Goal: Task Accomplishment & Management: Manage account settings

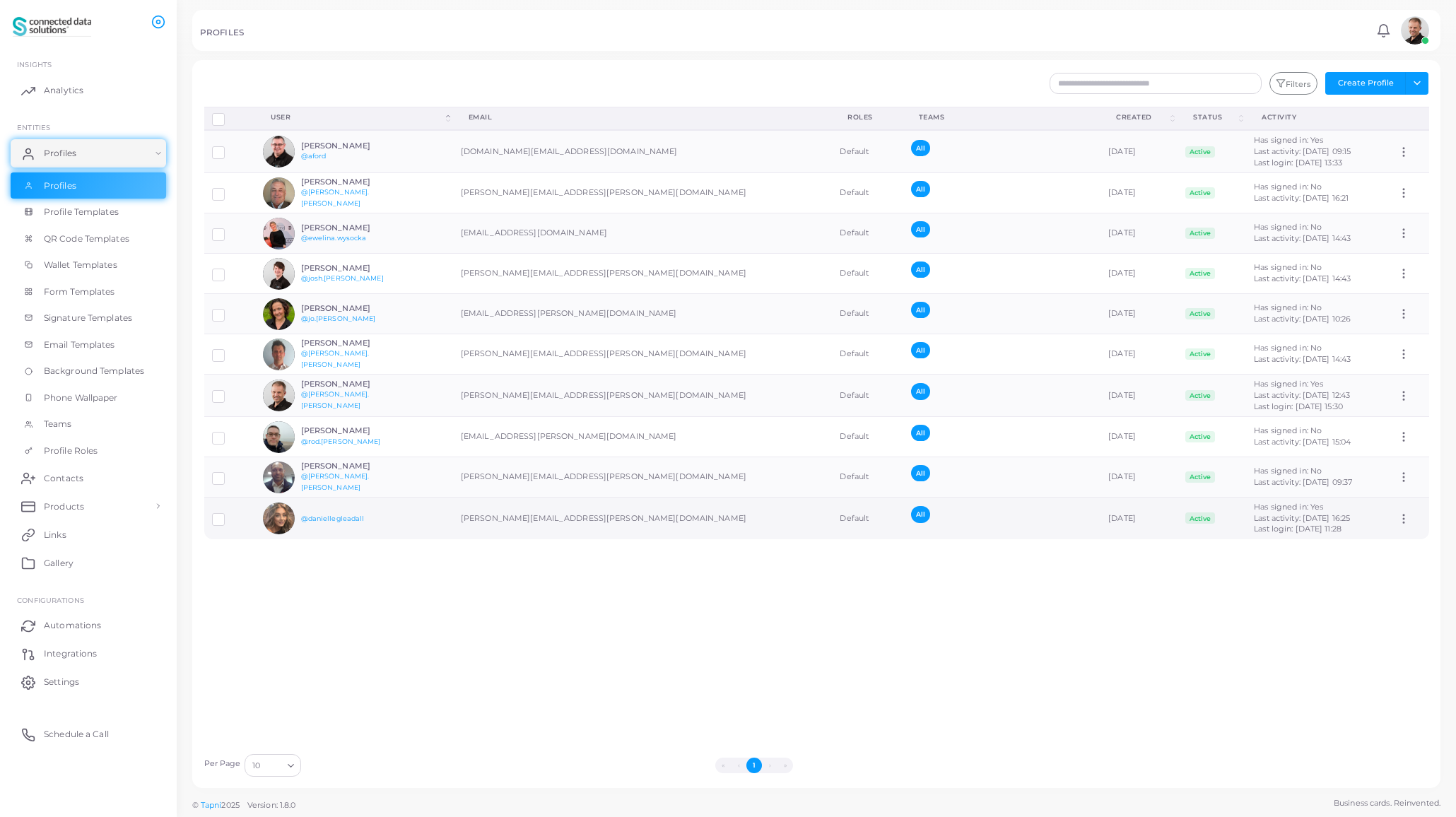
click at [229, 515] on label at bounding box center [229, 515] width 0 height 0
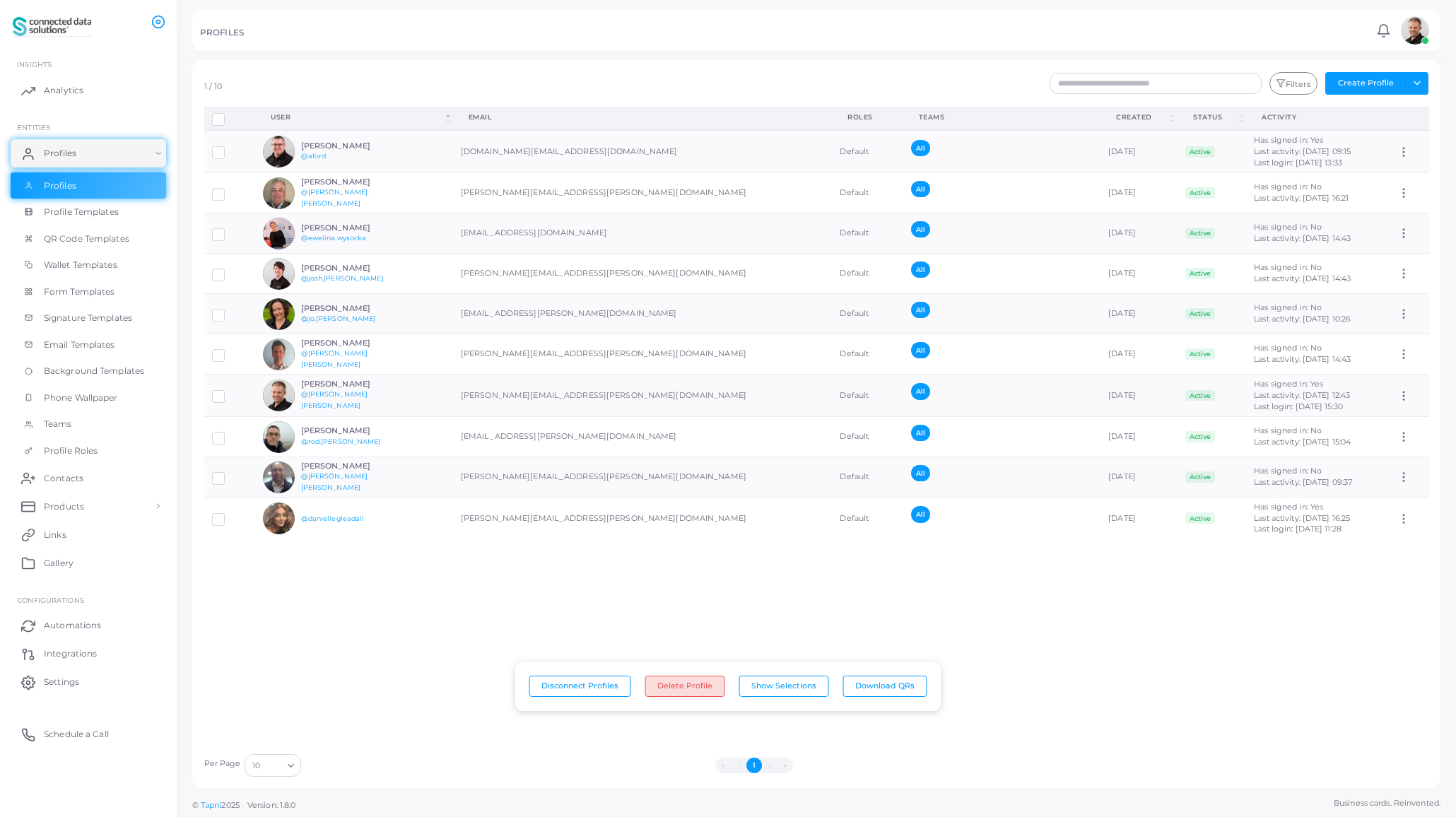
click at [684, 686] on button "Delete Profile" at bounding box center [685, 687] width 80 height 21
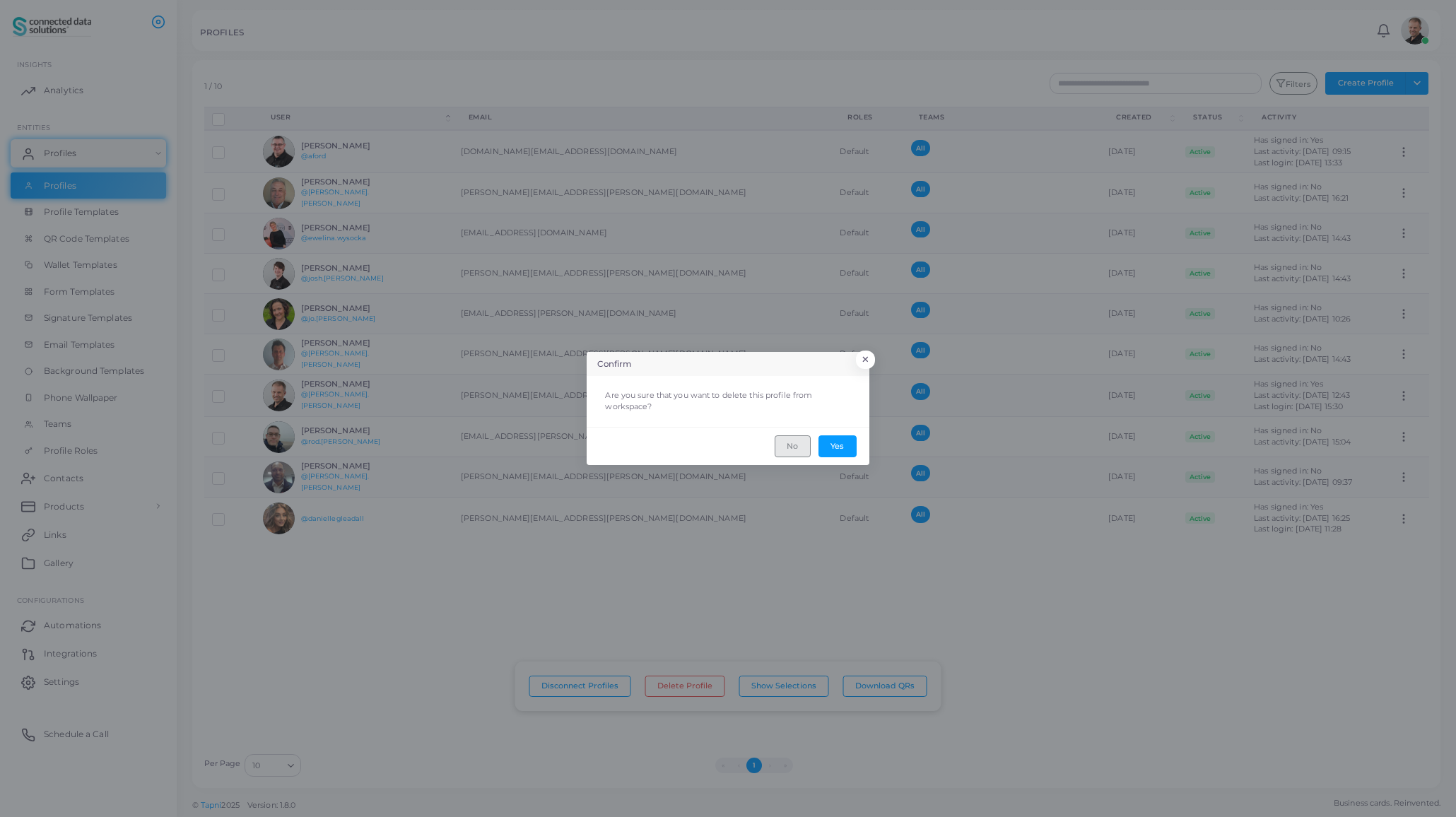
click at [796, 447] on button "No" at bounding box center [792, 446] width 36 height 21
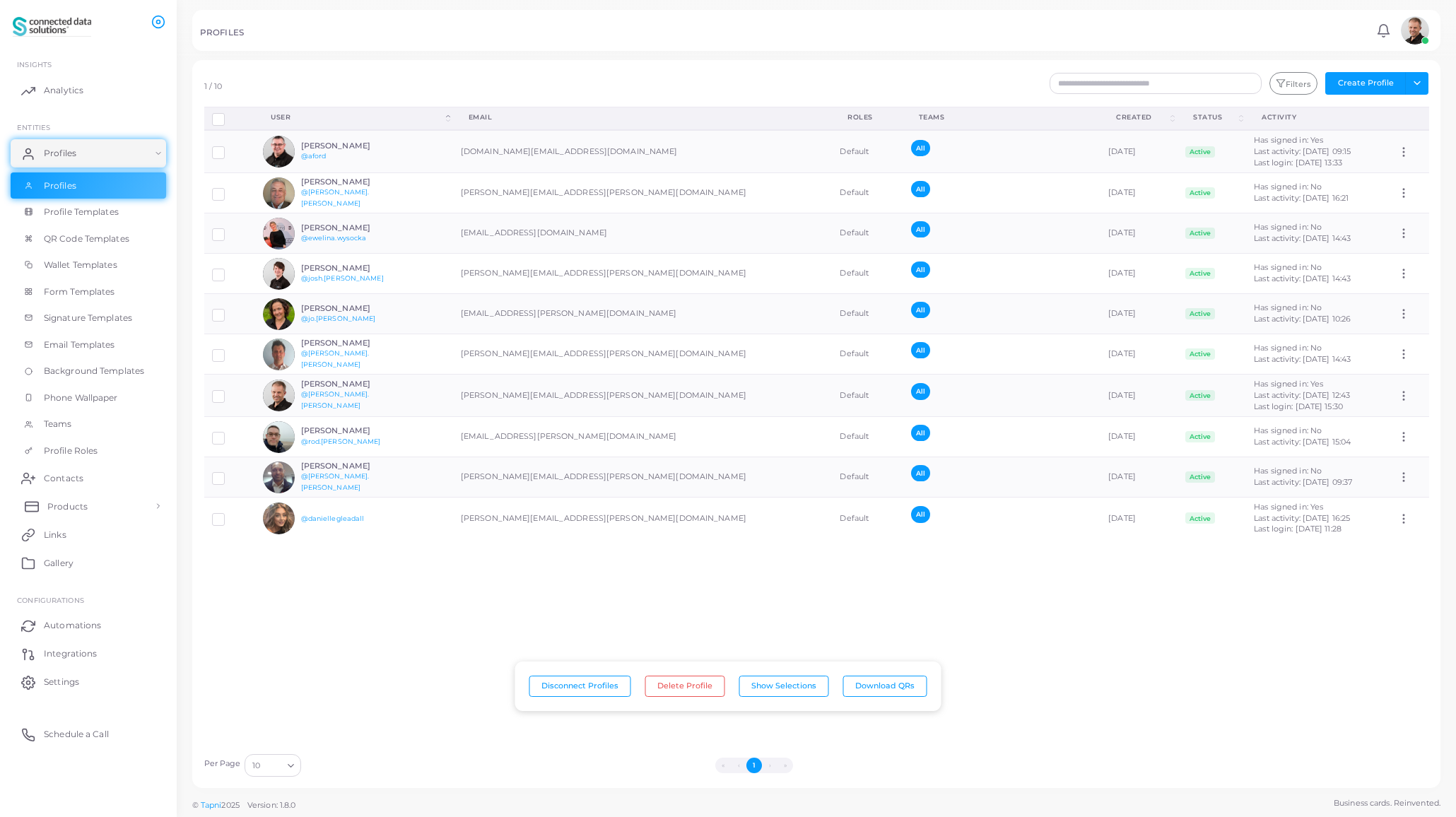
click at [64, 508] on span "Products" at bounding box center [67, 507] width 40 height 13
click at [72, 536] on span "Products" at bounding box center [67, 538] width 40 height 13
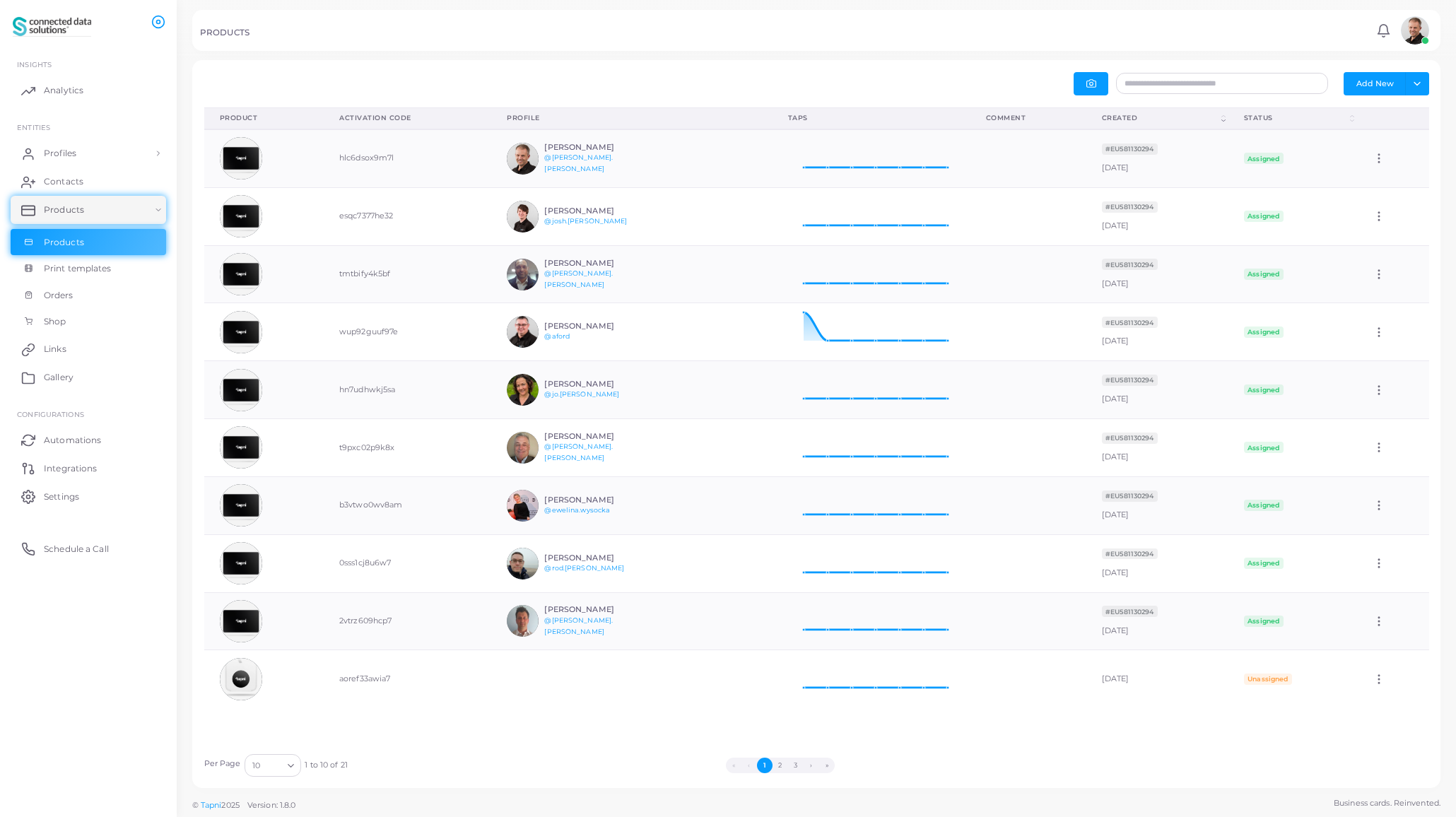
click at [290, 768] on icon "Search for option" at bounding box center [290, 765] width 11 height 11
click at [277, 711] on li "20" at bounding box center [300, 706] width 113 height 21
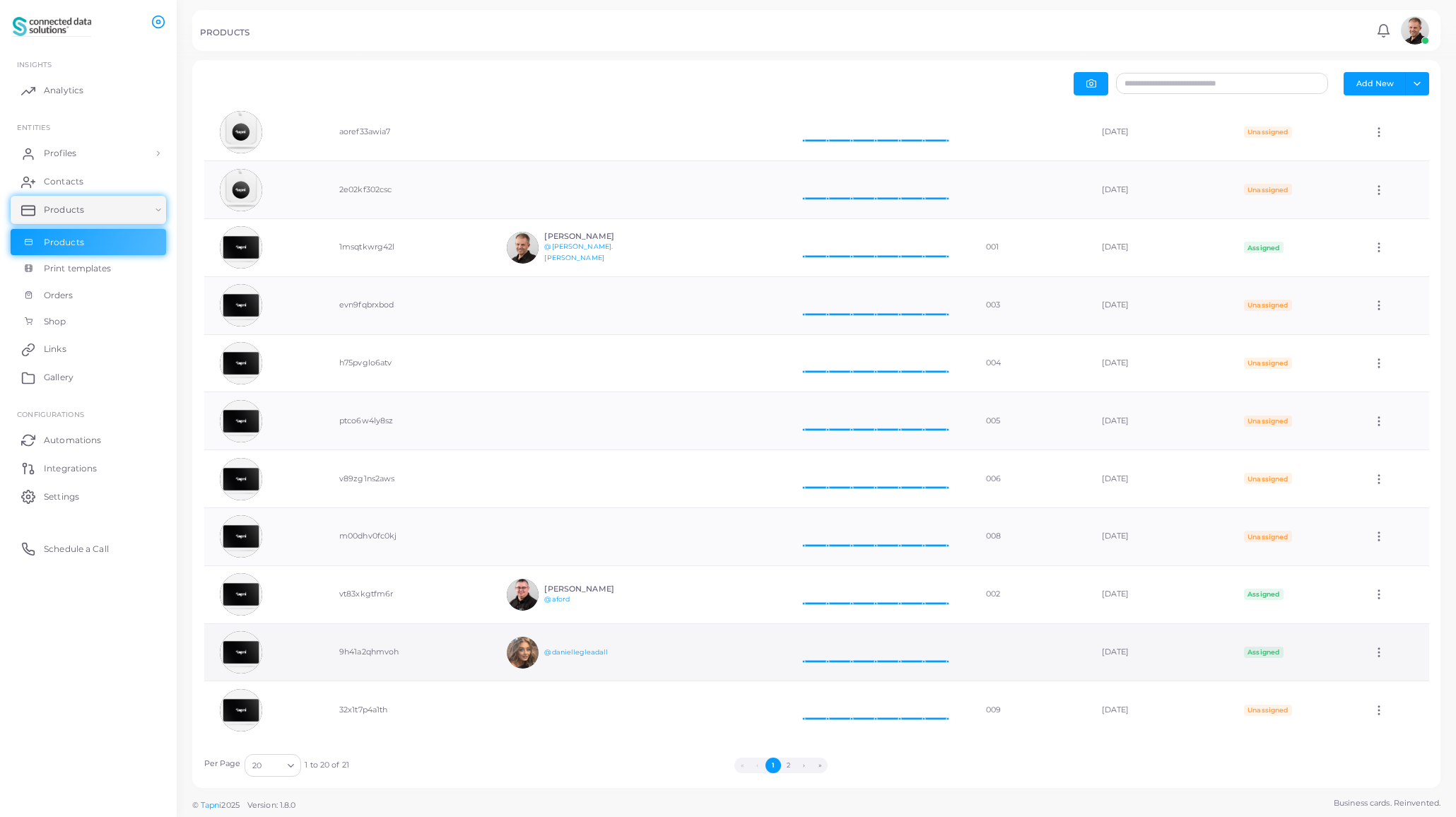
click at [1373, 654] on icon at bounding box center [1379, 652] width 13 height 13
click at [1381, 677] on icon at bounding box center [1378, 672] width 9 height 9
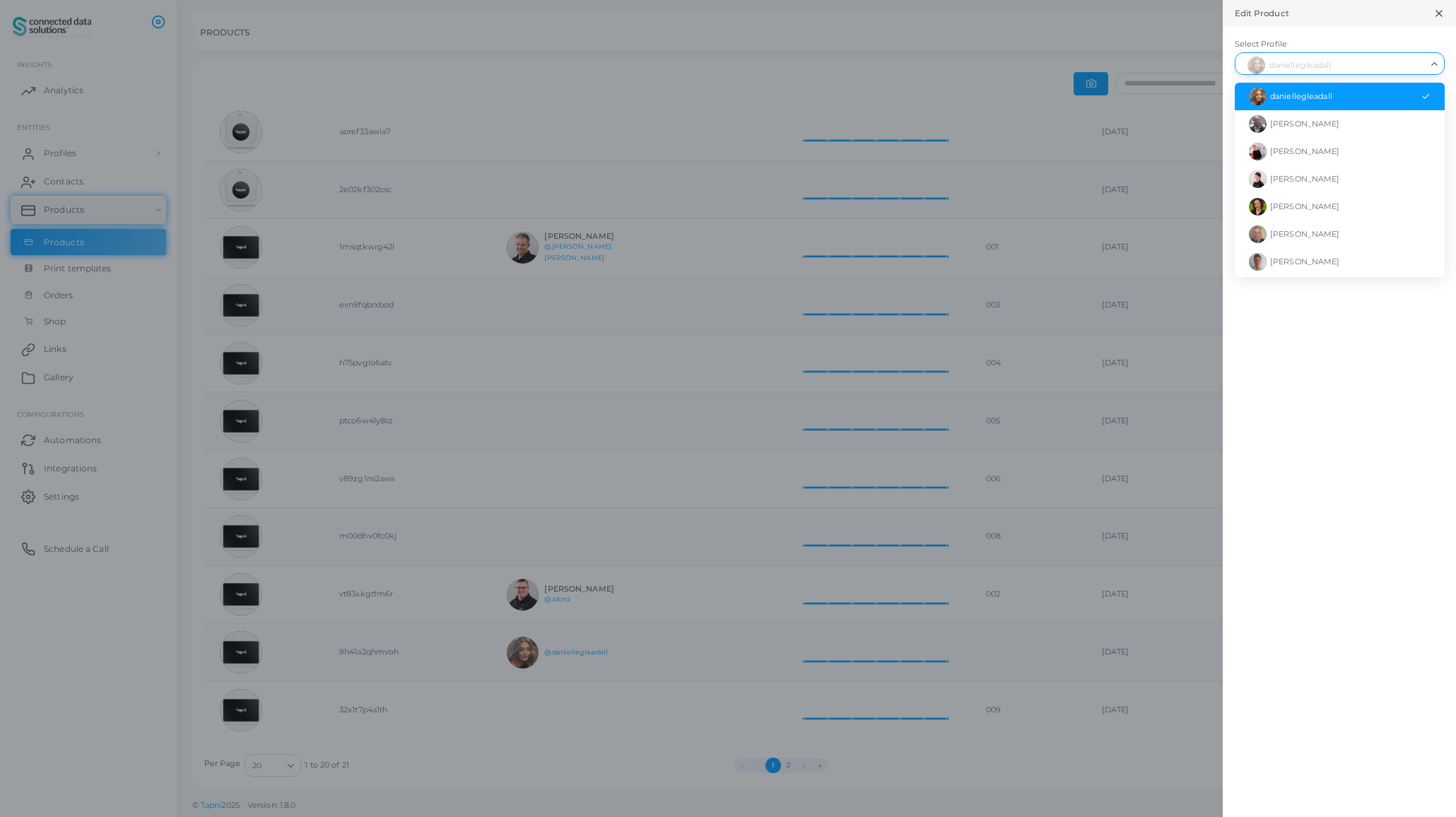
click at [1435, 66] on icon "Search for option" at bounding box center [1434, 63] width 11 height 11
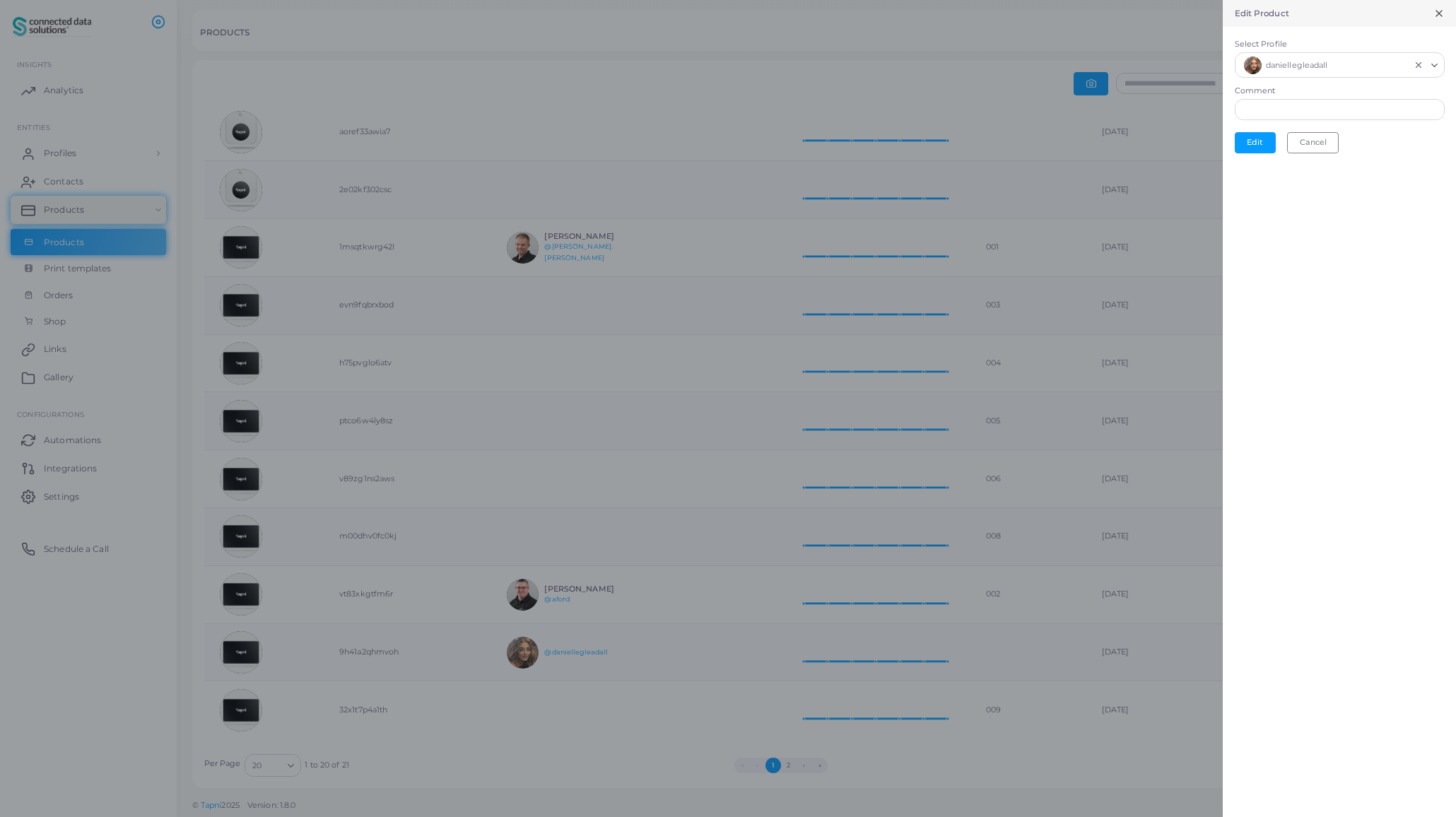
click at [1417, 65] on line "Clear Selected" at bounding box center [1417, 65] width 5 height 5
click at [1257, 140] on button "Edit" at bounding box center [1254, 139] width 41 height 21
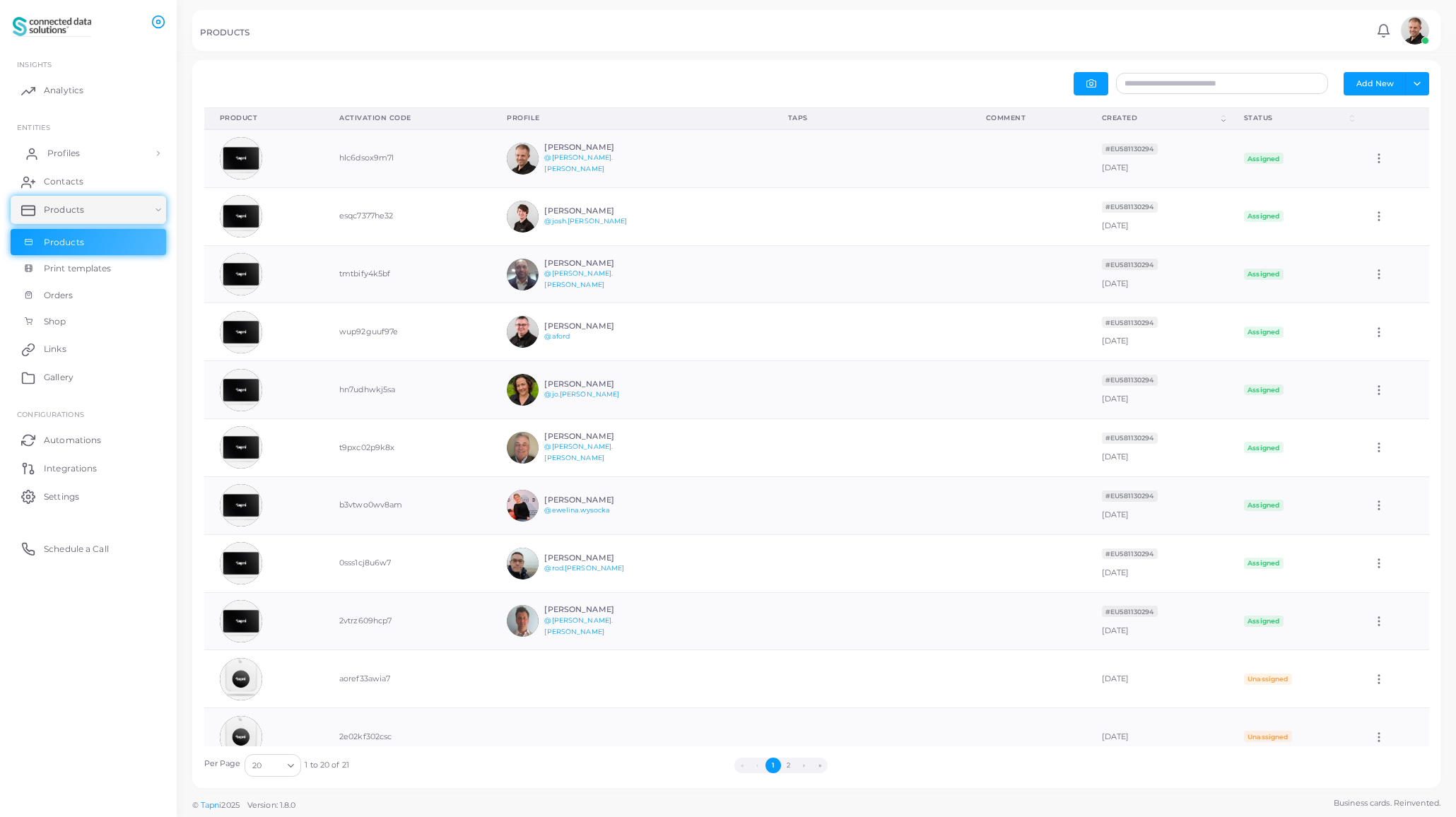
click at [67, 149] on span "Profiles" at bounding box center [63, 153] width 33 height 13
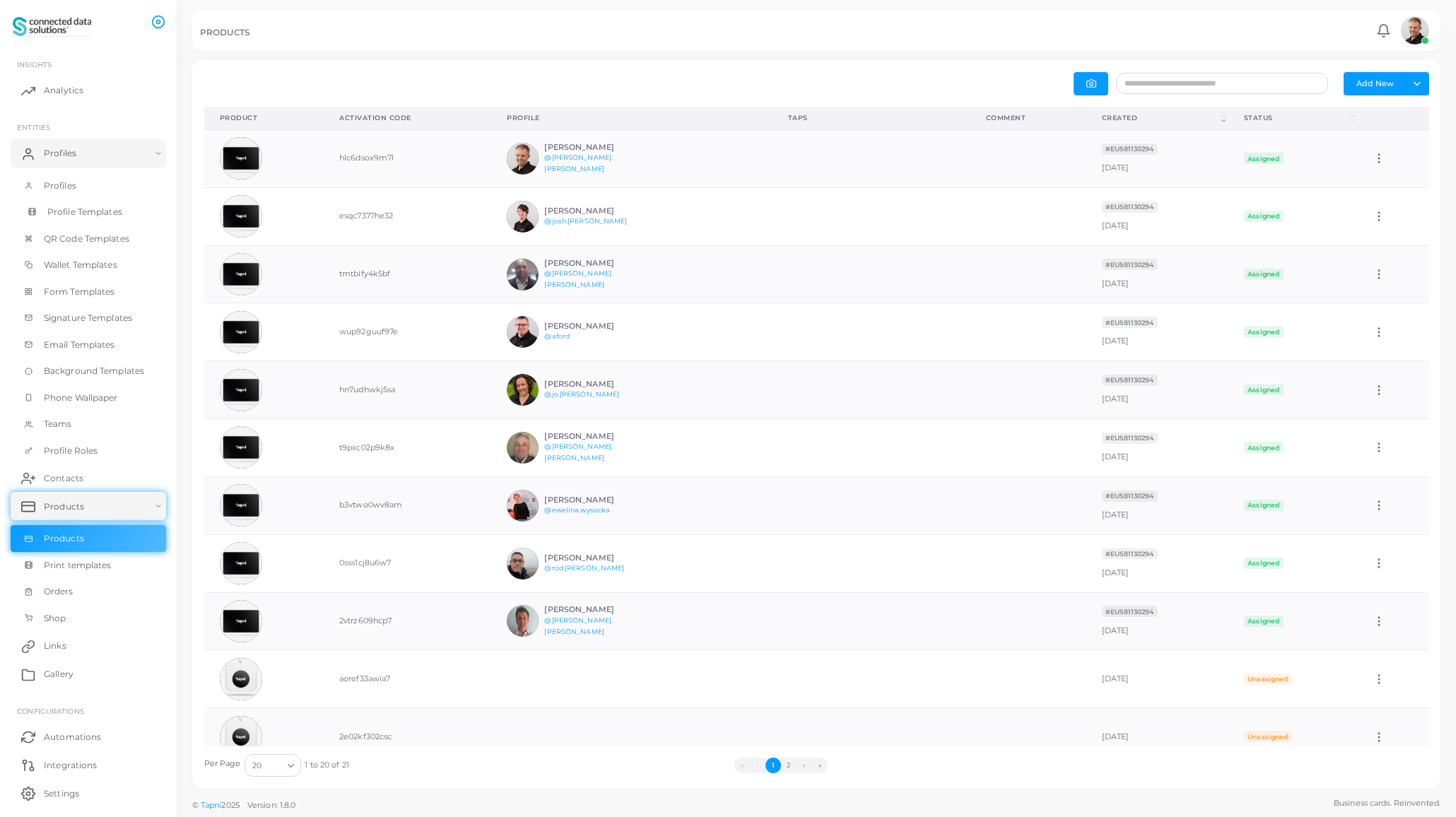
click at [69, 210] on span "Profile Templates" at bounding box center [84, 212] width 75 height 13
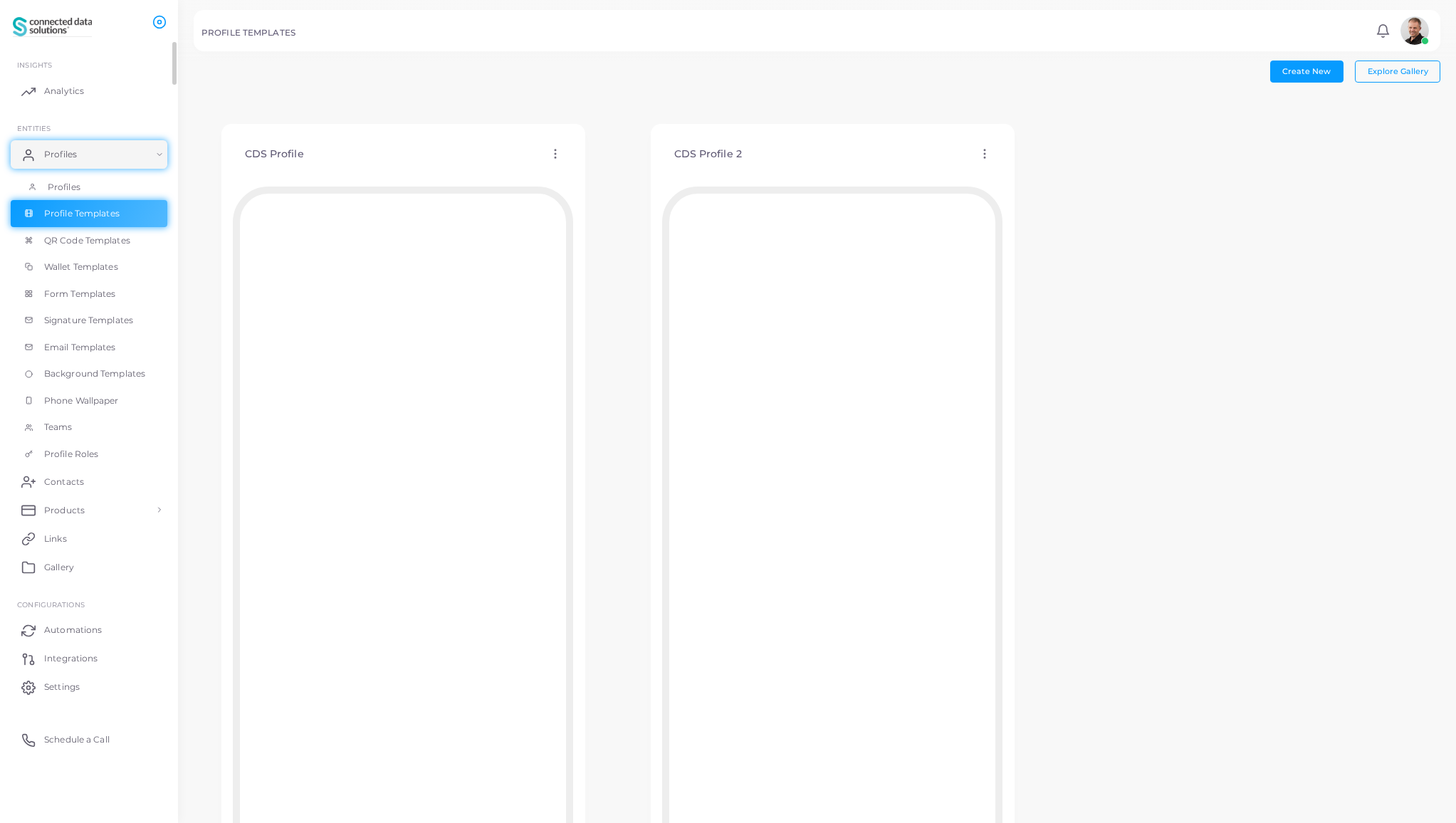
click at [56, 185] on span "Profiles" at bounding box center [64, 187] width 33 height 13
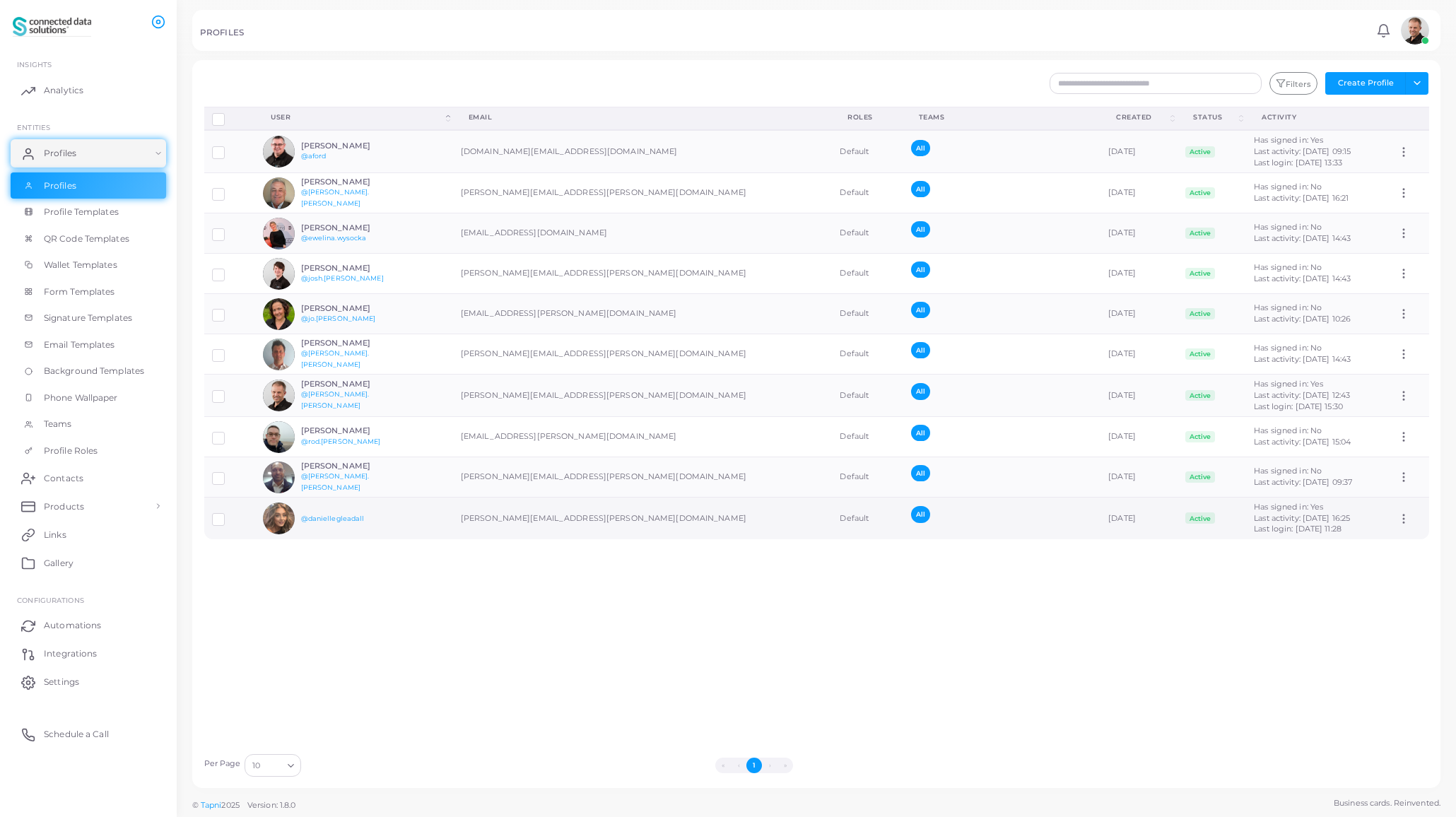
click at [229, 515] on label at bounding box center [229, 515] width 0 height 0
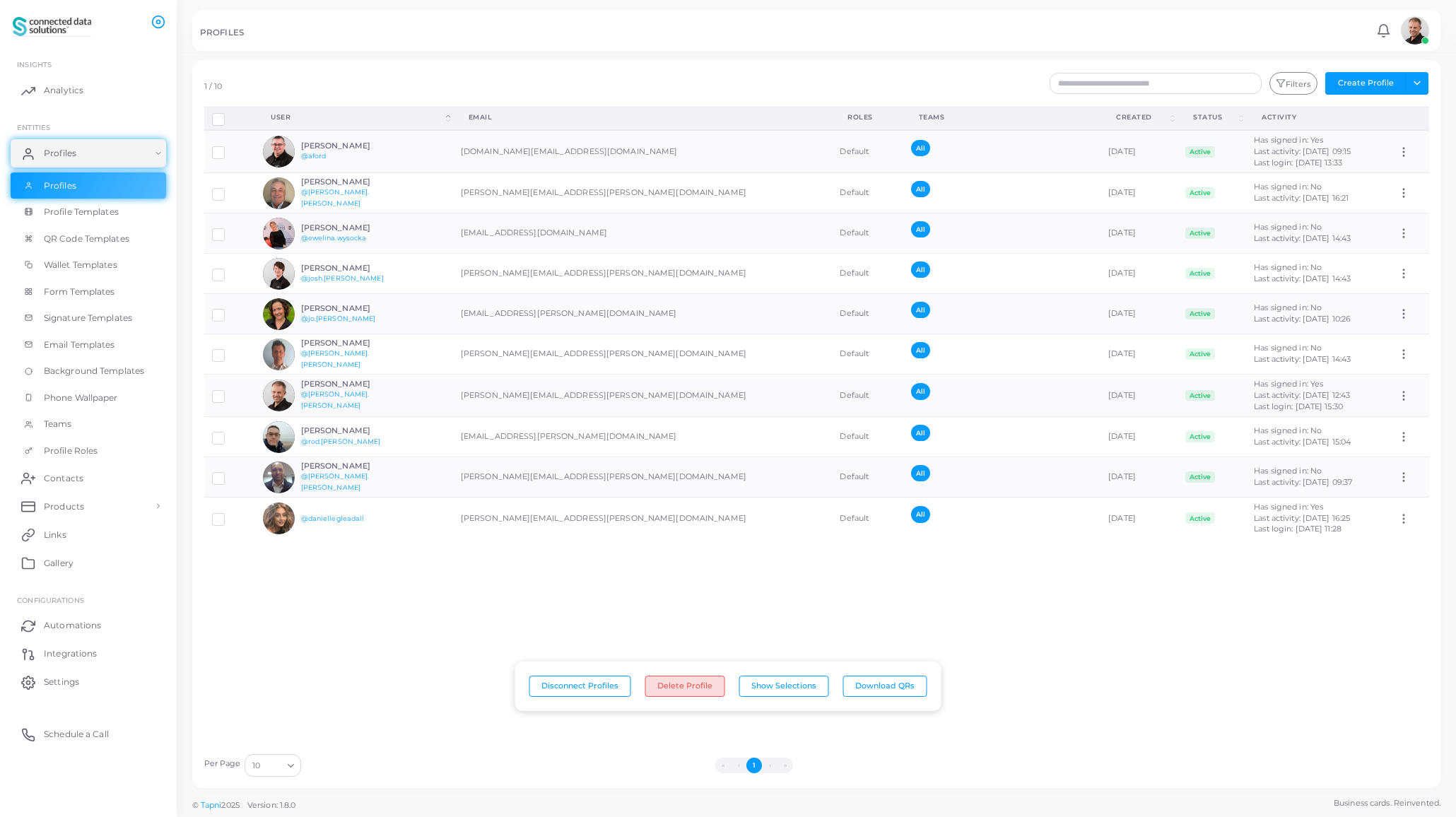
click at [674, 685] on button "Delete Profile" at bounding box center [685, 687] width 80 height 21
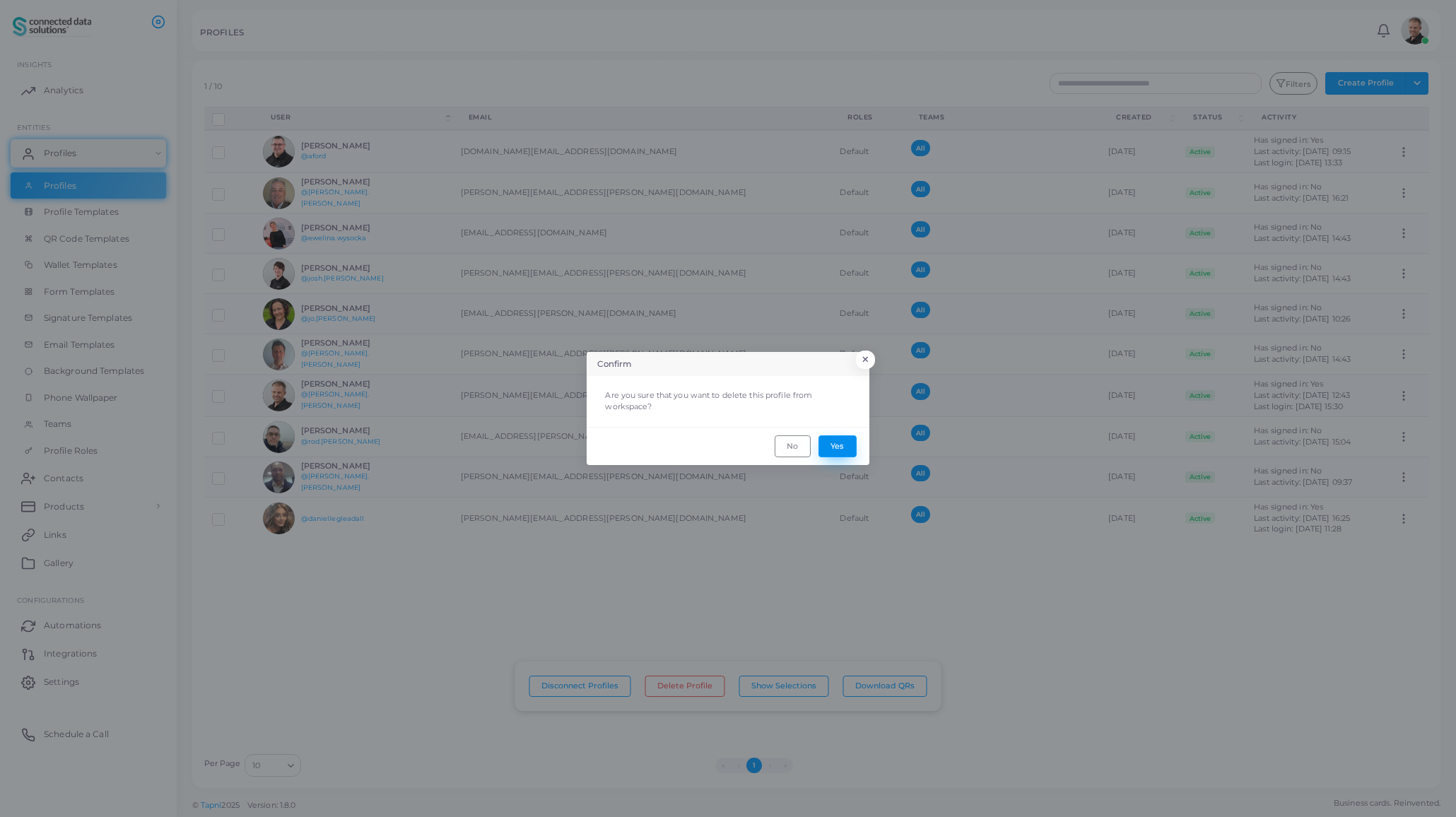
click at [840, 443] on button "Yes" at bounding box center [838, 446] width 39 height 21
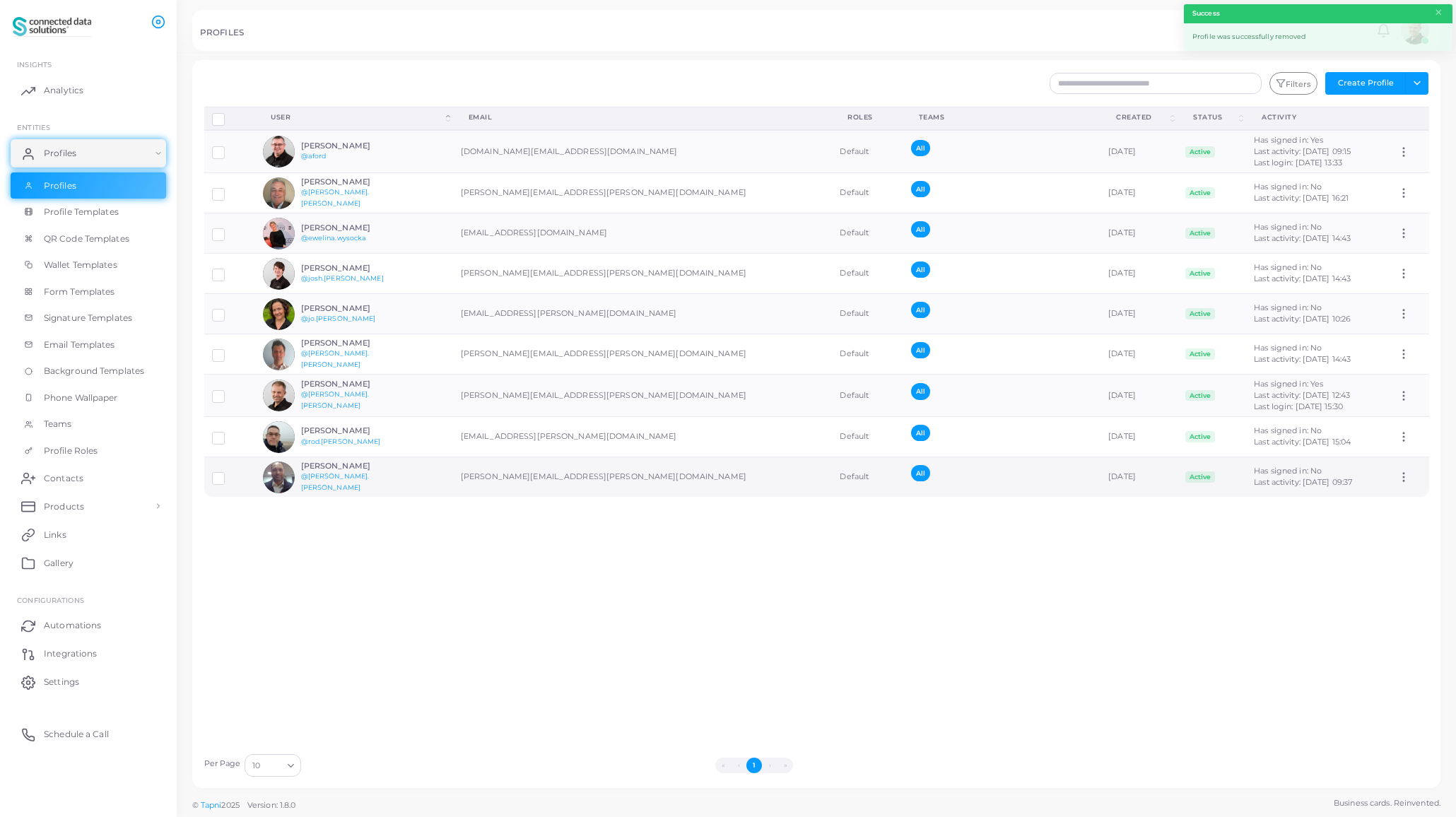
click at [229, 473] on label at bounding box center [229, 473] width 0 height 0
click at [670, 687] on button "Delete Profile" at bounding box center [685, 687] width 80 height 21
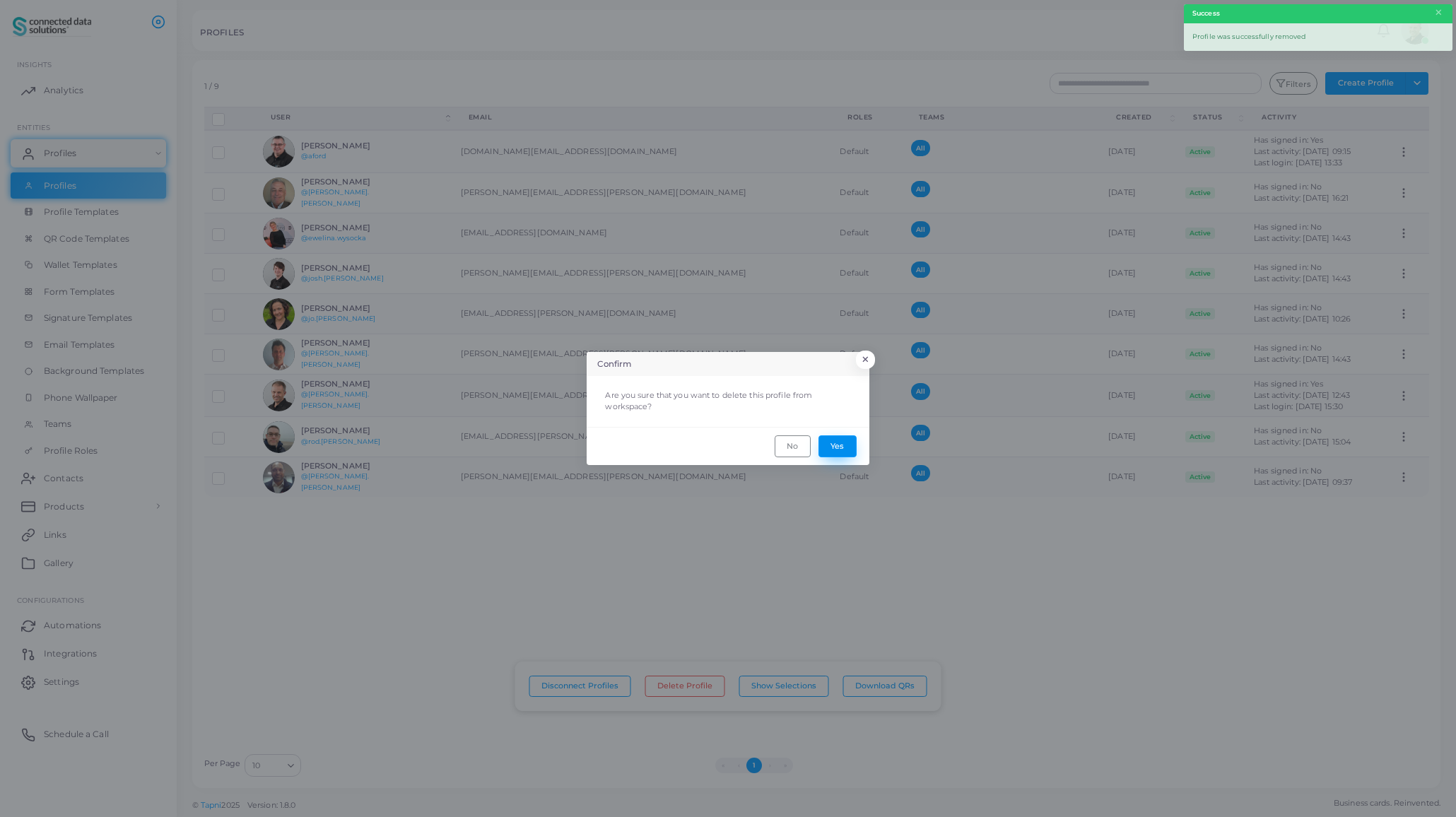
click at [839, 445] on button "Yes" at bounding box center [838, 446] width 39 height 21
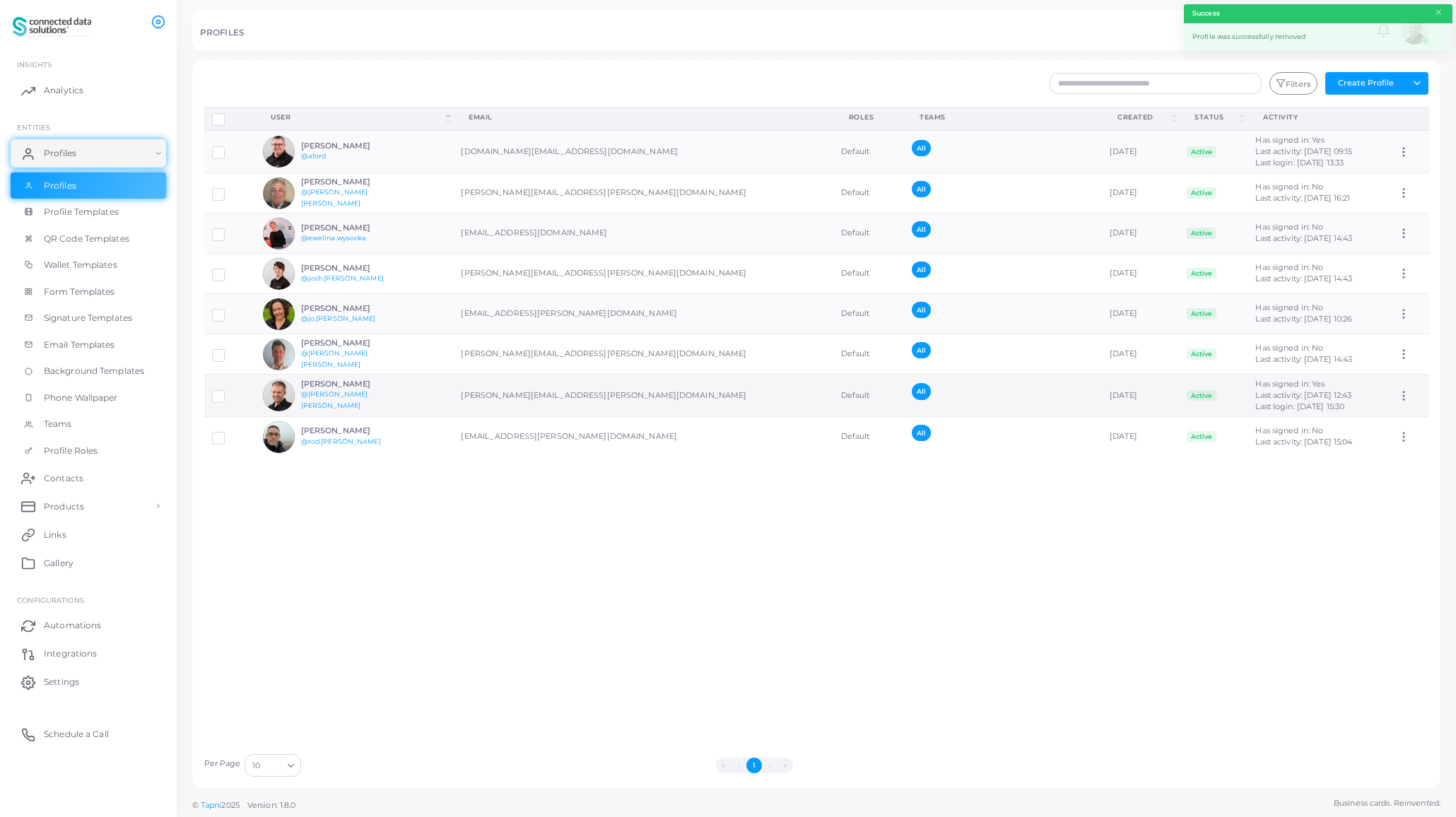
click at [404, 389] on h6 "[PERSON_NAME]" at bounding box center [353, 384] width 104 height 9
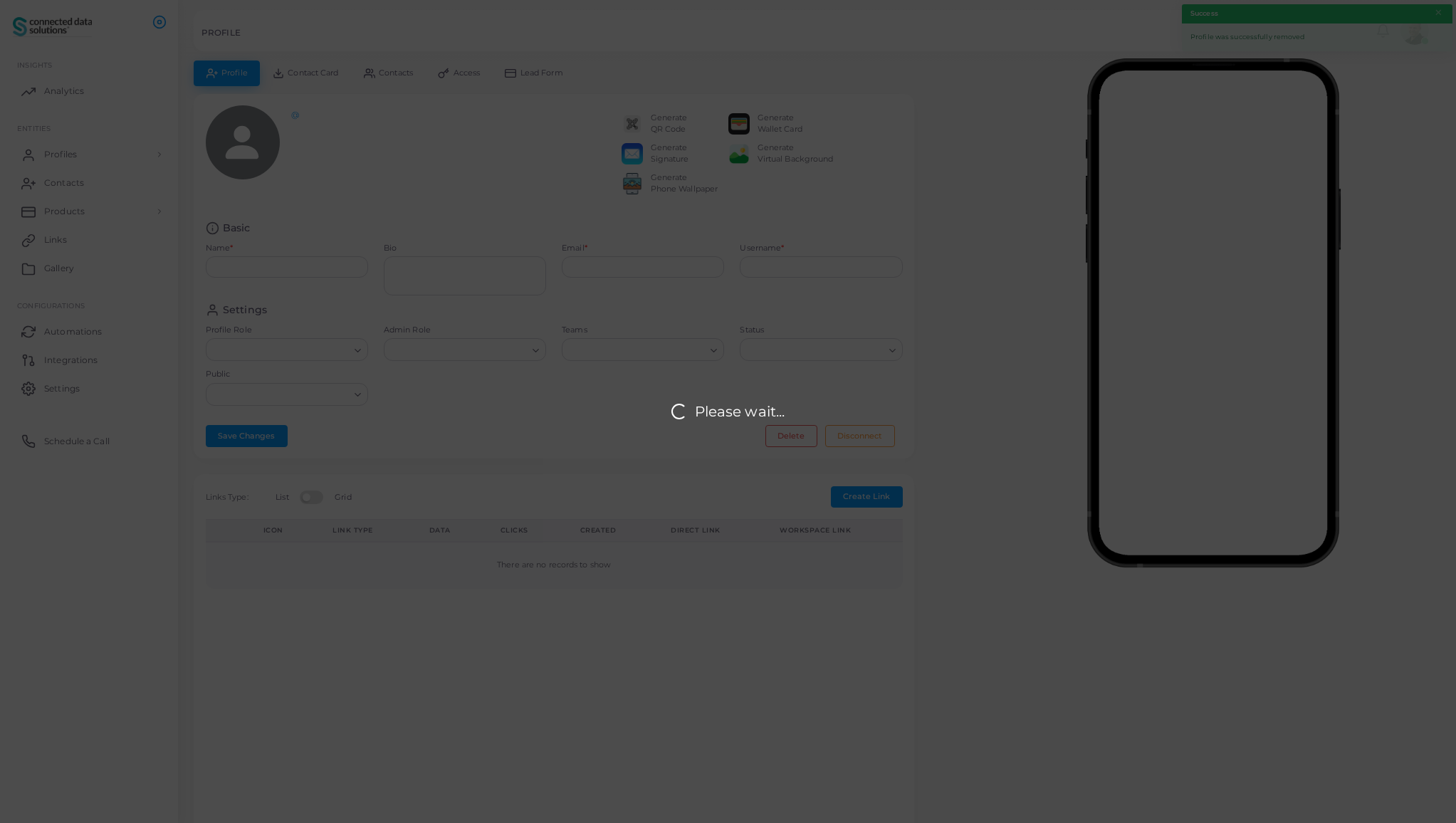
type input "**********"
type textarea "***"
type input "**********"
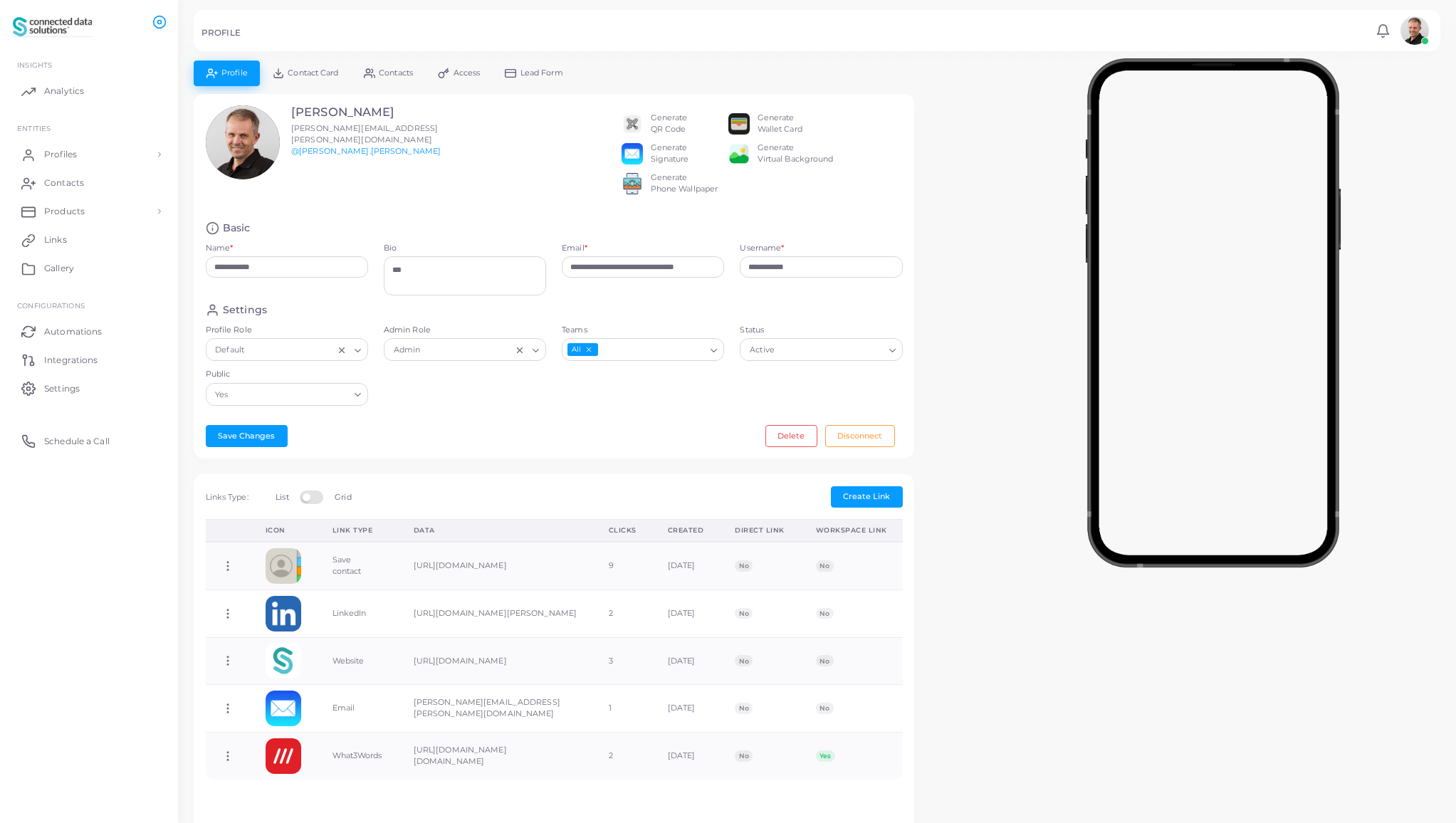
click at [306, 73] on span "Contact Card" at bounding box center [312, 73] width 50 height 8
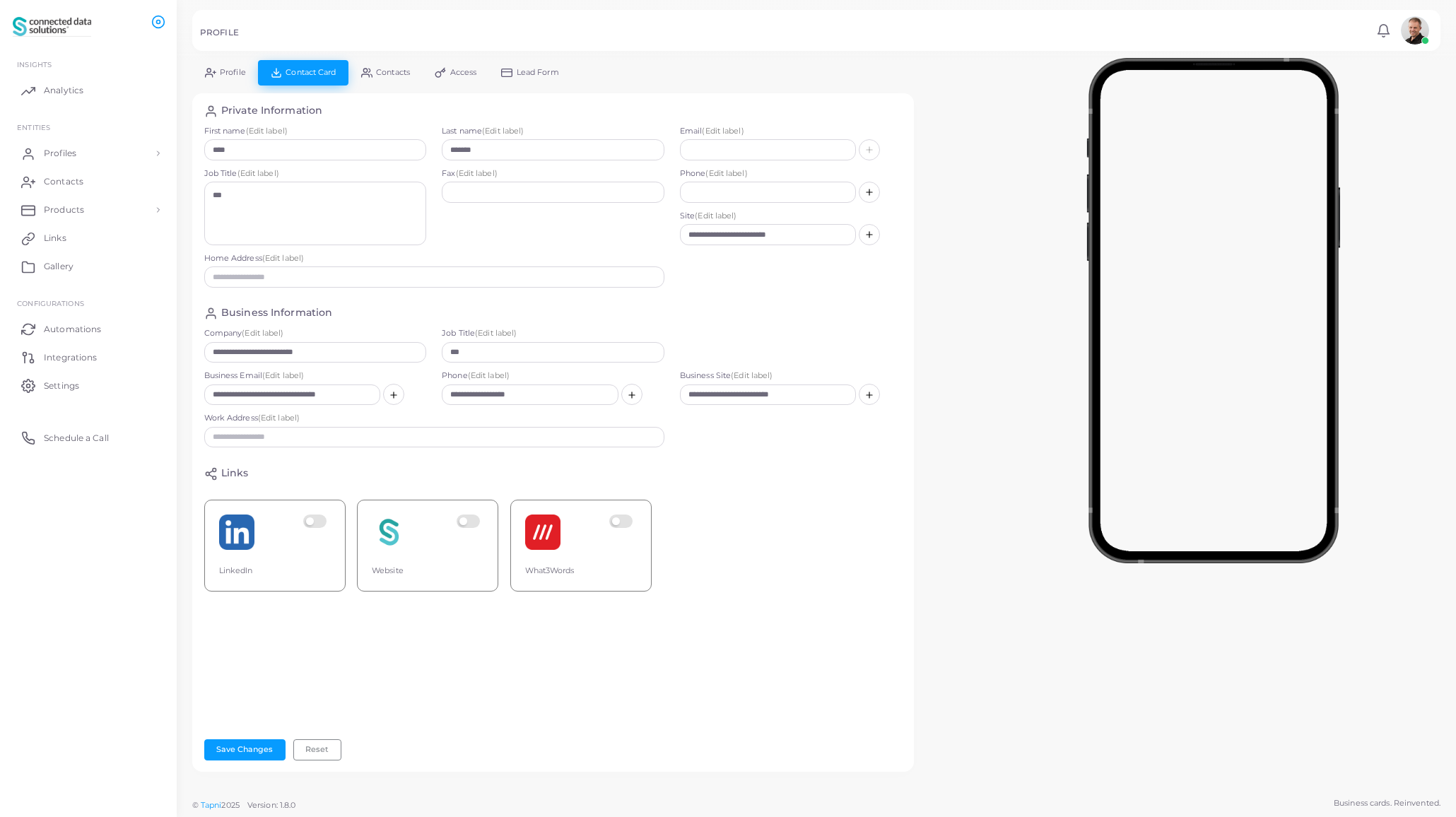
click at [545, 71] on span "Lead Form" at bounding box center [538, 72] width 42 height 8
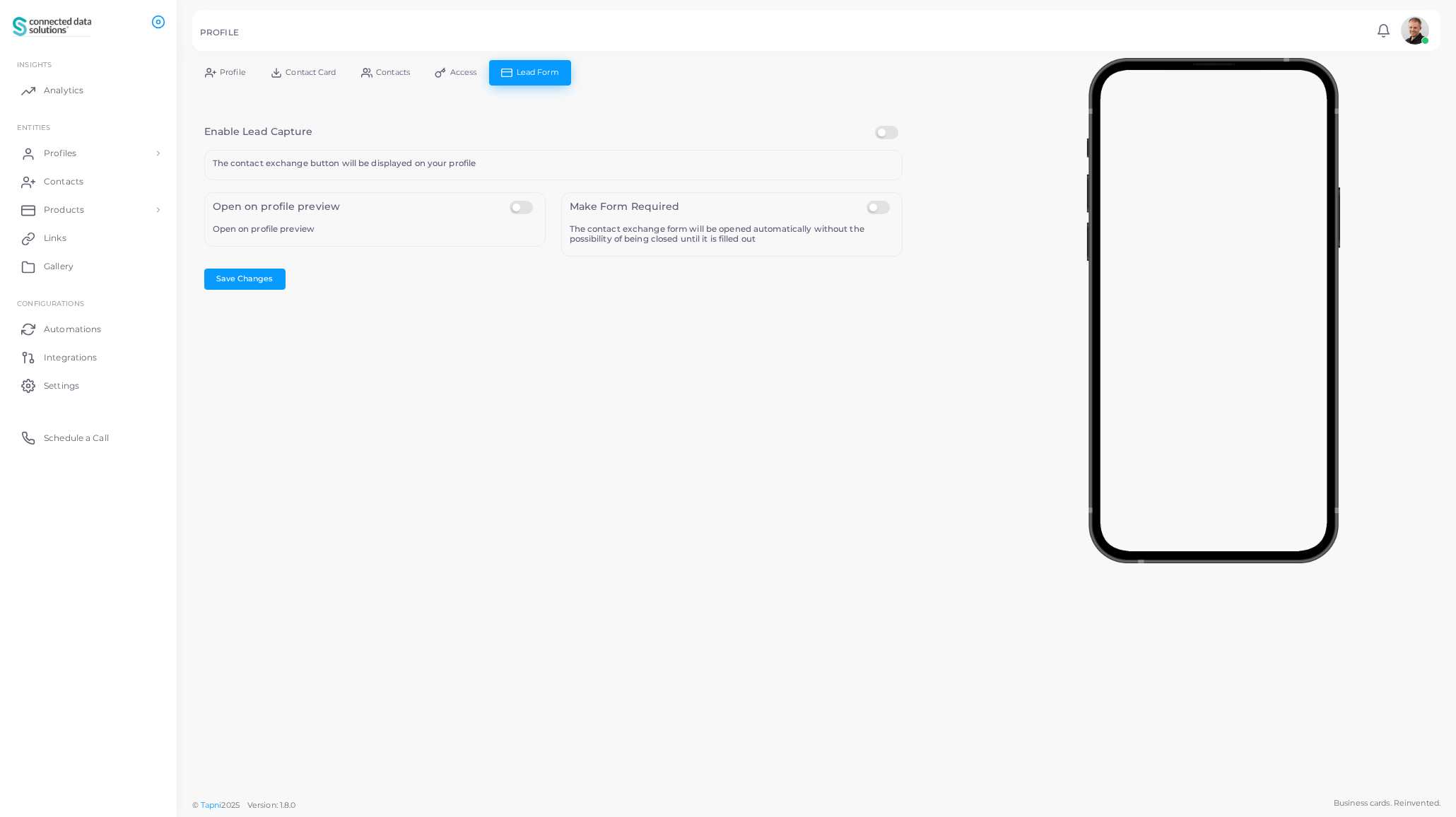
click at [230, 72] on span "Profile" at bounding box center [232, 72] width 26 height 8
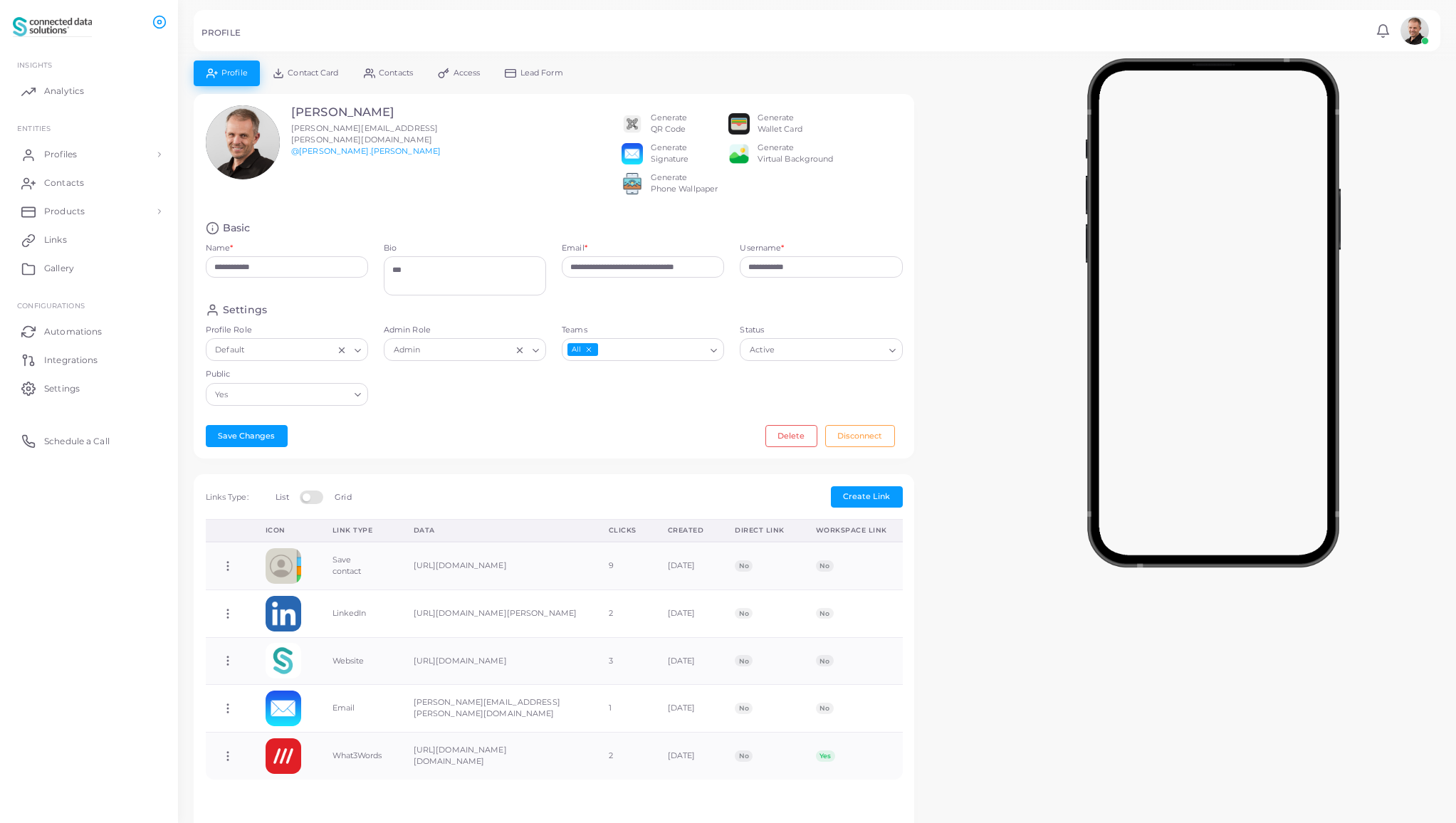
click at [315, 75] on span "Contact Card" at bounding box center [312, 73] width 50 height 8
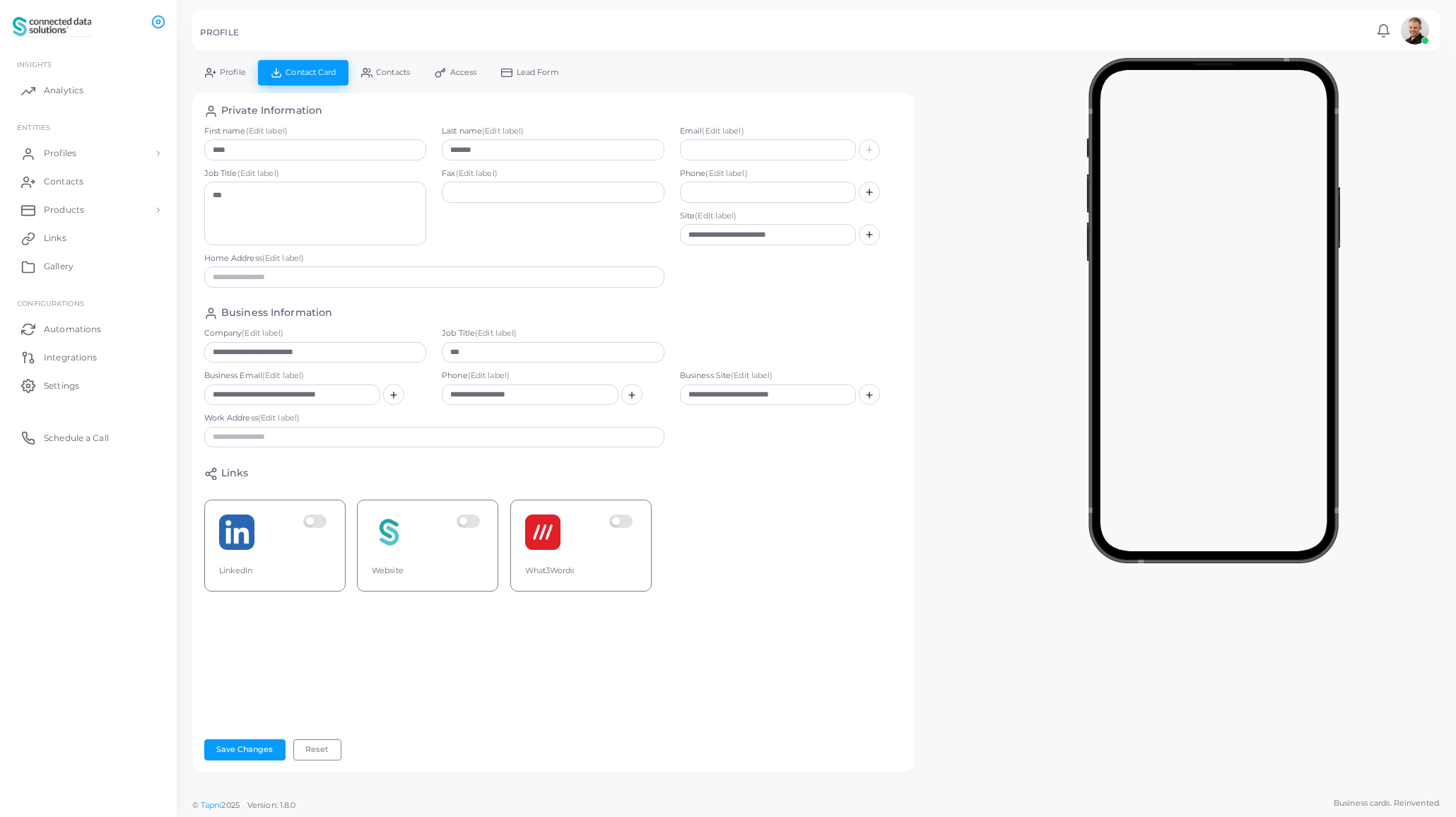
click at [394, 71] on span "Contacts" at bounding box center [393, 72] width 34 height 8
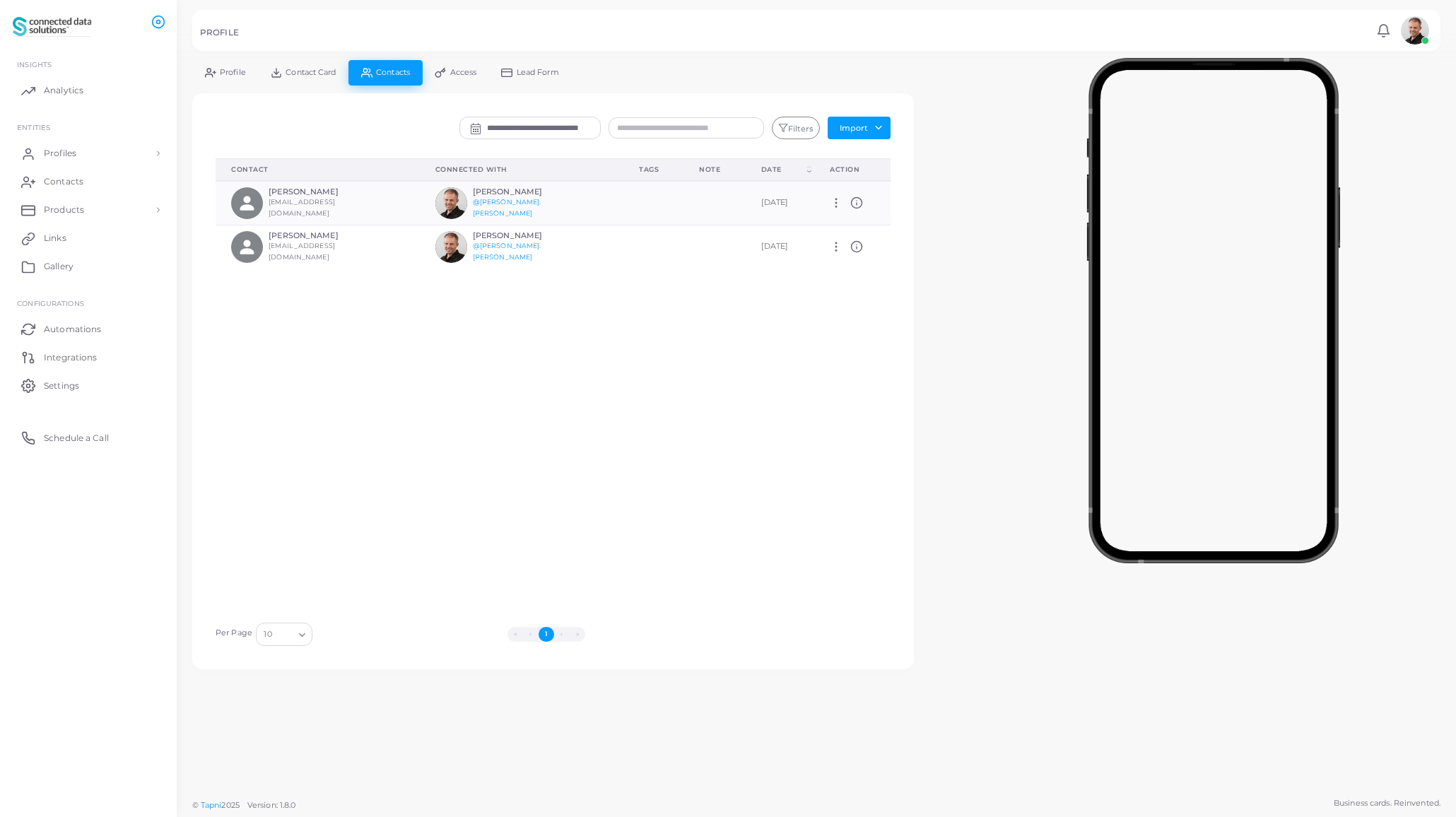
click at [458, 70] on span "Access" at bounding box center [463, 72] width 27 height 8
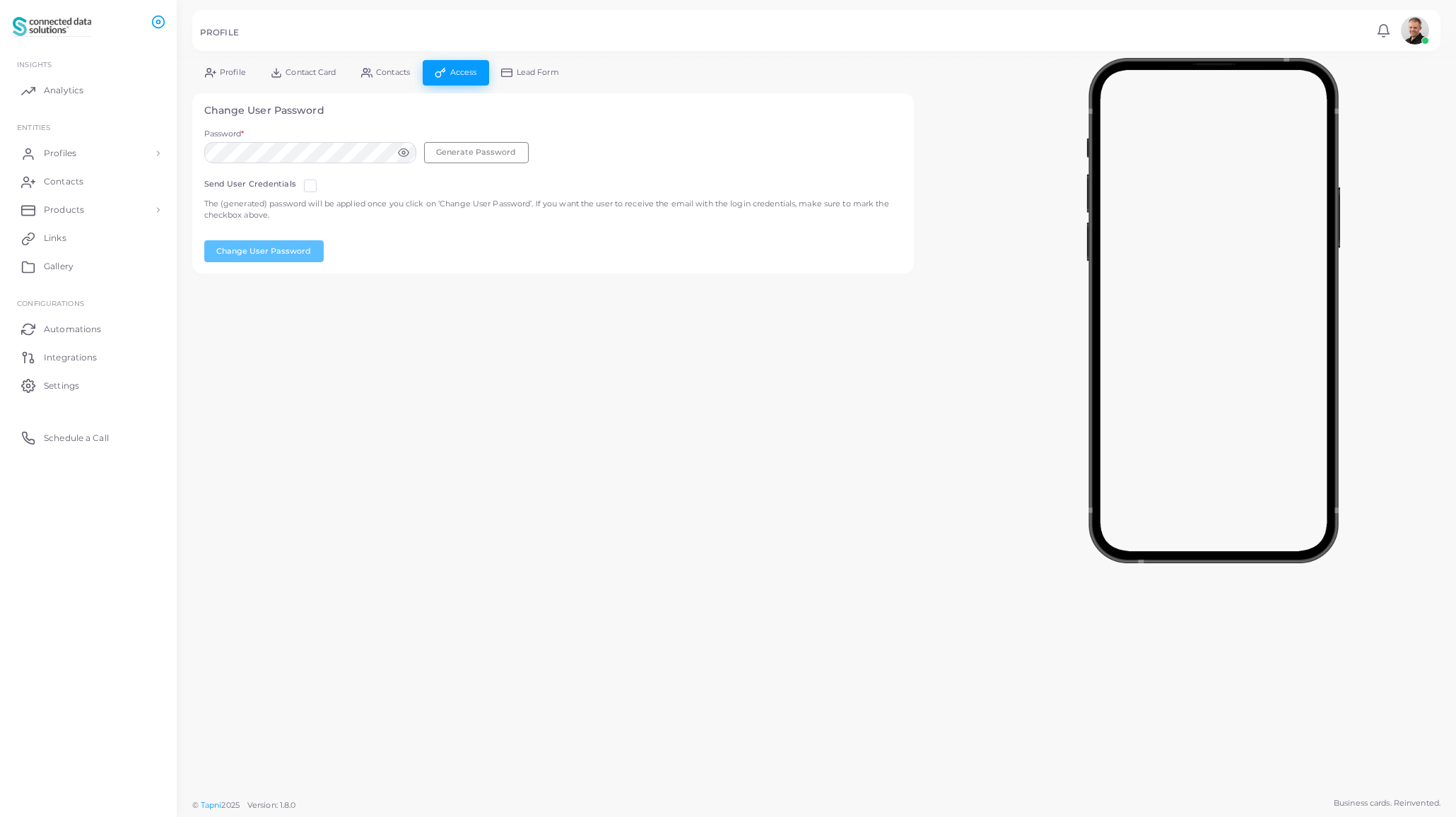
click at [242, 70] on span "Profile" at bounding box center [232, 72] width 26 height 8
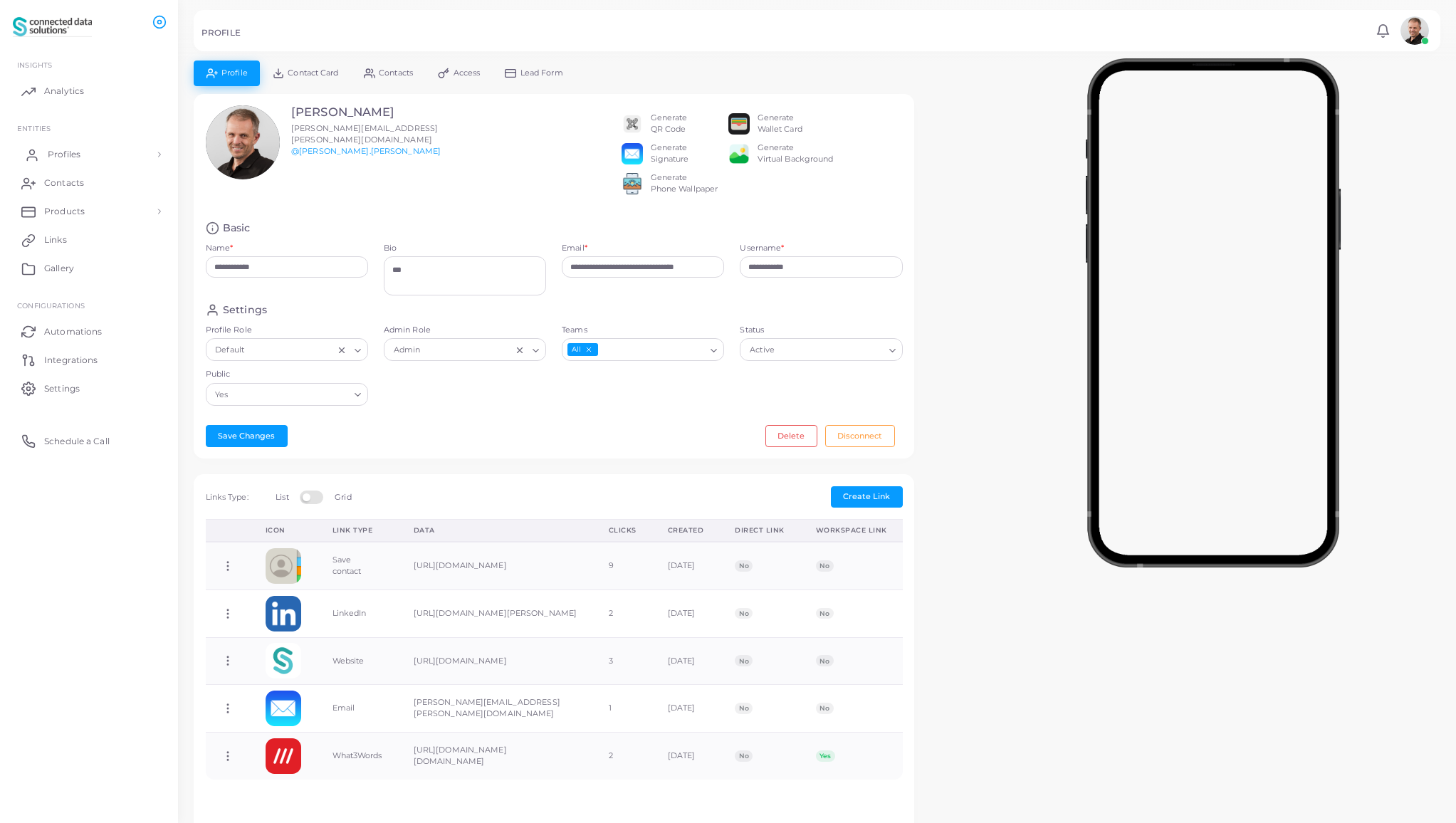
click at [64, 153] on span "Profiles" at bounding box center [64, 154] width 33 height 13
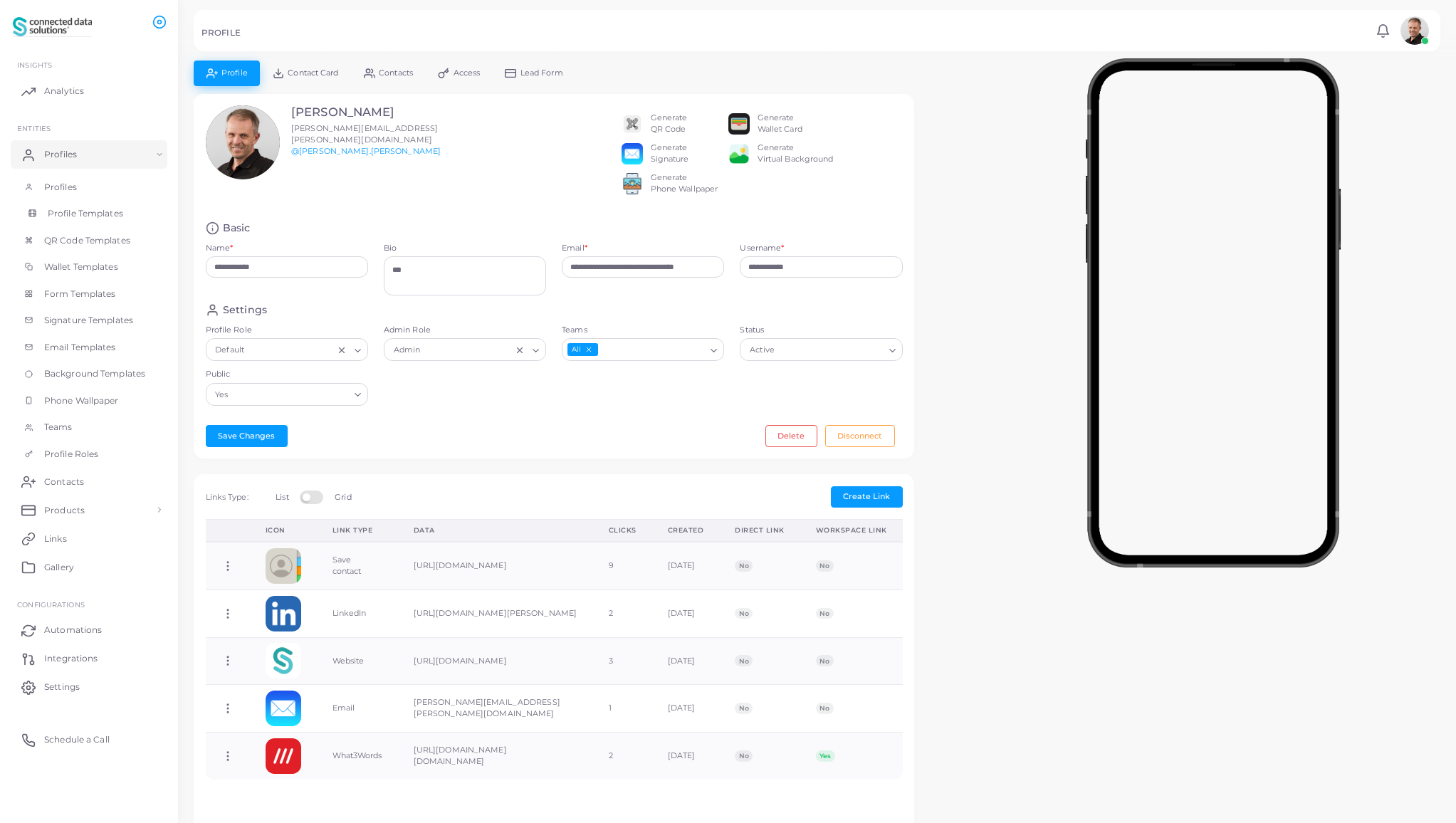
click at [64, 213] on span "Profile Templates" at bounding box center [85, 213] width 75 height 13
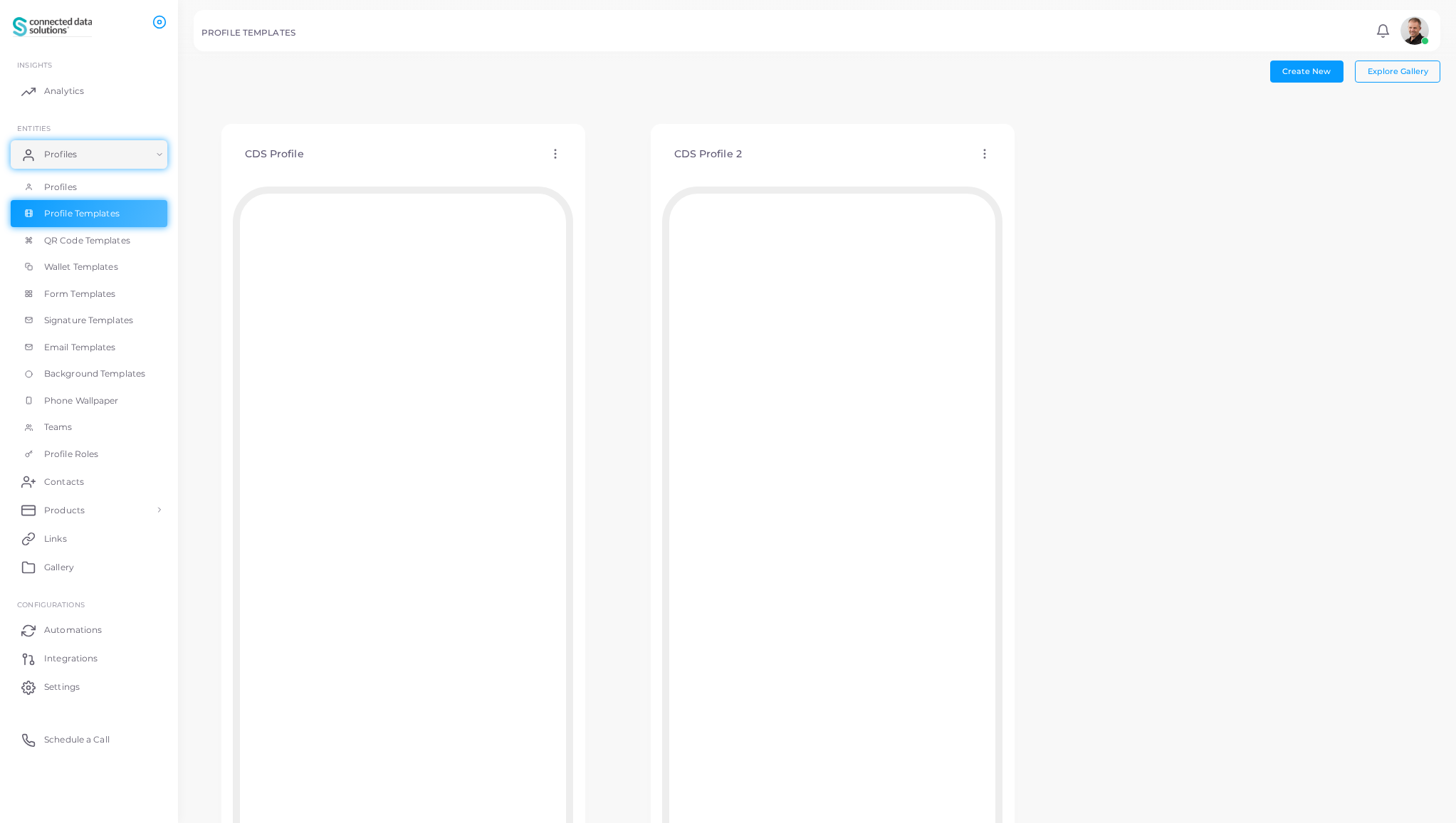
click at [986, 154] on icon at bounding box center [985, 154] width 13 height 13
click at [1051, 193] on span "Assign template" at bounding box center [1047, 192] width 65 height 11
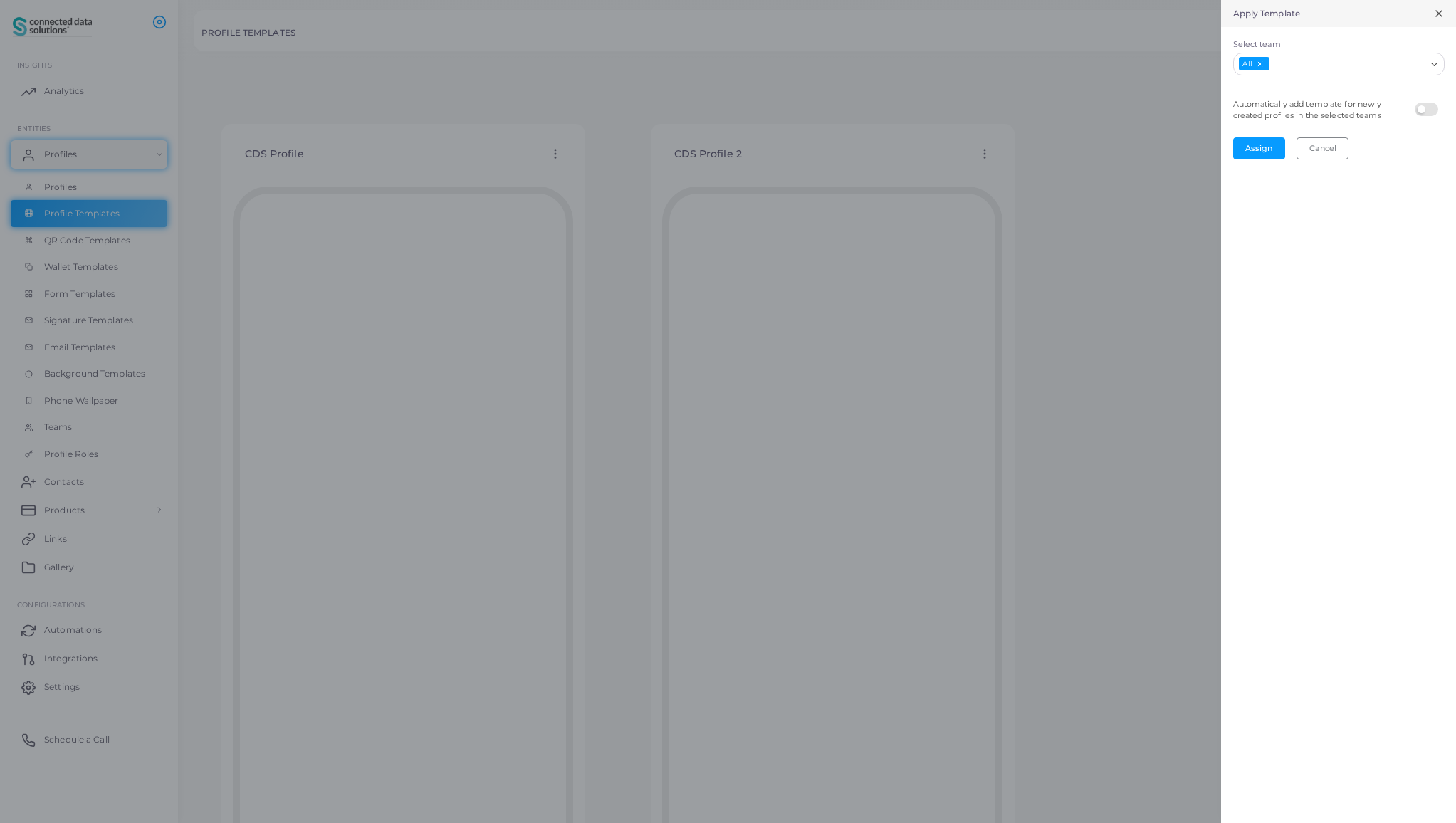
click at [1442, 11] on icon at bounding box center [1439, 14] width 11 height 11
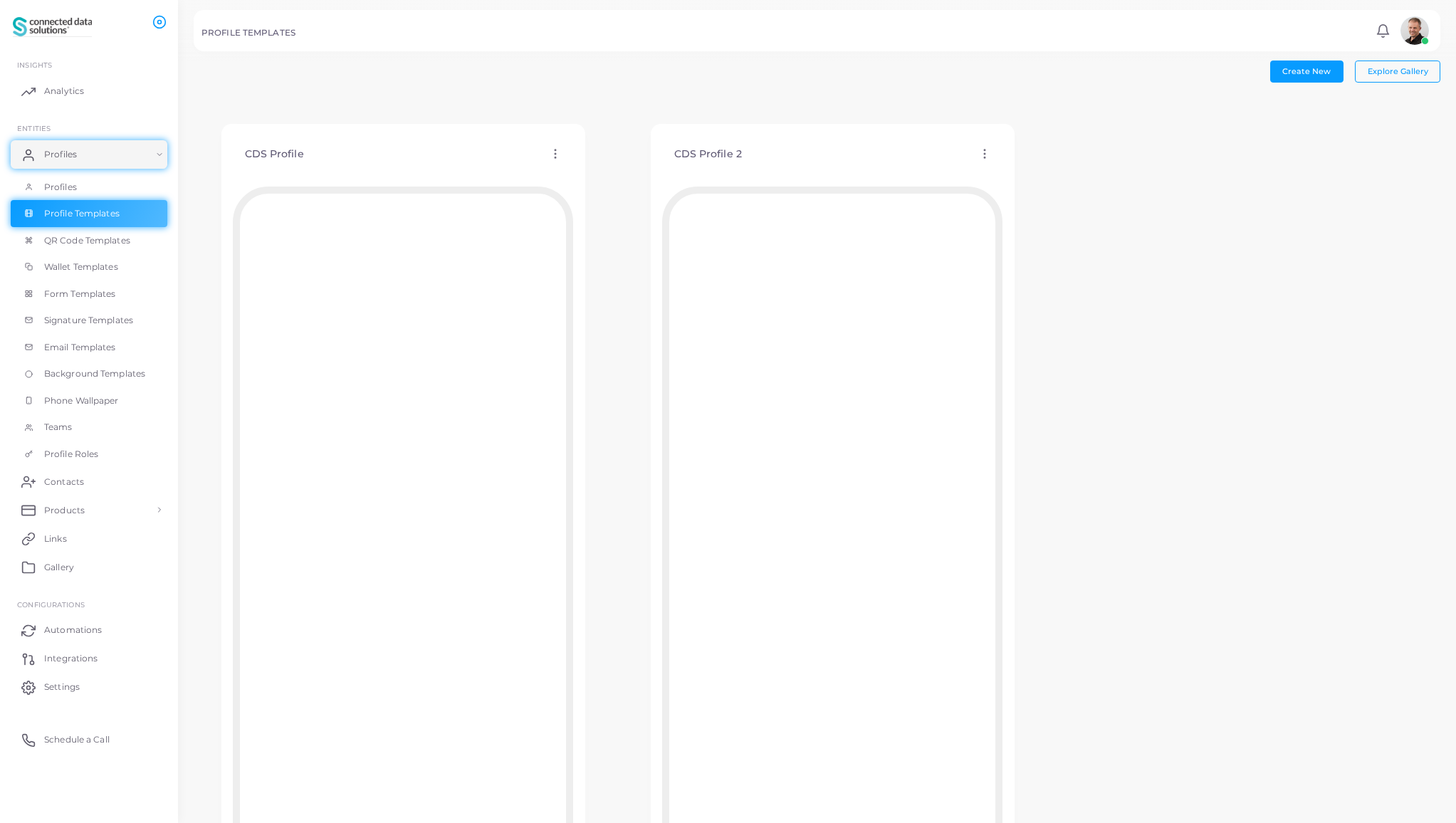
click at [555, 152] on icon at bounding box center [555, 154] width 13 height 13
click at [590, 187] on span "Assign template" at bounding box center [617, 190] width 65 height 11
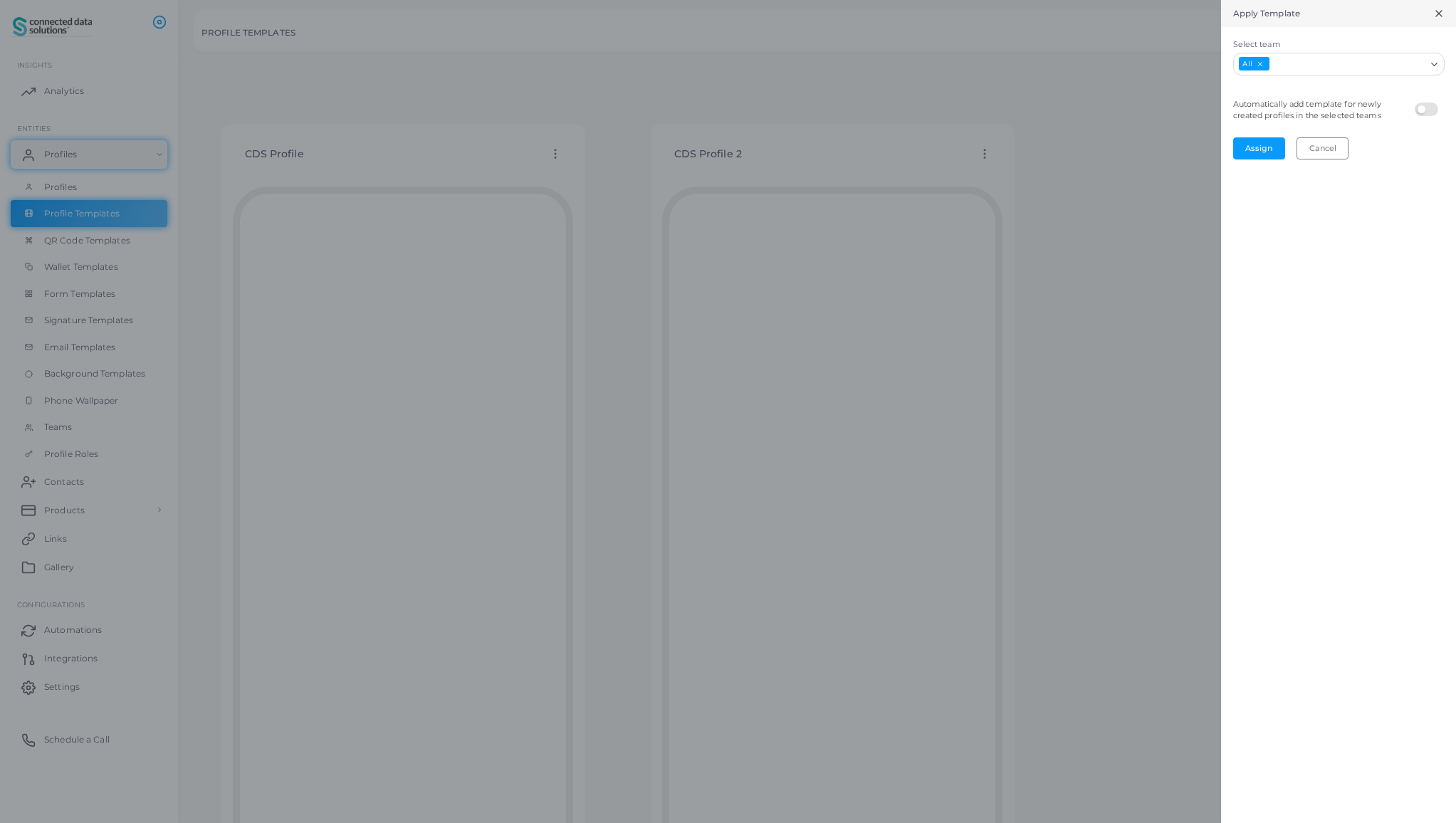
click at [1438, 11] on icon at bounding box center [1439, 14] width 11 height 11
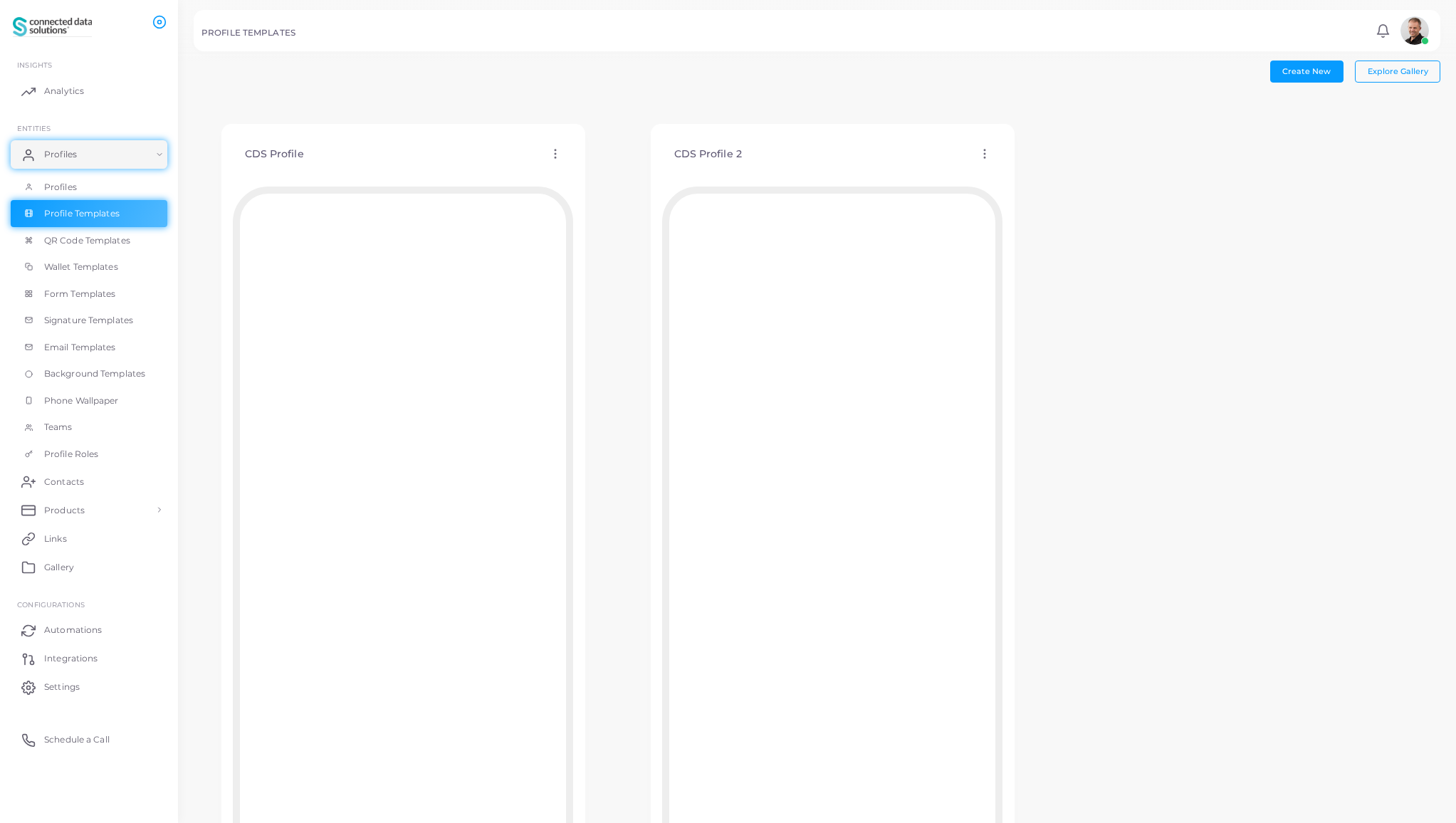
click at [557, 156] on icon at bounding box center [555, 154] width 13 height 13
click at [603, 231] on span "Delete Template" at bounding box center [620, 231] width 66 height 11
click at [555, 150] on icon at bounding box center [555, 154] width 13 height 13
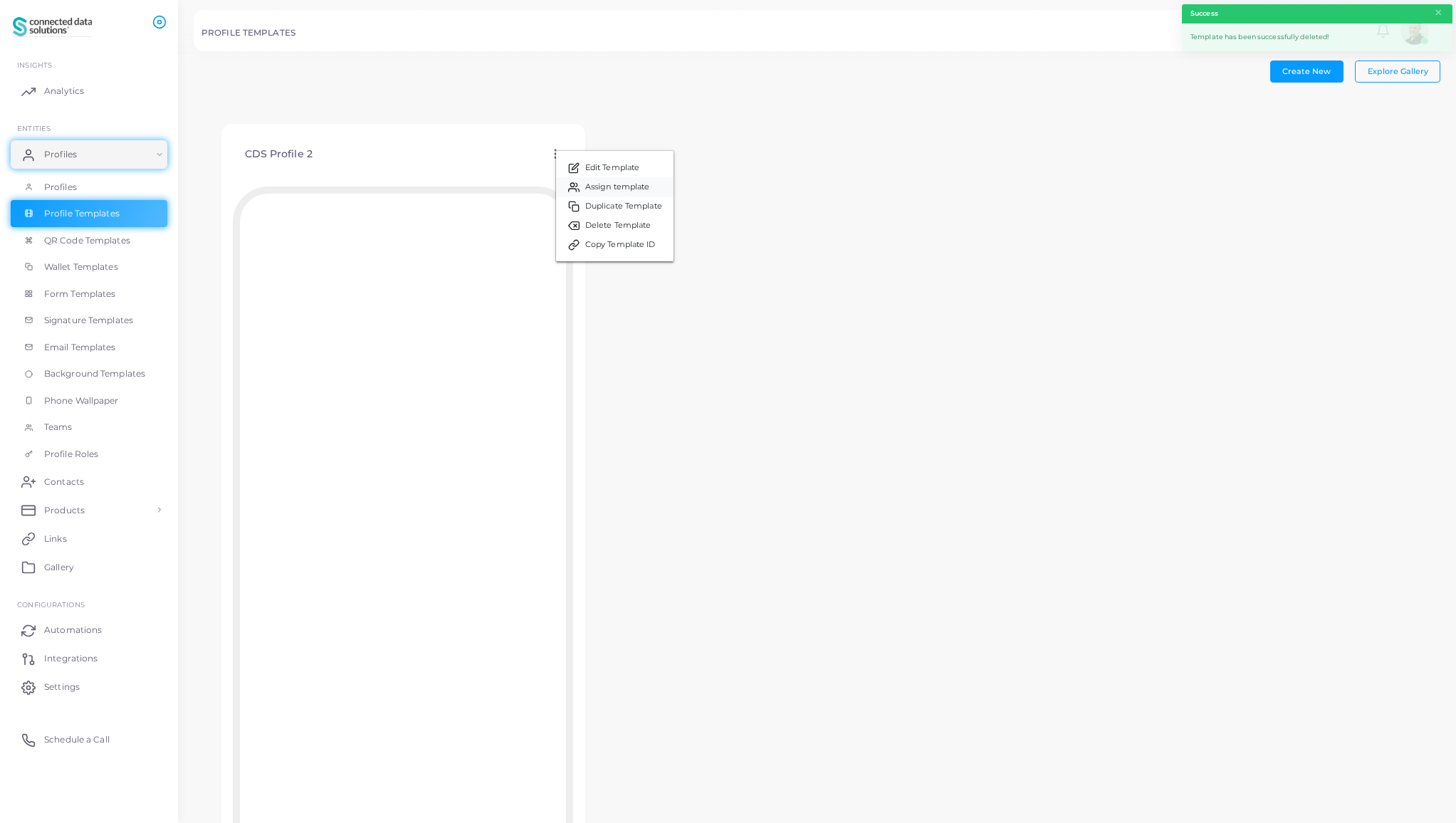
click at [590, 185] on span "Assign template" at bounding box center [618, 187] width 65 height 11
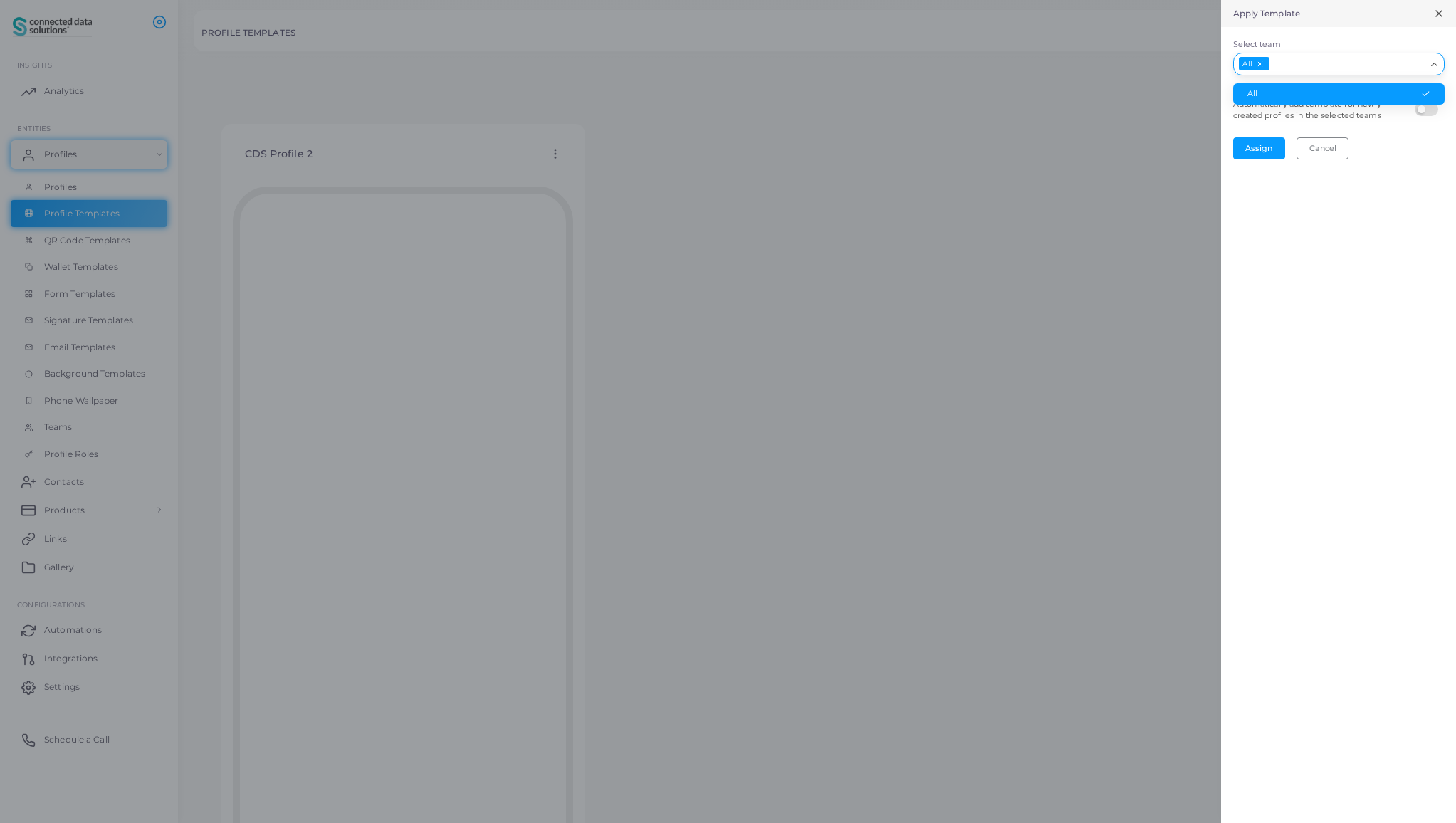
click at [1434, 65] on polyline "Search for option" at bounding box center [1434, 65] width 6 height 3
click at [1434, 65] on icon "Search for option" at bounding box center [1434, 64] width 11 height 11
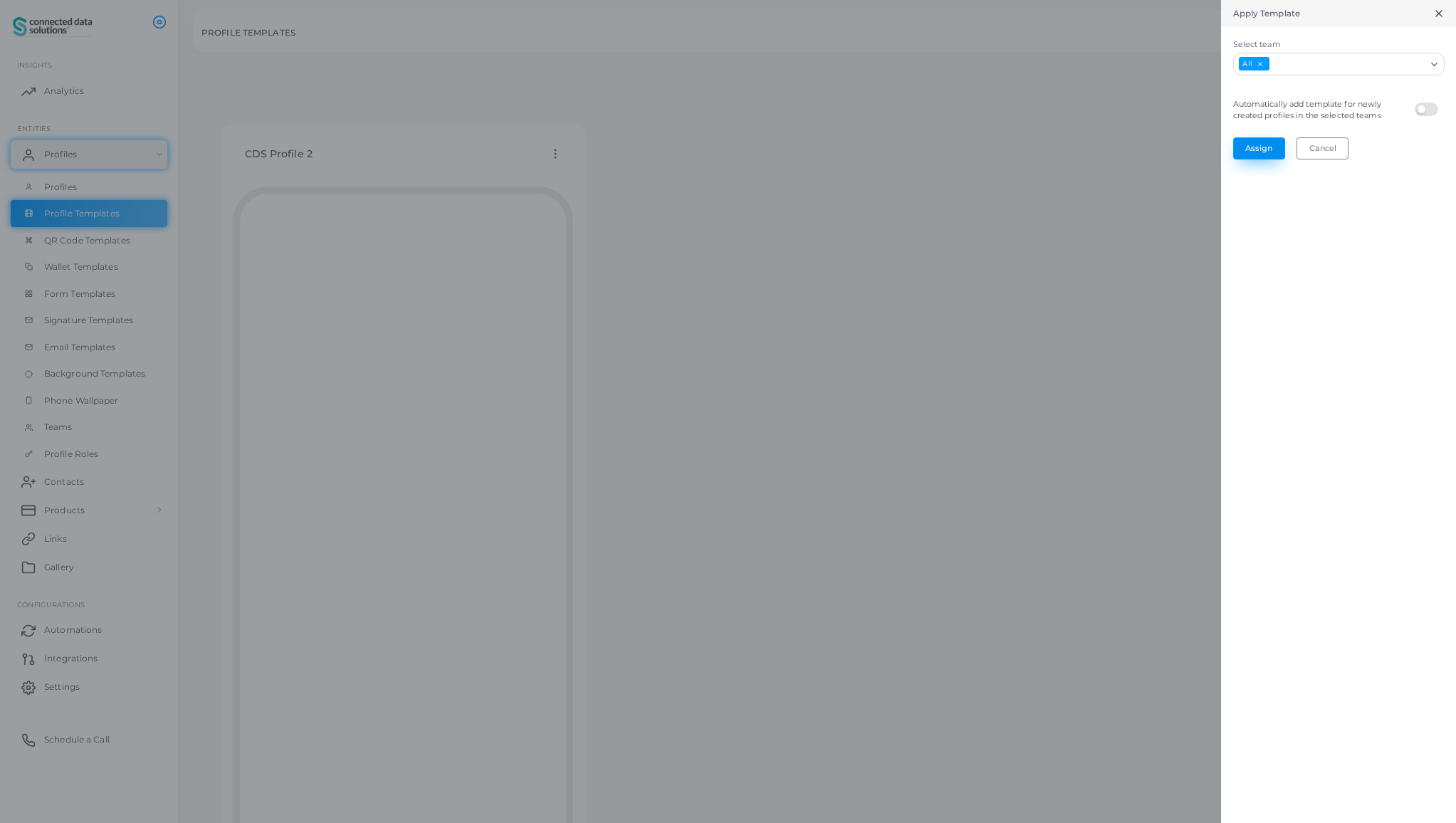
click at [1261, 147] on button "Assign" at bounding box center [1259, 148] width 52 height 22
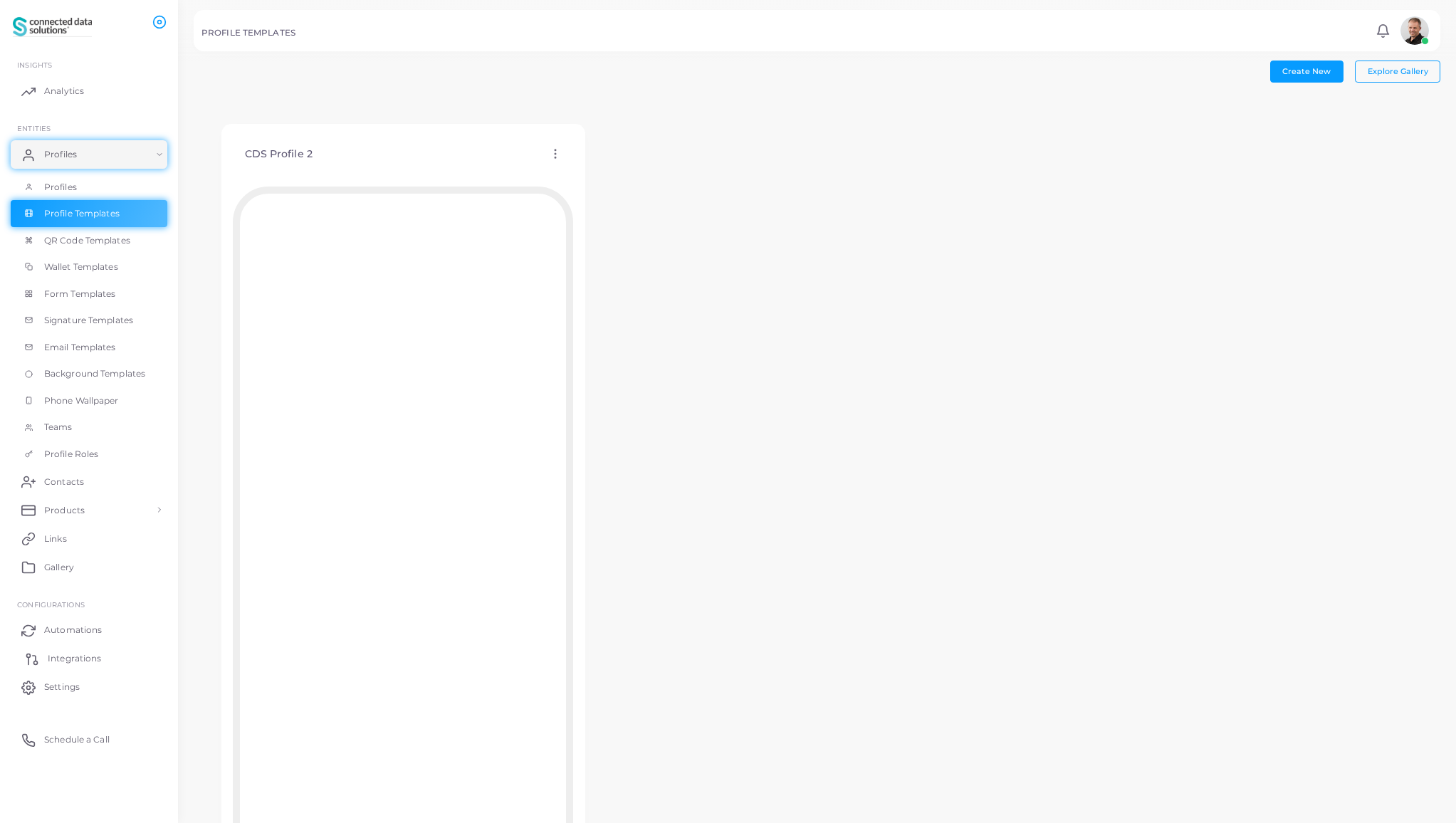
click at [81, 660] on span "Integrations" at bounding box center [74, 659] width 53 height 13
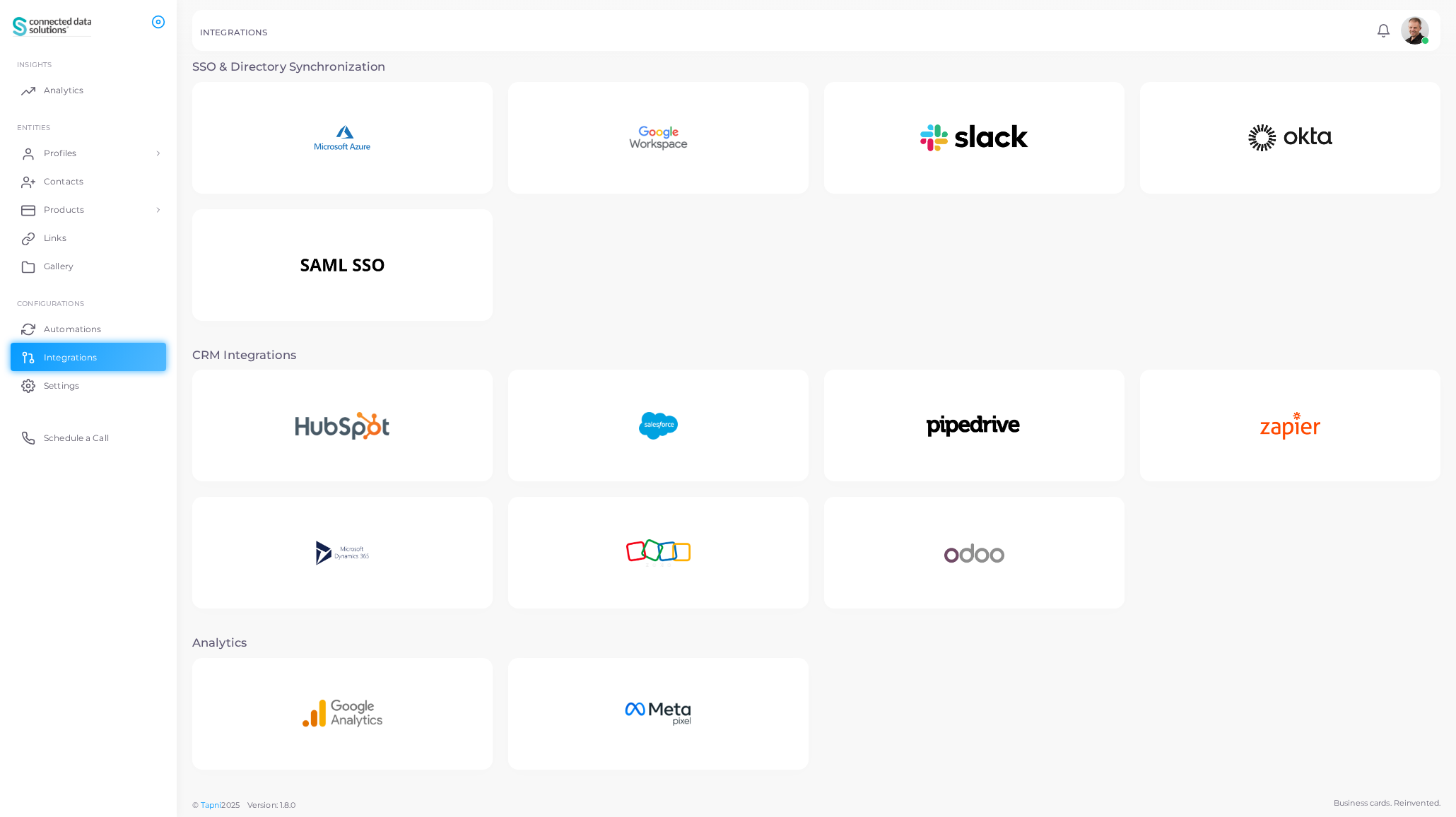
click at [684, 567] on img at bounding box center [658, 553] width 125 height 88
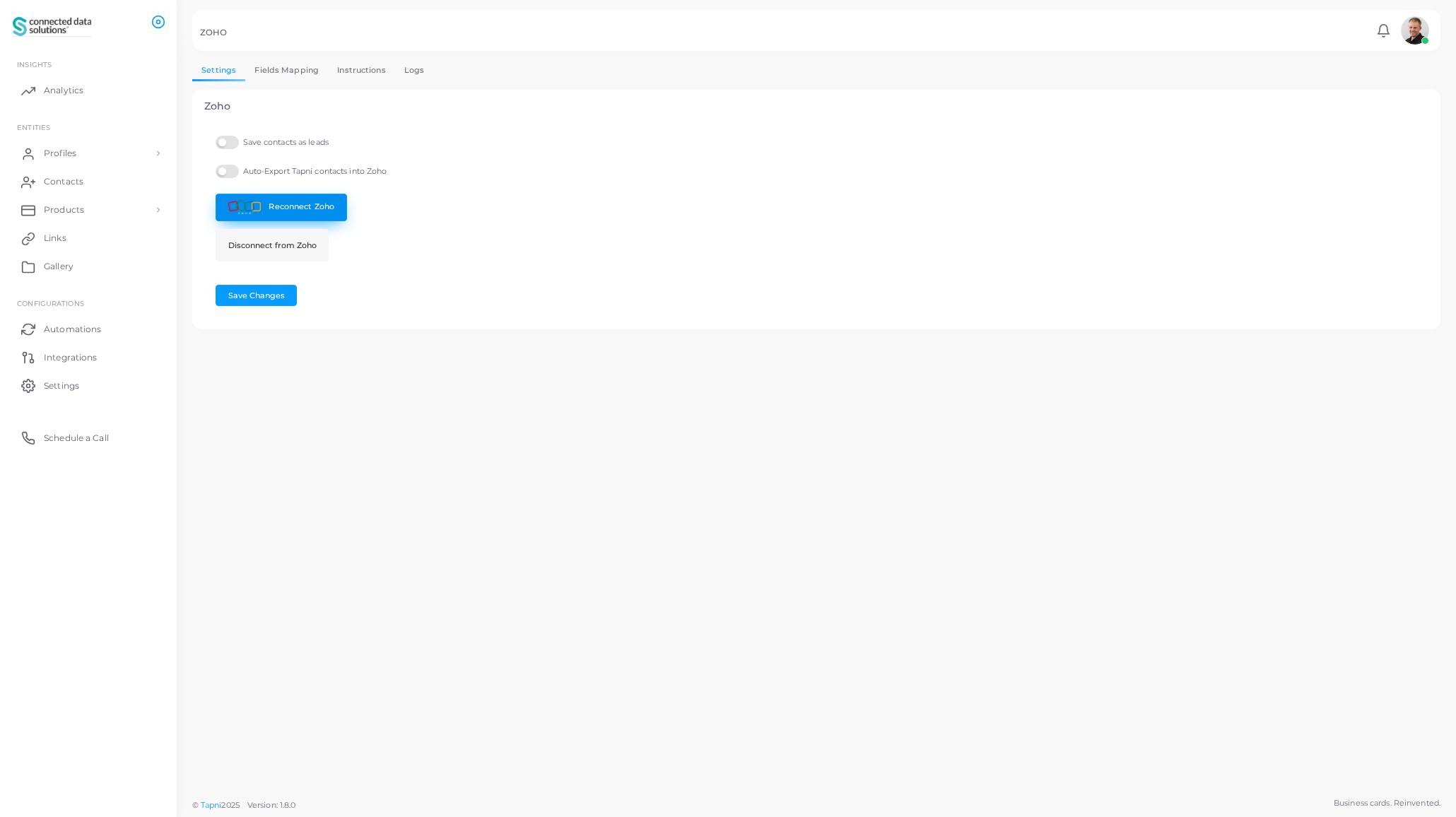
click at [309, 209] on link "Reconnect Zoho" at bounding box center [281, 207] width 131 height 28
click at [49, 24] on img at bounding box center [52, 26] width 78 height 26
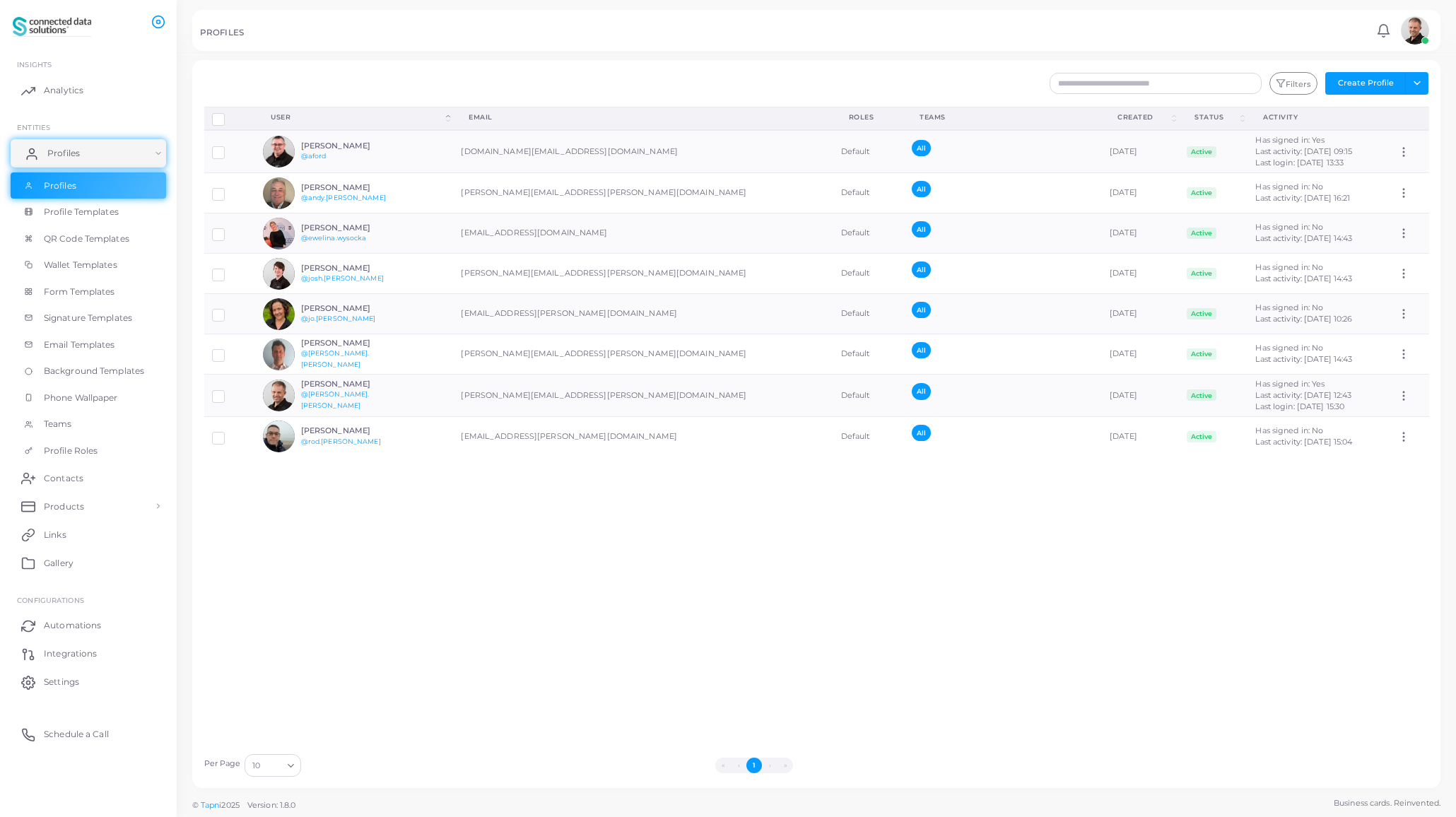
click at [157, 153] on link "Profiles" at bounding box center [88, 153] width 155 height 29
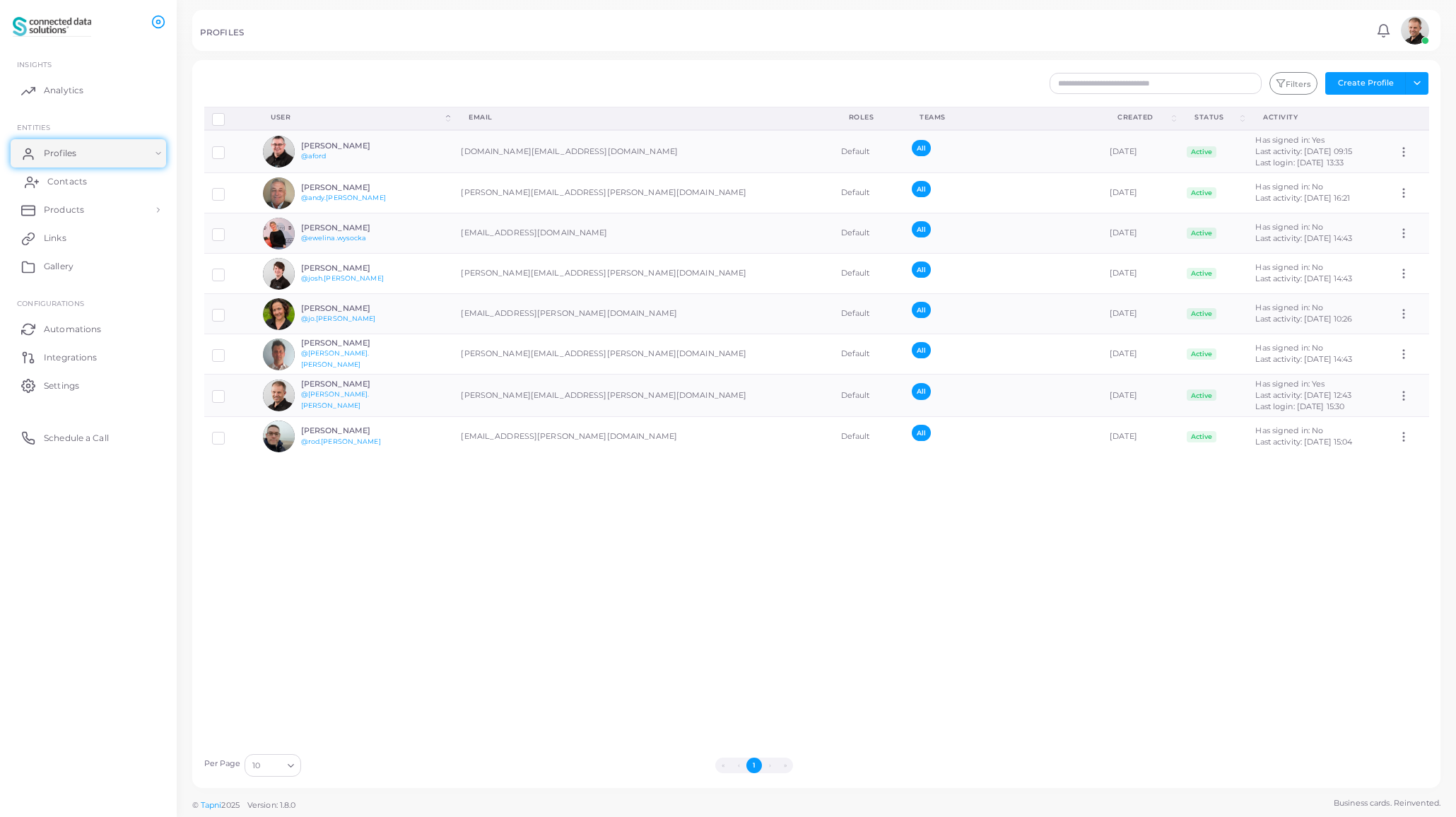
click at [68, 182] on span "Contacts" at bounding box center [67, 182] width 40 height 13
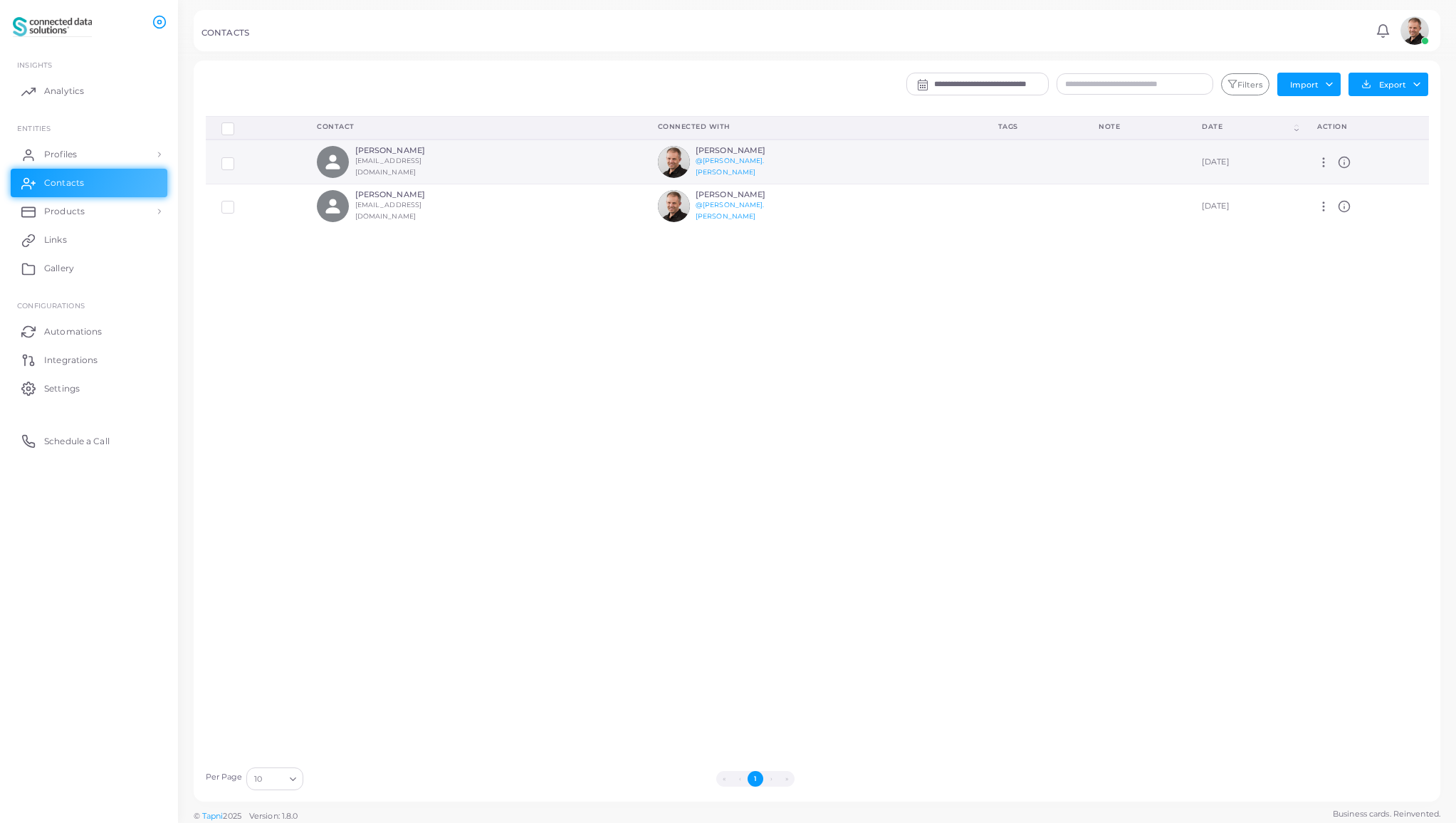
click at [1322, 166] on icon at bounding box center [1324, 162] width 13 height 13
click at [1348, 200] on link "Delete" at bounding box center [1361, 203] width 77 height 19
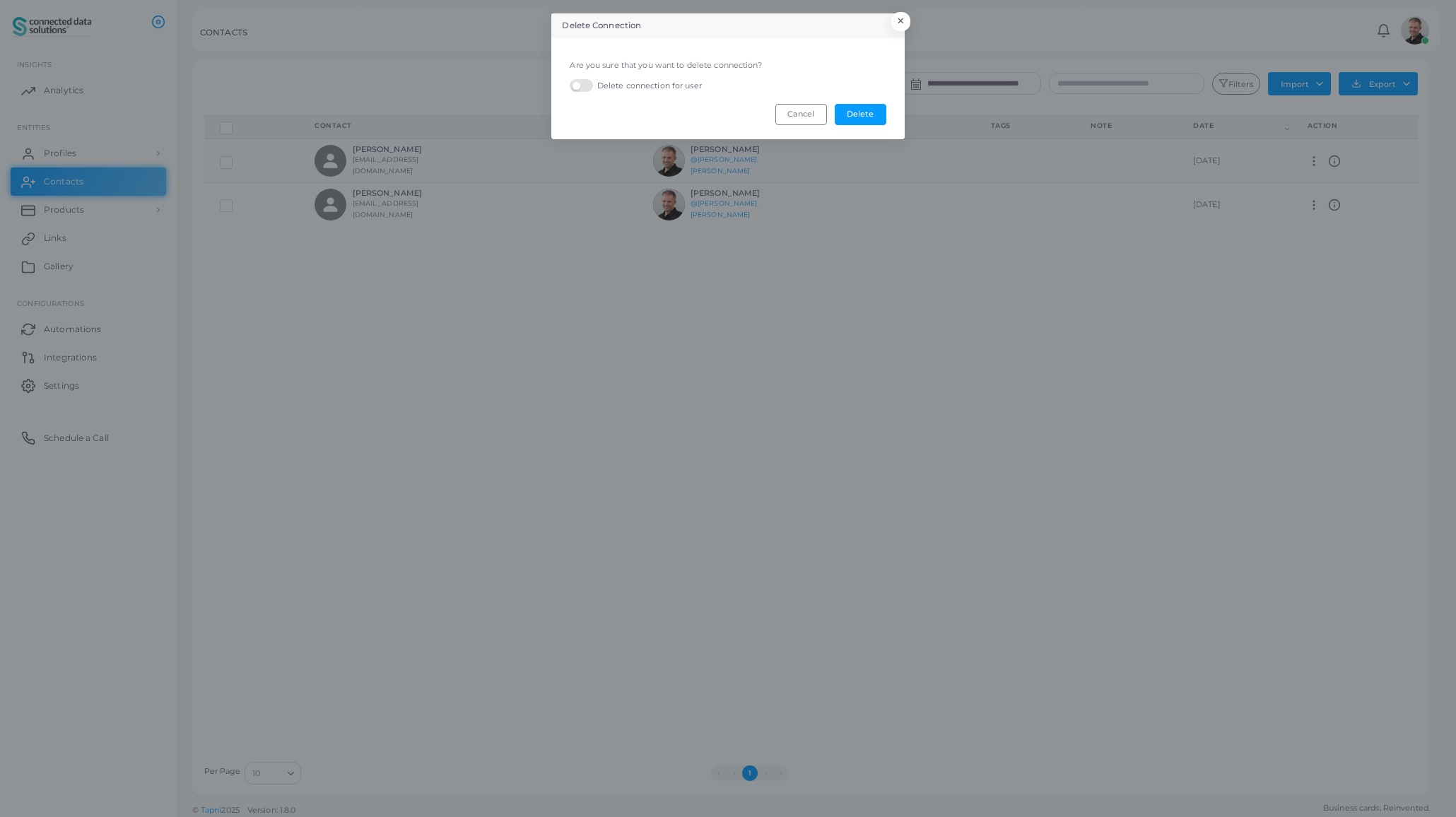
click at [646, 85] on label "Delete connection for user" at bounding box center [635, 86] width 131 height 14
click at [864, 117] on button "Delete" at bounding box center [861, 115] width 51 height 21
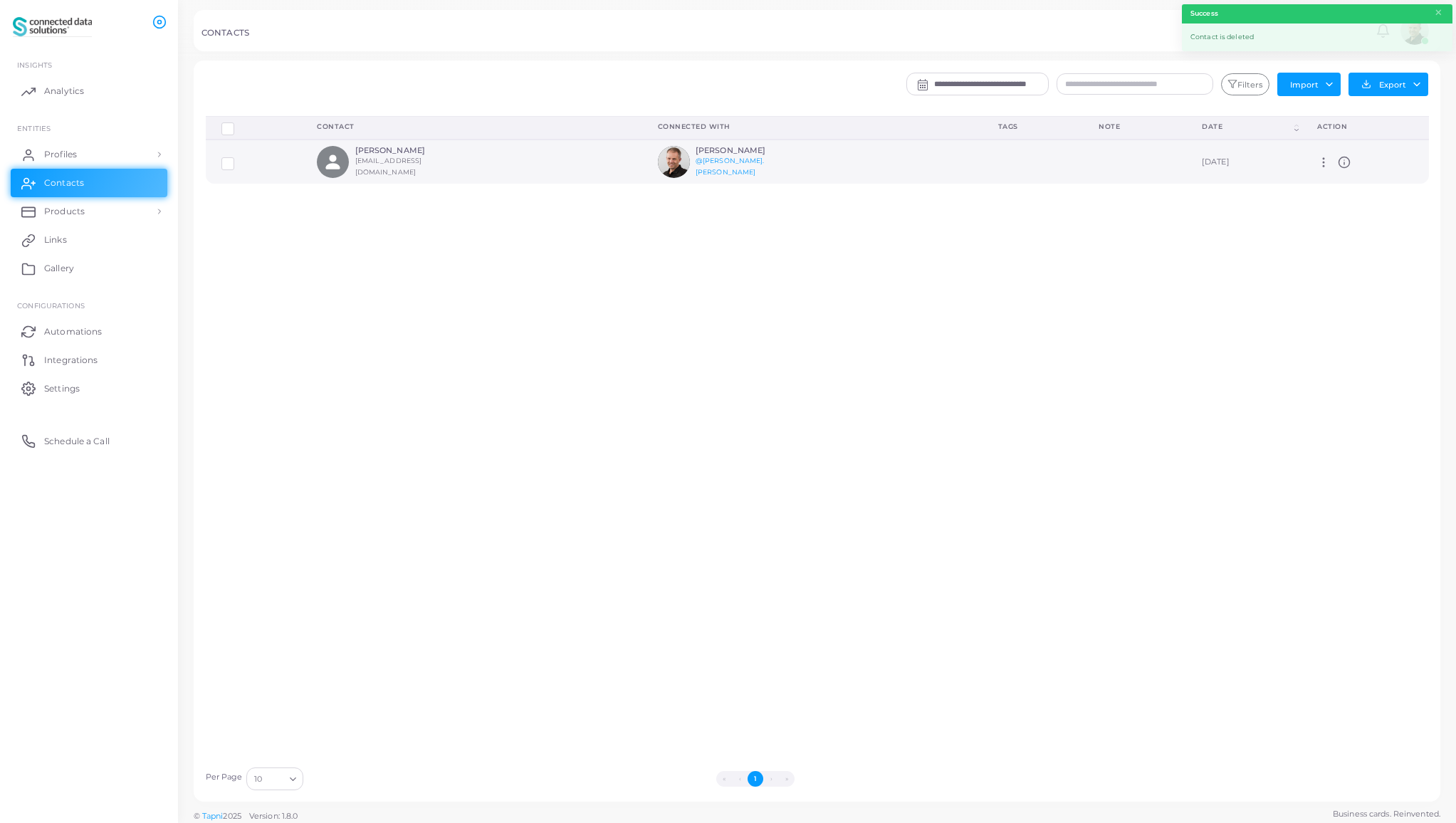
click at [1320, 160] on icon at bounding box center [1324, 162] width 13 height 13
click at [1361, 200] on span "Delete" at bounding box center [1363, 197] width 27 height 11
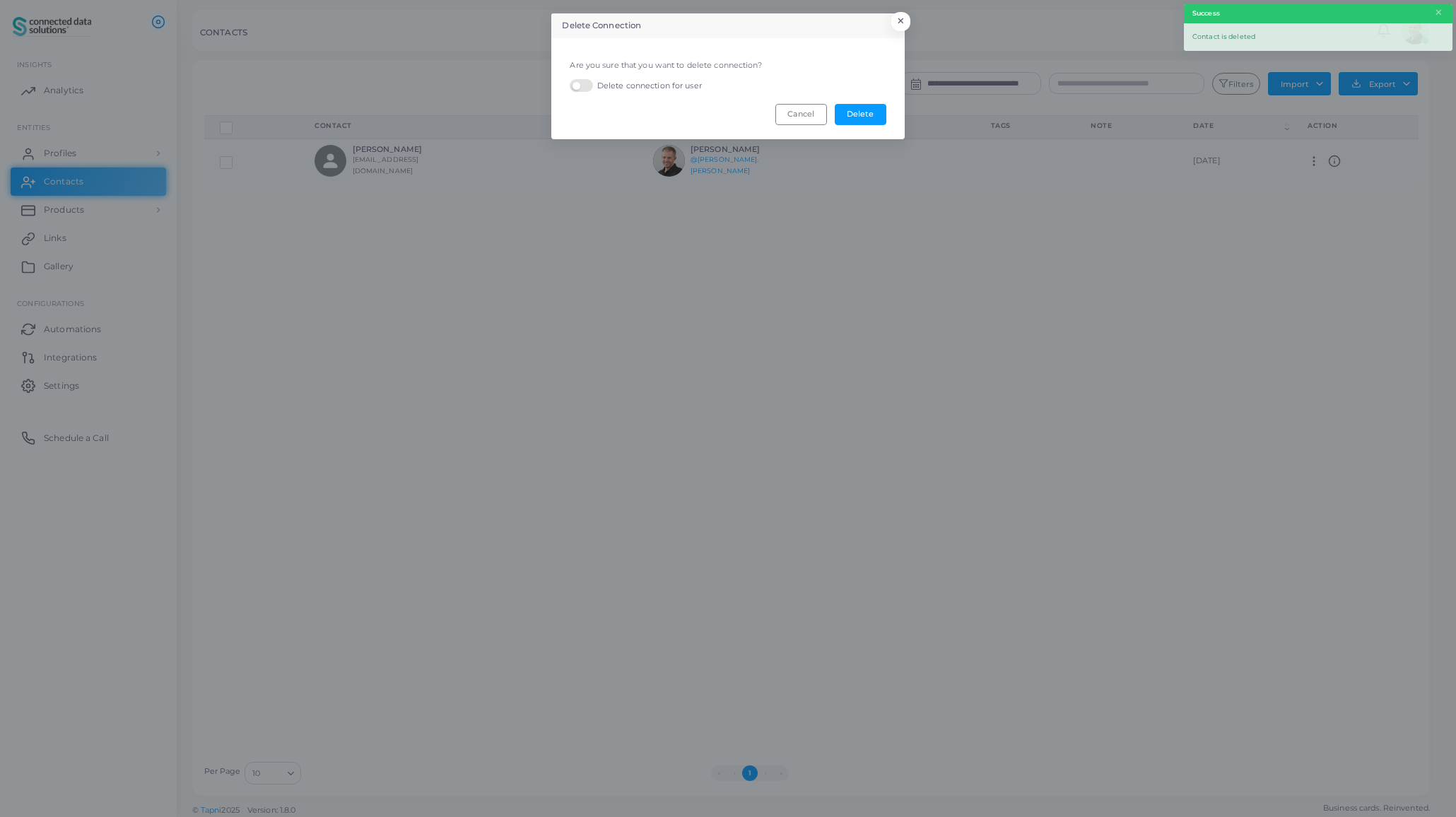
click at [630, 87] on label "Delete connection for user" at bounding box center [635, 86] width 131 height 14
click at [861, 113] on button "Delete" at bounding box center [861, 115] width 51 height 21
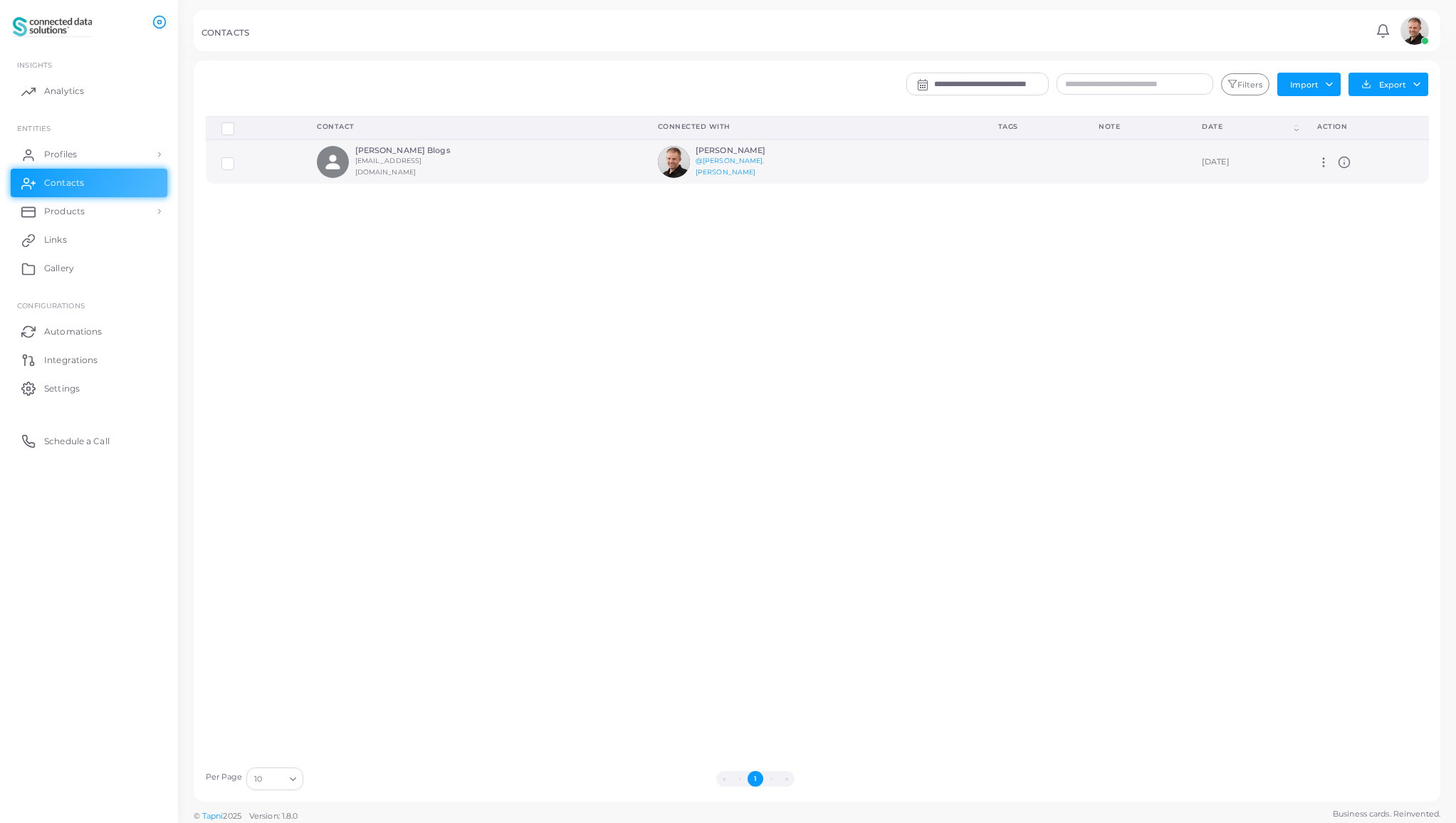
click at [1341, 162] on icon at bounding box center [1344, 162] width 13 height 13
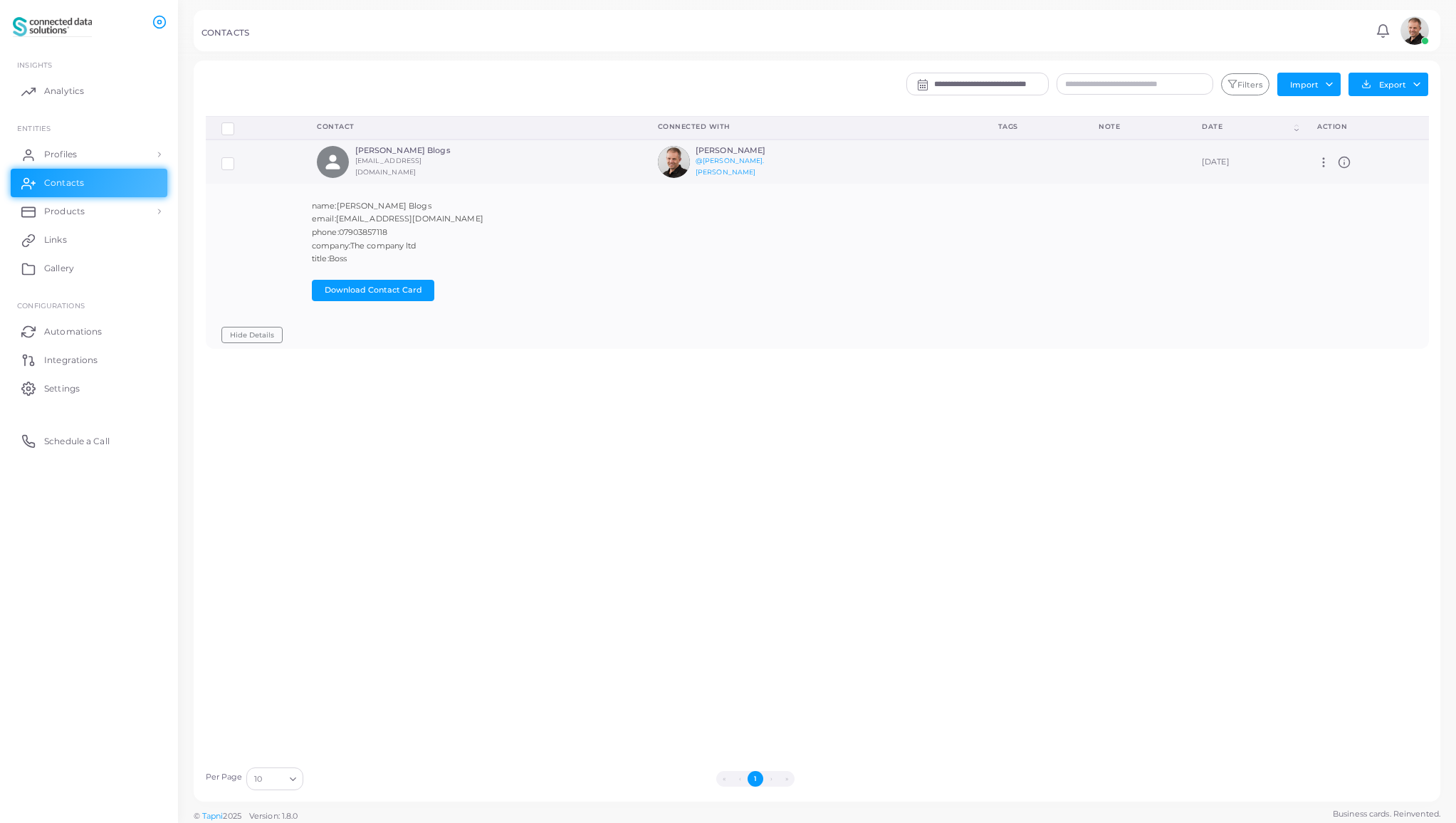
click at [1342, 165] on icon at bounding box center [1344, 162] width 13 height 13
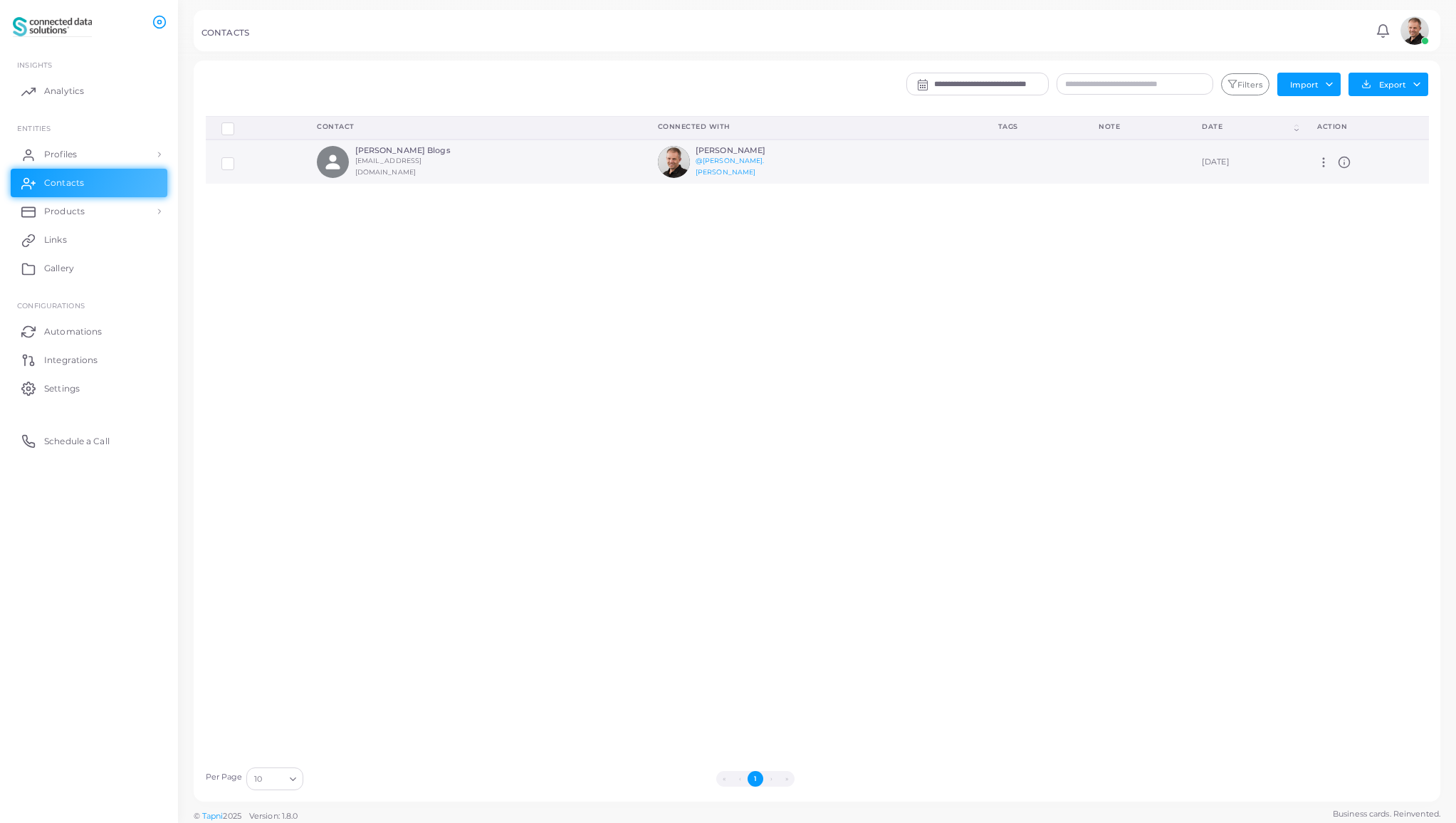
click at [1324, 165] on icon at bounding box center [1324, 162] width 13 height 13
drag, startPoint x: 1266, startPoint y: 250, endPoint x: 1258, endPoint y: 252, distance: 8.2
click at [1266, 250] on div "Delete Connections Manage Connections Show Selections Contact Connected With Ta…" at bounding box center [817, 438] width 1239 height 643
click at [75, 361] on span "Integrations" at bounding box center [74, 361] width 53 height 13
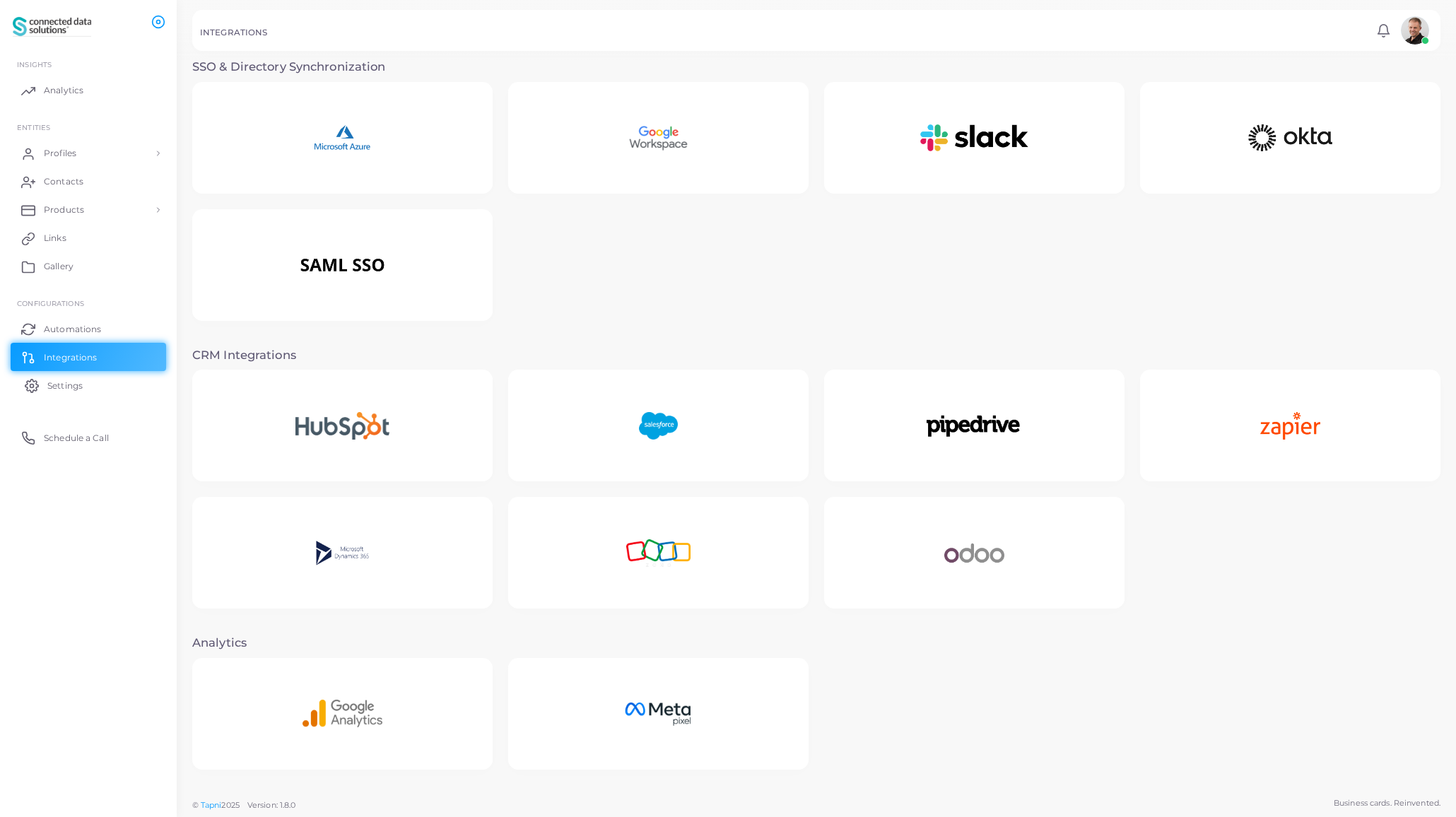
click at [51, 387] on span "Settings" at bounding box center [65, 386] width 36 height 13
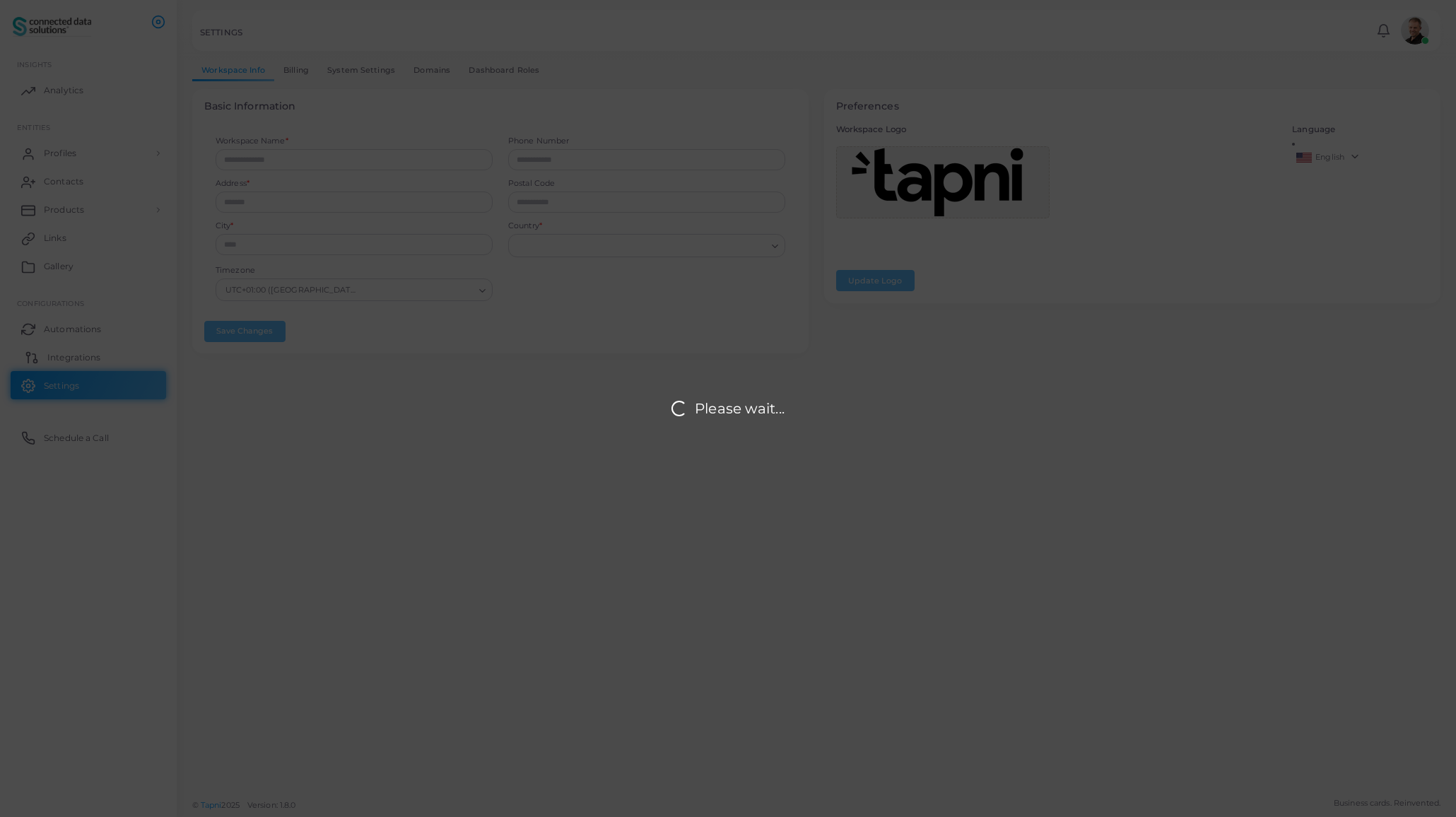
type input "**********"
type input "*******"
type input "*********"
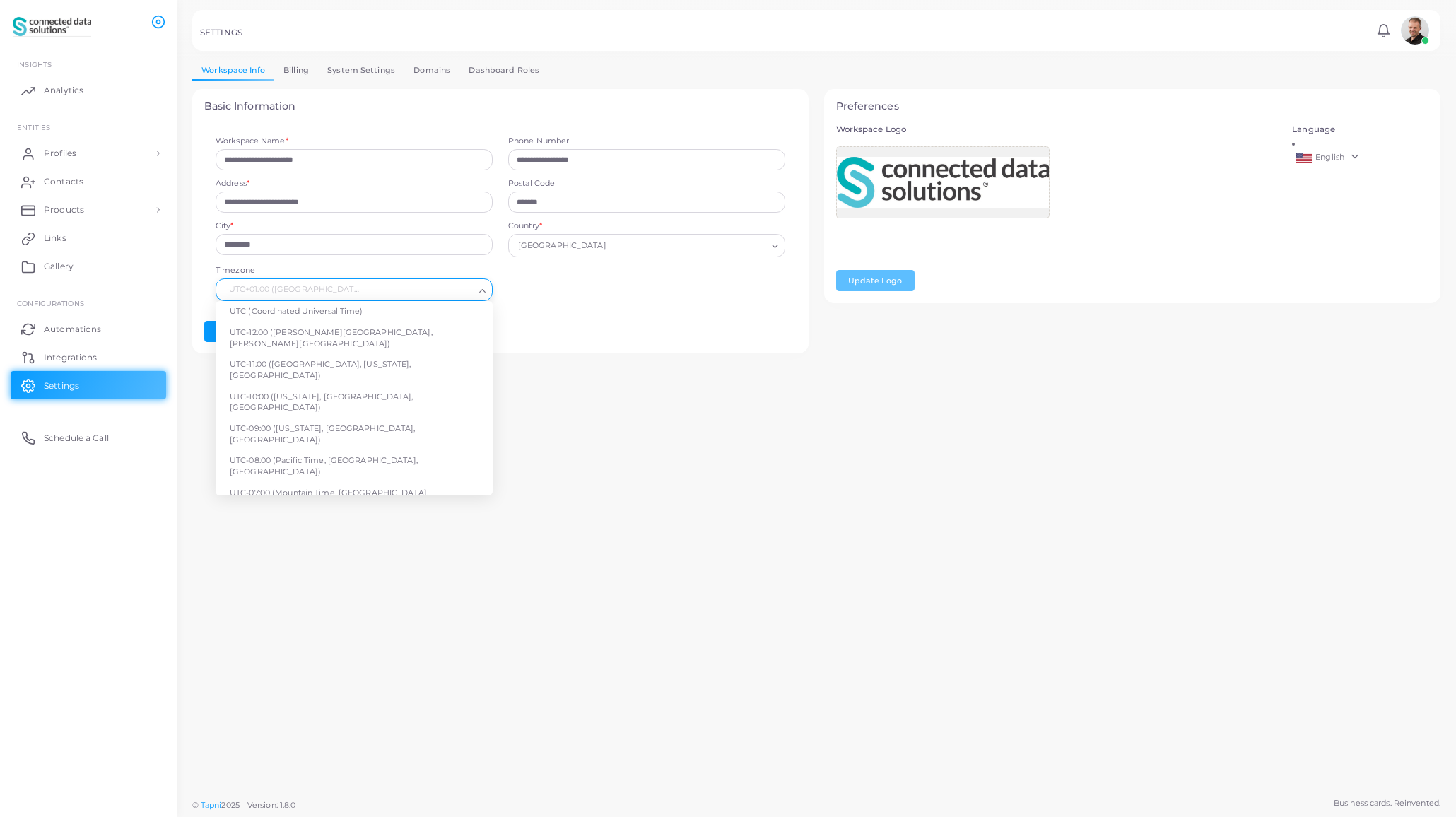
click at [483, 290] on icon "Search for option" at bounding box center [482, 290] width 11 height 11
click at [405, 580] on span "UTC+00:00 (London, Dublin, Lisbon, Casablanca)" at bounding box center [344, 591] width 229 height 21
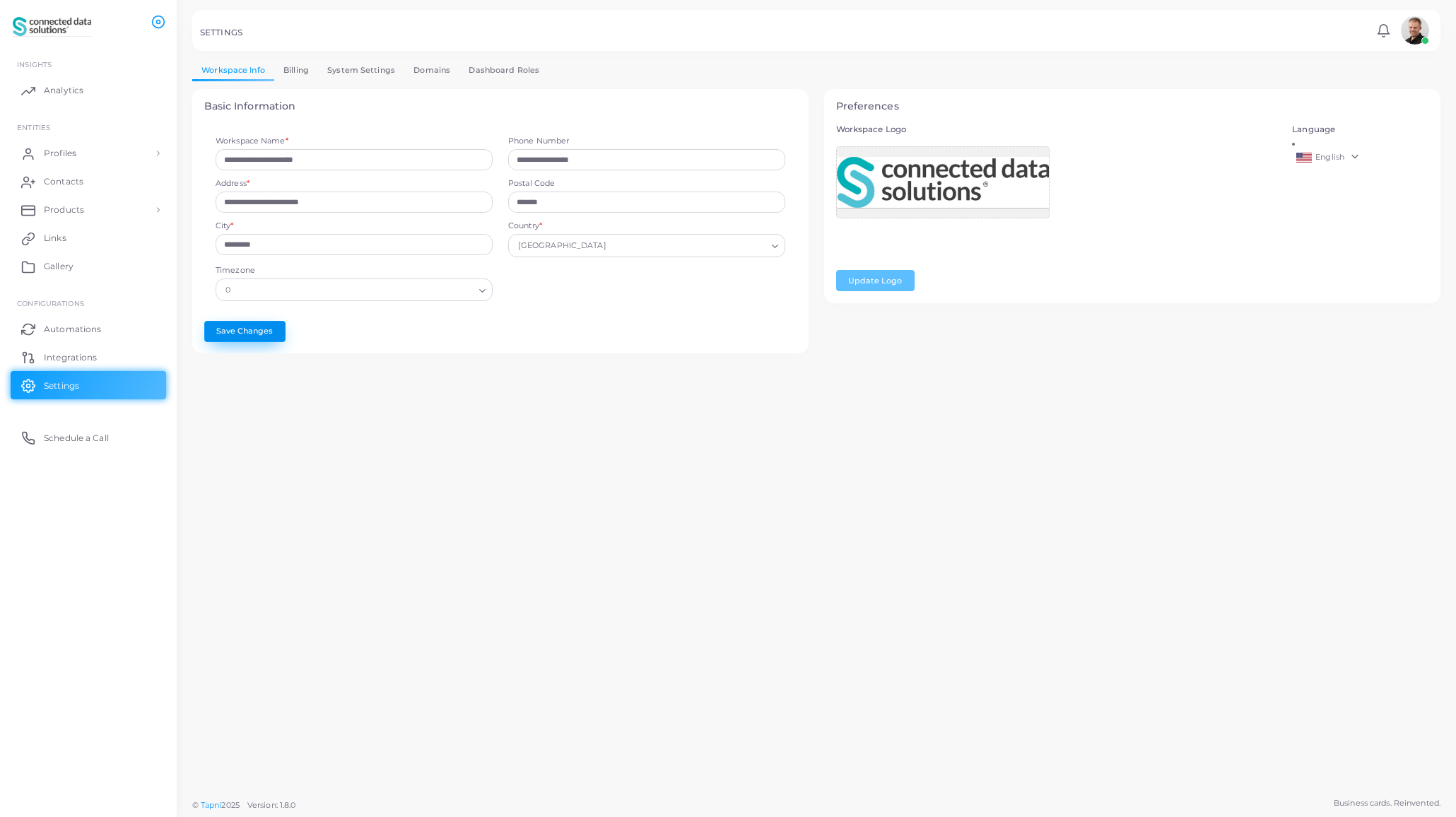
click at [251, 332] on button "Save Changes" at bounding box center [245, 332] width 81 height 21
click at [344, 67] on link "System Settings" at bounding box center [361, 70] width 86 height 21
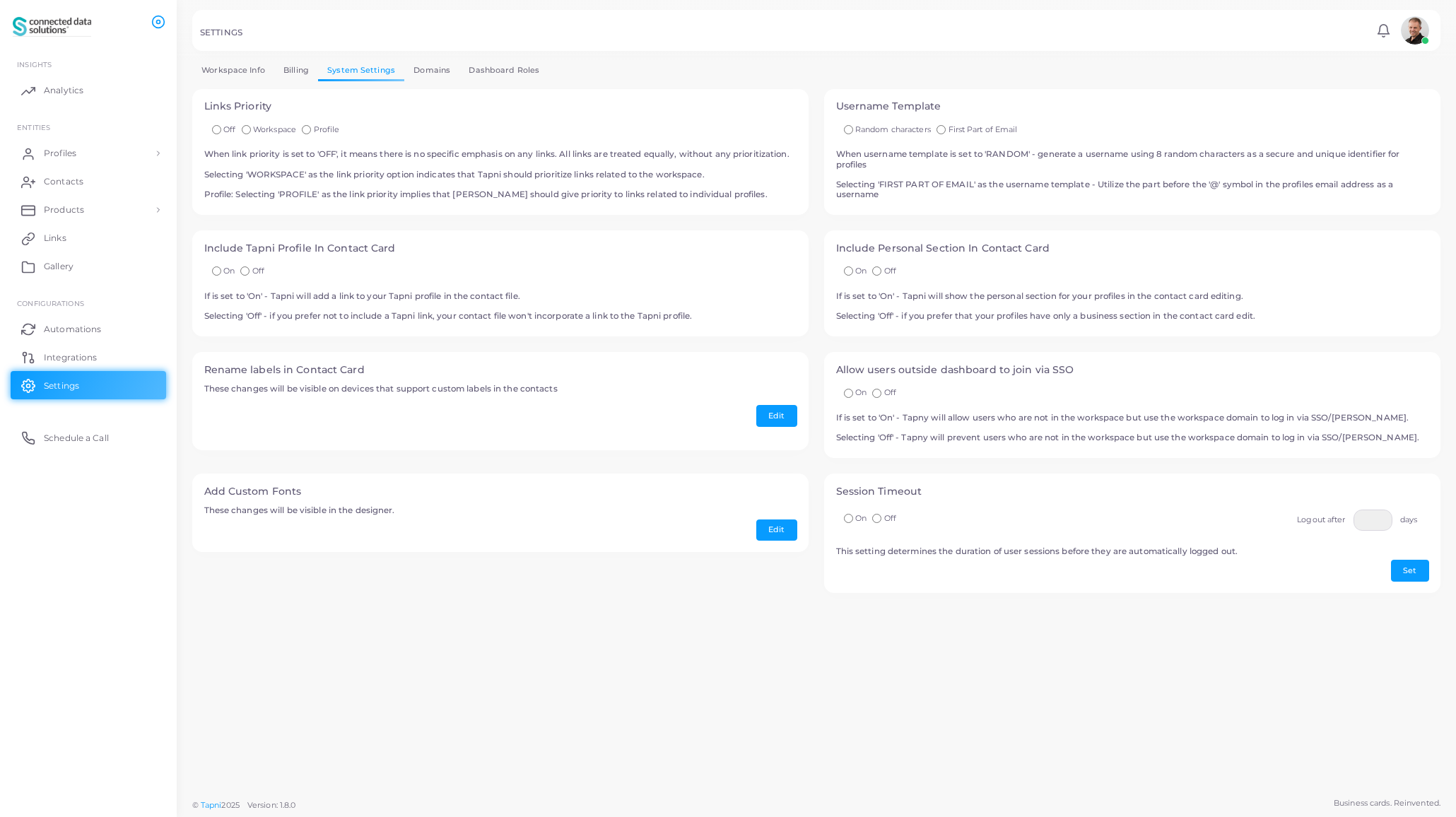
click at [433, 70] on link "Domains" at bounding box center [431, 70] width 55 height 21
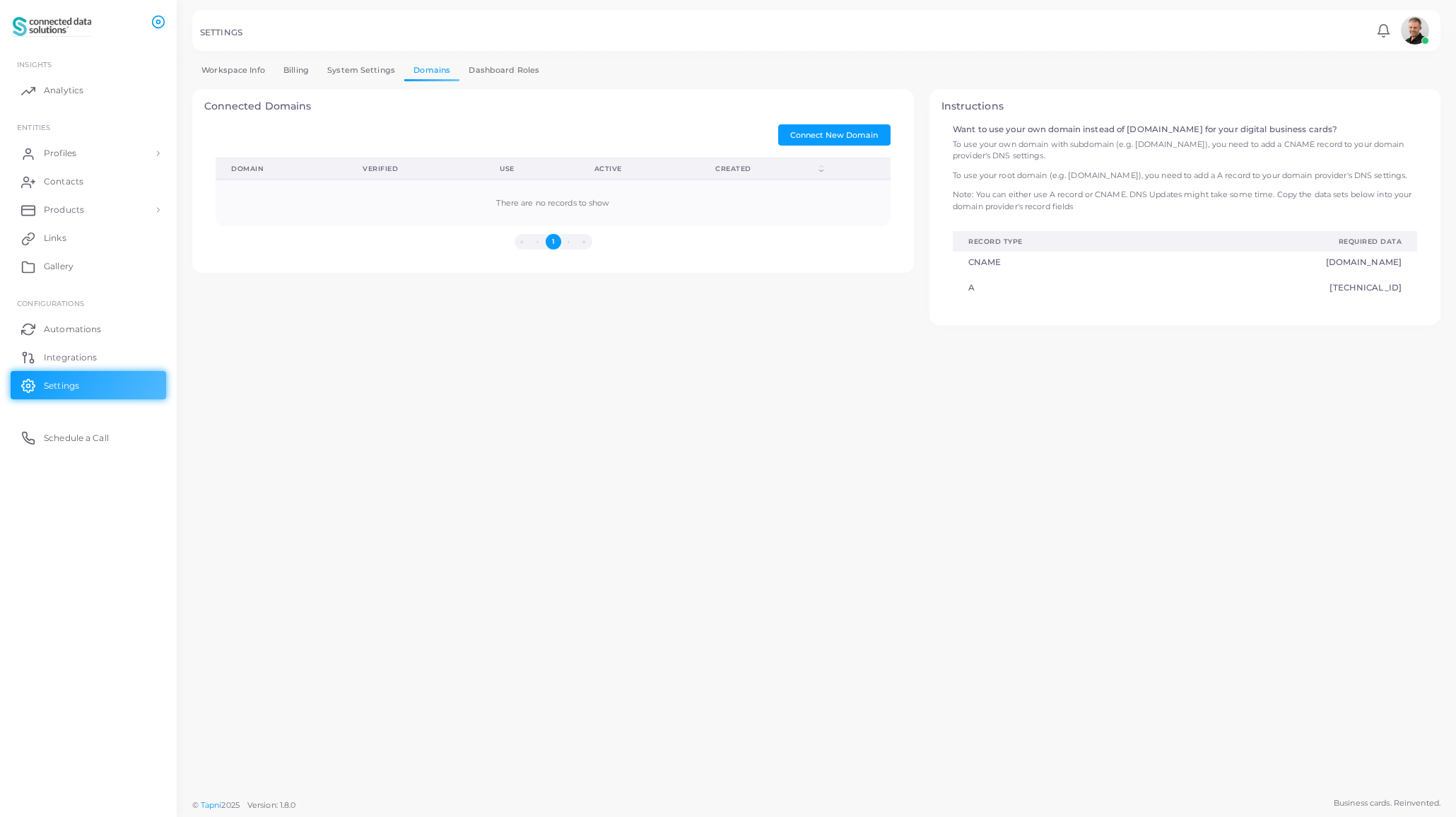
click at [513, 68] on link "Dashboard Roles" at bounding box center [503, 70] width 89 height 21
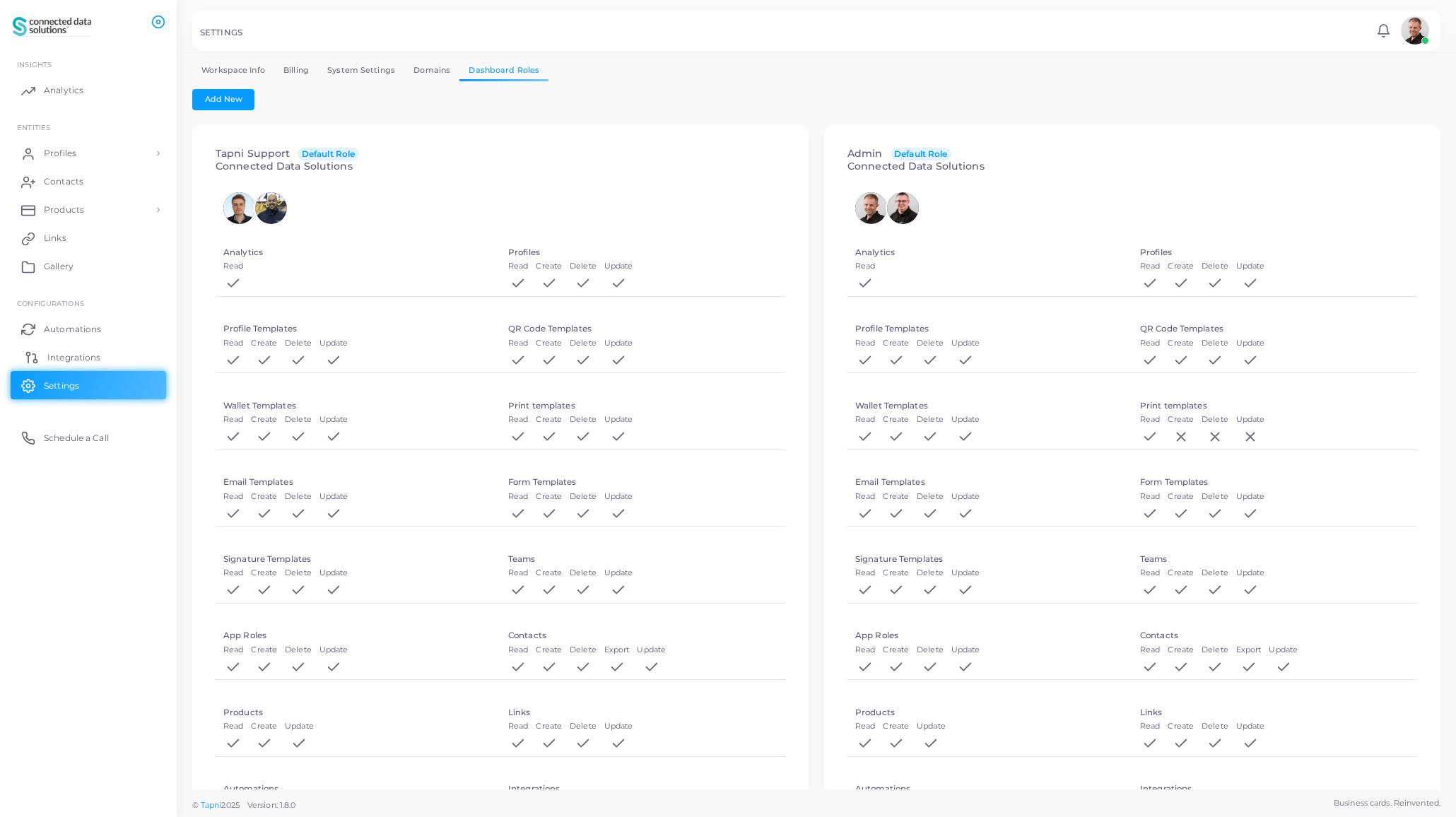
click at [85, 356] on span "Integrations" at bounding box center [73, 358] width 53 height 13
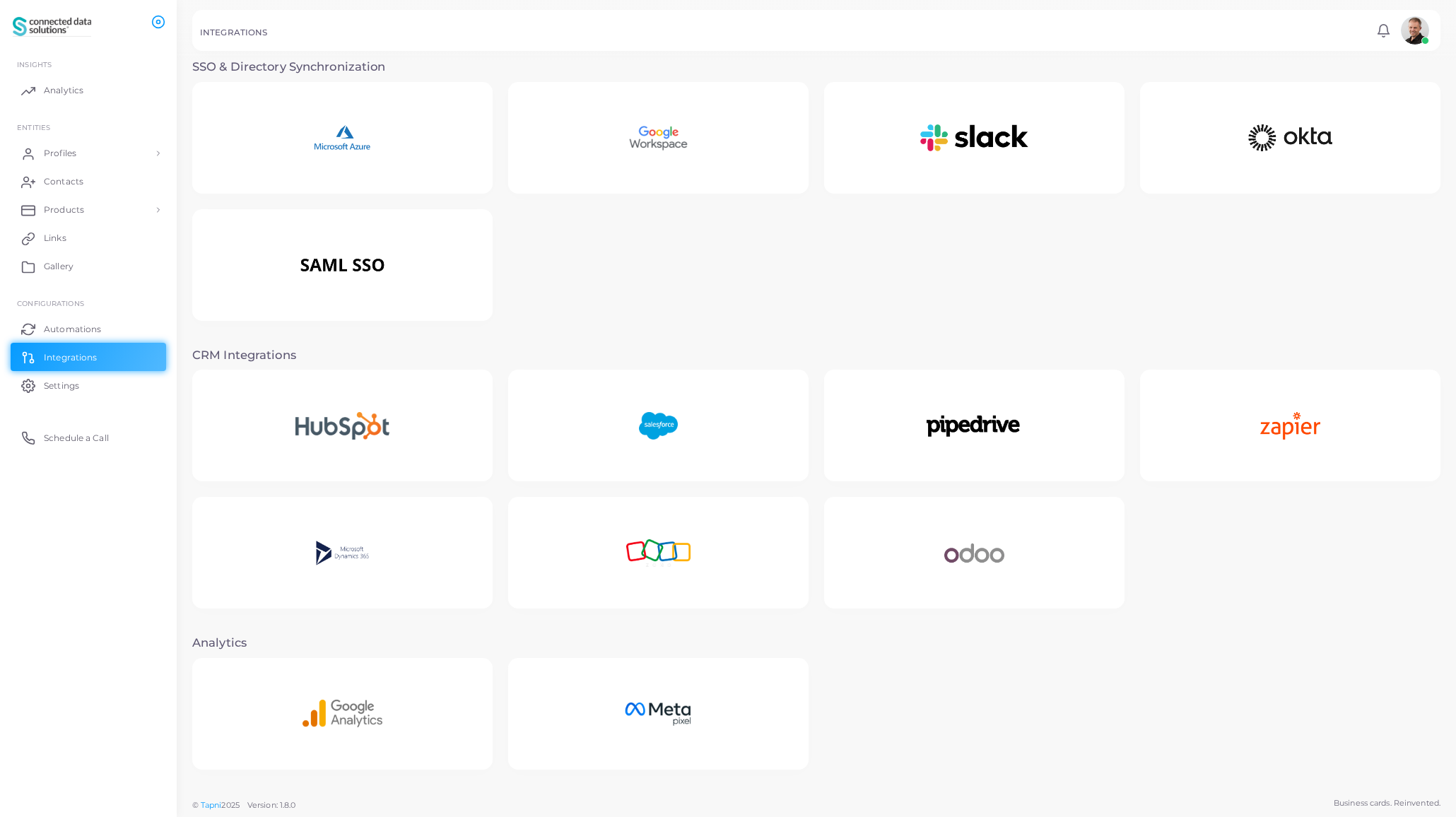
click at [720, 537] on div at bounding box center [658, 553] width 300 height 112
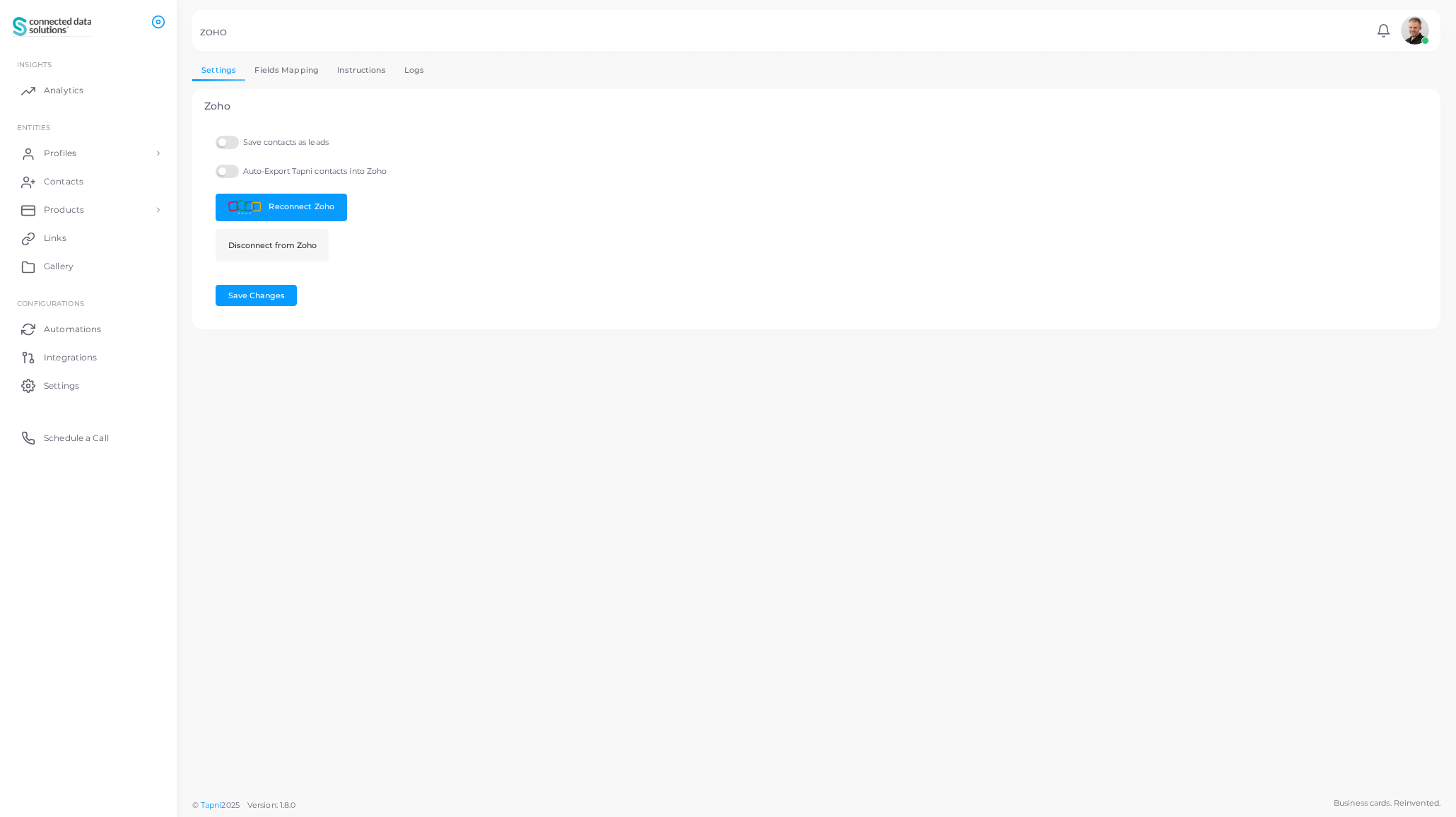
click at [227, 171] on label "Auto-Export Tapni contacts into Zoho" at bounding box center [301, 171] width 171 height 14
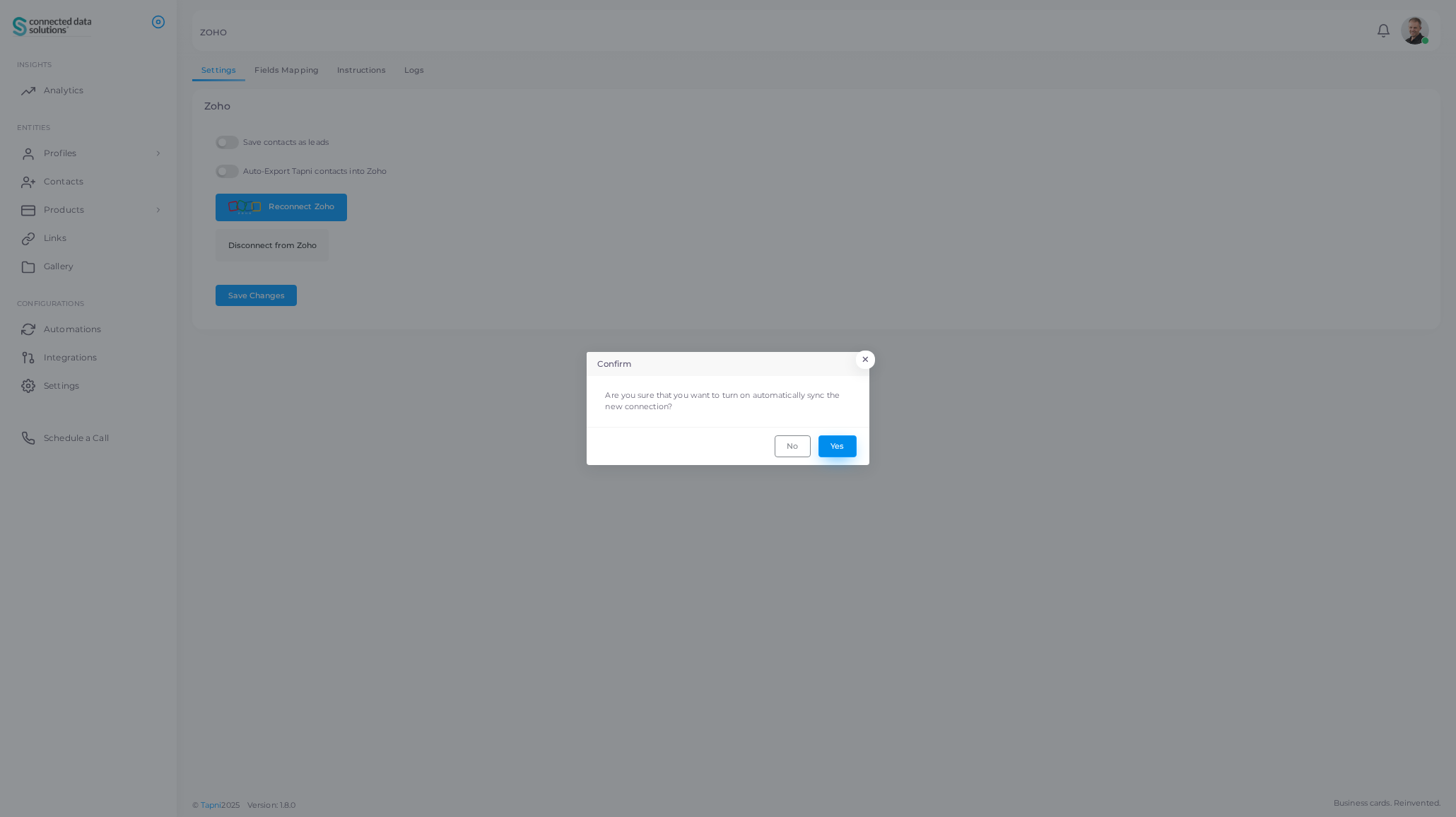
click at [847, 447] on button "Yes" at bounding box center [838, 446] width 39 height 21
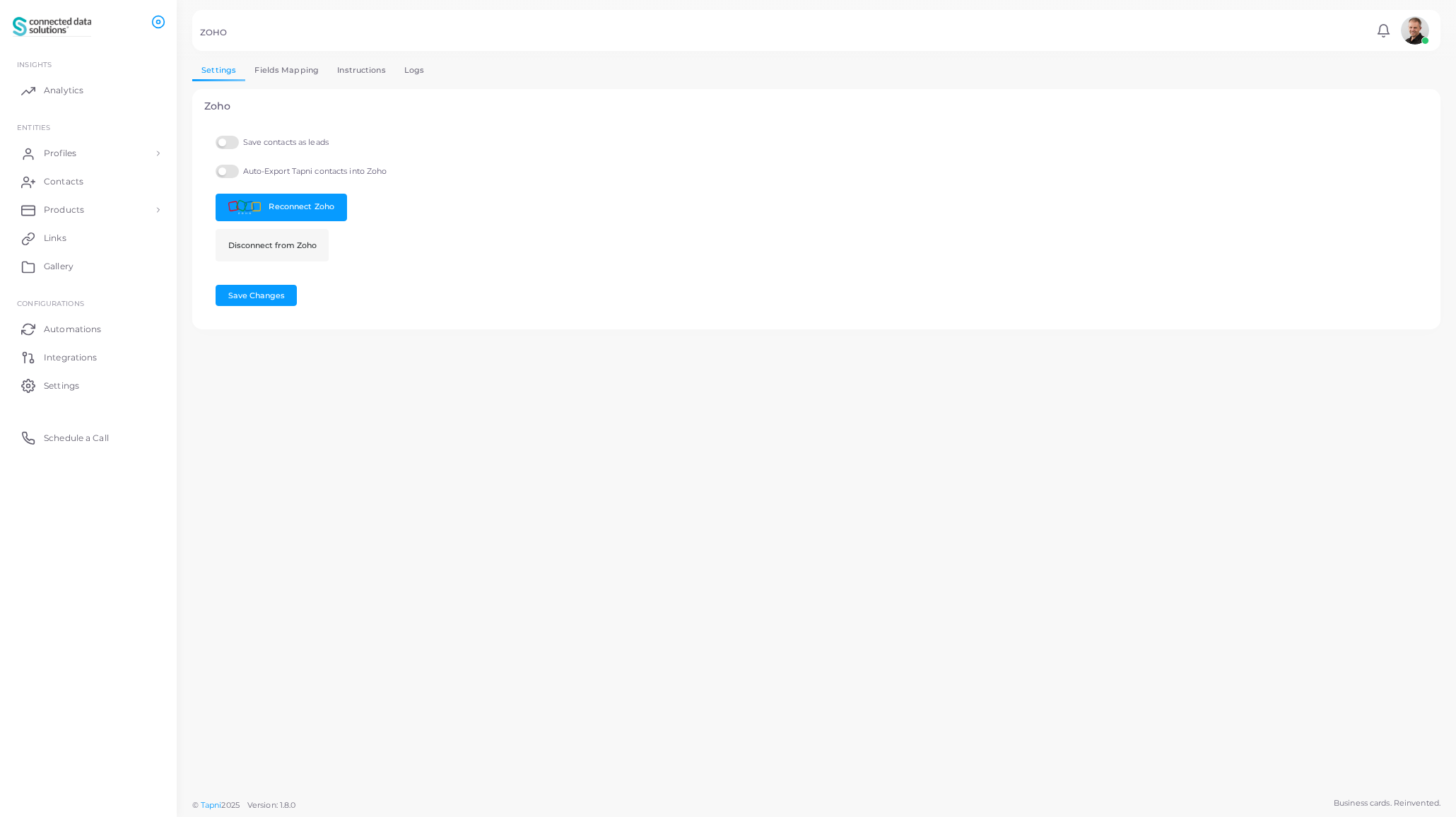
click at [294, 71] on link "Fields Mapping" at bounding box center [287, 70] width 83 height 21
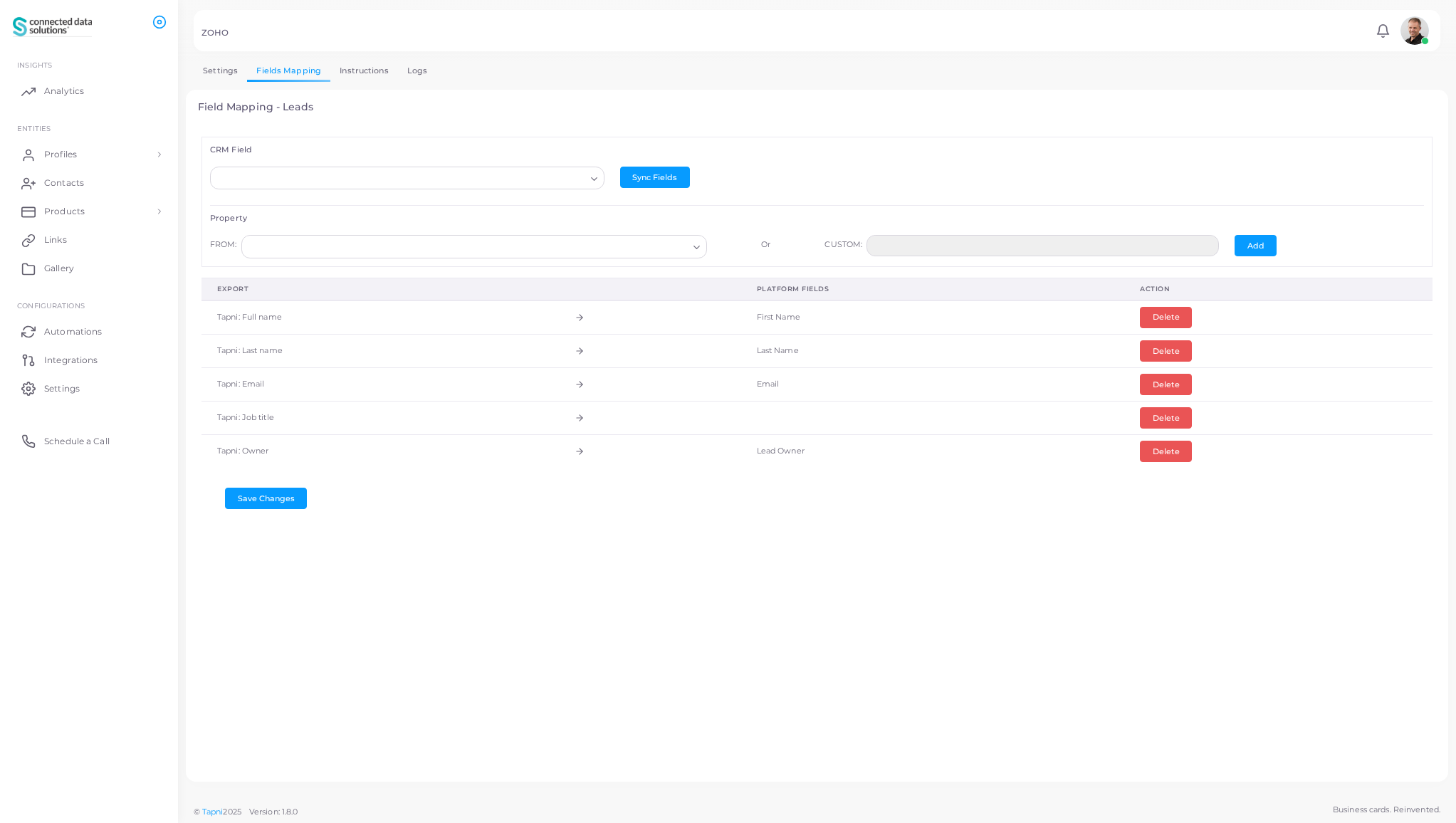
click at [800, 427] on td at bounding box center [932, 418] width 383 height 34
click at [768, 421] on td at bounding box center [932, 418] width 383 height 34
click at [346, 175] on input "Search for option" at bounding box center [400, 179] width 368 height 16
click at [632, 654] on div "CRM Field Loading... Lead Owner Company First Name Last Name Full Name Title Em…" at bounding box center [817, 447] width 1239 height 645
click at [592, 181] on icon "Search for option" at bounding box center [594, 179] width 11 height 11
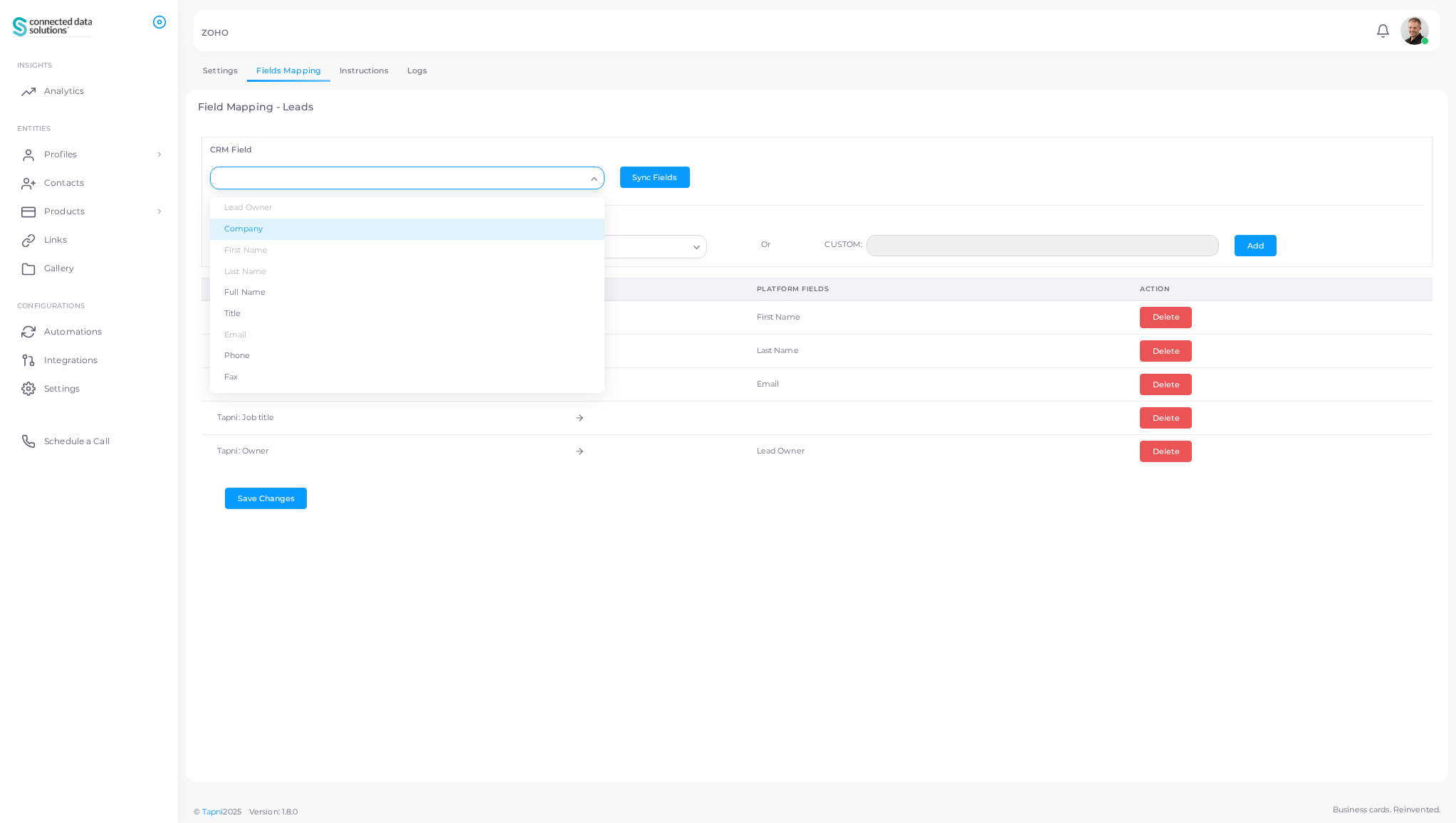
click at [442, 231] on li "Company" at bounding box center [407, 229] width 394 height 22
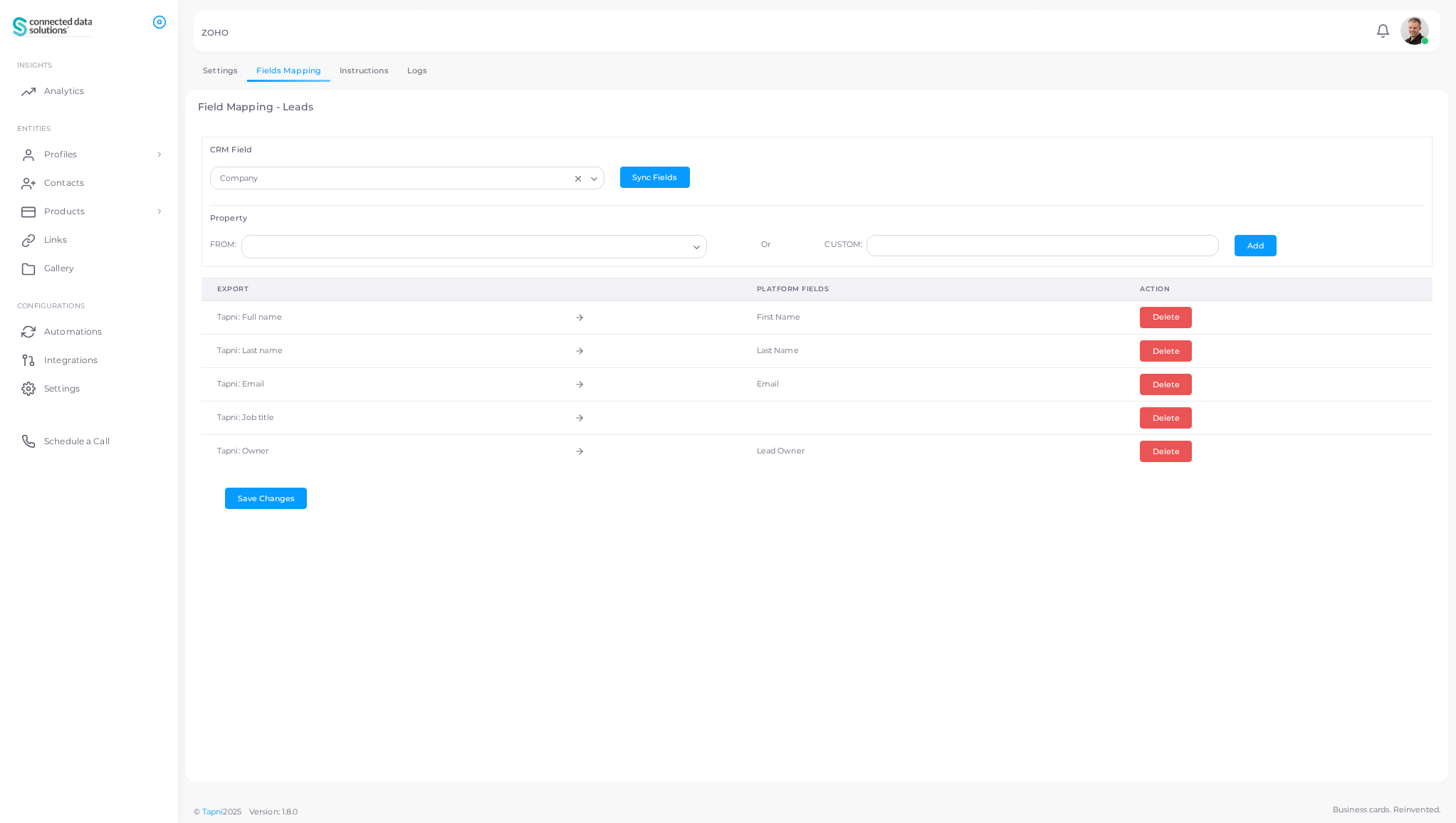
click at [575, 179] on line "Clear Selected" at bounding box center [578, 178] width 5 height 5
click at [412, 70] on link "Logs" at bounding box center [417, 70] width 40 height 21
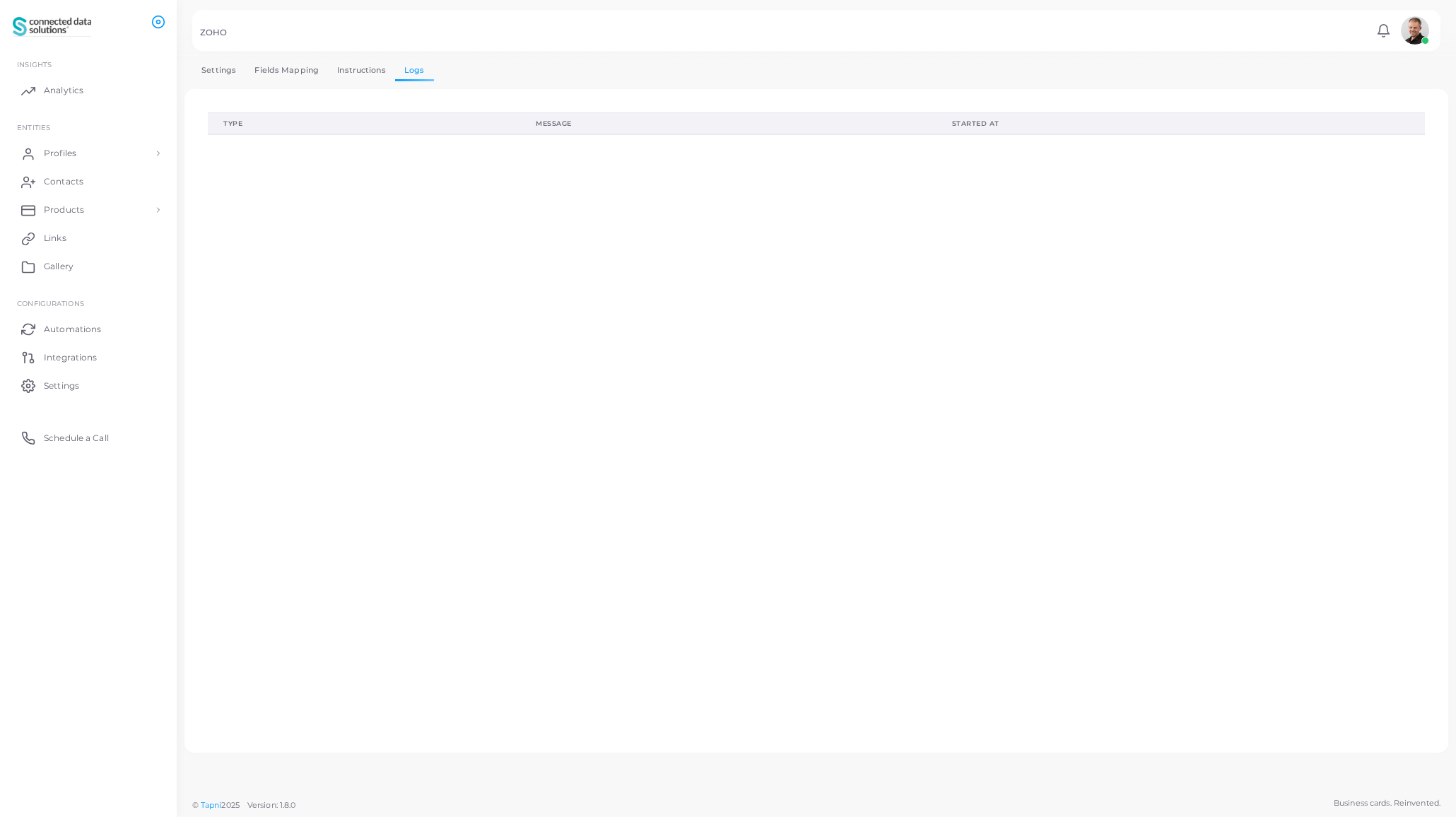
click at [363, 74] on link "Instructions" at bounding box center [362, 70] width 67 height 21
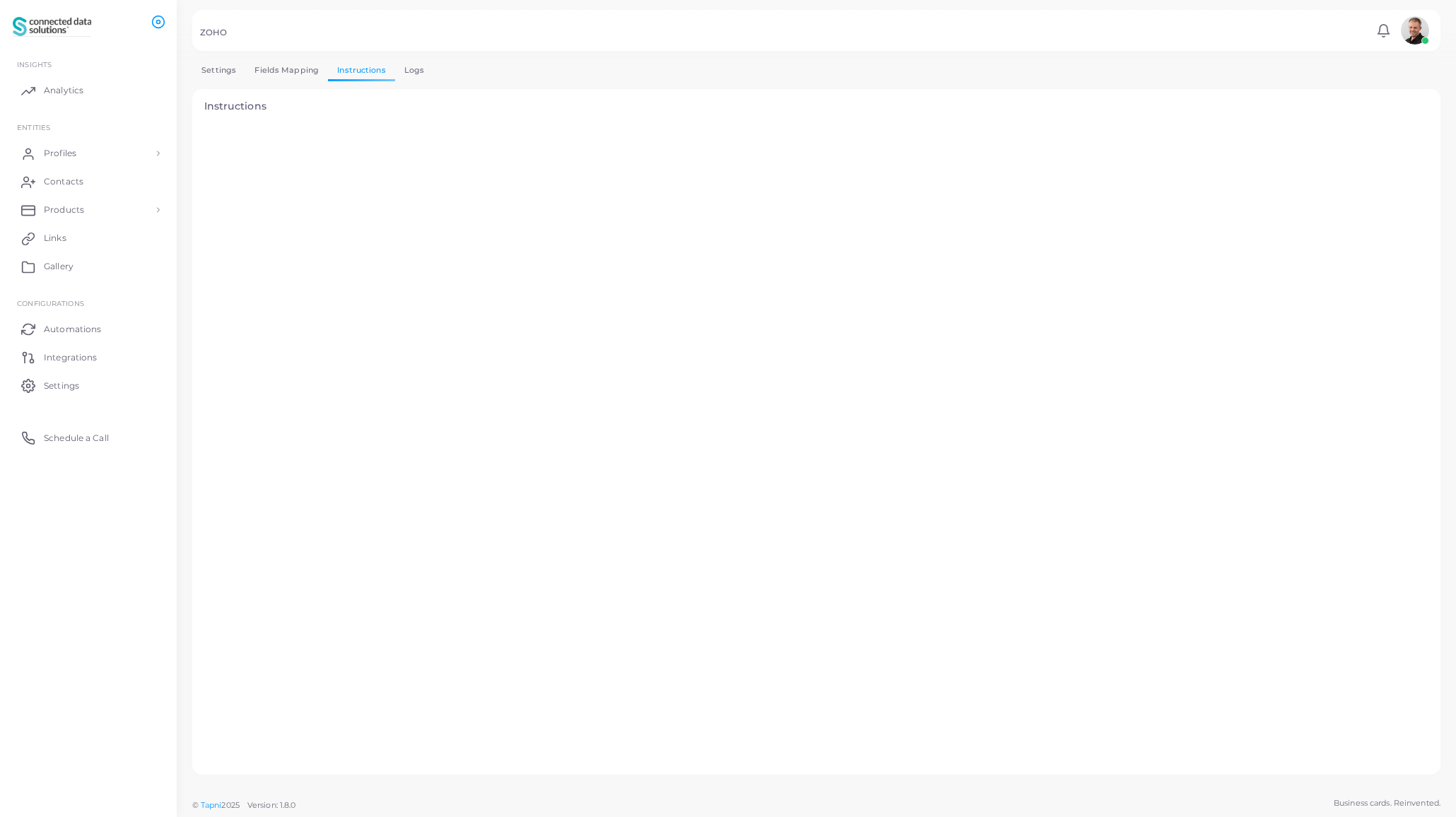
click at [290, 73] on link "Fields Mapping" at bounding box center [287, 70] width 83 height 21
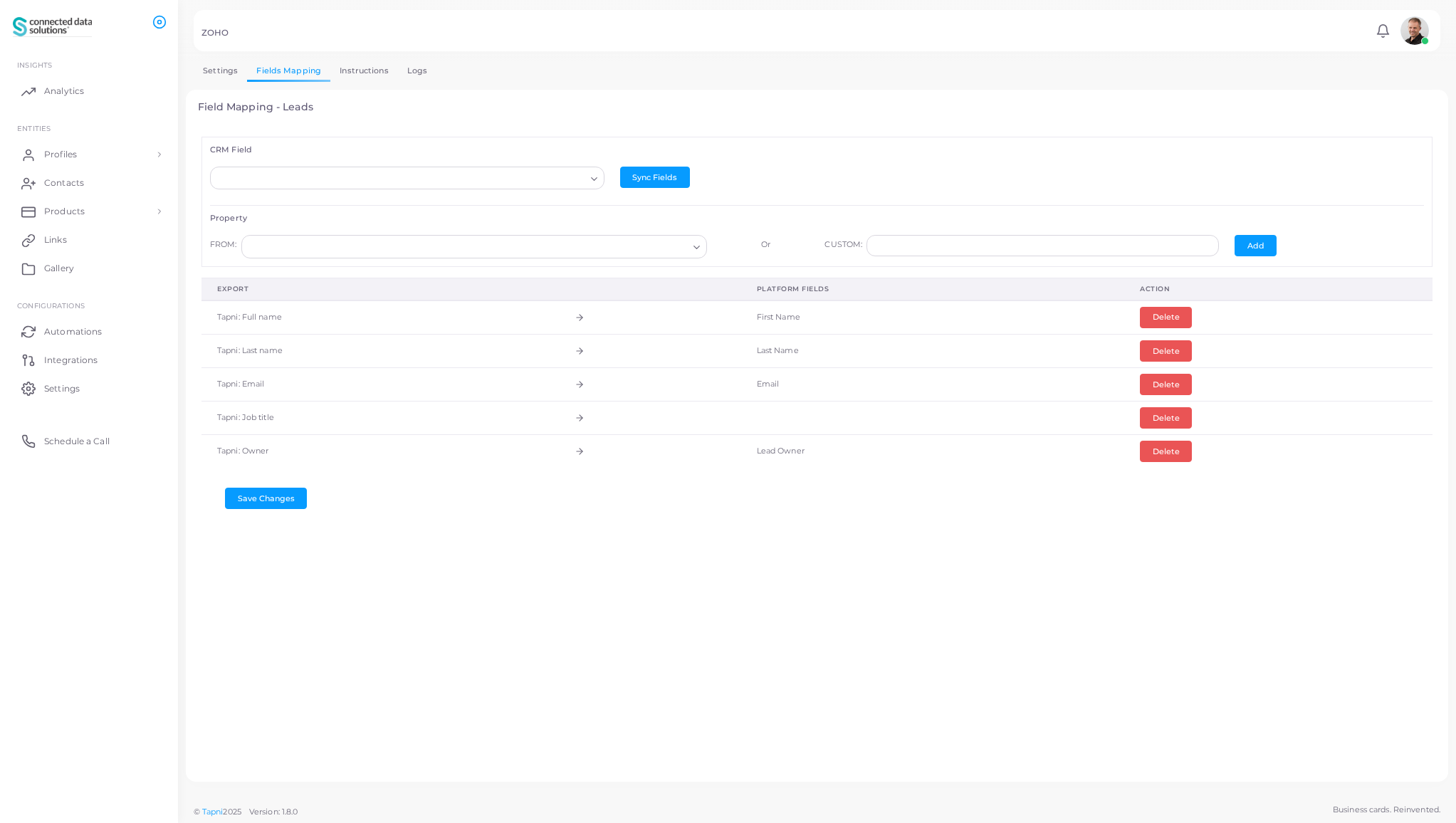
click at [218, 73] on link "Settings" at bounding box center [221, 70] width 53 height 21
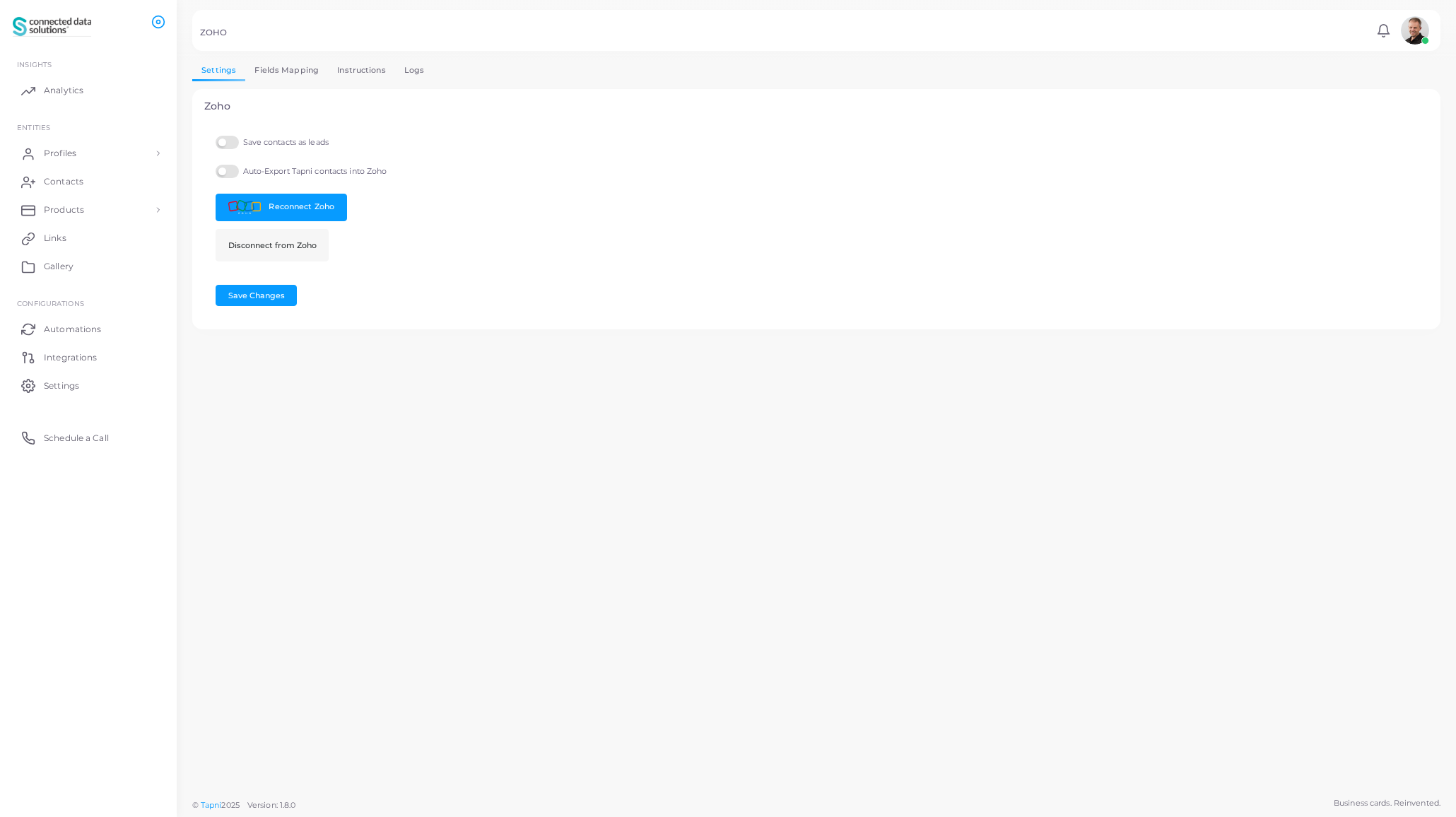
click at [276, 73] on link "Fields Mapping" at bounding box center [287, 70] width 83 height 21
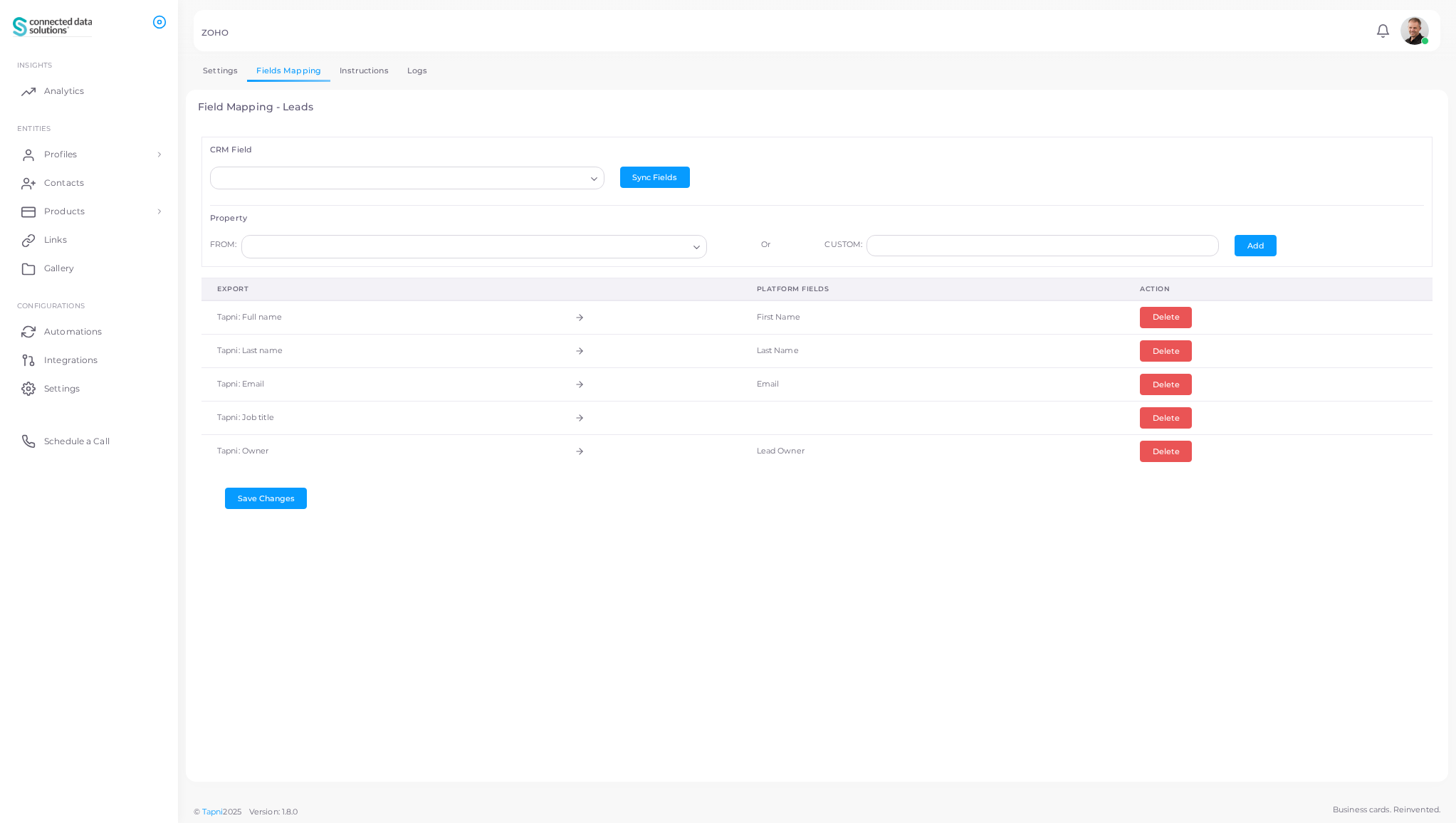
click at [446, 313] on td "Tapni: Full name" at bounding box center [380, 317] width 358 height 34
click at [248, 315] on td "Tapni: Full name" at bounding box center [380, 317] width 358 height 34
click at [360, 73] on link "Instructions" at bounding box center [364, 70] width 68 height 21
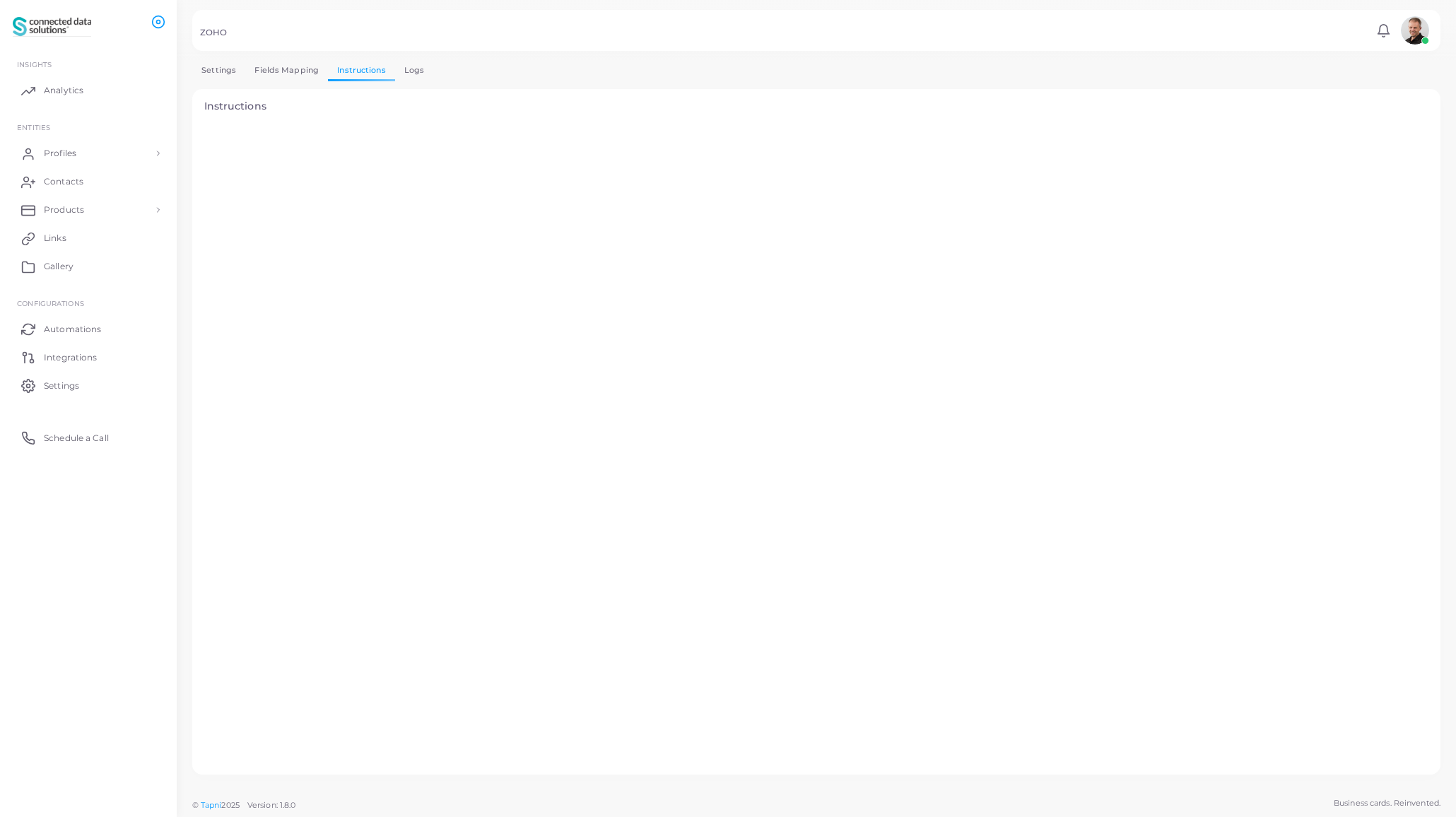
click at [215, 71] on link "Settings" at bounding box center [219, 70] width 53 height 21
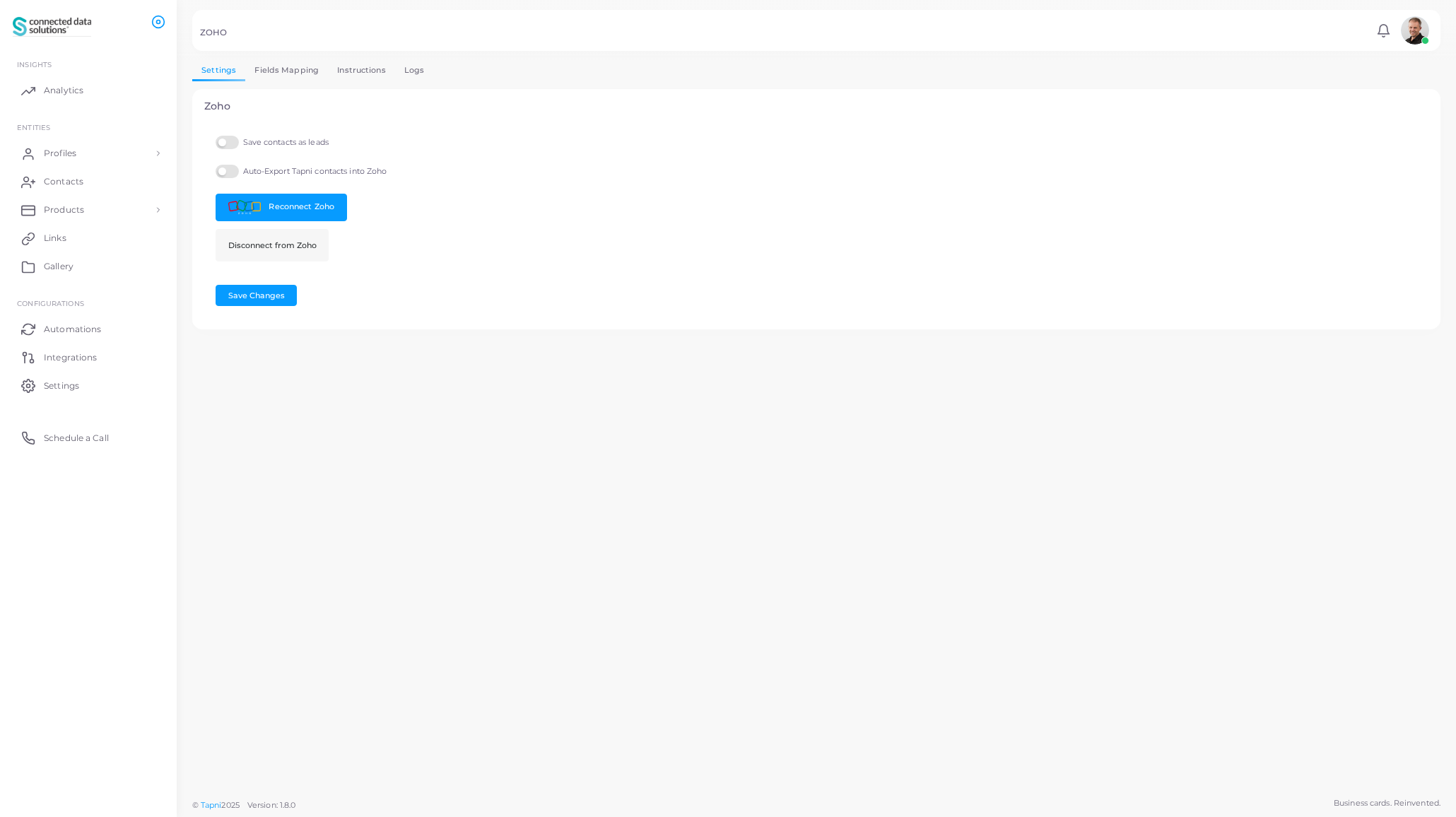
click at [280, 67] on link "Fields Mapping" at bounding box center [287, 70] width 83 height 21
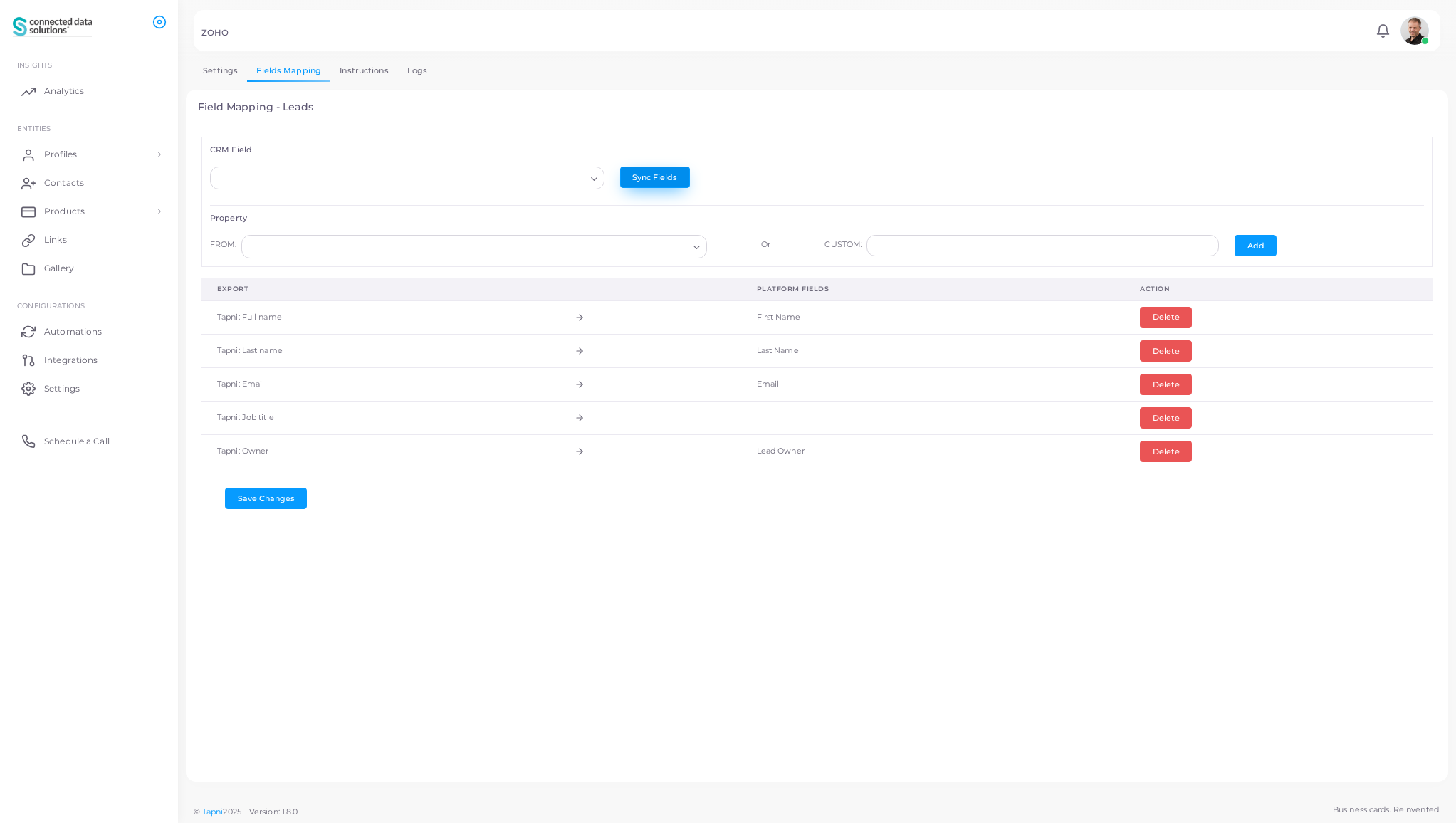
click at [671, 180] on button "Sync Fields" at bounding box center [654, 177] width 70 height 22
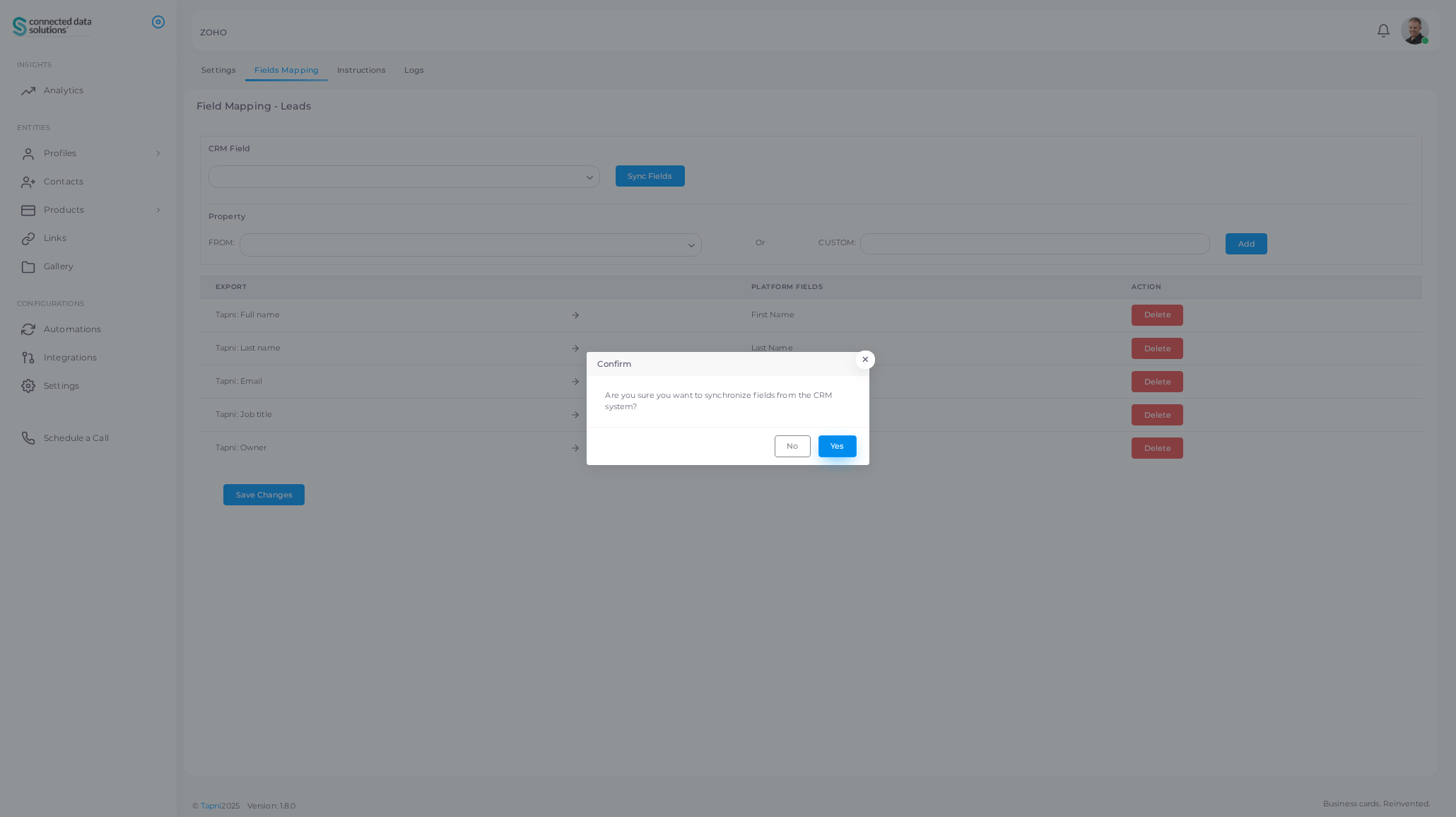
click at [836, 449] on button "Yes" at bounding box center [838, 446] width 39 height 21
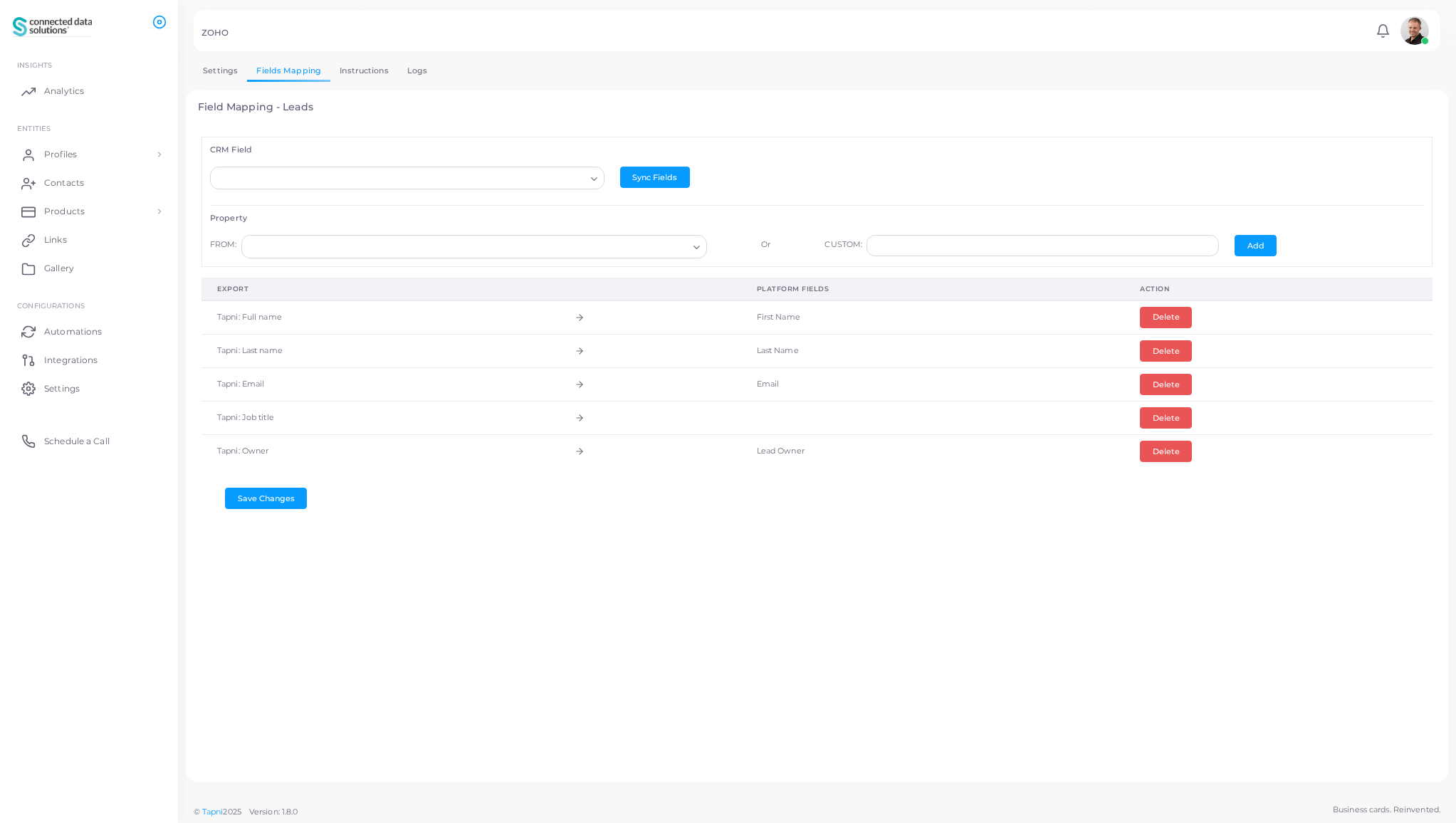
click at [411, 71] on link "Logs" at bounding box center [417, 70] width 40 height 21
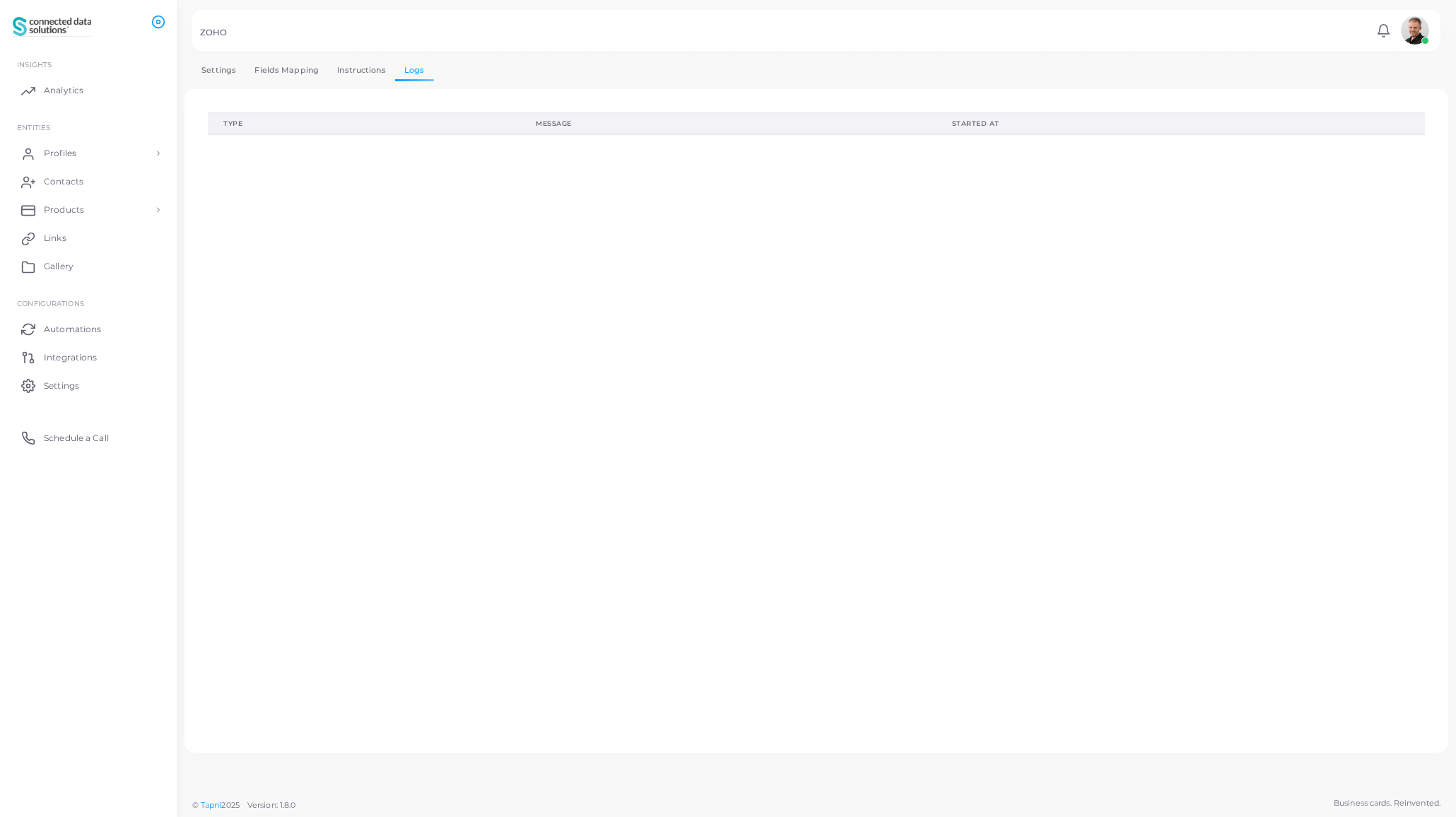
click at [284, 74] on link "Fields Mapping" at bounding box center [287, 70] width 83 height 21
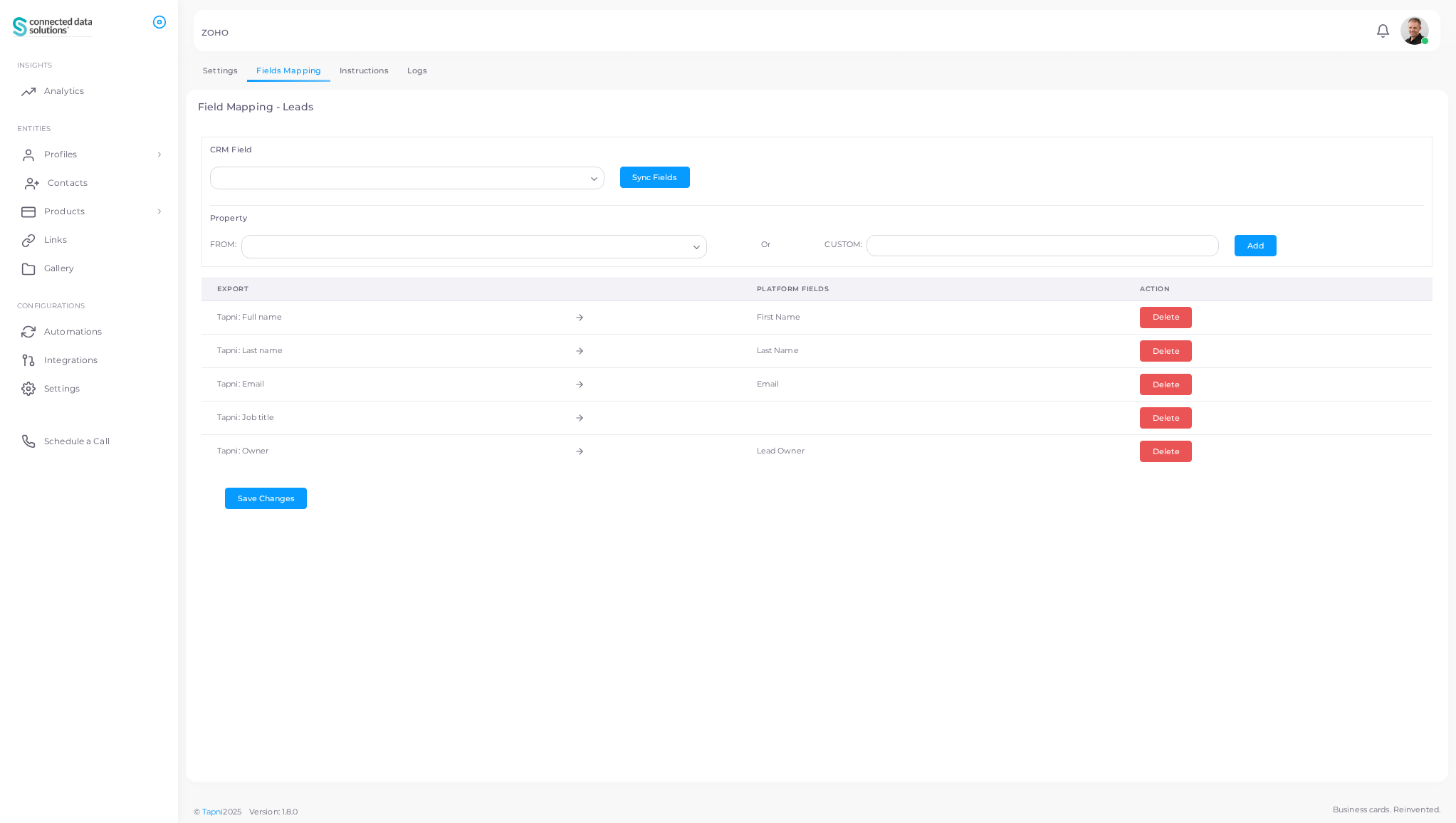
click at [76, 182] on span "Contacts" at bounding box center [68, 183] width 40 height 13
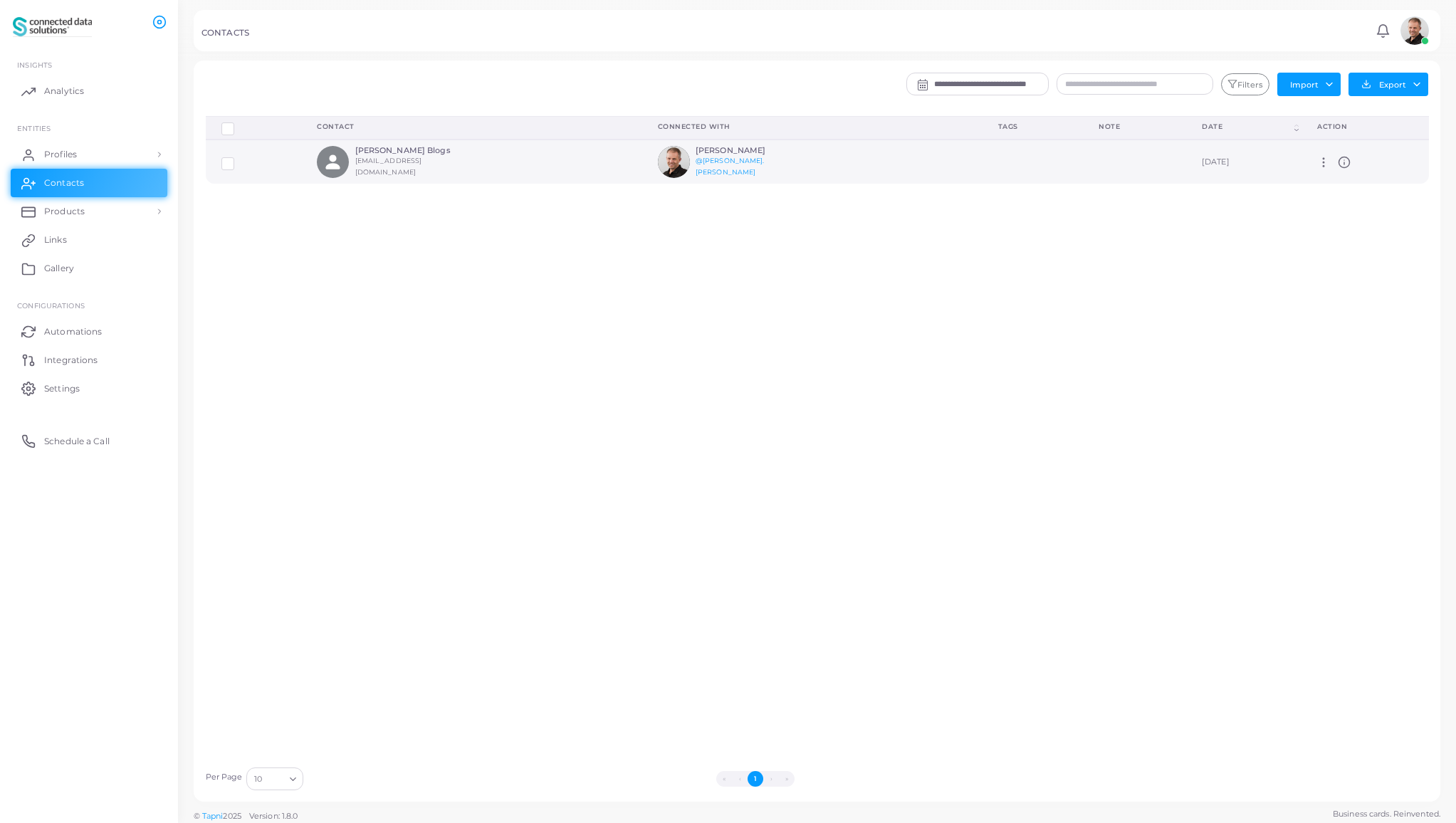
click at [1323, 165] on icon at bounding box center [1324, 162] width 13 height 13
click at [1350, 202] on link "Delete" at bounding box center [1361, 202] width 77 height 19
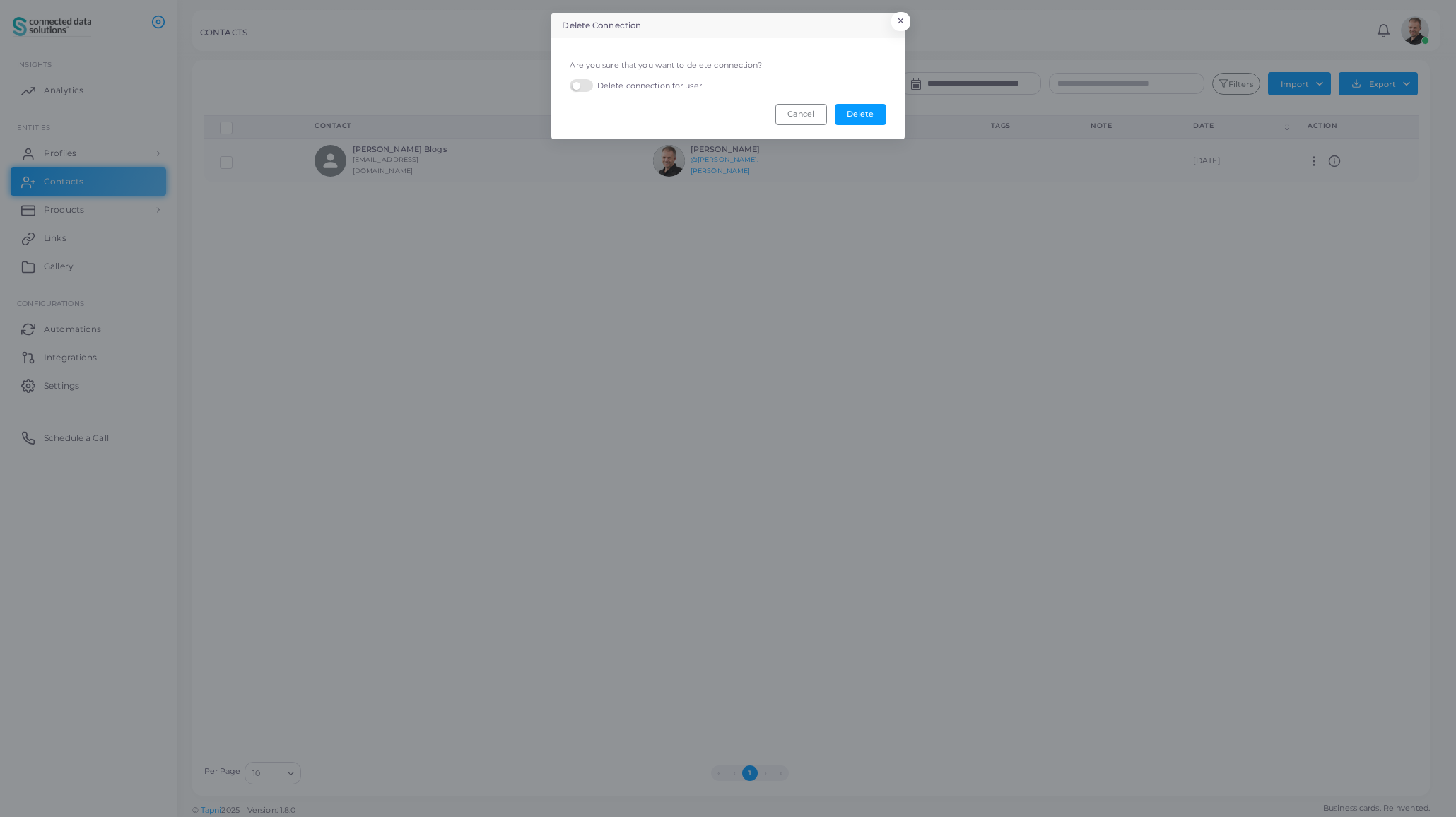
click at [678, 86] on label "Delete connection for user" at bounding box center [635, 86] width 131 height 14
click at [871, 115] on button "Delete" at bounding box center [861, 115] width 51 height 21
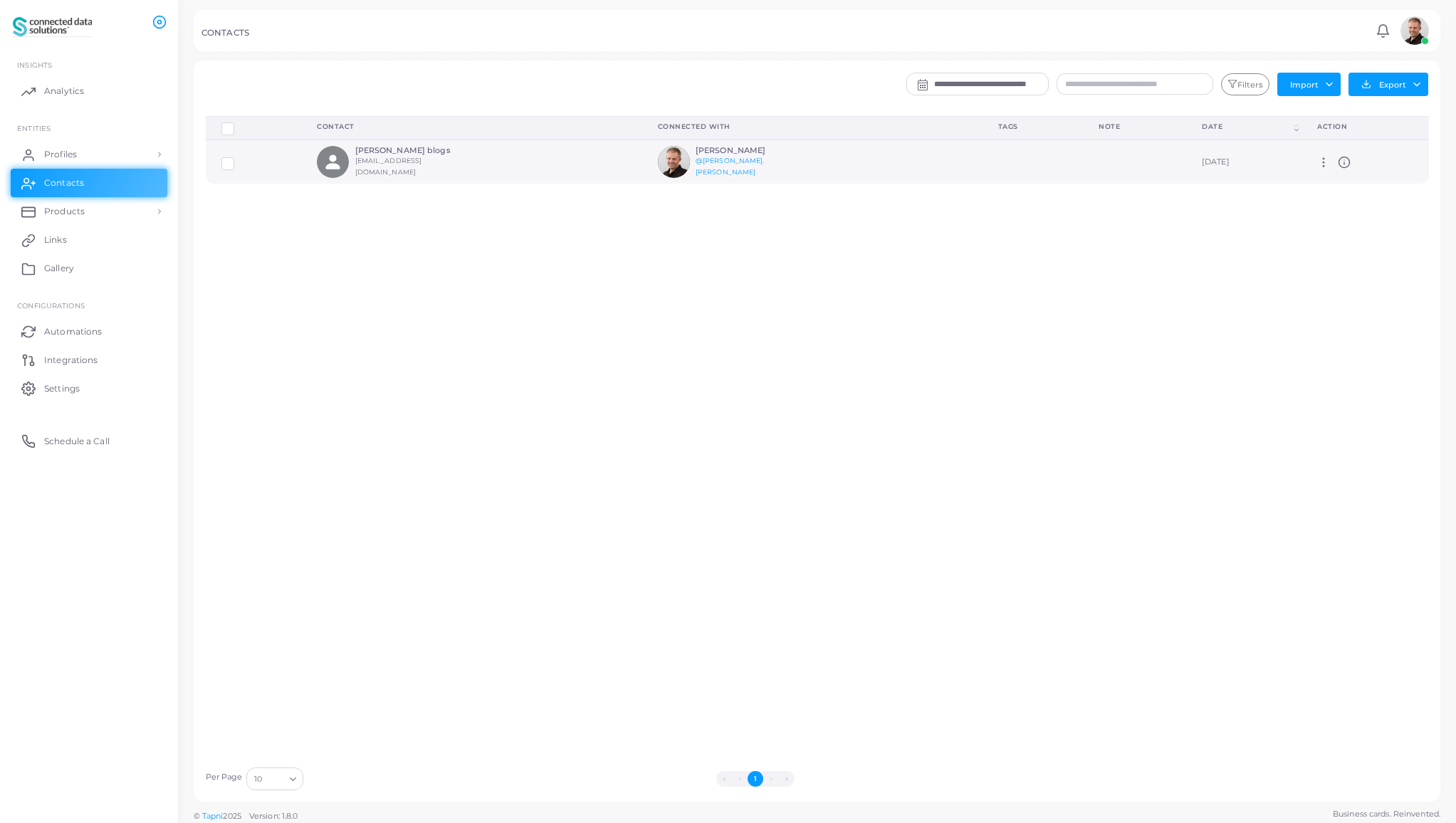
click at [323, 165] on icon "person fill" at bounding box center [333, 162] width 19 height 19
click at [288, 167] on td at bounding box center [254, 161] width 96 height 44
click at [1342, 162] on icon at bounding box center [1344, 162] width 13 height 13
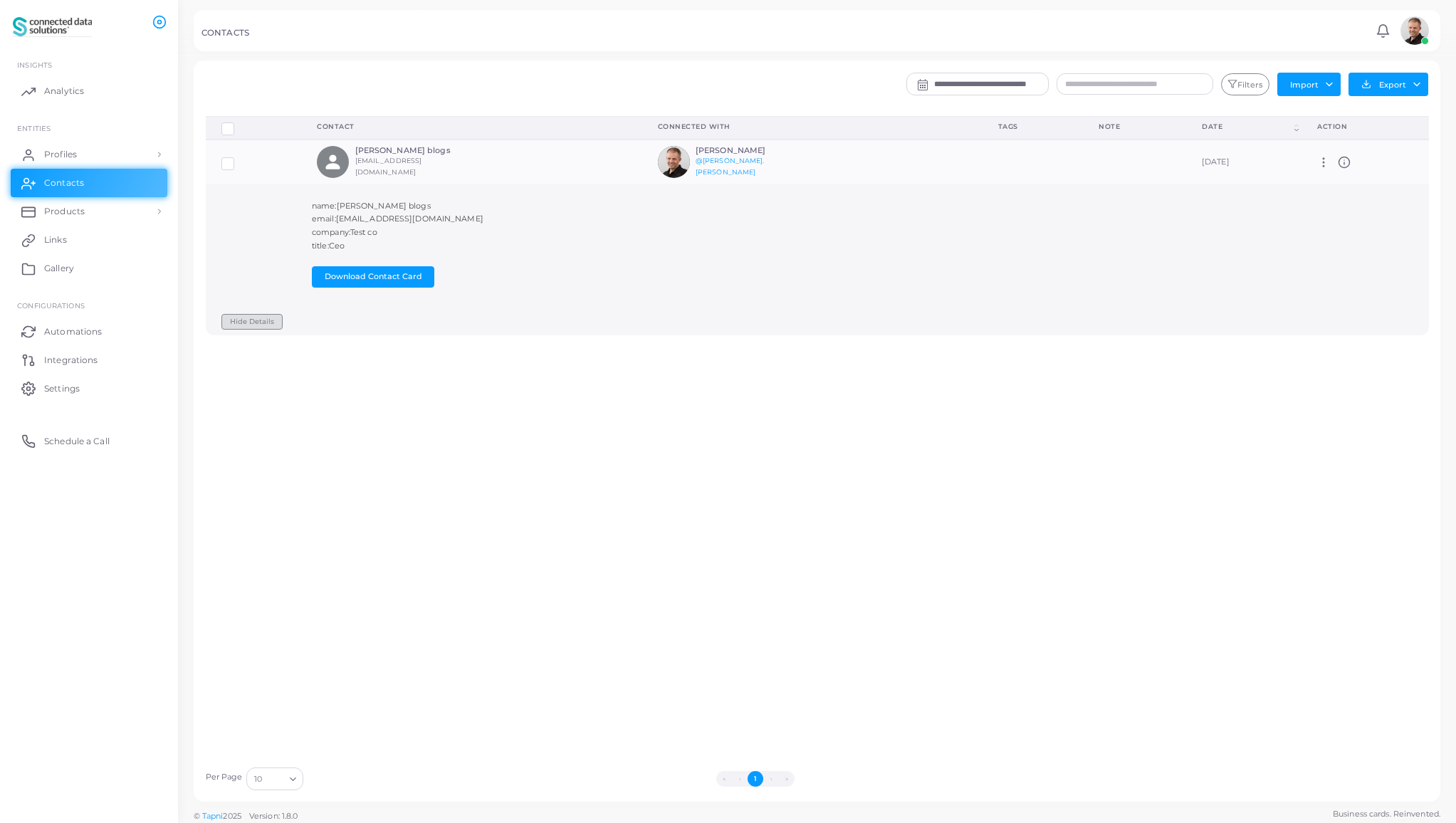
click at [241, 321] on button "Hide Details" at bounding box center [251, 322] width 61 height 17
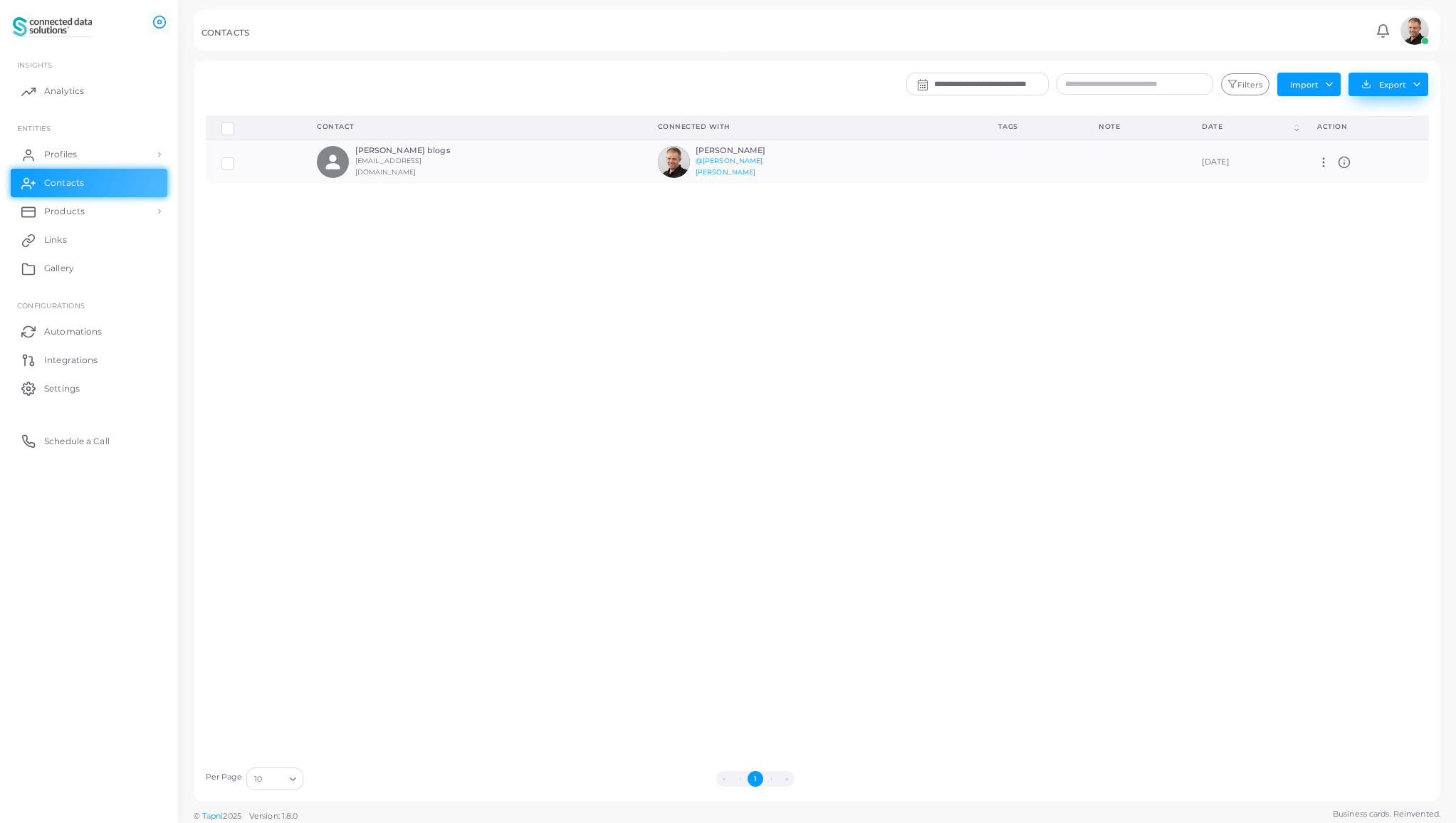
click at [1414, 82] on button "Export" at bounding box center [1388, 84] width 80 height 24
click at [238, 158] on label at bounding box center [238, 158] width 0 height 0
click at [1416, 86] on button "Export" at bounding box center [1388, 84] width 80 height 24
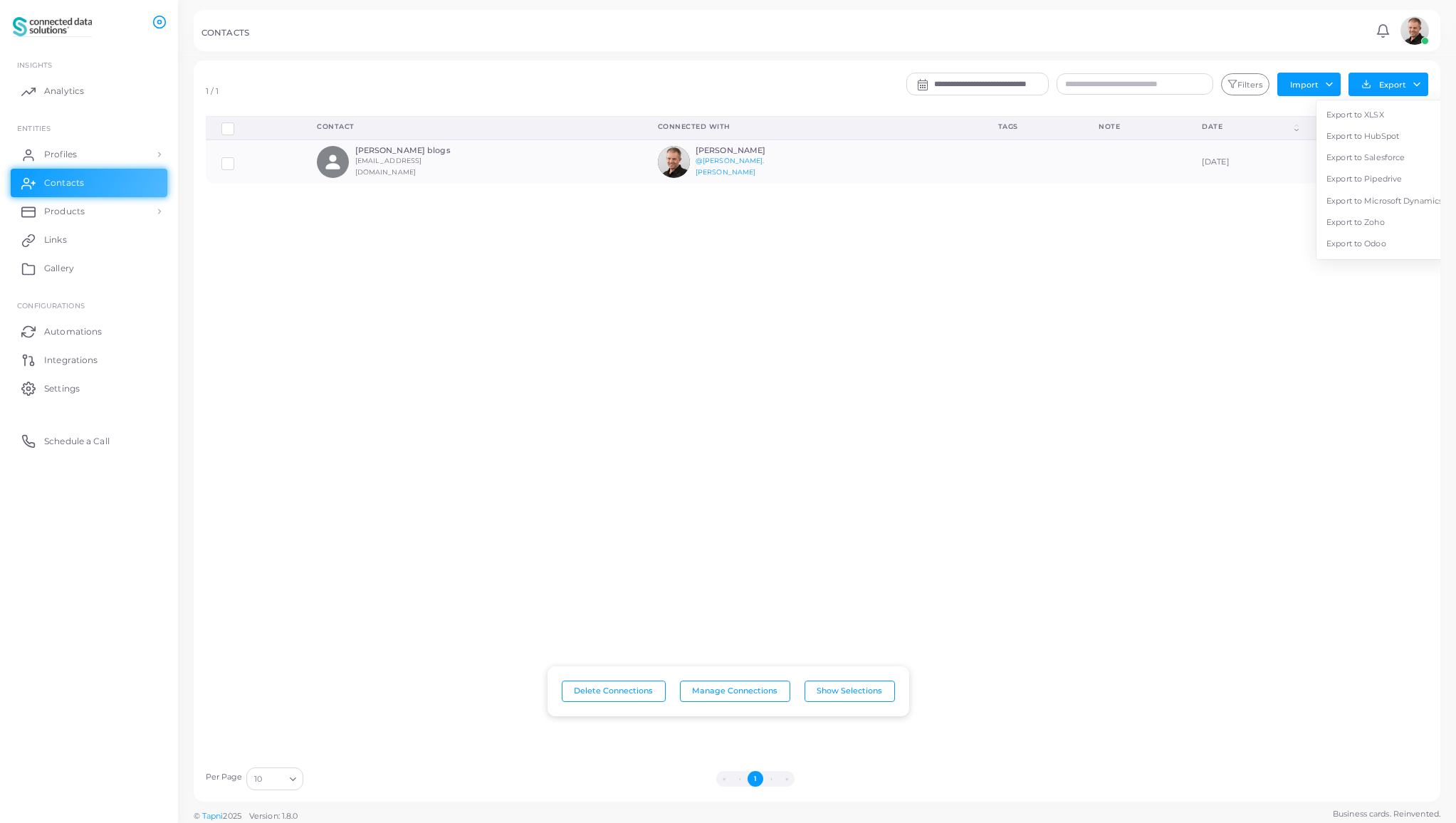
click at [1118, 281] on div "Delete Connections Manage Connections Show Selections Contact Connected With Ta…" at bounding box center [817, 438] width 1239 height 643
click at [86, 153] on link "Profiles" at bounding box center [89, 154] width 157 height 29
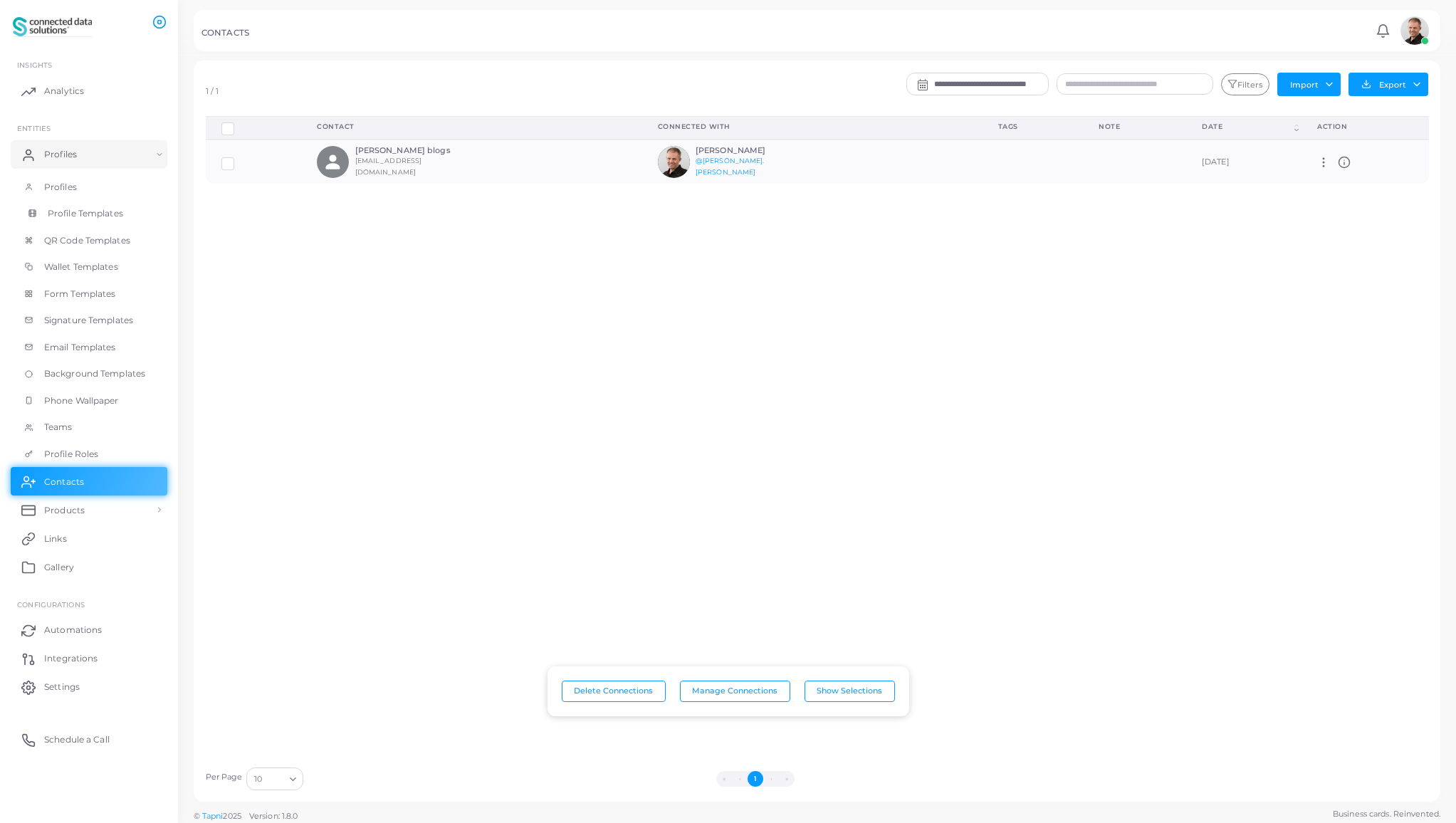
click at [96, 214] on span "Profile Templates" at bounding box center [85, 213] width 75 height 13
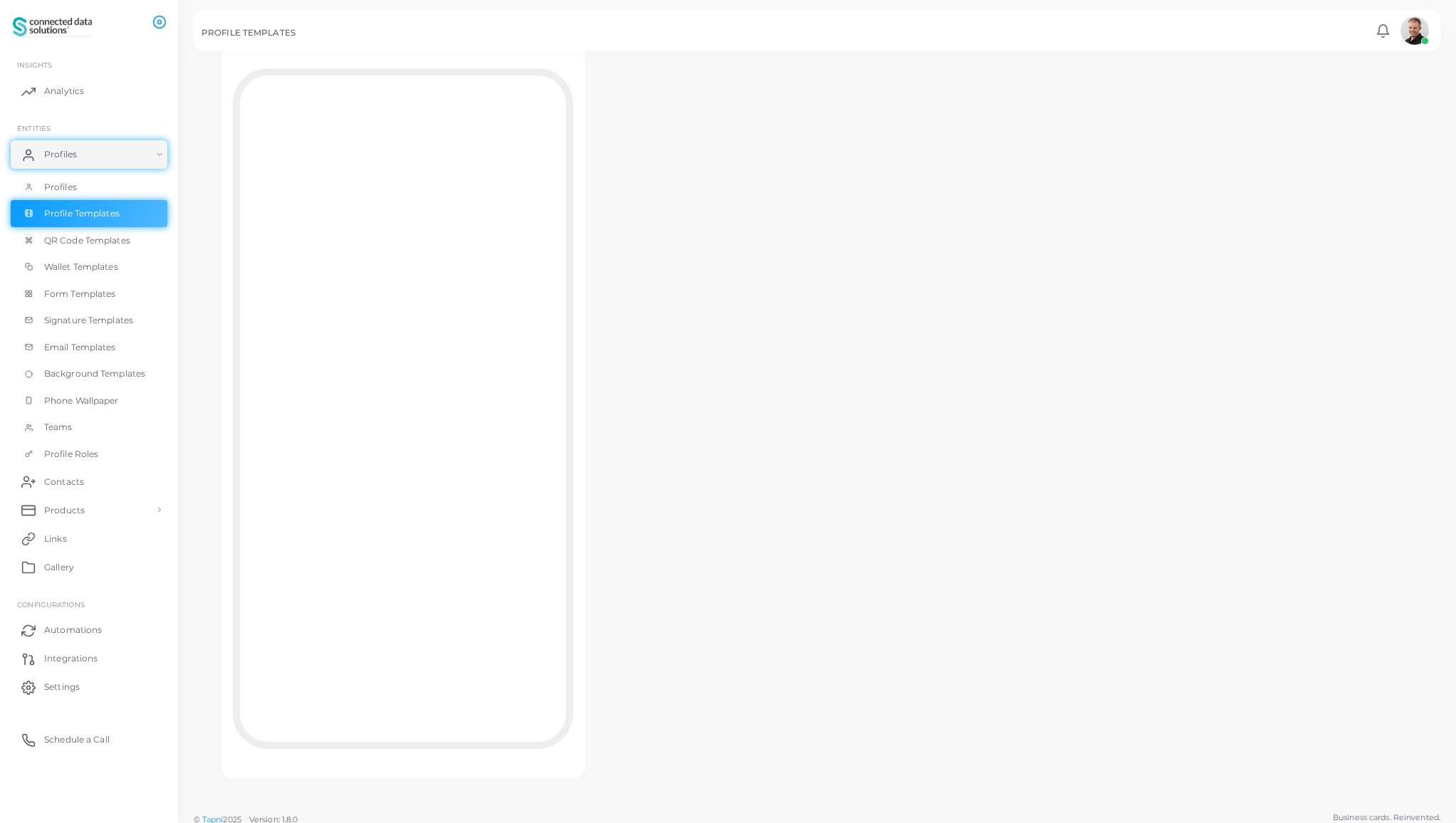
scroll to position [126, 0]
click at [62, 480] on span "Contacts" at bounding box center [68, 482] width 40 height 13
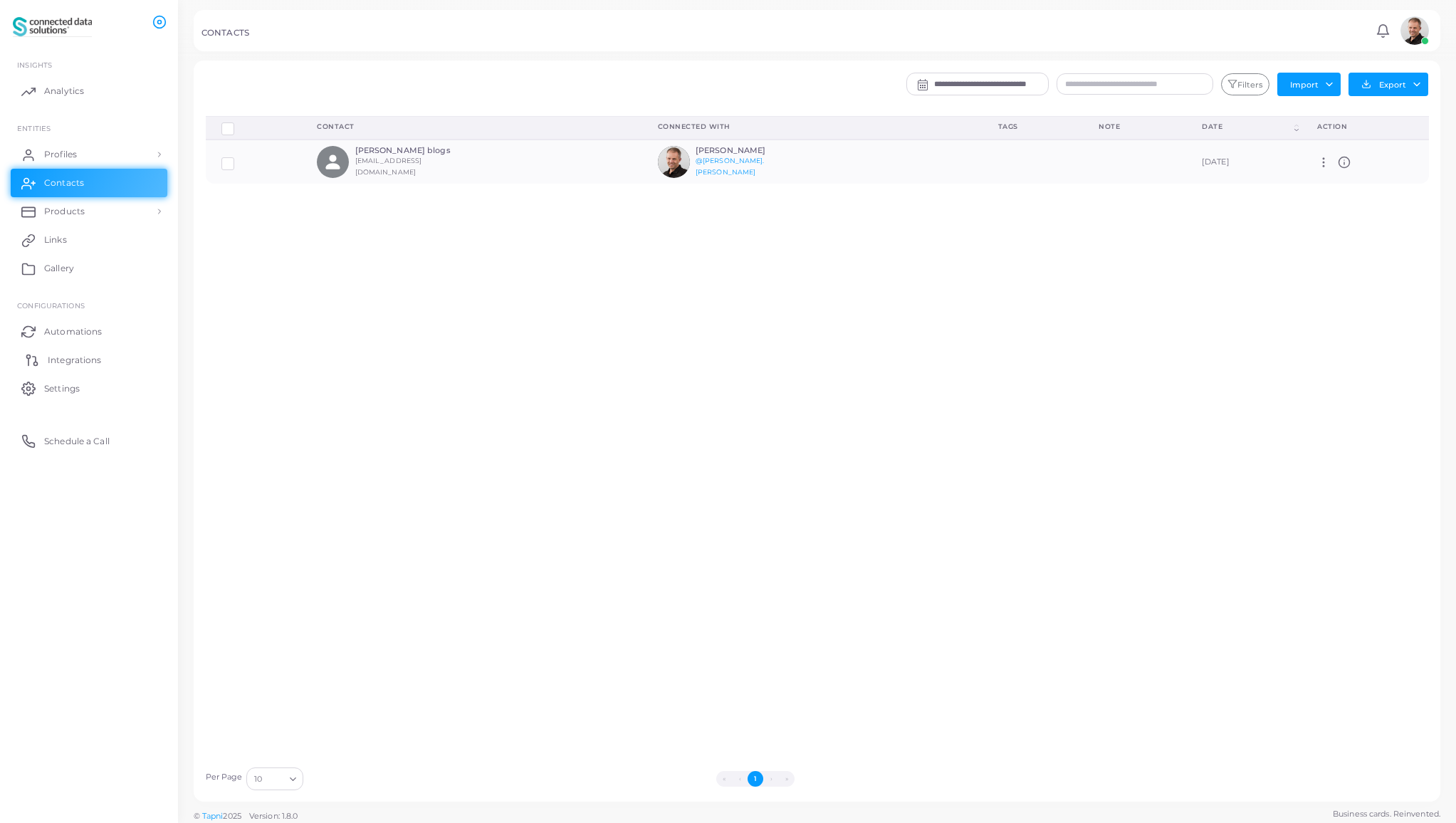
click at [69, 357] on span "Integrations" at bounding box center [74, 361] width 53 height 13
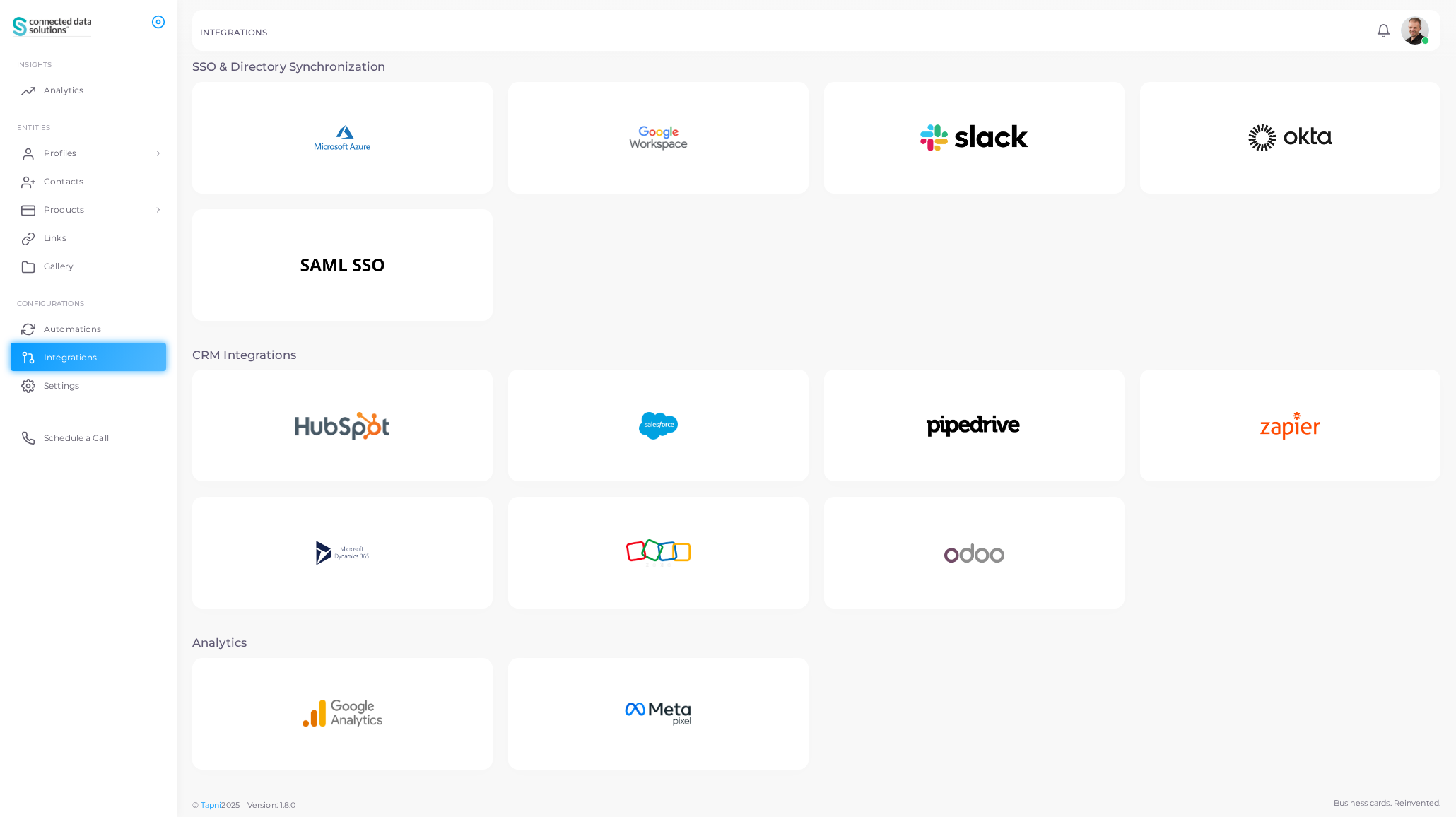
click at [688, 584] on img at bounding box center [658, 553] width 125 height 88
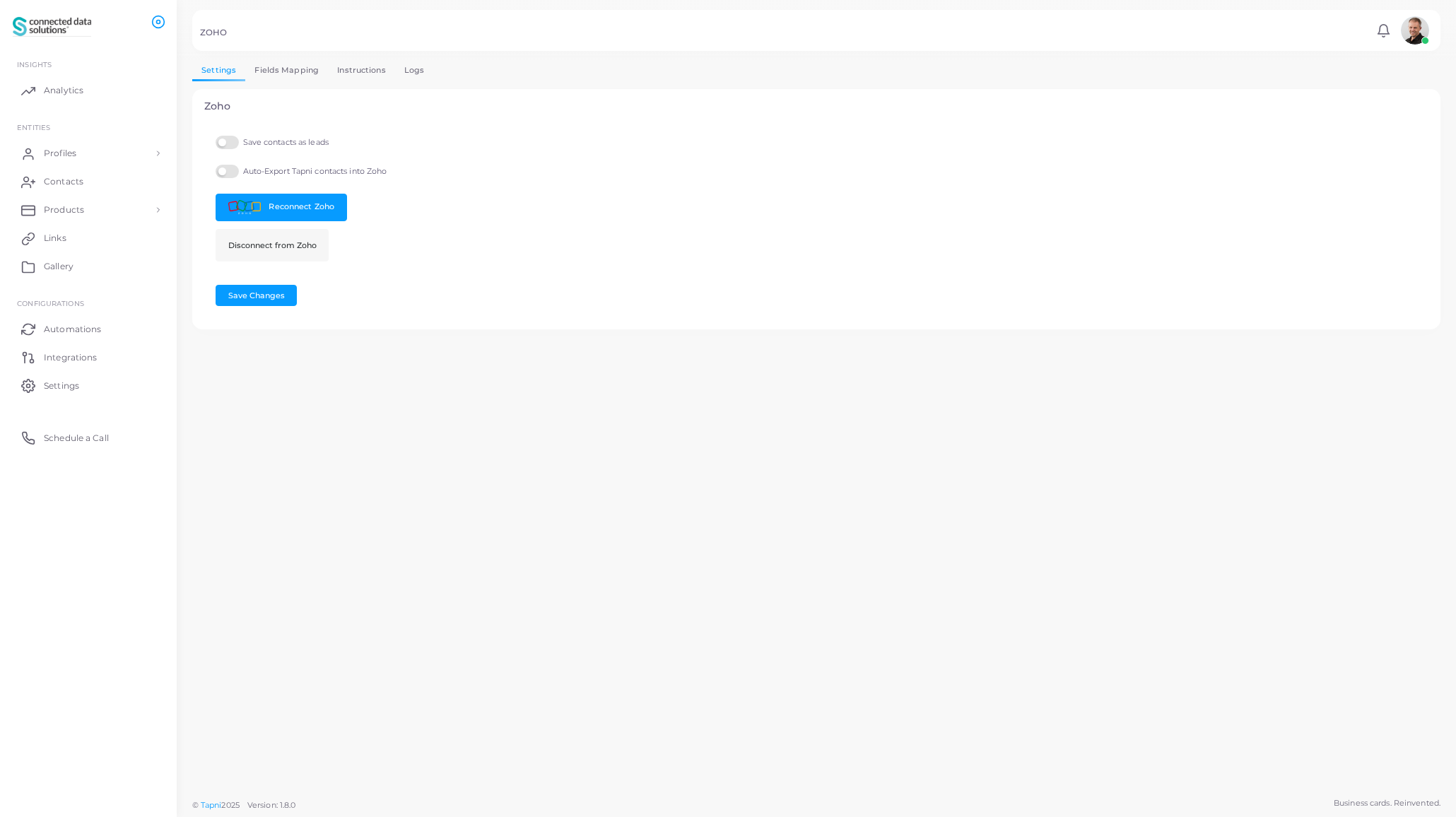
click at [416, 68] on link "Logs" at bounding box center [414, 70] width 39 height 21
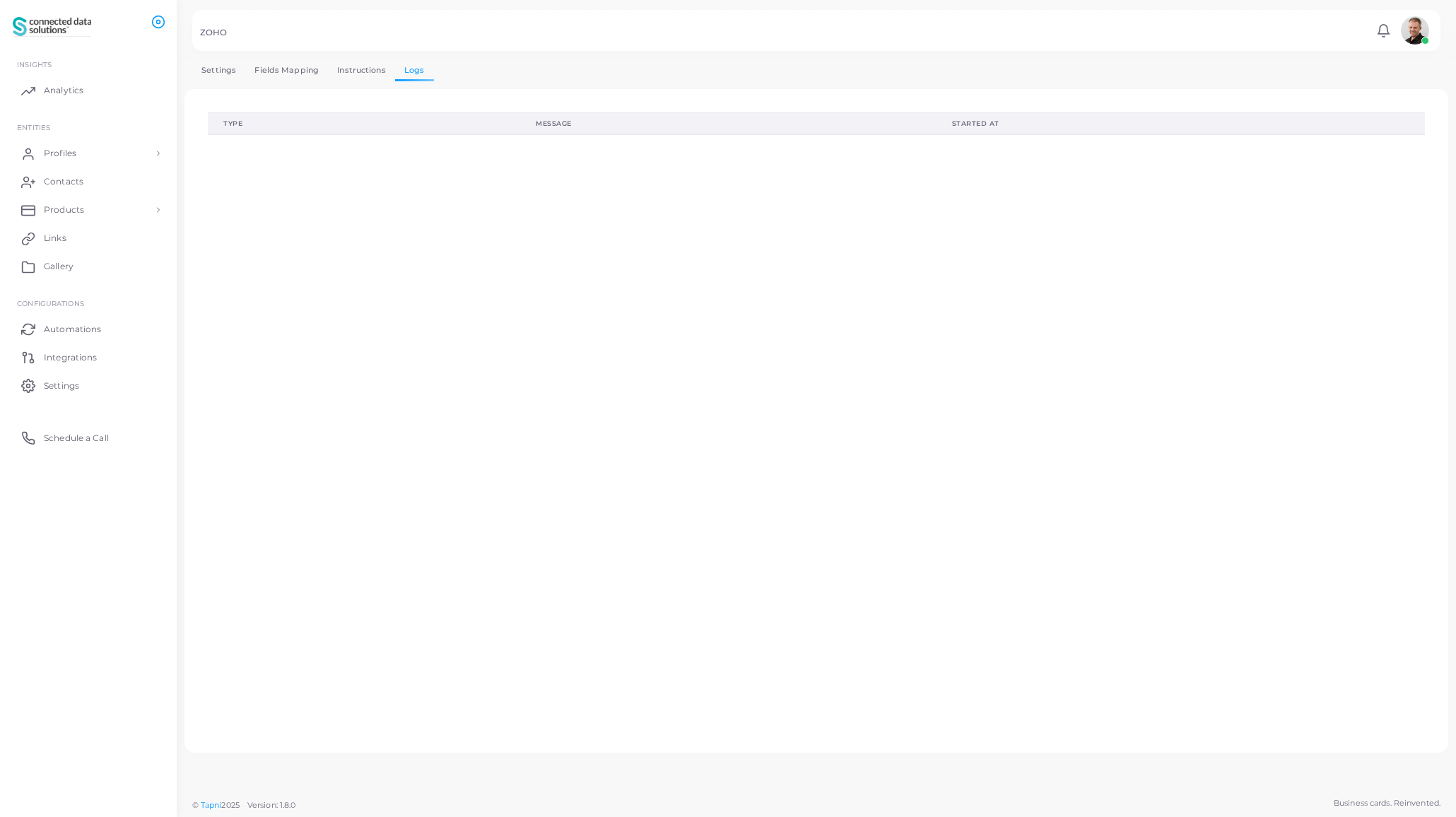
click at [370, 71] on link "Instructions" at bounding box center [362, 70] width 67 height 21
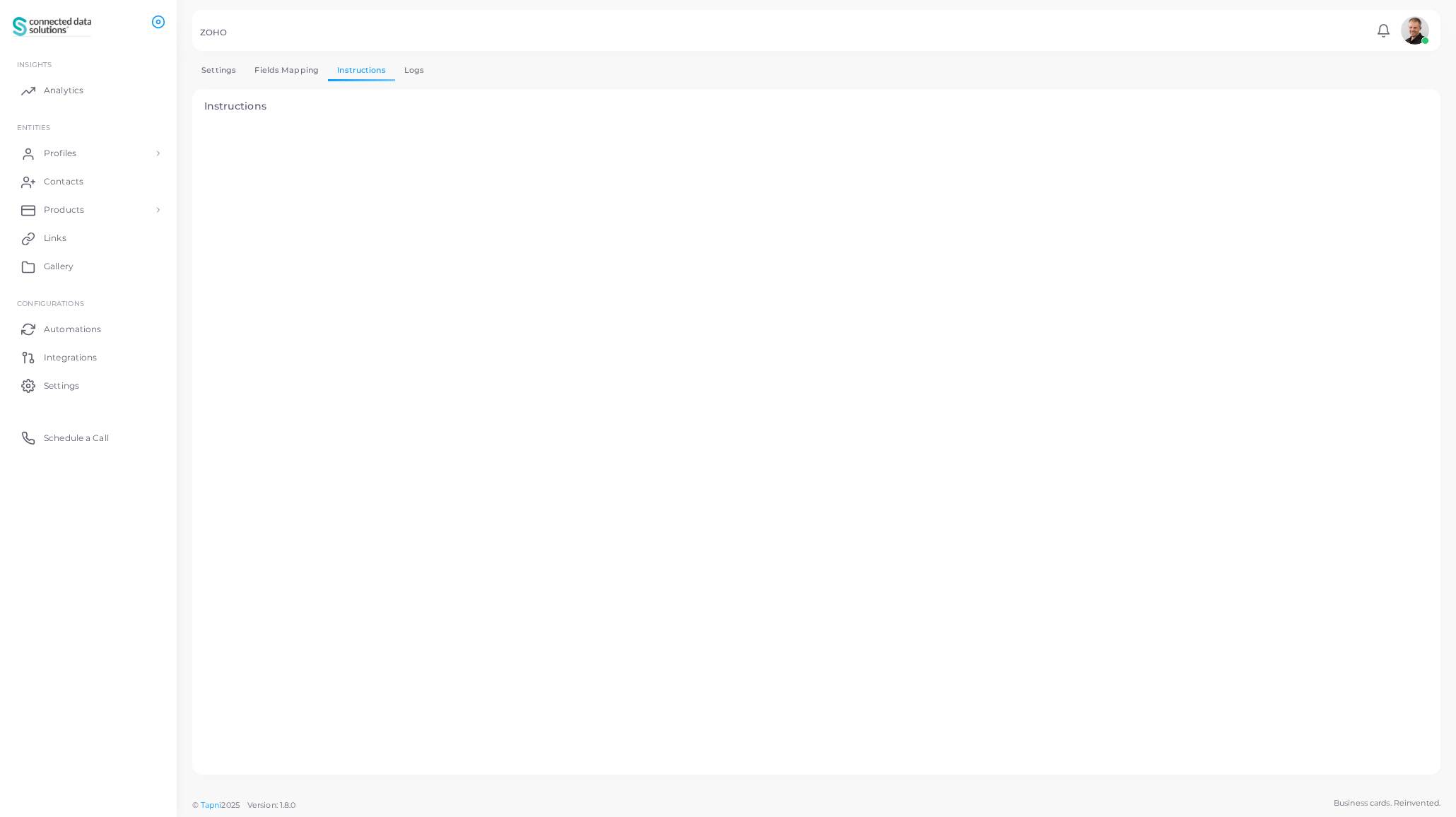
click at [297, 71] on link "Fields Mapping" at bounding box center [287, 70] width 83 height 21
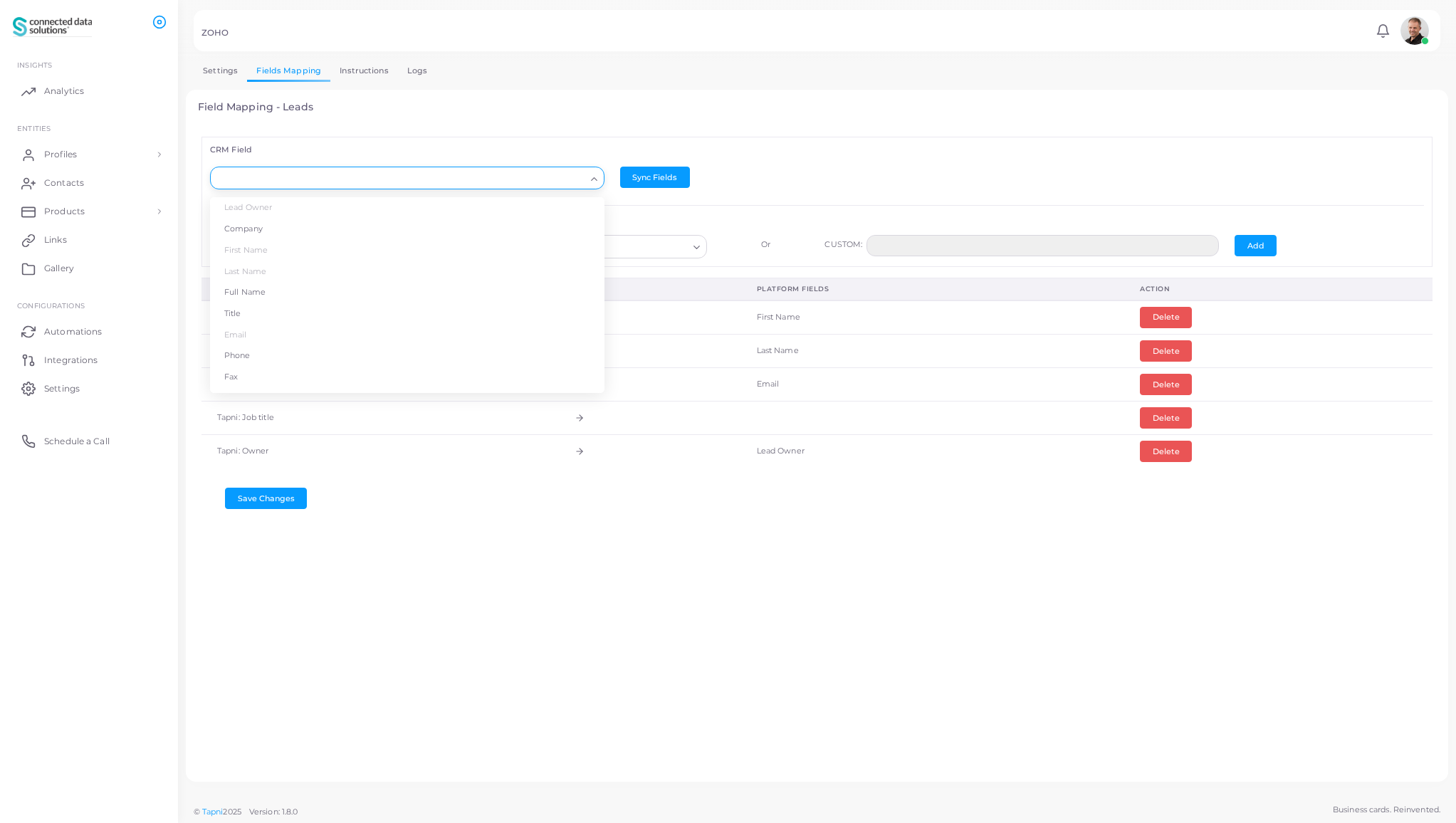
click at [591, 179] on icon "Search for option" at bounding box center [594, 179] width 11 height 11
click at [288, 229] on li "Company" at bounding box center [407, 229] width 394 height 22
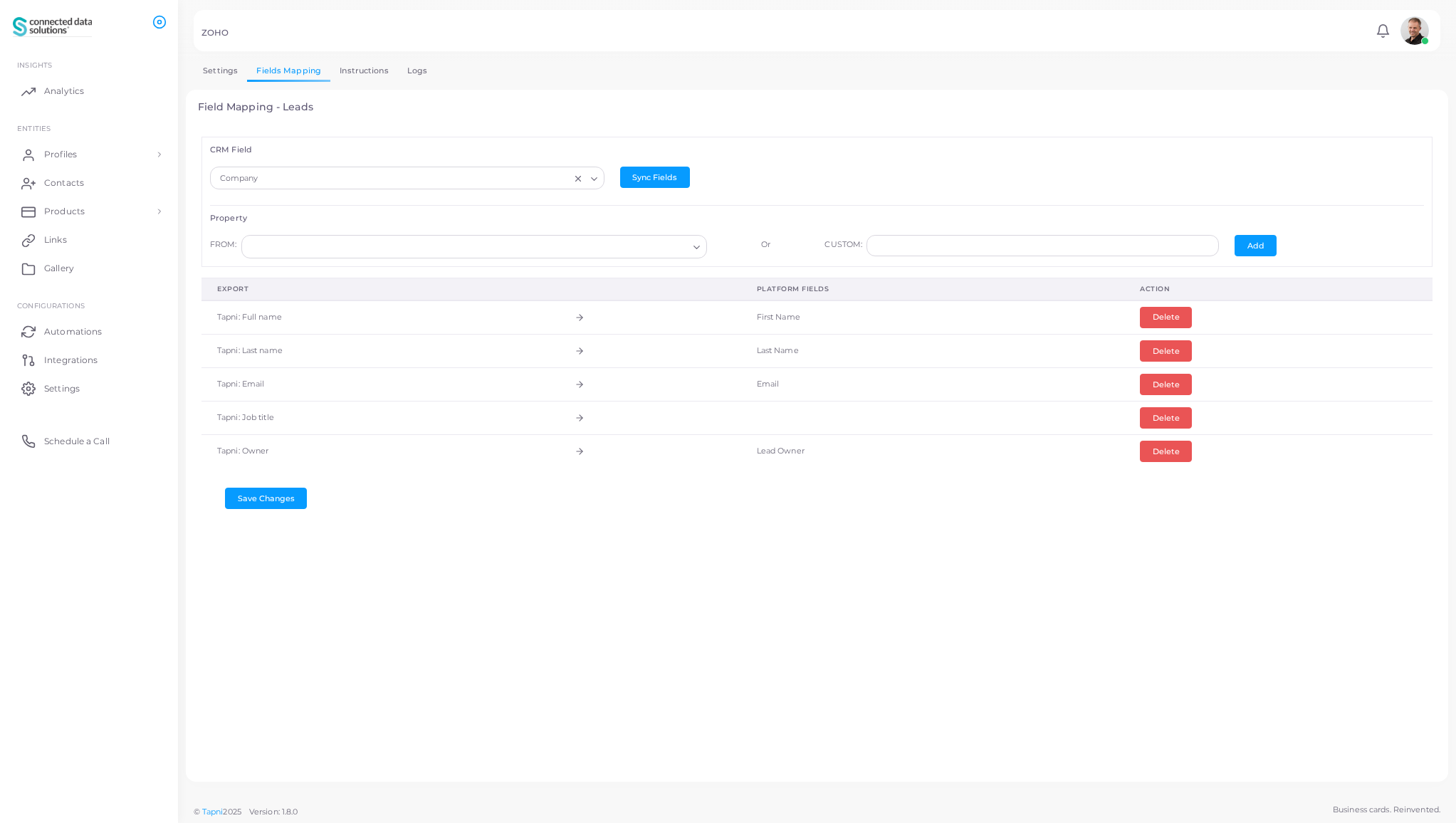
click at [314, 254] on input "Search for option" at bounding box center [468, 247] width 440 height 16
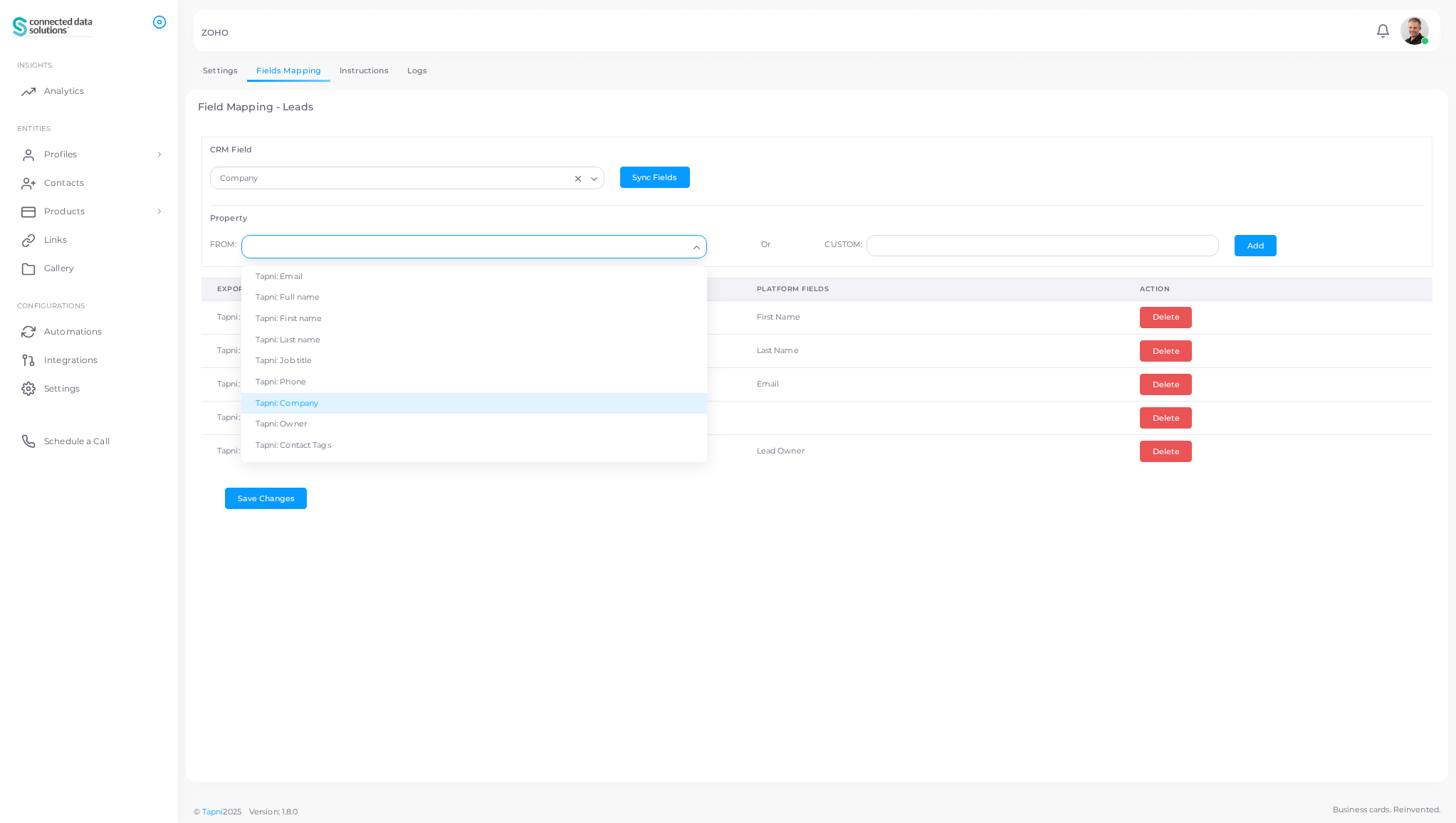
click at [325, 405] on li "Tapni: Company" at bounding box center [474, 404] width 465 height 22
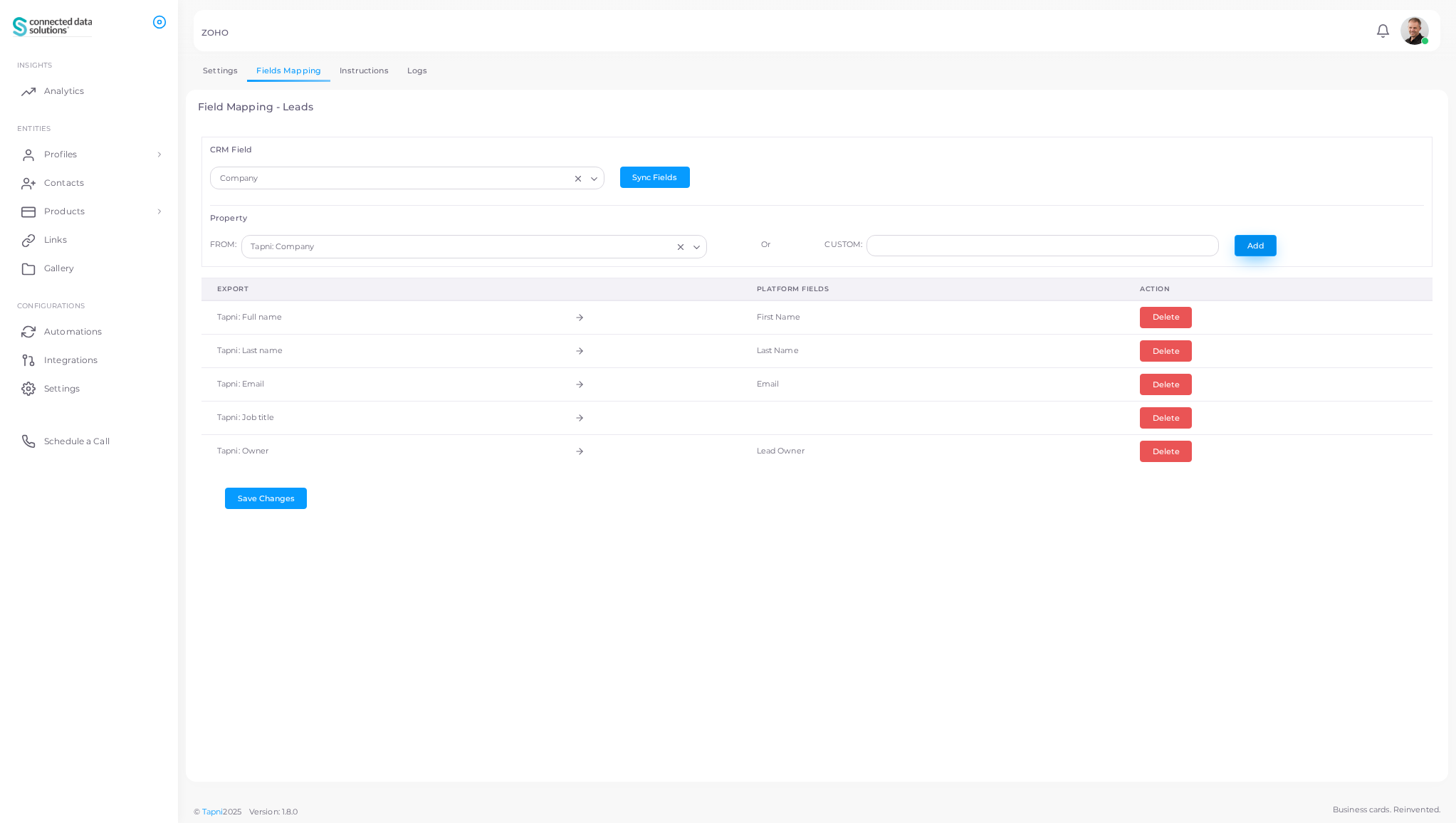
click at [1253, 246] on button "Add" at bounding box center [1256, 246] width 42 height 22
click at [591, 177] on icon "Search for option" at bounding box center [594, 179] width 11 height 11
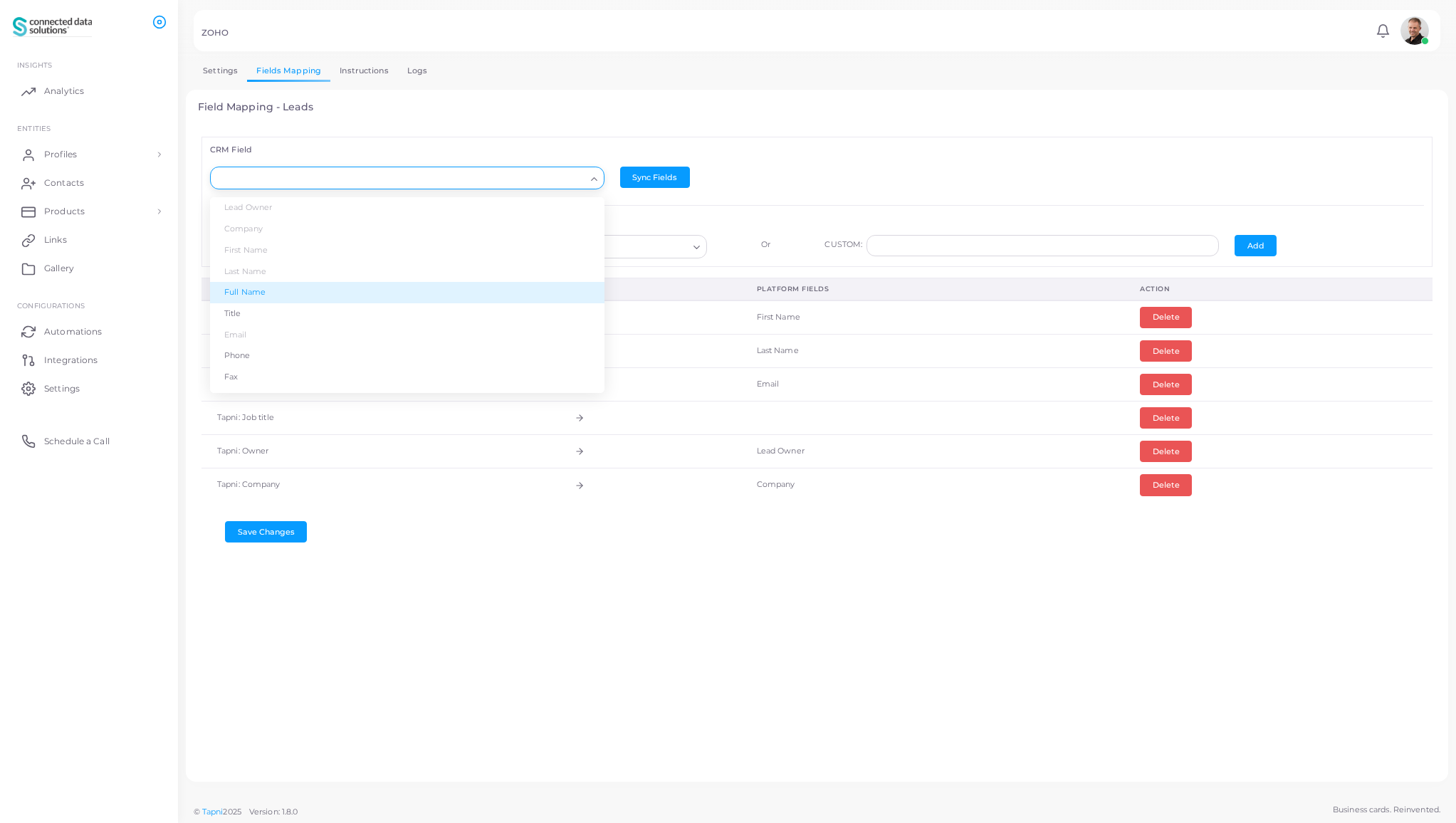
click at [309, 180] on input "Search for option" at bounding box center [400, 179] width 368 height 16
type input "*"
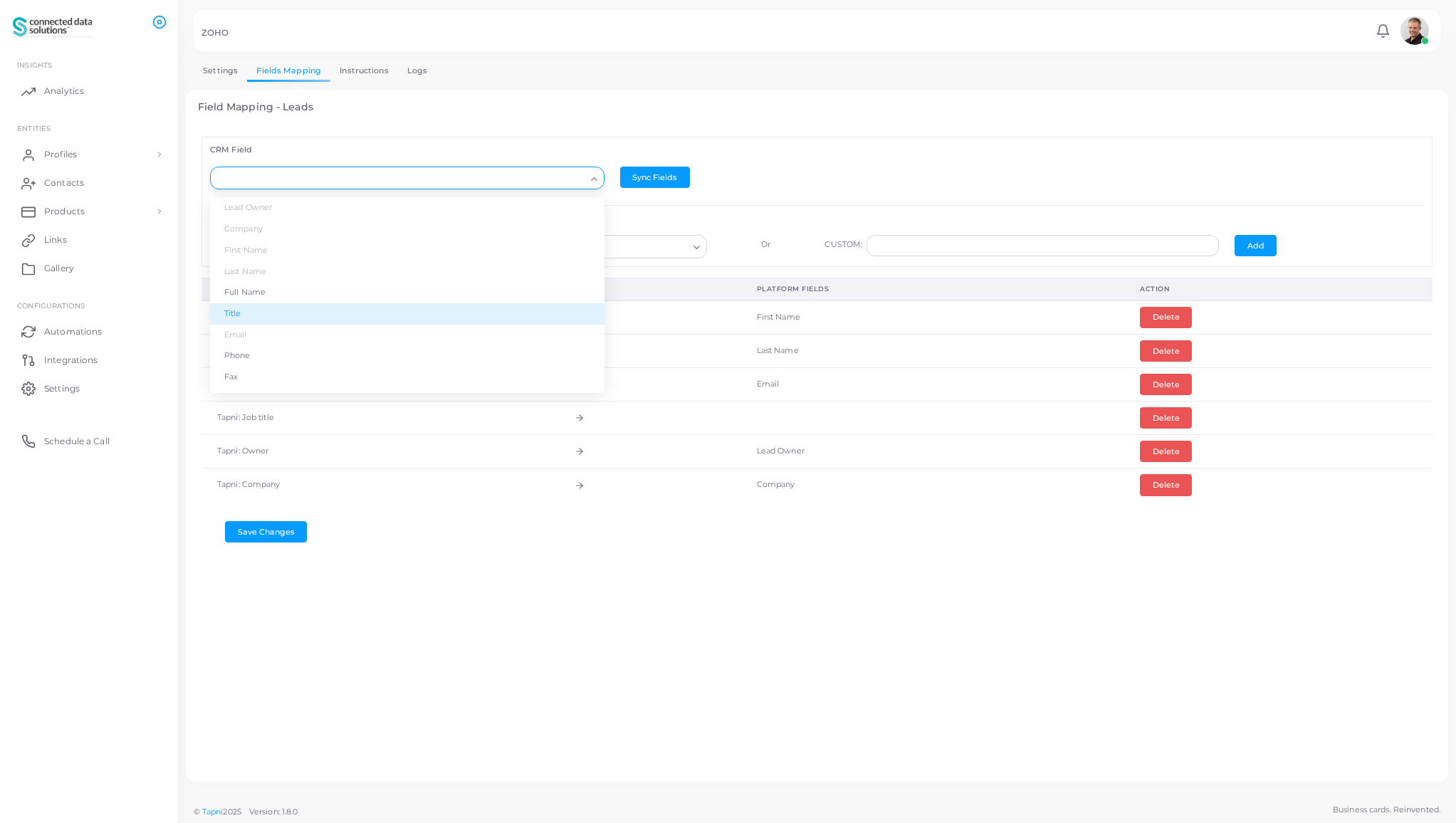
click at [259, 312] on li "Title" at bounding box center [407, 314] width 394 height 22
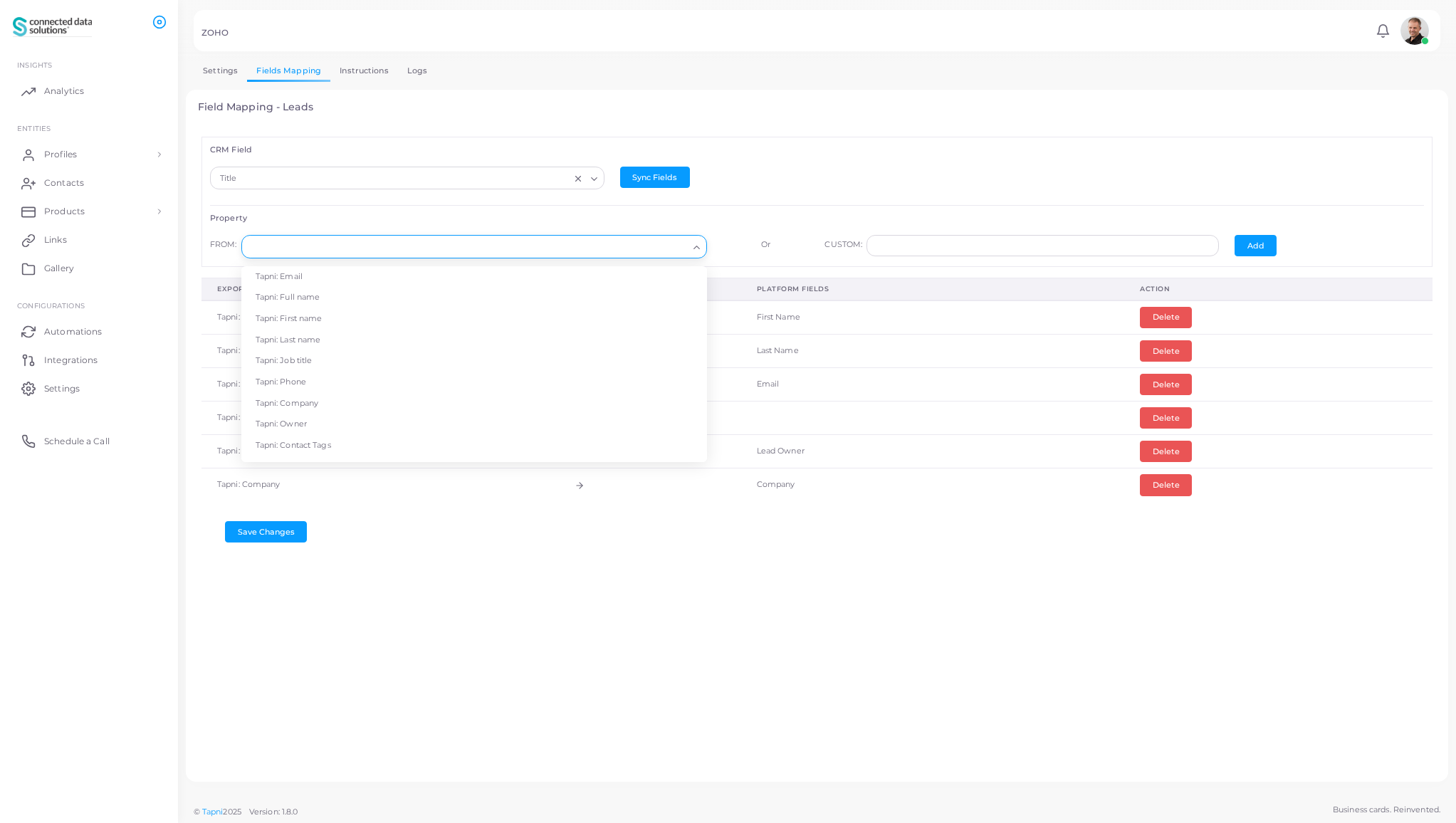
click at [305, 243] on input "Search for option" at bounding box center [468, 247] width 440 height 16
click at [320, 364] on li "Tapni: Job title" at bounding box center [474, 361] width 465 height 22
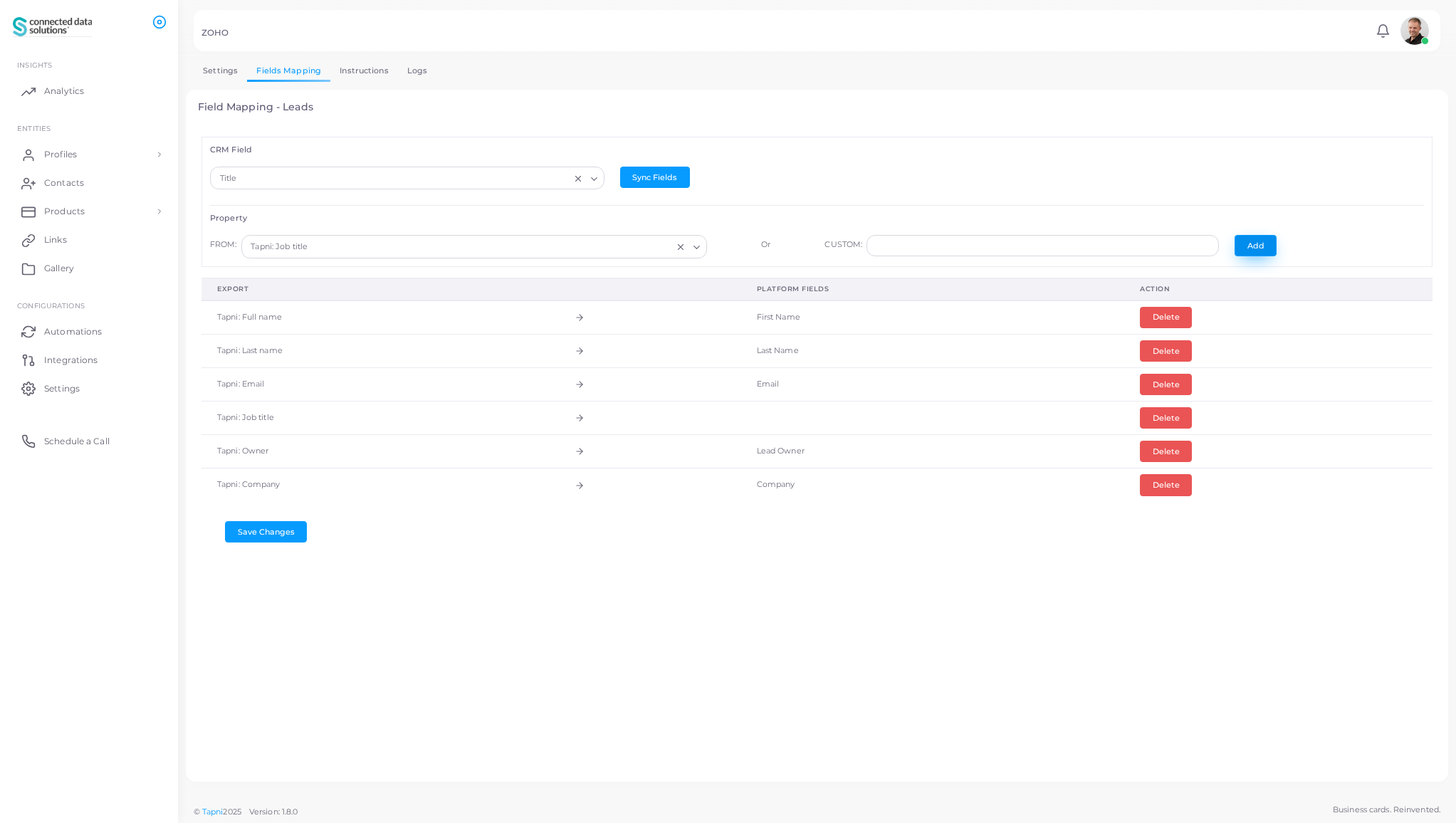
click at [1247, 241] on button "Add" at bounding box center [1256, 246] width 42 height 22
click at [1156, 414] on button "Delete" at bounding box center [1166, 418] width 52 height 22
click at [255, 532] on button "Save Changes" at bounding box center [266, 532] width 82 height 22
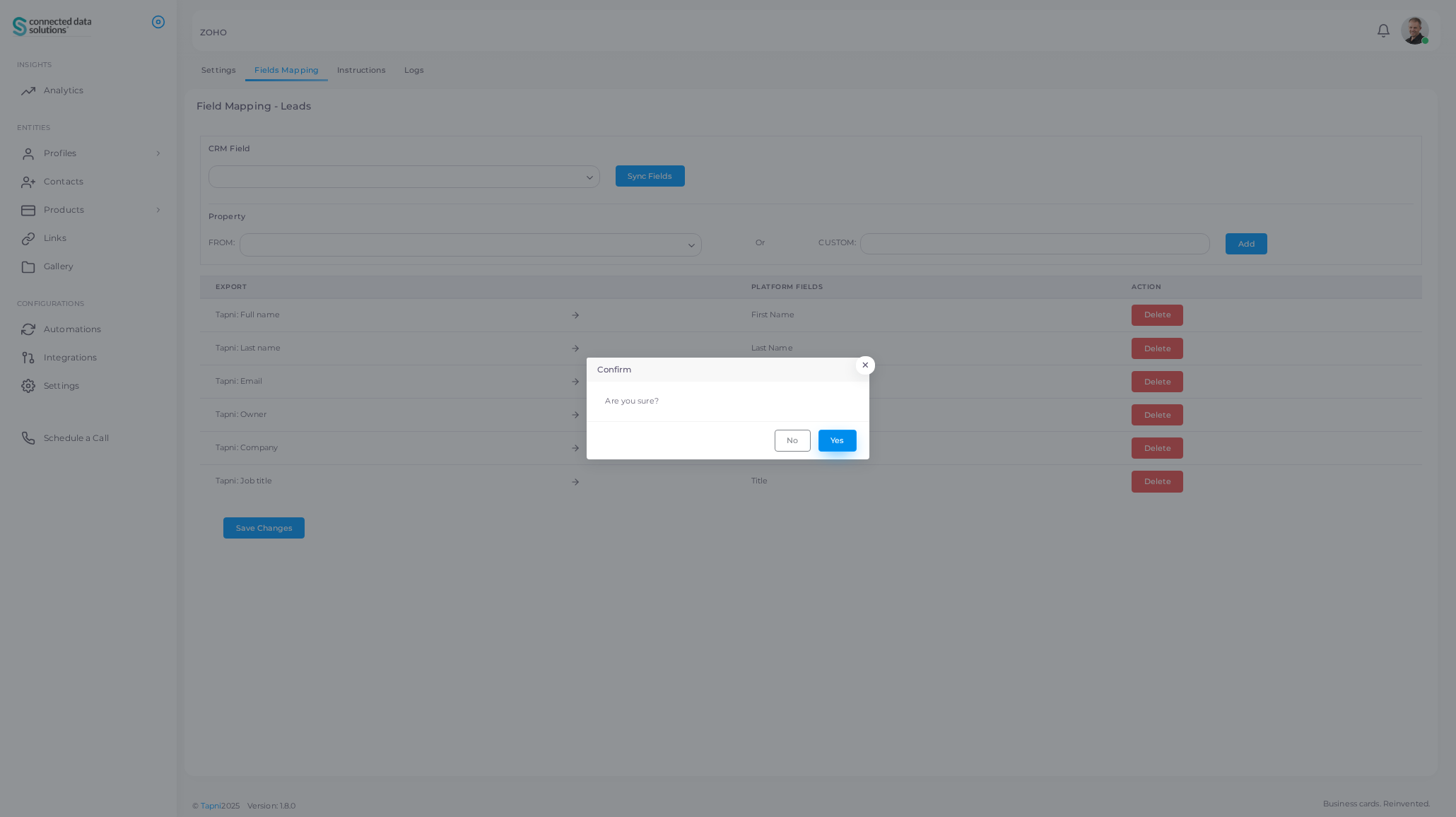
click at [841, 441] on button "Yes" at bounding box center [838, 441] width 39 height 21
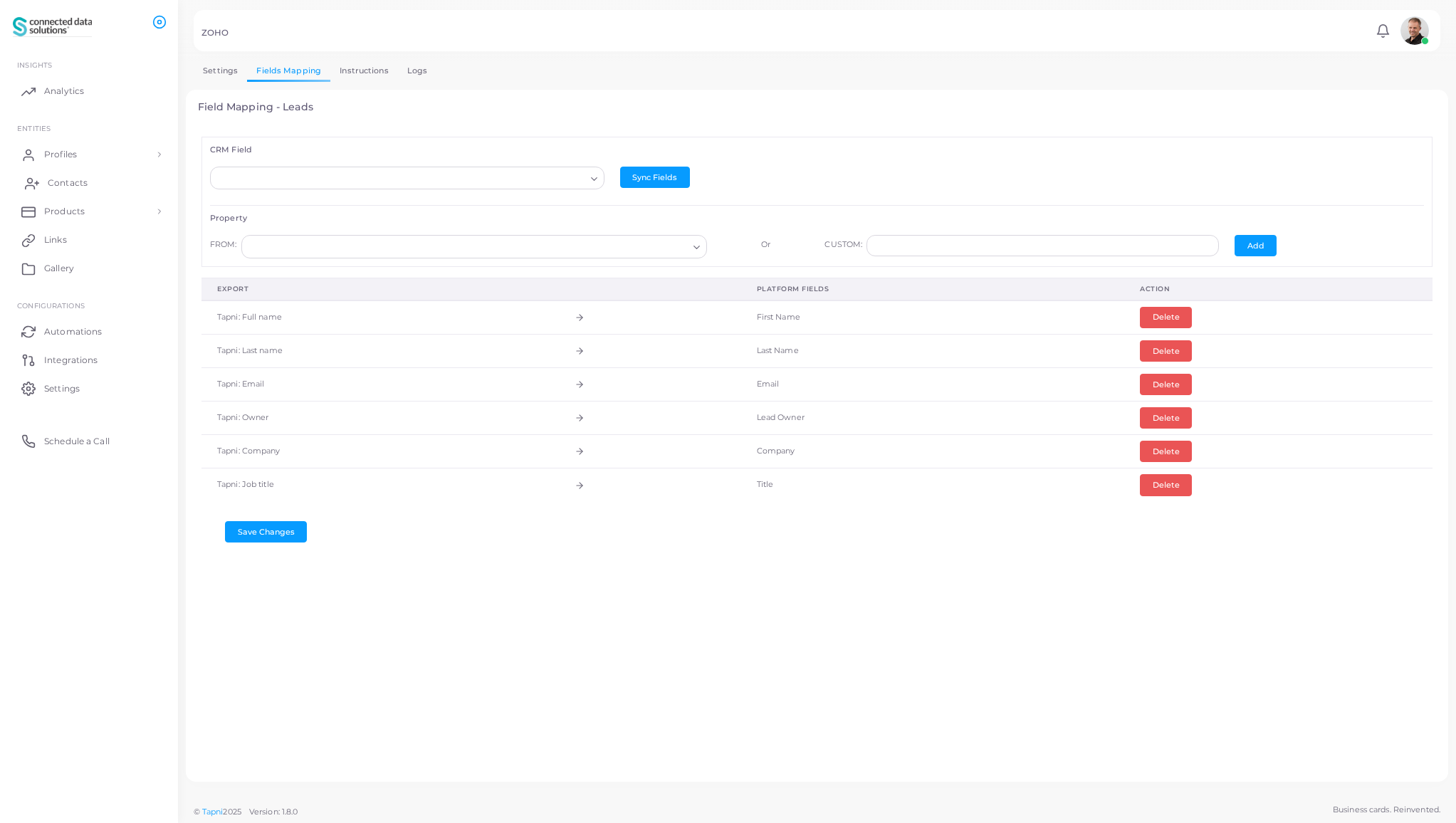
click at [61, 182] on span "Contacts" at bounding box center [68, 183] width 40 height 13
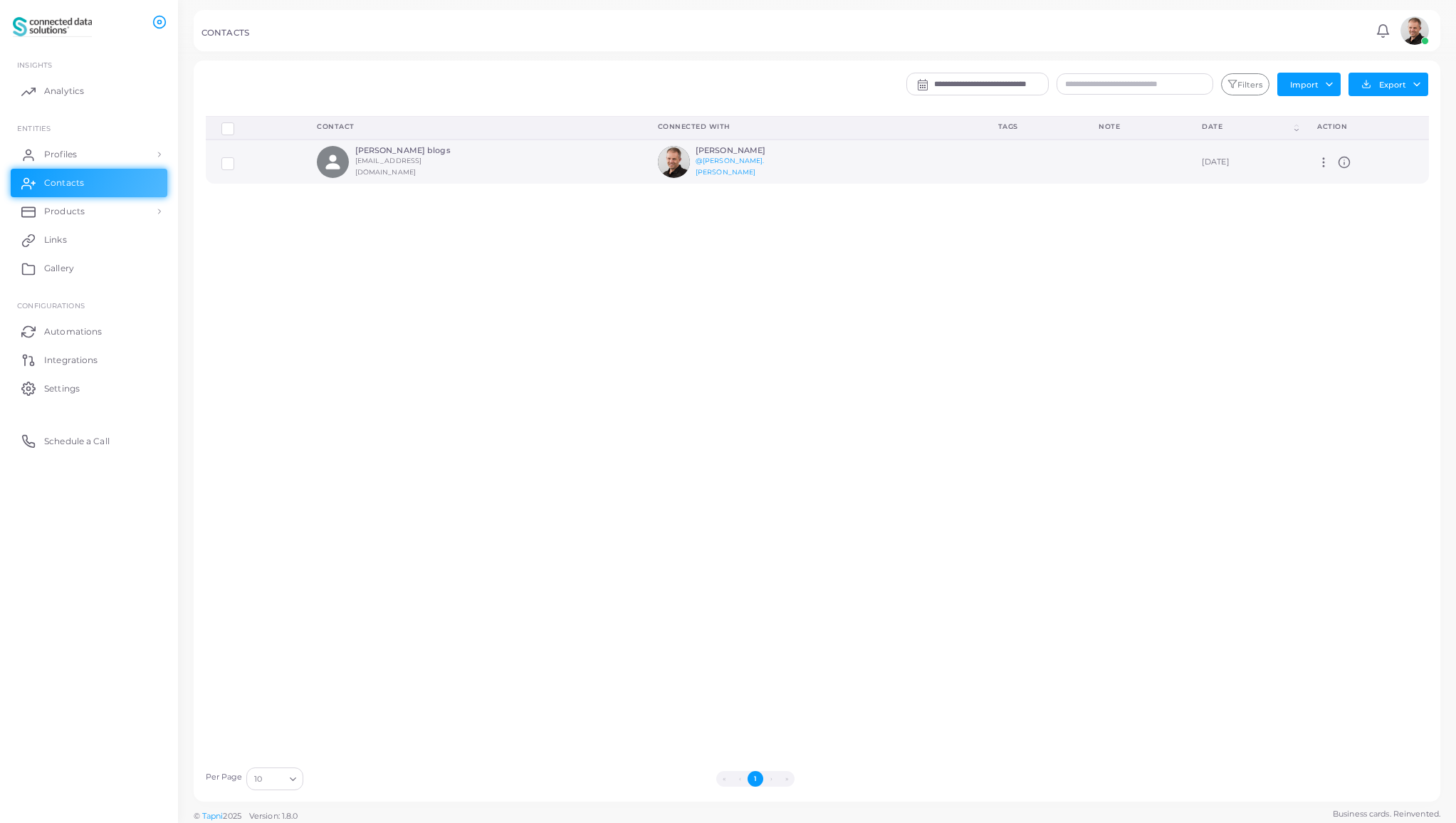
click at [1324, 164] on icon at bounding box center [1324, 162] width 13 height 13
click at [804, 363] on div "Delete Connections Manage Connections Show Selections Contact Connected With Ta…" at bounding box center [817, 438] width 1239 height 643
click at [1403, 80] on button "Export" at bounding box center [1388, 84] width 80 height 24
click at [1363, 224] on link "Export to Zoho" at bounding box center [1384, 223] width 136 height 22
click at [238, 158] on label at bounding box center [238, 158] width 0 height 0
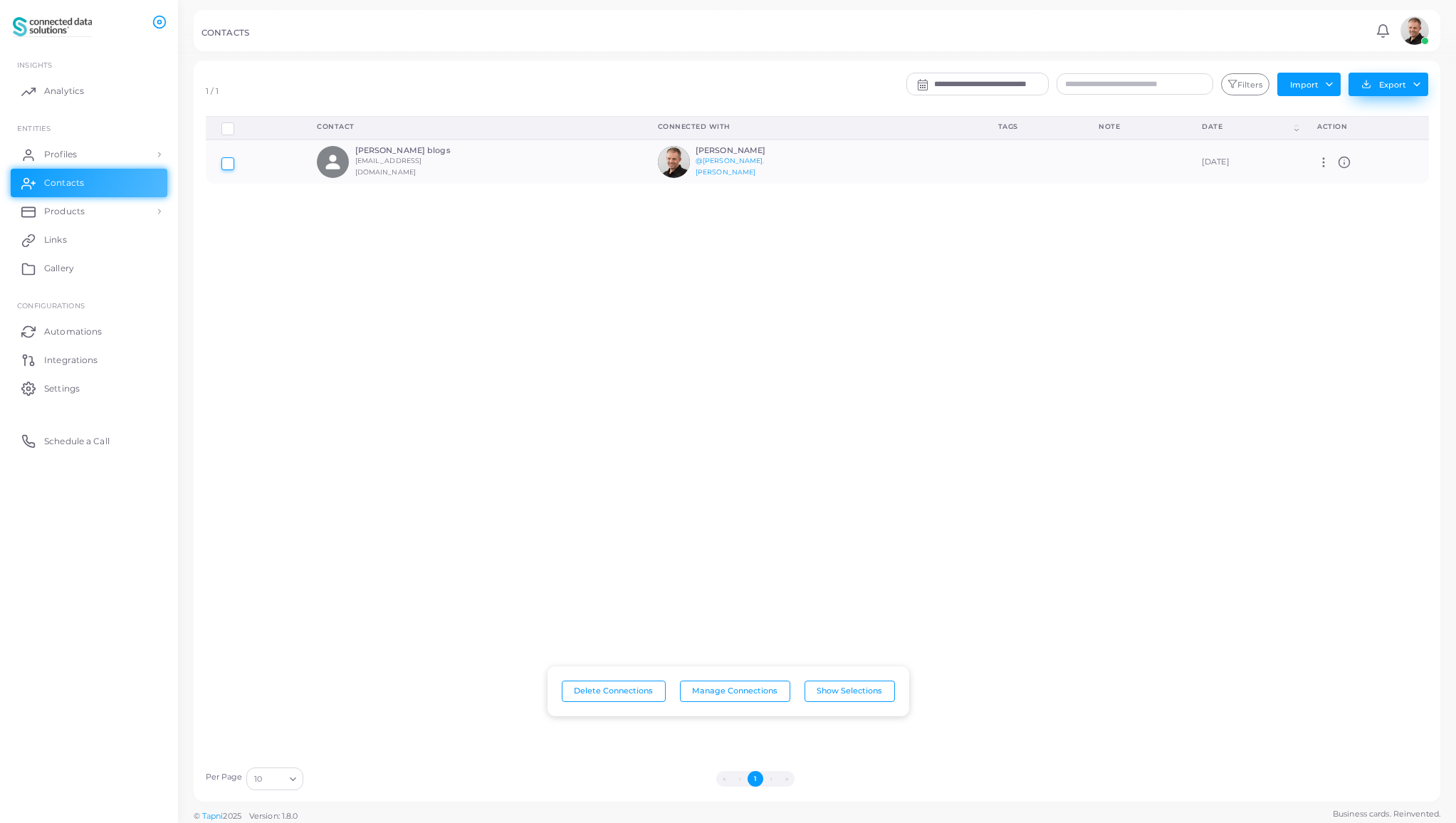
click at [1391, 87] on button "Export" at bounding box center [1388, 84] width 80 height 24
click at [1379, 223] on link "Export to Zoho" at bounding box center [1384, 223] width 136 height 22
click at [51, 362] on span "Integrations" at bounding box center [74, 361] width 53 height 13
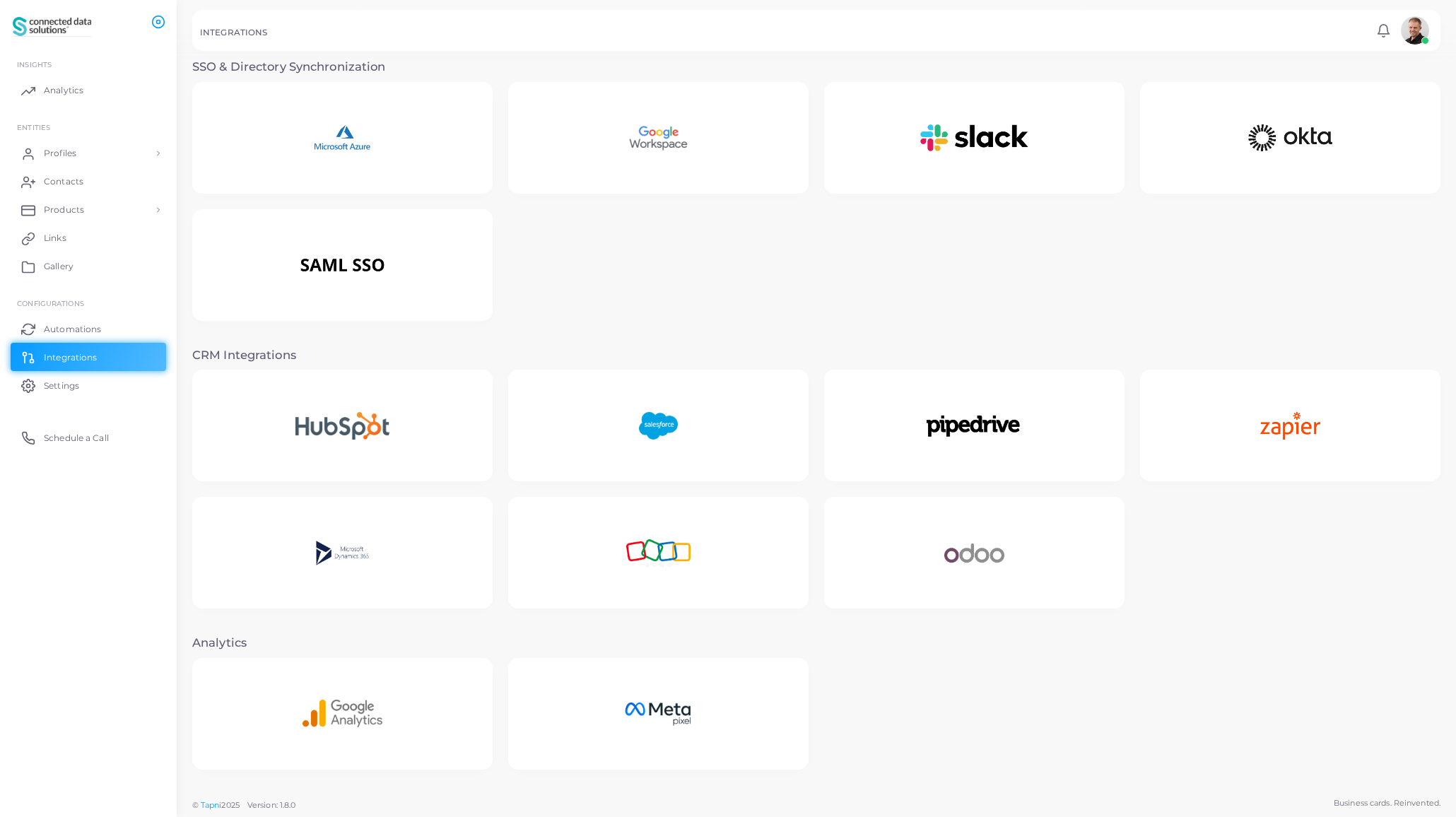
click at [720, 558] on img at bounding box center [658, 553] width 125 height 88
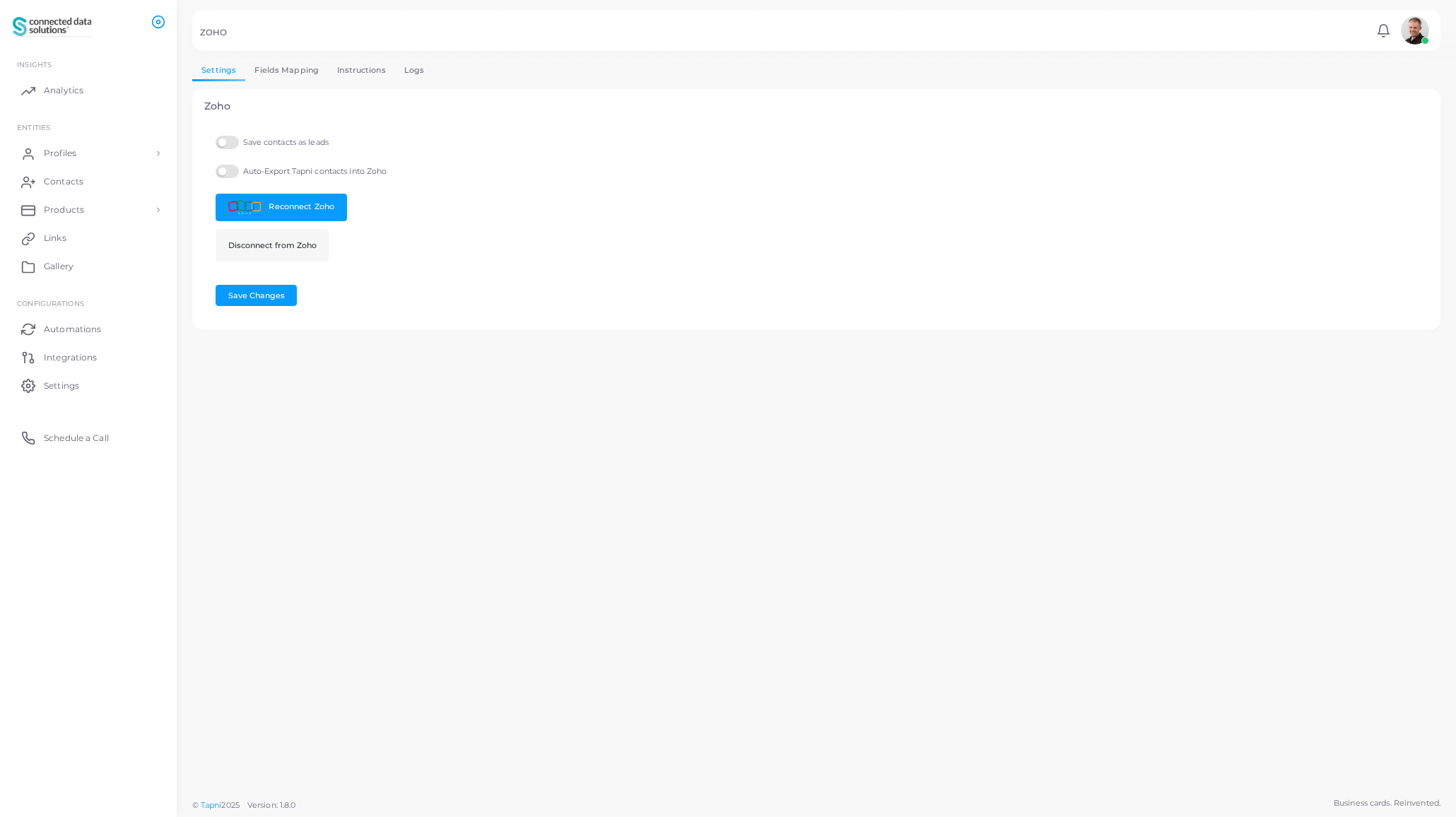
click at [408, 67] on link "Logs" at bounding box center [414, 70] width 39 height 21
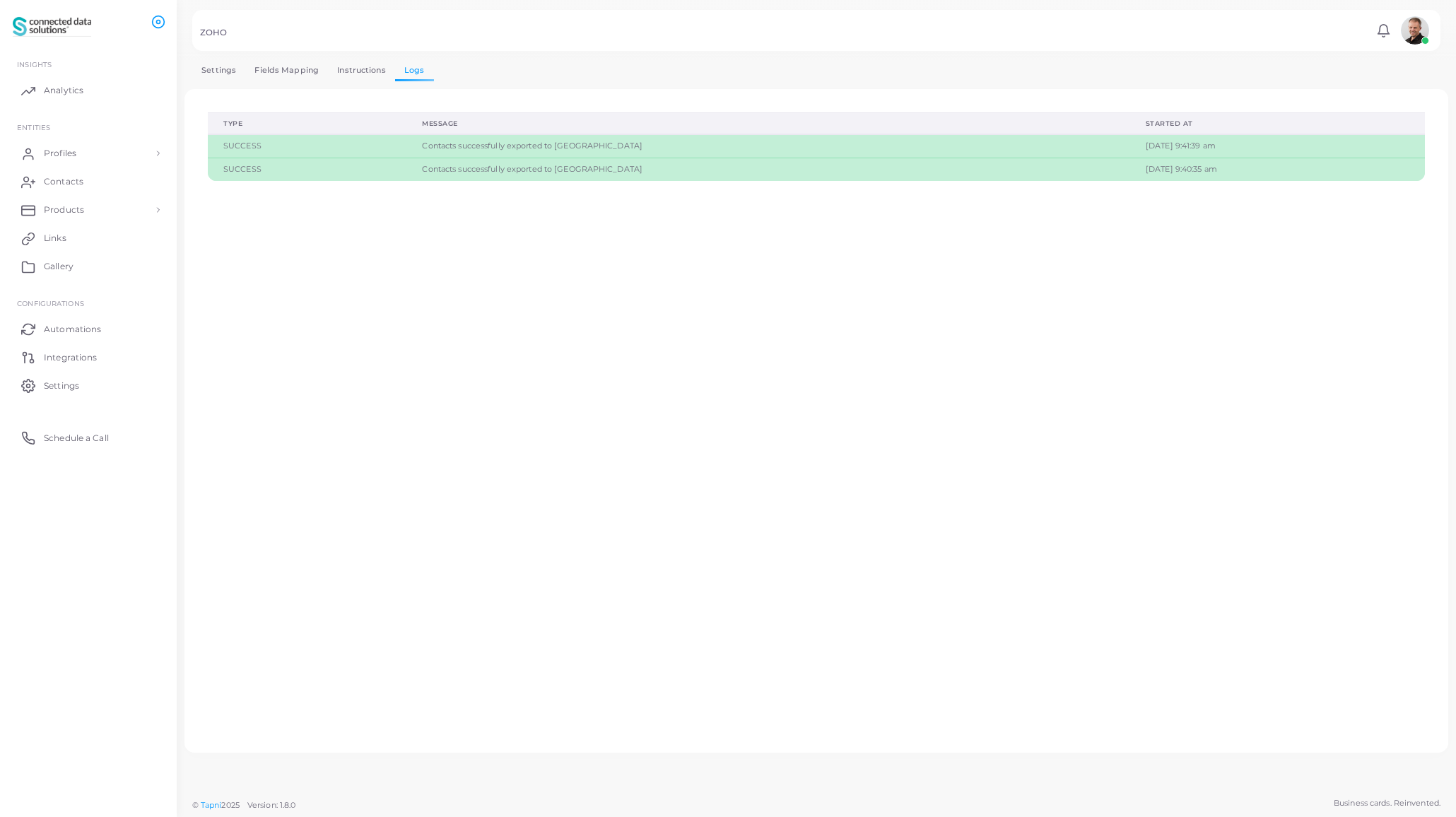
click at [246, 172] on td "SUCCESS" at bounding box center [307, 169] width 199 height 23
click at [1130, 164] on td "[DATE] 9:40:35 am" at bounding box center [1277, 169] width 294 height 23
click at [555, 161] on td "Contacts successfully exported to [GEOGRAPHIC_DATA]" at bounding box center [768, 169] width 724 height 23
click at [212, 71] on link "Settings" at bounding box center [219, 70] width 53 height 21
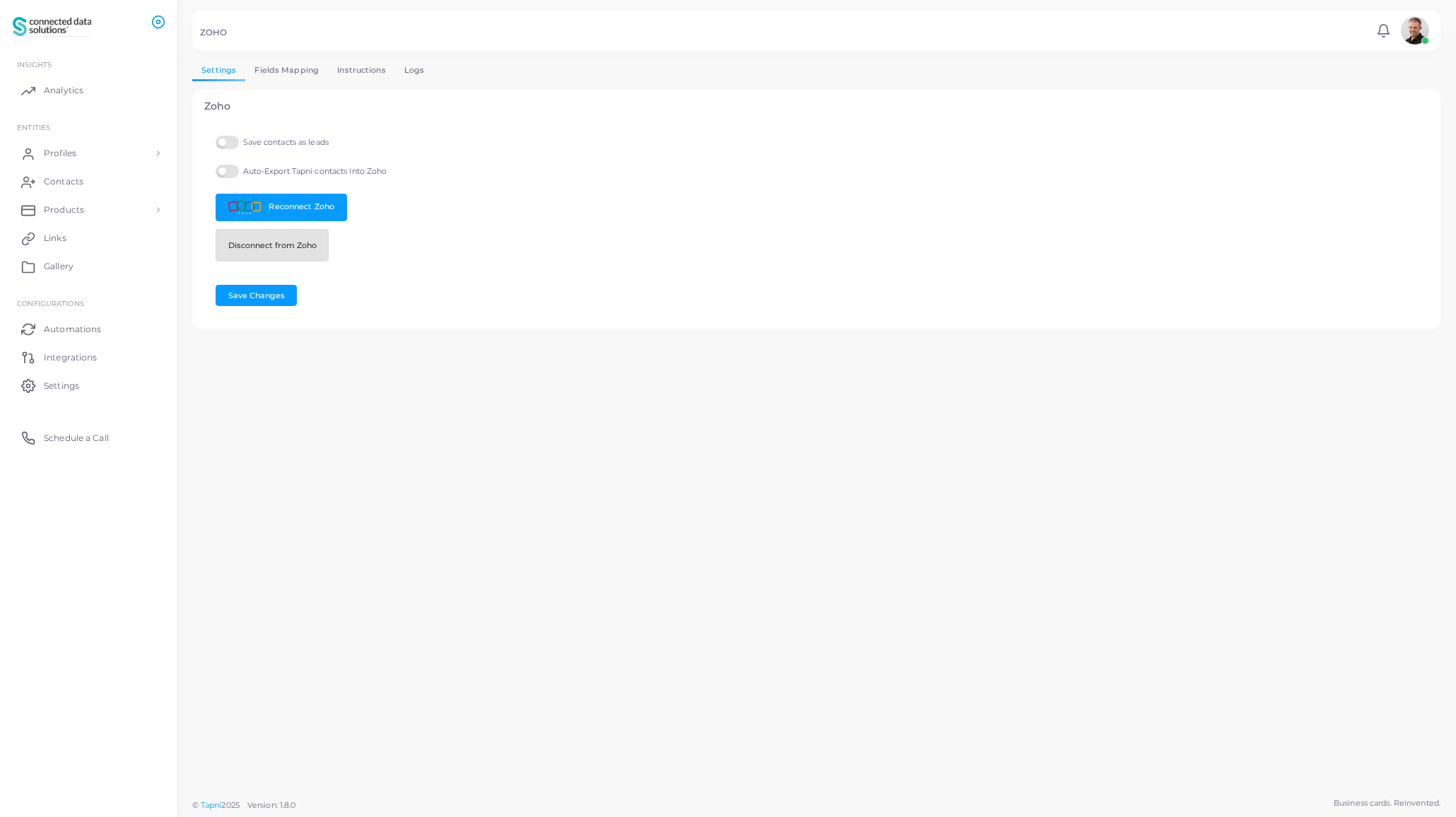
click at [268, 249] on button "Disconnect from Zoho" at bounding box center [272, 245] width 113 height 33
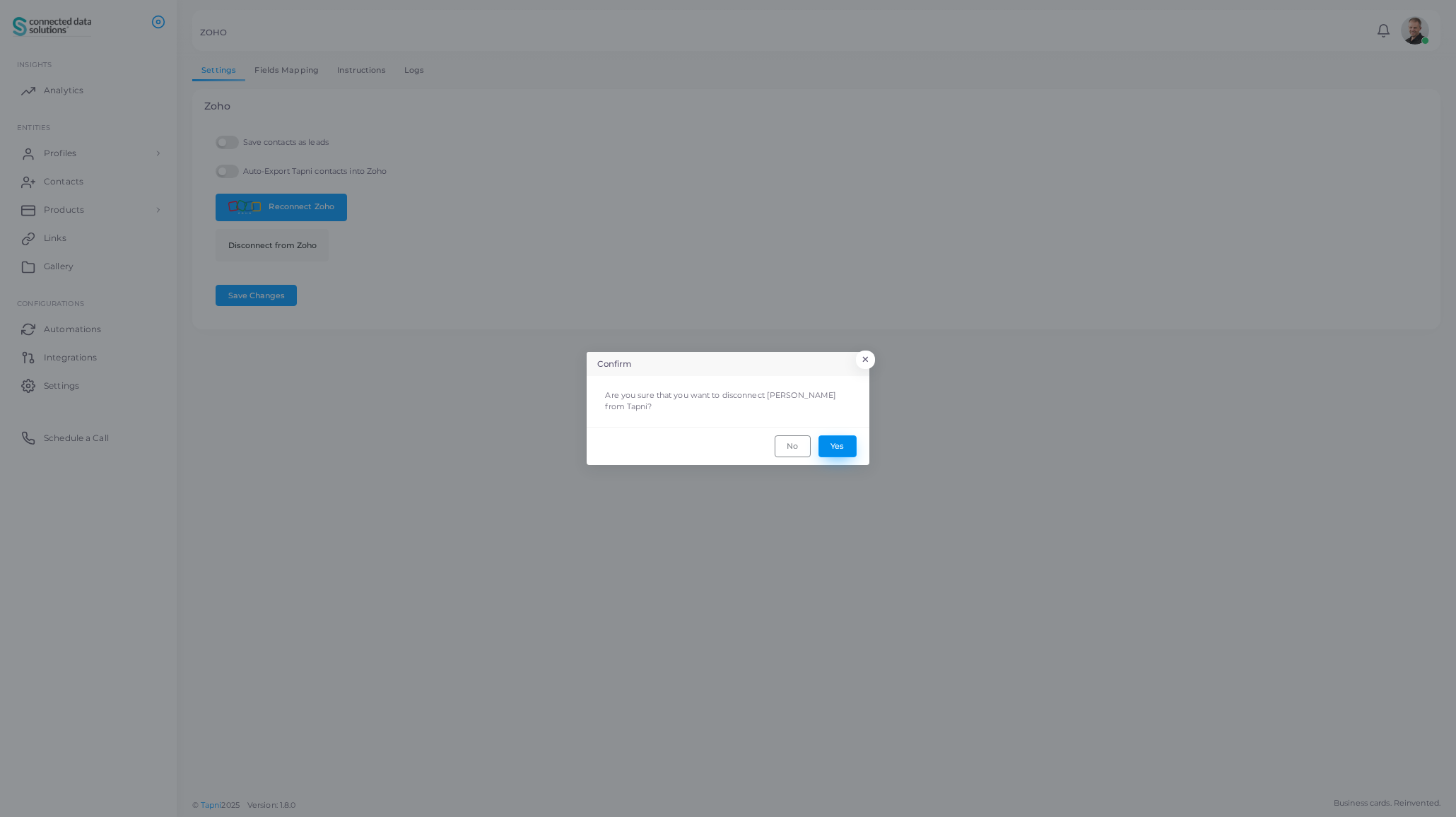
click at [830, 436] on button "Yes" at bounding box center [838, 446] width 39 height 21
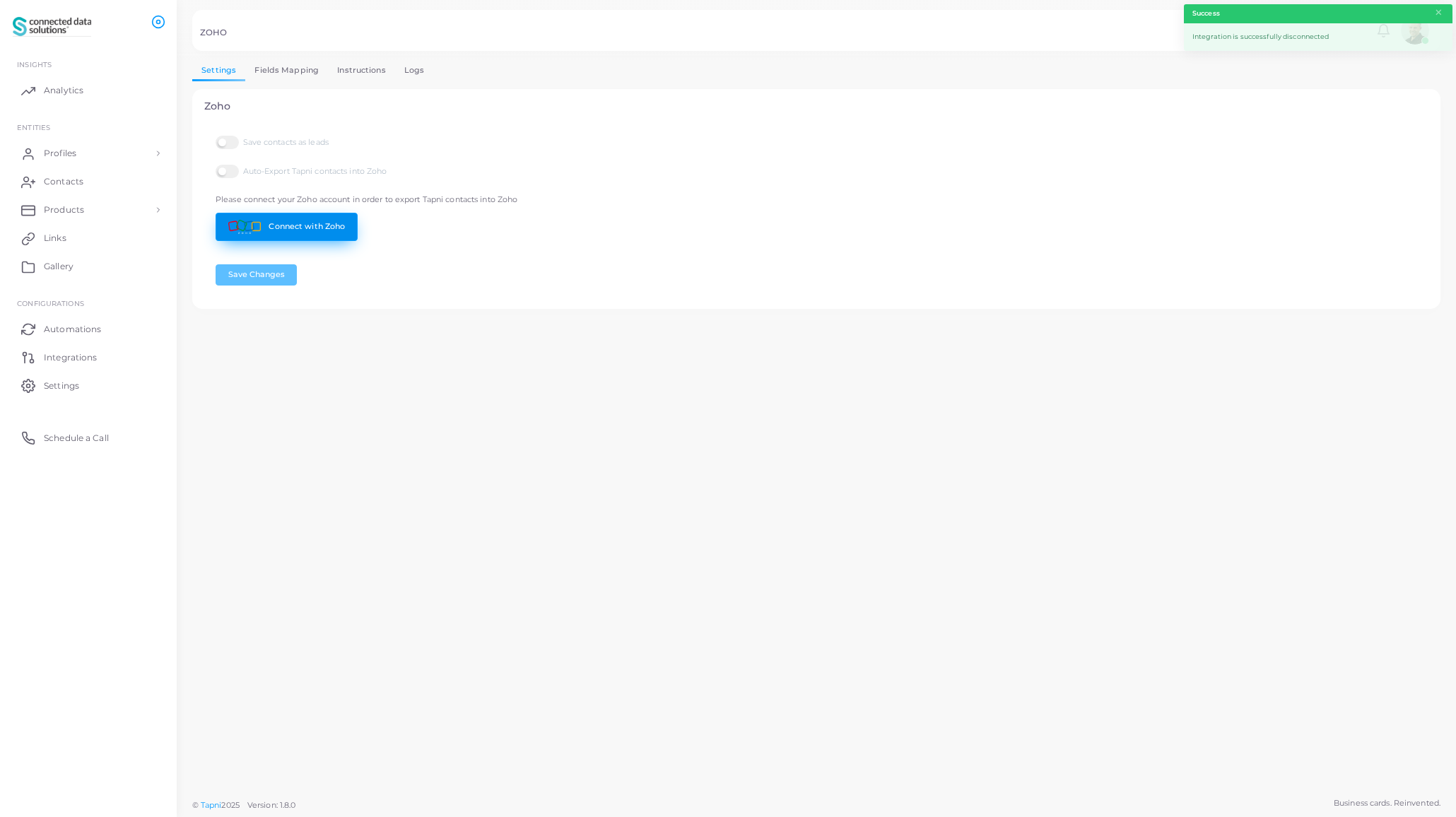
click at [294, 225] on link "Connect with Zoho" at bounding box center [286, 226] width 142 height 28
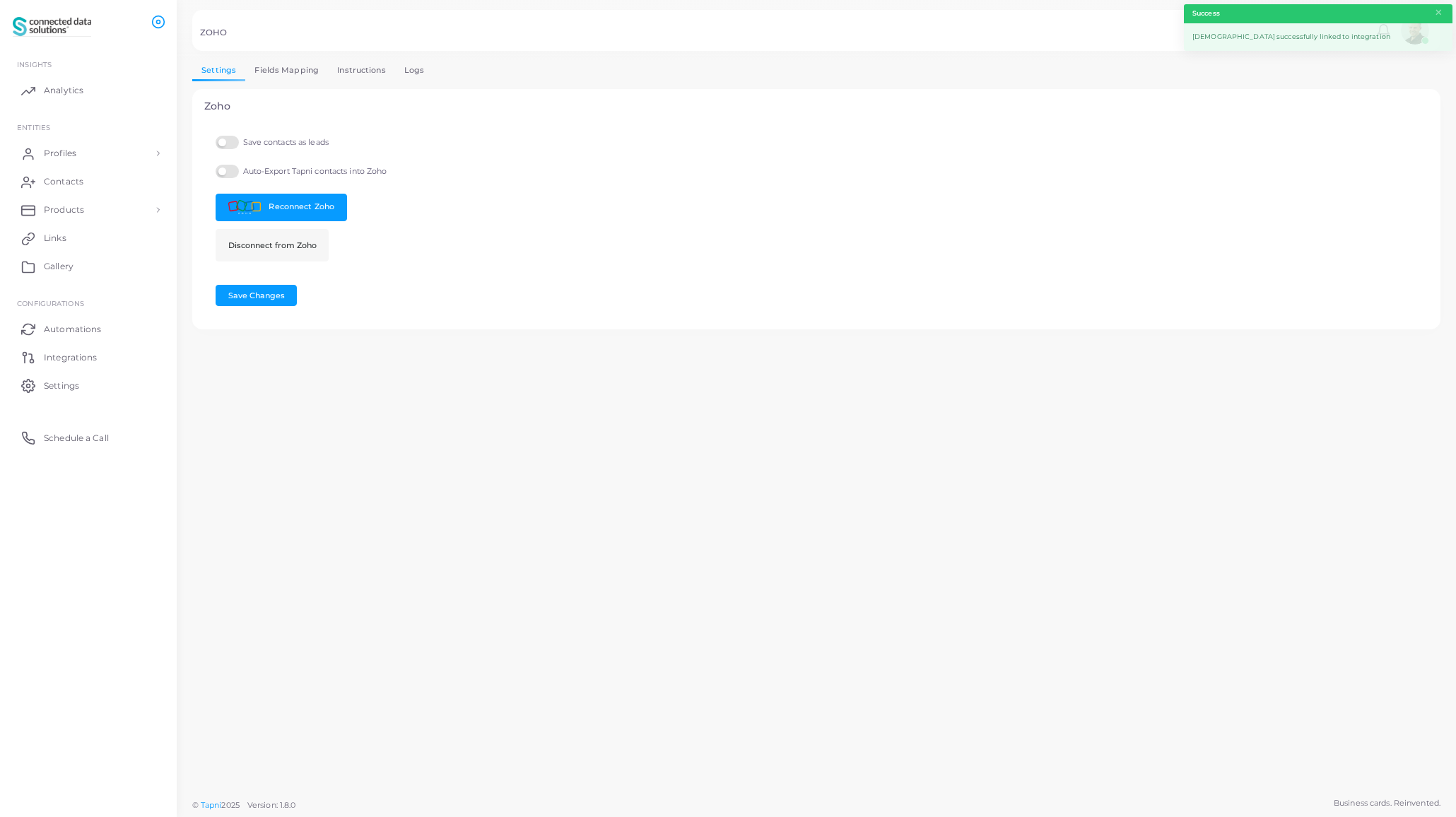
click at [244, 139] on label "Save contacts as leads" at bounding box center [272, 142] width 113 height 14
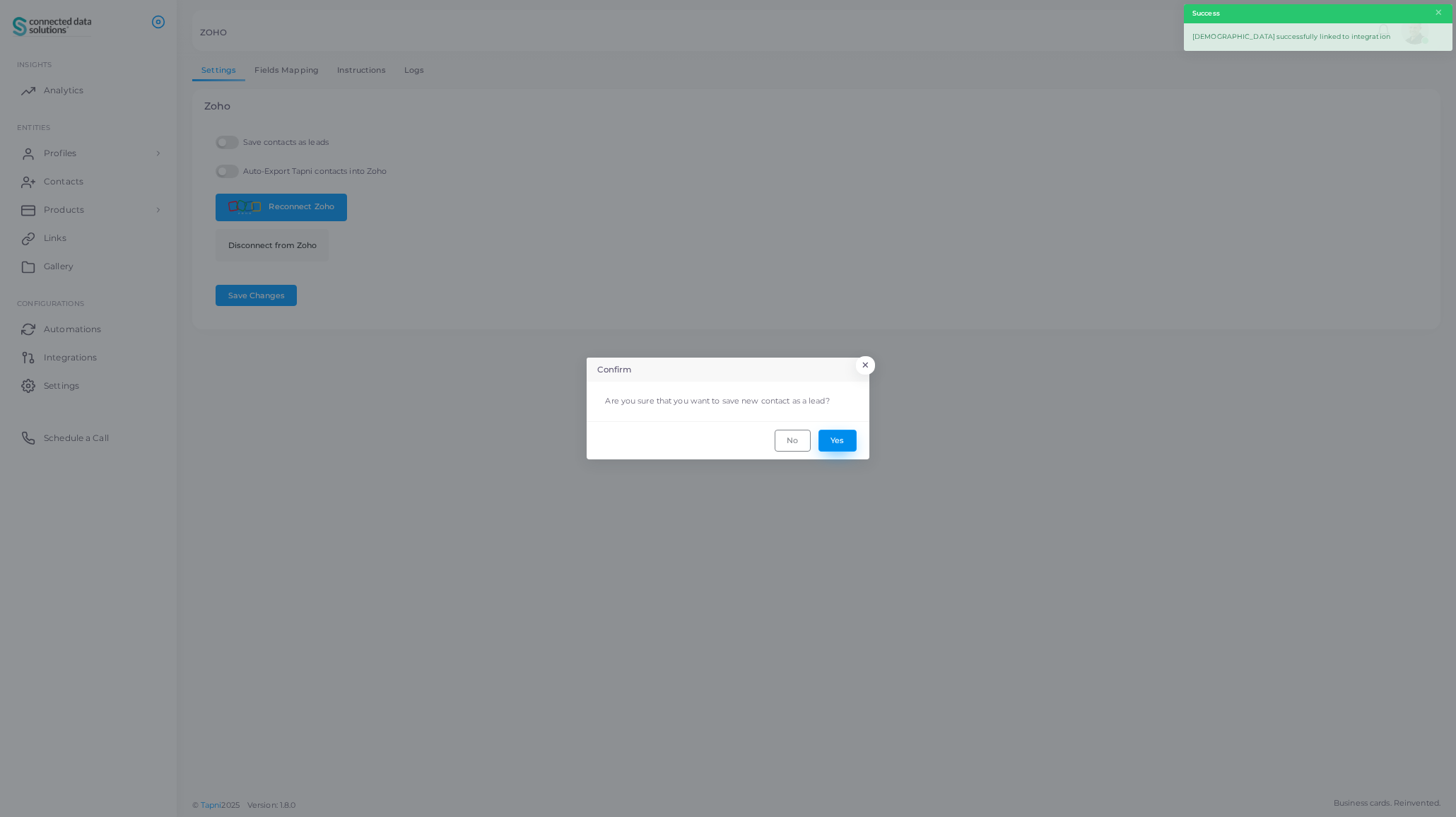
click at [839, 440] on button "Yes" at bounding box center [838, 441] width 39 height 21
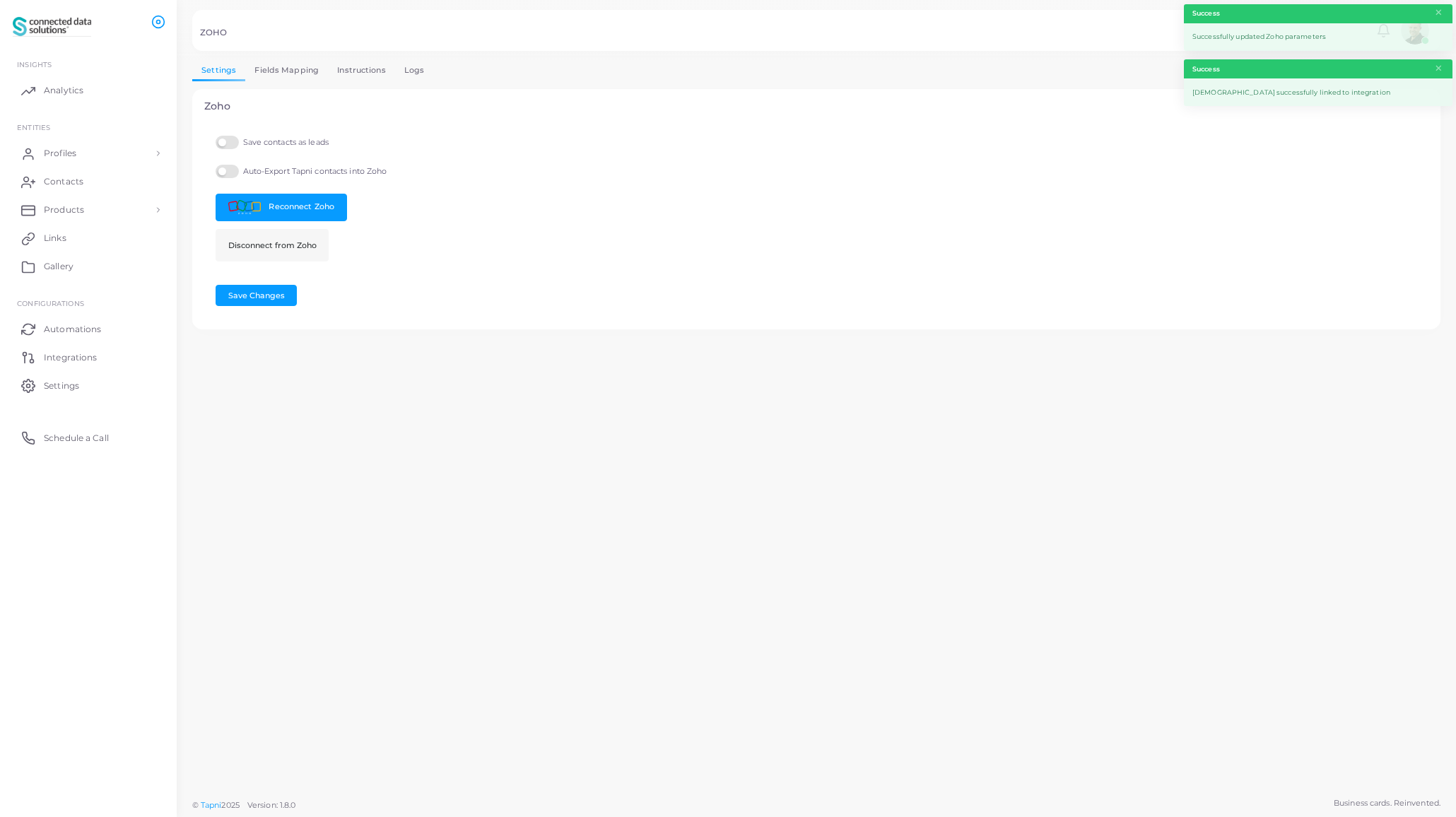
click at [232, 171] on label "Auto-Export Tapni contacts into Zoho" at bounding box center [301, 171] width 171 height 14
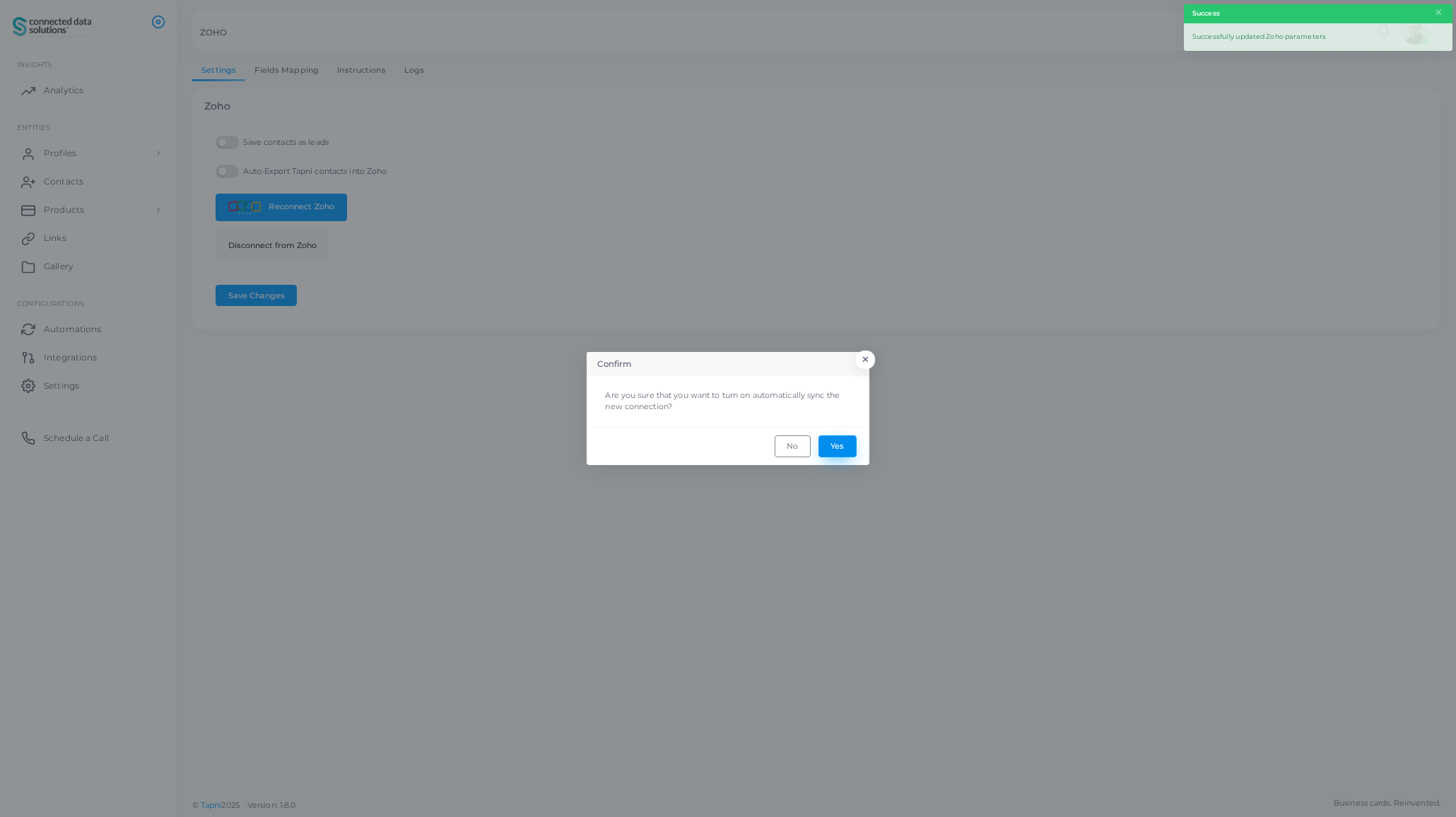
click at [841, 445] on button "Yes" at bounding box center [838, 446] width 39 height 21
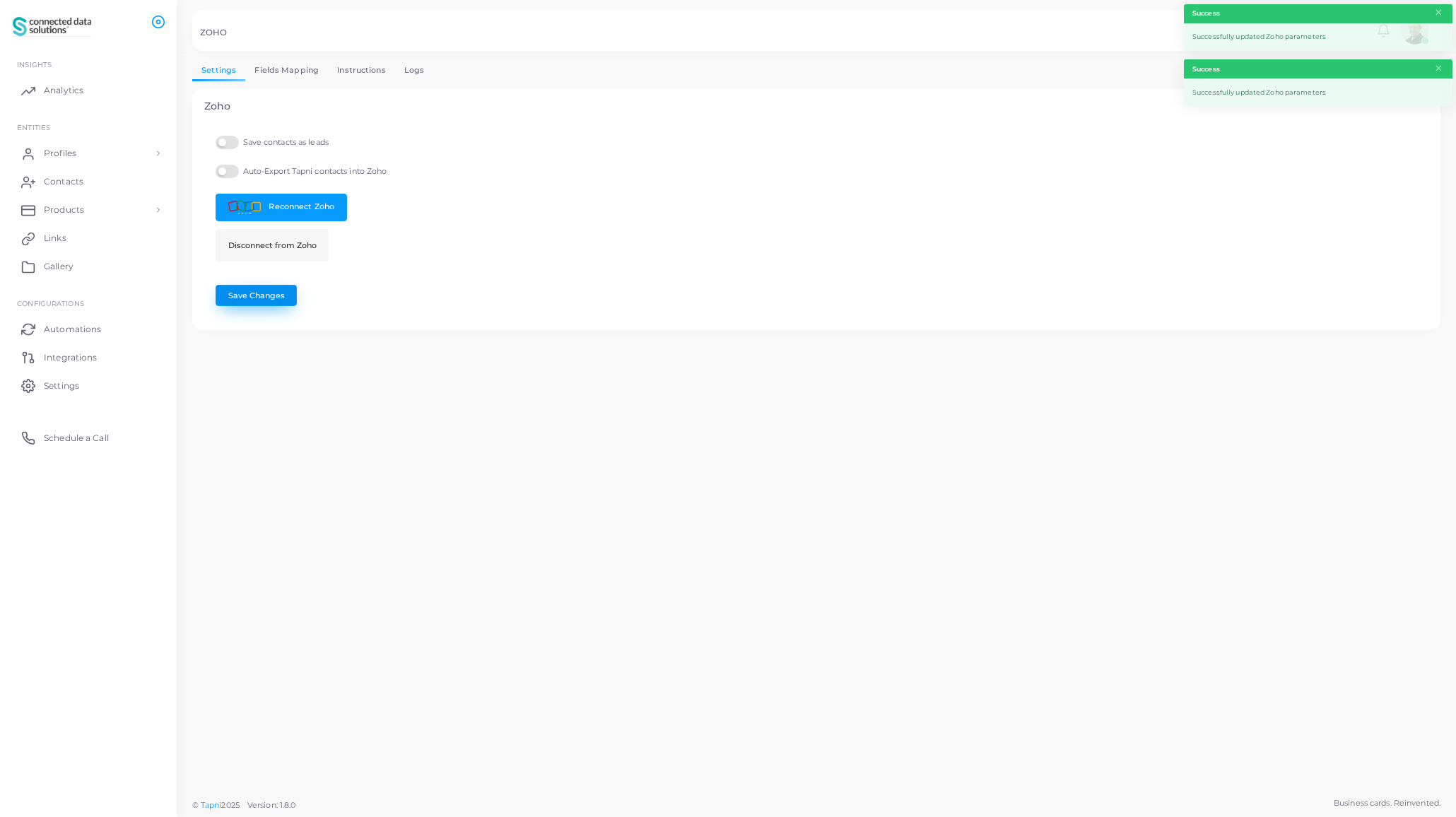
click at [255, 297] on button "Save Changes" at bounding box center [256, 295] width 81 height 21
click at [297, 70] on link "Fields Mapping" at bounding box center [287, 70] width 83 height 21
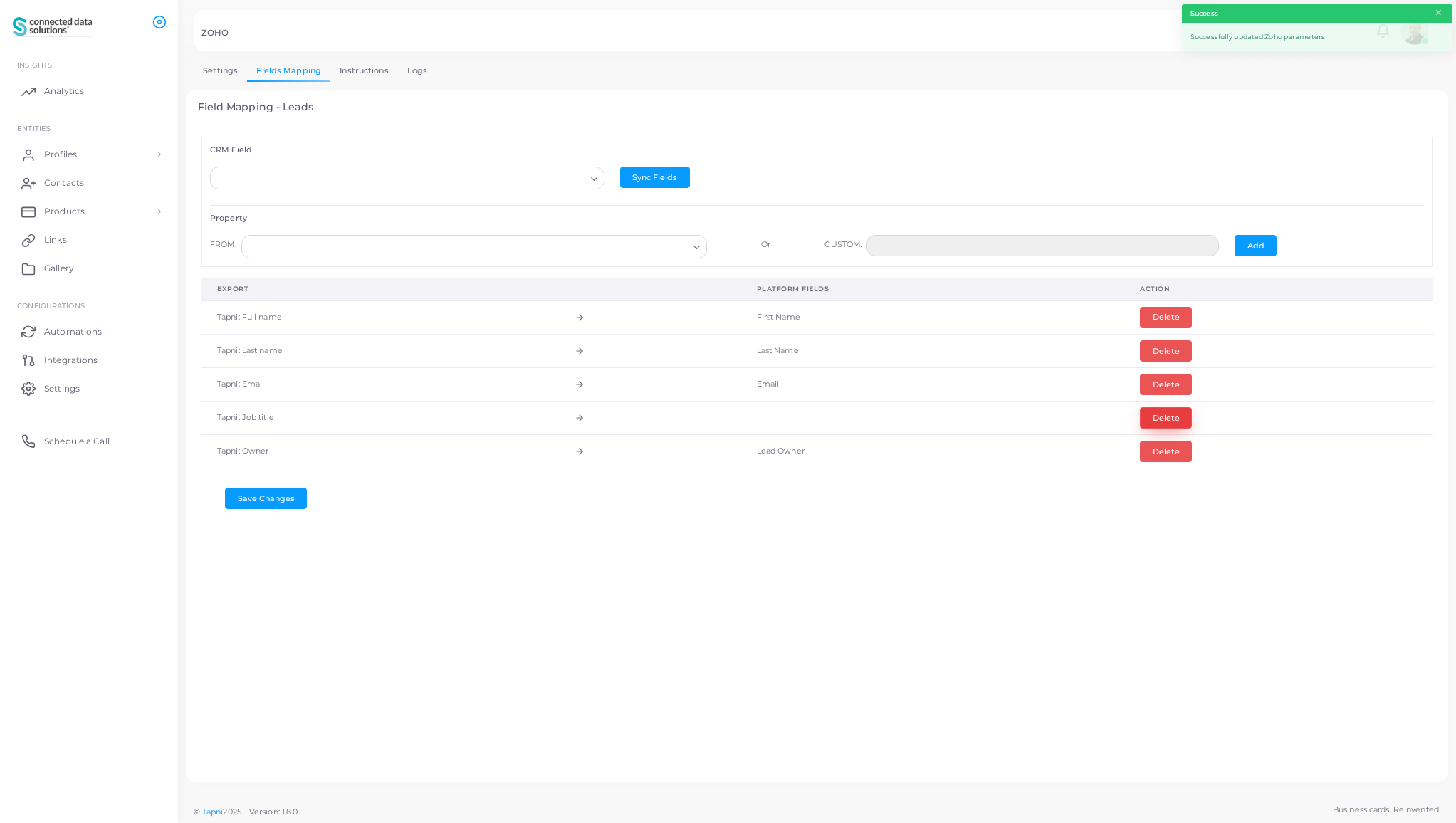
click at [1158, 417] on button "Delete" at bounding box center [1166, 418] width 52 height 22
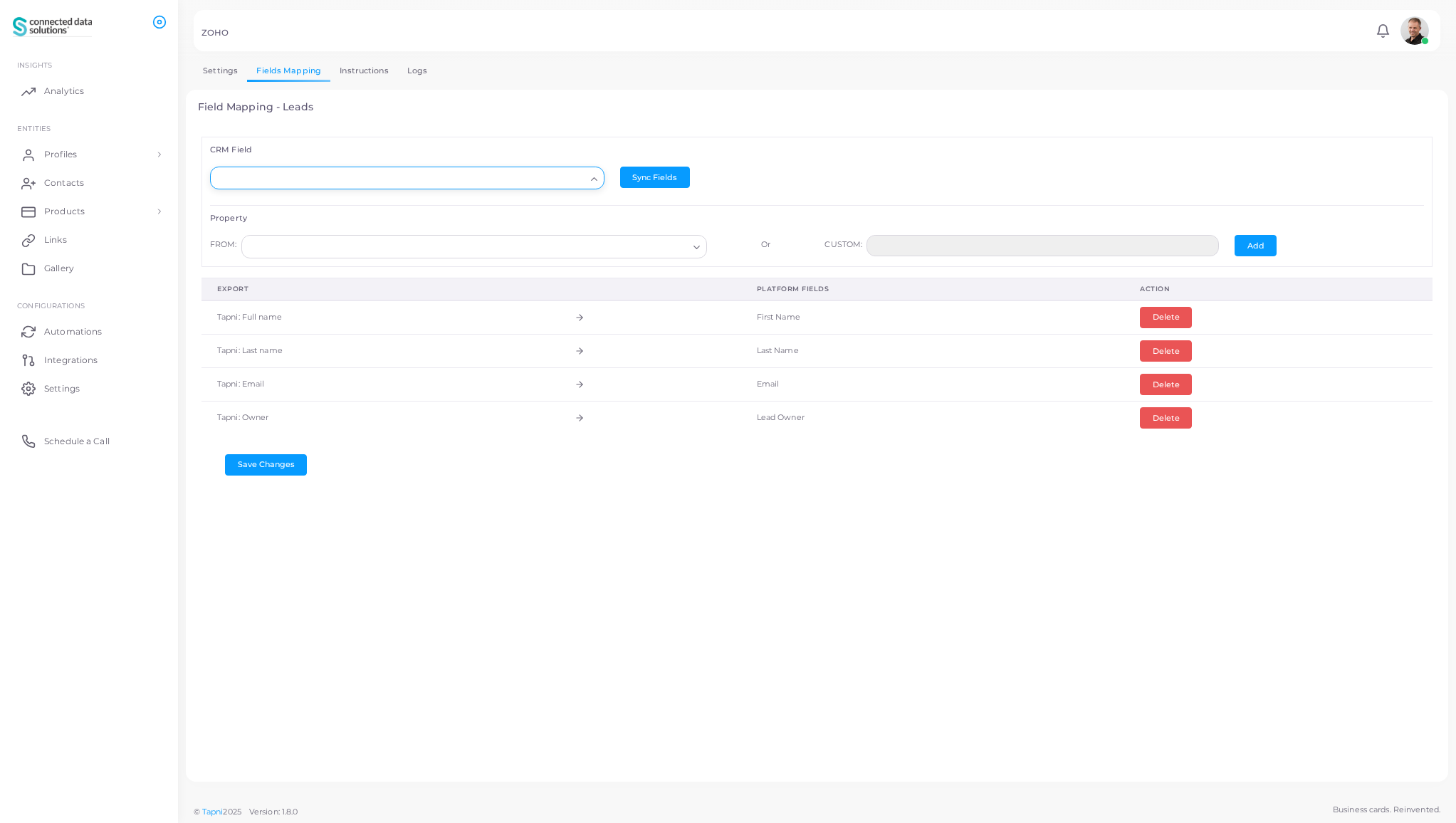
click at [333, 180] on input "Search for option" at bounding box center [400, 179] width 368 height 16
click at [402, 322] on li "Title" at bounding box center [407, 314] width 394 height 22
click at [437, 248] on input "Search for option" at bounding box center [468, 247] width 440 height 16
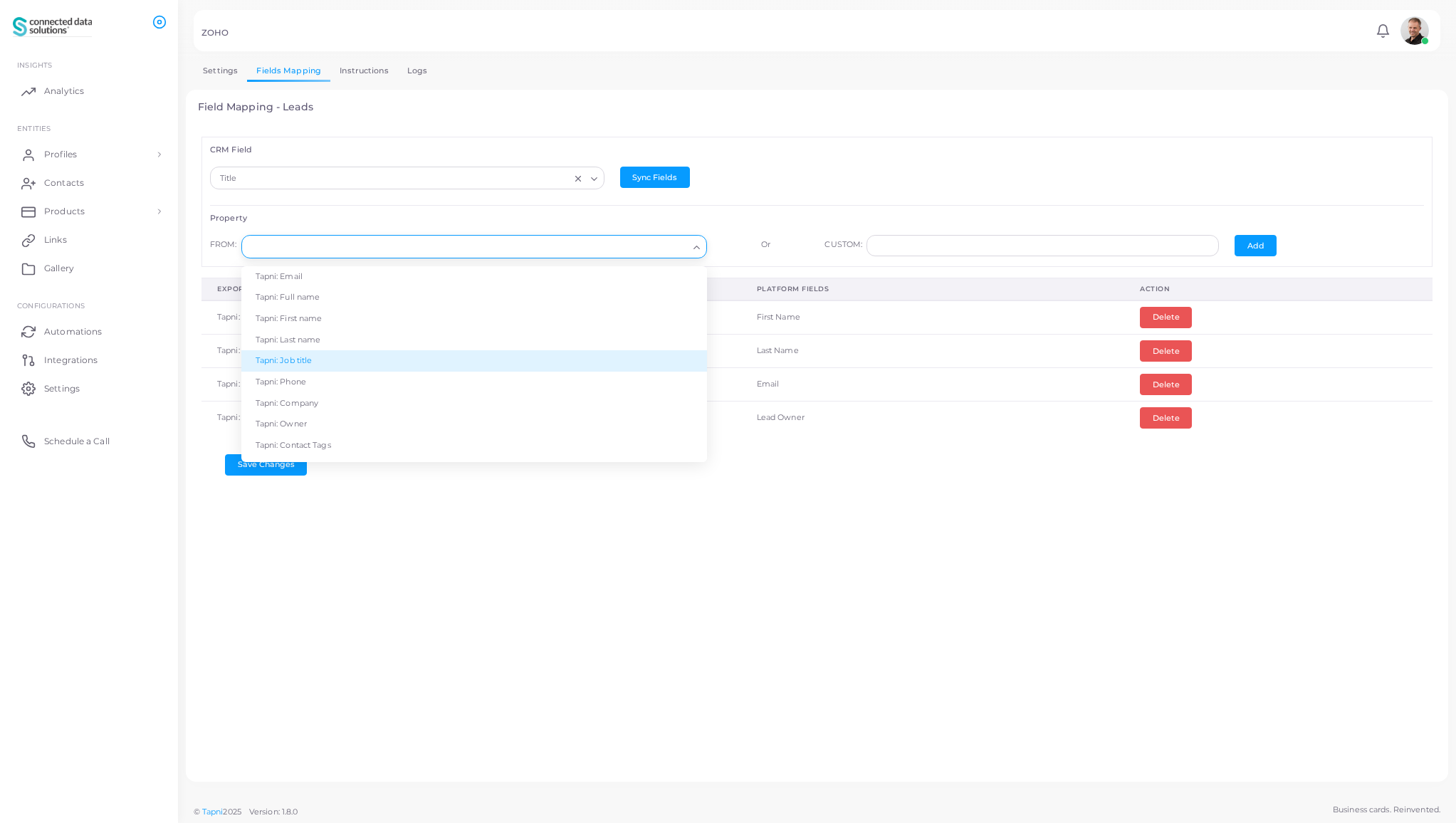
click at [449, 359] on li "Tapni: Job title" at bounding box center [474, 361] width 465 height 22
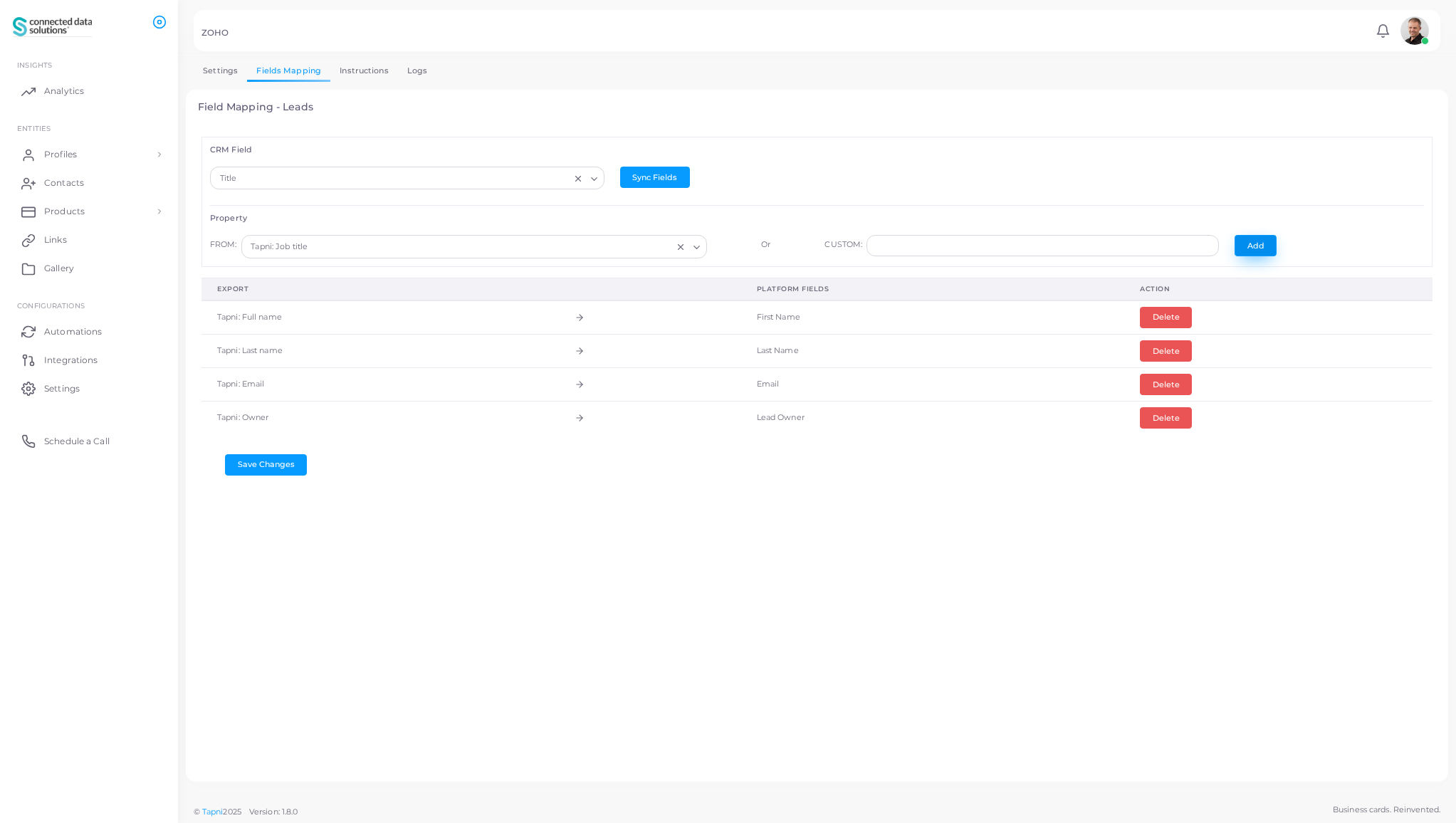
click at [1252, 243] on button "Add" at bounding box center [1256, 246] width 42 height 22
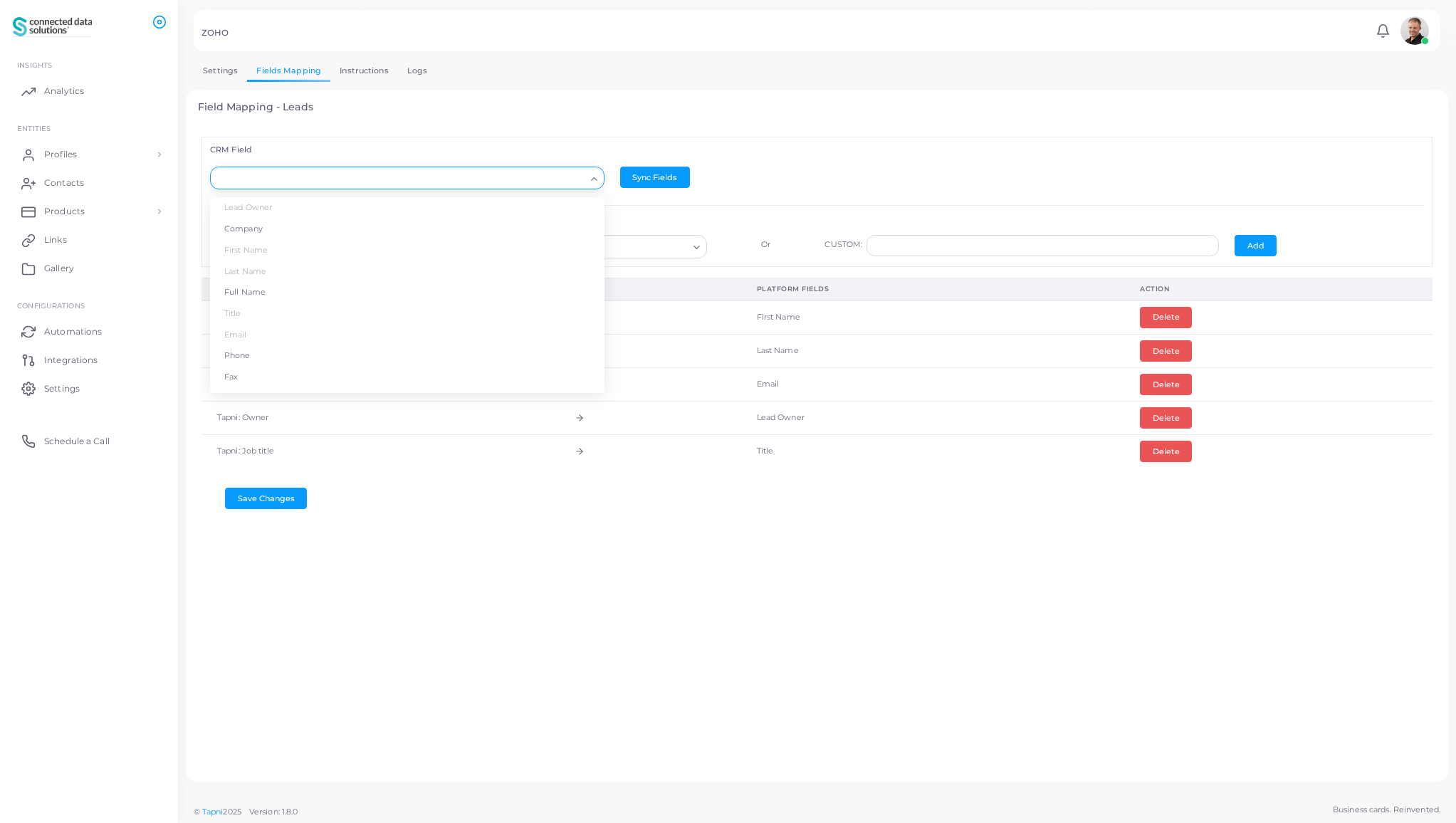
click at [326, 174] on input "Search for option" at bounding box center [400, 179] width 368 height 16
click at [325, 233] on li "Company" at bounding box center [407, 229] width 394 height 22
click at [338, 250] on input "Search for option" at bounding box center [468, 247] width 440 height 16
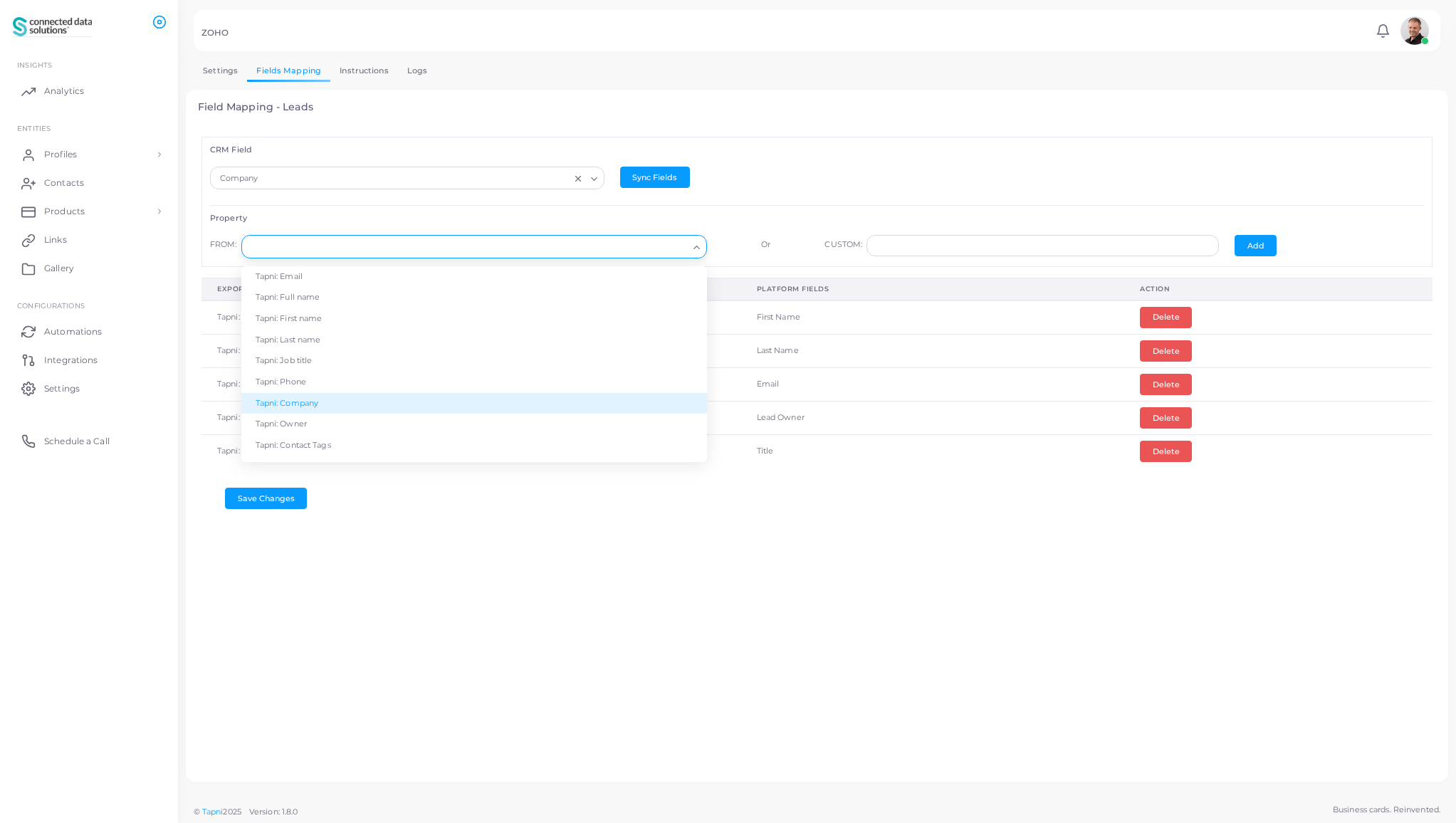
click at [323, 406] on li "Tapni: Company" at bounding box center [474, 404] width 465 height 22
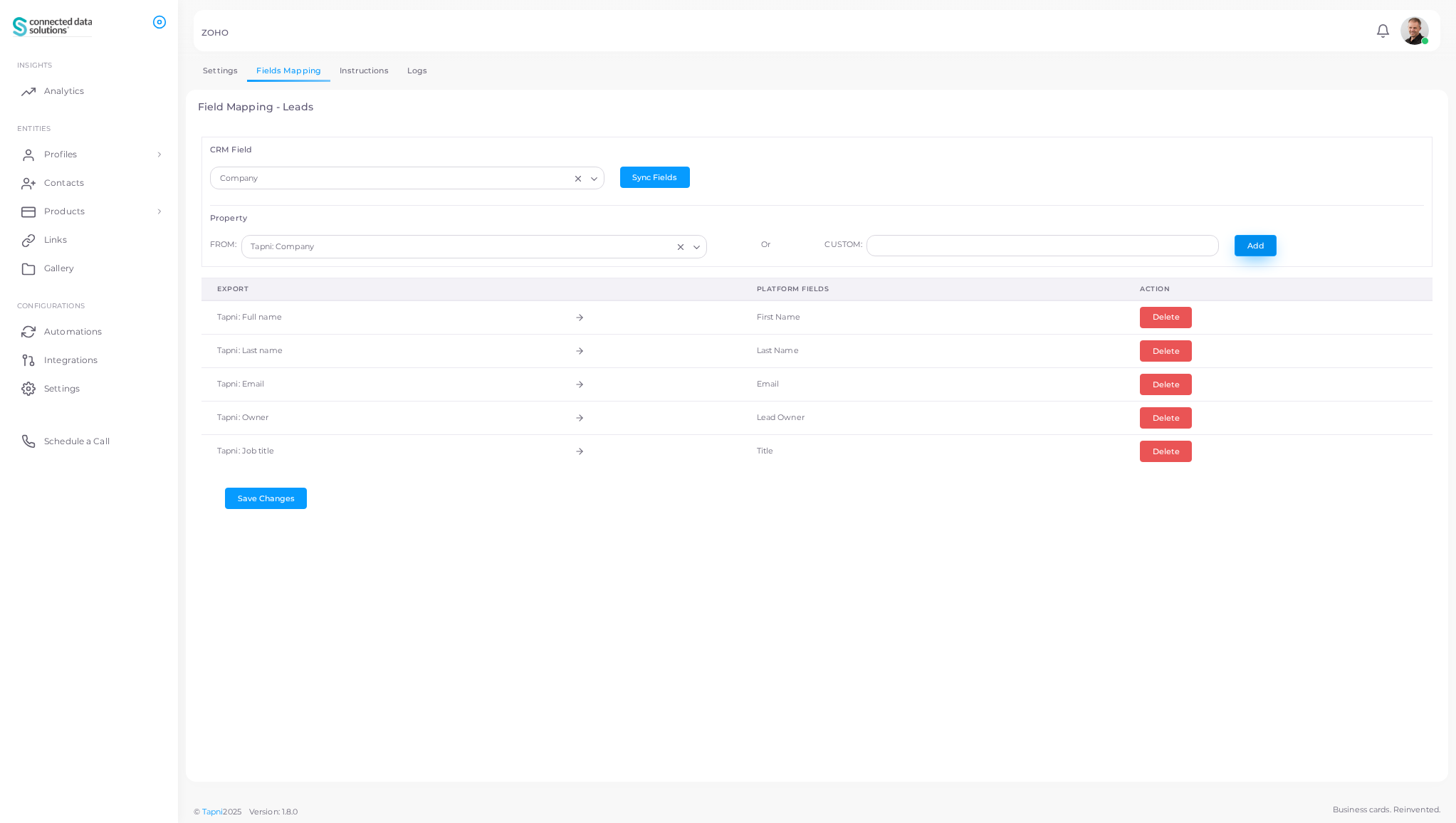
click at [1256, 247] on button "Add" at bounding box center [1256, 246] width 42 height 22
click at [272, 533] on button "Save Changes" at bounding box center [266, 532] width 82 height 22
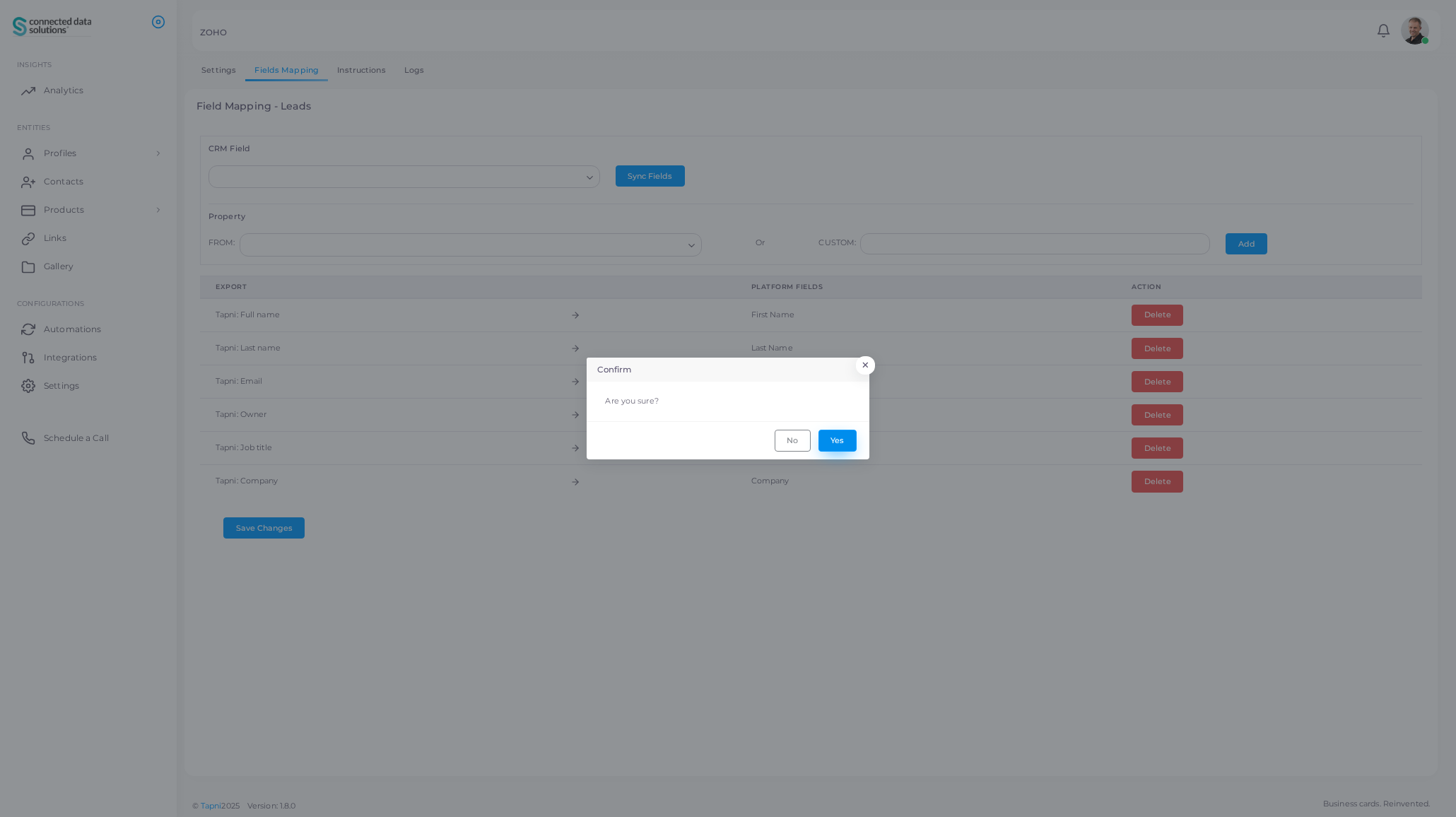
click at [838, 439] on button "Yes" at bounding box center [838, 441] width 39 height 21
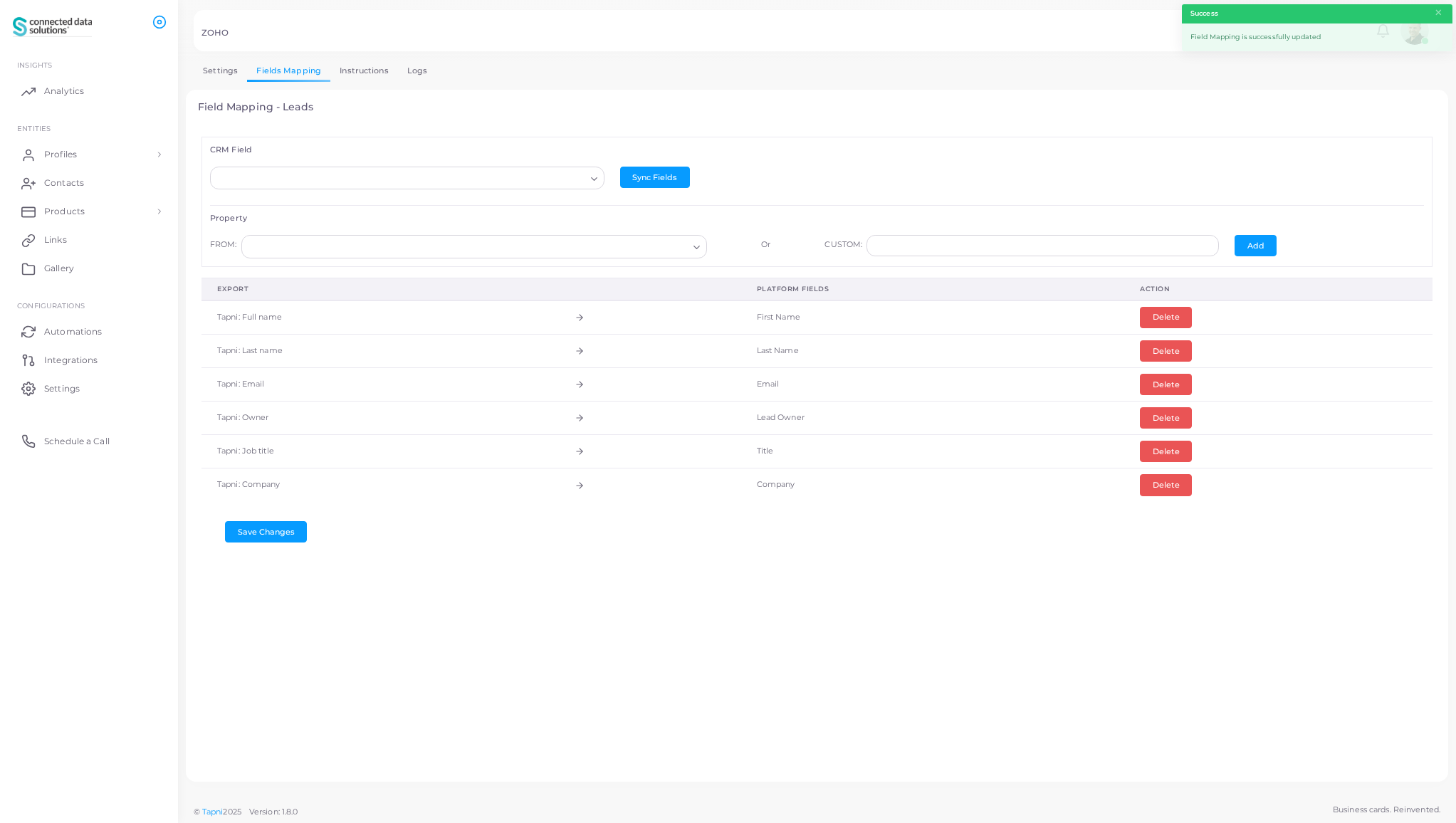
click at [419, 72] on link "Logs" at bounding box center [417, 70] width 40 height 21
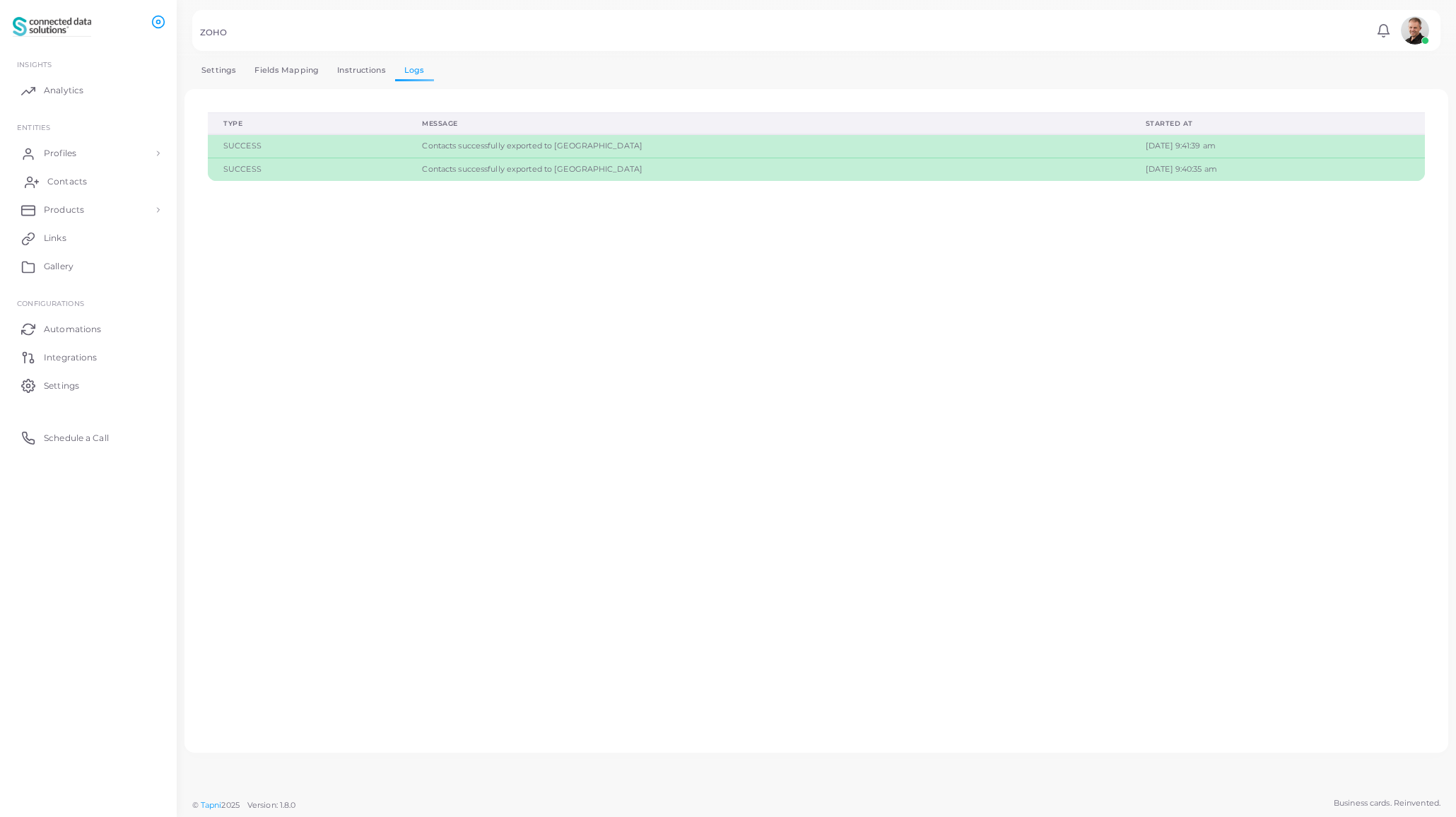
click at [64, 185] on span "Contacts" at bounding box center [67, 182] width 40 height 13
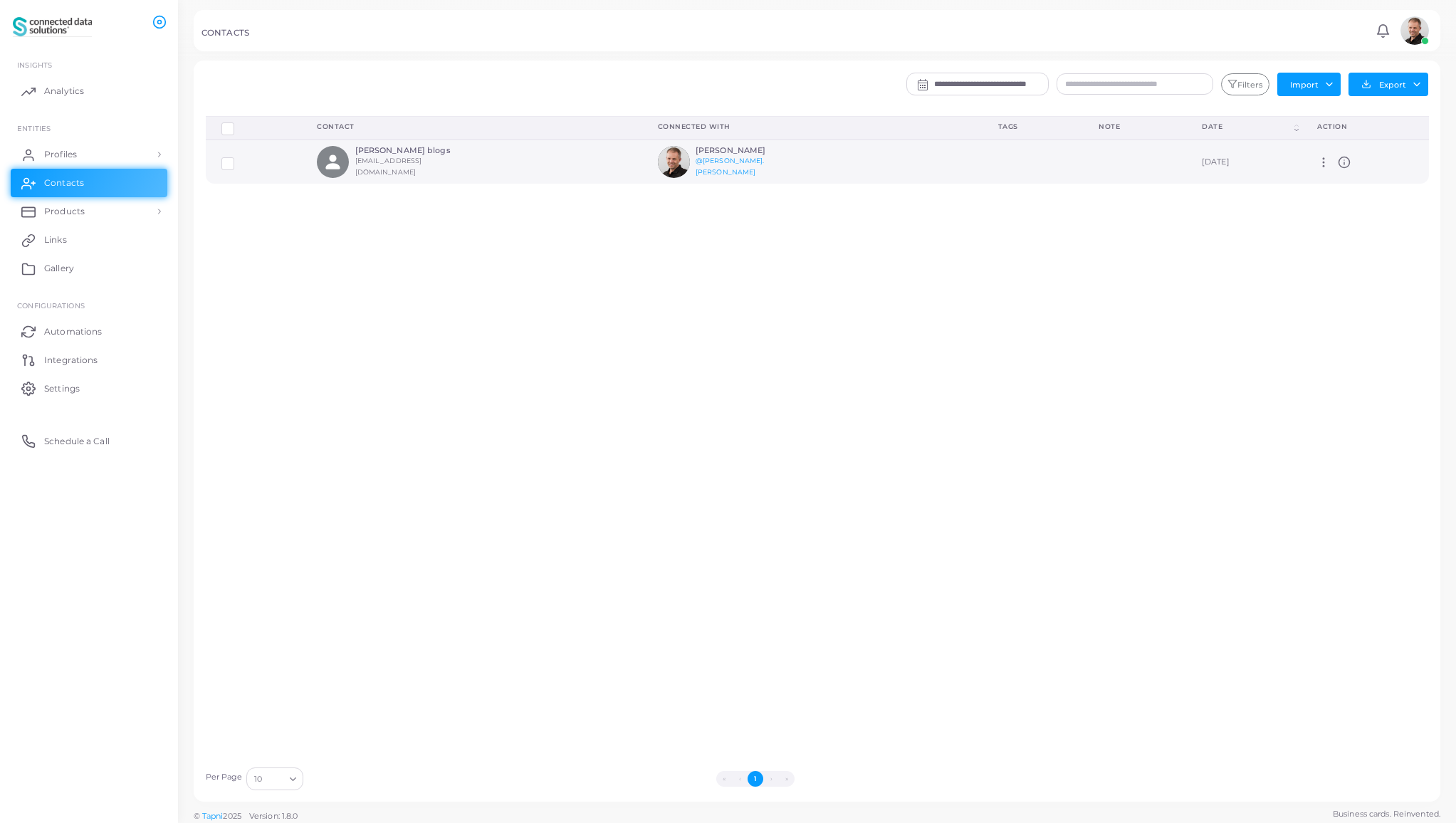
click at [238, 158] on label at bounding box center [238, 158] width 0 height 0
click at [1396, 85] on button "Export" at bounding box center [1388, 84] width 80 height 24
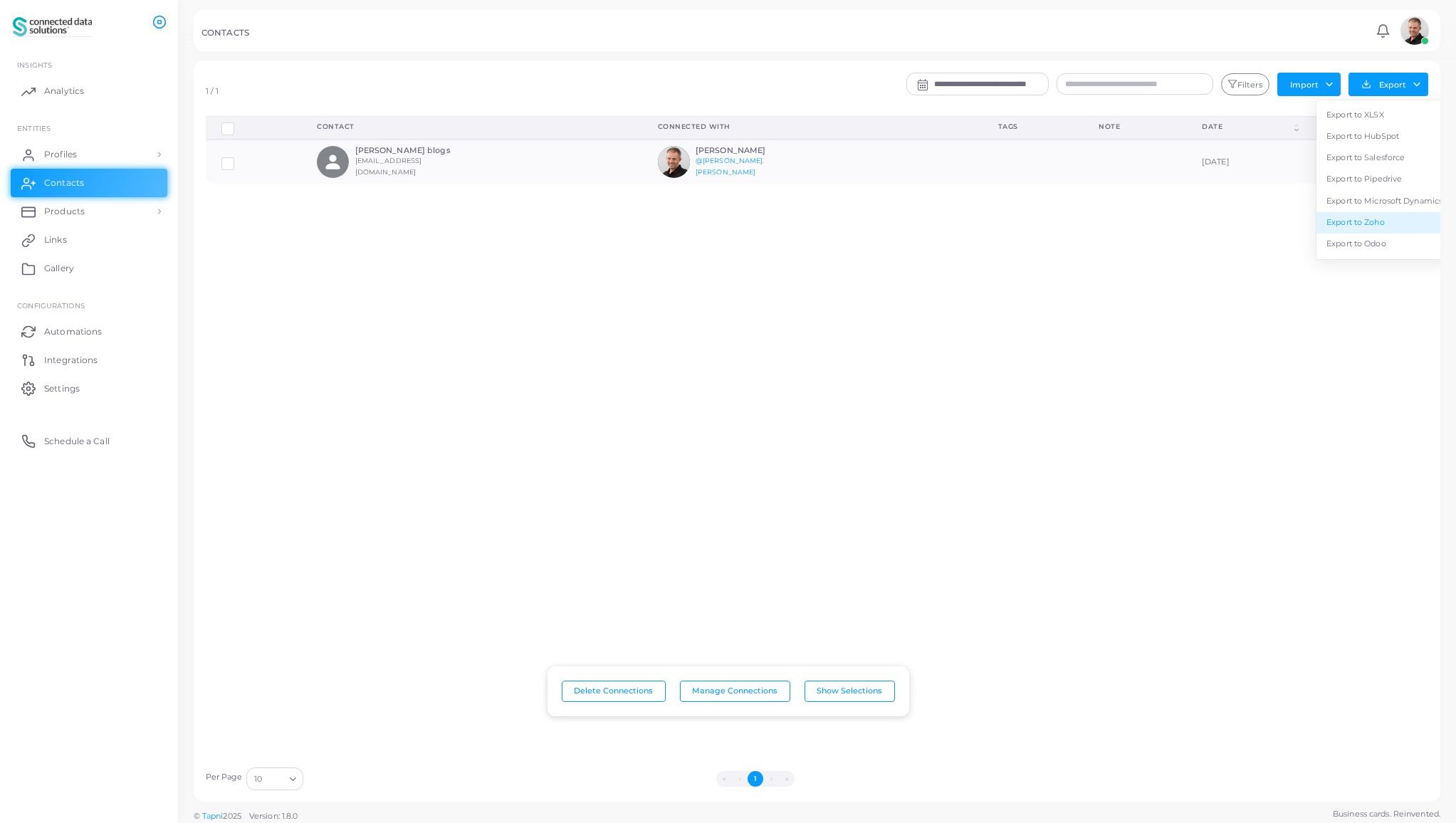
click at [1387, 220] on link "Export to Zoho" at bounding box center [1384, 223] width 136 height 22
click at [75, 358] on span "Integrations" at bounding box center [74, 361] width 53 height 13
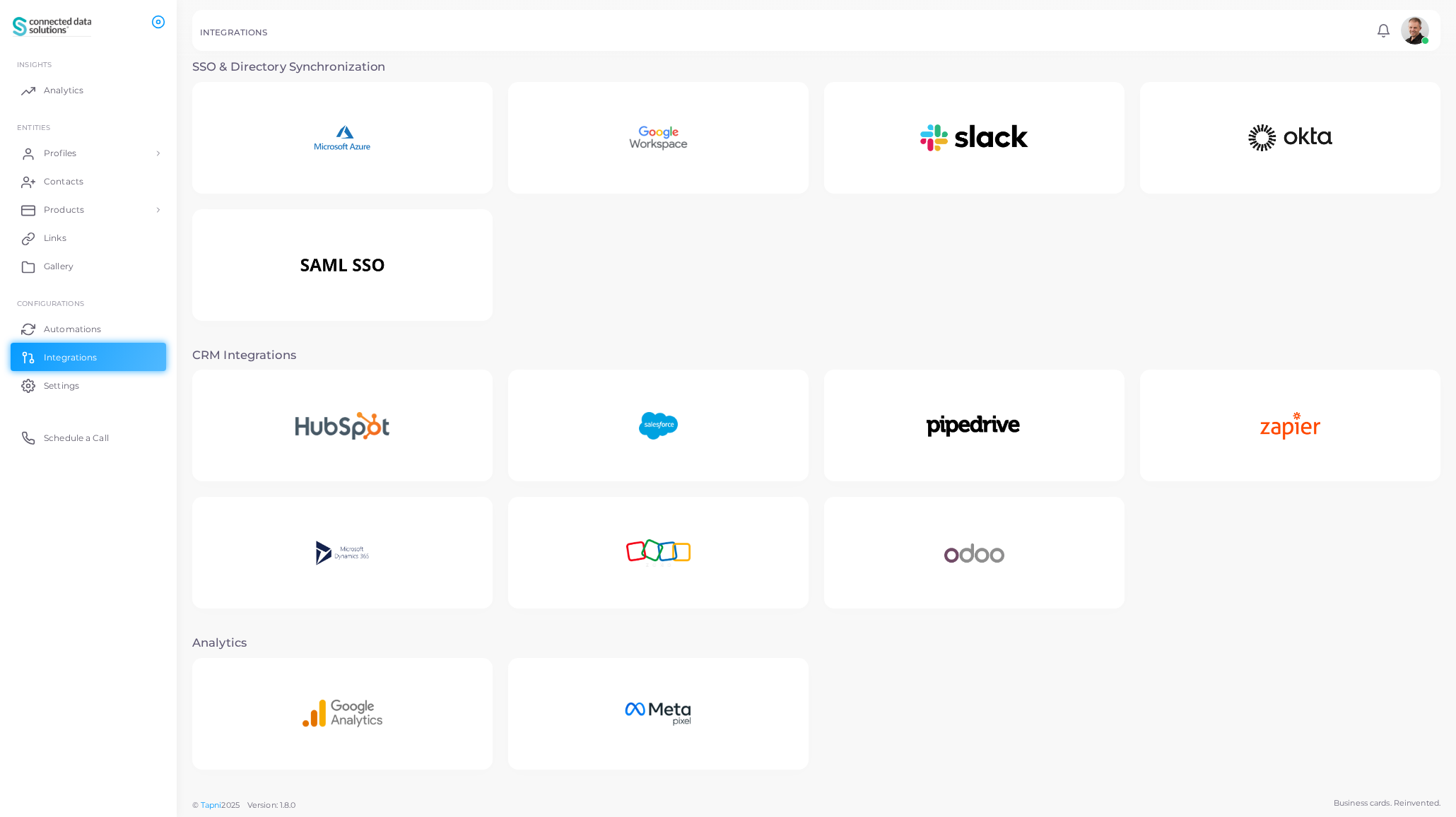
click at [679, 570] on img at bounding box center [658, 553] width 125 height 88
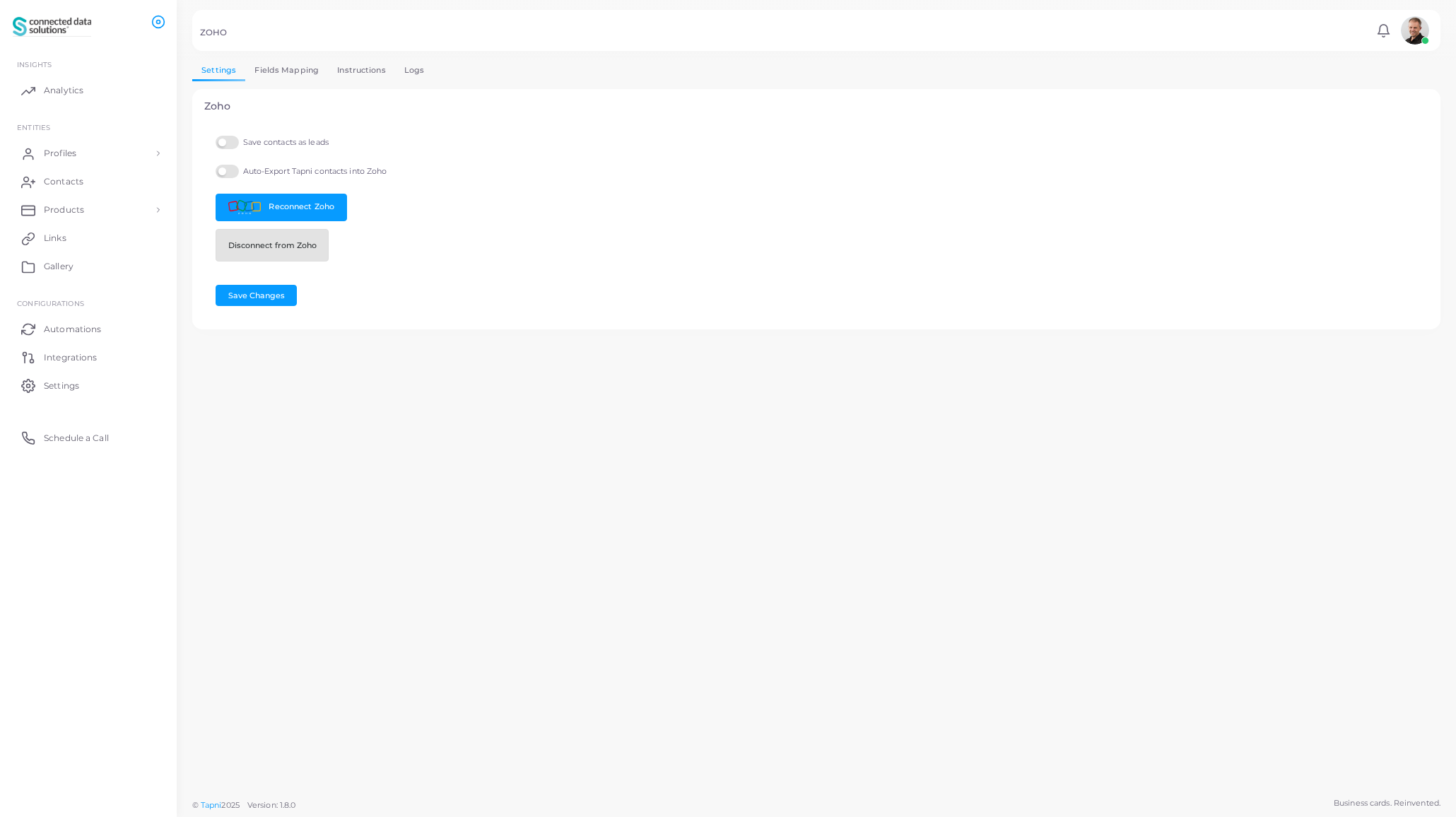
click at [289, 247] on button "Disconnect from Zoho" at bounding box center [272, 245] width 113 height 33
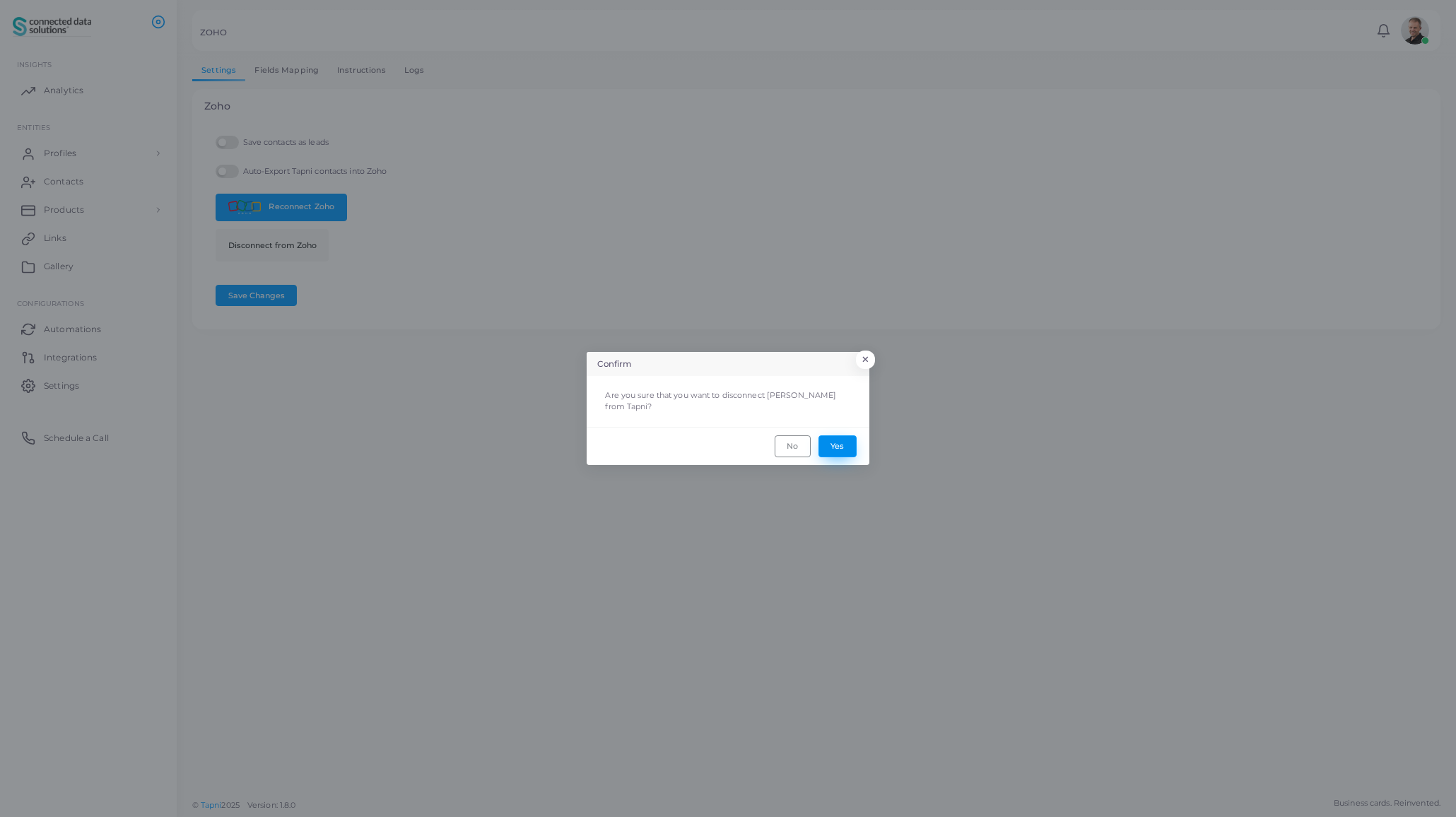
click at [842, 443] on button "Yes" at bounding box center [838, 446] width 39 height 21
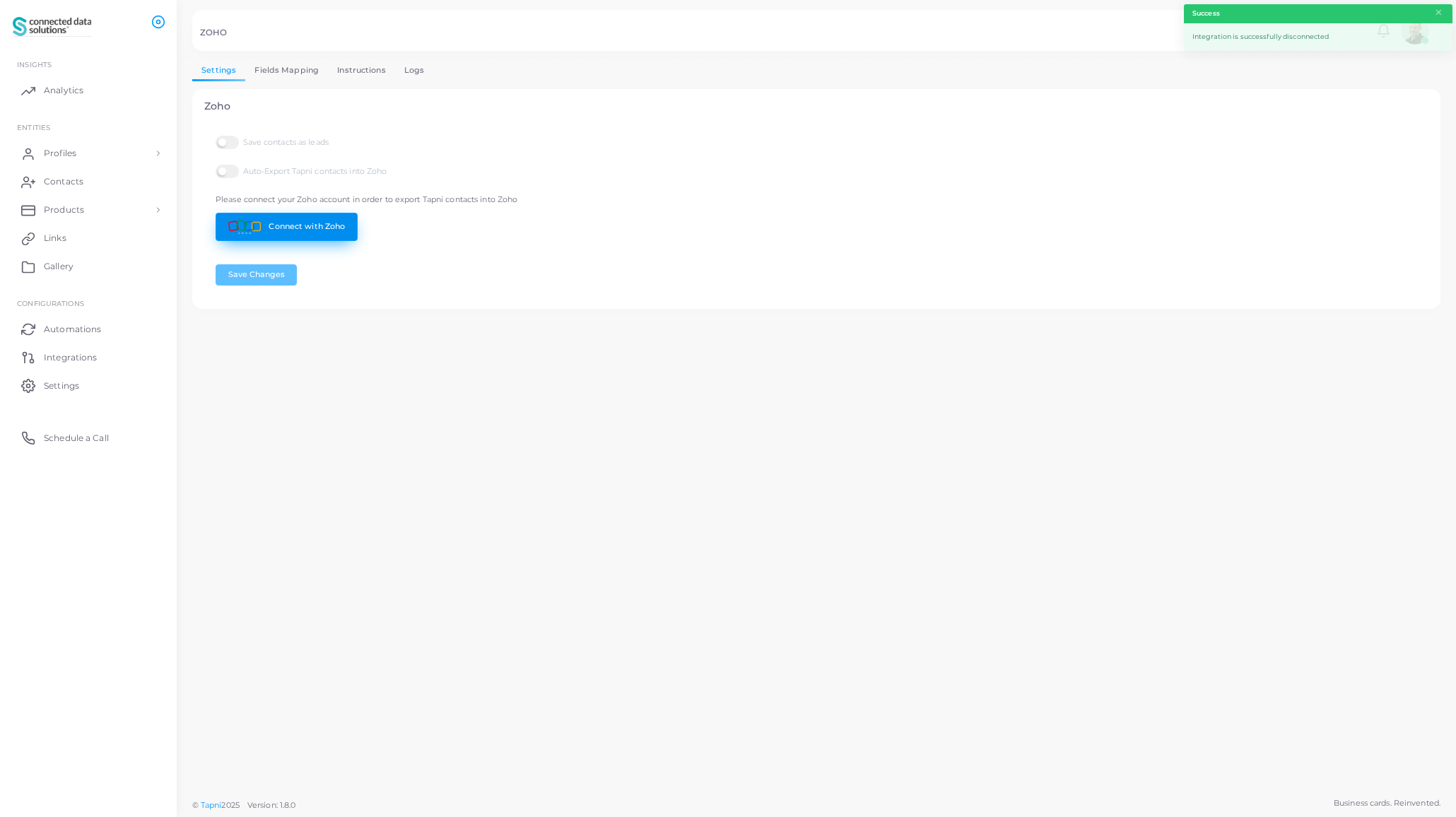
click at [325, 230] on link "Connect with Zoho" at bounding box center [286, 226] width 142 height 28
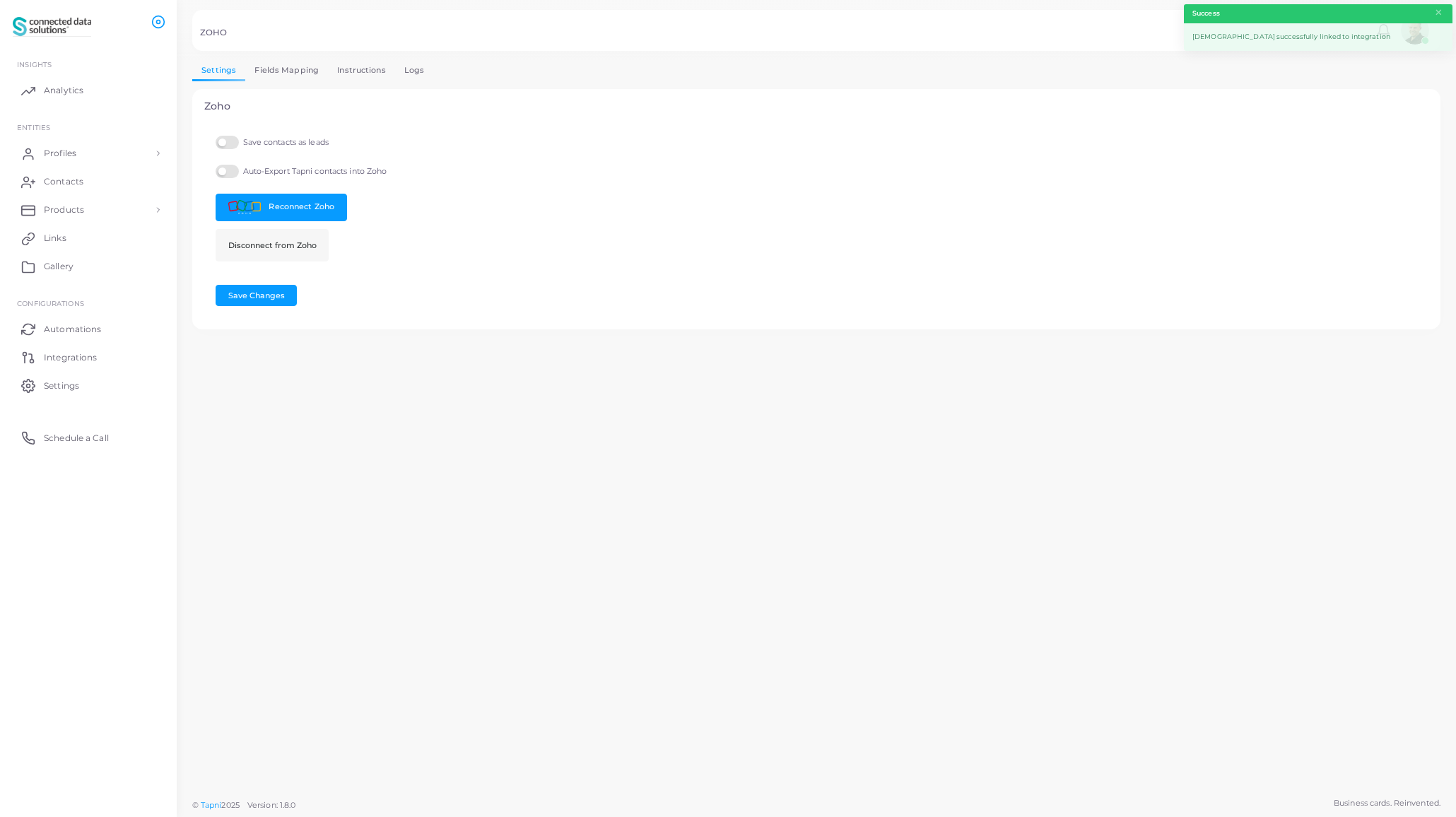
click at [229, 140] on label "Save contacts as leads" at bounding box center [272, 142] width 113 height 14
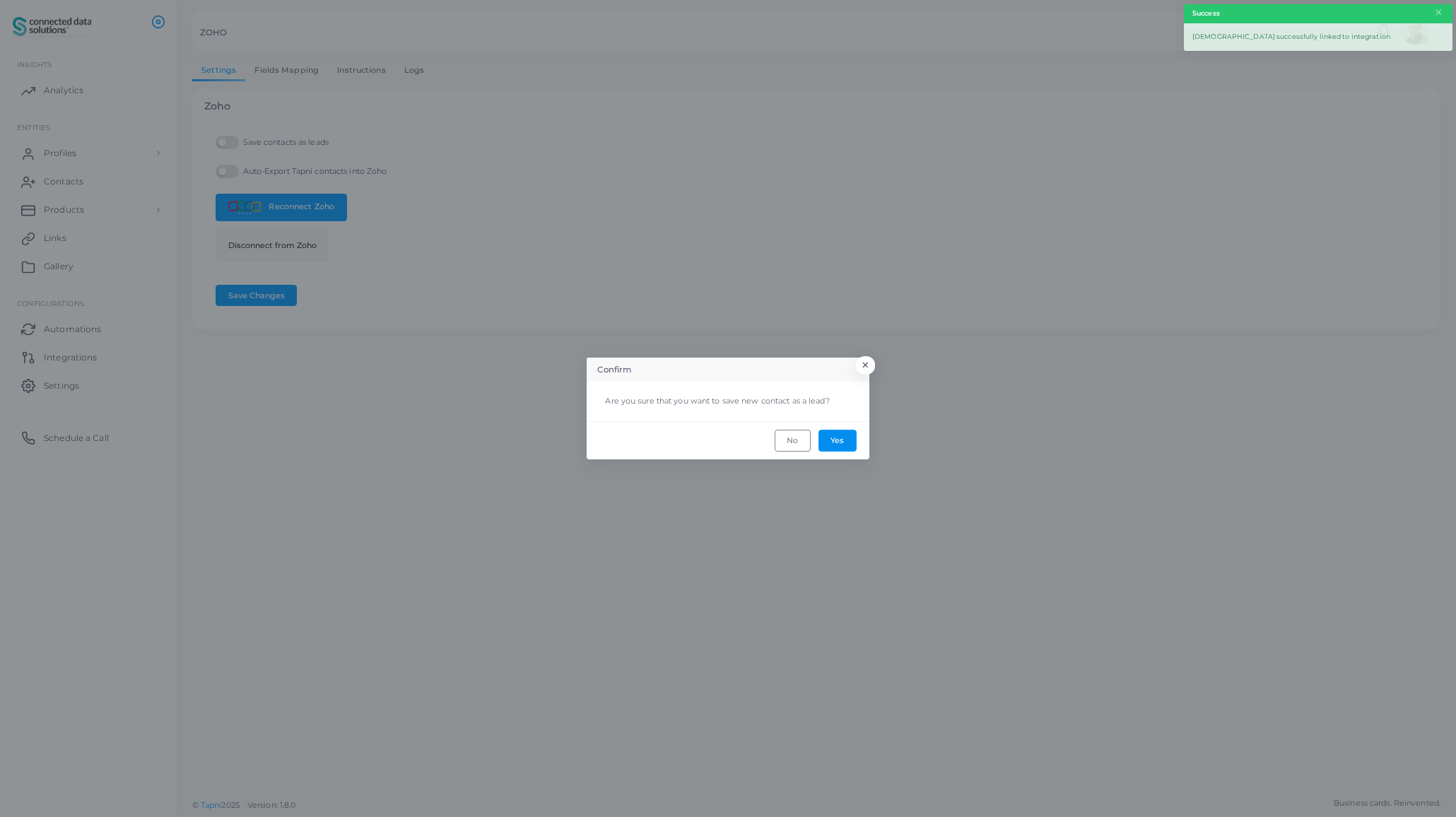
drag, startPoint x: 835, startPoint y: 438, endPoint x: 697, endPoint y: 391, distance: 145.8
click at [835, 438] on button "Yes" at bounding box center [838, 441] width 39 height 21
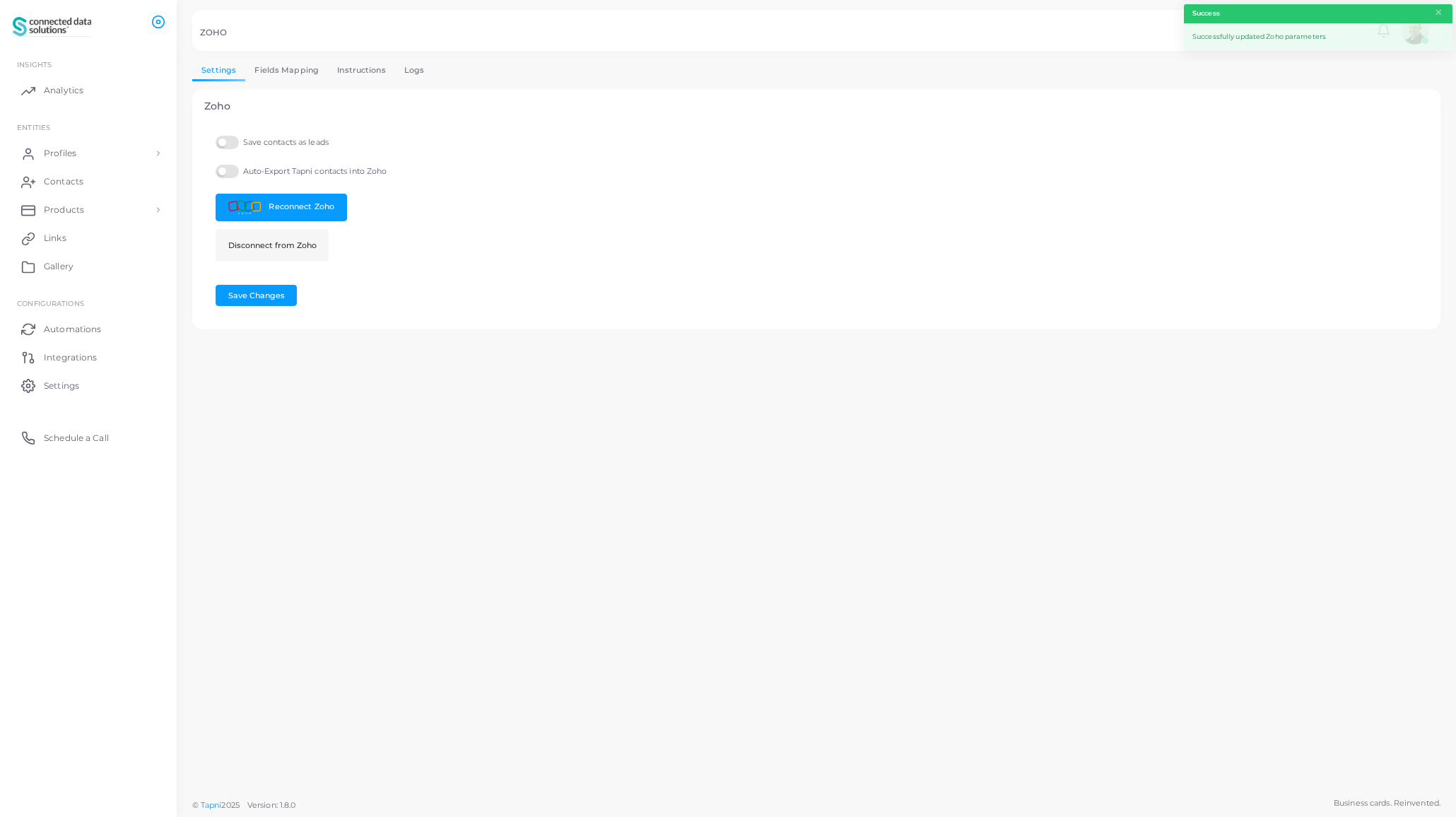
click at [233, 173] on label "Auto-Export Tapni contacts into Zoho" at bounding box center [301, 171] width 171 height 14
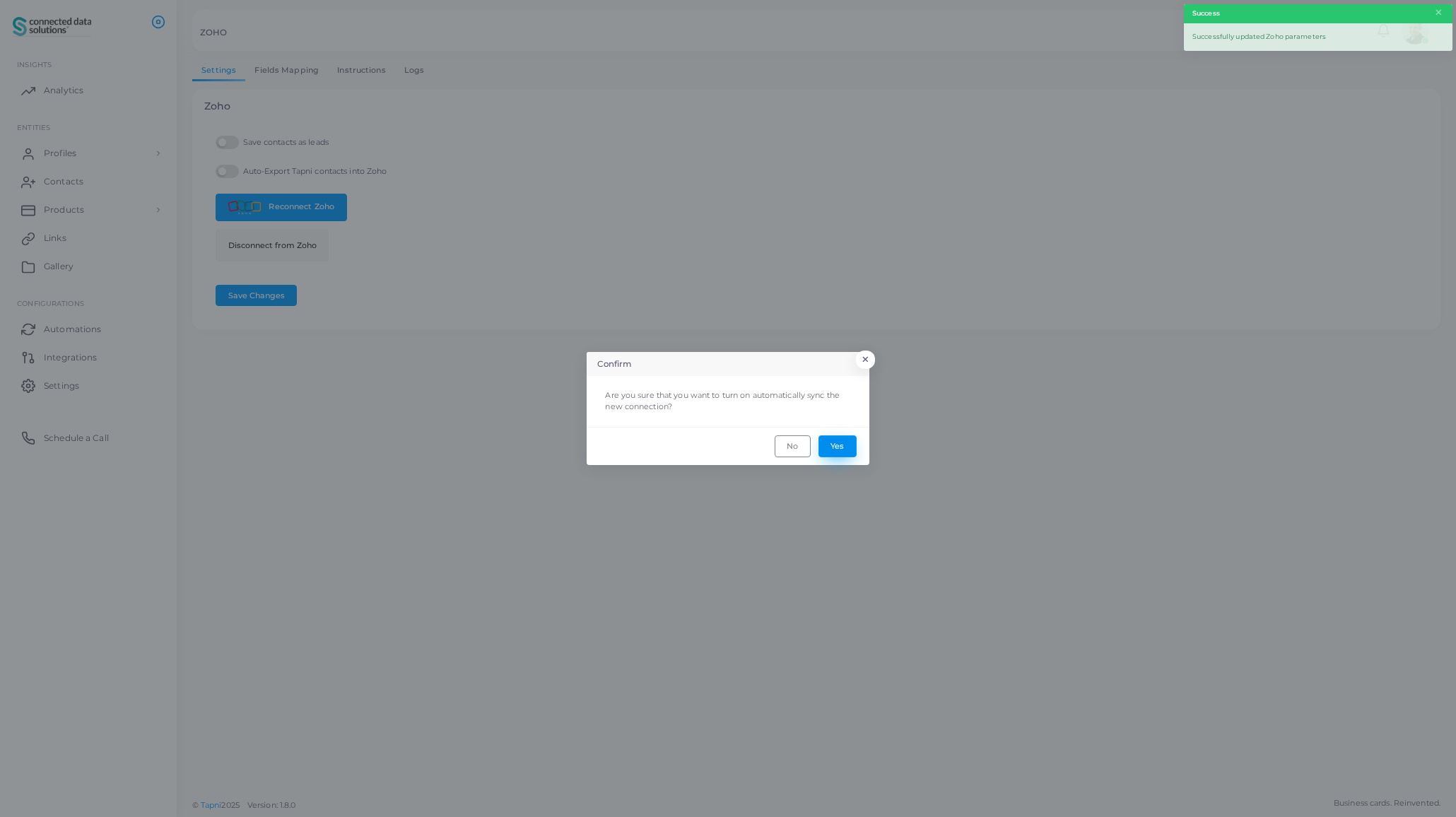
click at [833, 446] on button "Yes" at bounding box center [838, 446] width 39 height 21
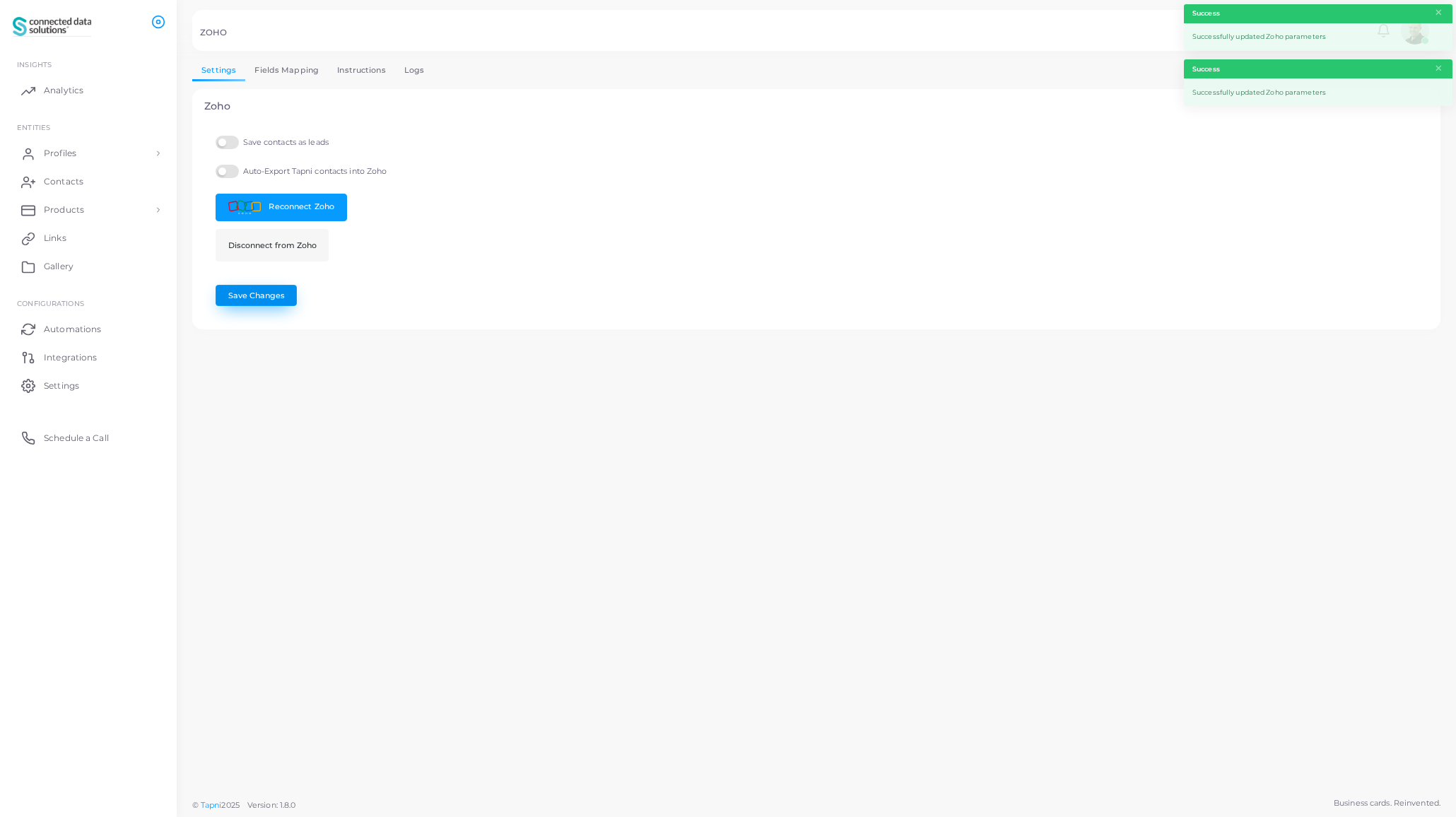
click at [267, 295] on button "Save Changes" at bounding box center [256, 295] width 81 height 21
click at [70, 182] on span "Contacts" at bounding box center [67, 182] width 40 height 13
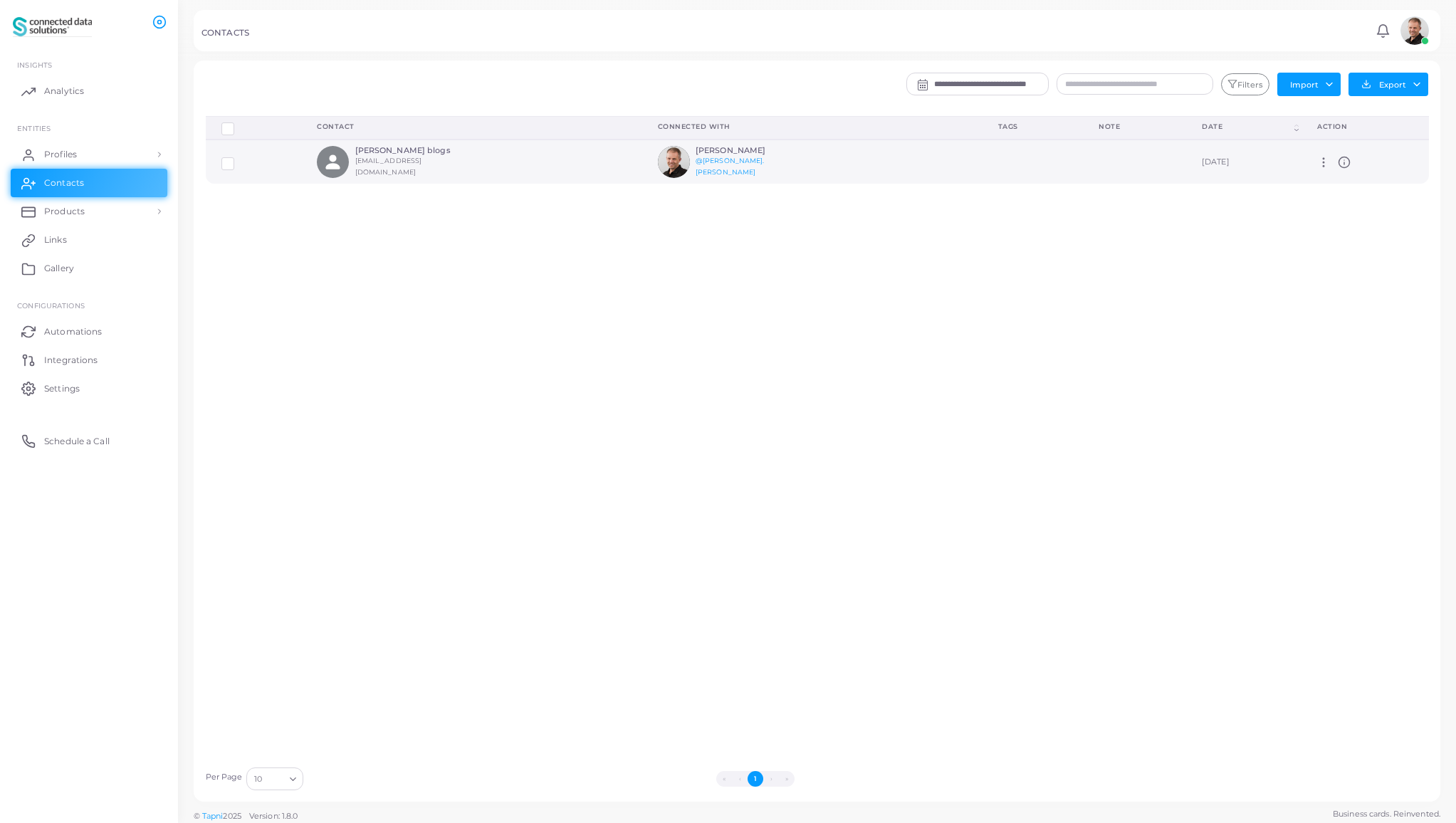
click at [238, 158] on label at bounding box center [238, 158] width 0 height 0
click at [1399, 84] on button "Export" at bounding box center [1388, 84] width 80 height 24
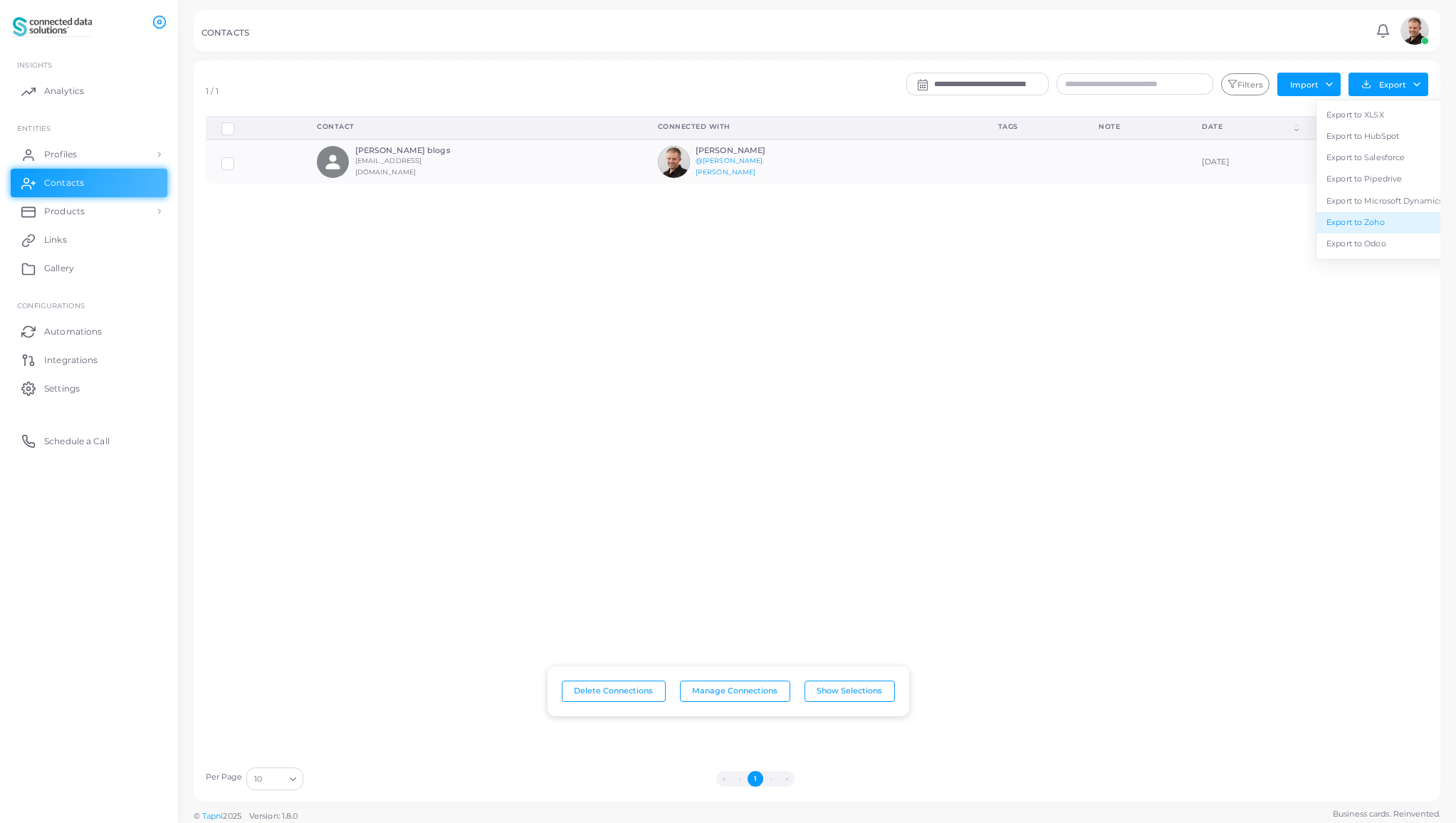
click at [1393, 226] on link "Export to Zoho" at bounding box center [1384, 223] width 136 height 22
click at [1306, 86] on button "Import" at bounding box center [1309, 84] width 63 height 23
drag, startPoint x: 1322, startPoint y: 289, endPoint x: 1325, endPoint y: 274, distance: 15.3
click at [1322, 289] on div "Delete Connections Manage Connections Show Selections Contact Connected With Ta…" at bounding box center [817, 438] width 1239 height 643
click at [1323, 163] on icon at bounding box center [1324, 162] width 13 height 13
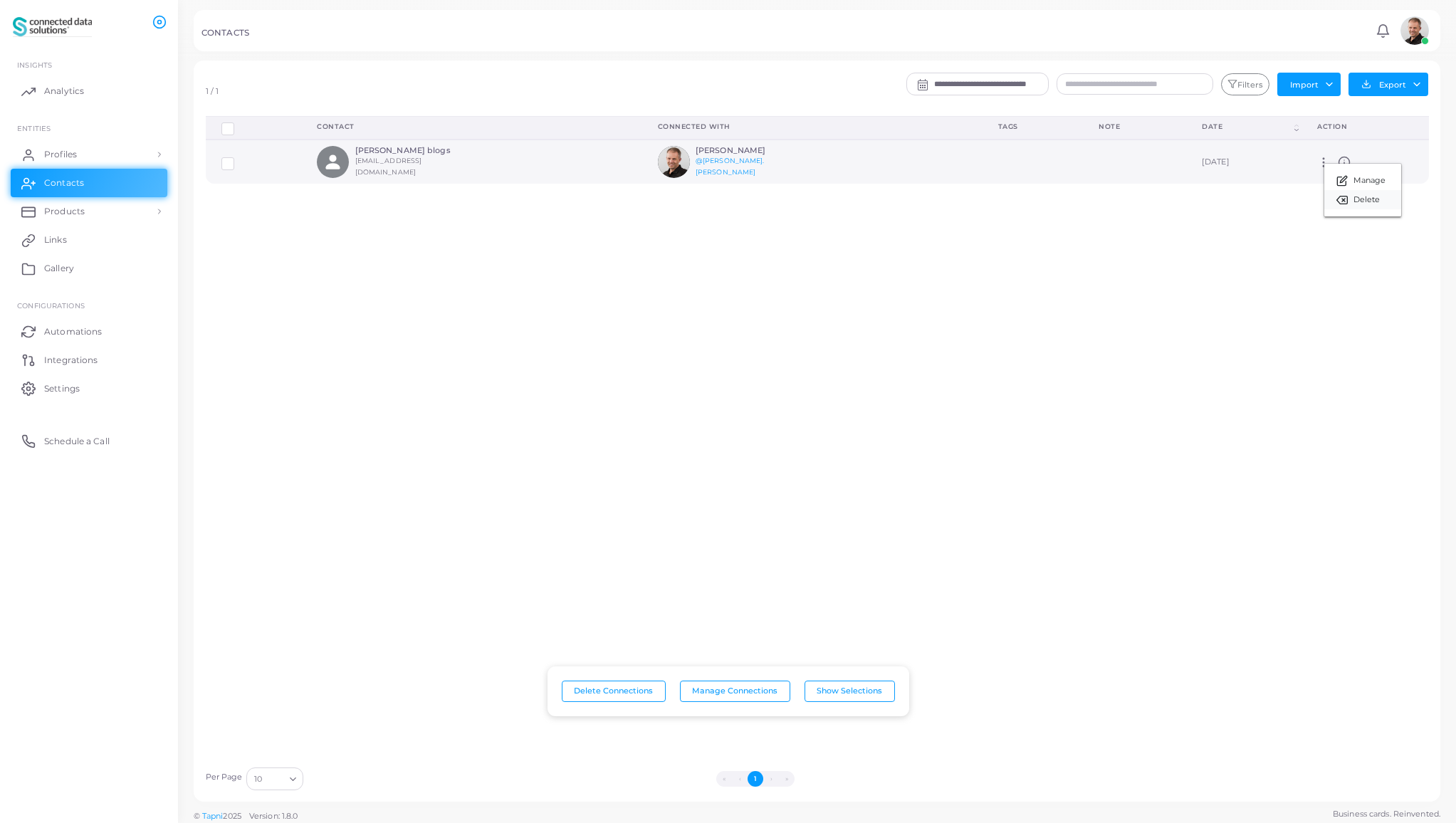
click at [1358, 203] on span "Delete" at bounding box center [1367, 200] width 27 height 11
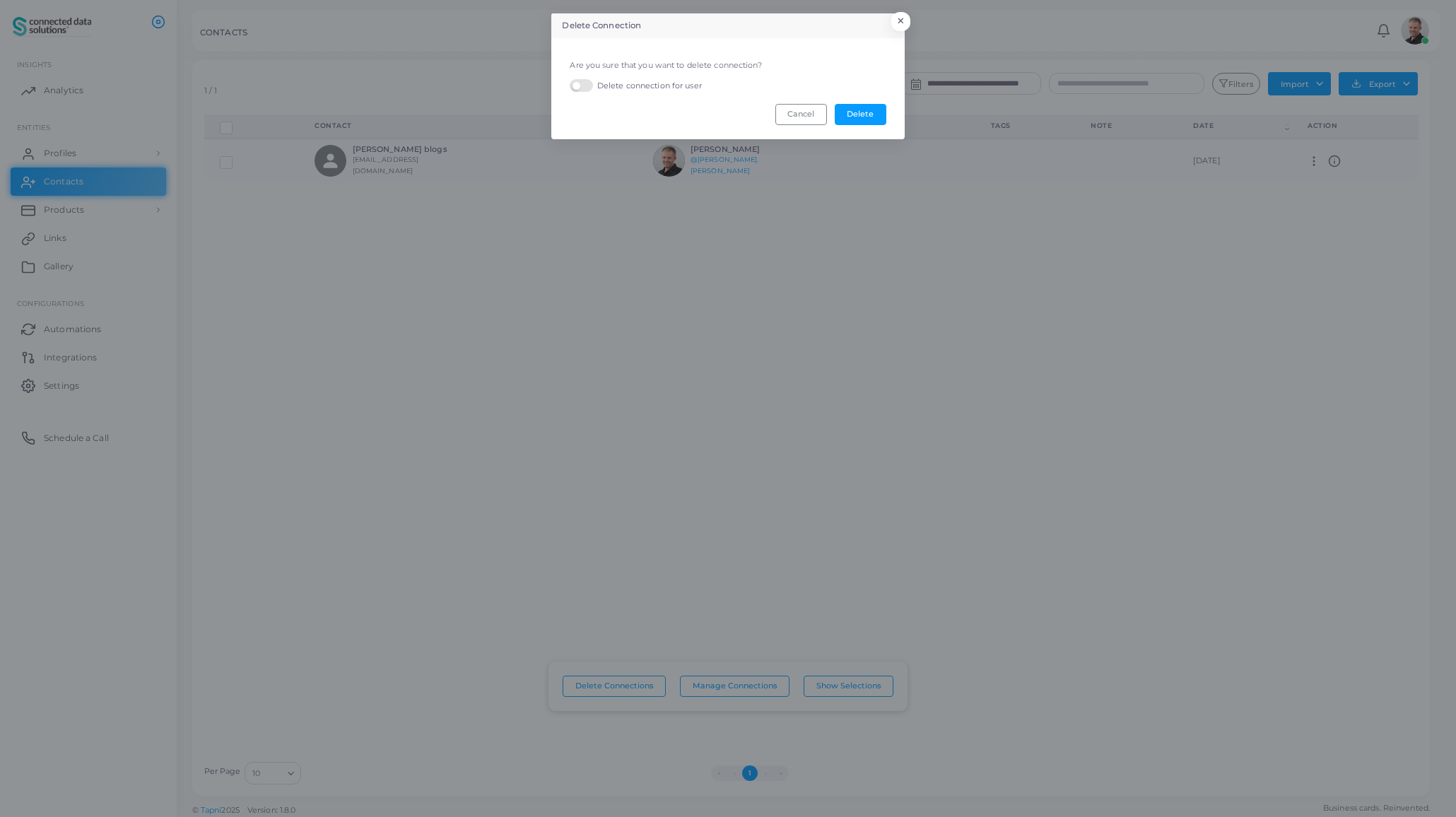
click at [667, 86] on label "Delete connection for user" at bounding box center [635, 86] width 131 height 14
click at [858, 115] on button "Delete" at bounding box center [861, 115] width 51 height 21
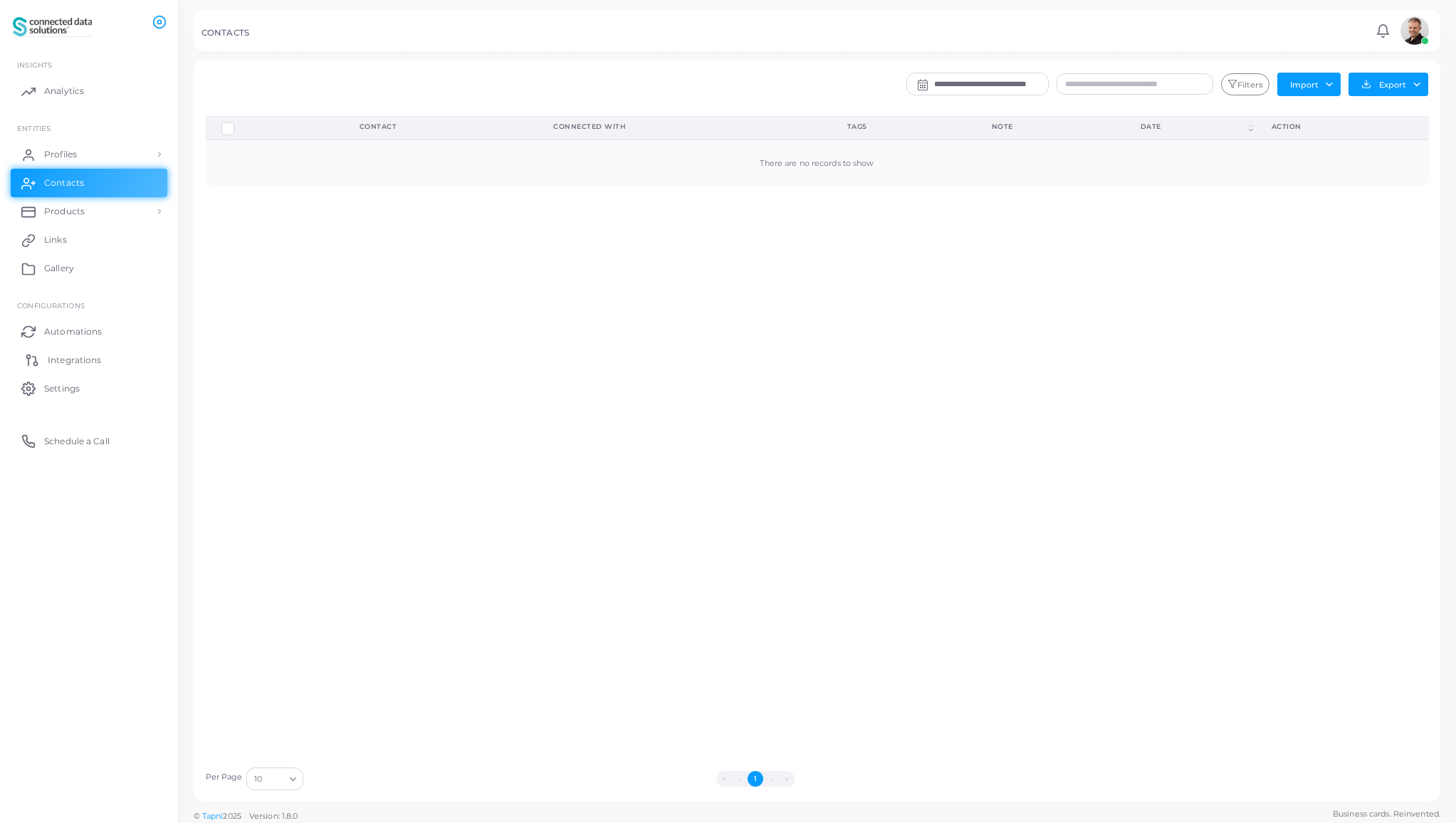
click at [117, 355] on link "Integrations" at bounding box center [89, 360] width 157 height 29
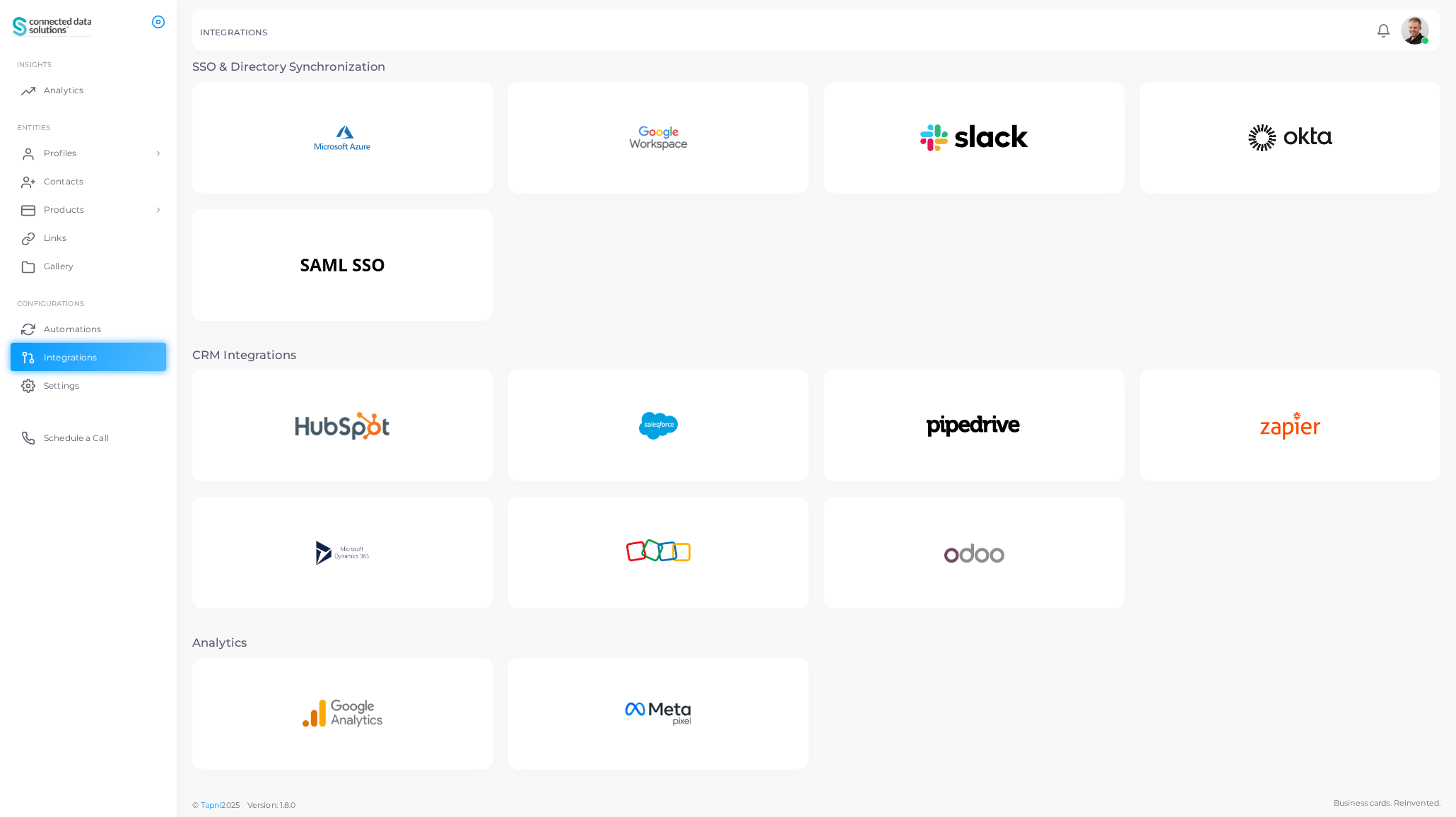
click at [658, 567] on img at bounding box center [658, 553] width 125 height 88
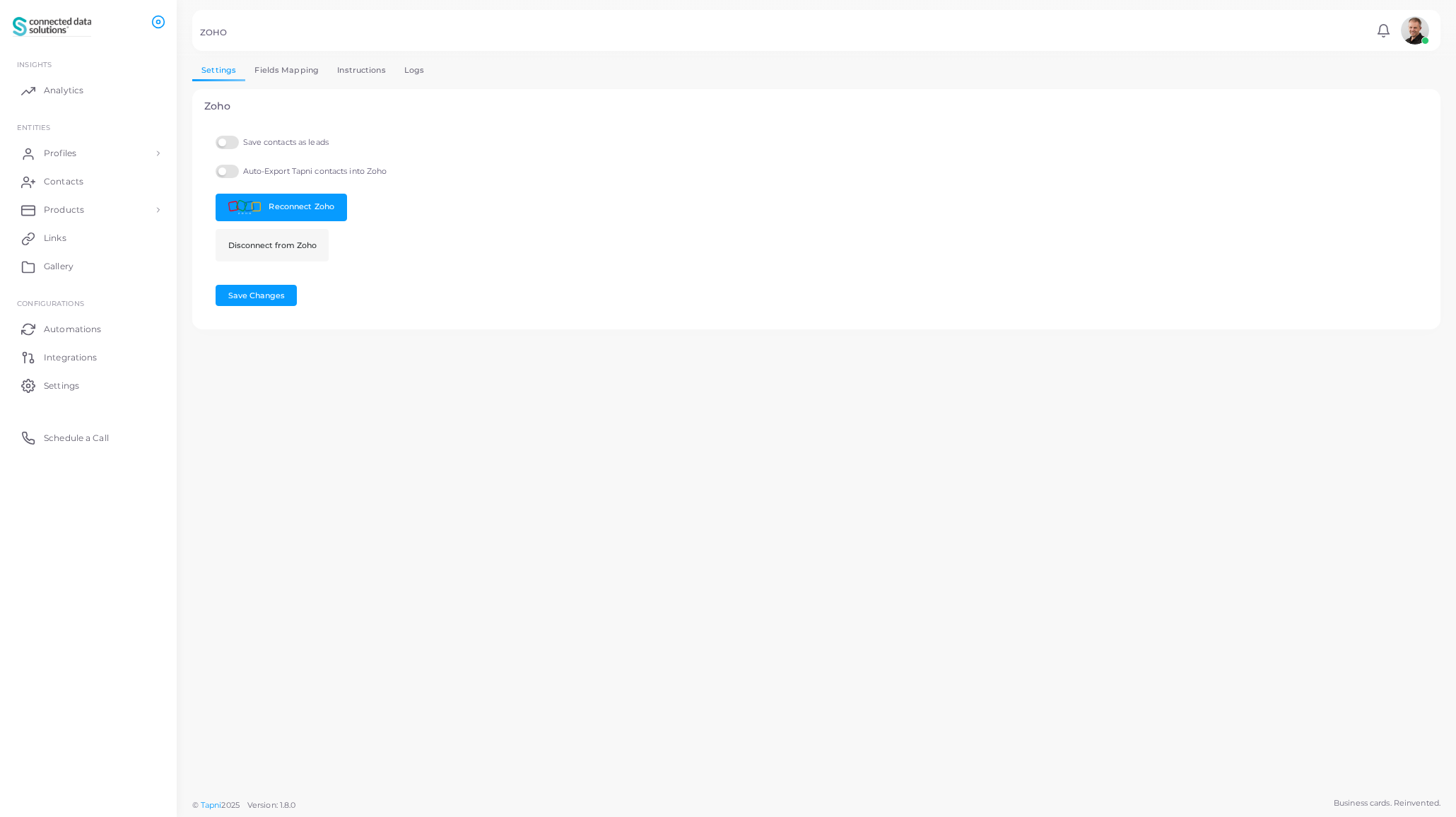
click at [289, 71] on link "Fields Mapping" at bounding box center [287, 70] width 83 height 21
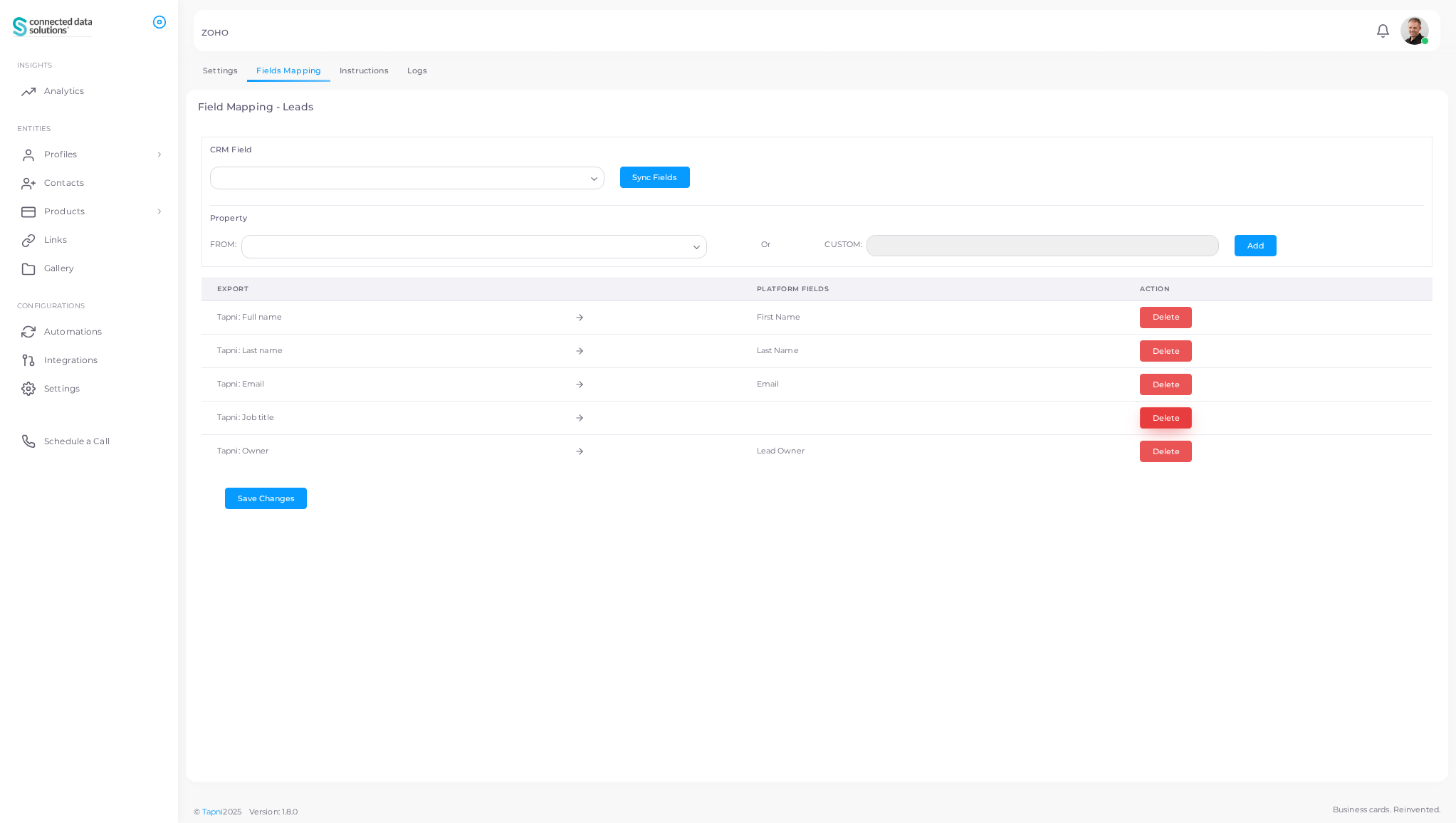
click at [1163, 419] on button "Delete" at bounding box center [1166, 418] width 52 height 22
click at [415, 177] on input "Search for option" at bounding box center [400, 179] width 368 height 16
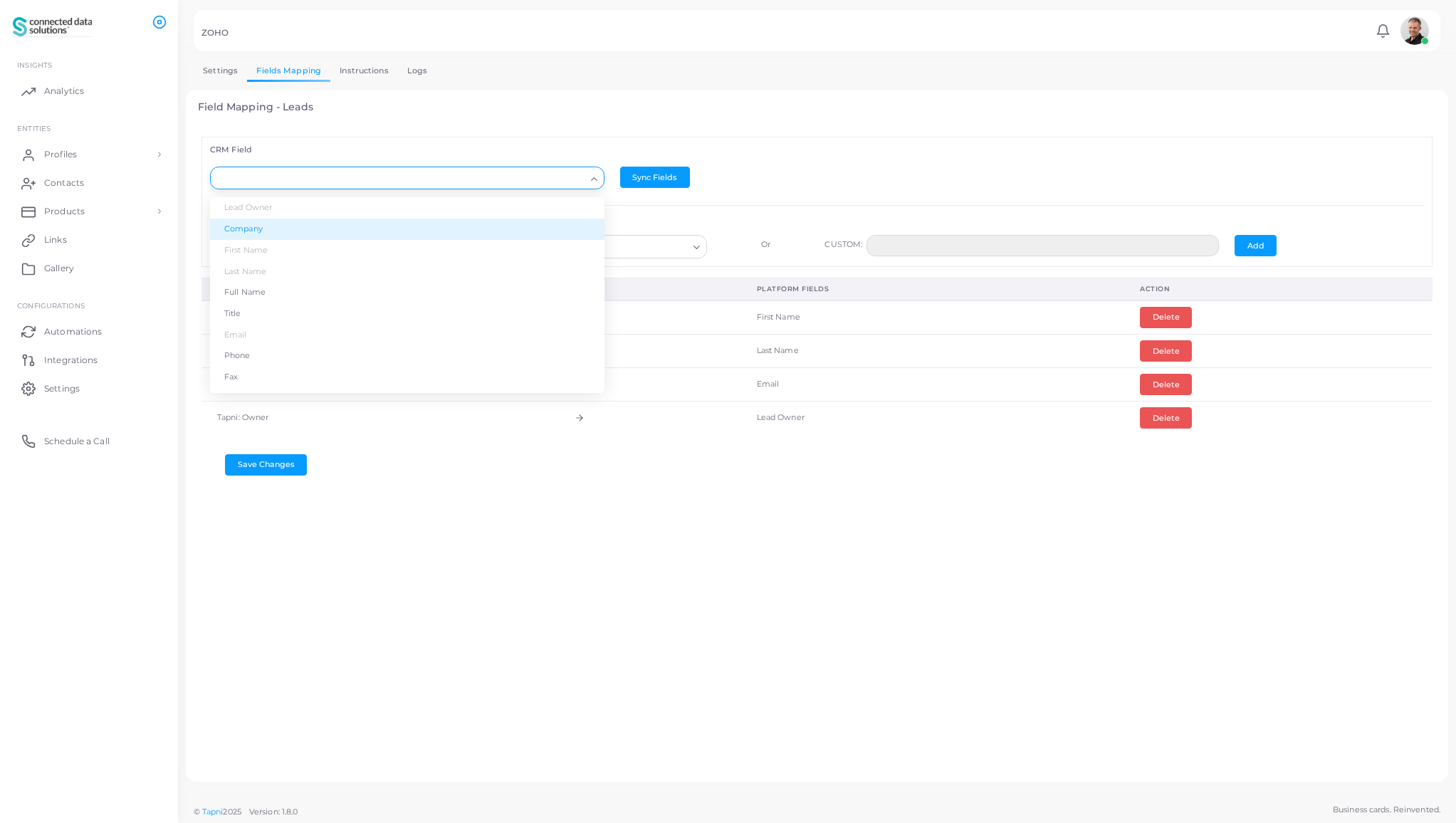
click at [359, 229] on li "Company" at bounding box center [407, 229] width 394 height 22
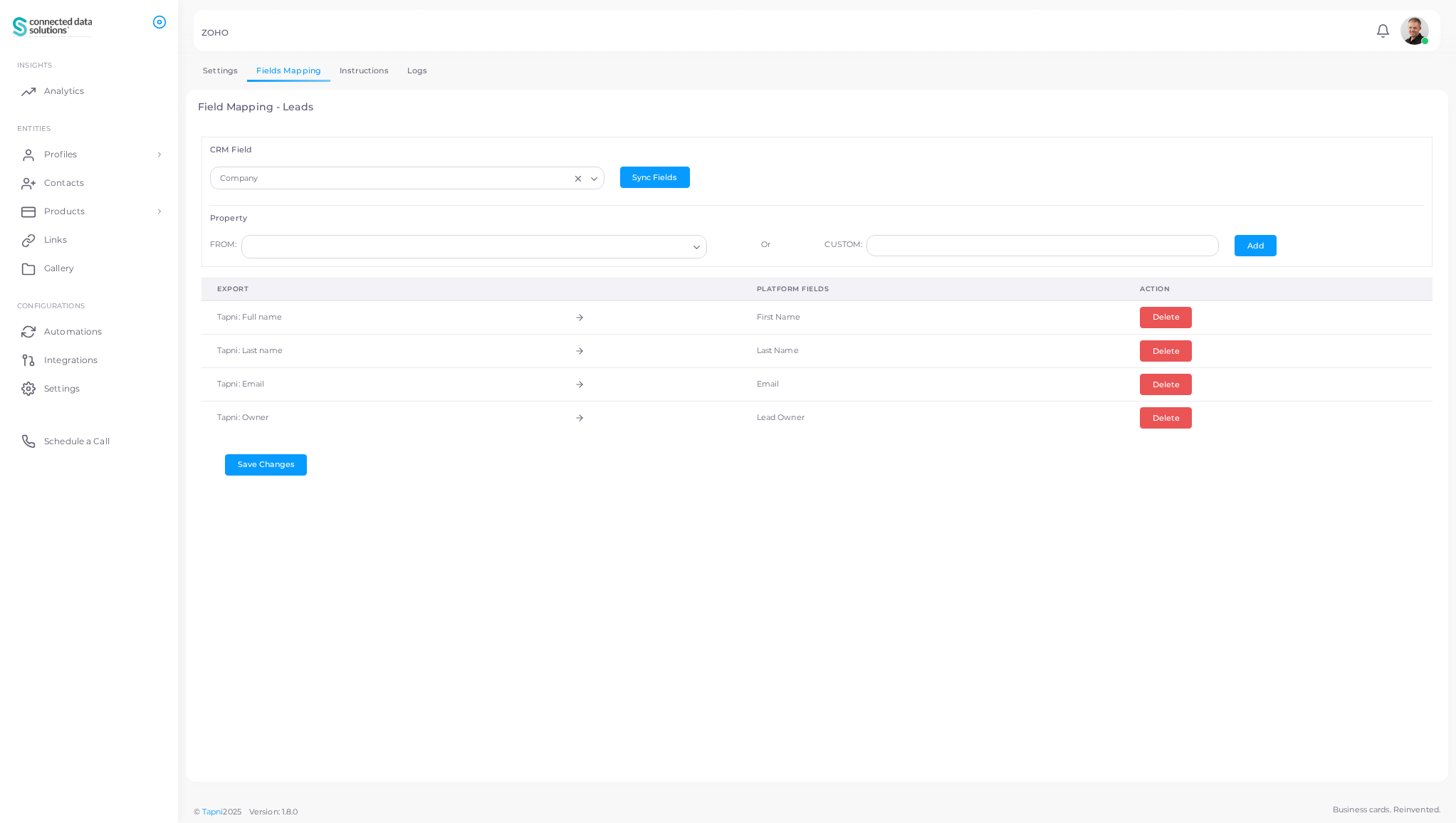
click at [389, 251] on input "Search for option" at bounding box center [468, 247] width 440 height 16
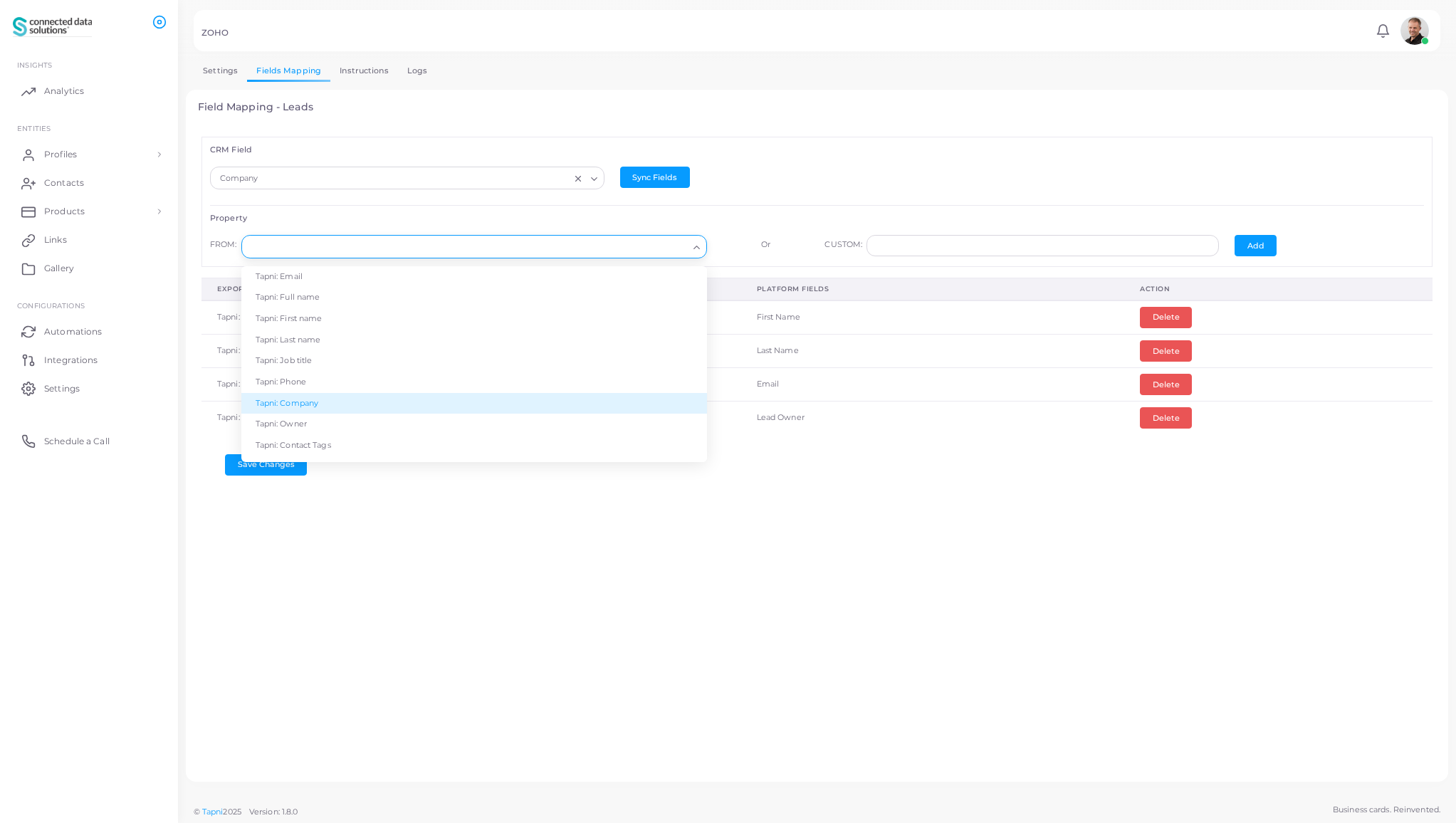
click at [376, 409] on li "Tapni: Company" at bounding box center [474, 404] width 465 height 22
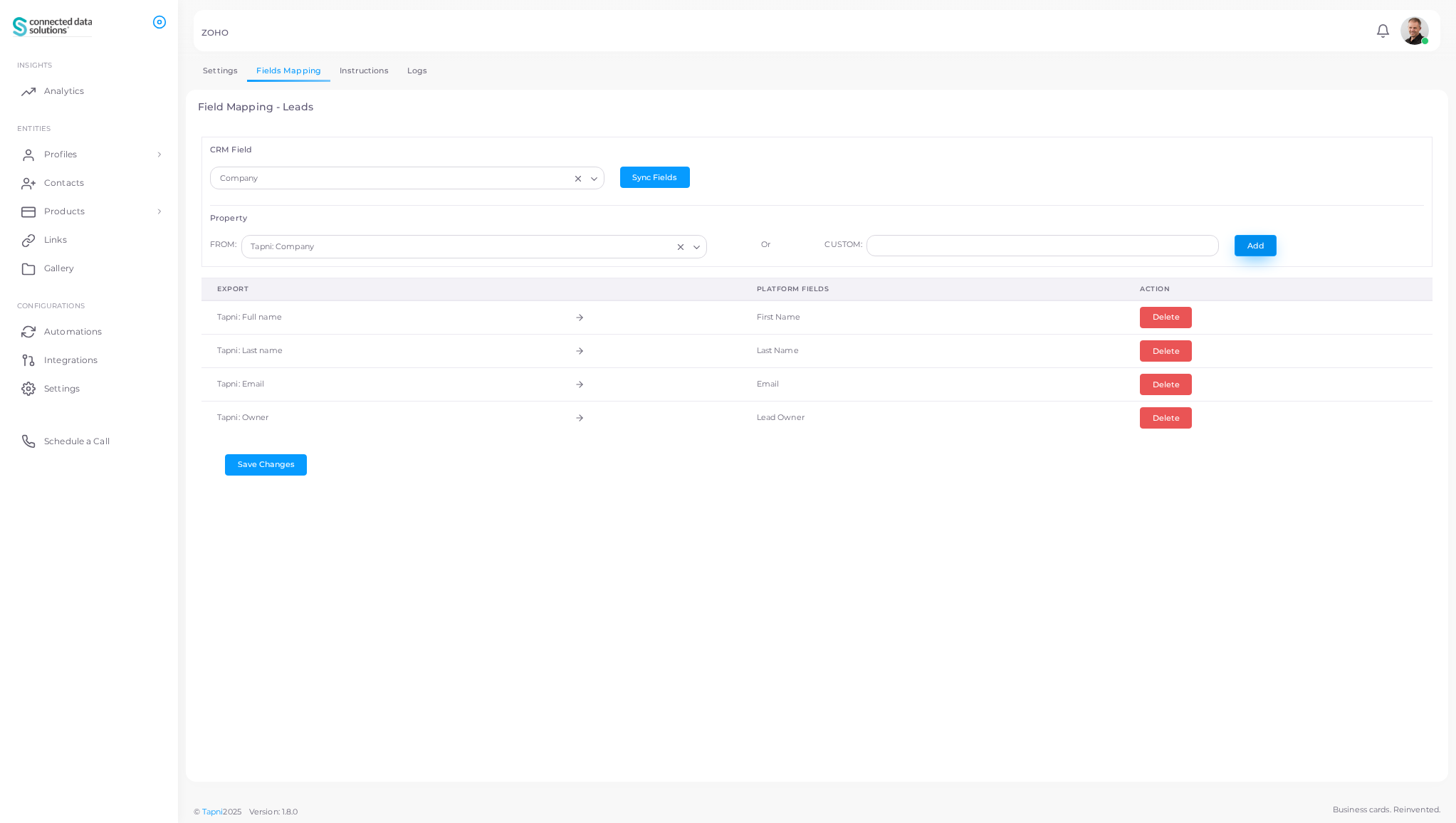
click at [1256, 246] on button "Add" at bounding box center [1256, 246] width 42 height 22
click at [457, 310] on td "Tapni: Full name" at bounding box center [380, 317] width 358 height 34
click at [1164, 313] on button "Delete" at bounding box center [1166, 317] width 52 height 22
click at [256, 175] on input "Search for option" at bounding box center [400, 179] width 368 height 16
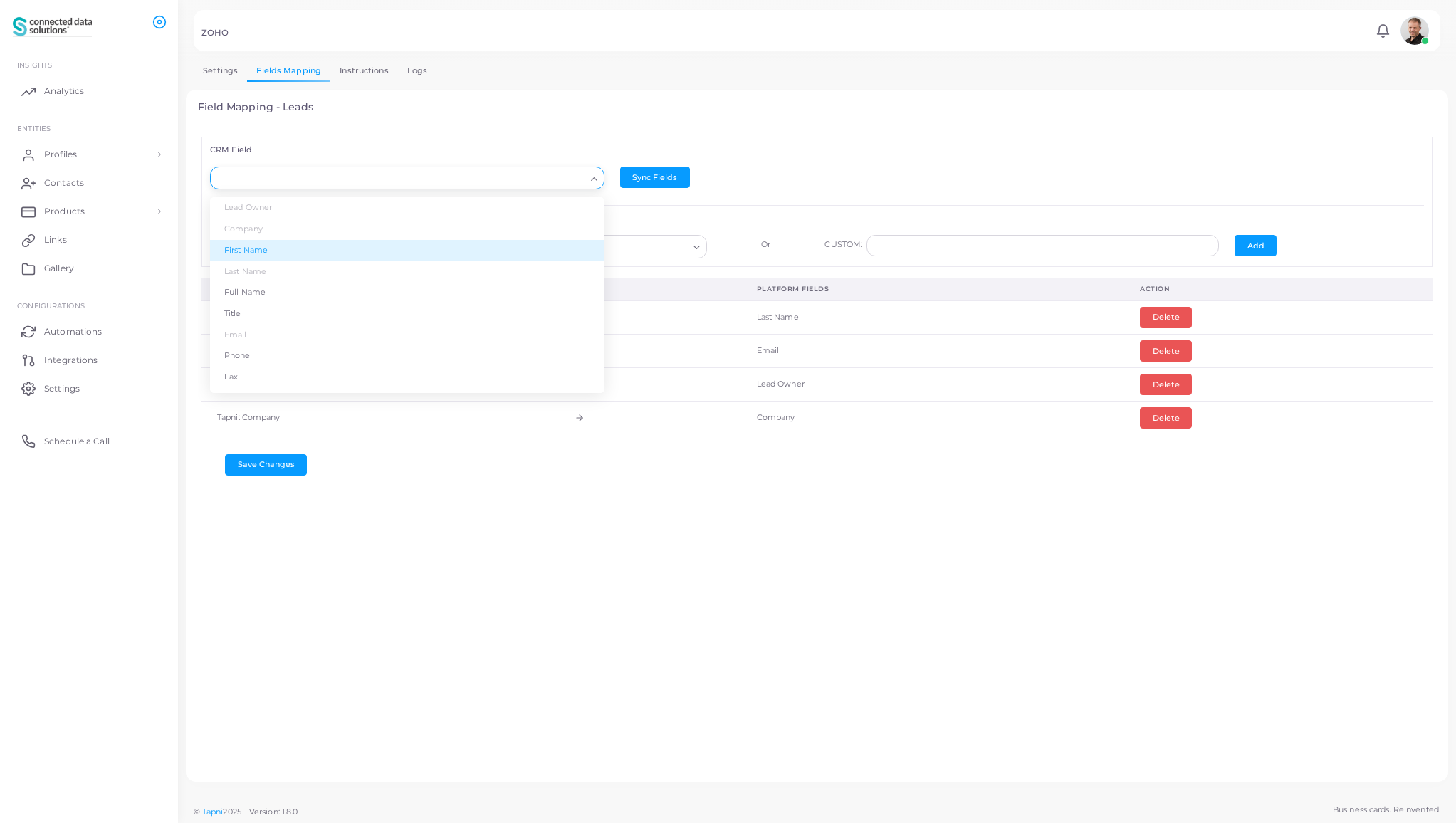
click at [277, 255] on li "First Name" at bounding box center [407, 251] width 394 height 22
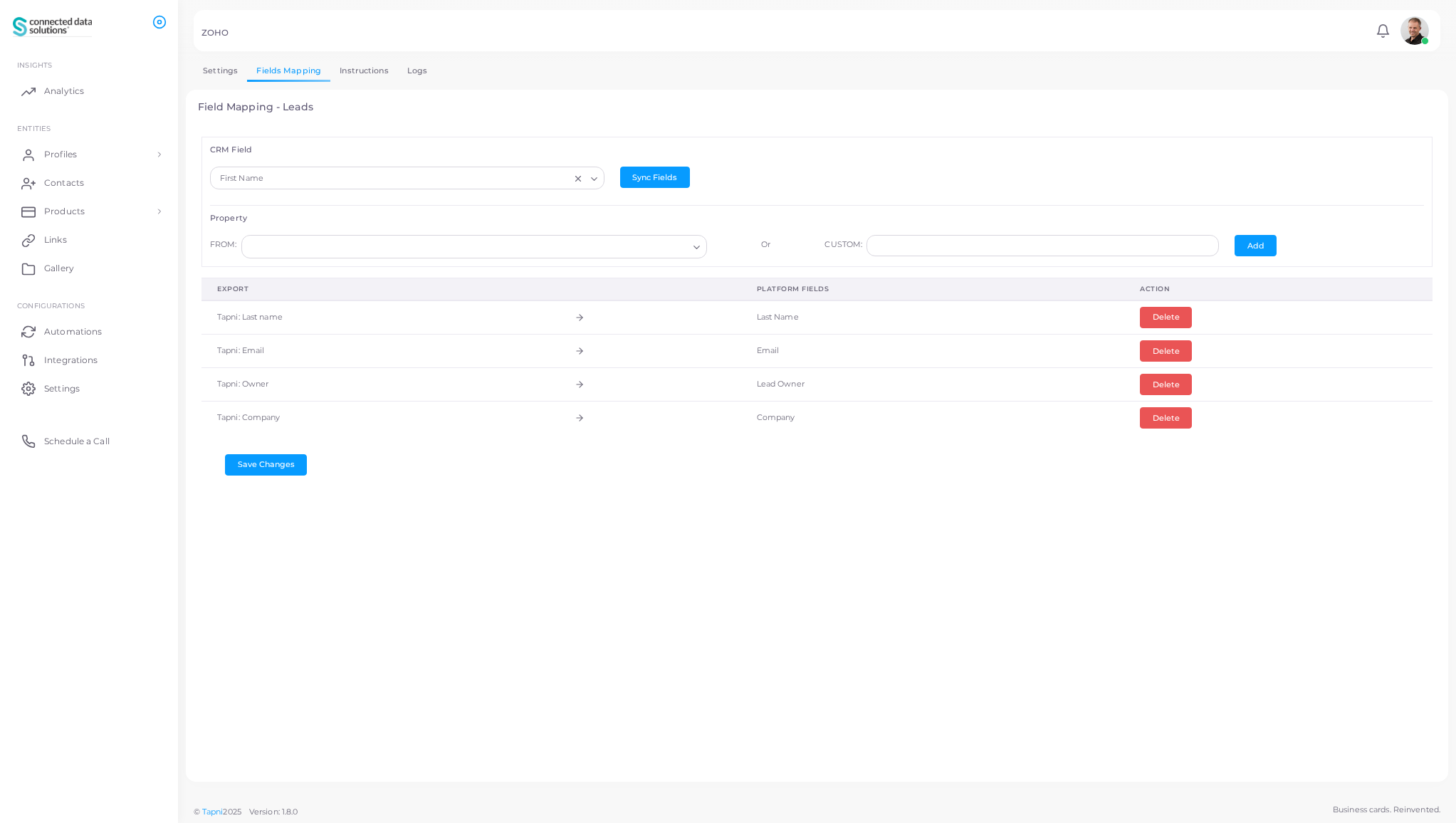
click at [343, 252] on input "Search for option" at bounding box center [468, 247] width 440 height 16
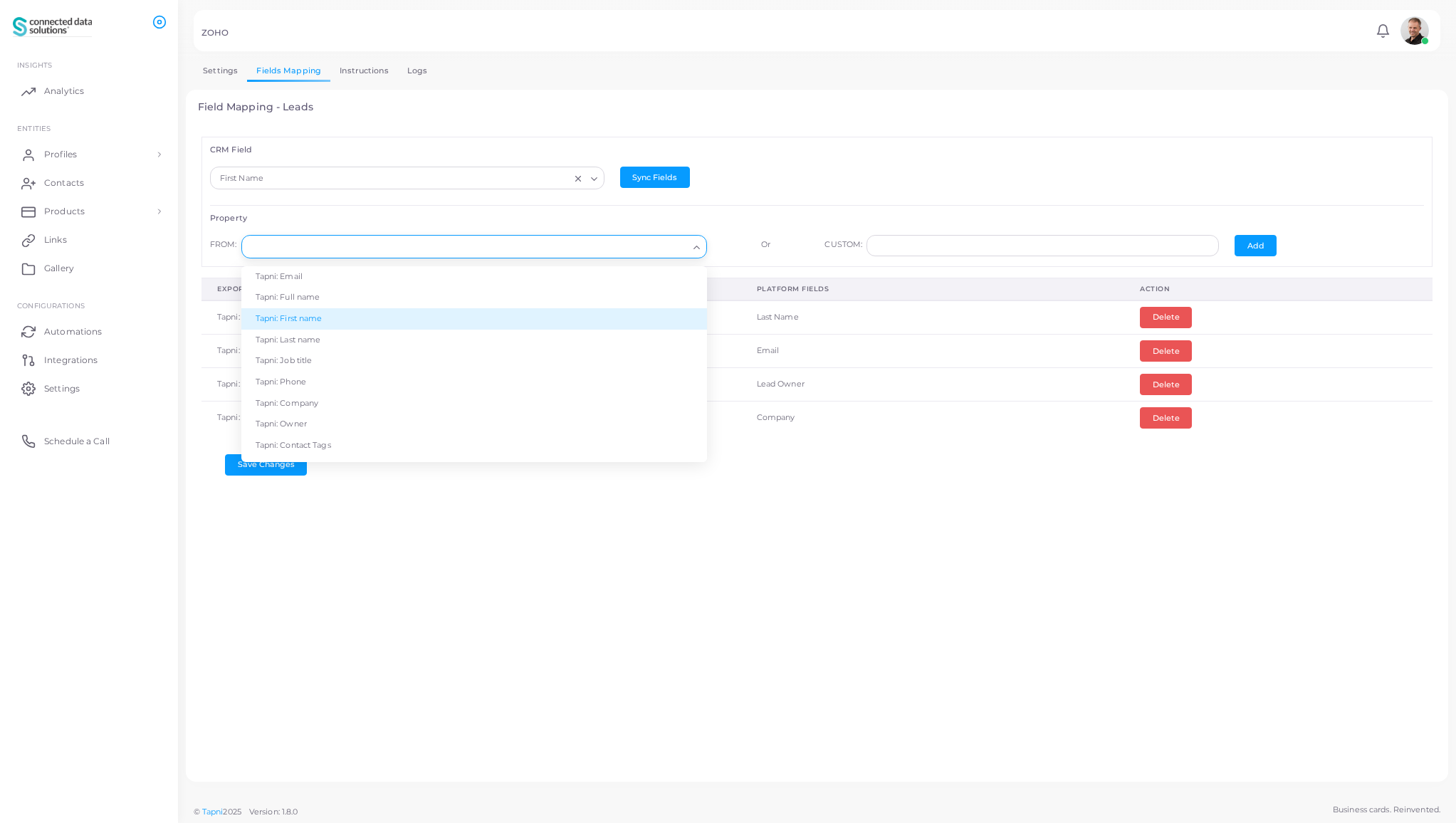
click at [333, 319] on li "Tapni: First name" at bounding box center [474, 319] width 465 height 22
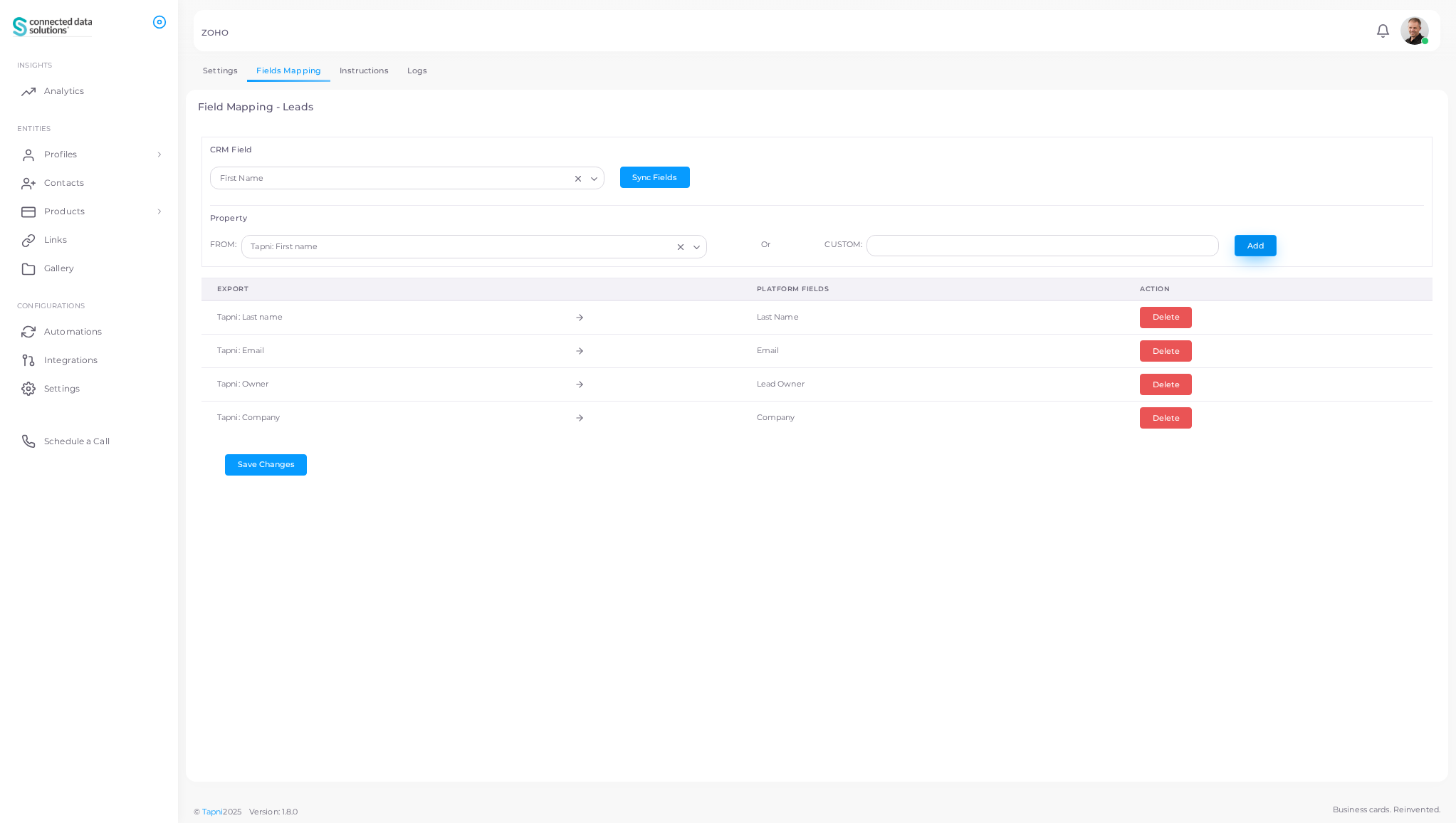
click at [1241, 248] on button "Add" at bounding box center [1256, 246] width 42 height 22
click at [262, 498] on button "Save Changes" at bounding box center [266, 498] width 82 height 22
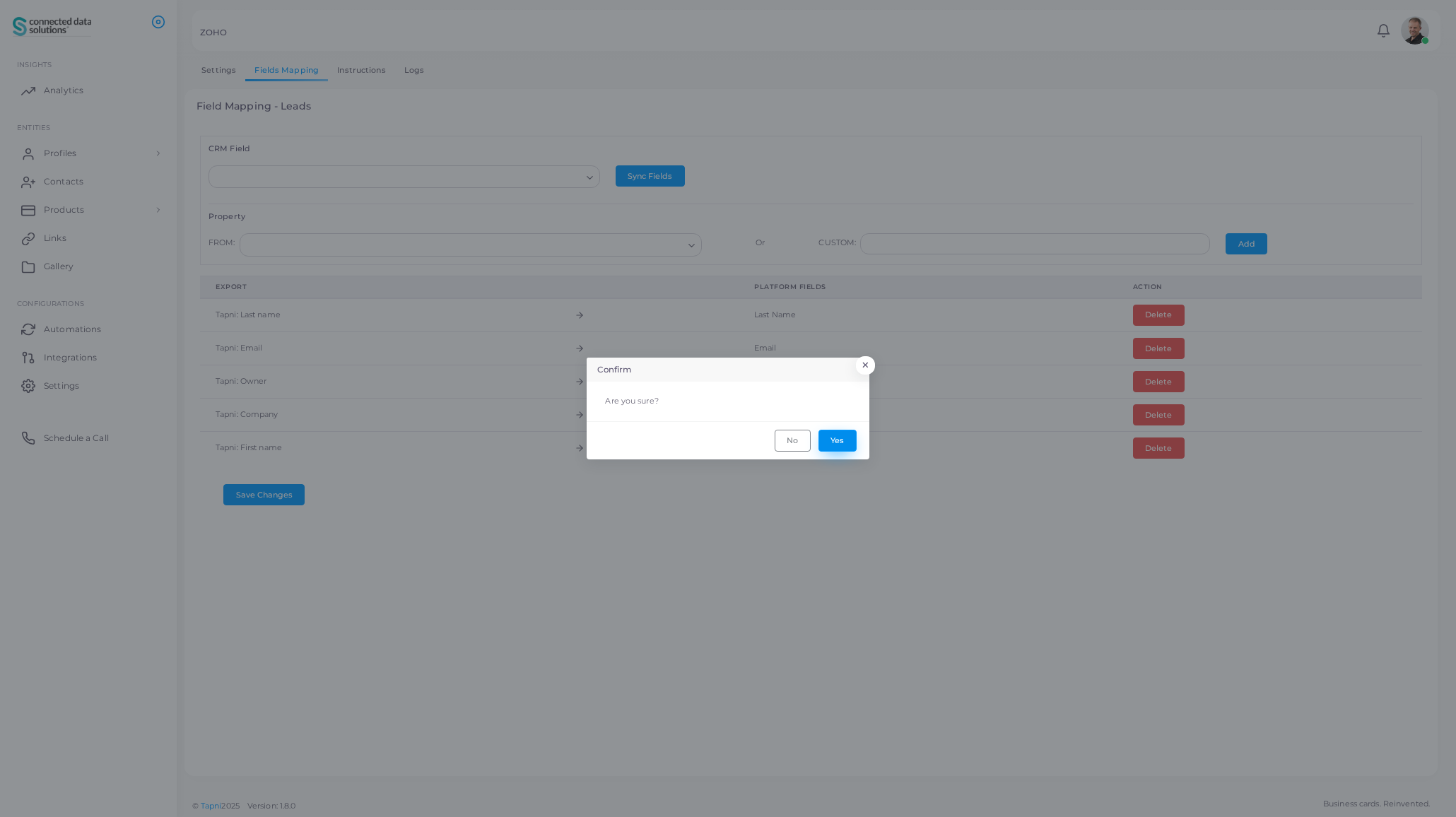
click at [842, 438] on button "Yes" at bounding box center [838, 441] width 39 height 21
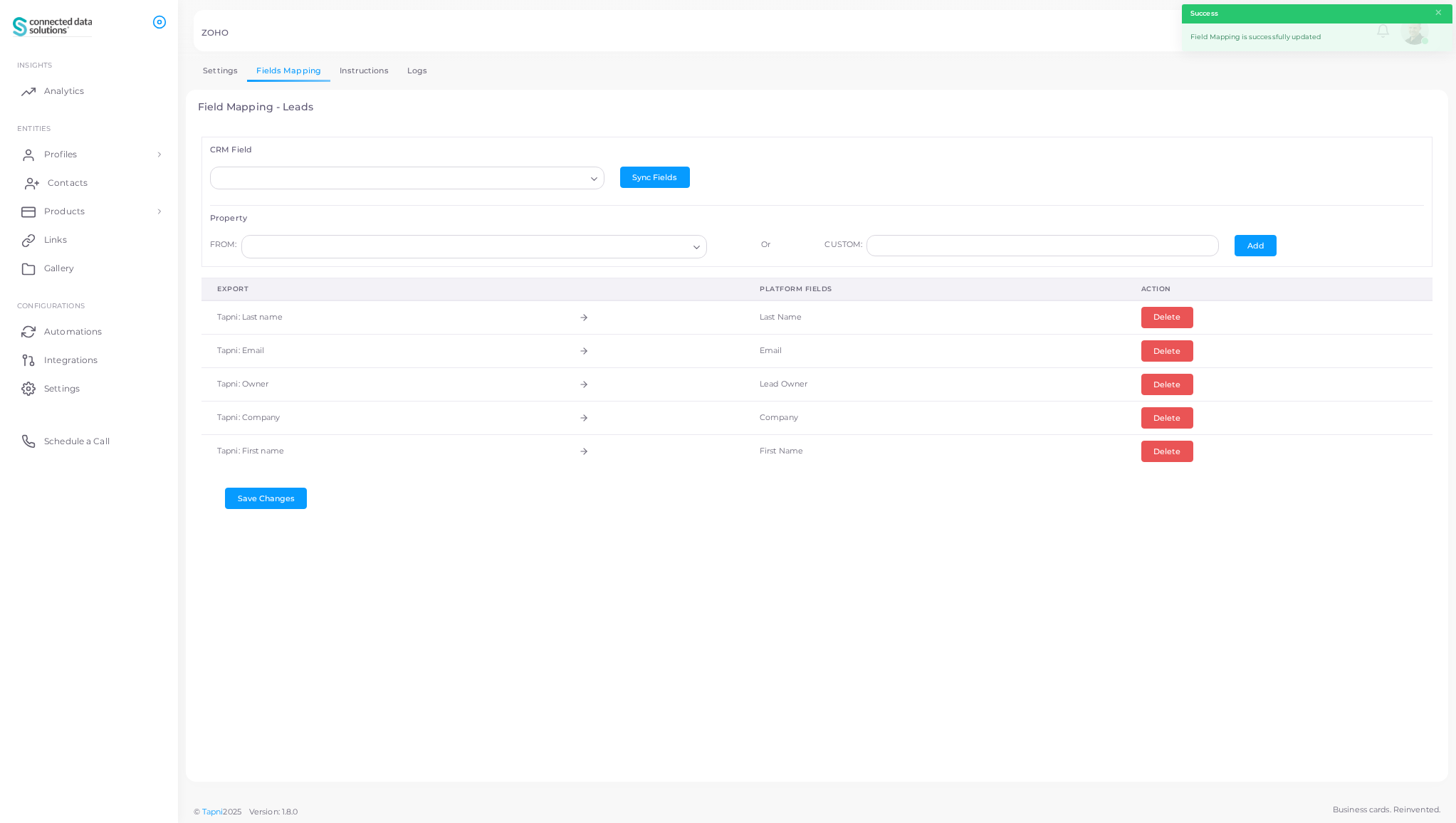
click at [74, 185] on span "Contacts" at bounding box center [68, 183] width 40 height 13
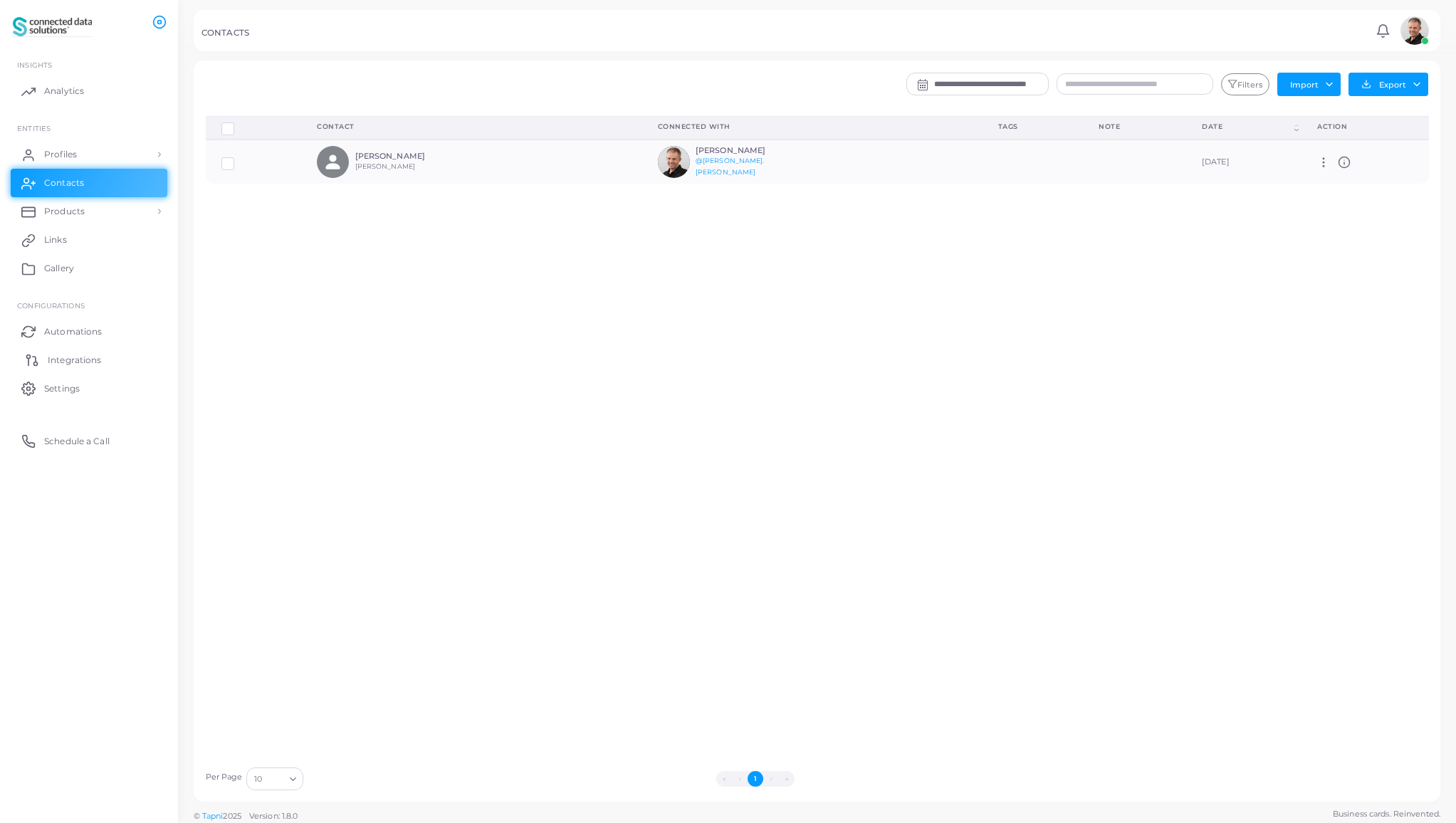
click at [94, 358] on span "Integrations" at bounding box center [74, 361] width 53 height 13
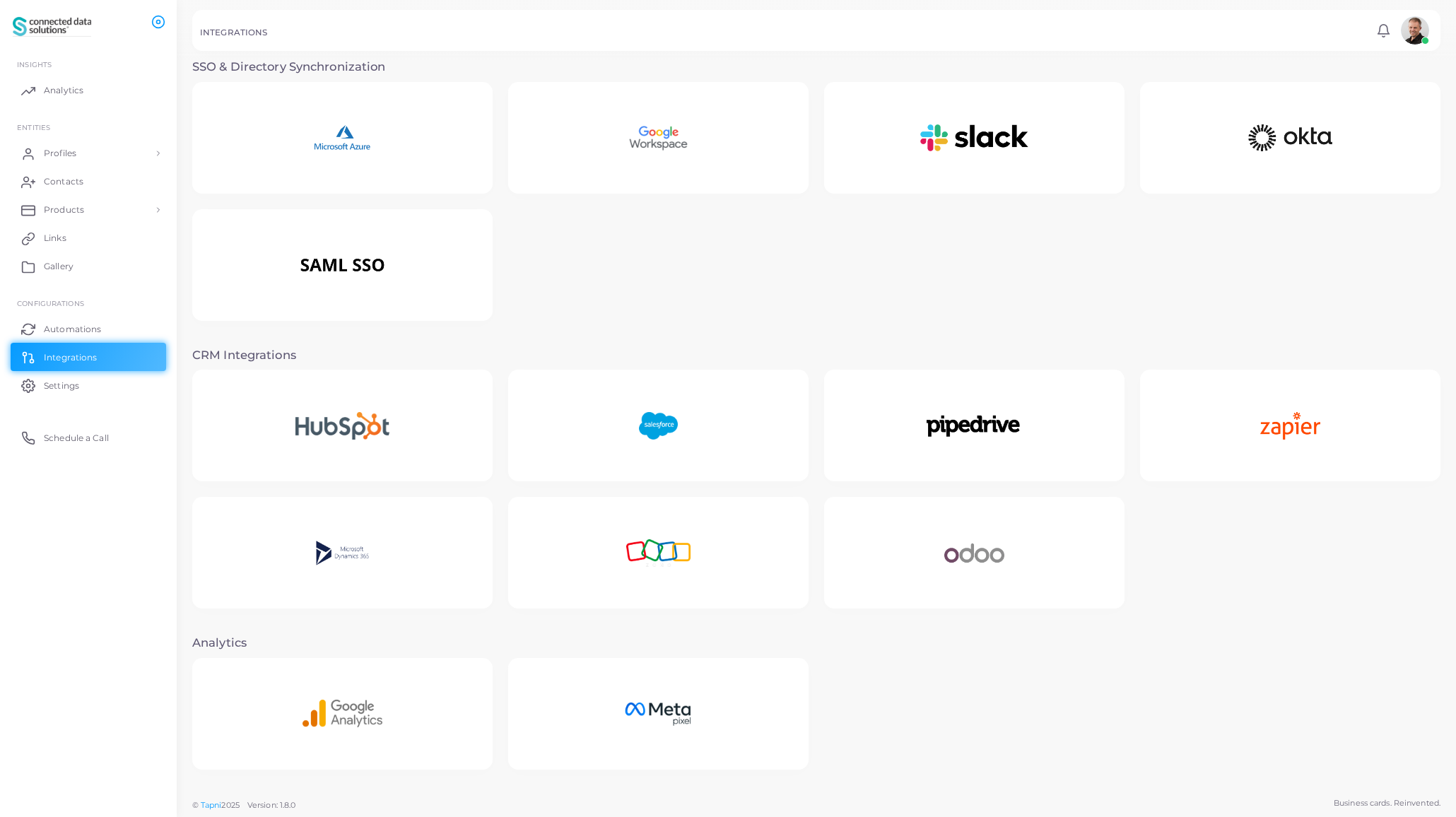
click at [683, 545] on img at bounding box center [658, 553] width 125 height 88
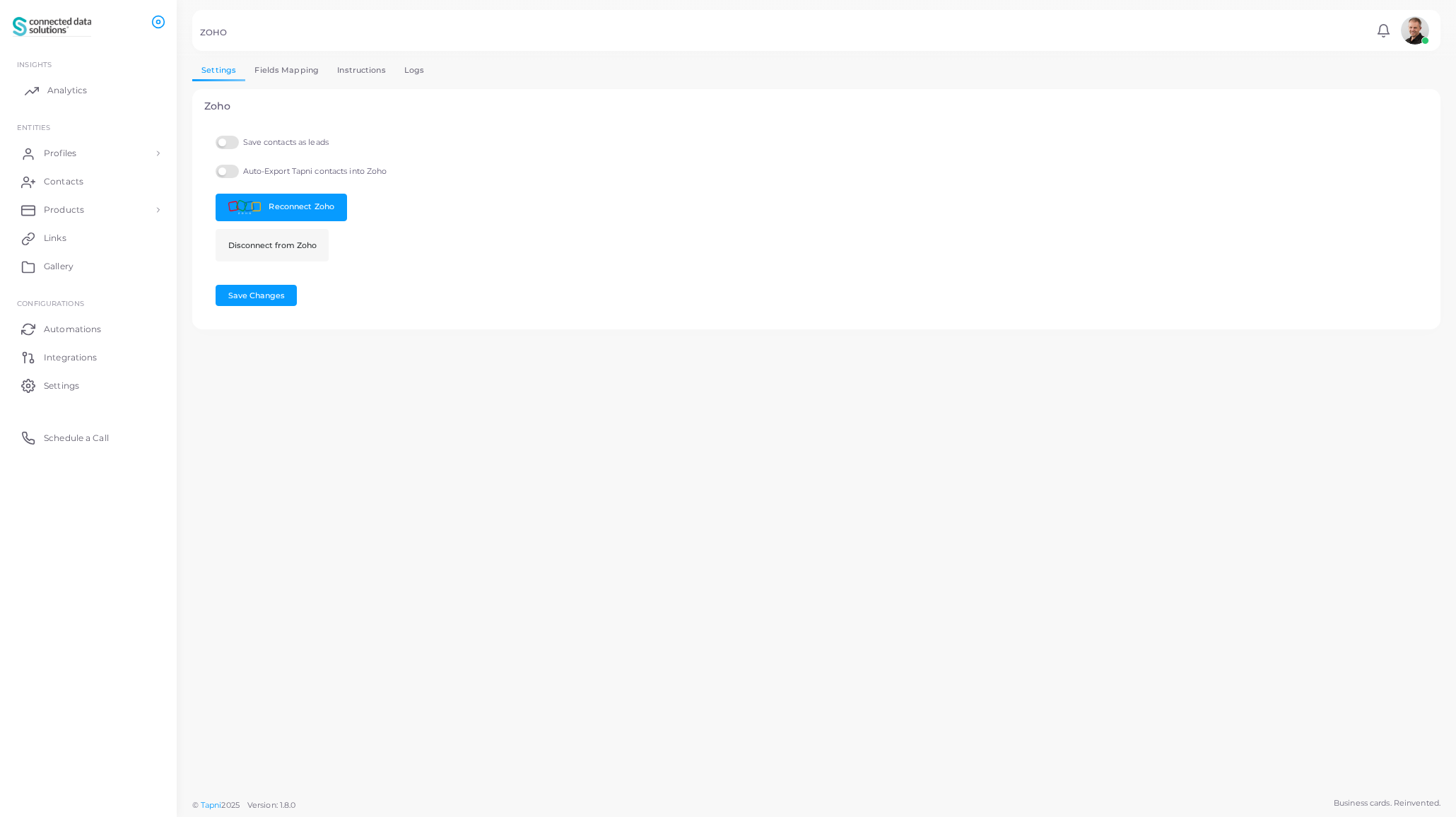
click at [61, 92] on span "Analytics" at bounding box center [67, 91] width 40 height 13
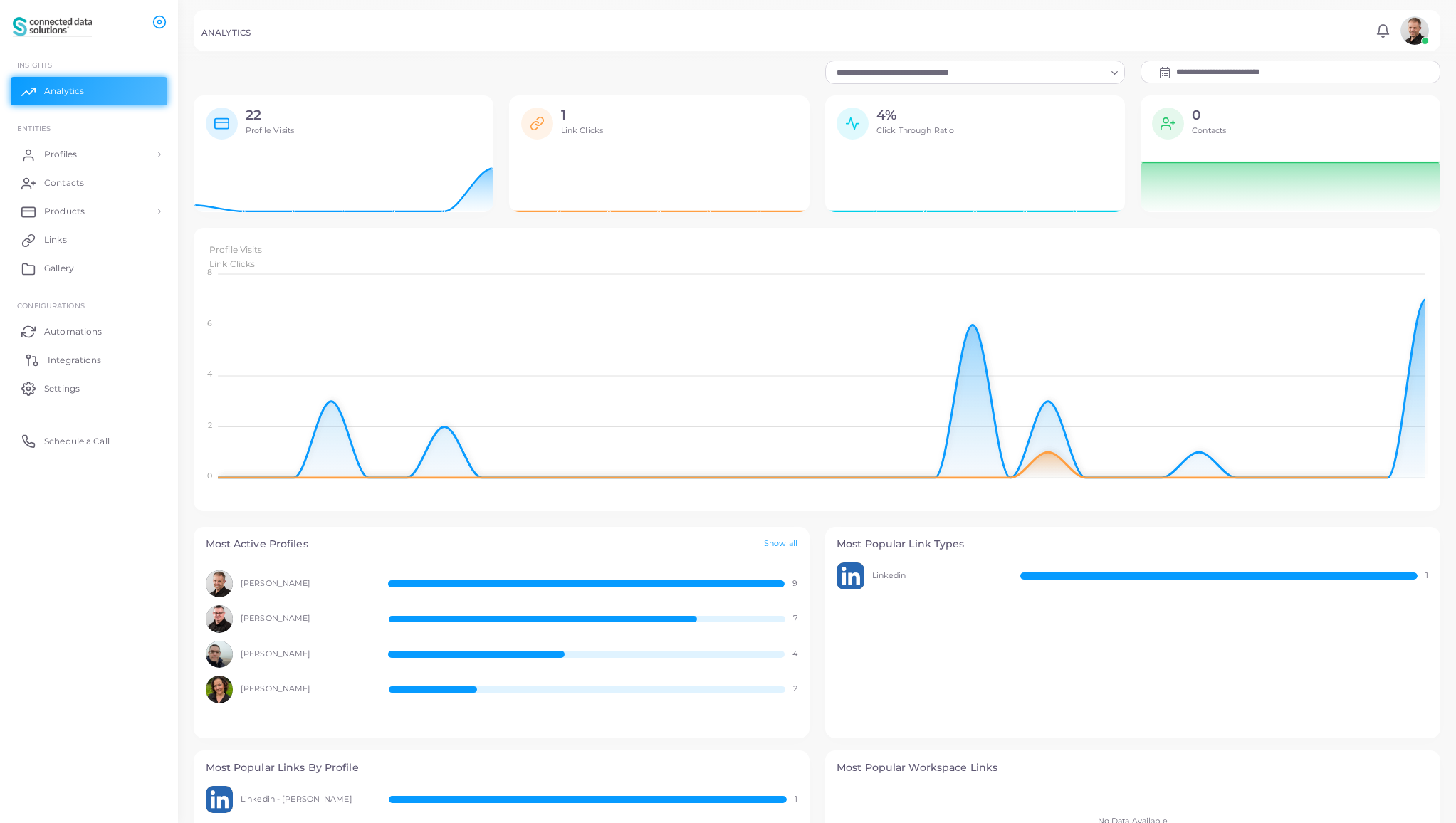
click at [78, 361] on span "Integrations" at bounding box center [74, 361] width 53 height 13
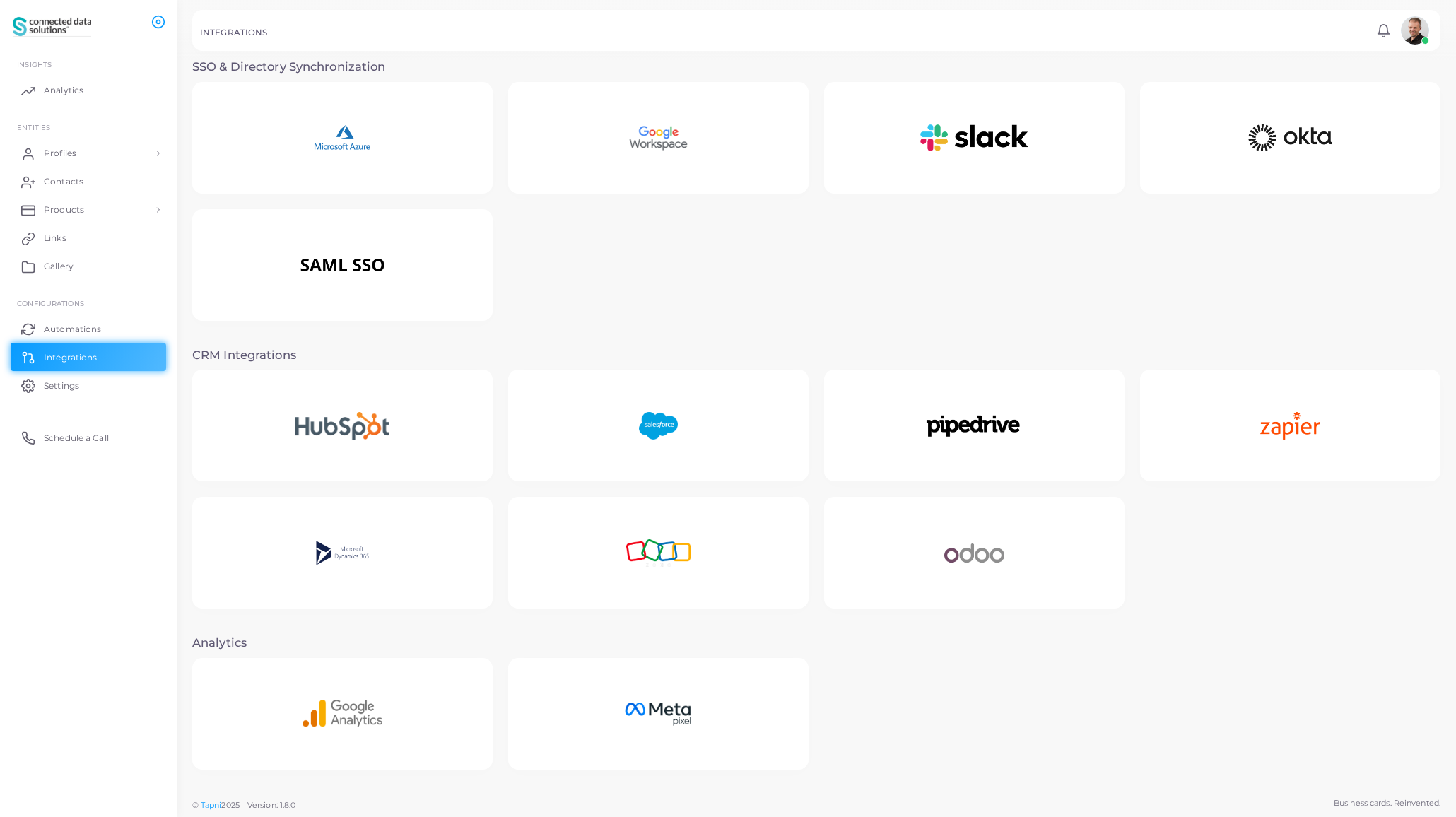
drag, startPoint x: 737, startPoint y: 543, endPoint x: 734, endPoint y: 525, distance: 18.2
click at [737, 543] on div at bounding box center [658, 553] width 300 height 112
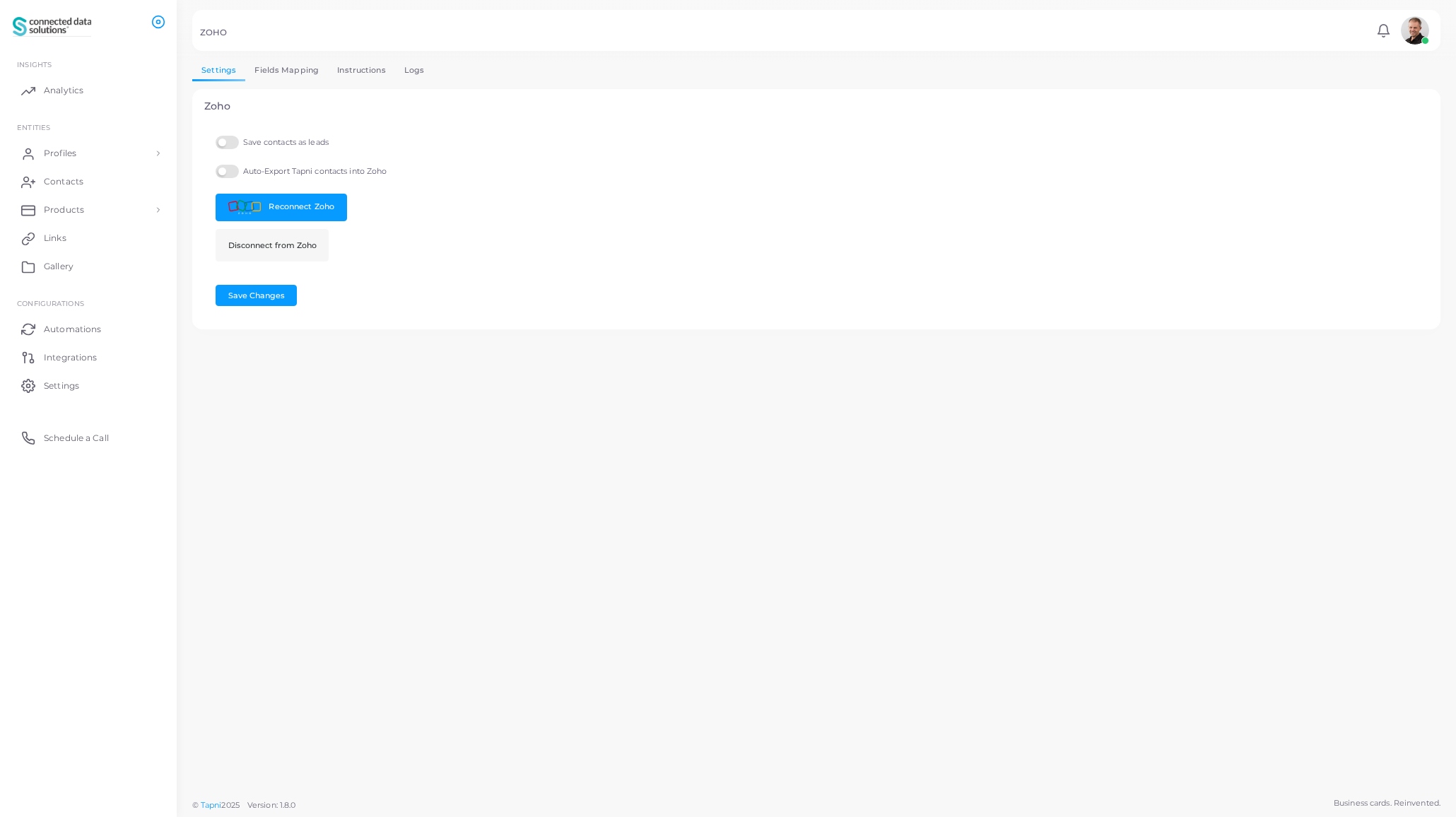
click at [409, 68] on link "Logs" at bounding box center [414, 70] width 39 height 21
click at [289, 71] on link "Fields Mapping" at bounding box center [287, 70] width 83 height 21
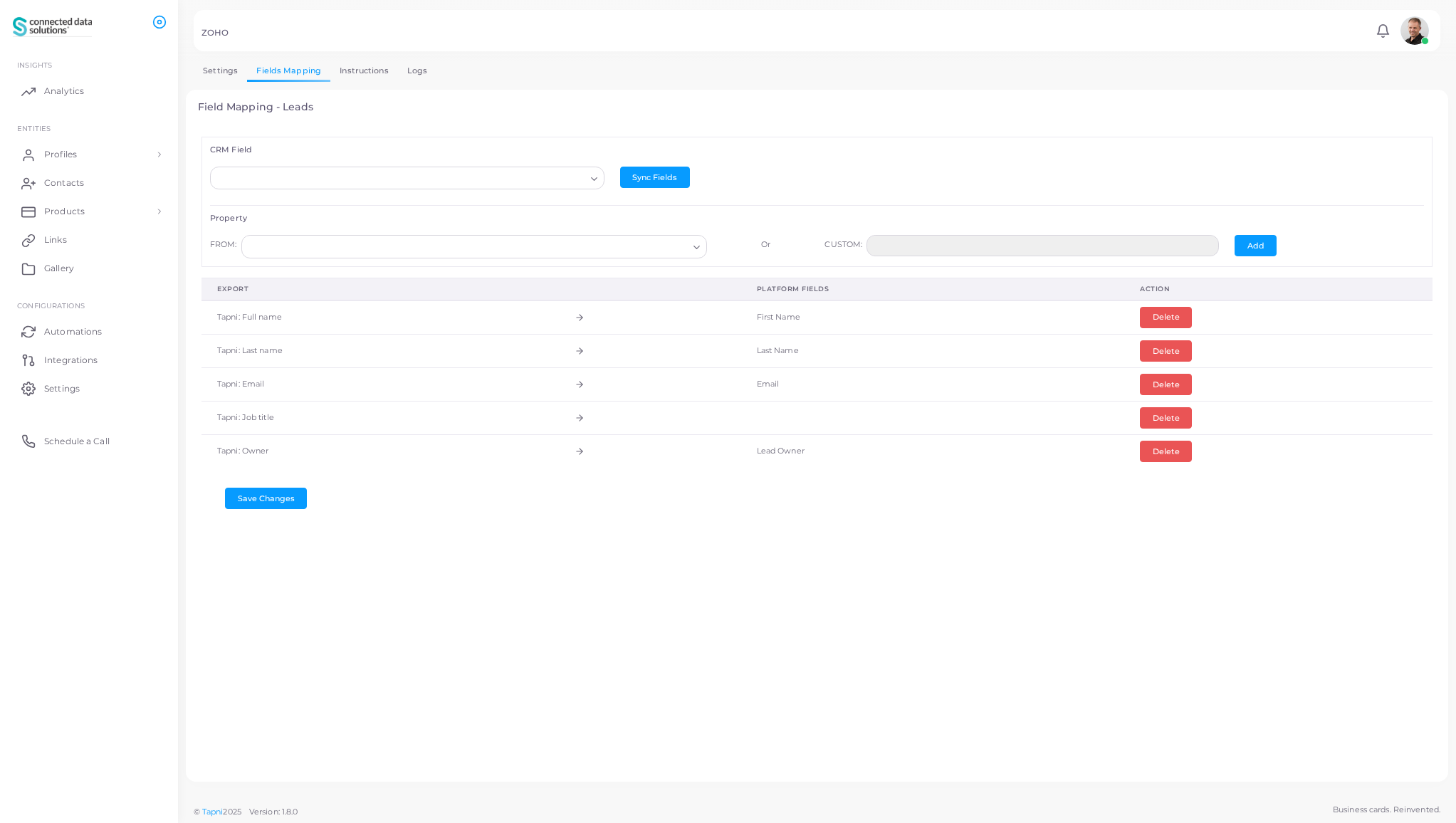
click at [593, 180] on icon "Search for option" at bounding box center [594, 179] width 11 height 11
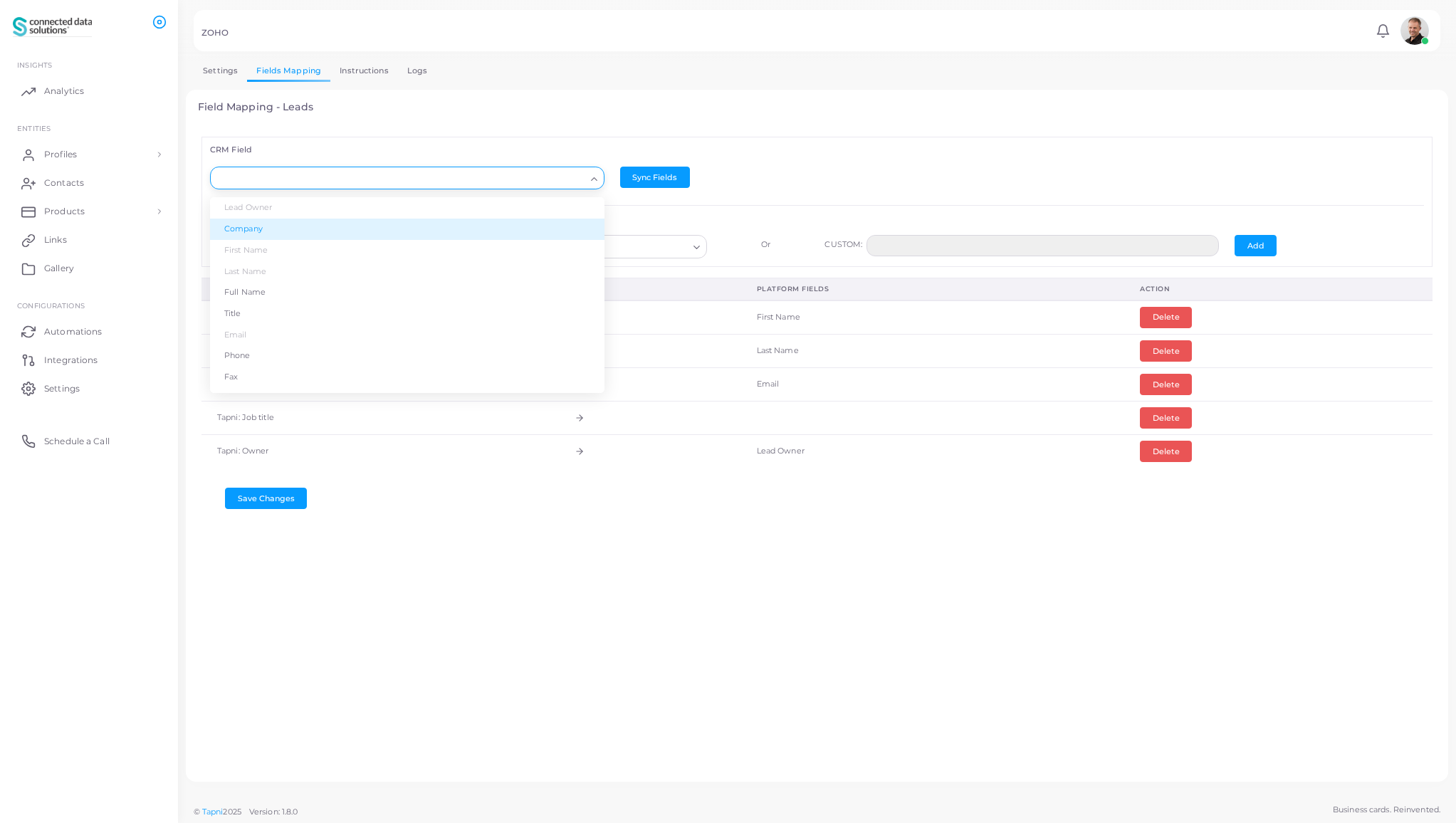
click at [317, 226] on li "Company" at bounding box center [407, 229] width 394 height 22
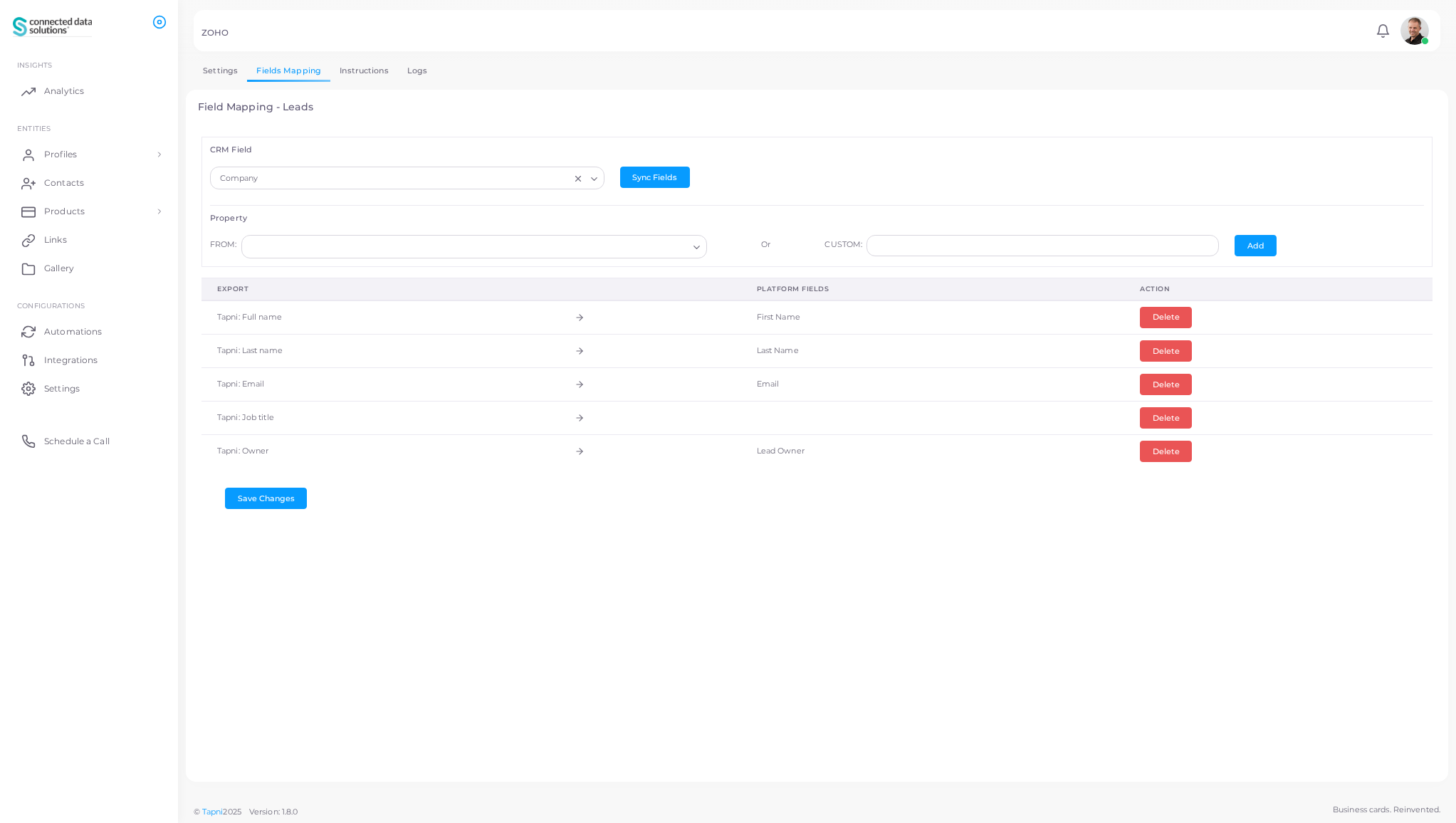
click at [556, 253] on input "Search for option" at bounding box center [468, 247] width 440 height 16
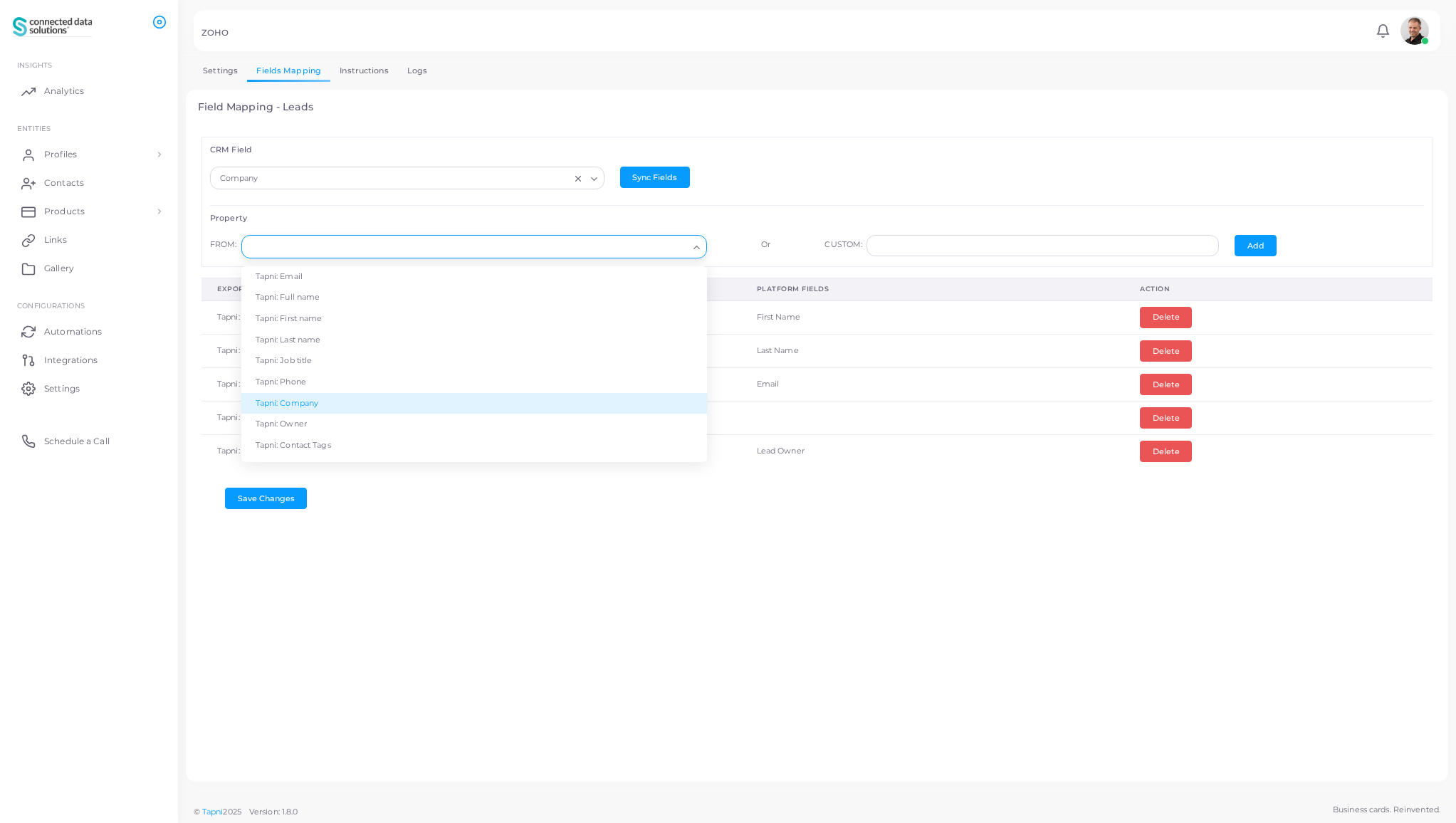
click at [425, 401] on li "Tapni: Company" at bounding box center [474, 404] width 465 height 22
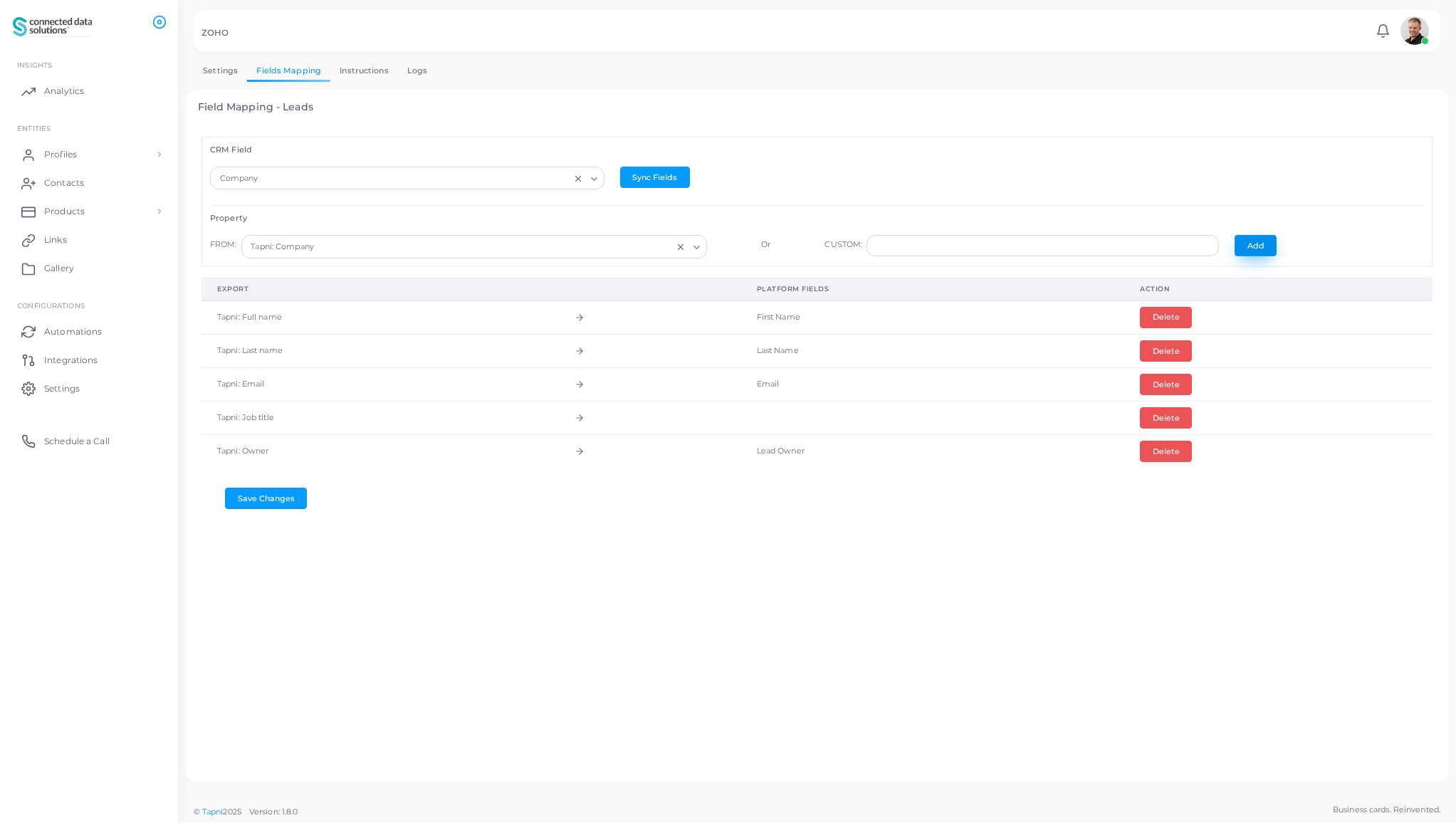
click at [1254, 245] on button "Add" at bounding box center [1256, 246] width 42 height 22
click at [1169, 315] on button "Delete" at bounding box center [1166, 317] width 52 height 22
click at [589, 182] on icon "Search for option" at bounding box center [594, 179] width 11 height 11
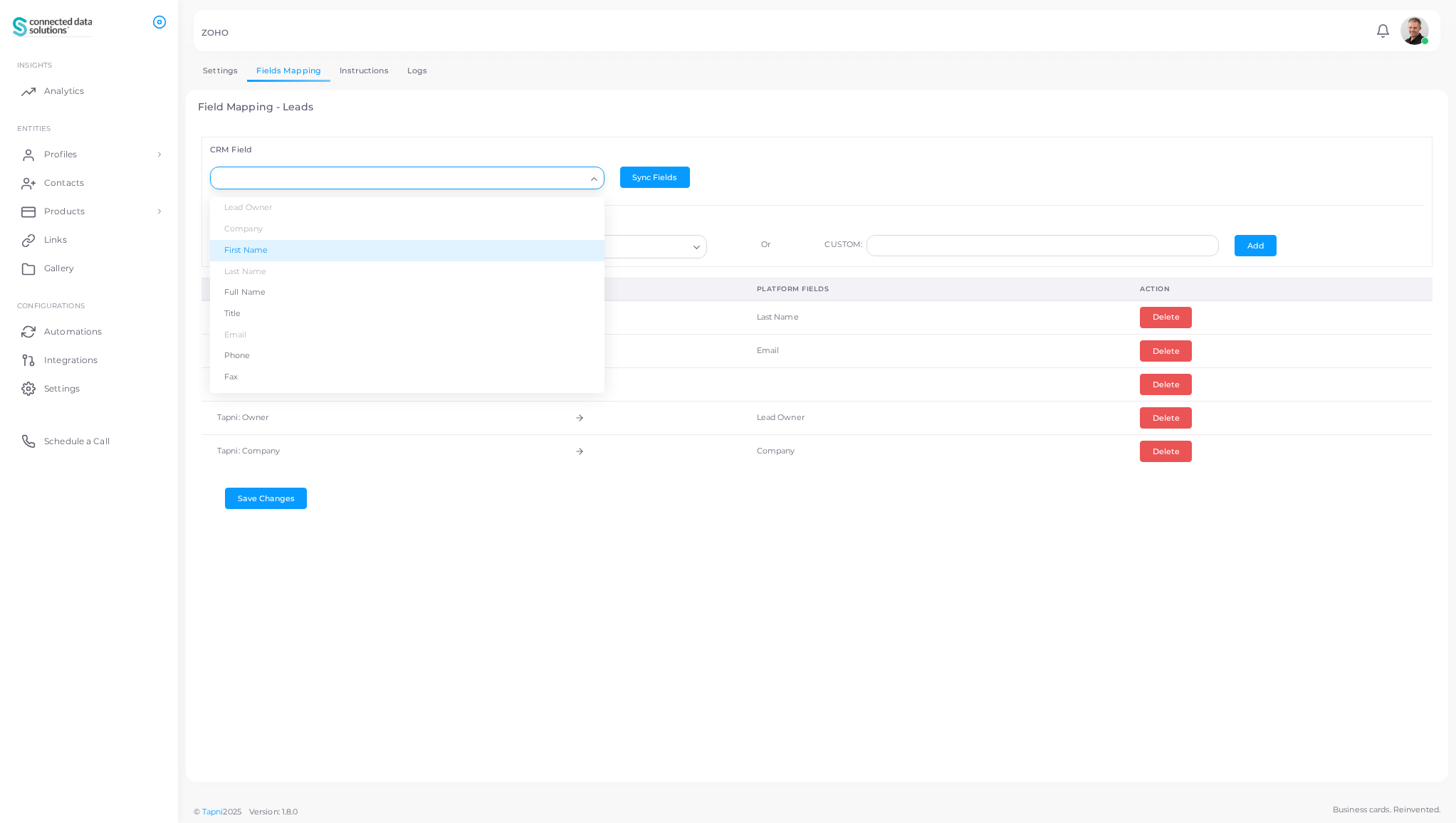
click at [521, 249] on li "First Name" at bounding box center [407, 251] width 394 height 22
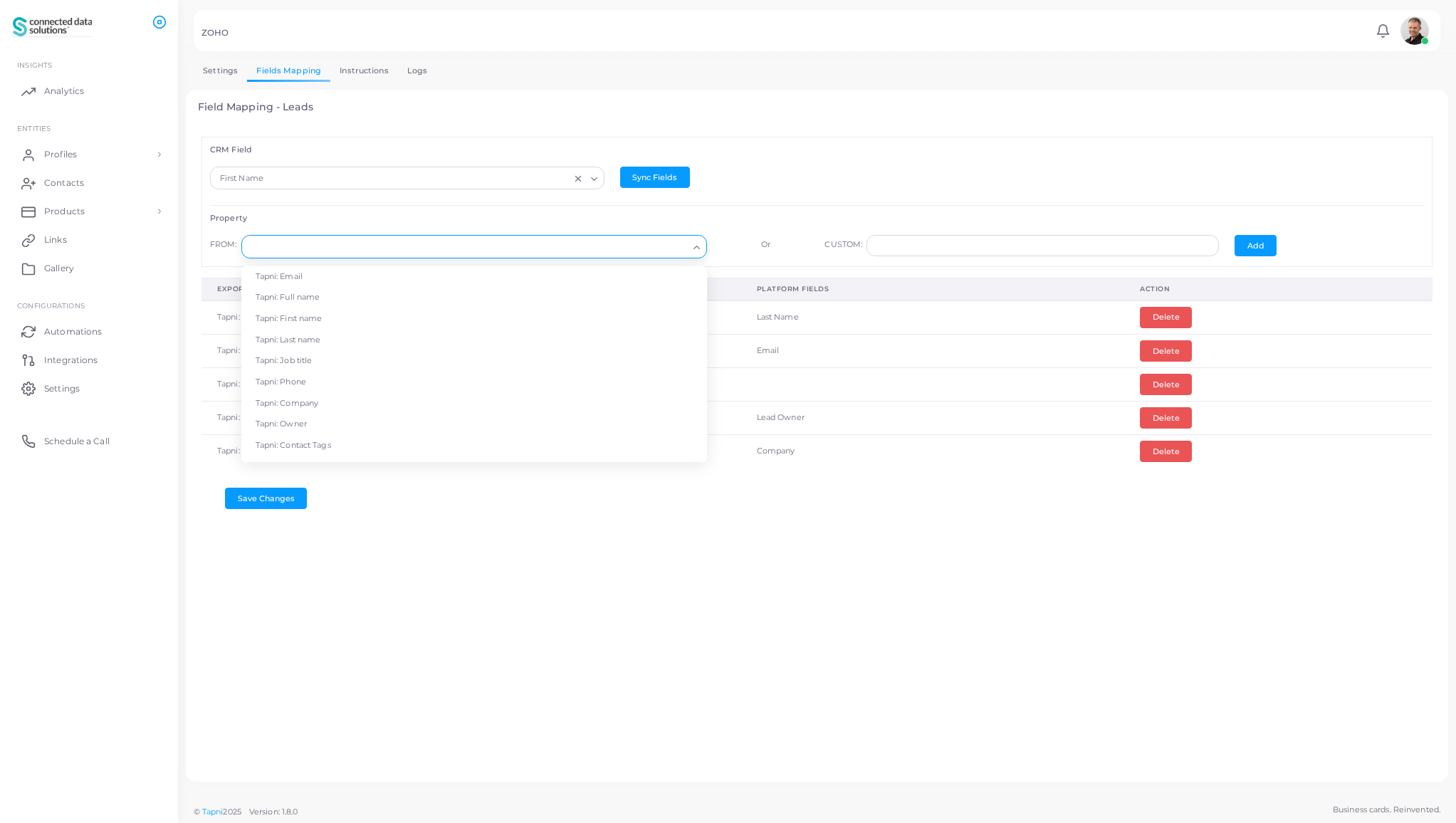
click at [534, 248] on input "Search for option" at bounding box center [468, 247] width 440 height 16
click at [511, 311] on li "Tapni: First name" at bounding box center [474, 319] width 465 height 22
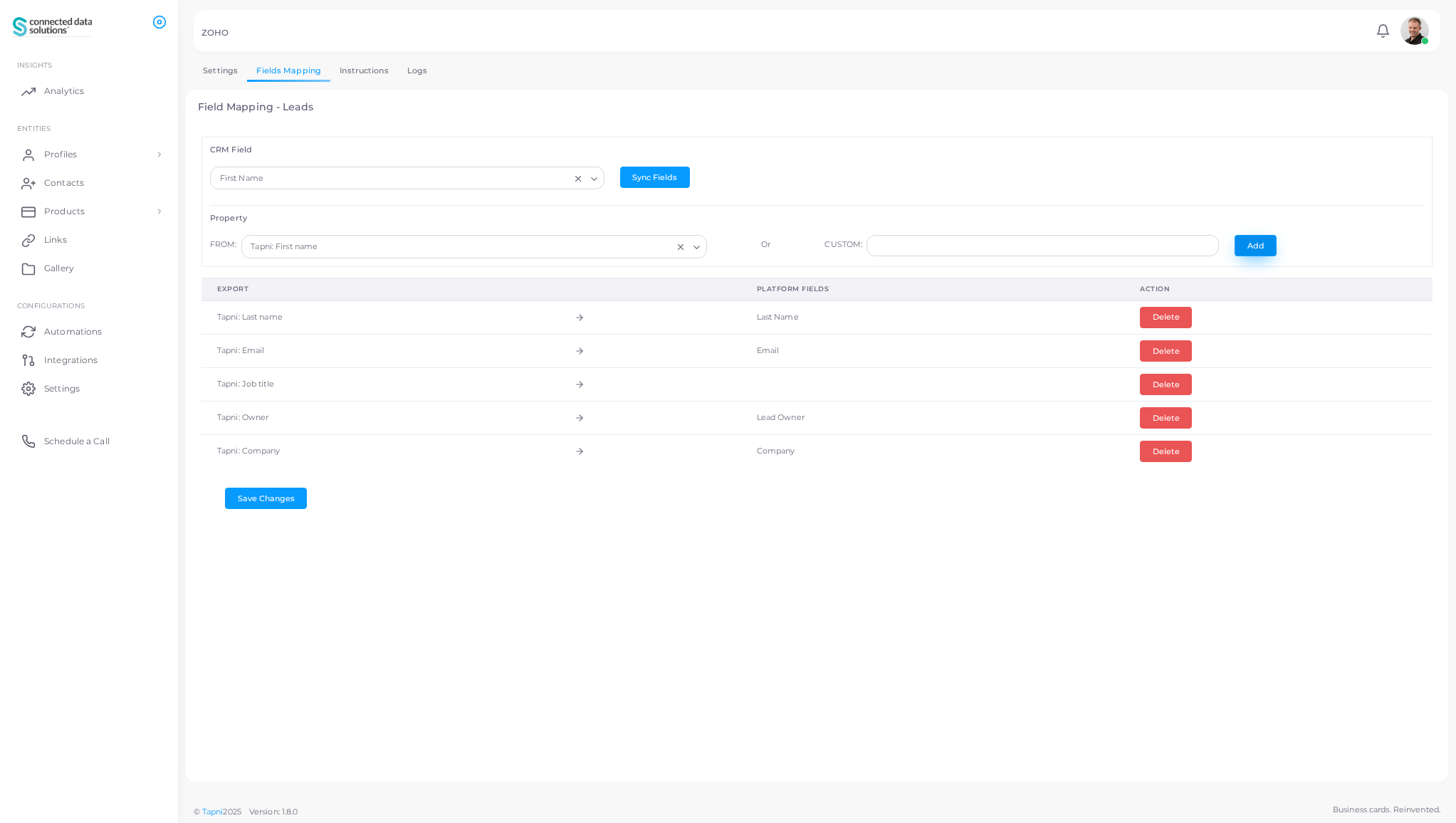
click at [1241, 245] on button "Add" at bounding box center [1256, 246] width 42 height 22
click at [1157, 386] on button "Delete" at bounding box center [1167, 384] width 52 height 22
click at [402, 179] on input "Search for option" at bounding box center [400, 179] width 368 height 16
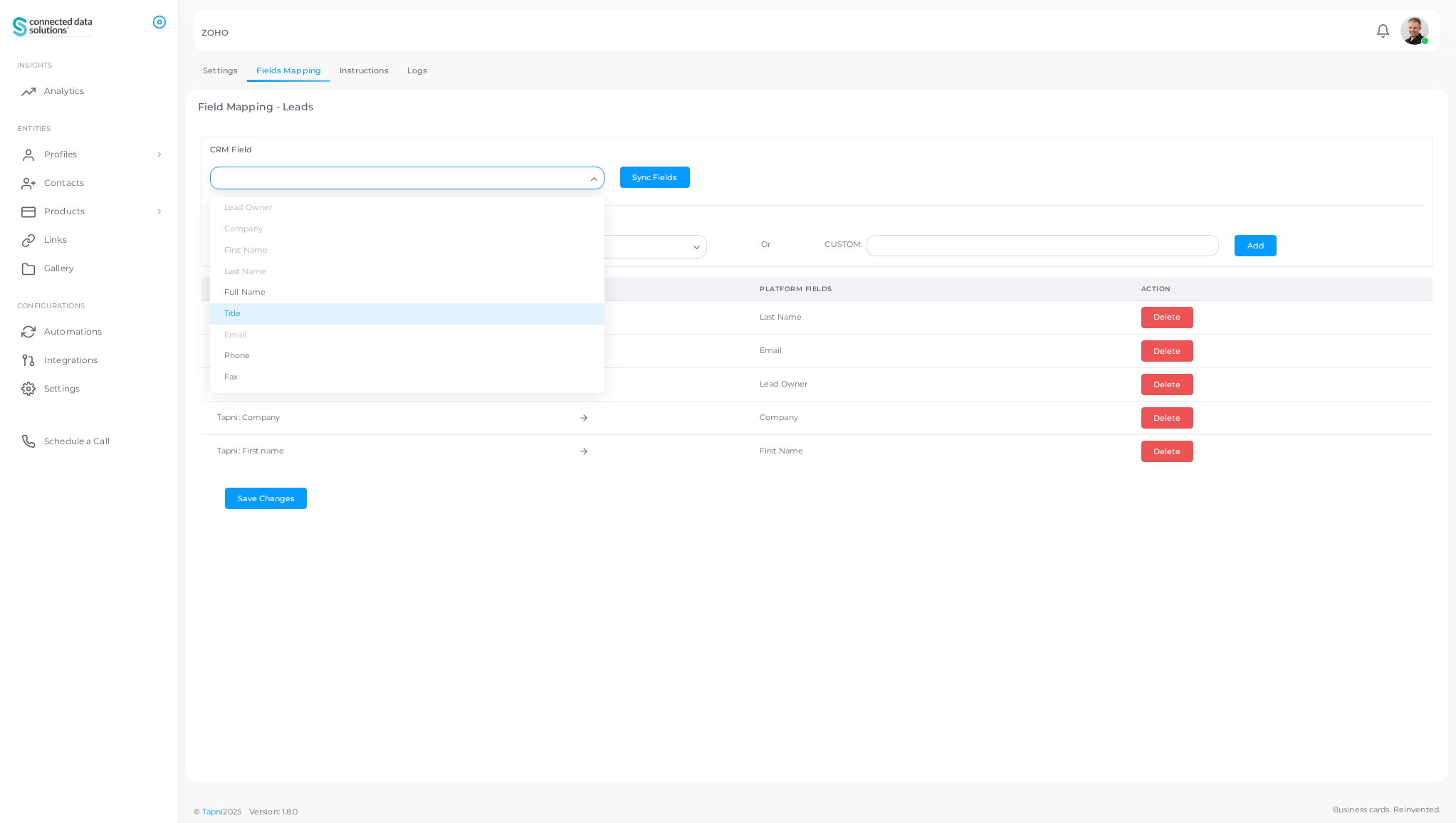
click at [333, 306] on li "Title" at bounding box center [407, 314] width 394 height 22
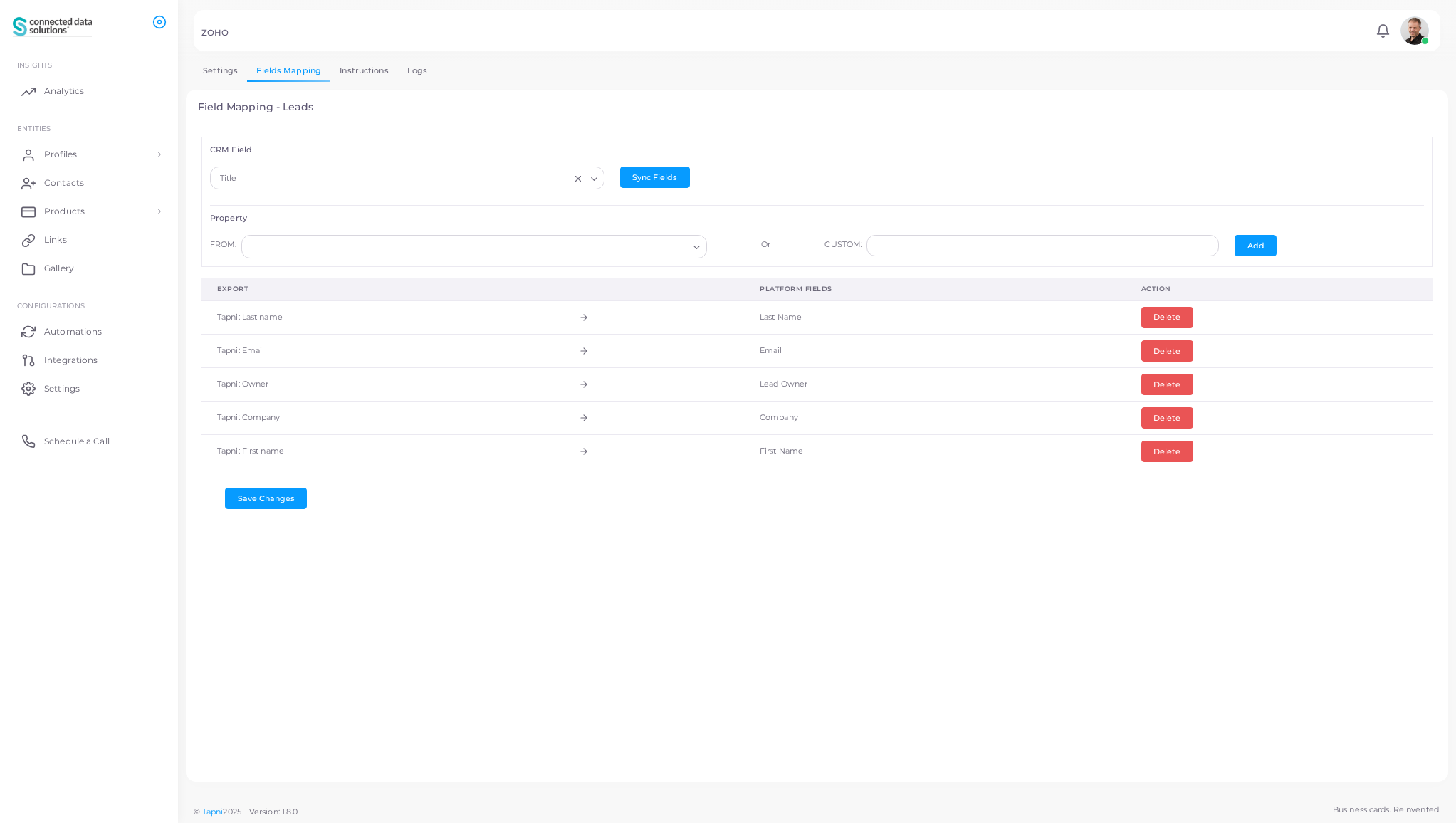
click at [385, 248] on input "Search for option" at bounding box center [468, 247] width 440 height 16
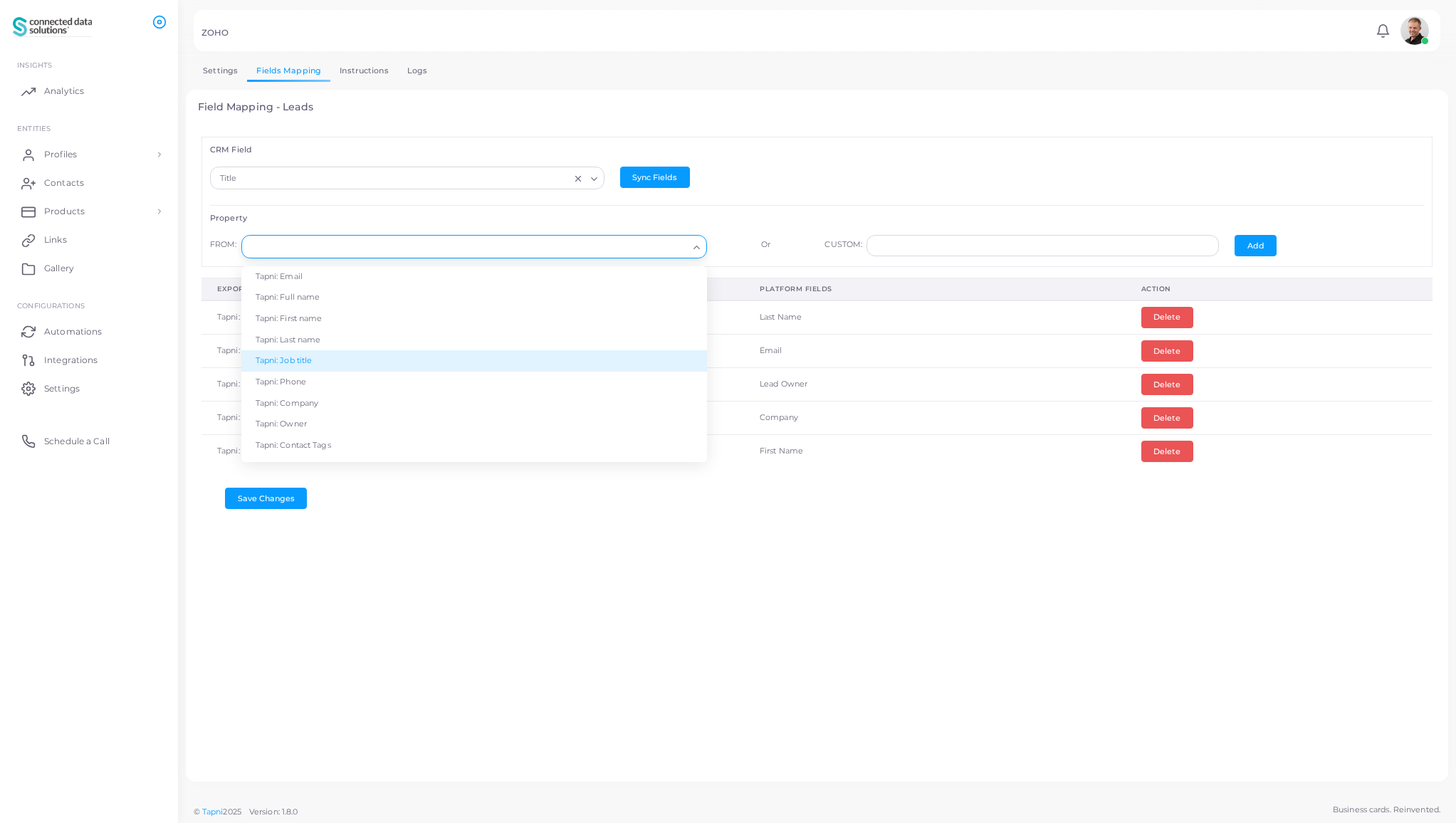
click at [356, 359] on li "Tapni: Job title" at bounding box center [474, 361] width 465 height 22
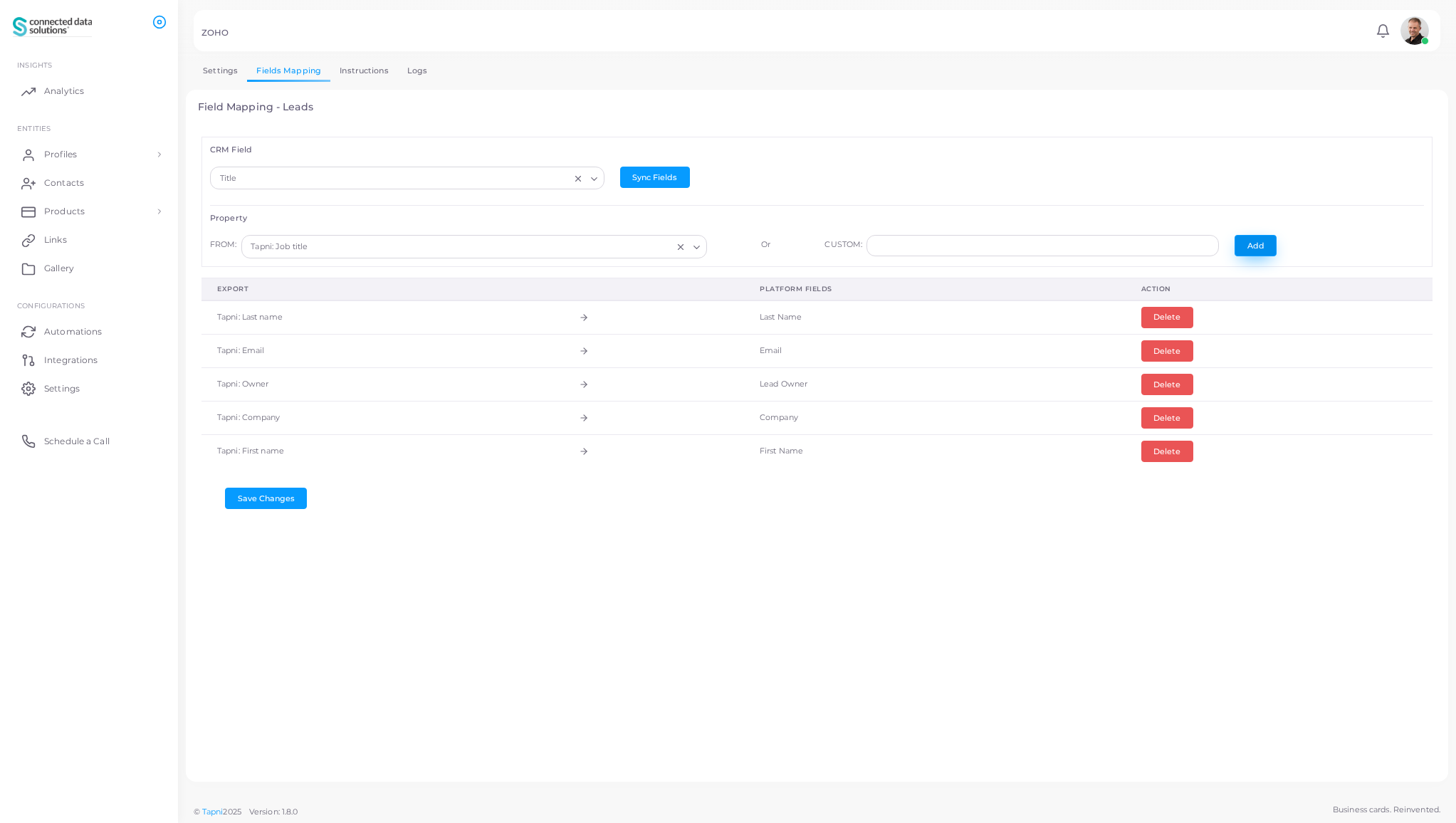
click at [1250, 243] on button "Add" at bounding box center [1256, 246] width 42 height 22
click at [272, 532] on button "Save Changes" at bounding box center [266, 532] width 82 height 22
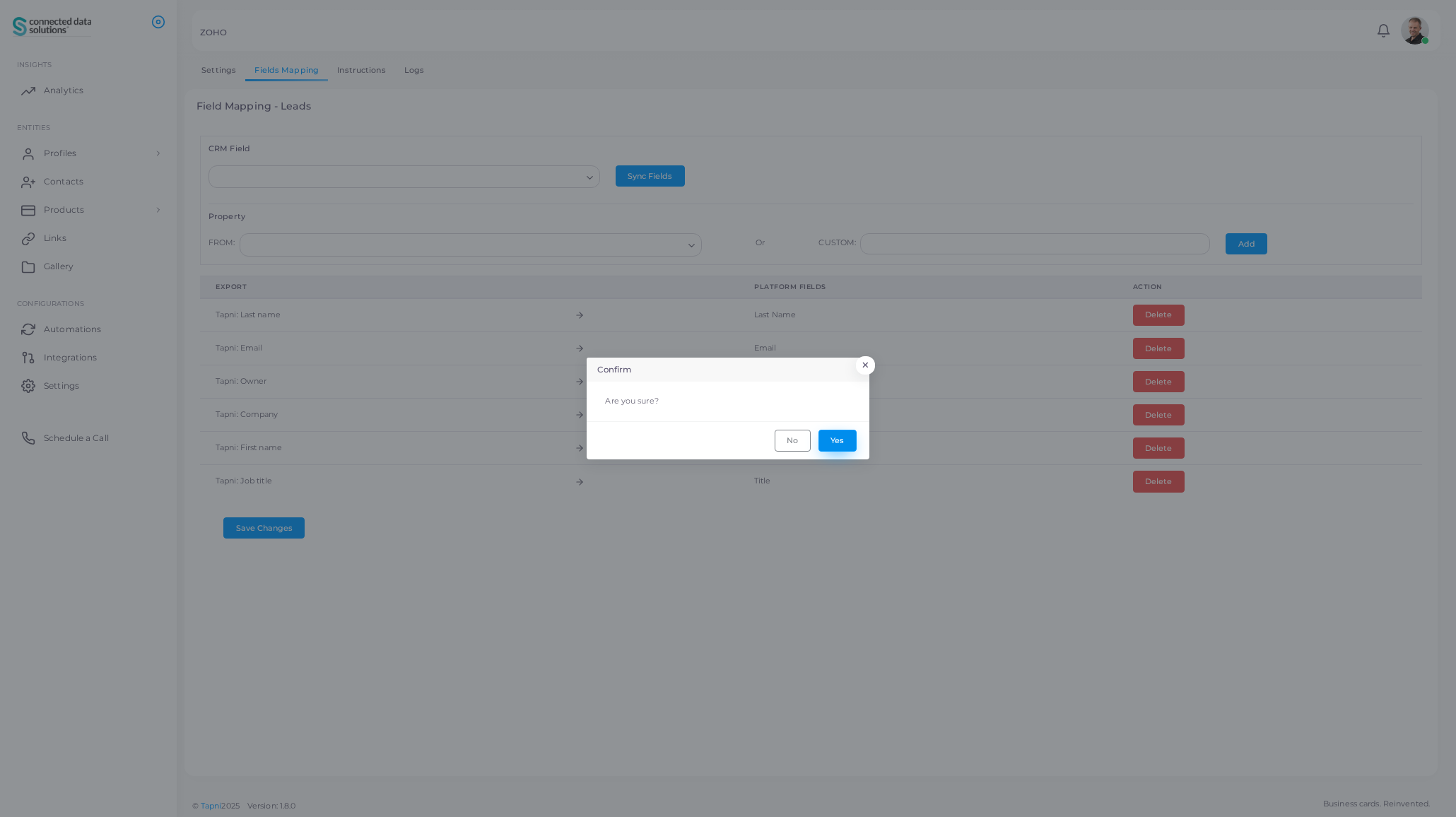
click at [842, 442] on button "Yes" at bounding box center [838, 441] width 39 height 21
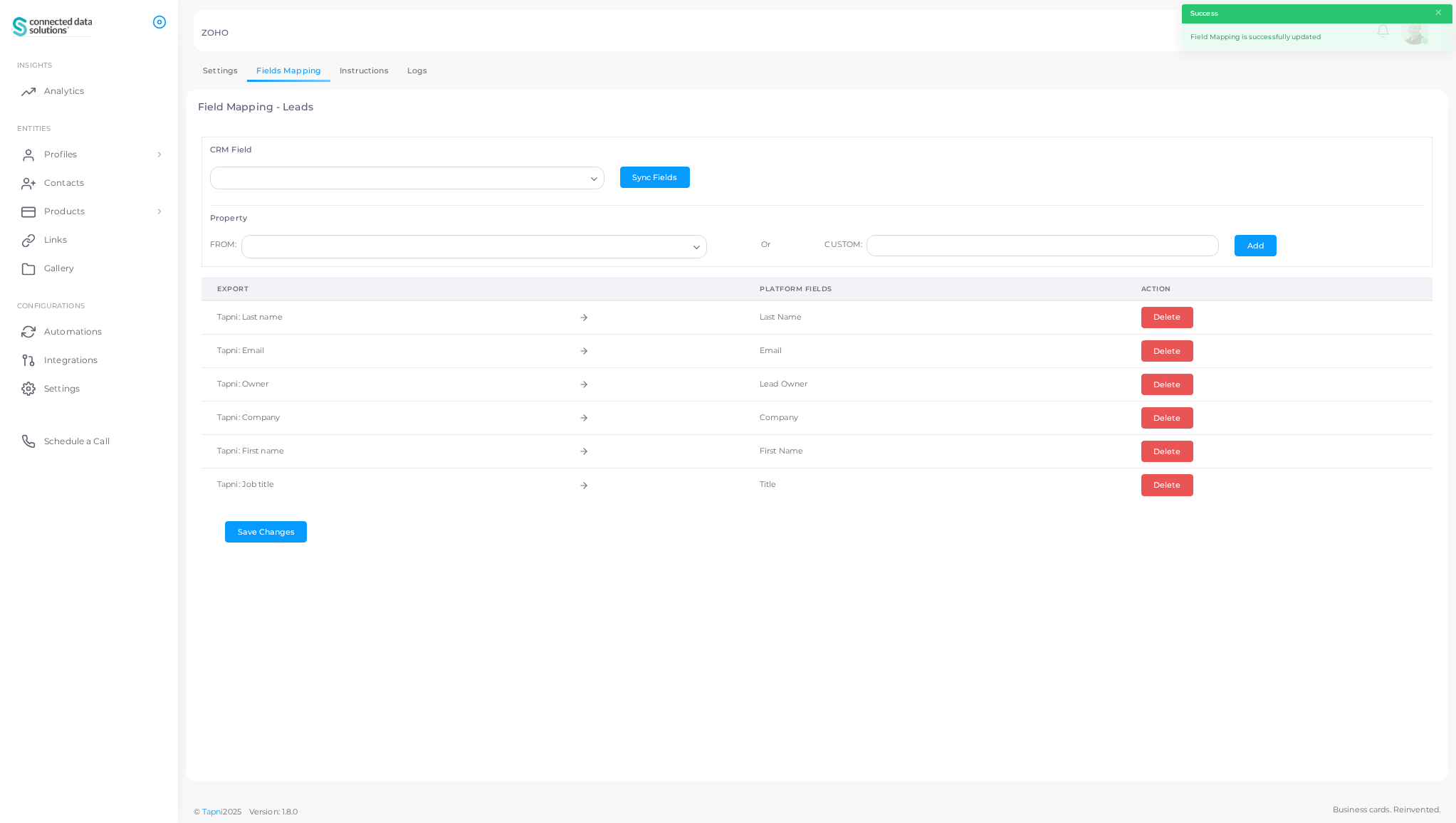
click at [415, 69] on link "Logs" at bounding box center [417, 70] width 40 height 21
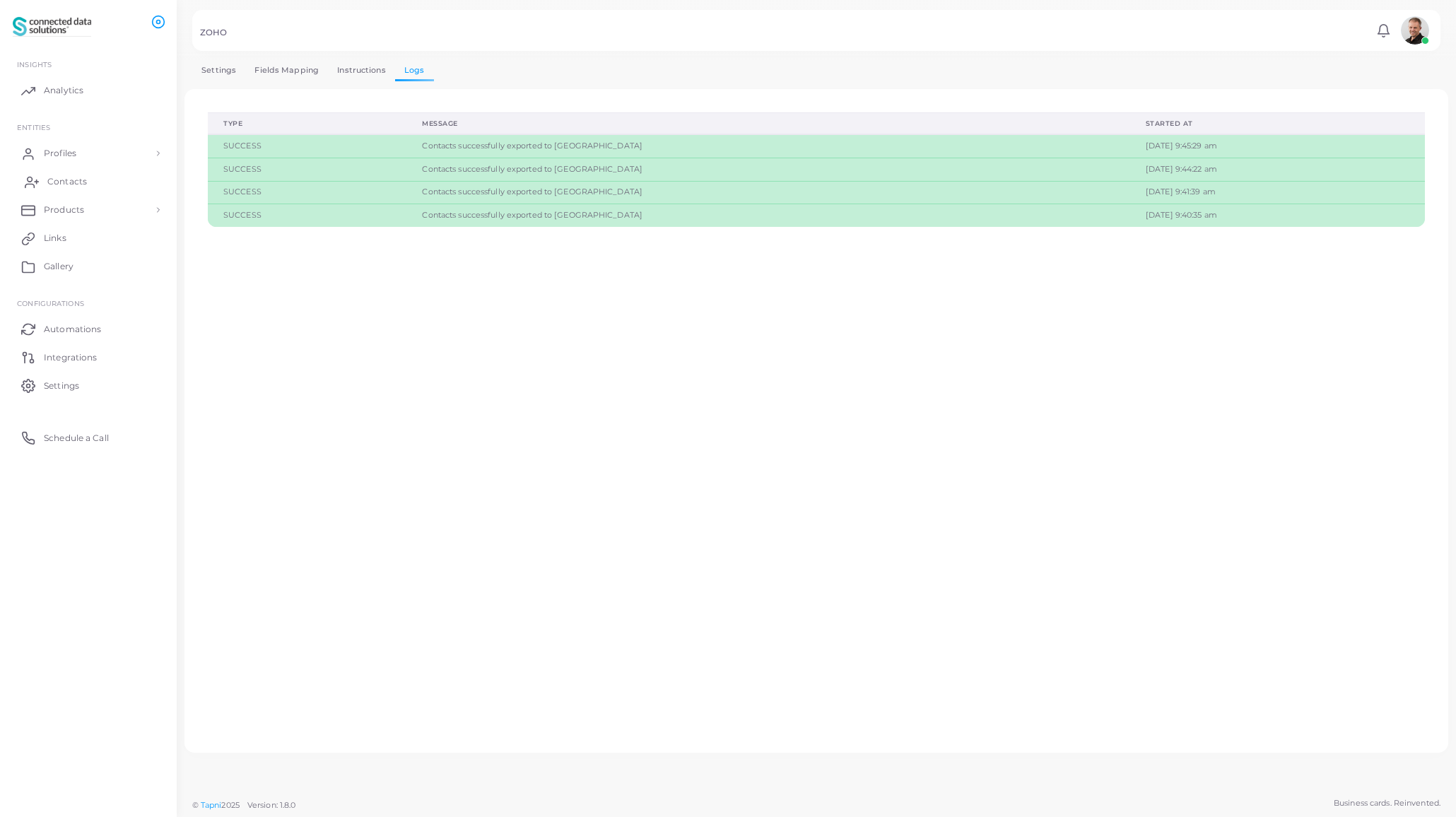
click at [72, 185] on span "Contacts" at bounding box center [67, 182] width 40 height 13
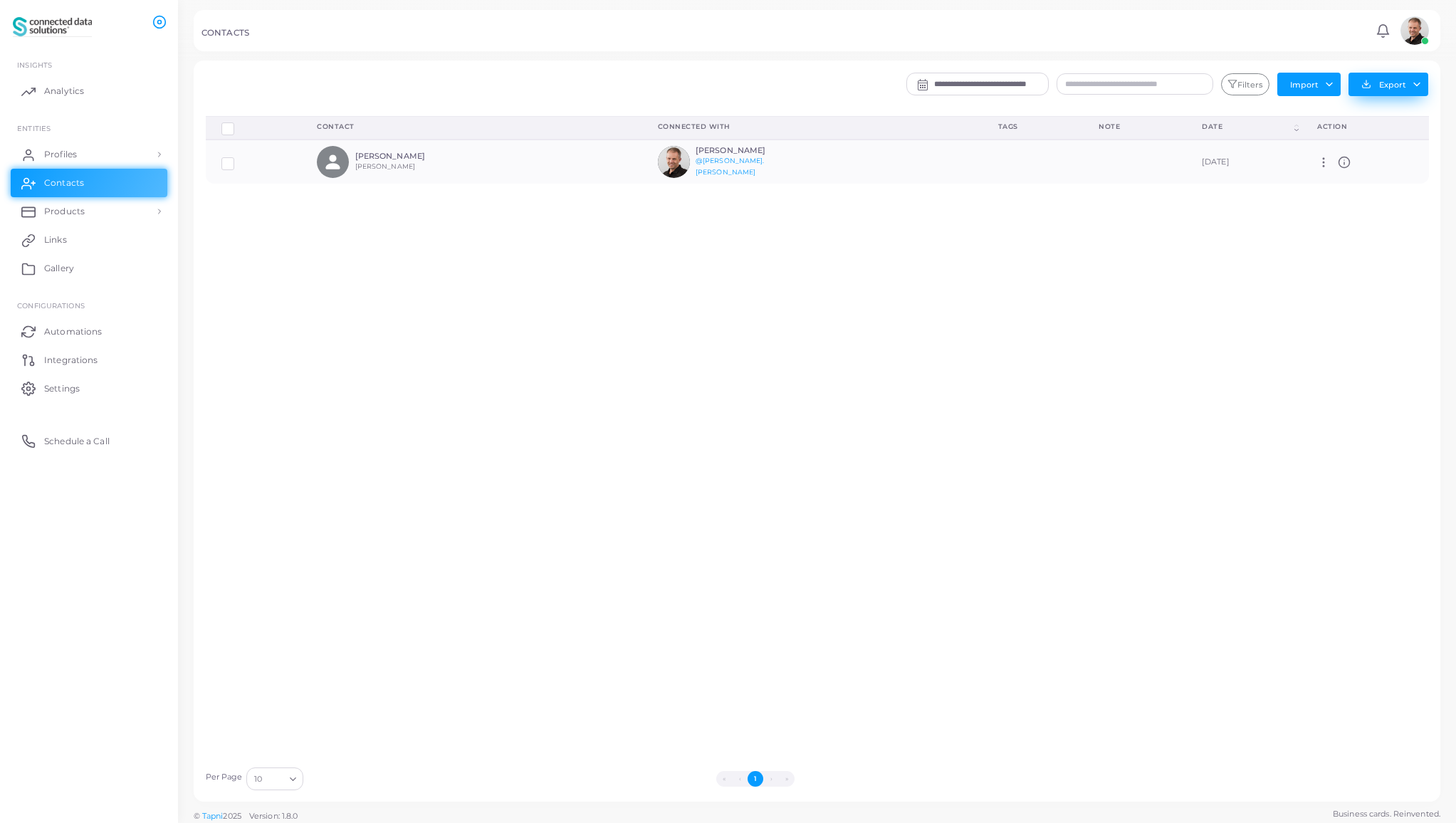
click at [1386, 90] on button "Export" at bounding box center [1388, 84] width 80 height 24
click at [1371, 225] on link "Export to Zoho" at bounding box center [1384, 223] width 136 height 22
click at [80, 360] on span "Integrations" at bounding box center [74, 361] width 53 height 13
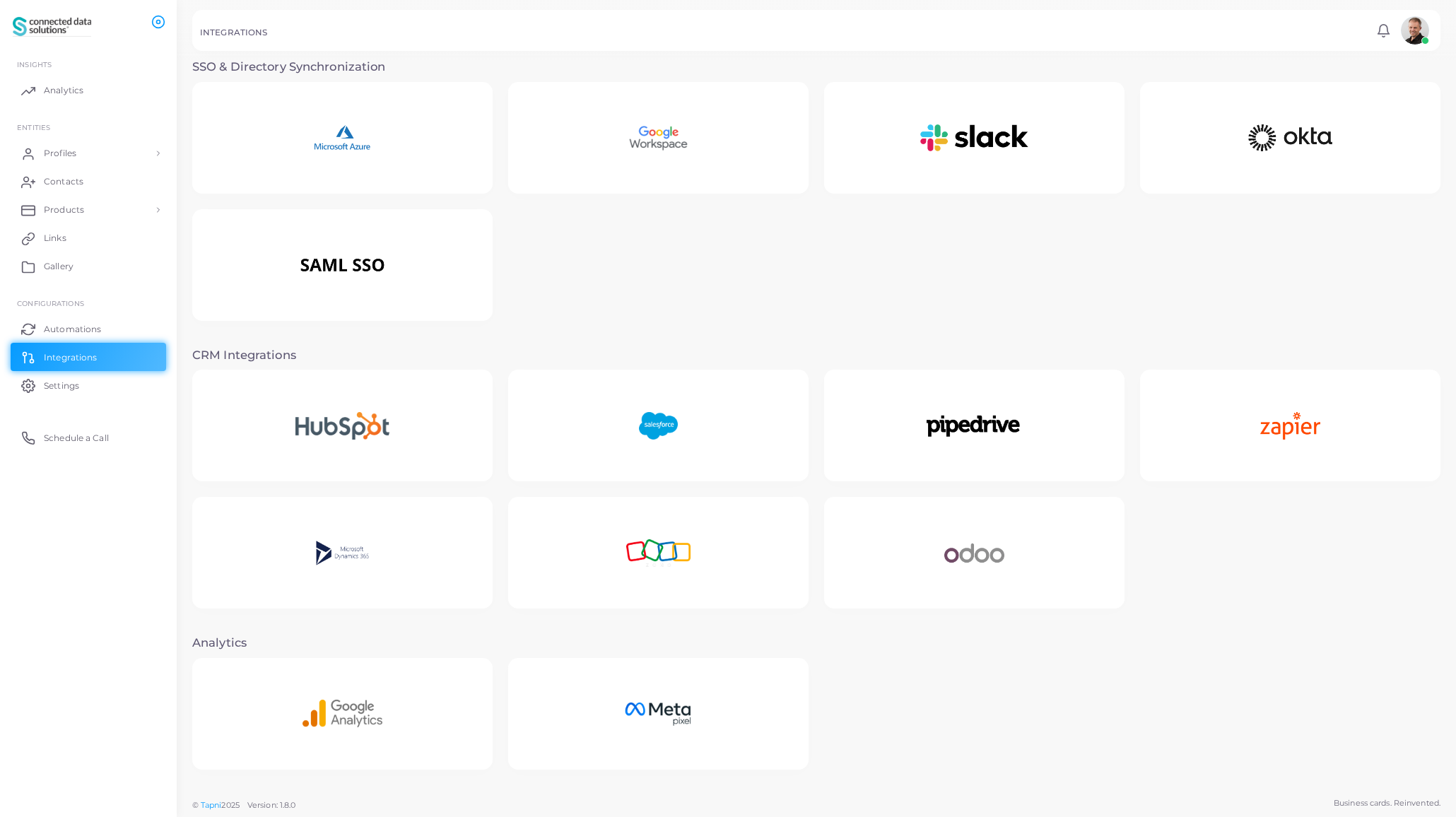
click at [737, 572] on div at bounding box center [658, 553] width 300 height 112
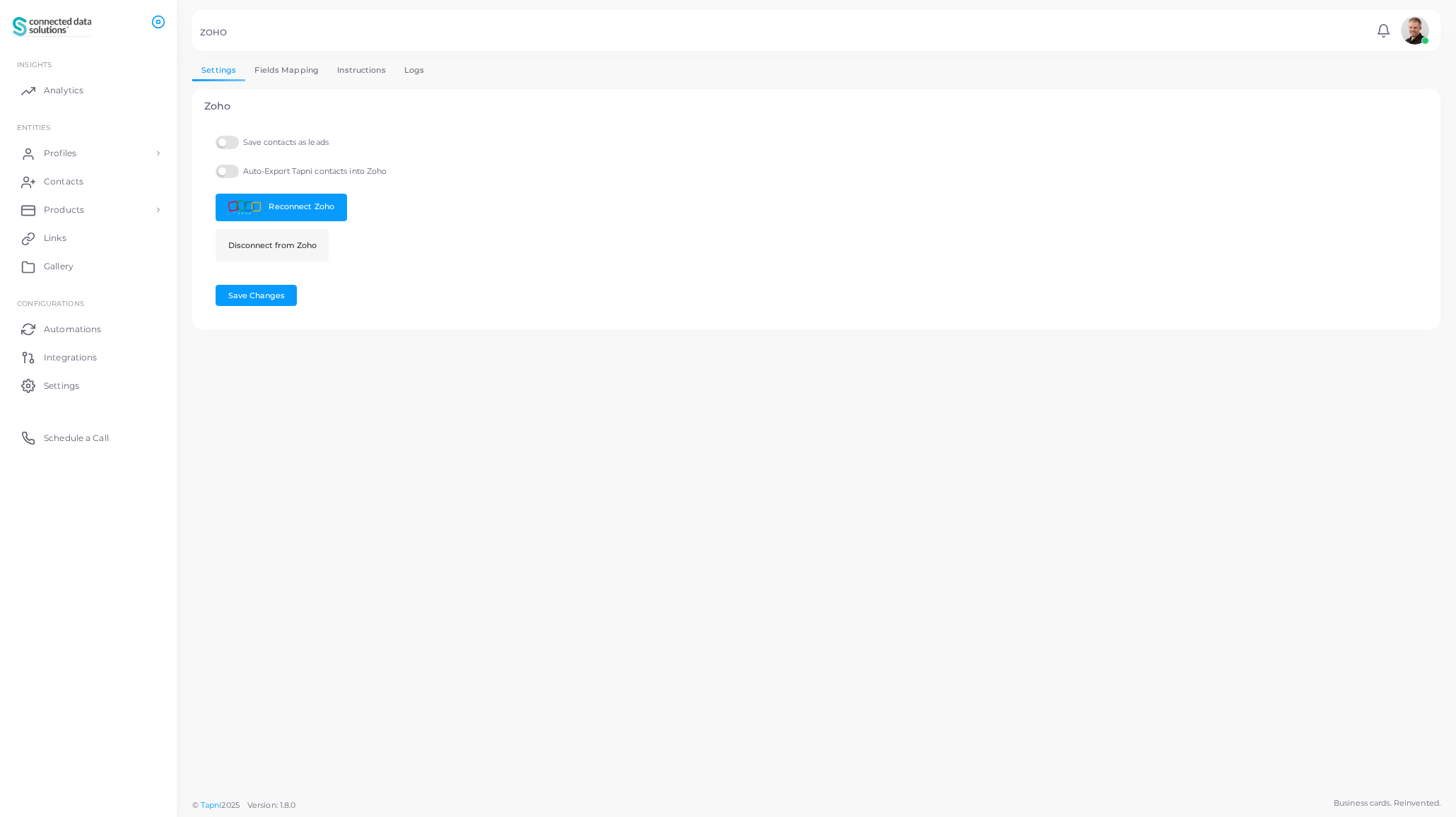
click at [271, 72] on link "Fields Mapping" at bounding box center [287, 70] width 83 height 21
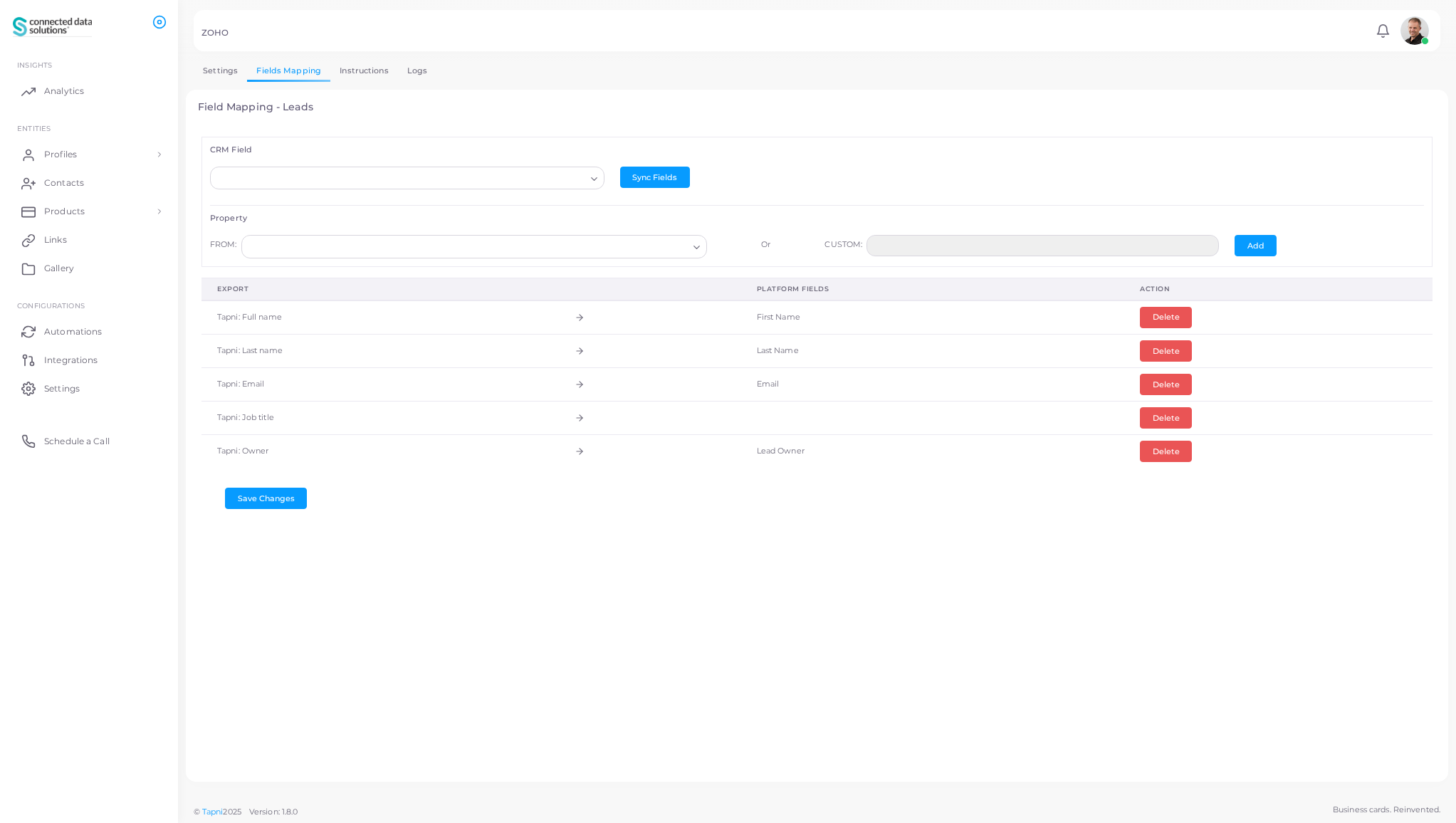
click at [411, 71] on link "Logs" at bounding box center [417, 70] width 40 height 21
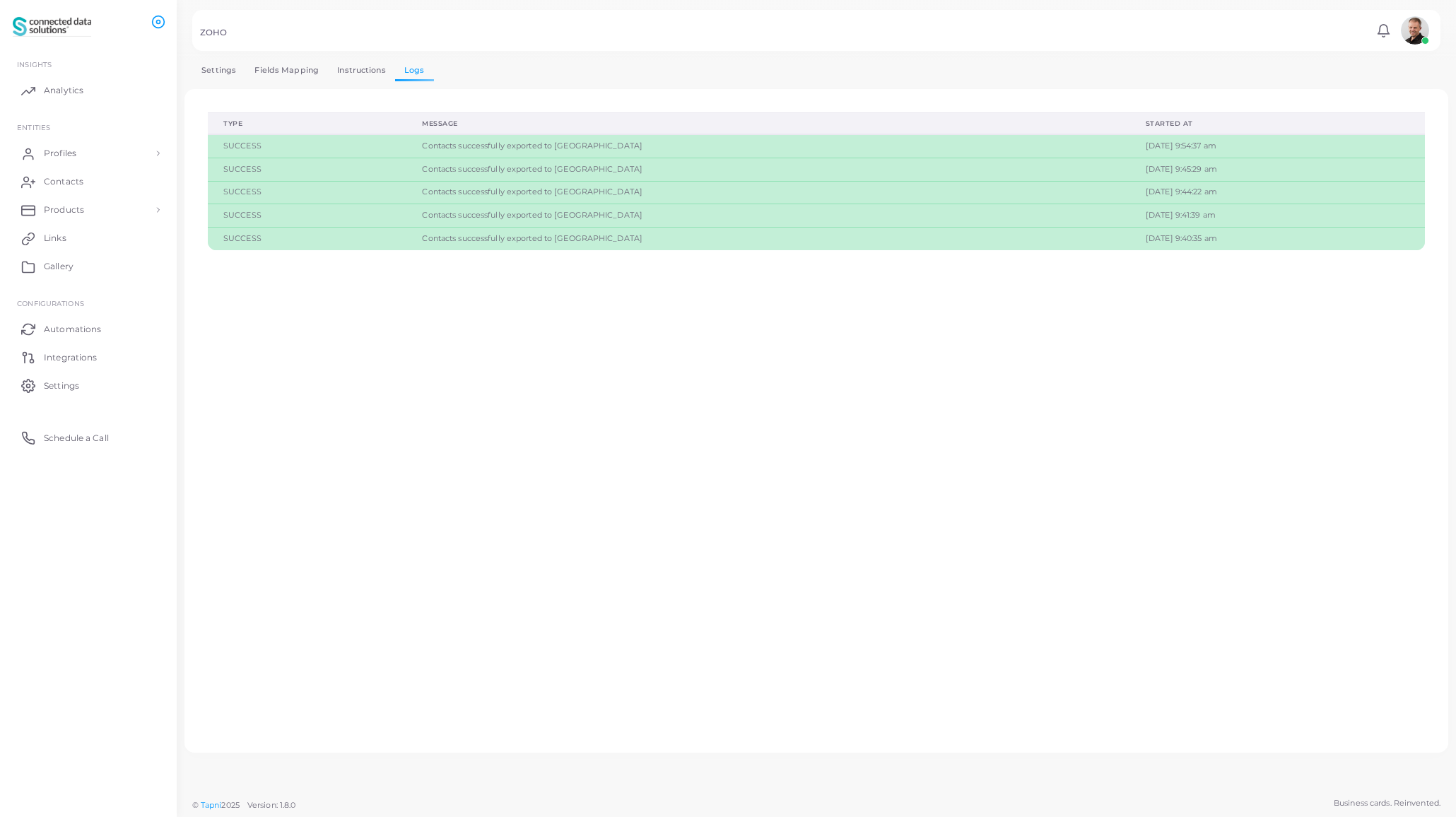
click at [222, 72] on link "Settings" at bounding box center [219, 70] width 53 height 21
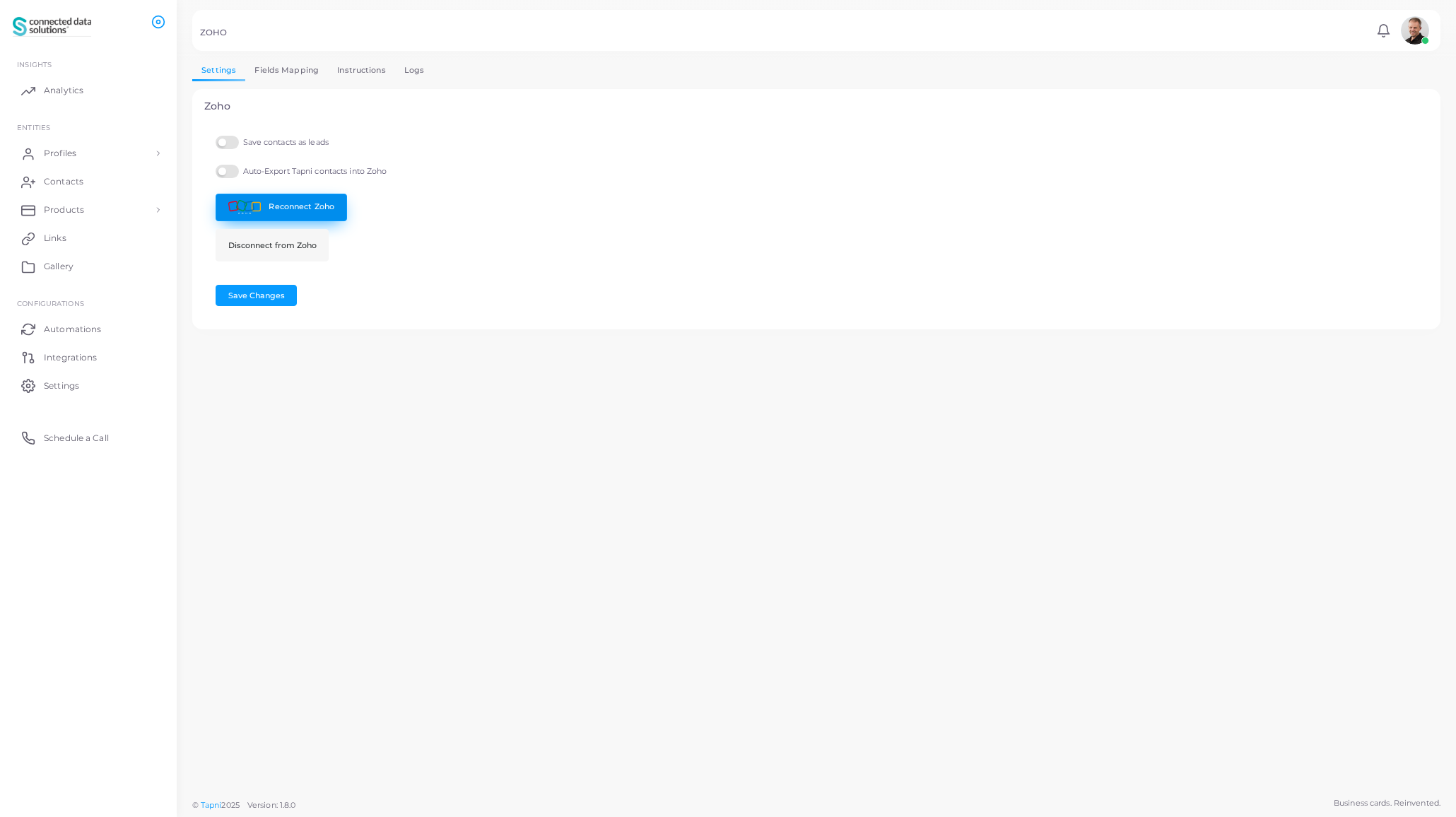
click at [311, 206] on link "Reconnect Zoho" at bounding box center [281, 207] width 131 height 28
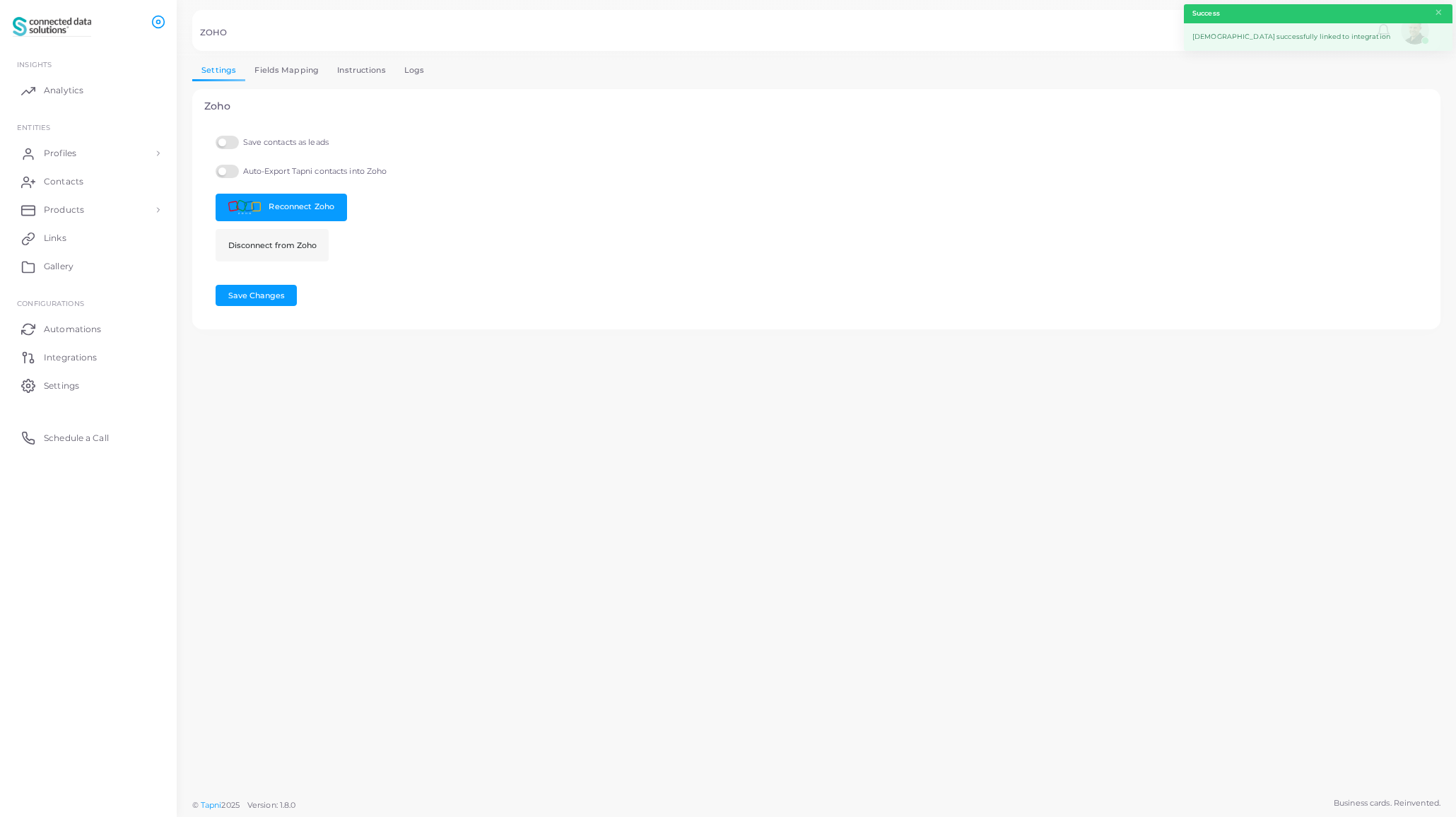
click at [277, 68] on link "Fields Mapping" at bounding box center [287, 70] width 83 height 21
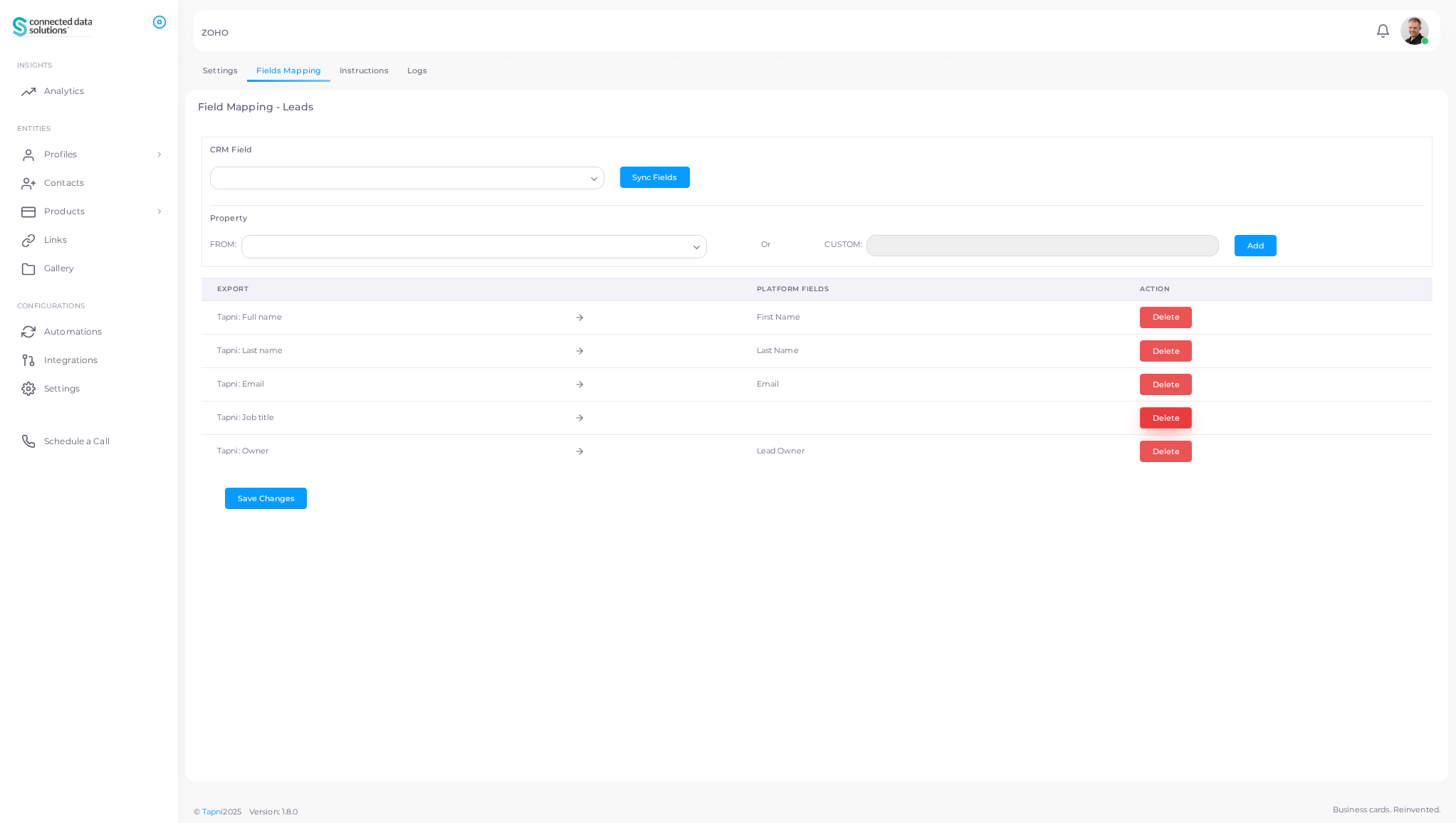
click at [1159, 418] on button "Delete" at bounding box center [1166, 418] width 52 height 22
click at [1159, 317] on button "Delete" at bounding box center [1166, 317] width 52 height 22
click at [345, 171] on input "Search for option" at bounding box center [400, 179] width 368 height 16
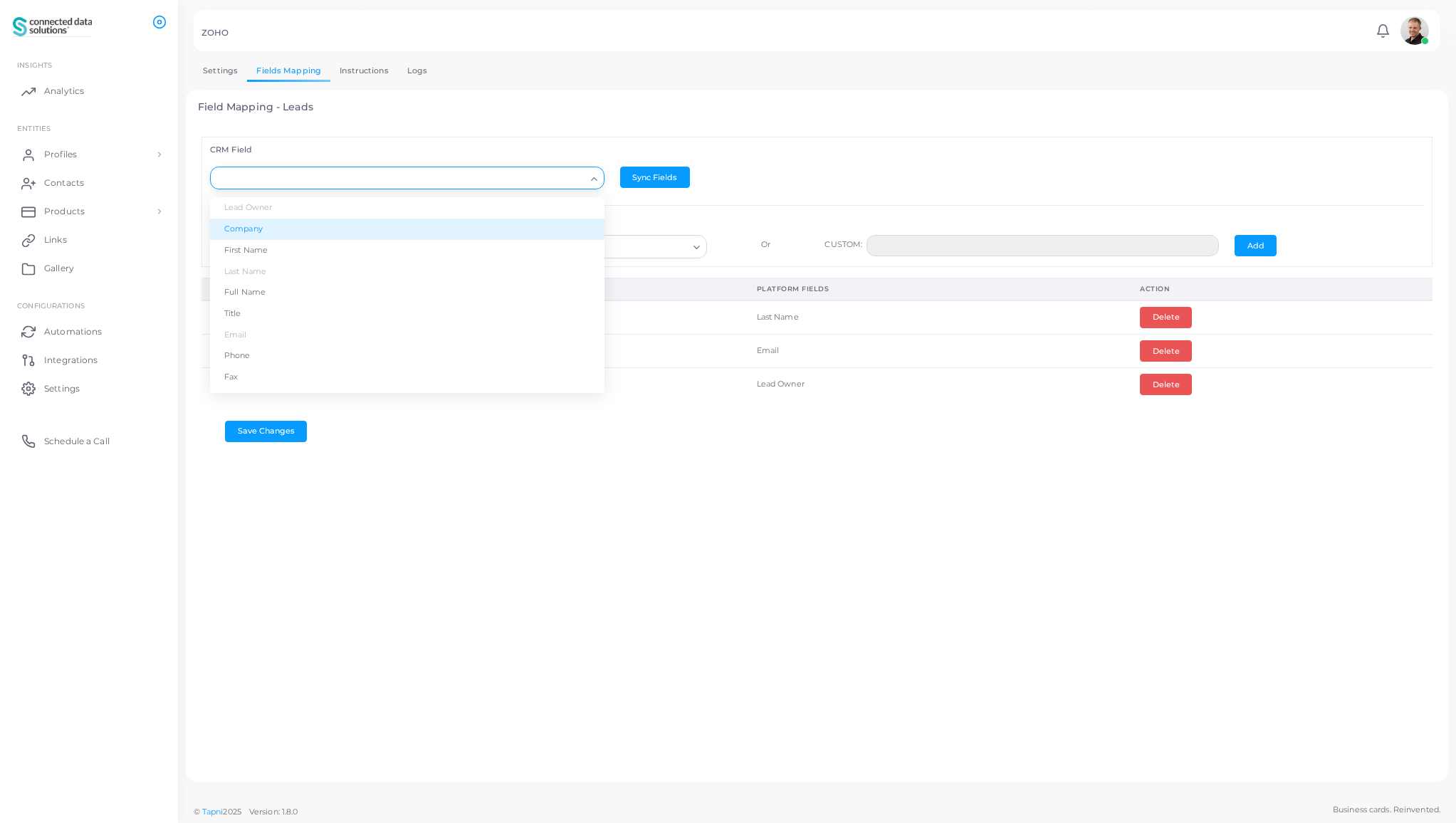
drag, startPoint x: 328, startPoint y: 229, endPoint x: 419, endPoint y: 213, distance: 92.4
click at [328, 229] on li "Company" at bounding box center [407, 229] width 394 height 22
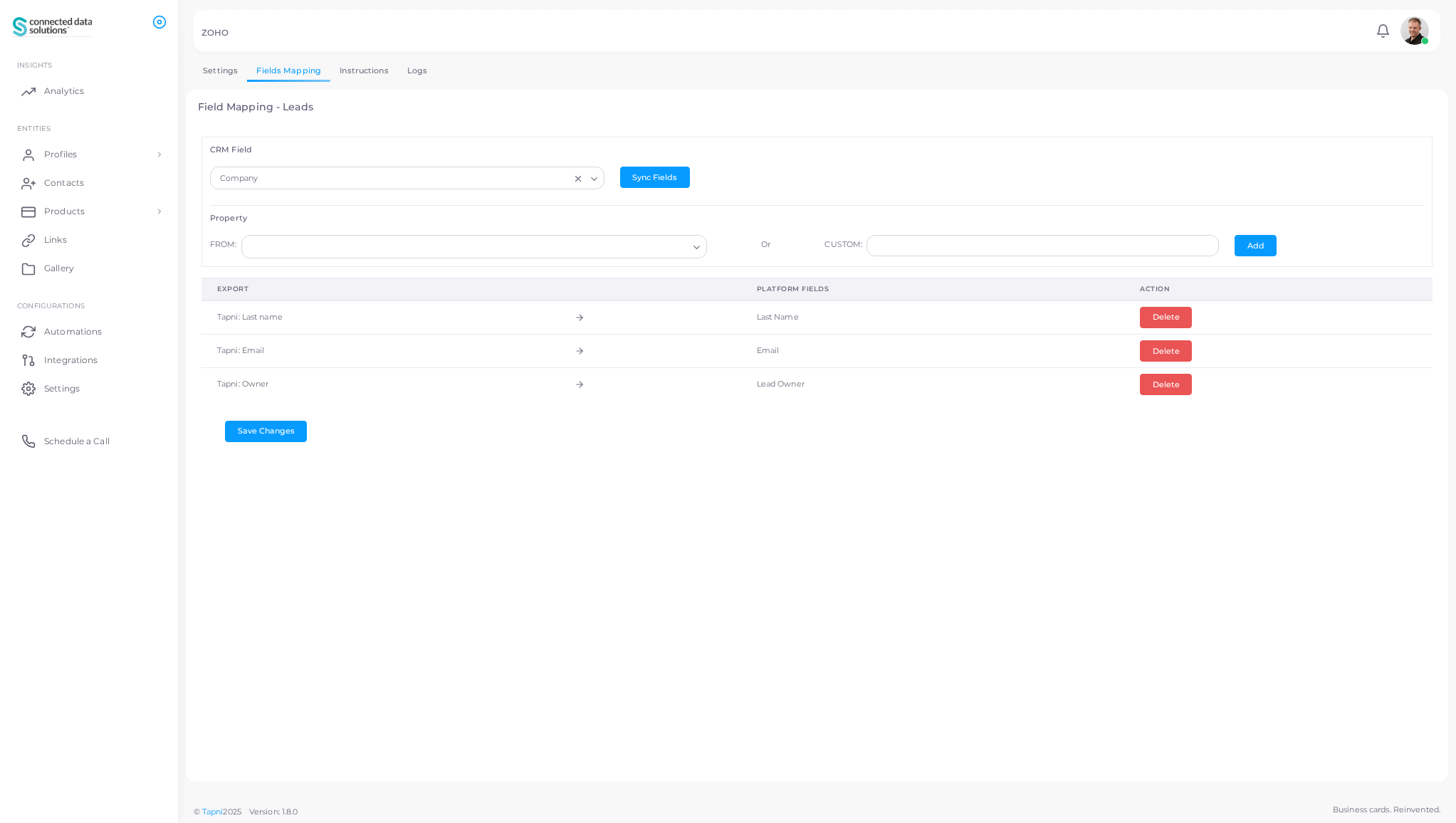
click at [563, 251] on input "Search for option" at bounding box center [468, 247] width 440 height 16
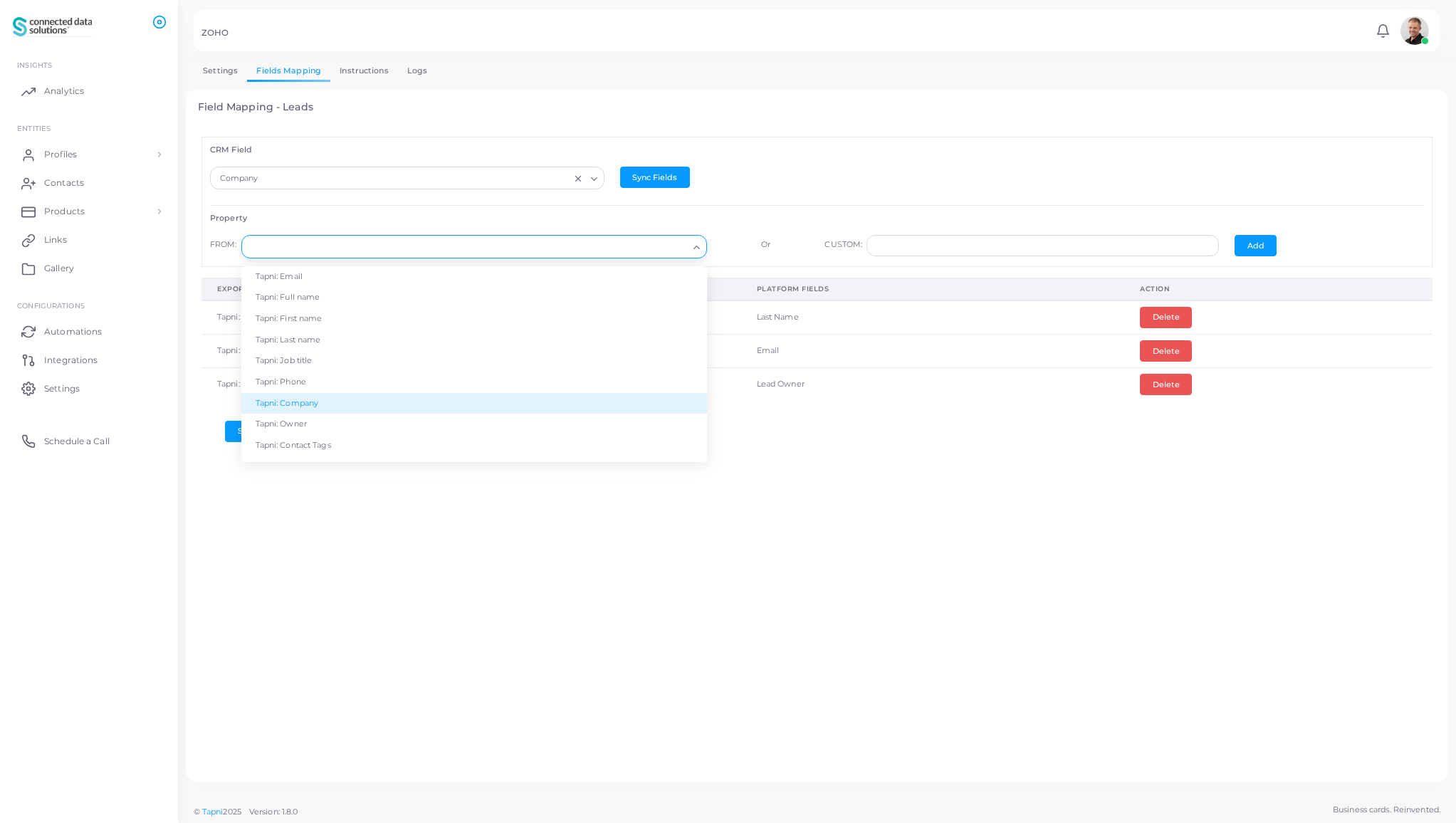
click at [532, 405] on li "Tapni: Company" at bounding box center [474, 404] width 465 height 22
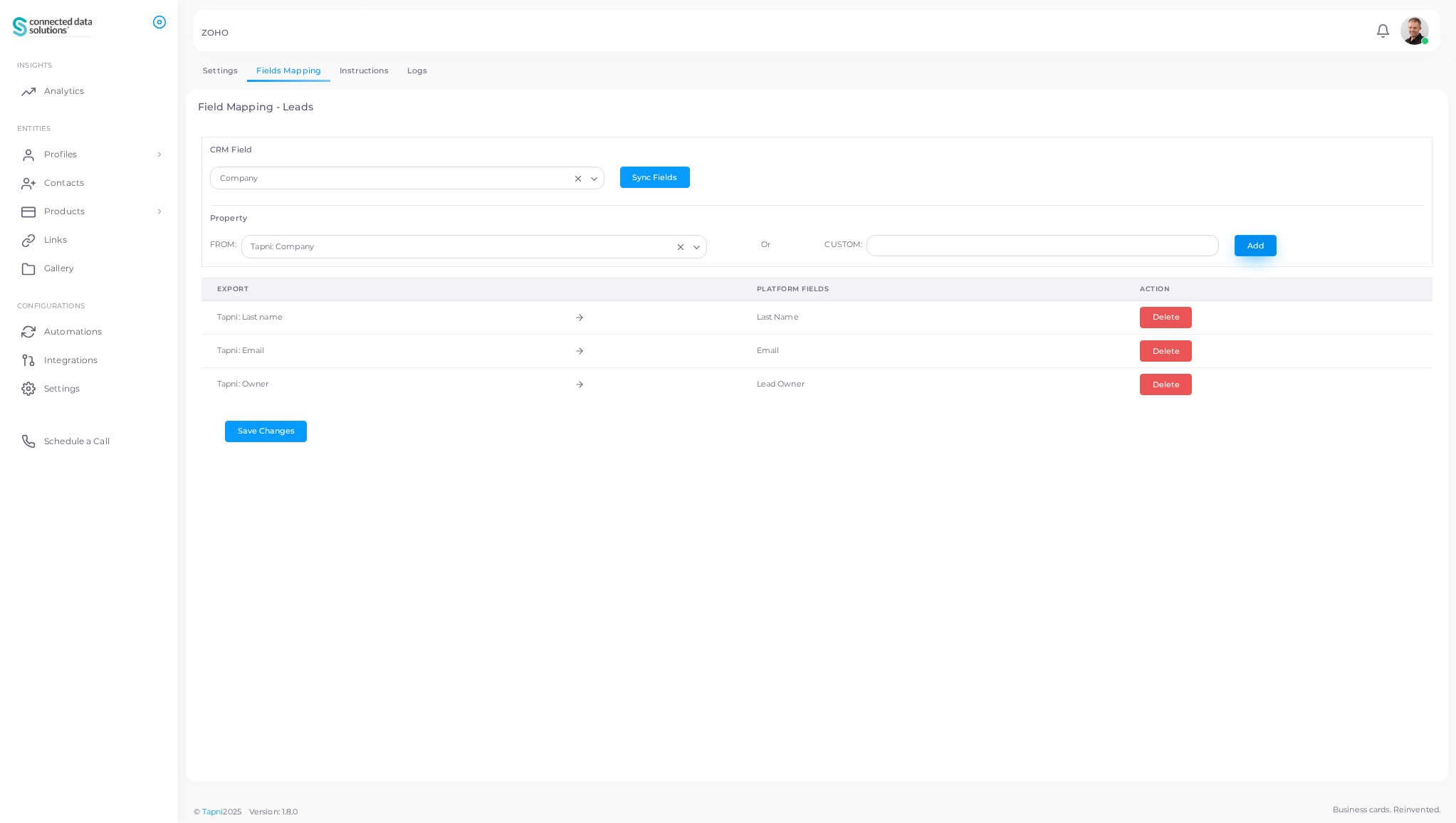
click at [1251, 245] on button "Add" at bounding box center [1256, 246] width 42 height 22
click at [537, 177] on input "Search for option" at bounding box center [400, 179] width 368 height 16
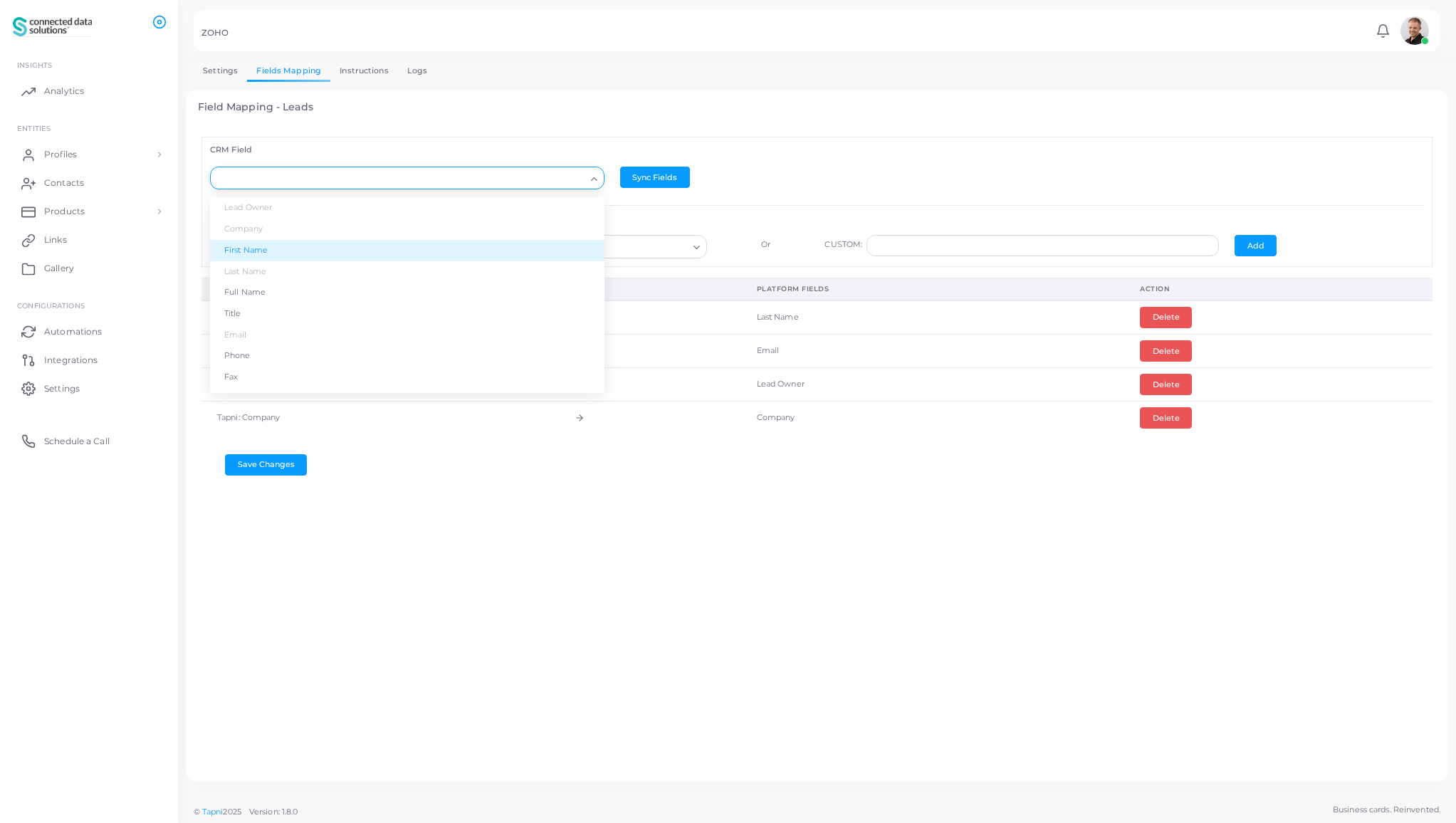
click at [374, 248] on li "First Name" at bounding box center [407, 251] width 394 height 22
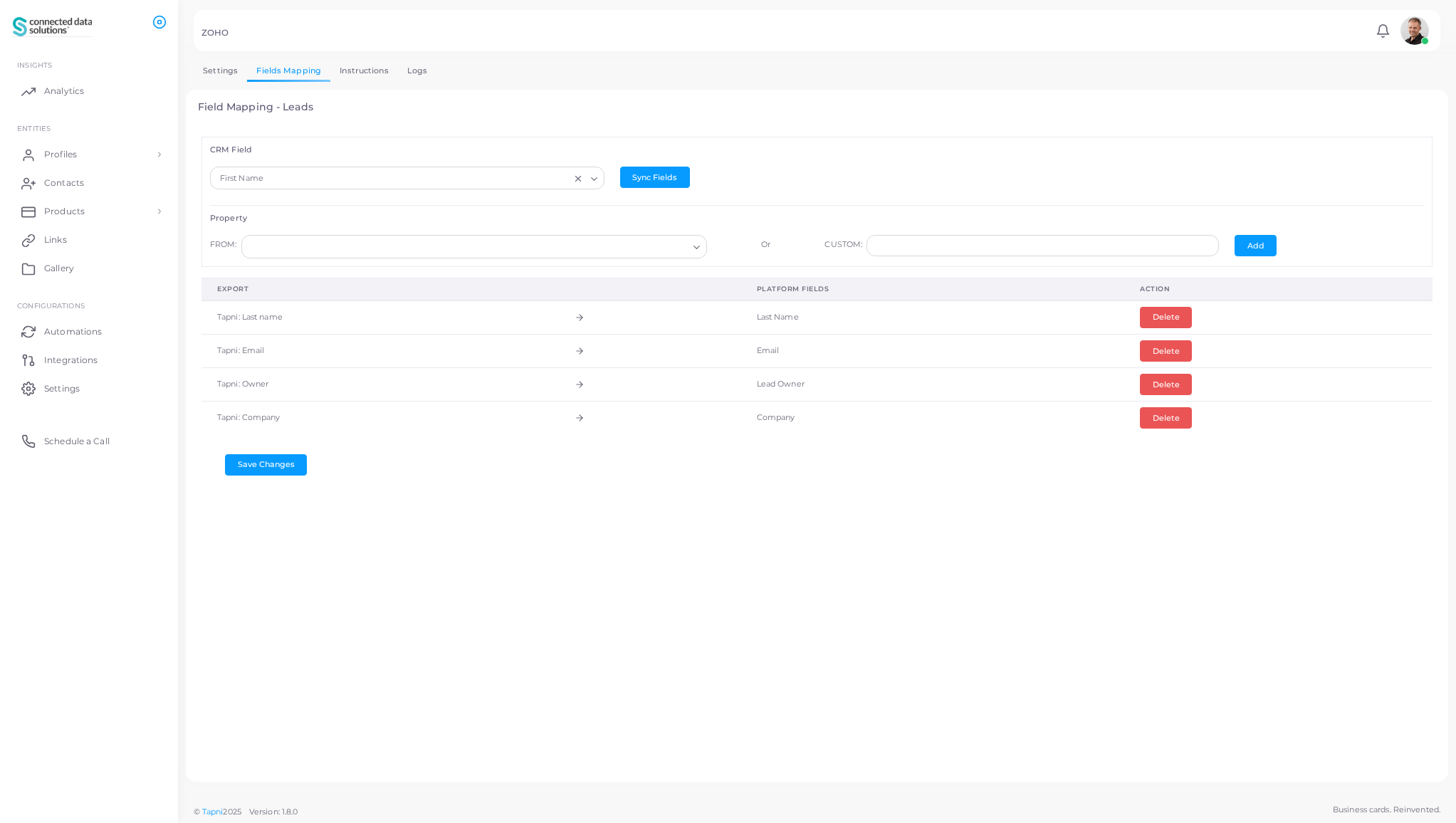
click at [468, 251] on input "Search for option" at bounding box center [468, 247] width 440 height 16
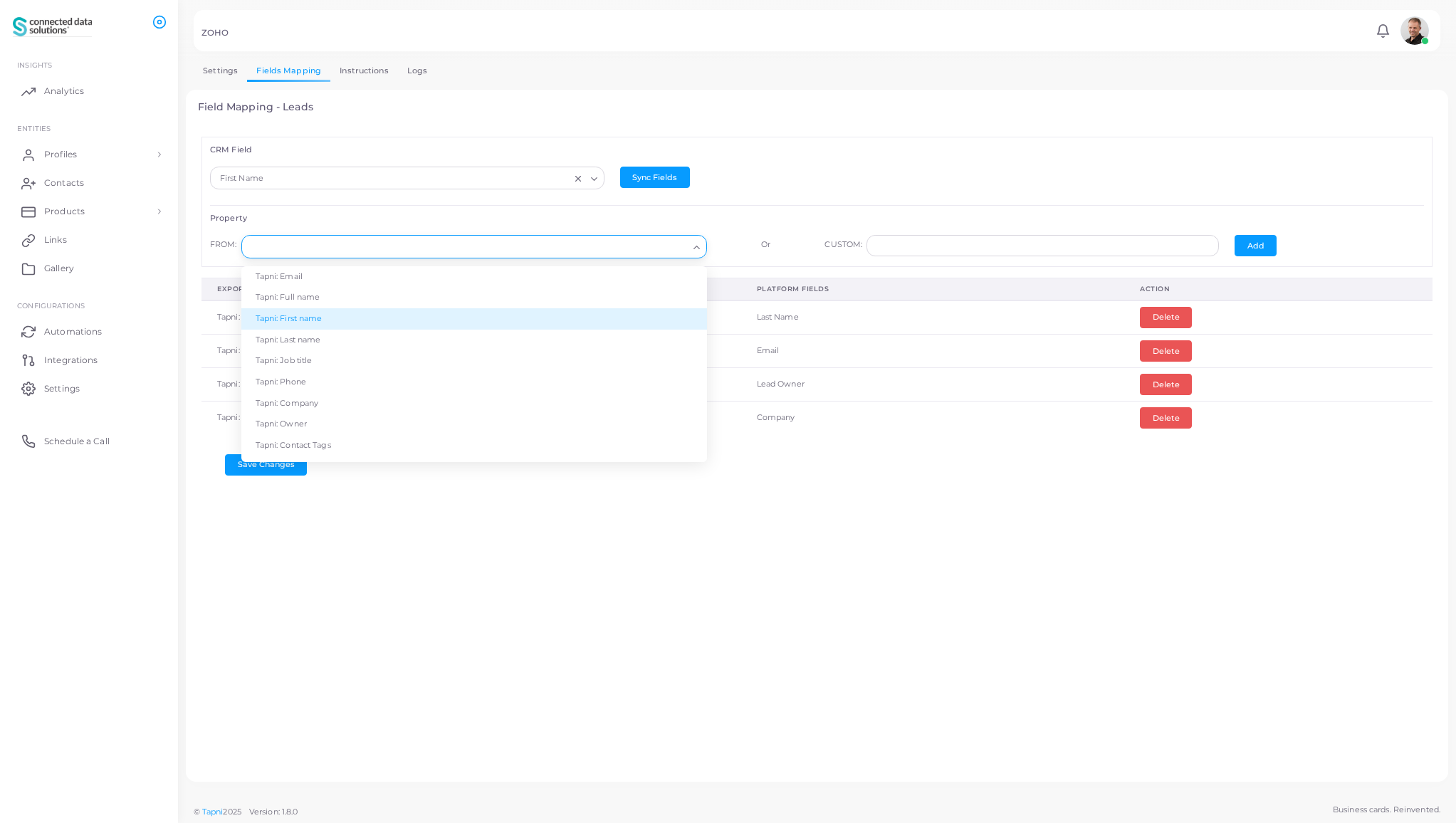
click at [421, 319] on li "Tapni: First name" at bounding box center [474, 319] width 465 height 22
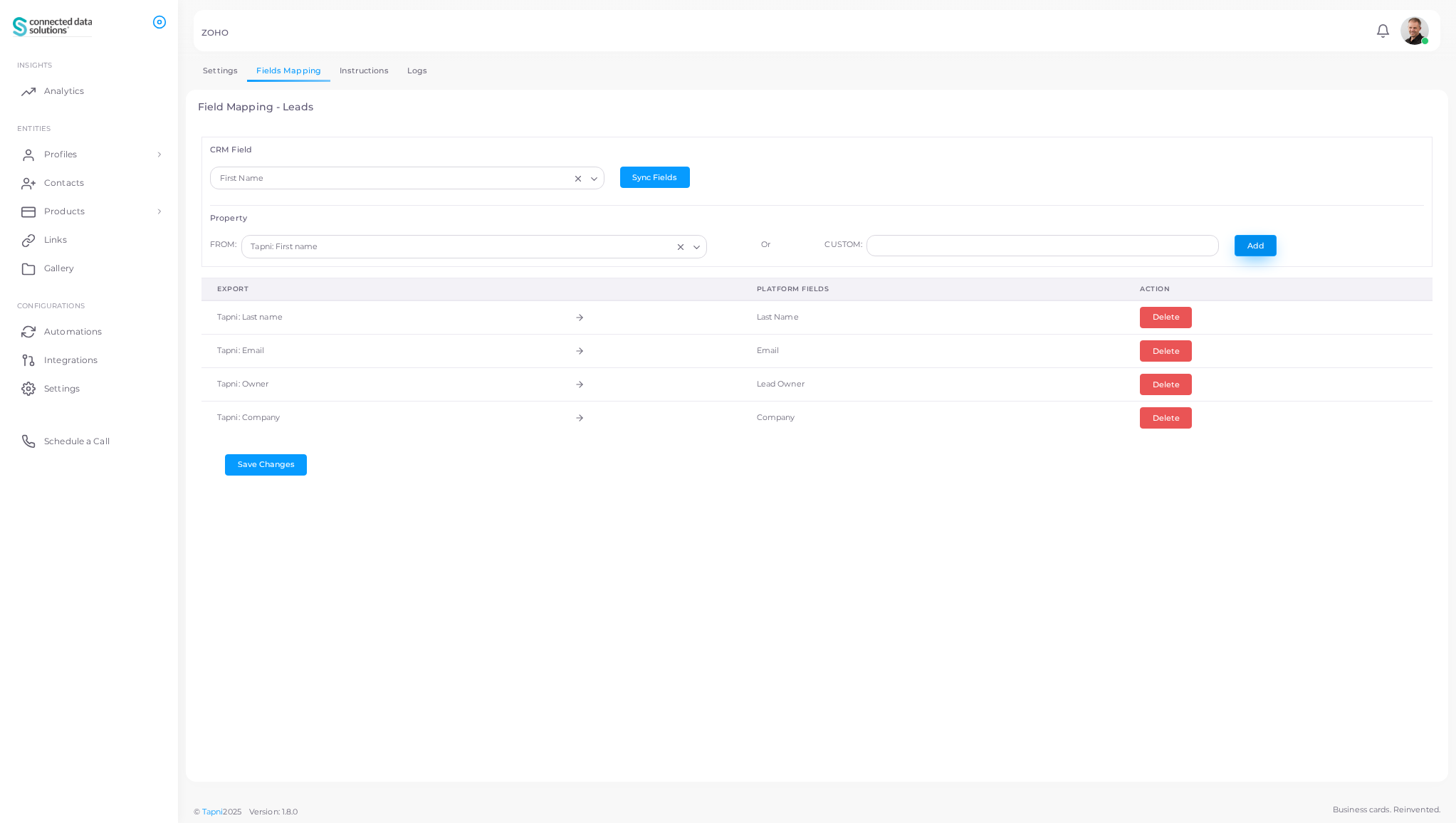
click at [1253, 246] on button "Add" at bounding box center [1256, 246] width 42 height 22
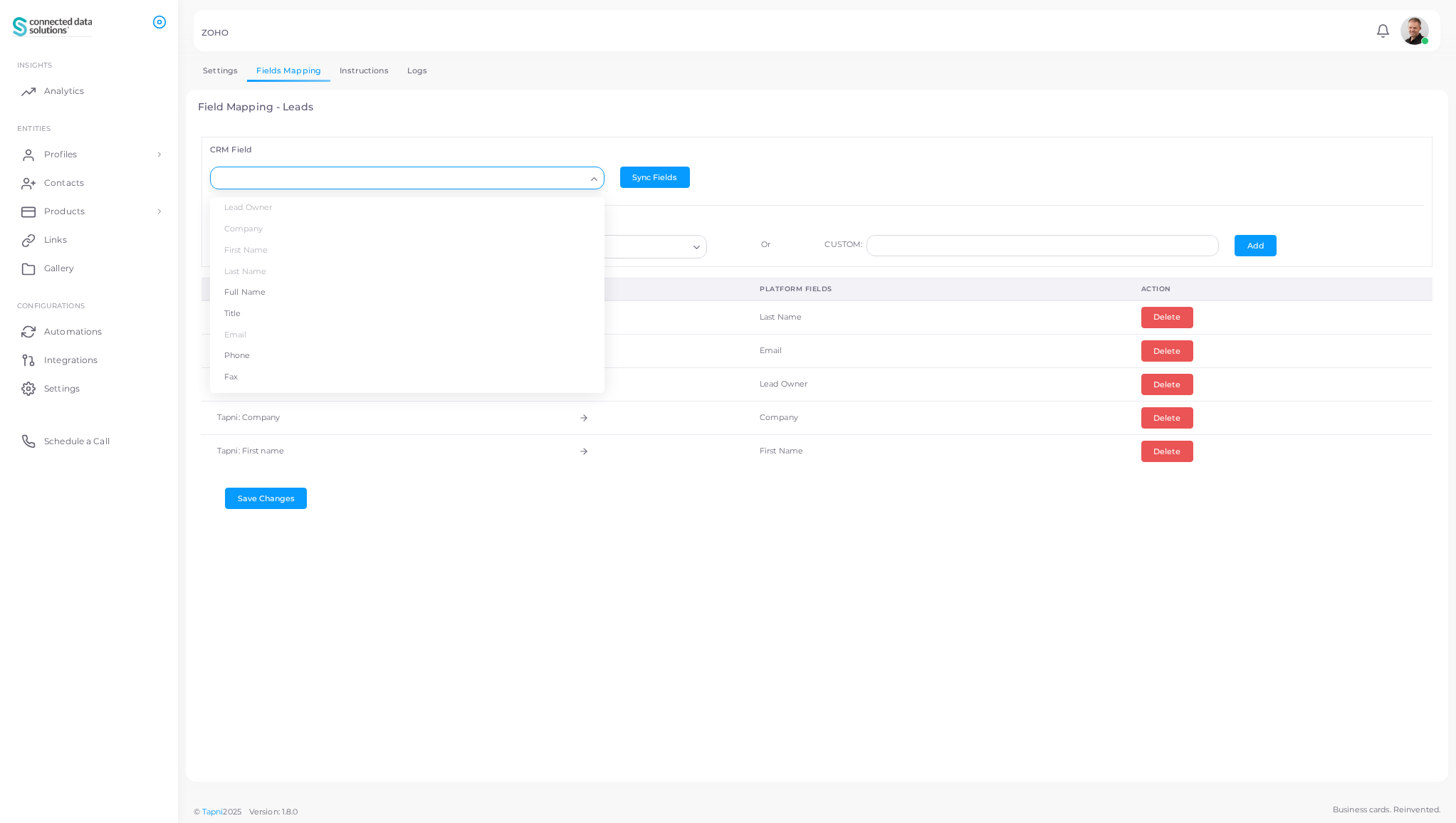
click at [278, 181] on input "Search for option" at bounding box center [400, 179] width 368 height 16
click at [267, 313] on li "Title" at bounding box center [407, 314] width 394 height 22
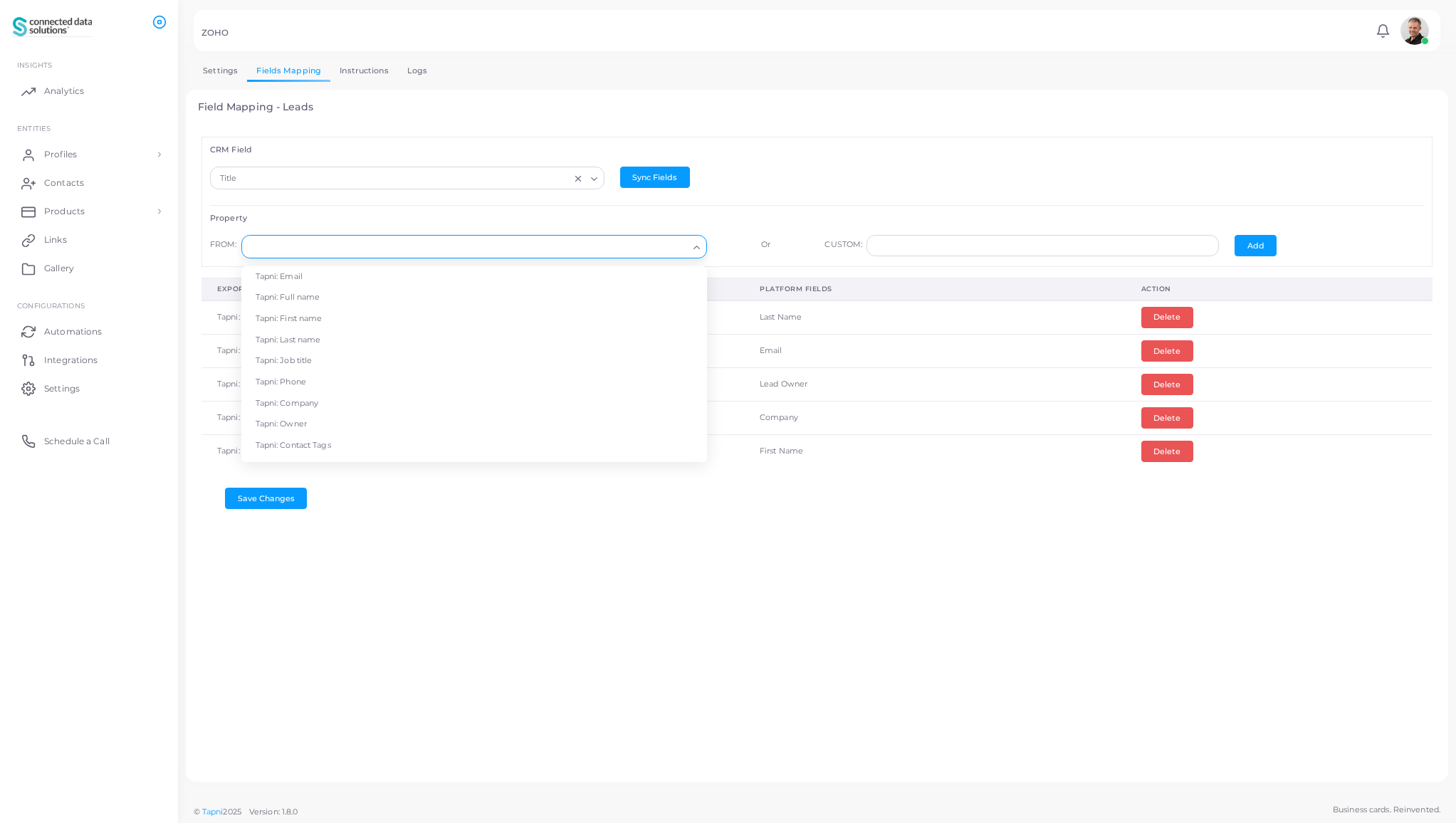
click at [443, 248] on input "Search for option" at bounding box center [468, 247] width 440 height 16
click at [413, 356] on li "Tapni: Job title" at bounding box center [474, 361] width 465 height 22
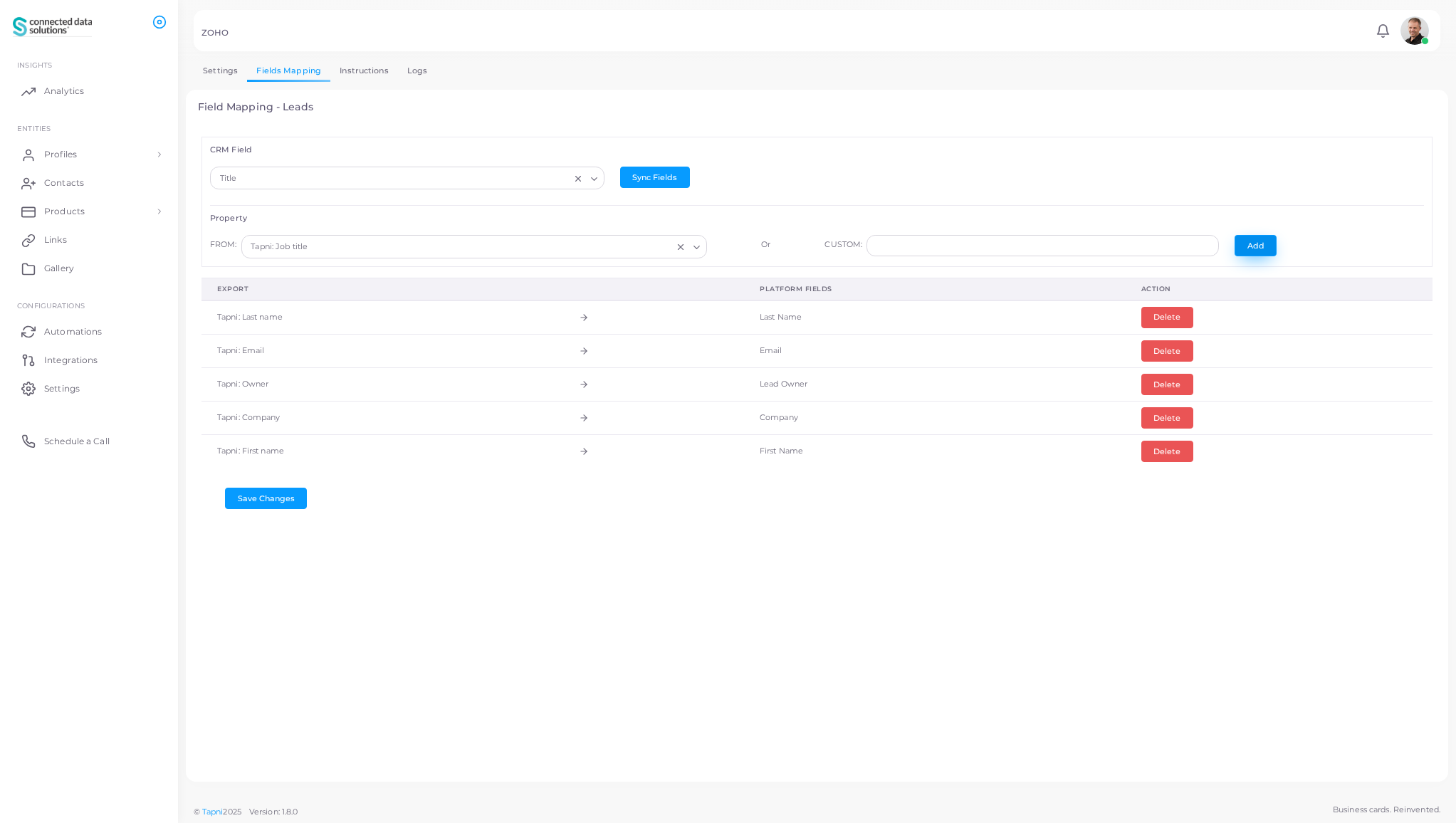
click at [1247, 245] on button "Add" at bounding box center [1256, 246] width 42 height 22
click at [266, 533] on button "Save Changes" at bounding box center [266, 532] width 82 height 22
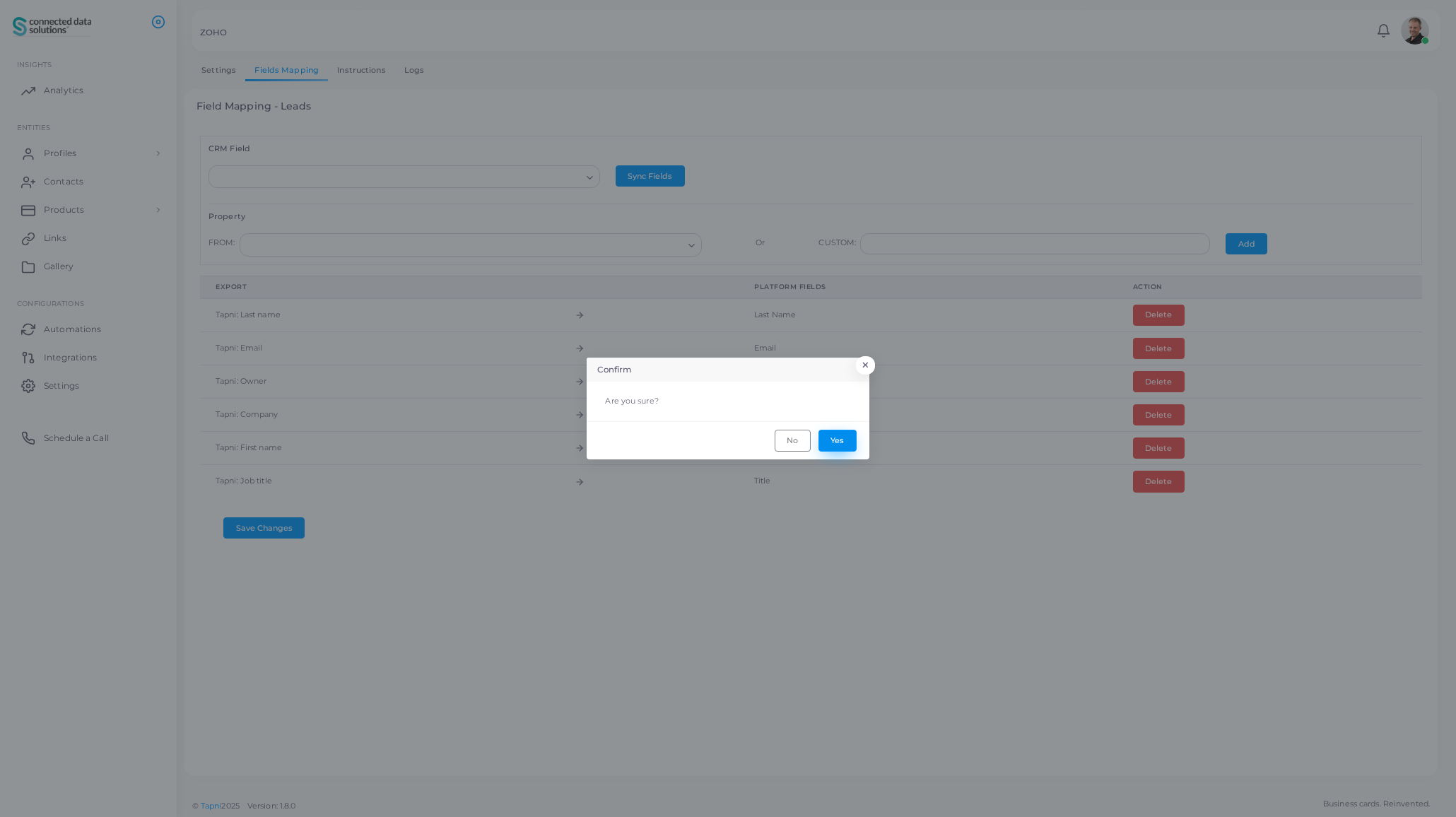
click at [840, 441] on button "Yes" at bounding box center [838, 441] width 39 height 21
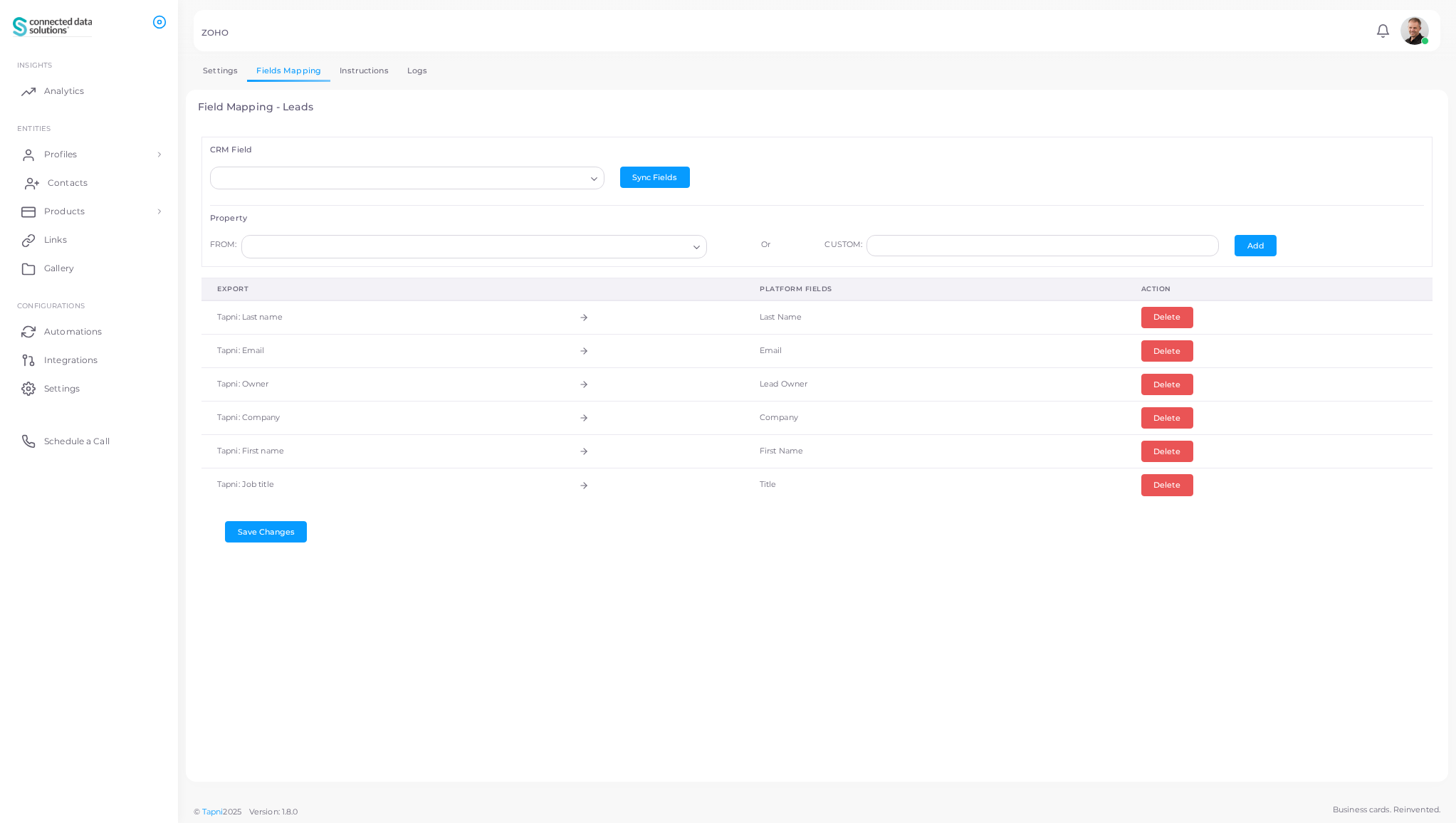
click at [77, 182] on span "Contacts" at bounding box center [68, 183] width 40 height 13
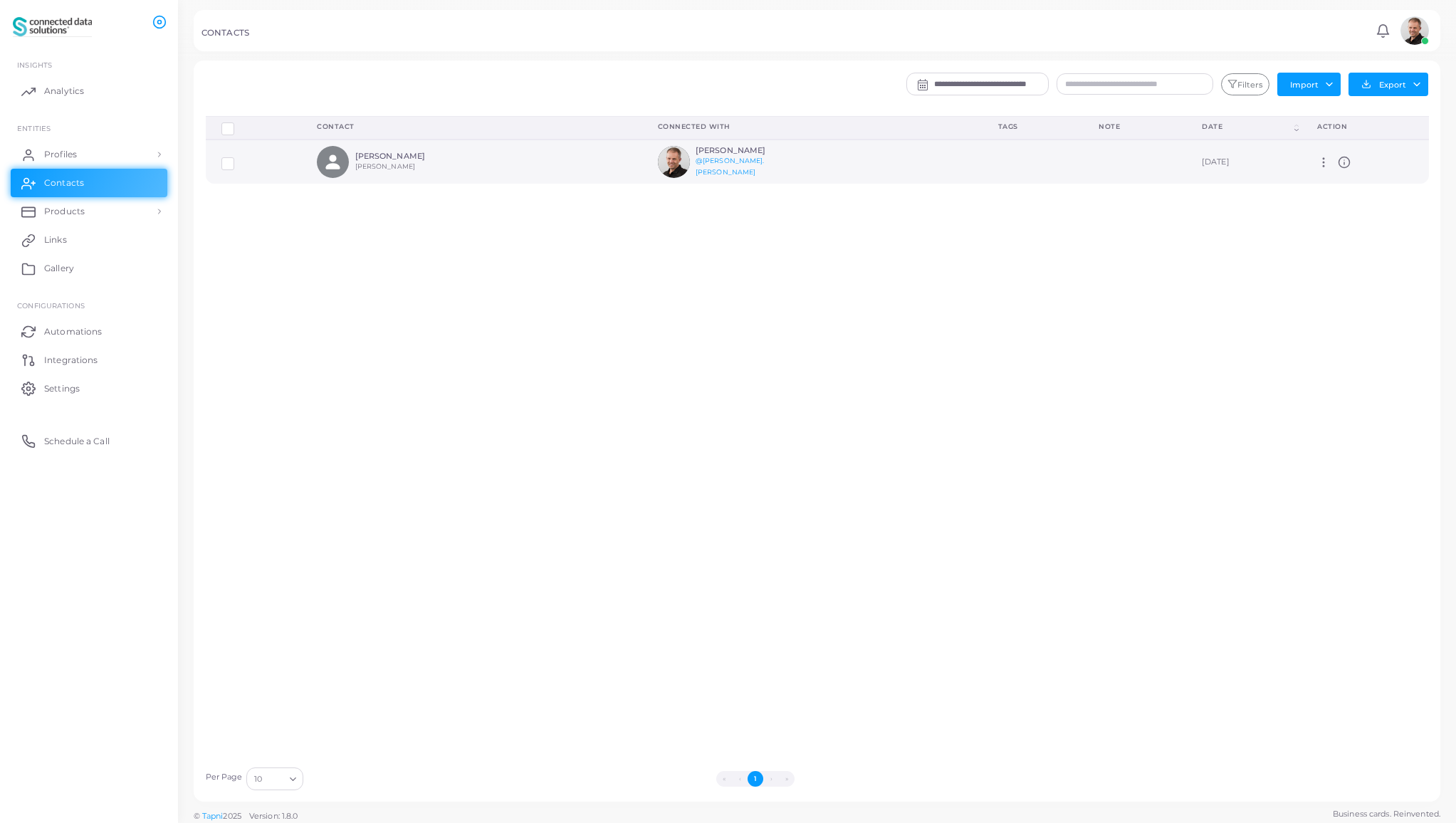
click at [238, 158] on label at bounding box center [238, 158] width 0 height 0
click at [1381, 82] on button "Export" at bounding box center [1388, 84] width 80 height 24
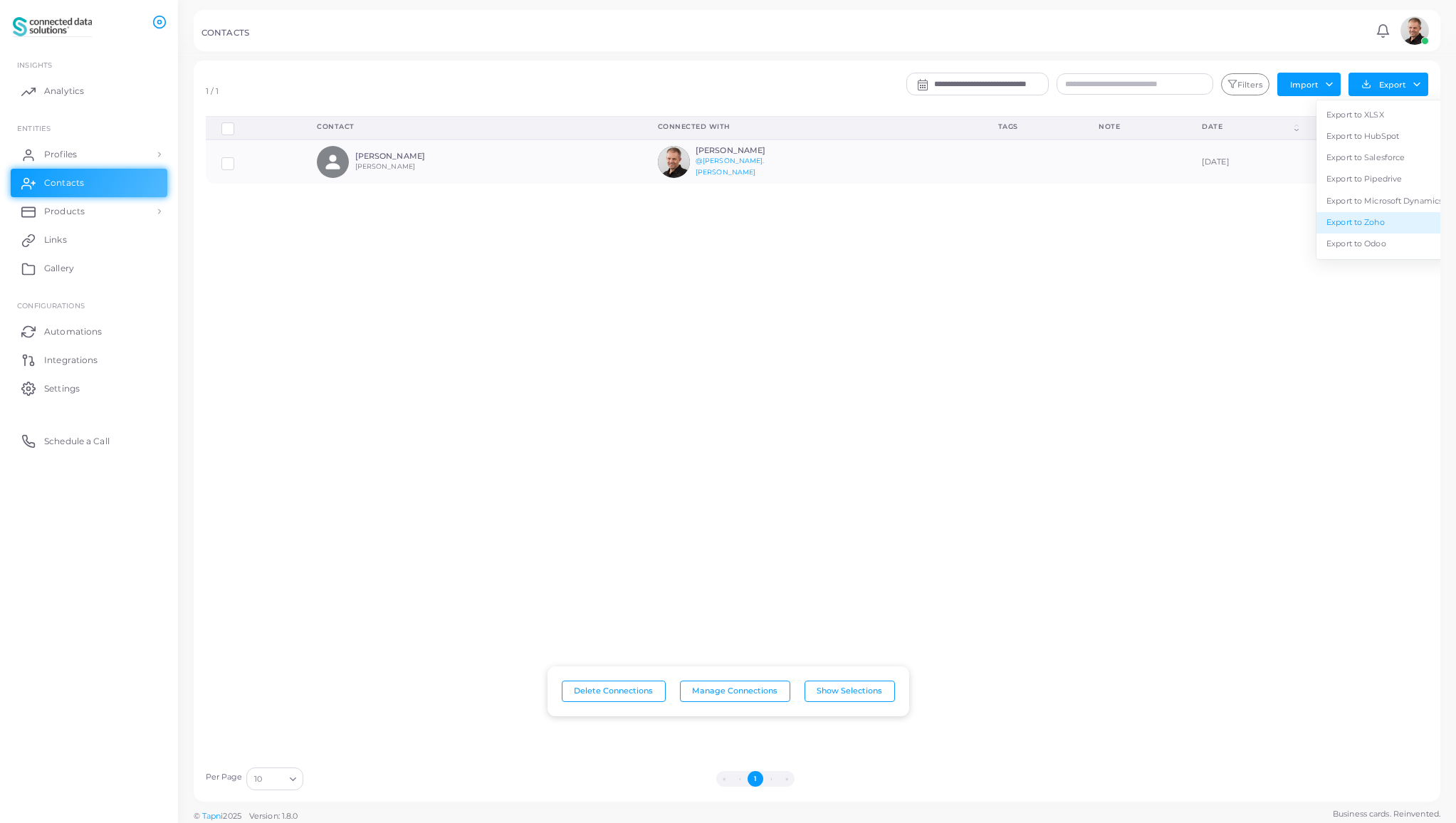
click at [1379, 225] on link "Export to Zoho" at bounding box center [1384, 223] width 136 height 22
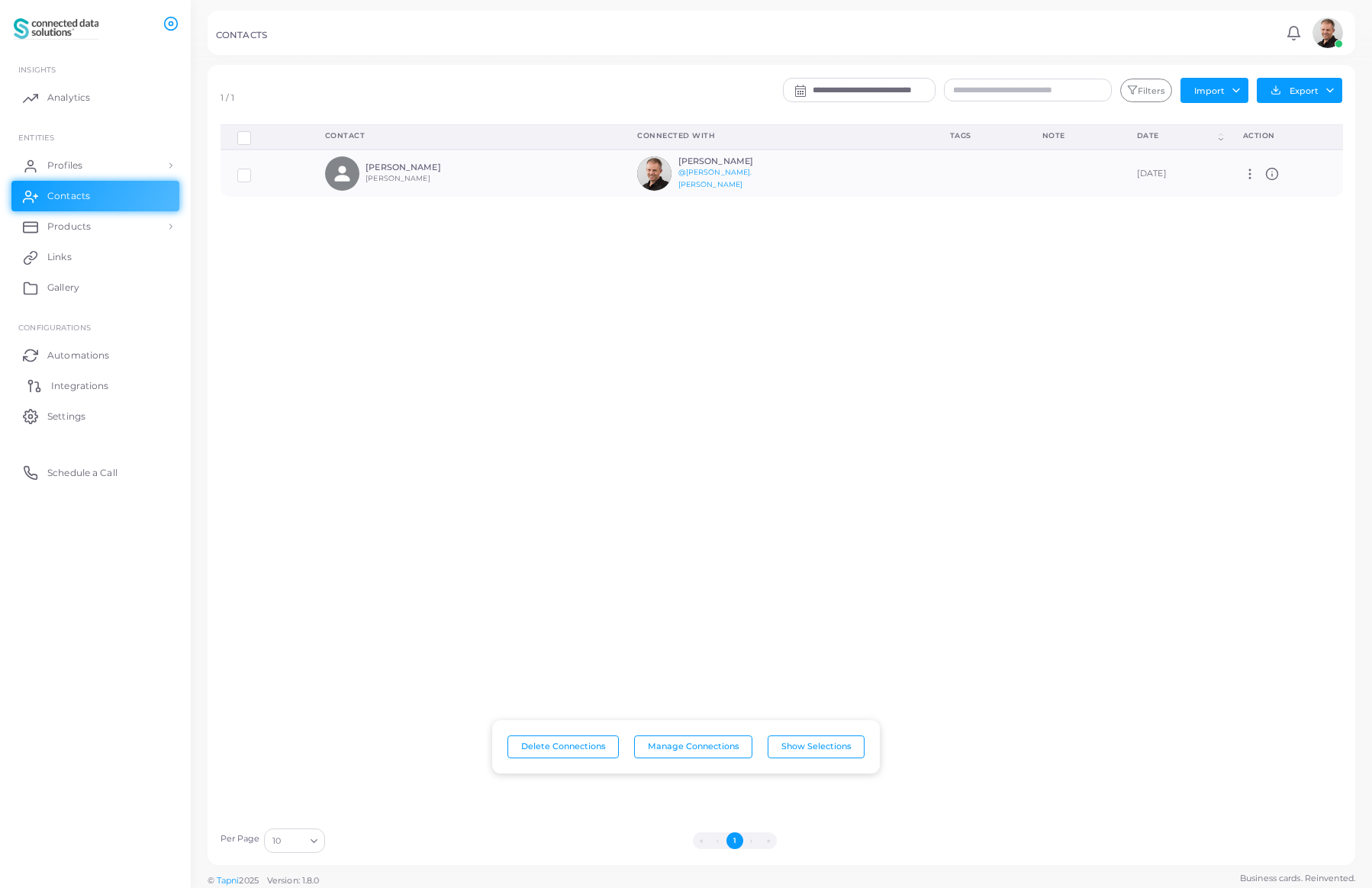
click at [73, 386] on span "Integrations" at bounding box center [79, 386] width 57 height 14
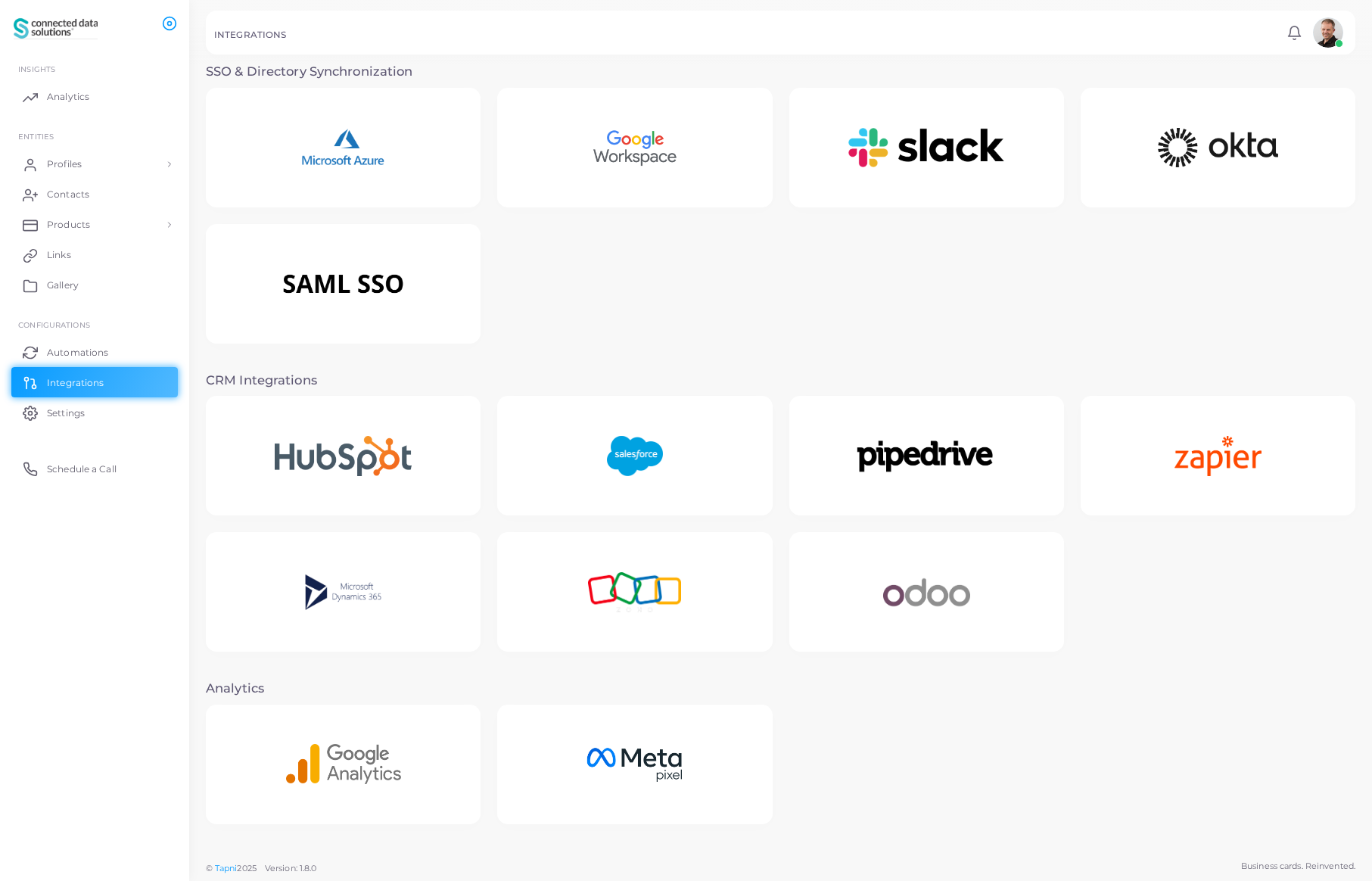
click at [622, 599] on img at bounding box center [634, 592] width 148 height 95
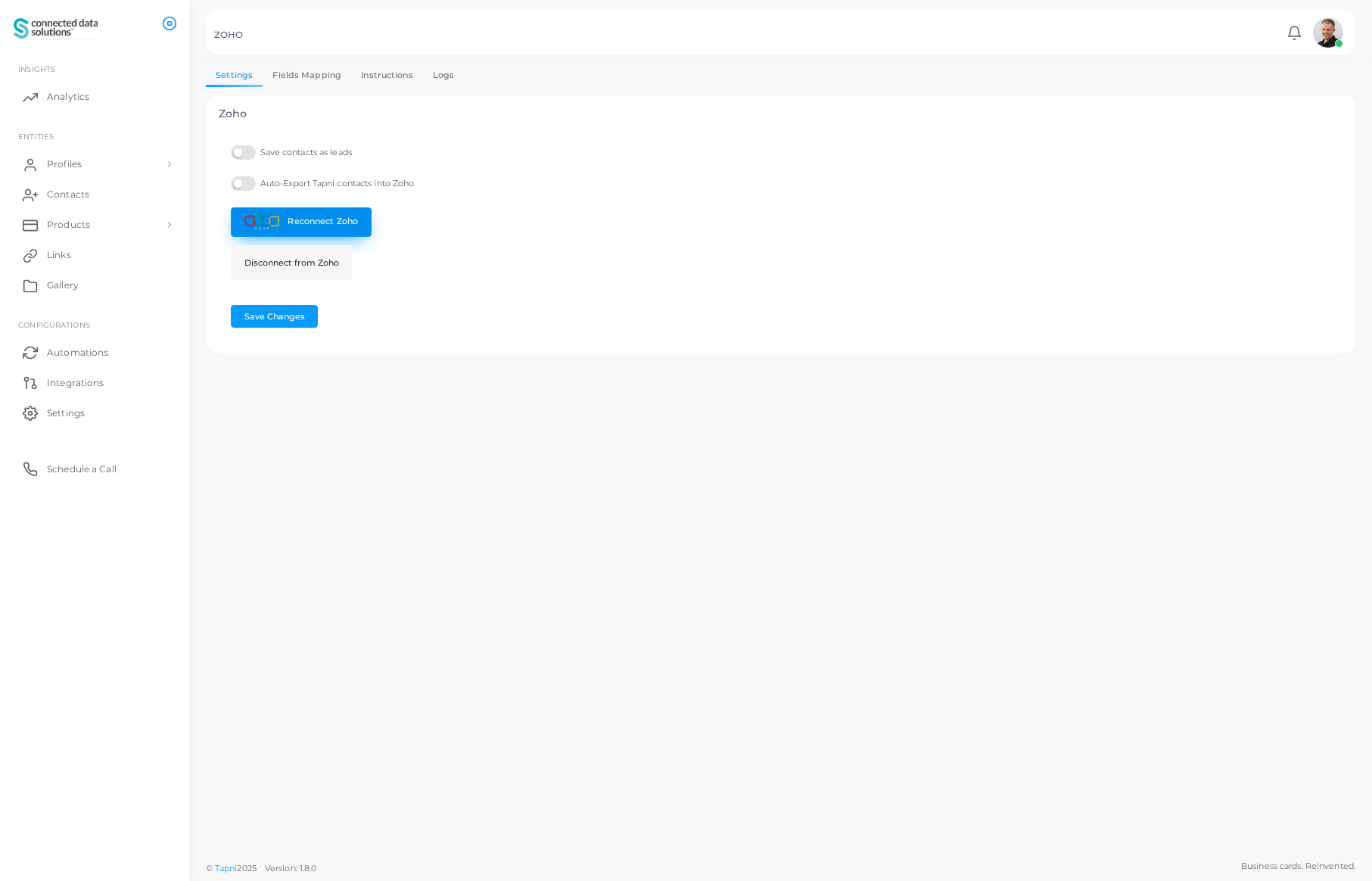
click at [308, 221] on link "Reconnect Zoho" at bounding box center [301, 222] width 140 height 30
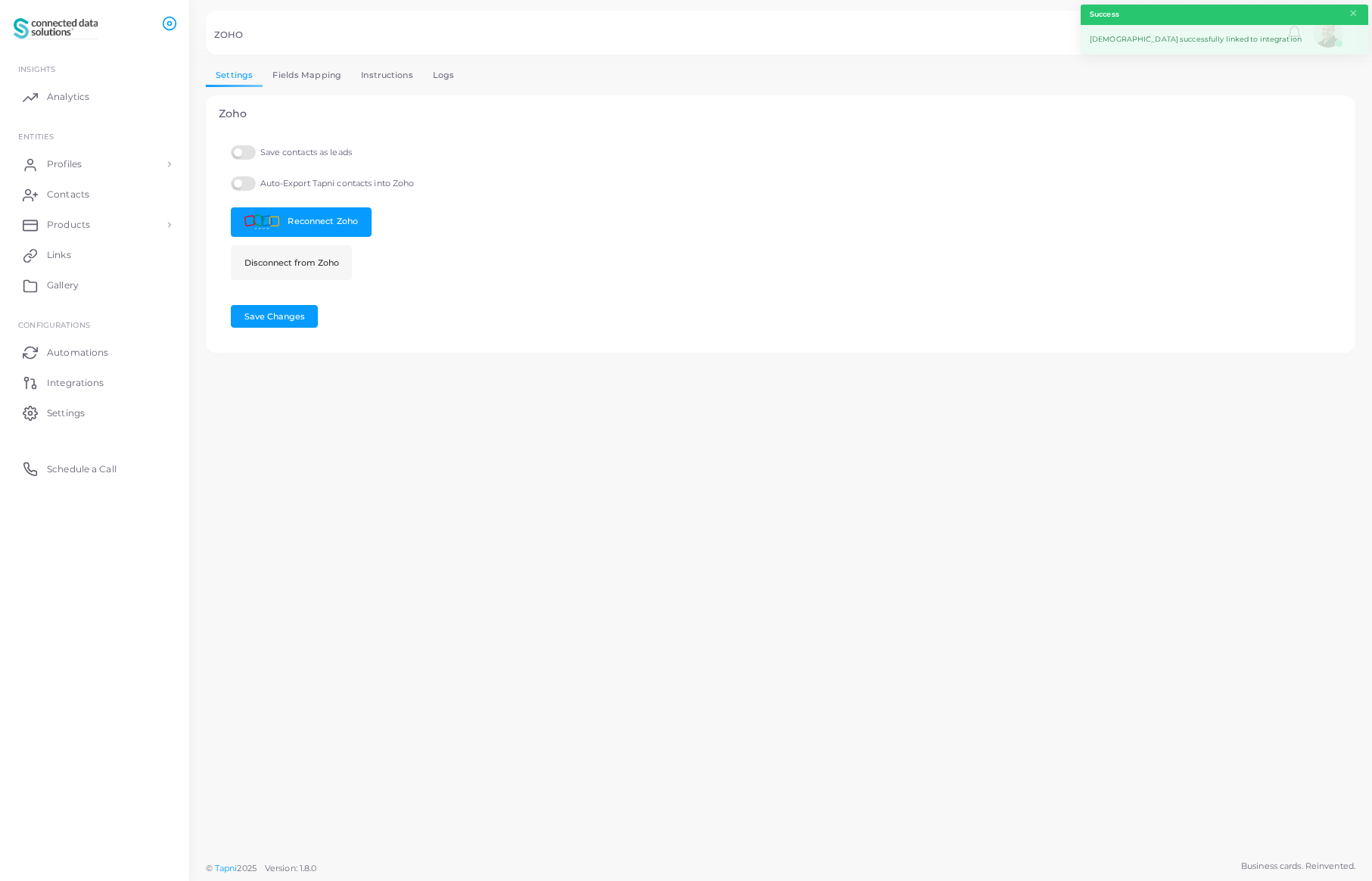
click at [304, 73] on link "Fields Mapping" at bounding box center [307, 75] width 89 height 22
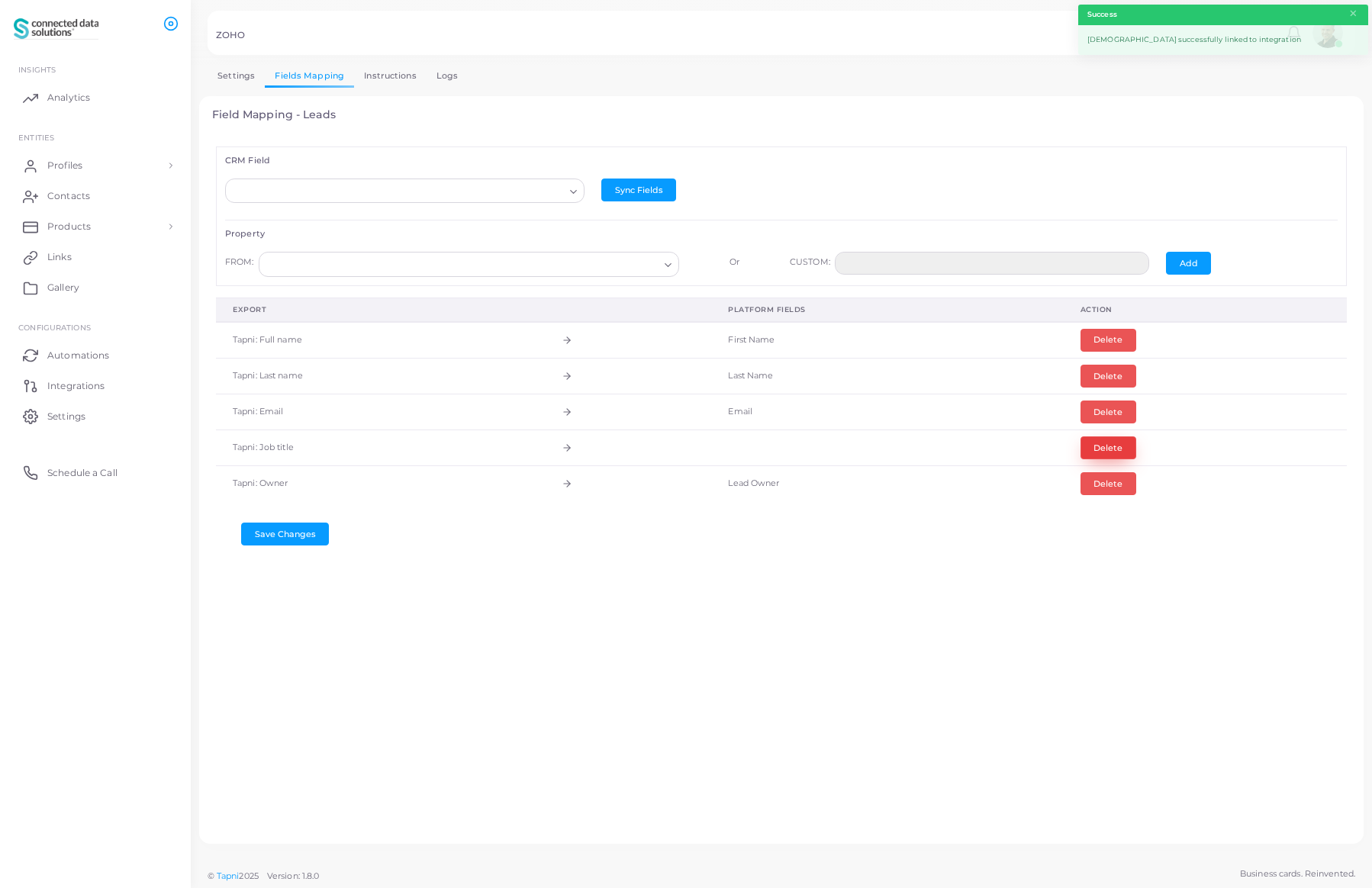
click at [1106, 448] on button "Delete" at bounding box center [1108, 448] width 55 height 23
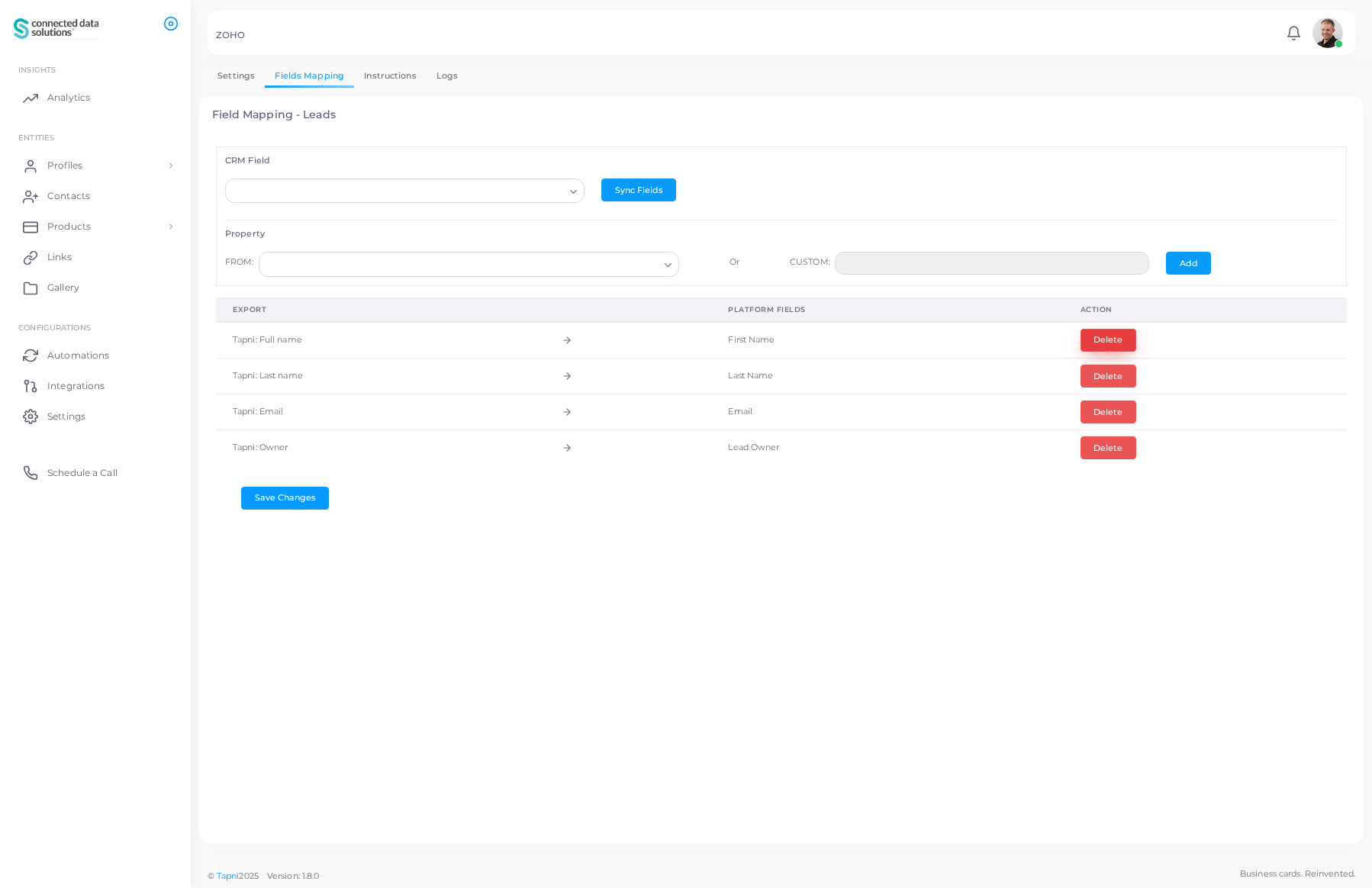
click at [1103, 336] on button "Delete" at bounding box center [1108, 340] width 55 height 23
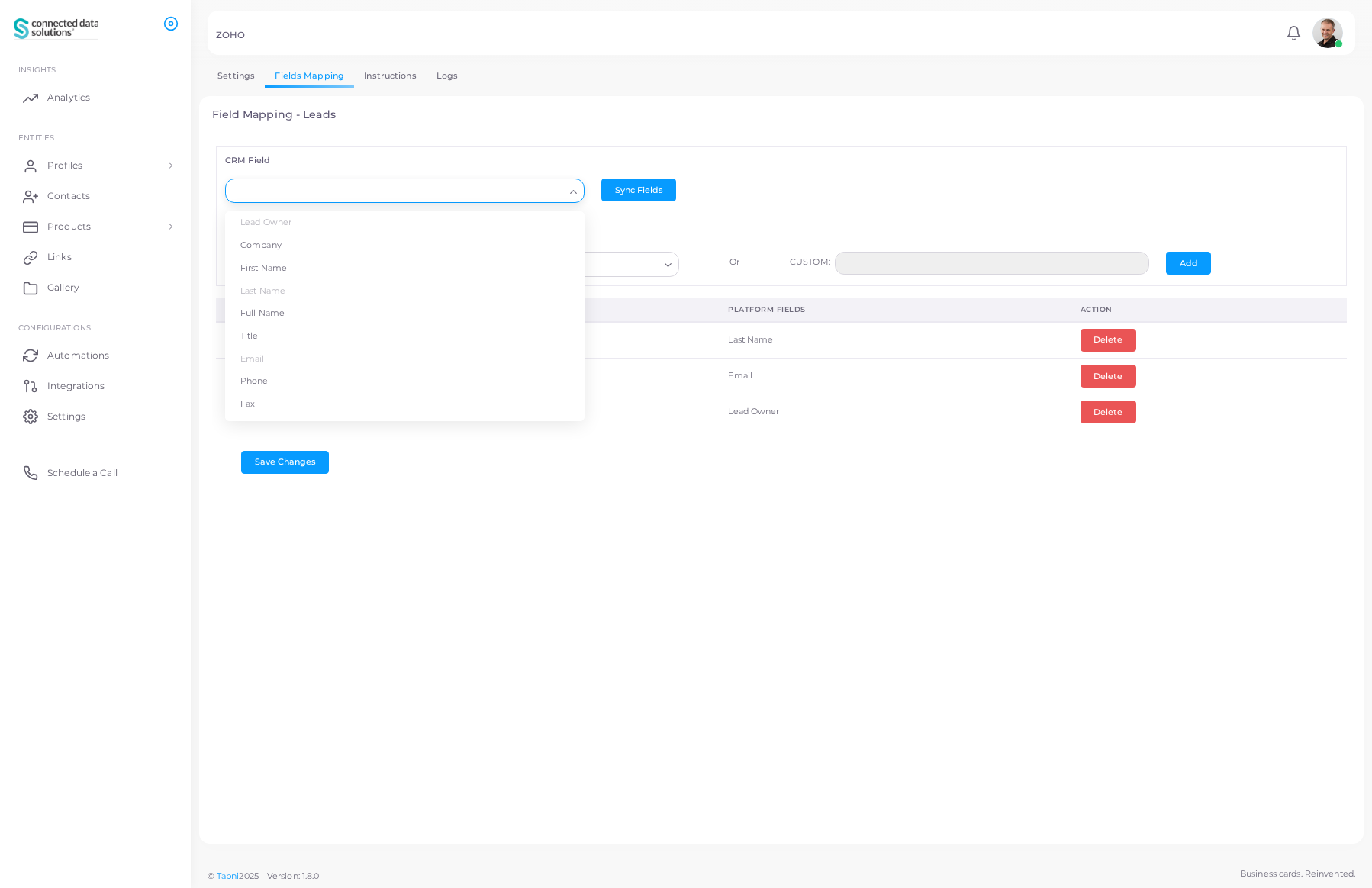
click at [383, 186] on input "Search for option" at bounding box center [397, 192] width 332 height 17
click at [352, 241] on li "Company" at bounding box center [404, 245] width 360 height 23
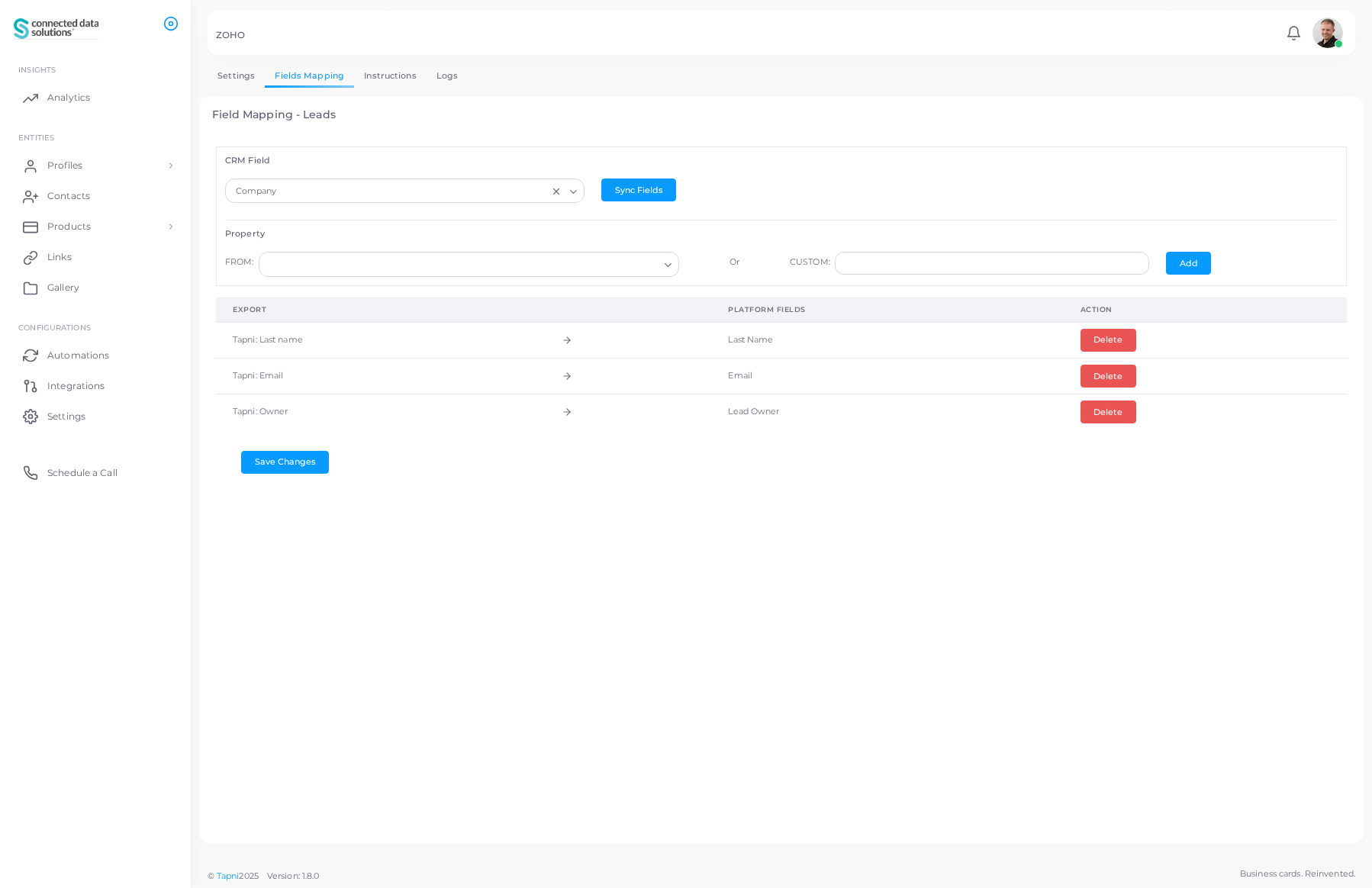
click at [392, 267] on input "Search for option" at bounding box center [462, 265] width 393 height 17
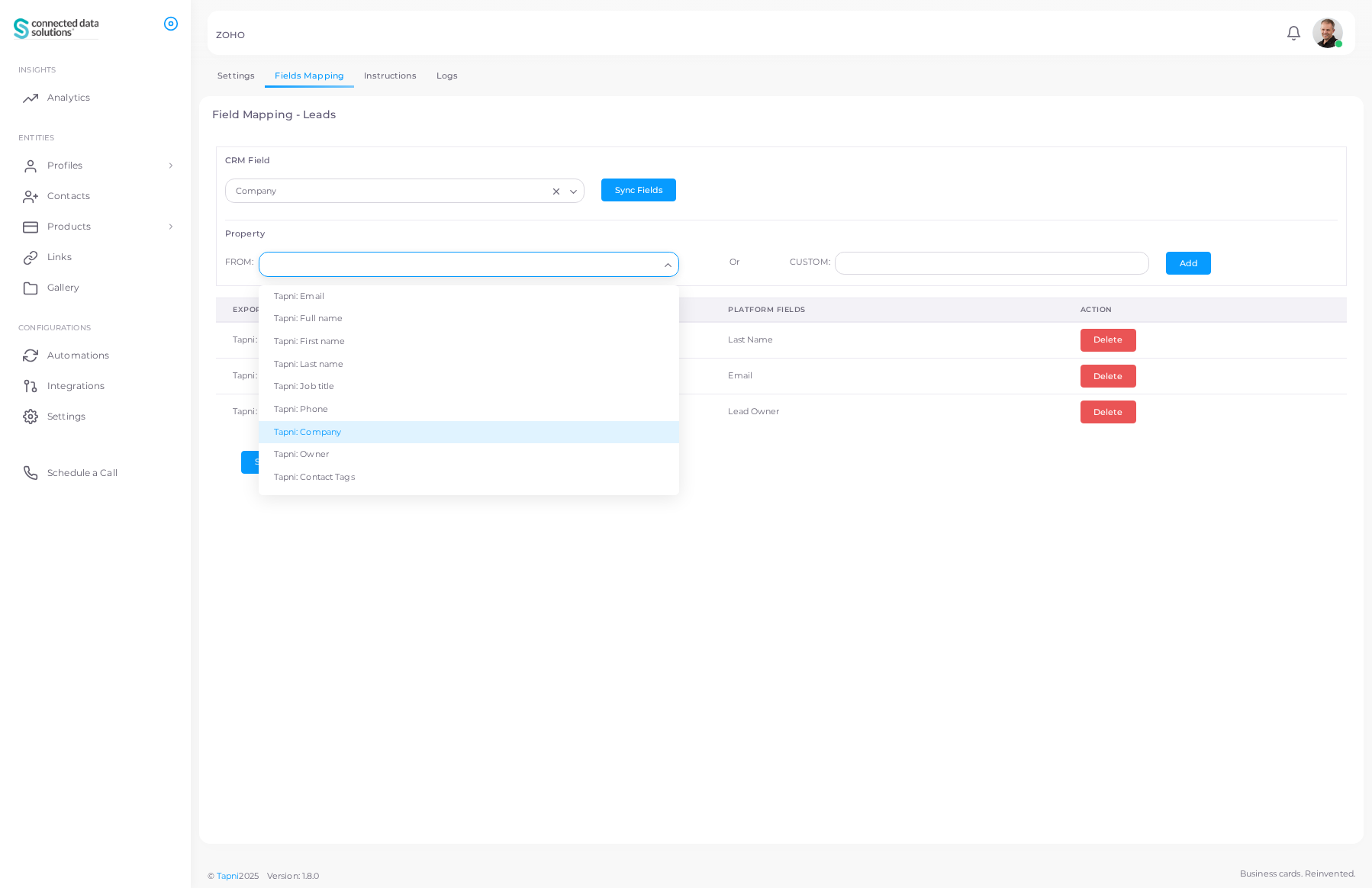
click at [365, 427] on li "Tapni: Company" at bounding box center [469, 432] width 420 height 23
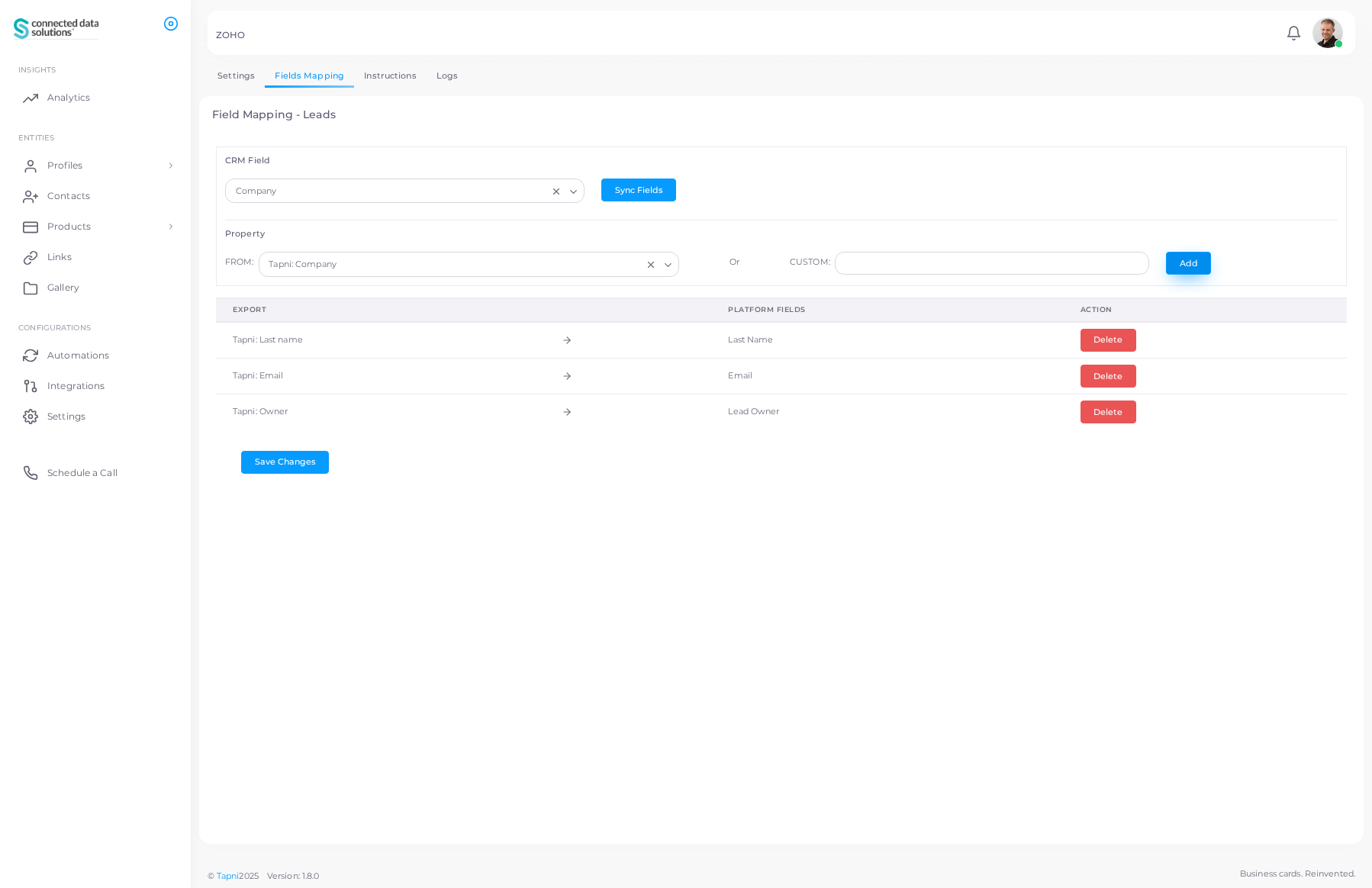
click at [1177, 260] on button "Add" at bounding box center [1188, 263] width 45 height 23
click at [398, 190] on input "Search for option" at bounding box center [397, 192] width 332 height 17
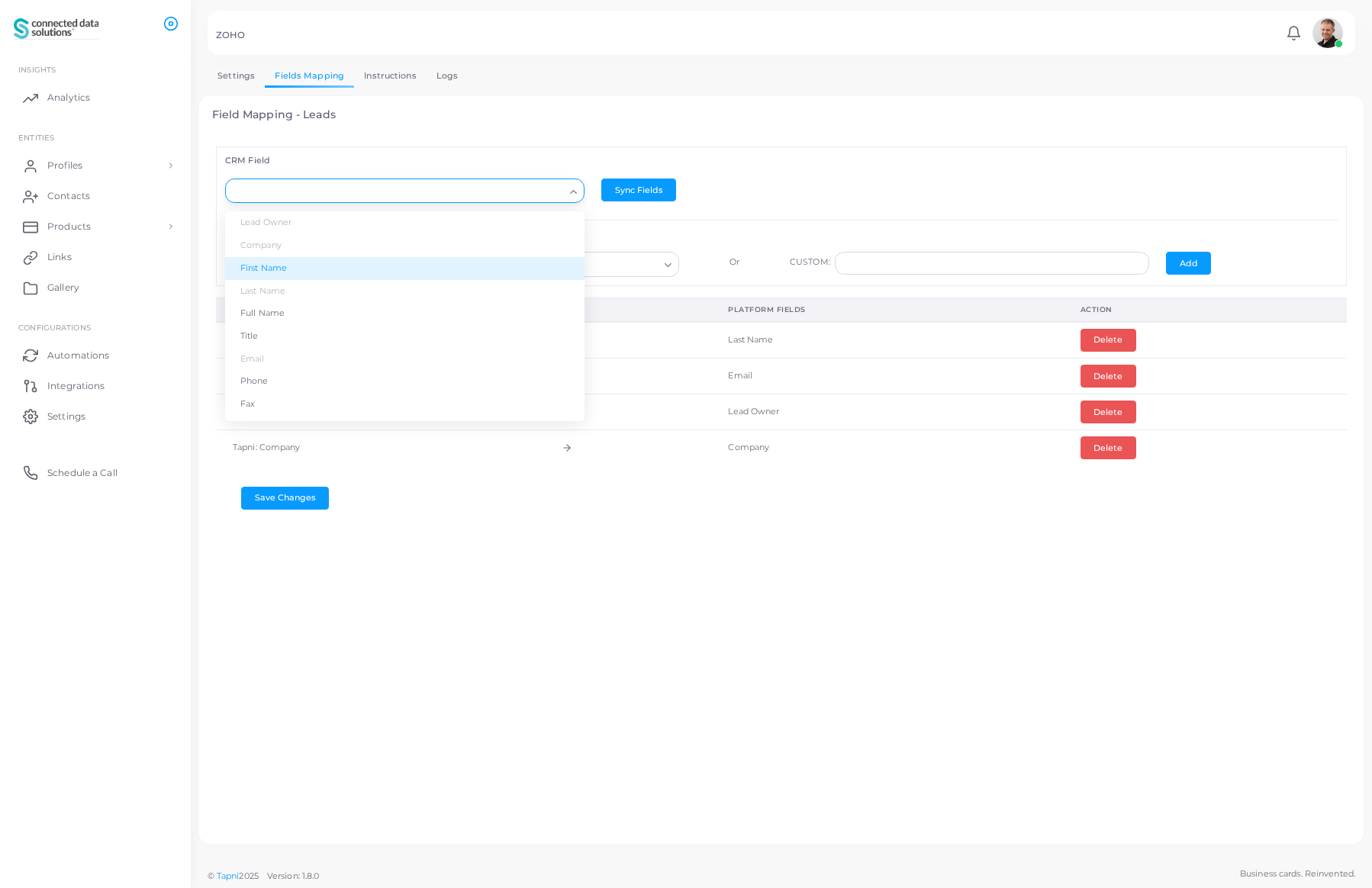
click at [353, 265] on li "First Name" at bounding box center [404, 269] width 360 height 23
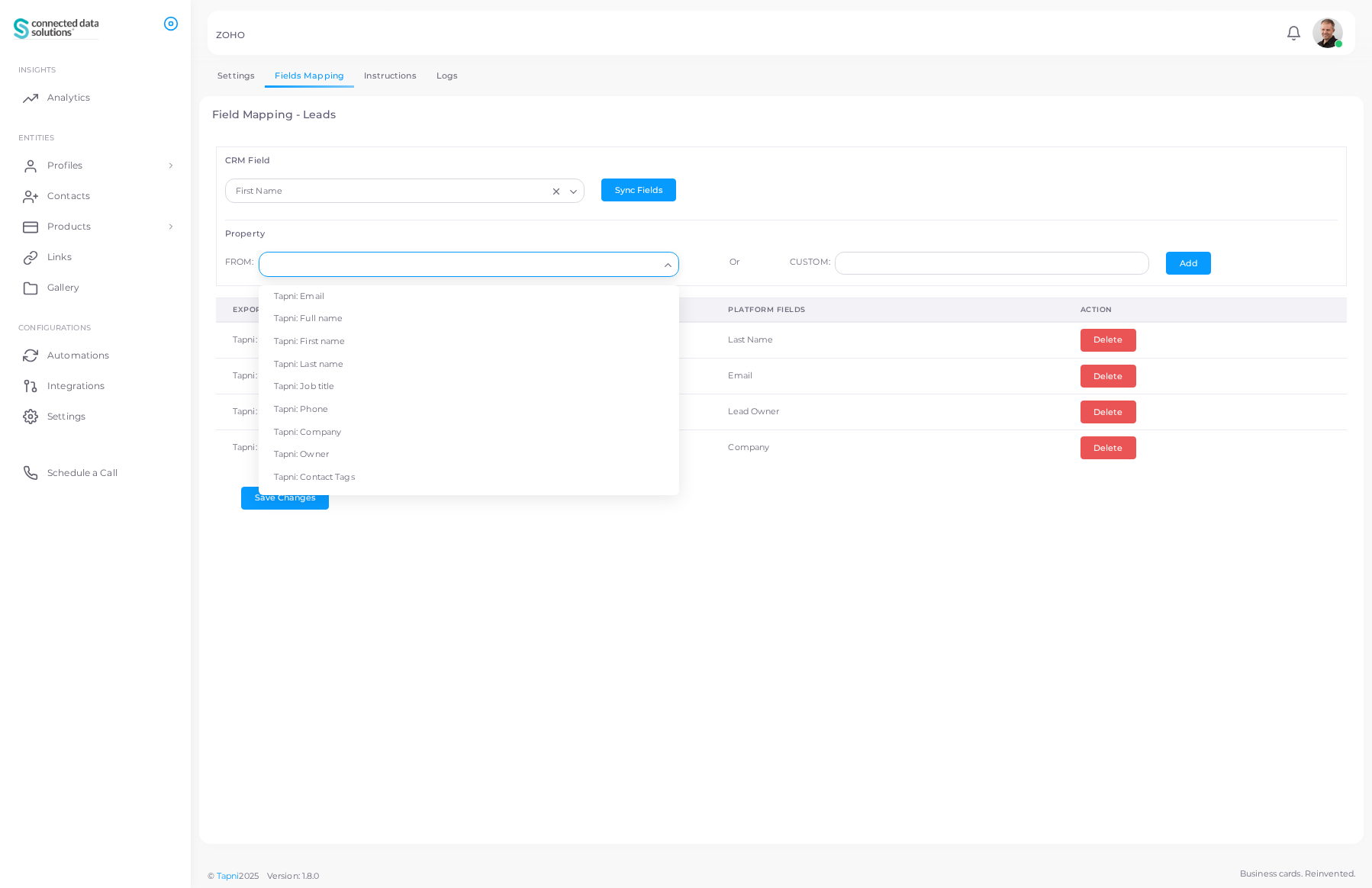
click at [636, 261] on input "Search for option" at bounding box center [462, 265] width 393 height 17
click at [459, 339] on li "Tapni: First name" at bounding box center [469, 342] width 420 height 23
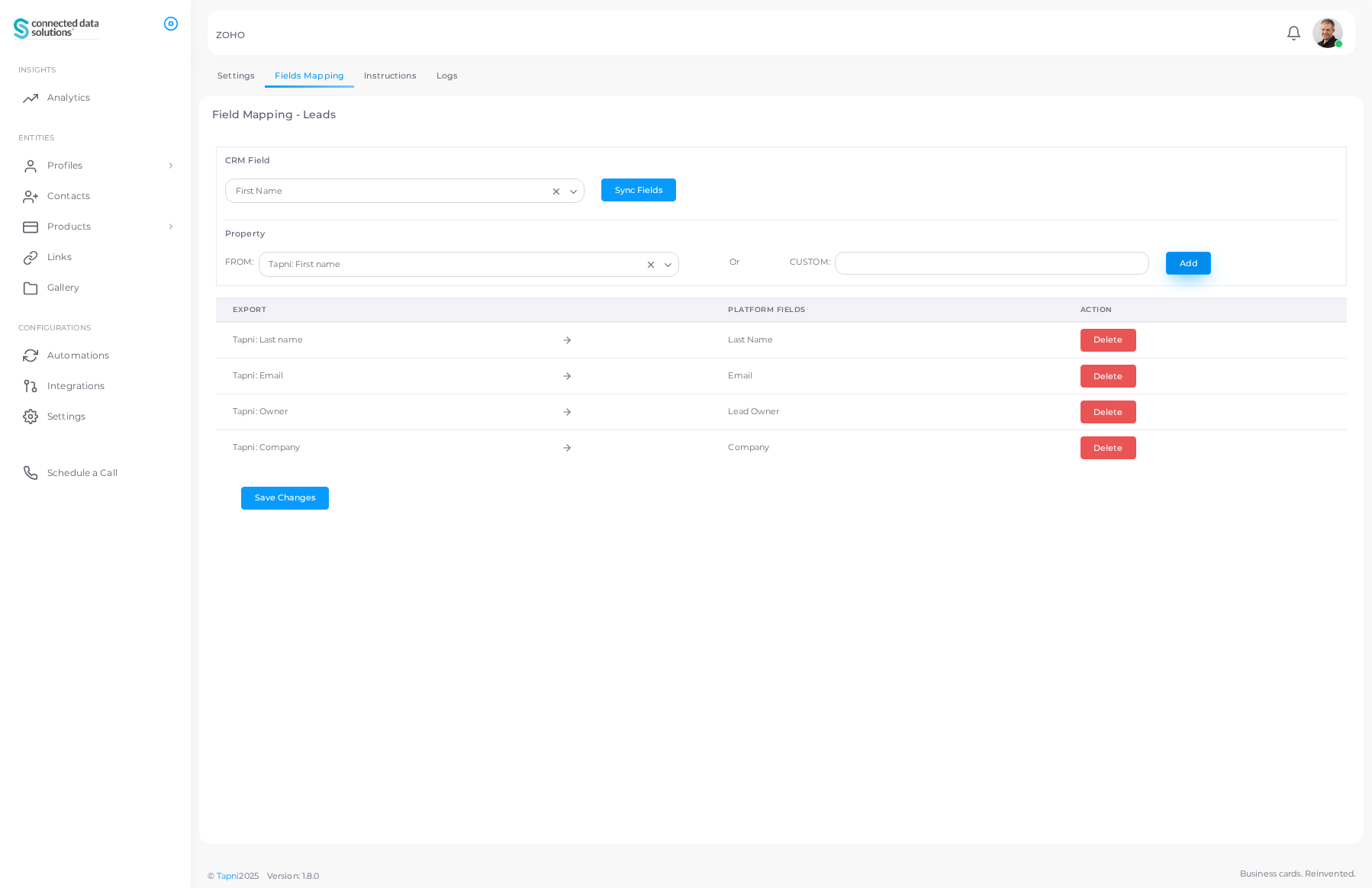
click at [1177, 261] on button "Add" at bounding box center [1188, 263] width 45 height 23
click at [424, 191] on input "Search for option" at bounding box center [397, 192] width 332 height 17
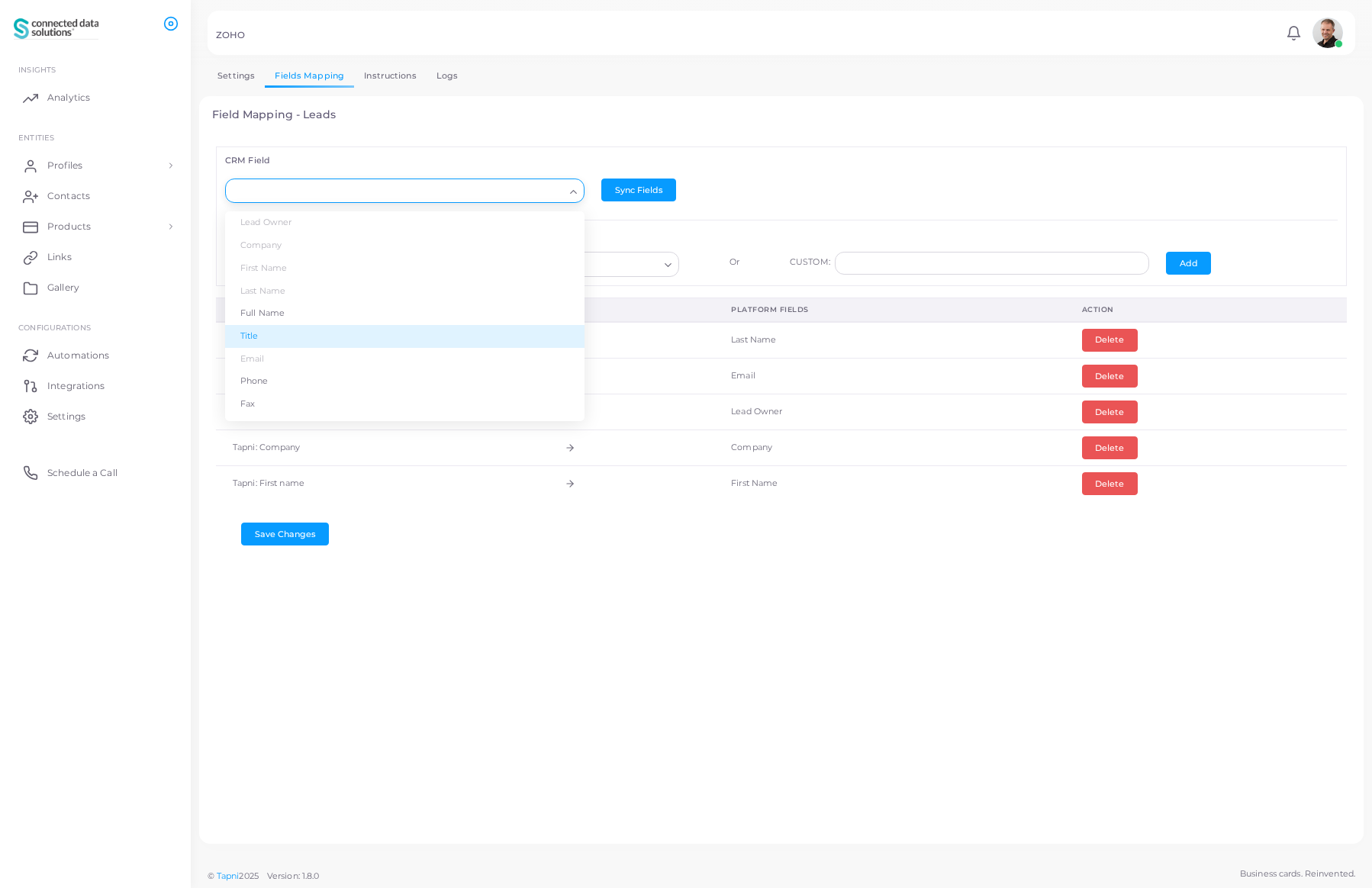
click at [284, 336] on li "Title" at bounding box center [404, 336] width 360 height 23
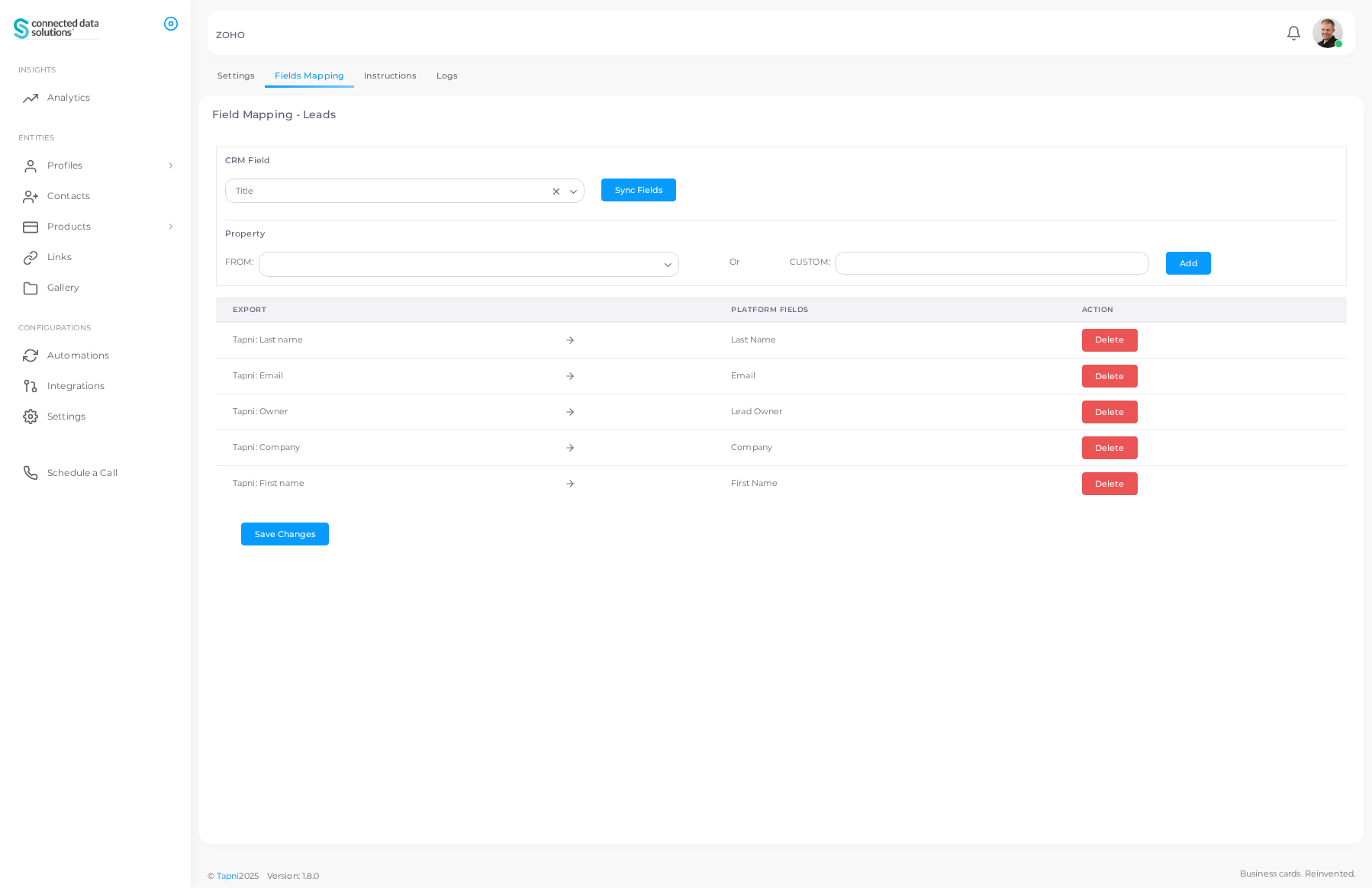
click at [586, 271] on input "Search for option" at bounding box center [462, 265] width 393 height 17
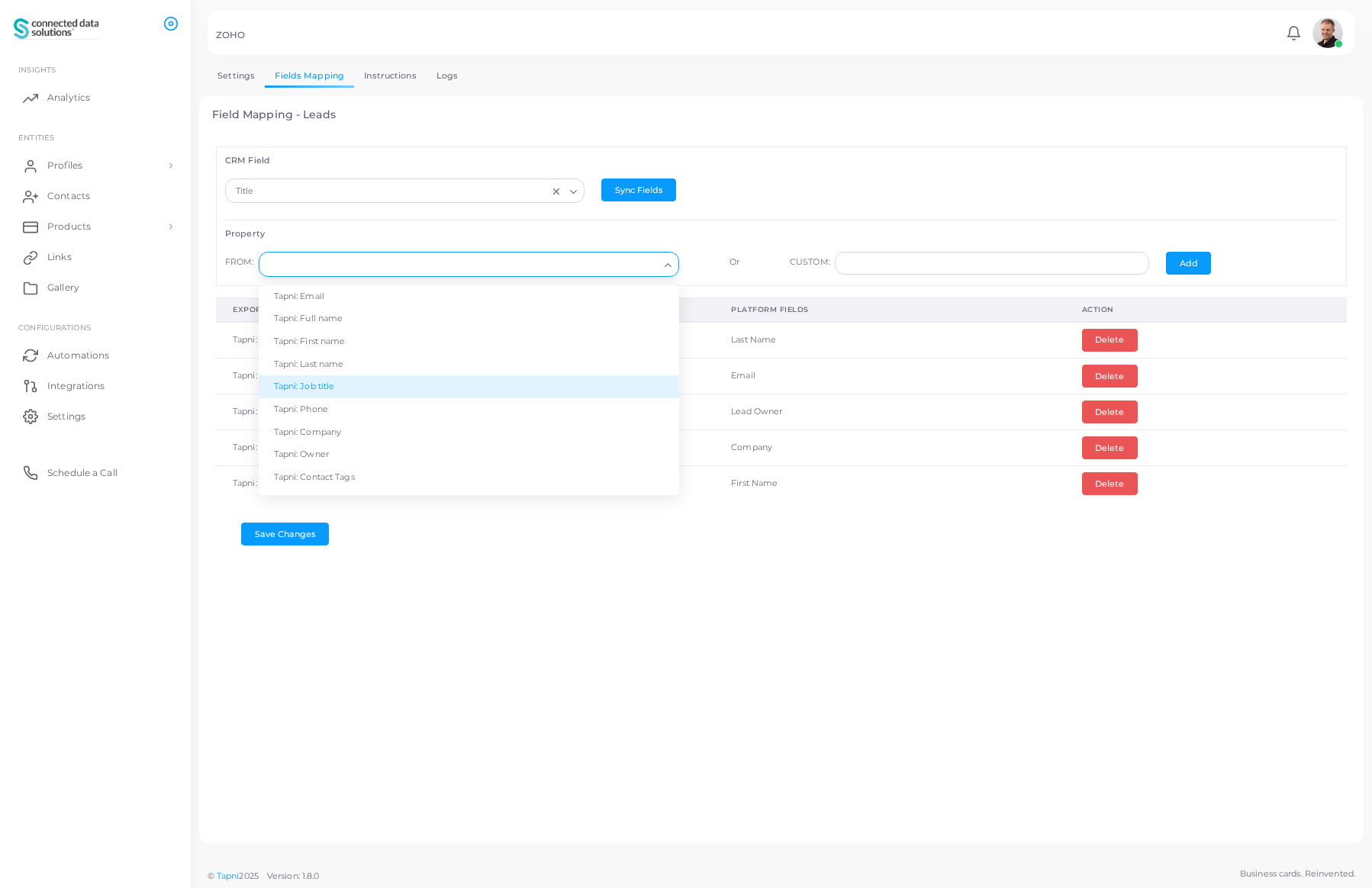
click at [413, 383] on li "Tapni: Job title" at bounding box center [469, 387] width 420 height 23
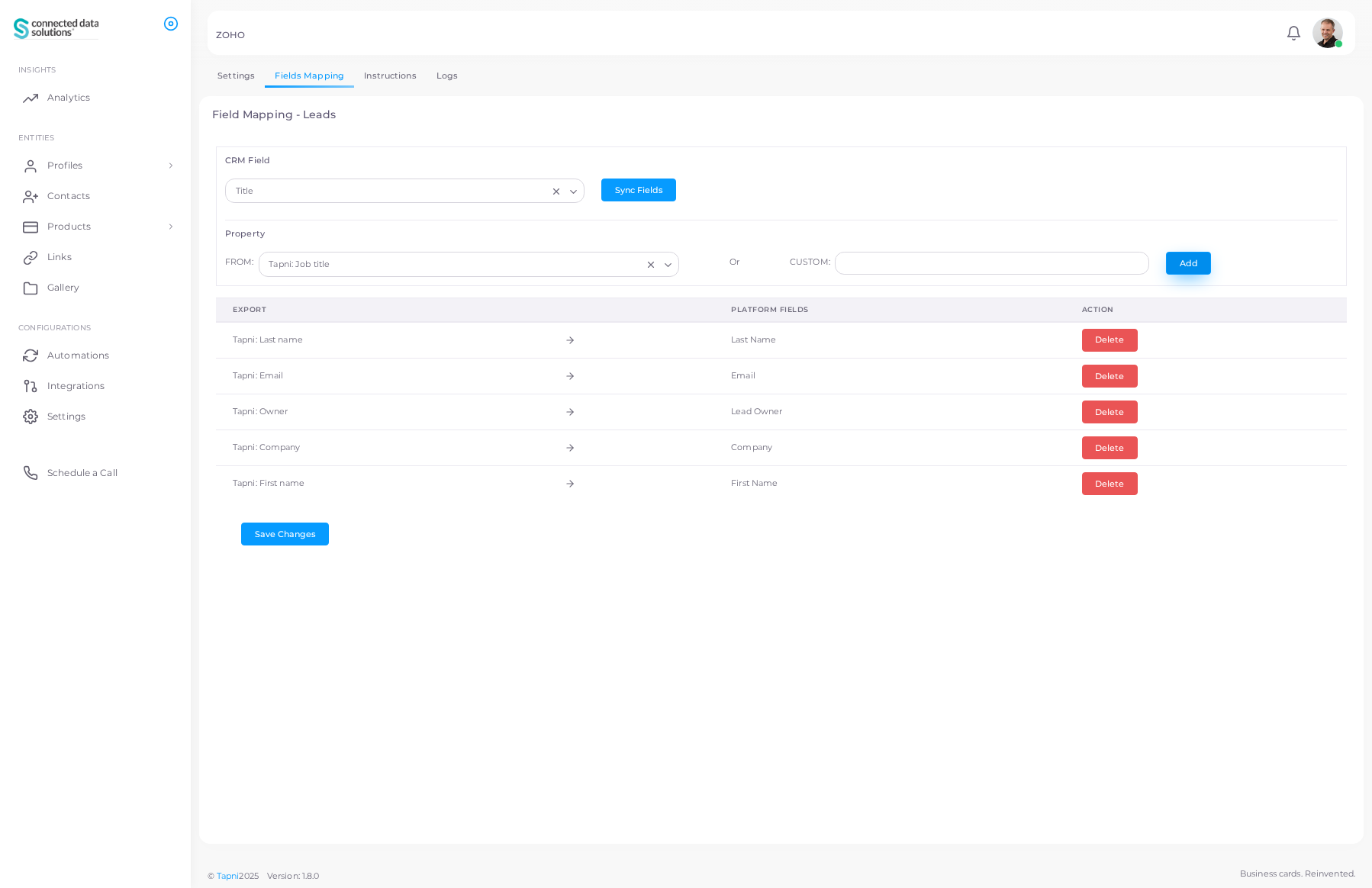
click at [1183, 260] on button "Add" at bounding box center [1188, 263] width 45 height 23
click at [286, 567] on button "Save Changes" at bounding box center [285, 570] width 88 height 23
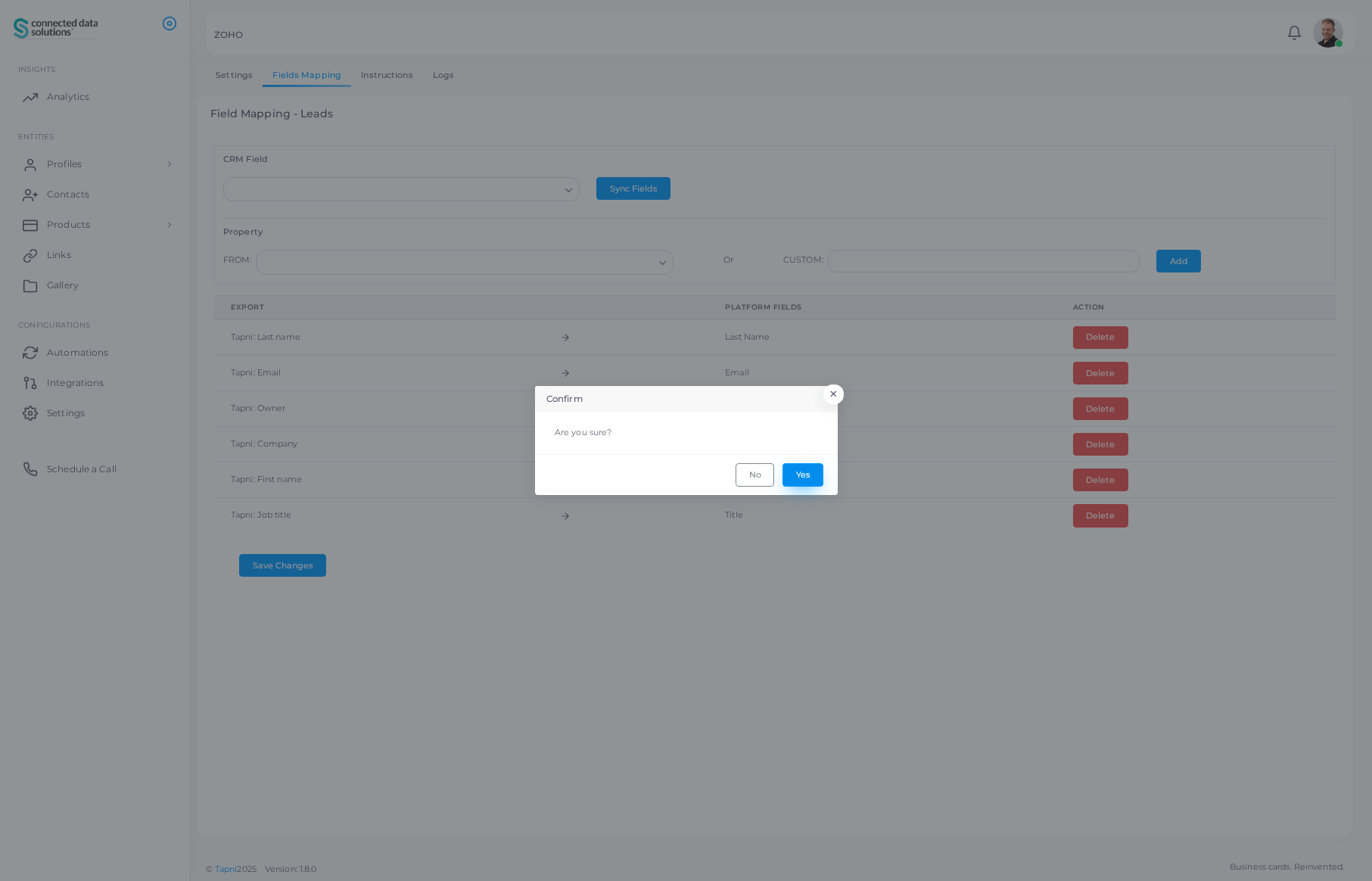
click at [806, 480] on button "Yes" at bounding box center [803, 475] width 41 height 23
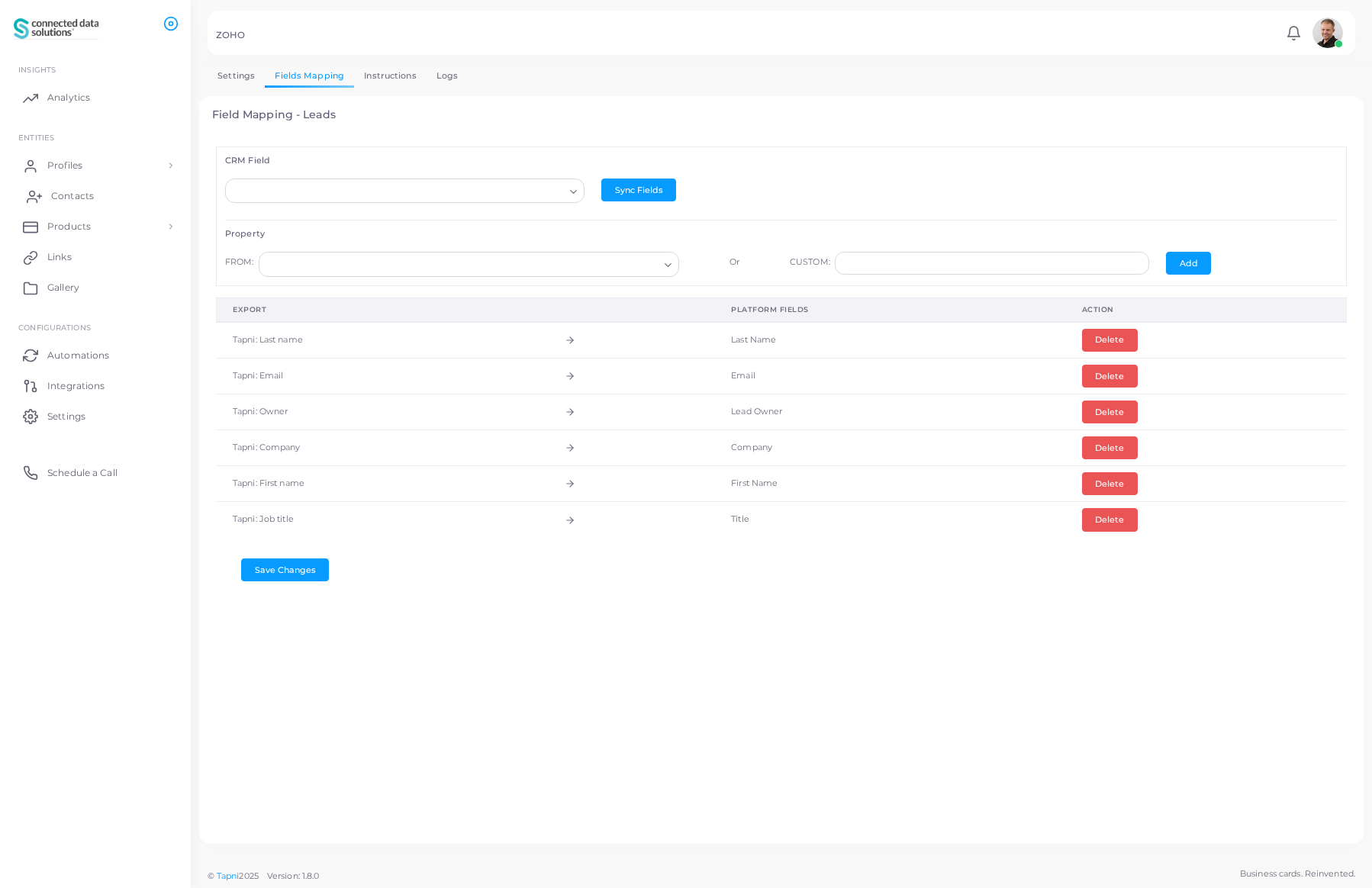
click at [73, 192] on span "Contacts" at bounding box center [72, 196] width 43 height 14
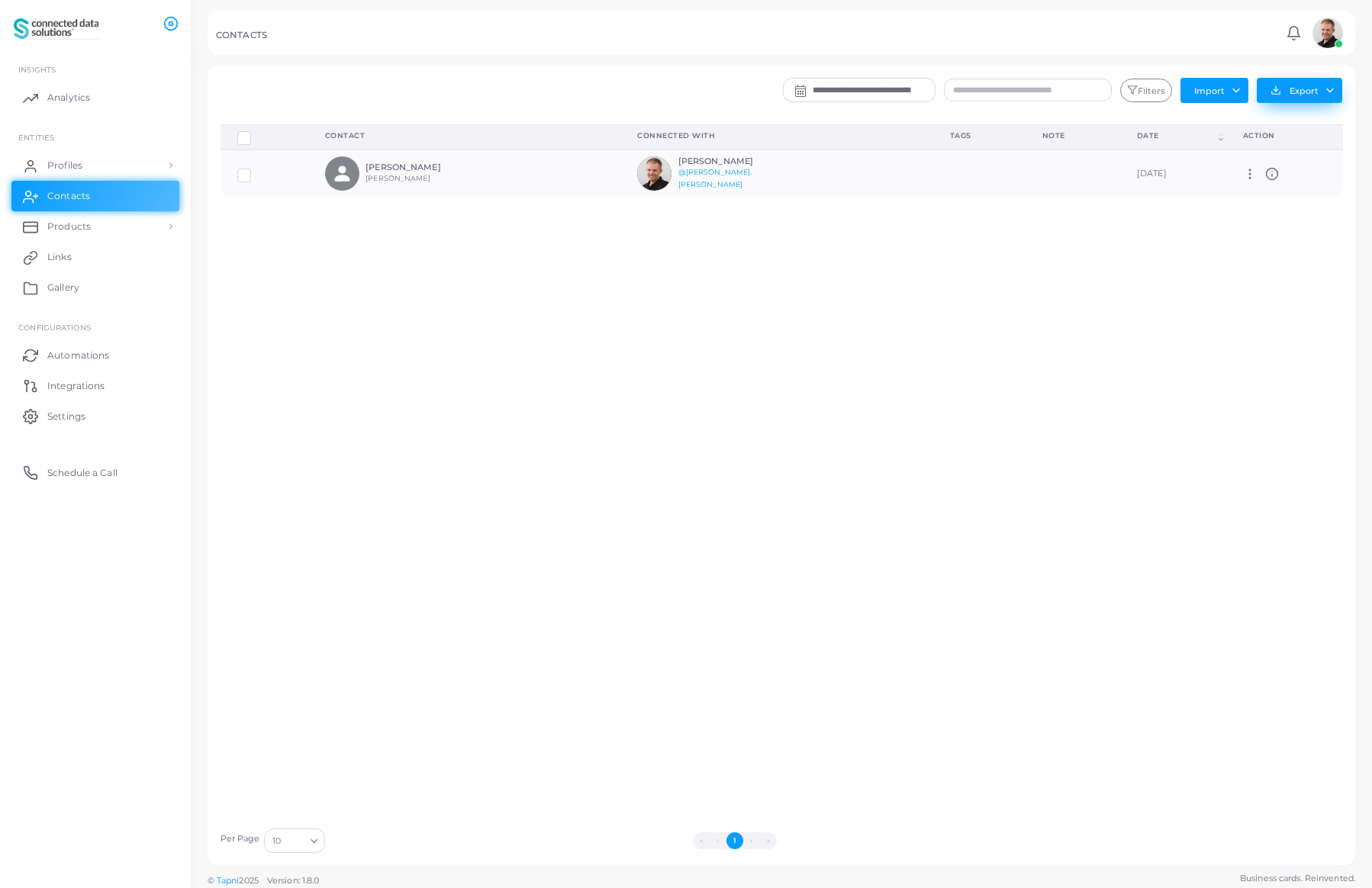
click at [1298, 90] on button "Export" at bounding box center [1299, 90] width 85 height 25
click at [1272, 239] on link "Export to Zoho" at bounding box center [1295, 239] width 146 height 23
click at [1249, 177] on circle at bounding box center [1250, 178] width 2 height 2
click at [1136, 271] on div "Delete Connections Manage Connections Show Selections Contact Connected With Ta…" at bounding box center [782, 472] width 1139 height 696
click at [71, 386] on span "Integrations" at bounding box center [79, 386] width 57 height 14
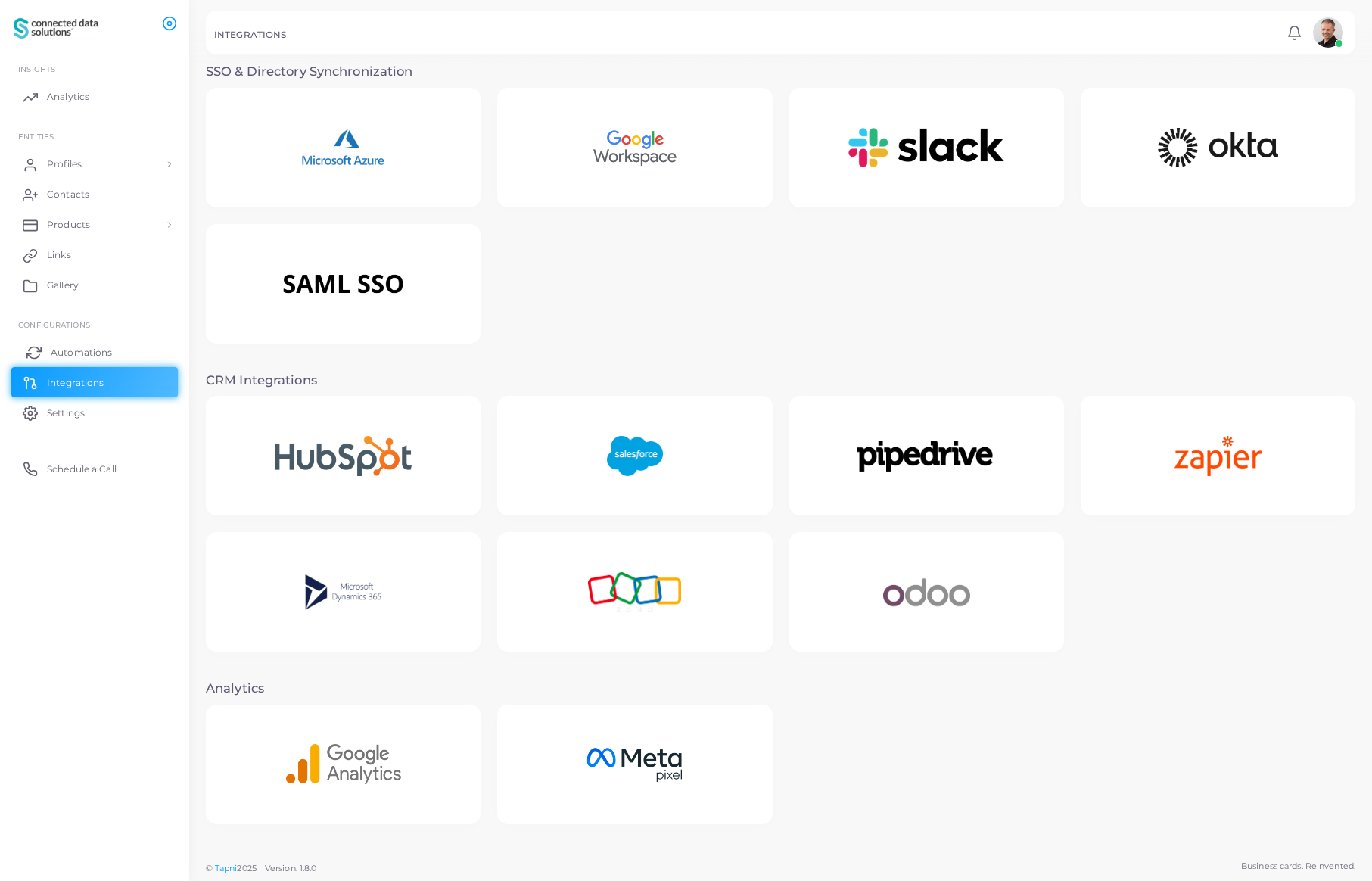
click at [71, 349] on span "Automations" at bounding box center [81, 353] width 61 height 14
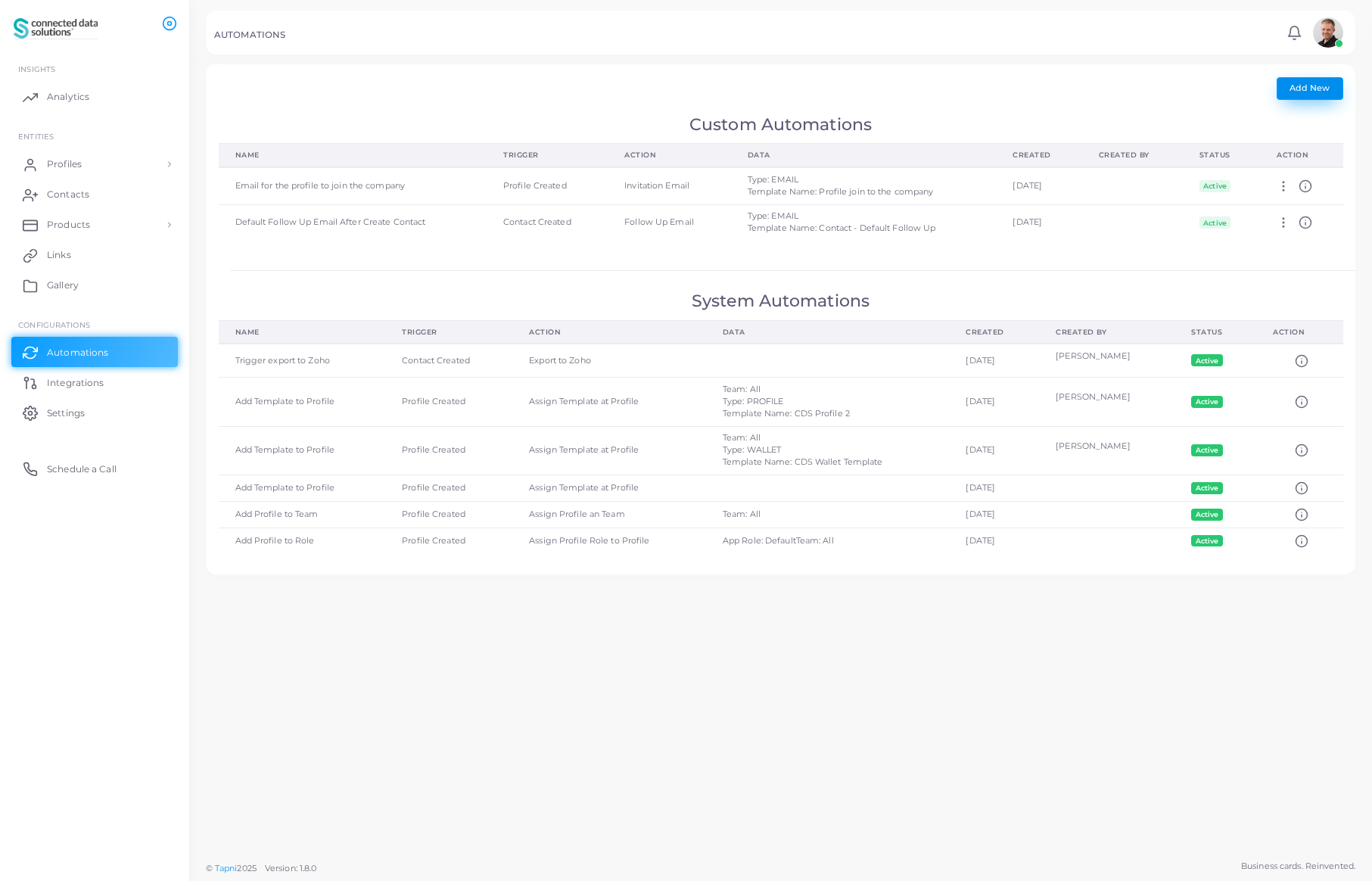
click at [1323, 86] on span "Add New" at bounding box center [1309, 88] width 40 height 11
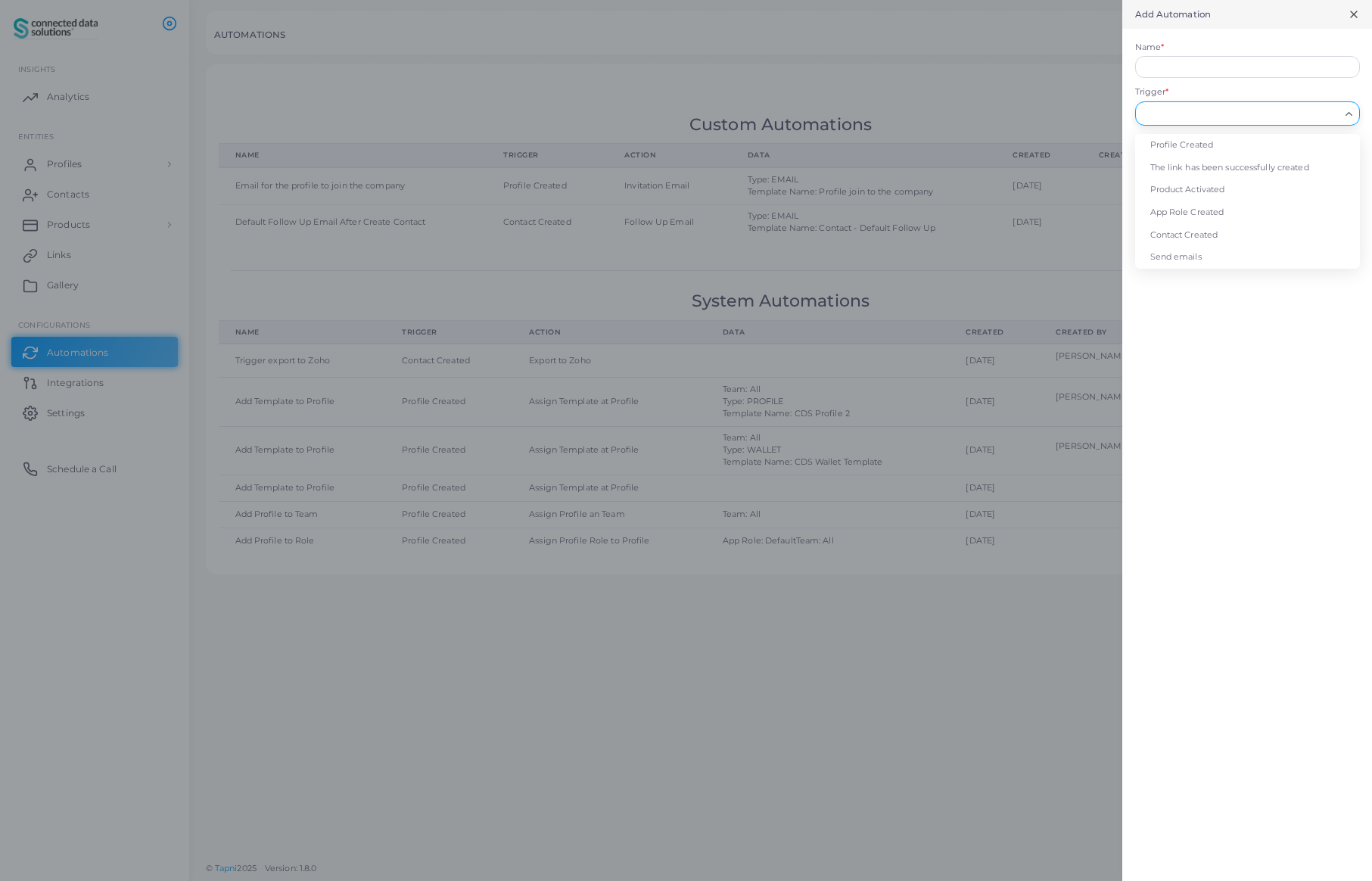
click at [1203, 118] on input "Trigger *" at bounding box center [1241, 114] width 198 height 17
click at [1188, 237] on li "Contact Created" at bounding box center [1248, 235] width 224 height 23
click at [1205, 162] on input "Action *" at bounding box center [1241, 161] width 198 height 17
click at [1351, 14] on icon at bounding box center [1354, 15] width 12 height 12
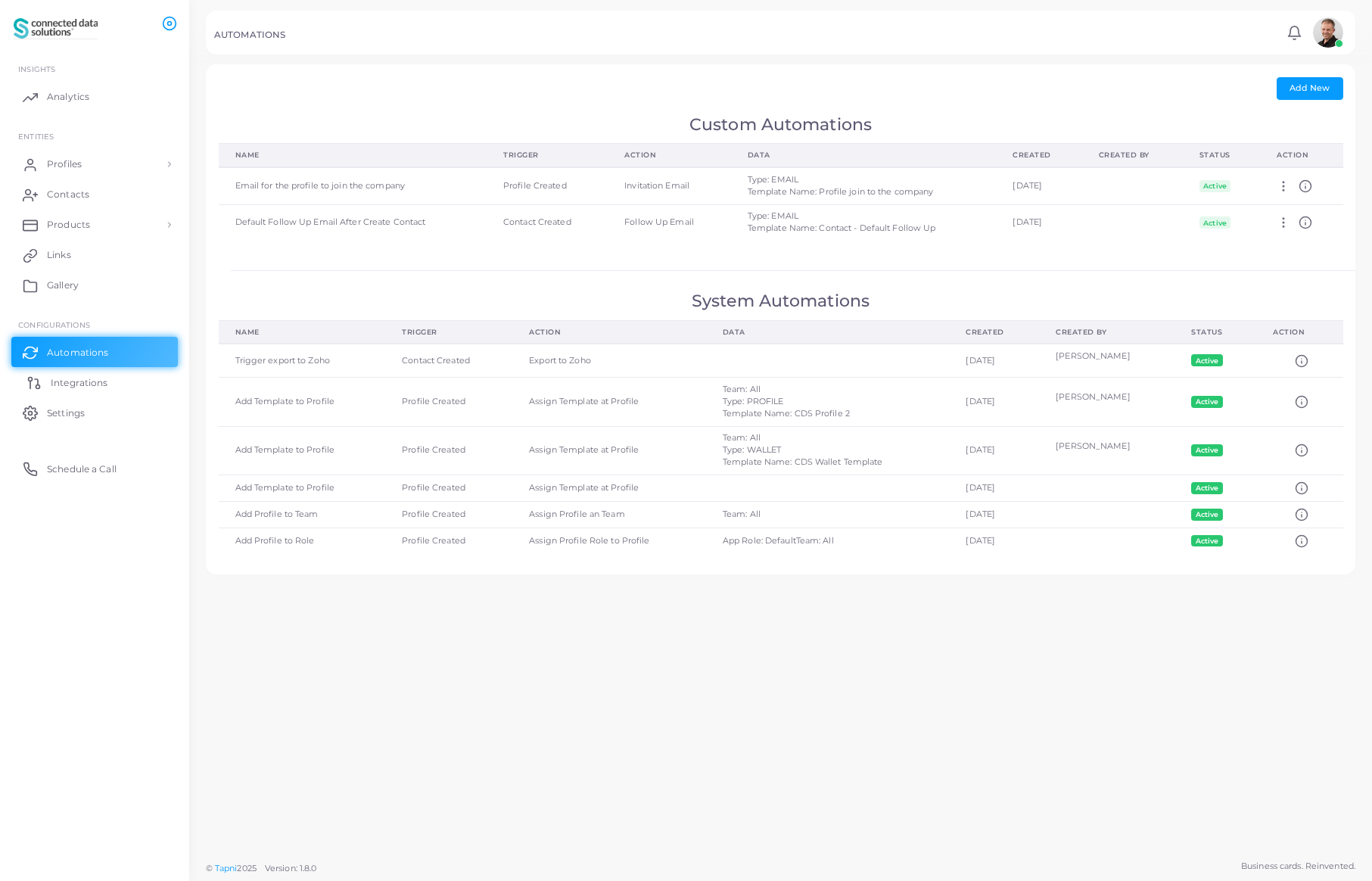
click at [84, 384] on span "Integrations" at bounding box center [79, 383] width 56 height 14
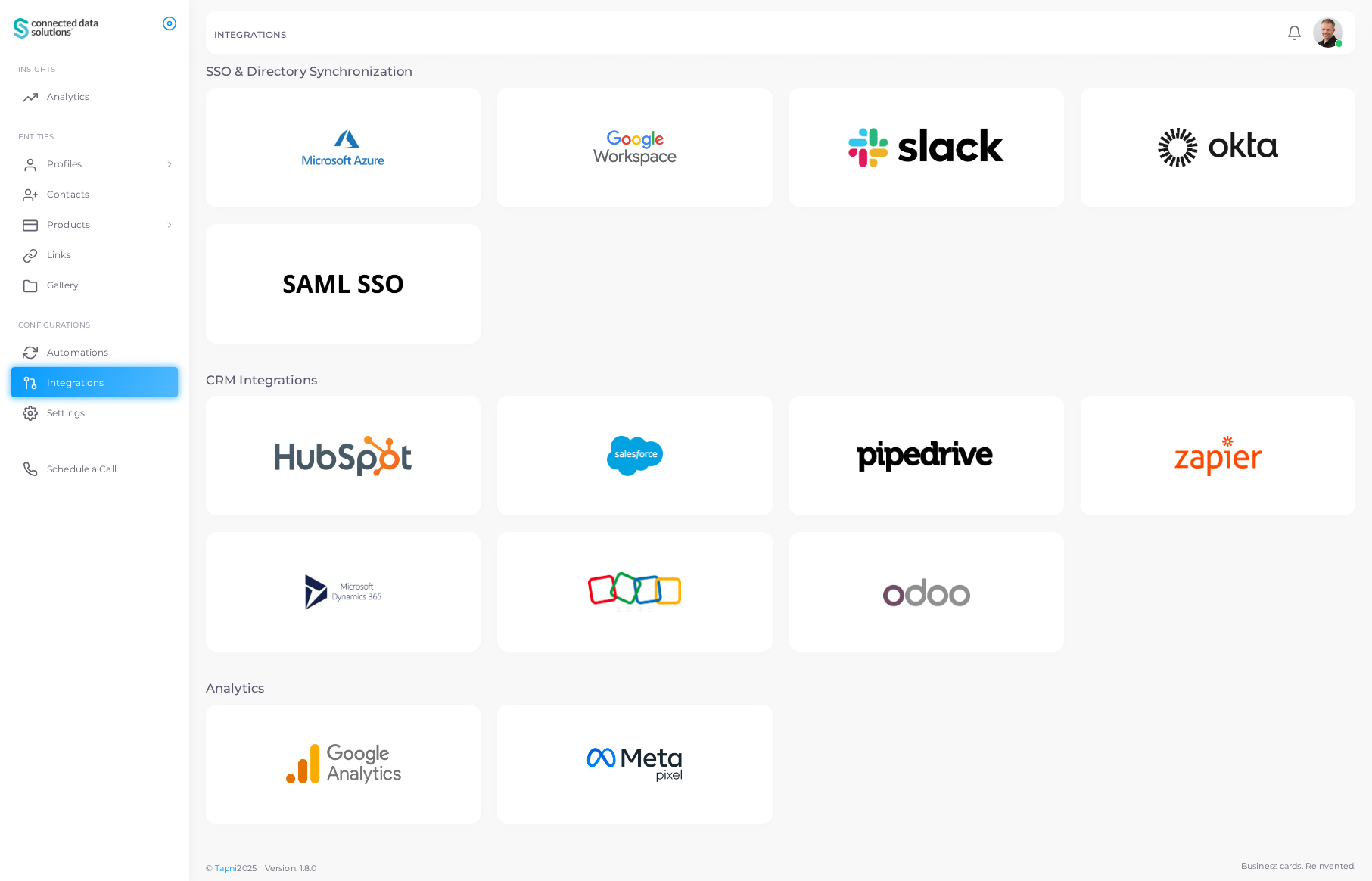
click at [692, 612] on img at bounding box center [634, 592] width 148 height 95
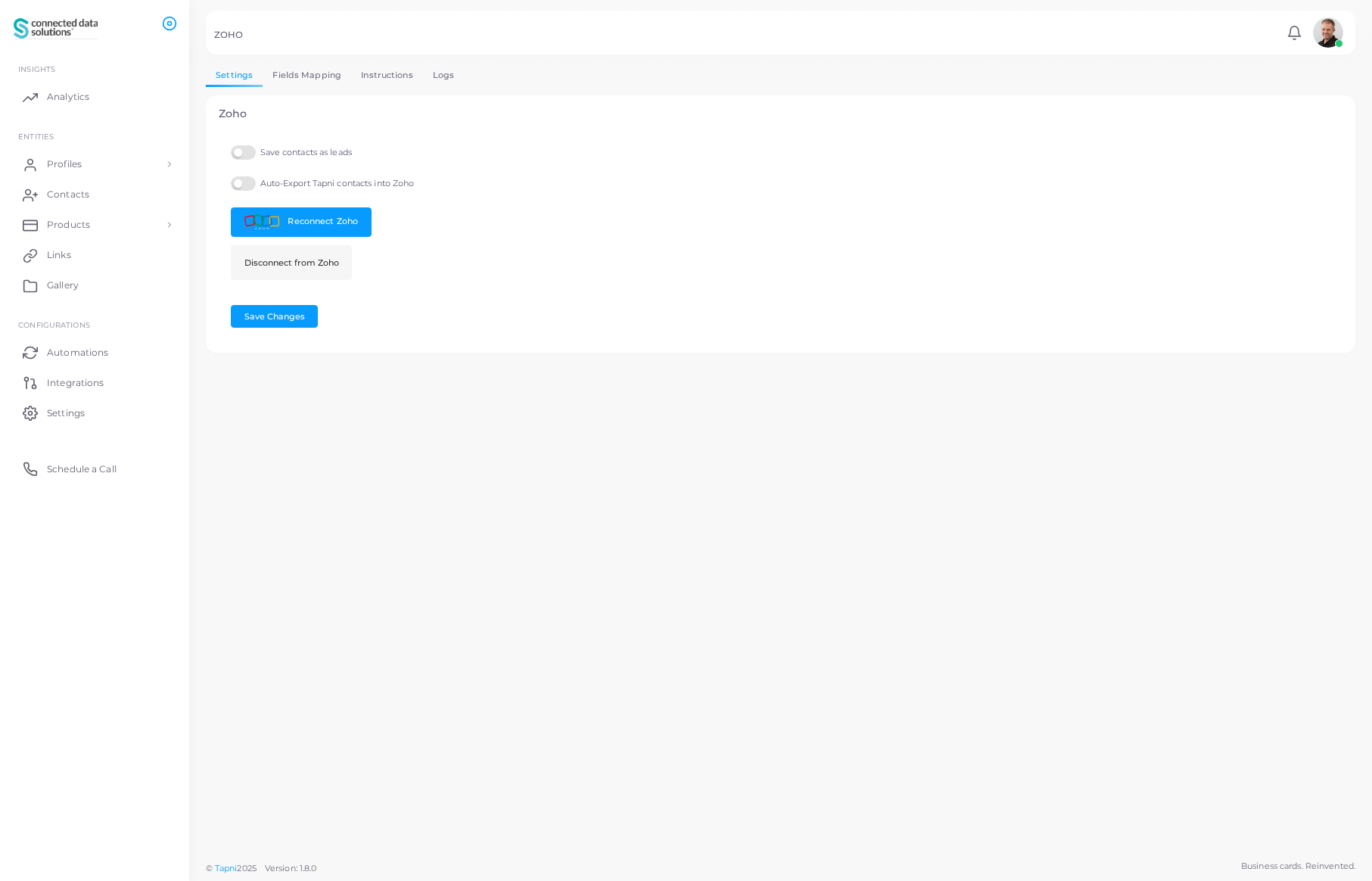
click at [438, 77] on link "Logs" at bounding box center [444, 75] width 42 height 22
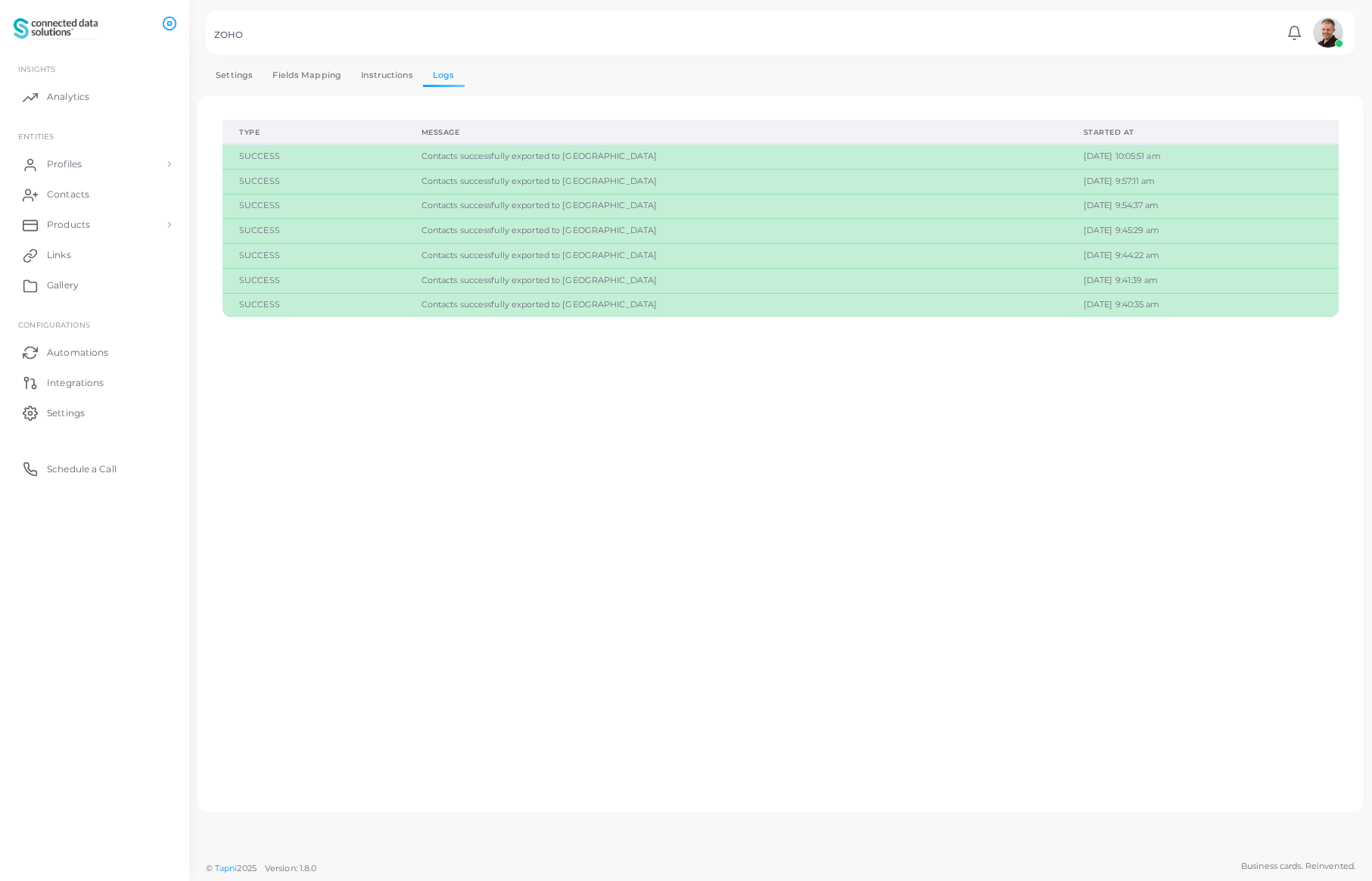
drag, startPoint x: 488, startPoint y: 158, endPoint x: 457, endPoint y: 157, distance: 31.0
click at [487, 158] on div "Contacts successfully exported to [GEOGRAPHIC_DATA]" at bounding box center [736, 157] width 629 height 12
click at [273, 153] on td "SUCCESS" at bounding box center [313, 156] width 182 height 25
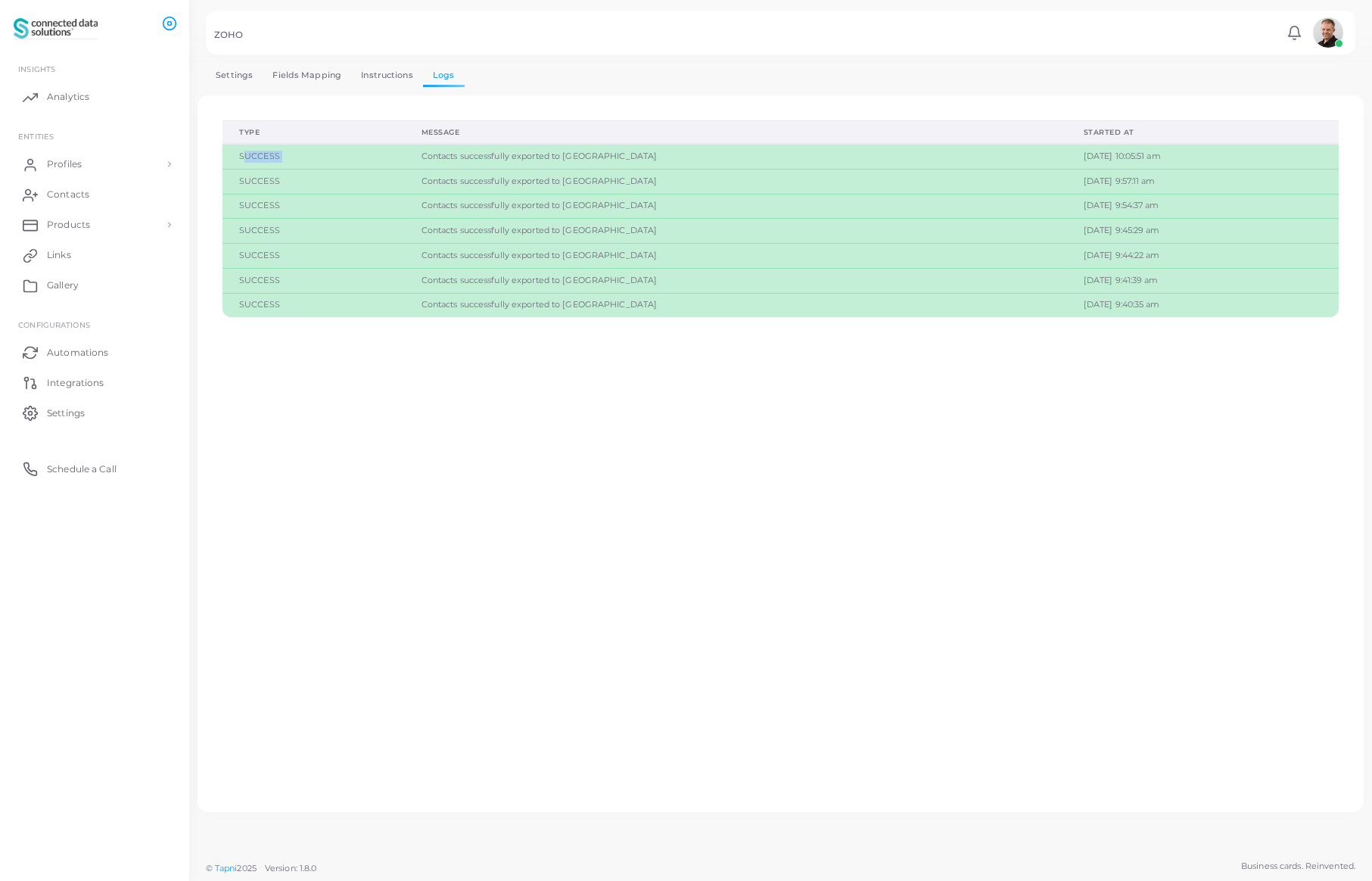
click at [227, 78] on link "Settings" at bounding box center [234, 75] width 56 height 22
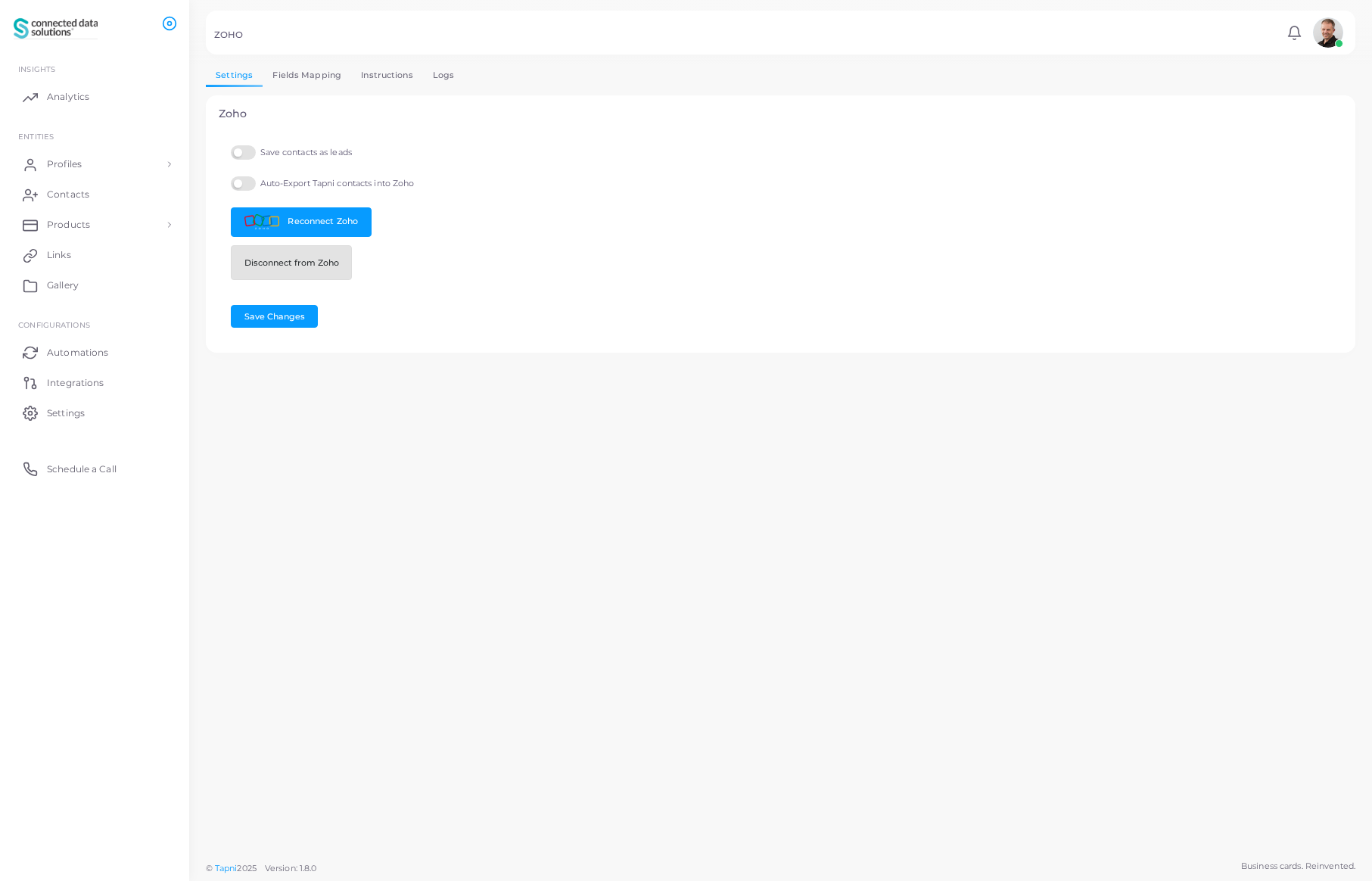
click at [286, 247] on button "Disconnect from Zoho" at bounding box center [291, 263] width 121 height 35
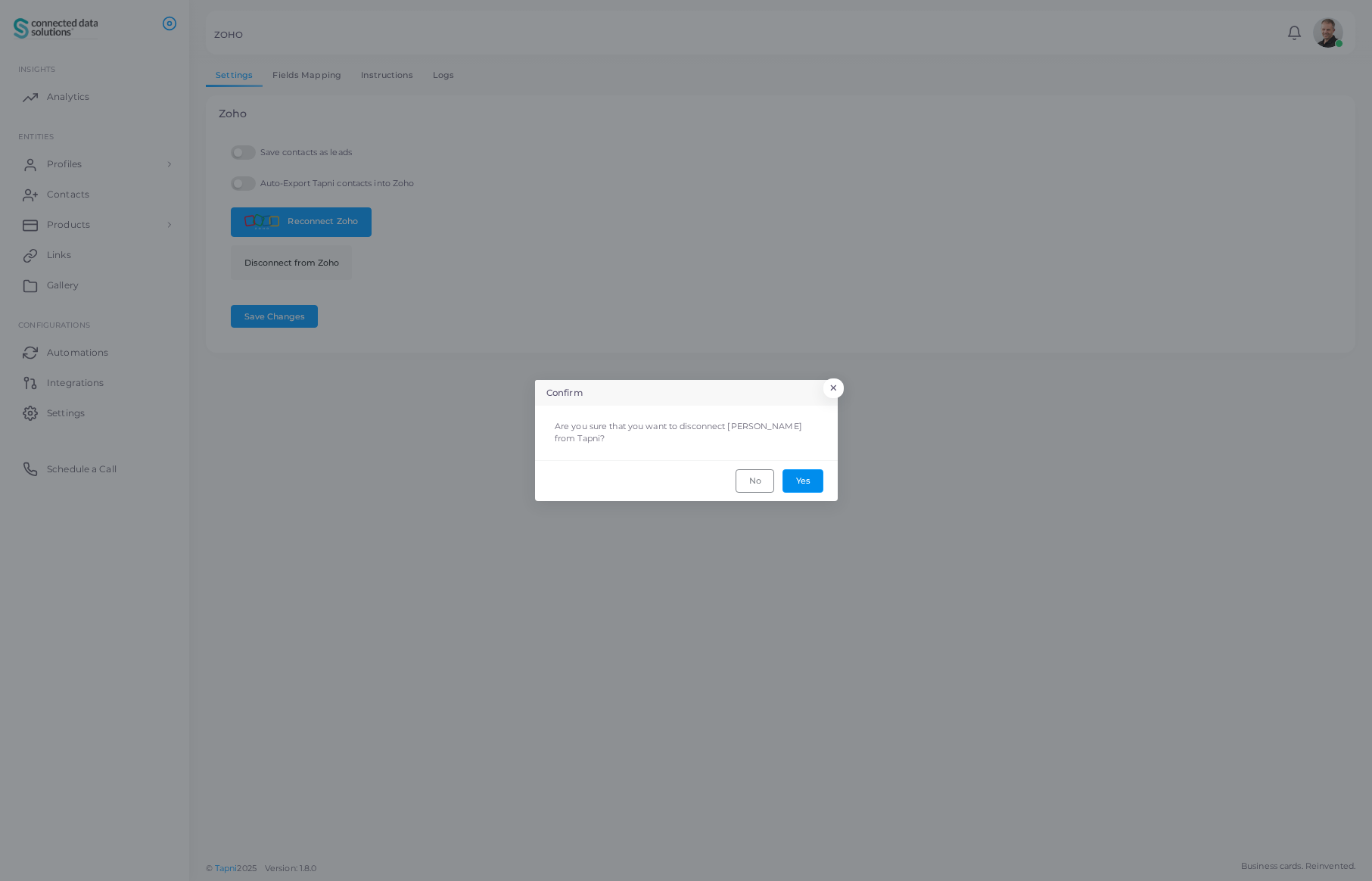
click at [805, 476] on button "Yes" at bounding box center [803, 480] width 41 height 23
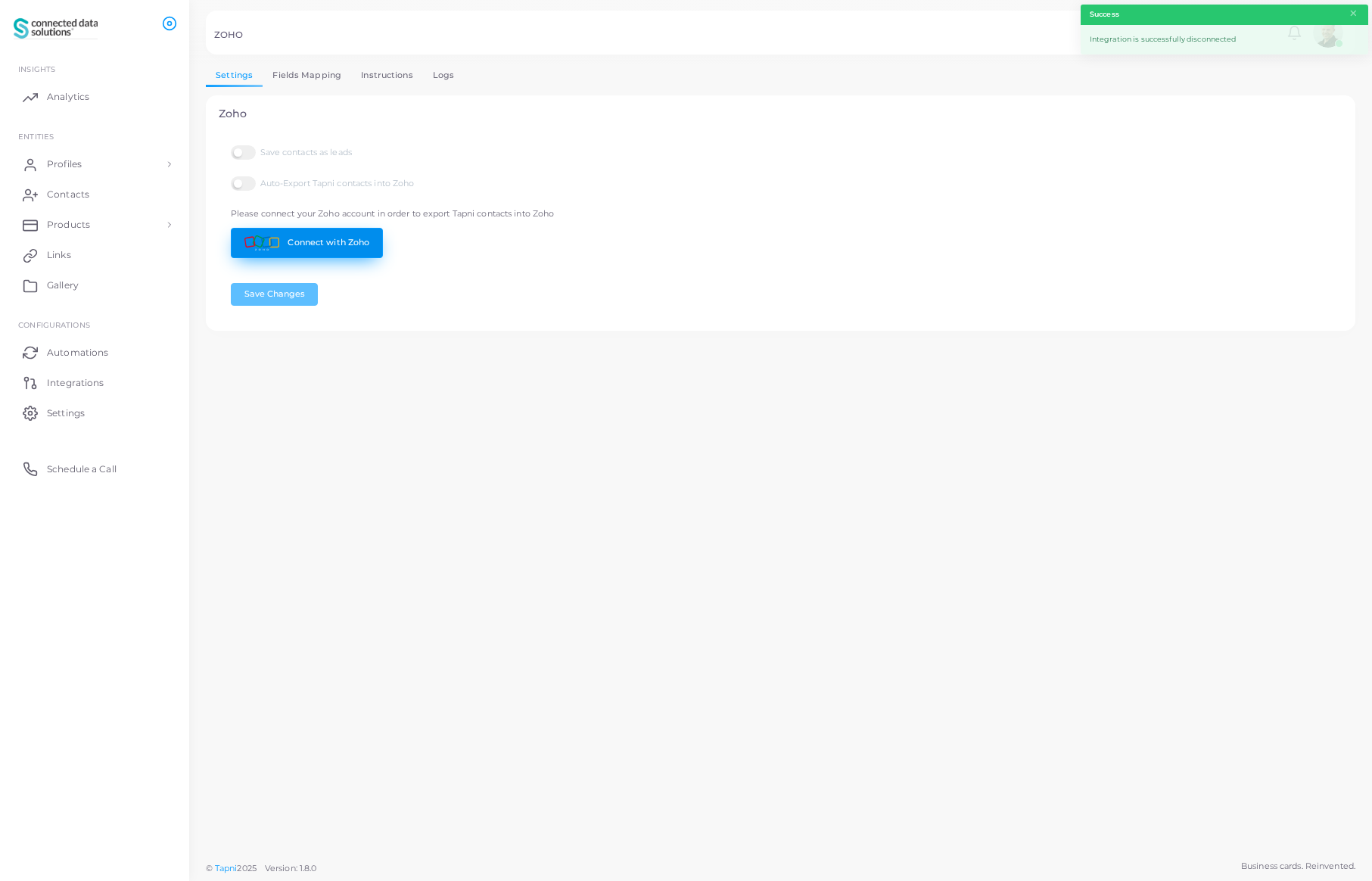
click at [340, 244] on link "Connect with Zoho" at bounding box center [306, 242] width 152 height 30
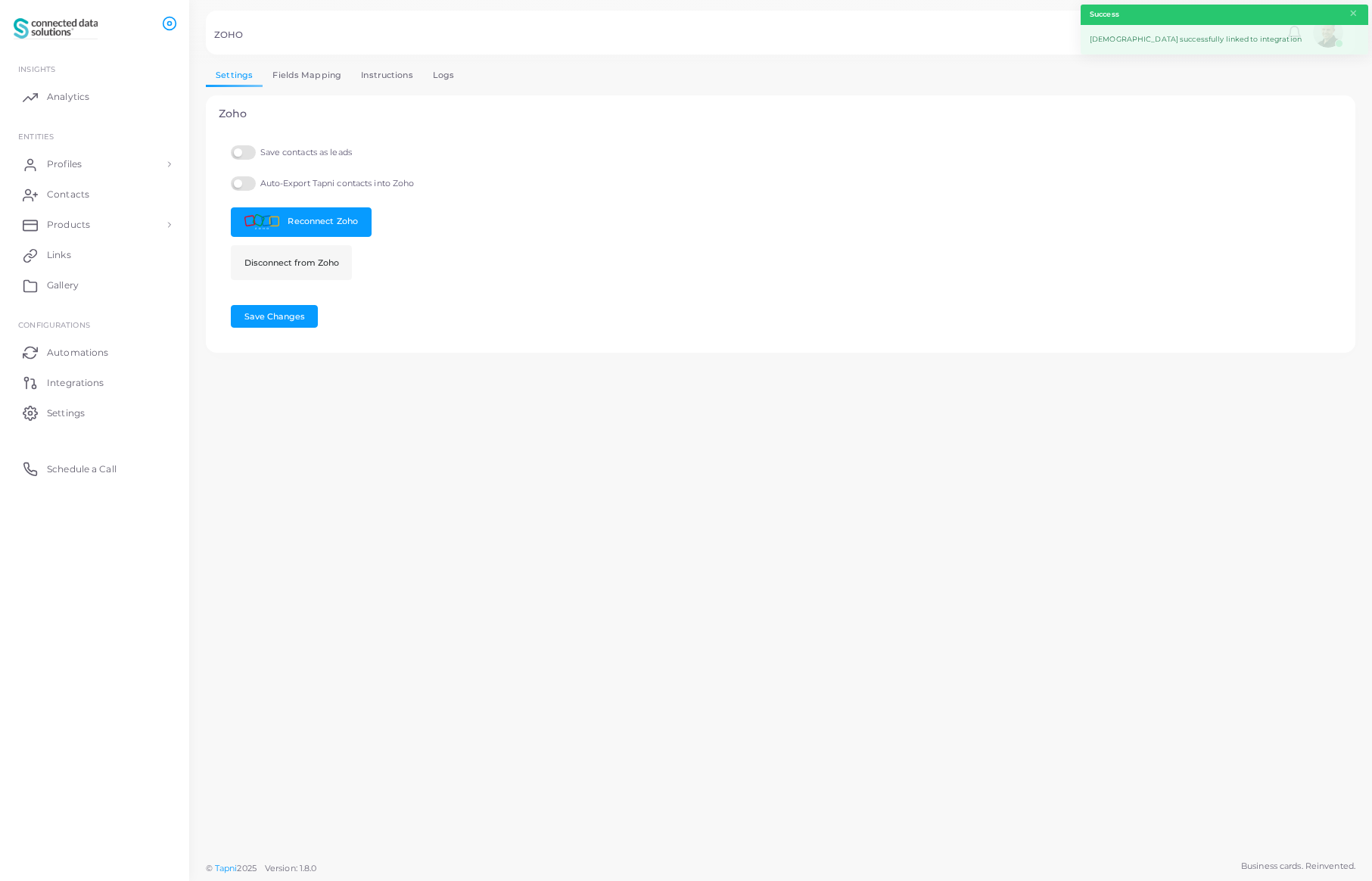
click at [250, 154] on label "Save contacts as leads" at bounding box center [291, 152] width 121 height 15
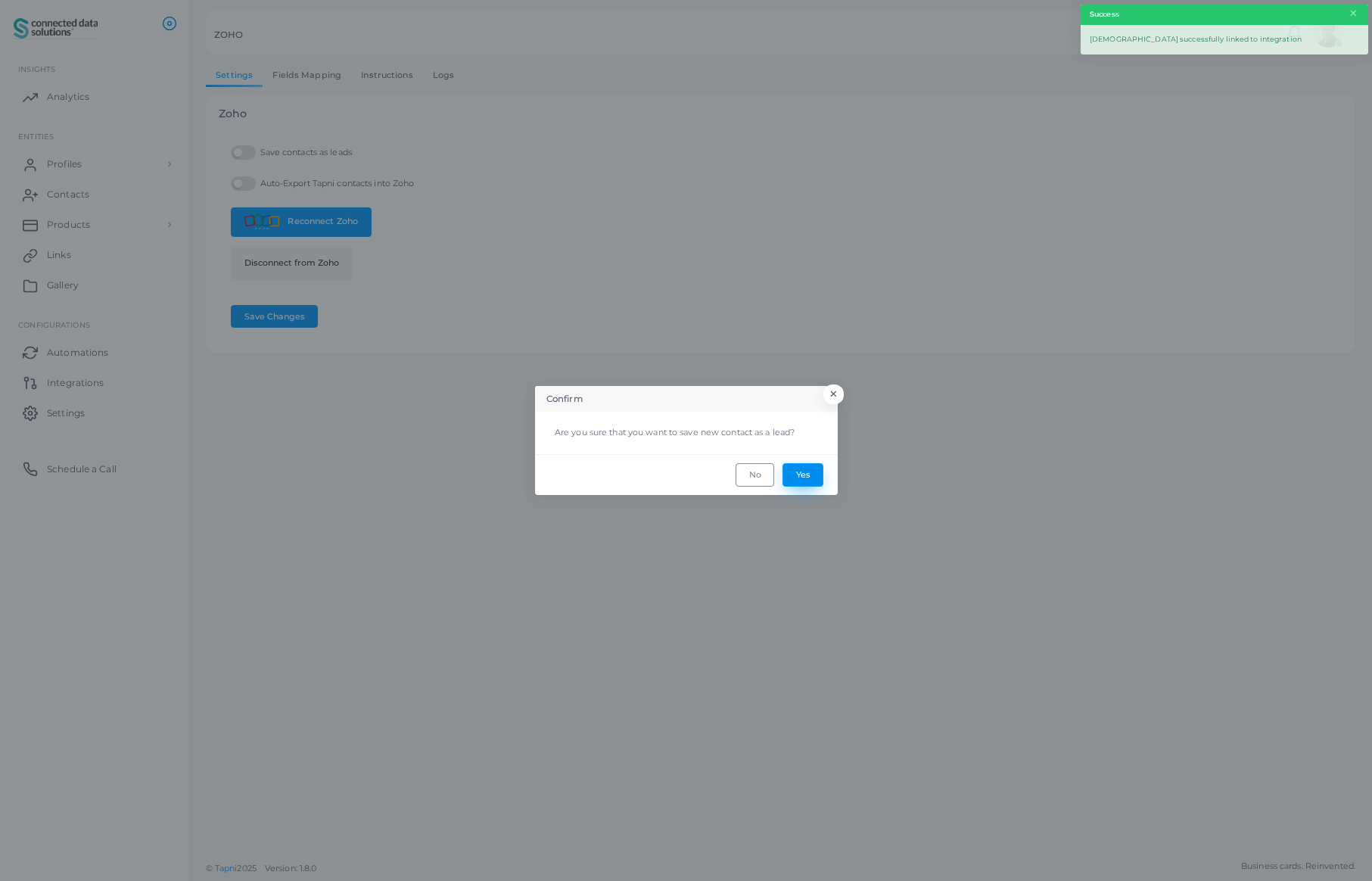
click at [807, 477] on button "Yes" at bounding box center [803, 475] width 41 height 23
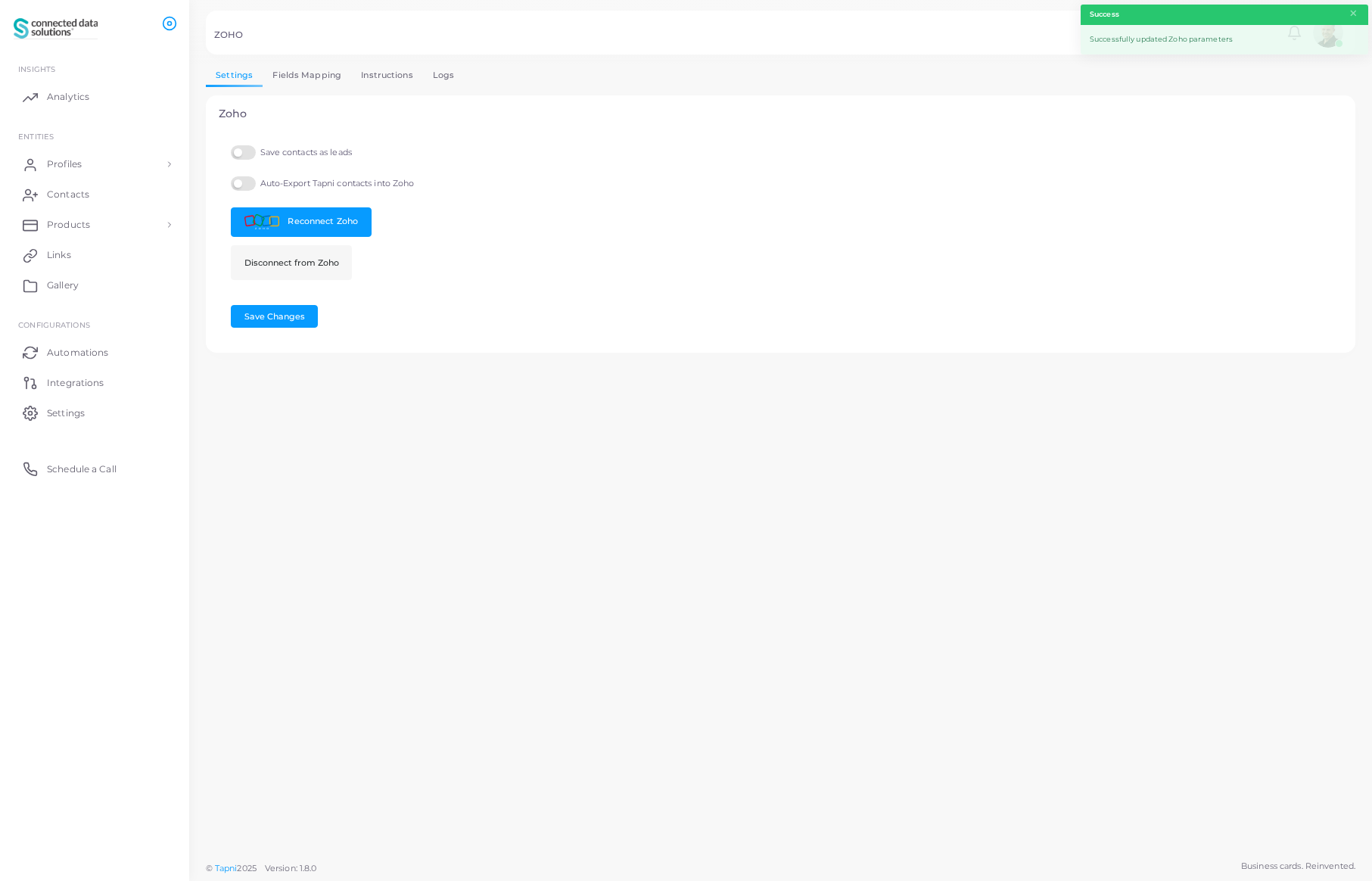
click at [250, 184] on label "Auto-Export Tapni contacts into Zoho" at bounding box center [322, 183] width 183 height 15
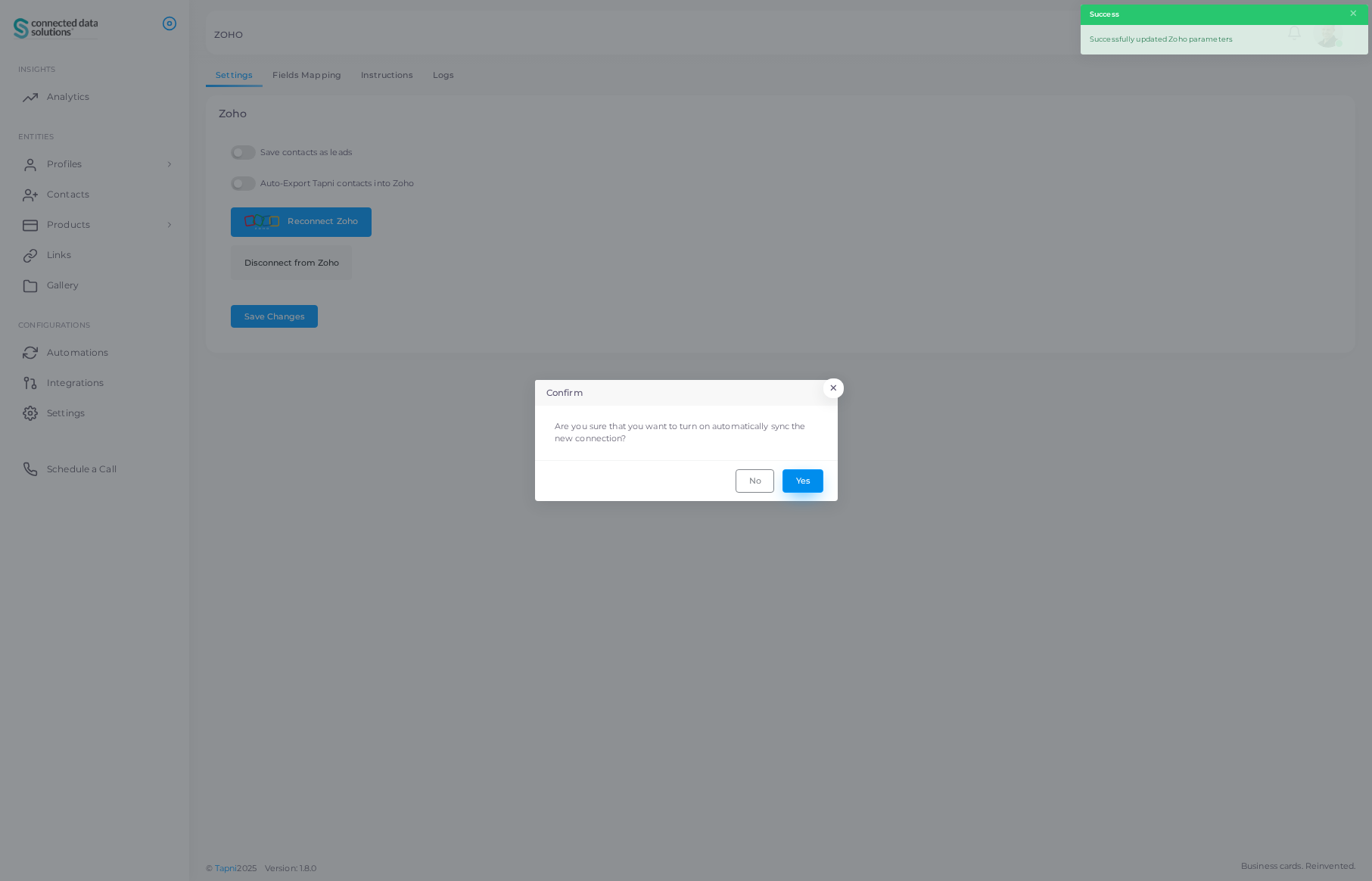
click at [802, 488] on button "Yes" at bounding box center [803, 480] width 41 height 23
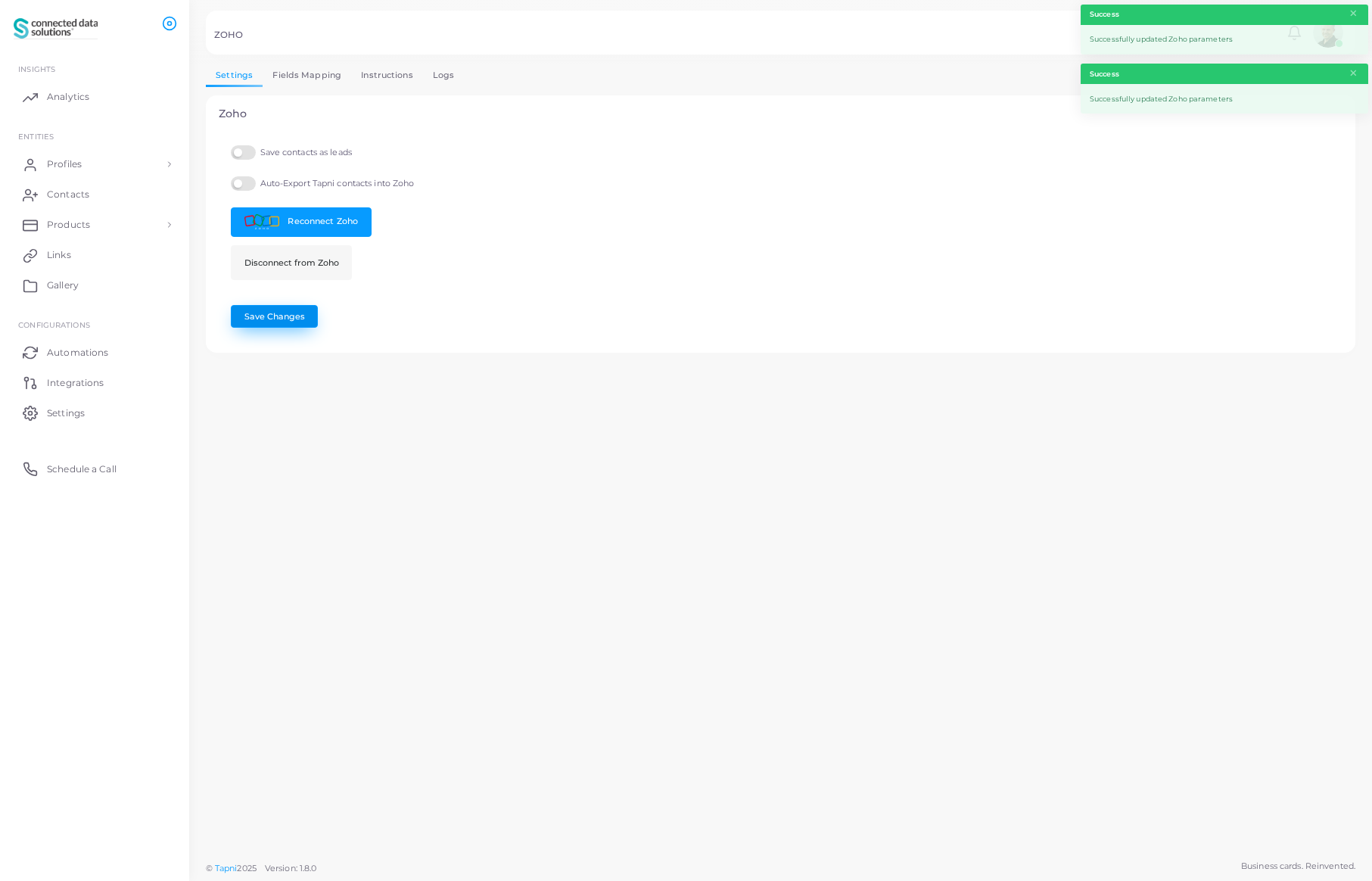
click at [276, 314] on button "Save Changes" at bounding box center [274, 316] width 87 height 23
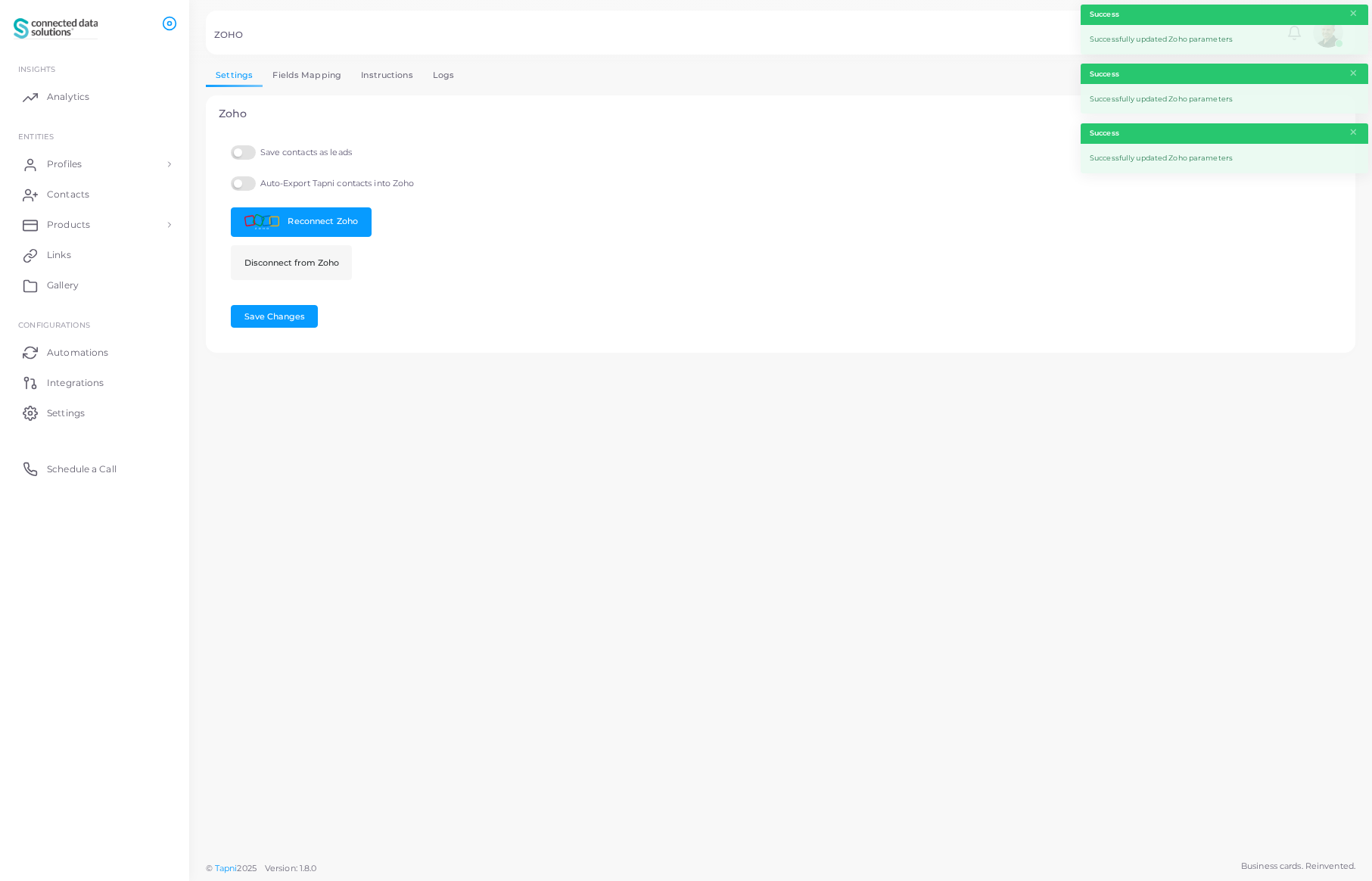
click at [294, 74] on link "Fields Mapping" at bounding box center [307, 75] width 89 height 22
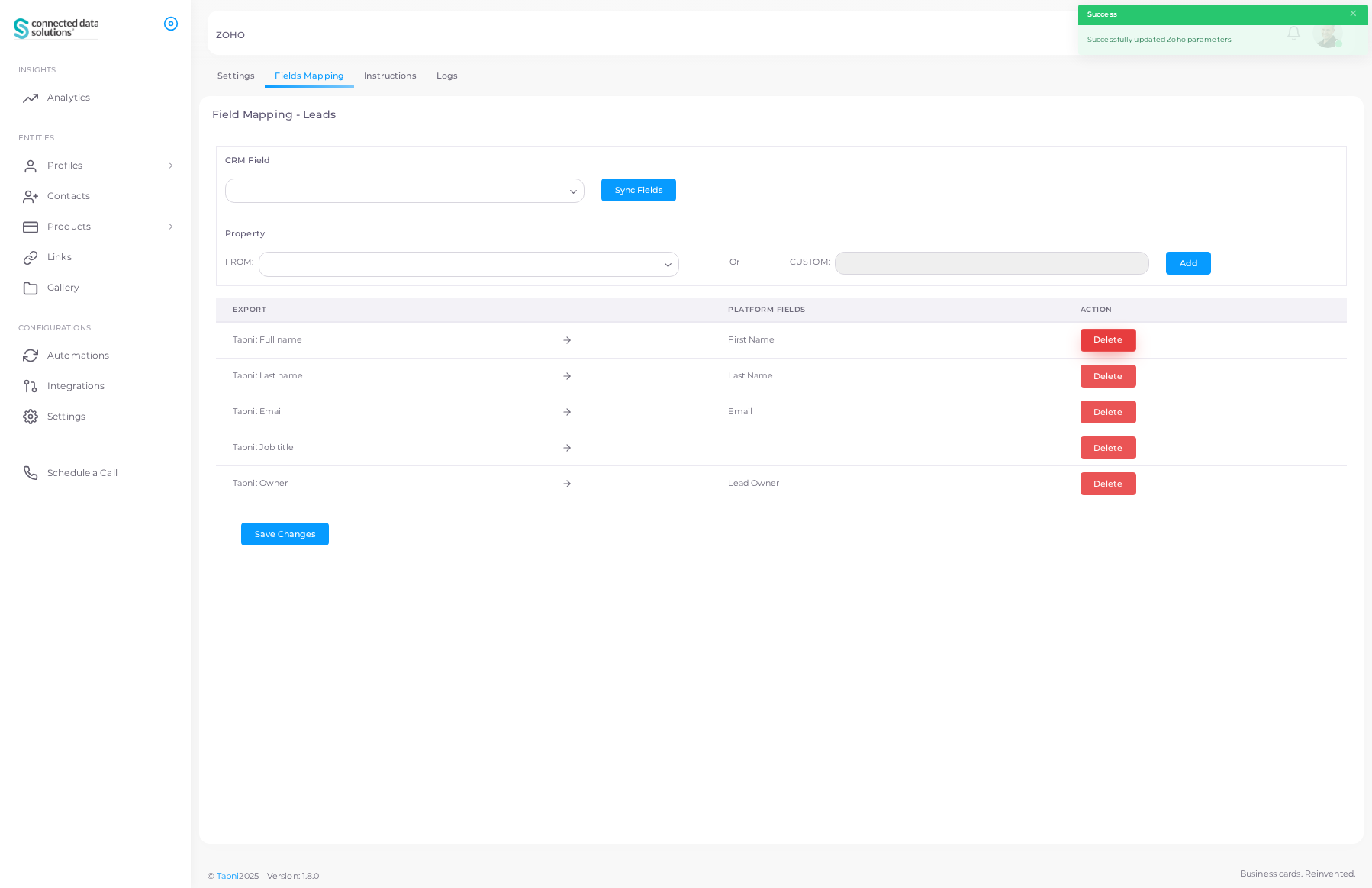
click at [1108, 339] on button "Delete" at bounding box center [1108, 340] width 55 height 23
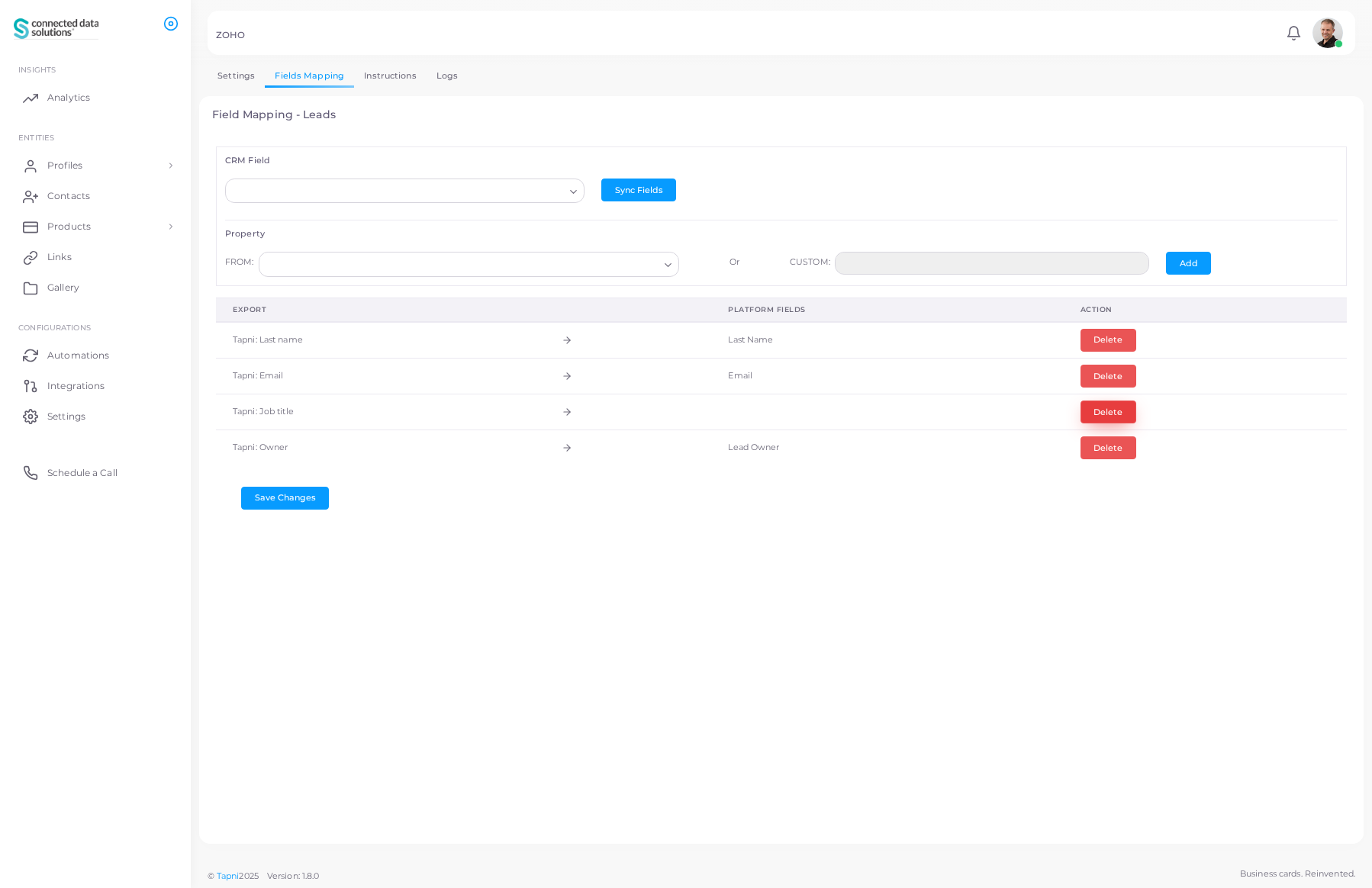
click at [1103, 413] on button "Delete" at bounding box center [1108, 412] width 55 height 23
click at [380, 193] on input "Search for option" at bounding box center [397, 192] width 332 height 17
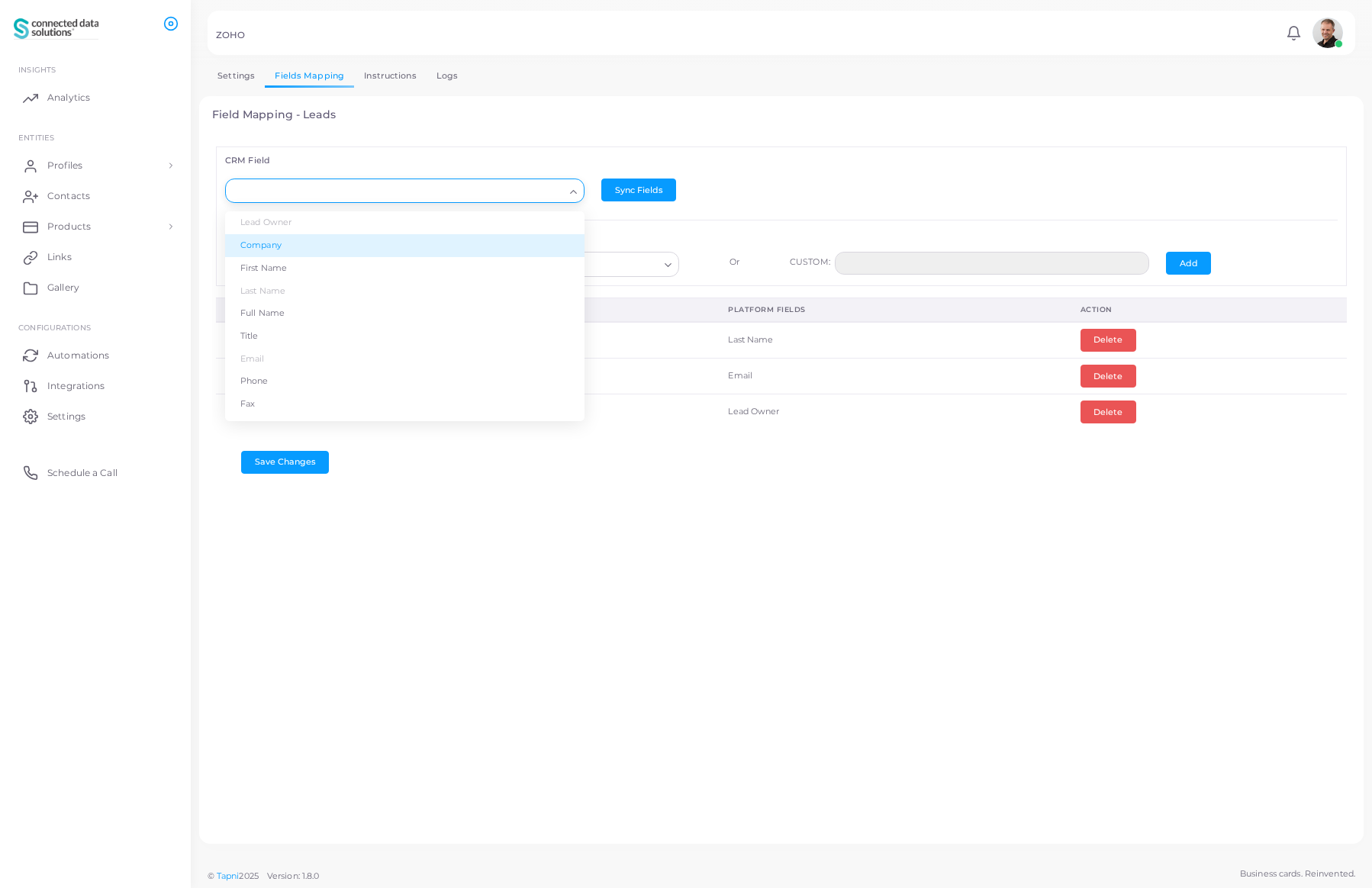
click at [341, 248] on li "Company" at bounding box center [404, 245] width 360 height 23
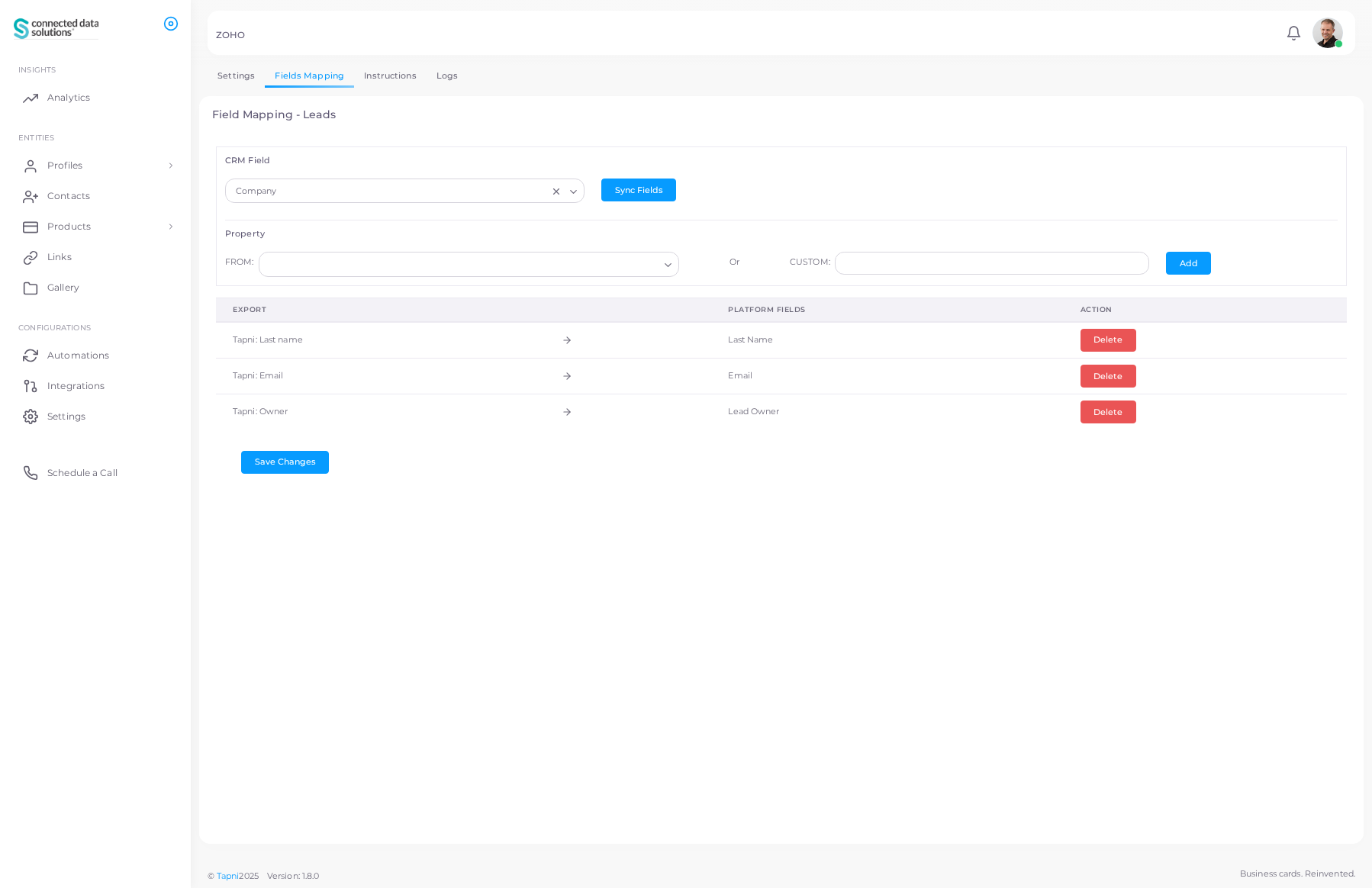
click at [348, 264] on input "Search for option" at bounding box center [462, 265] width 393 height 17
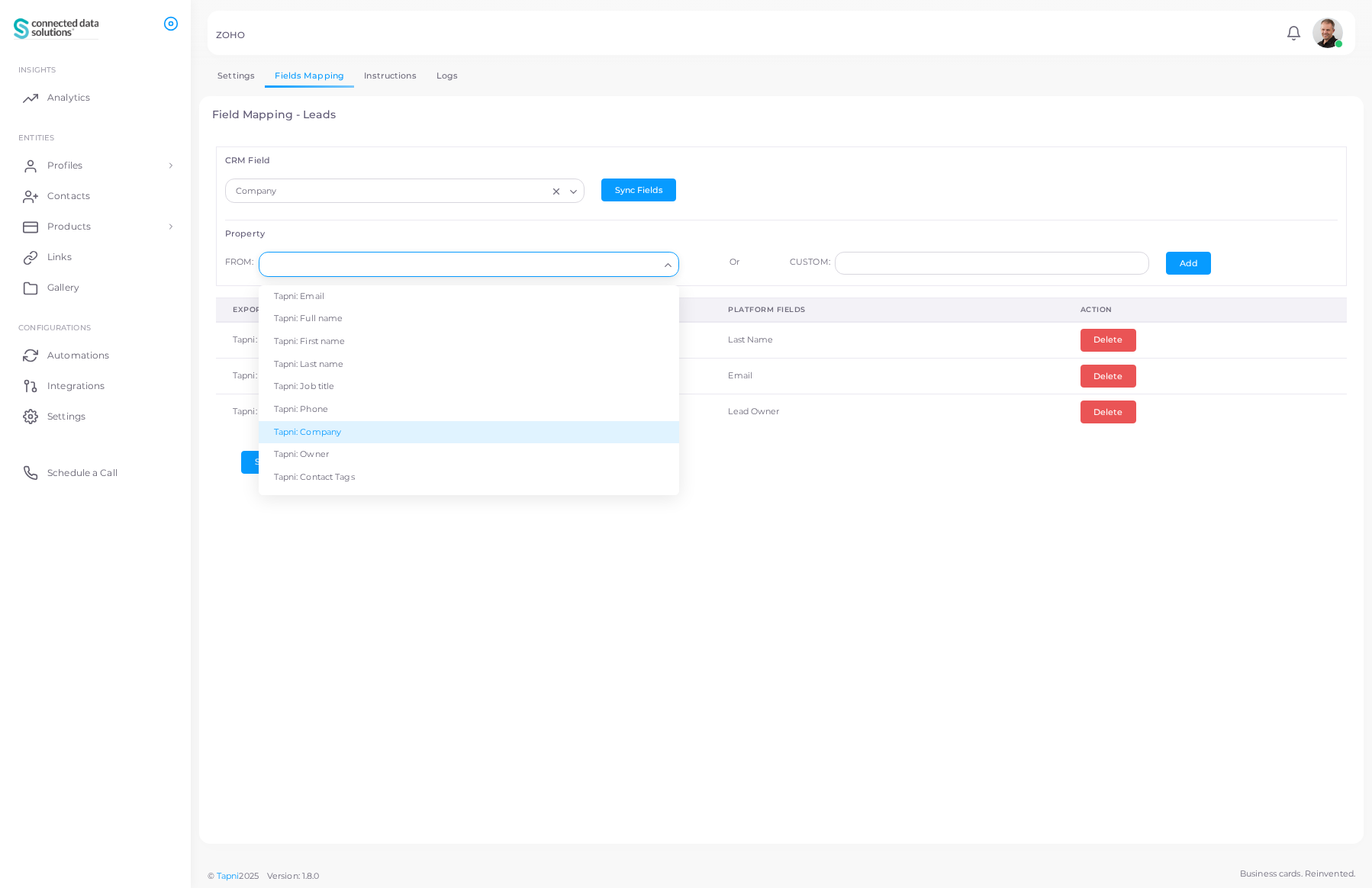
click at [336, 432] on li "Tapni: Company" at bounding box center [469, 432] width 420 height 23
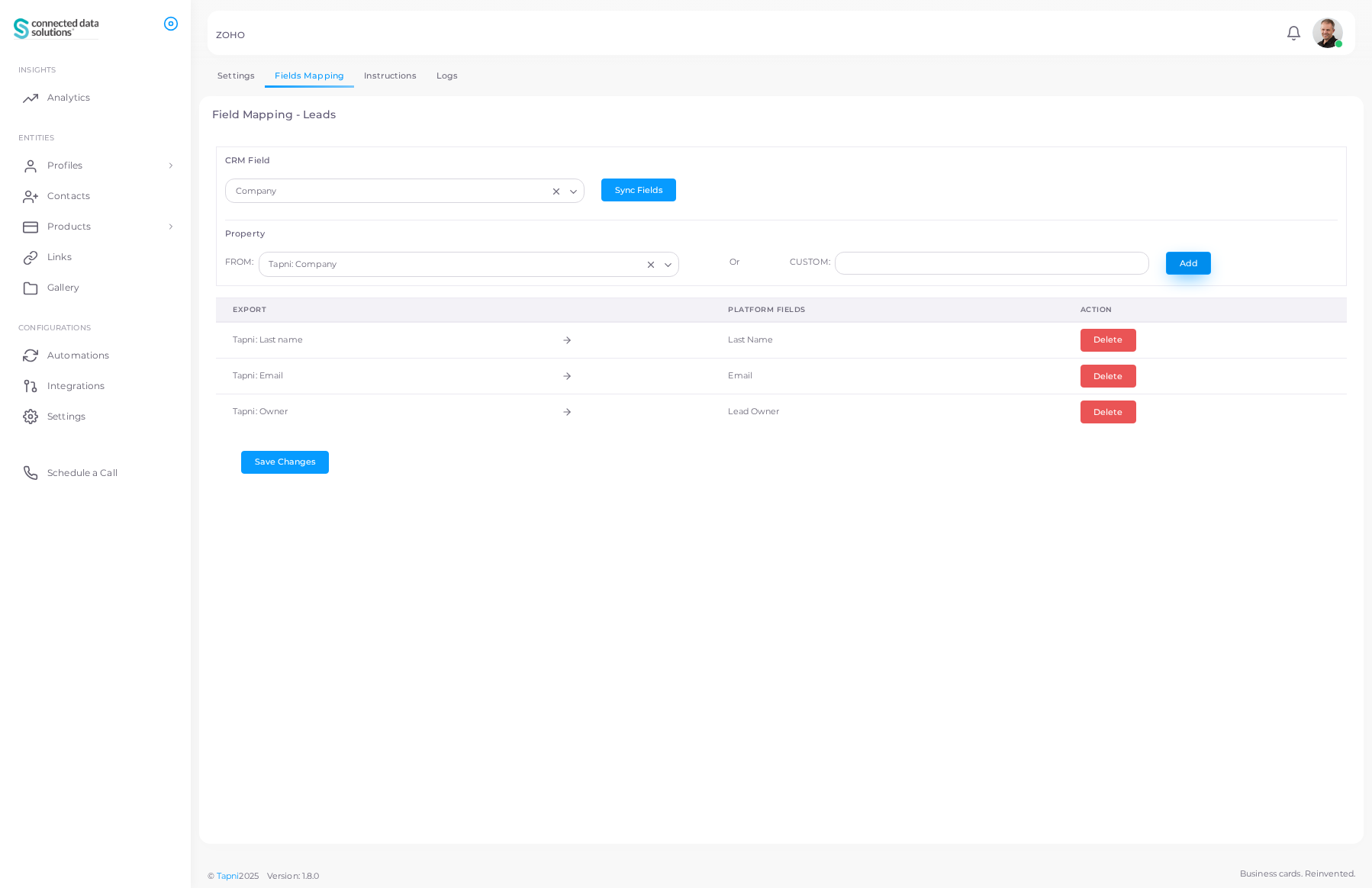
click at [1186, 261] on button "Add" at bounding box center [1188, 263] width 45 height 23
click at [469, 190] on input "Search for option" at bounding box center [397, 192] width 332 height 17
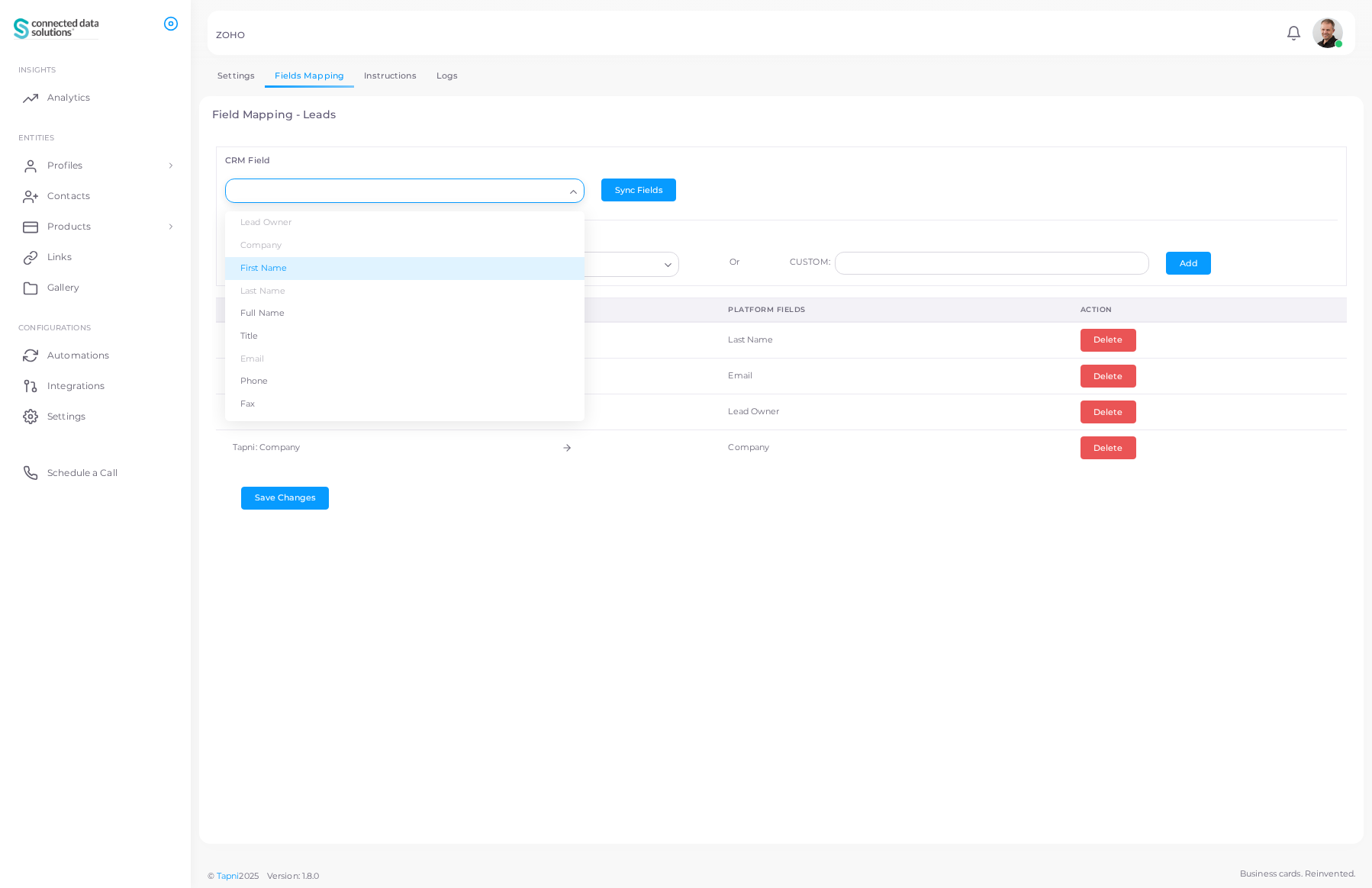
click at [299, 270] on li "First Name" at bounding box center [404, 269] width 360 height 23
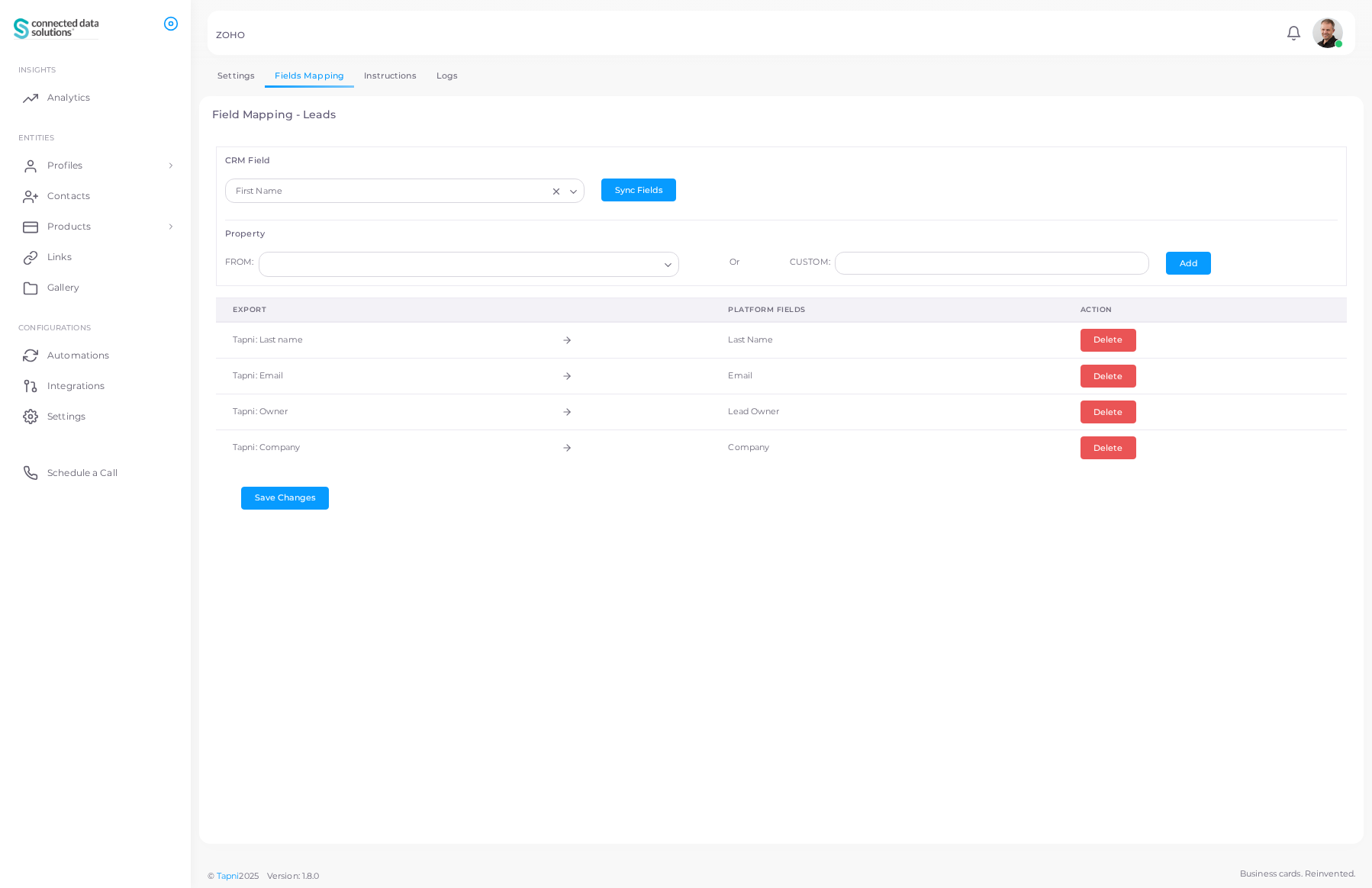
click at [407, 262] on input "Search for option" at bounding box center [462, 265] width 393 height 17
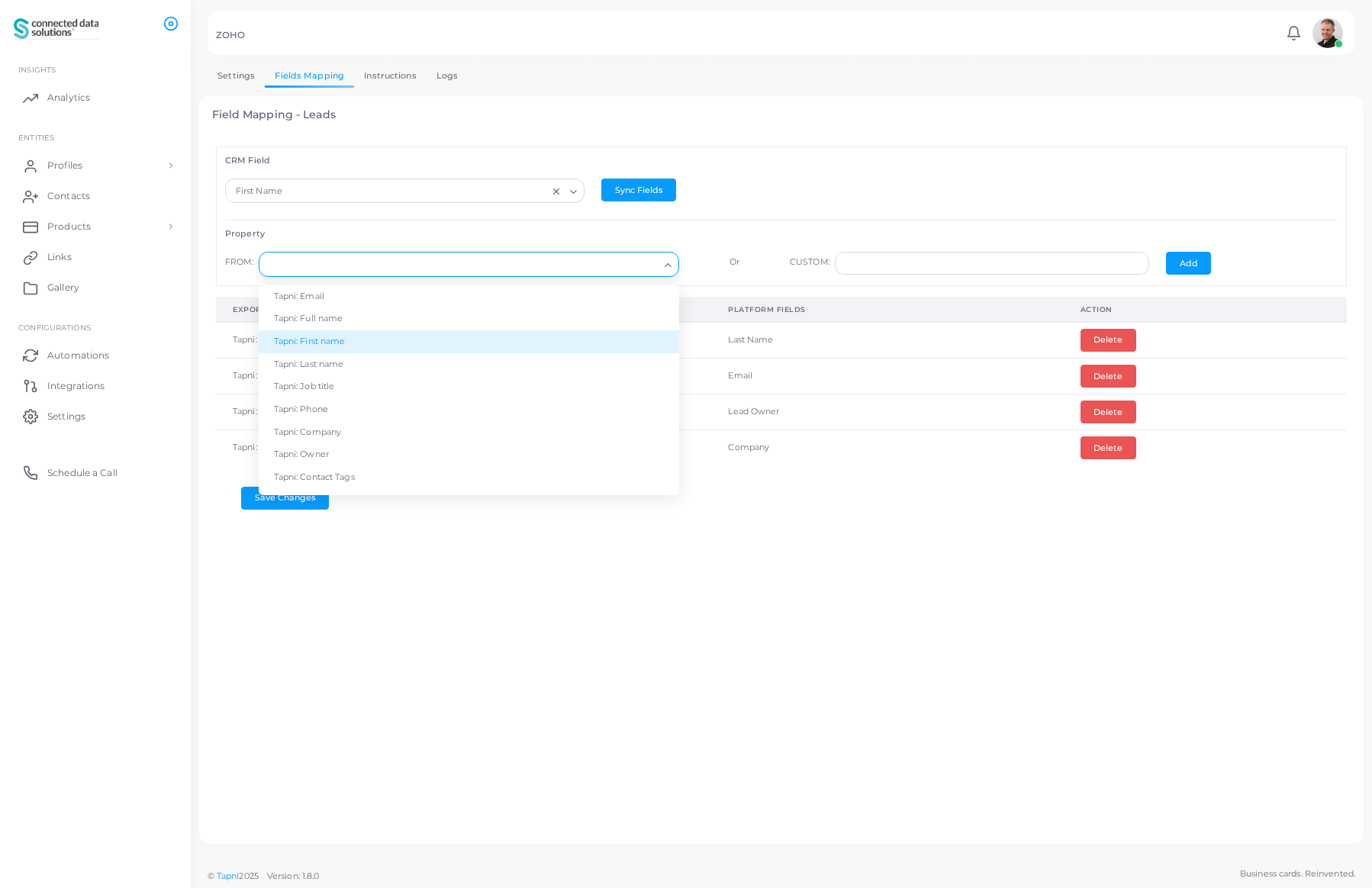
click at [363, 338] on li "Tapni: First name" at bounding box center [469, 342] width 420 height 23
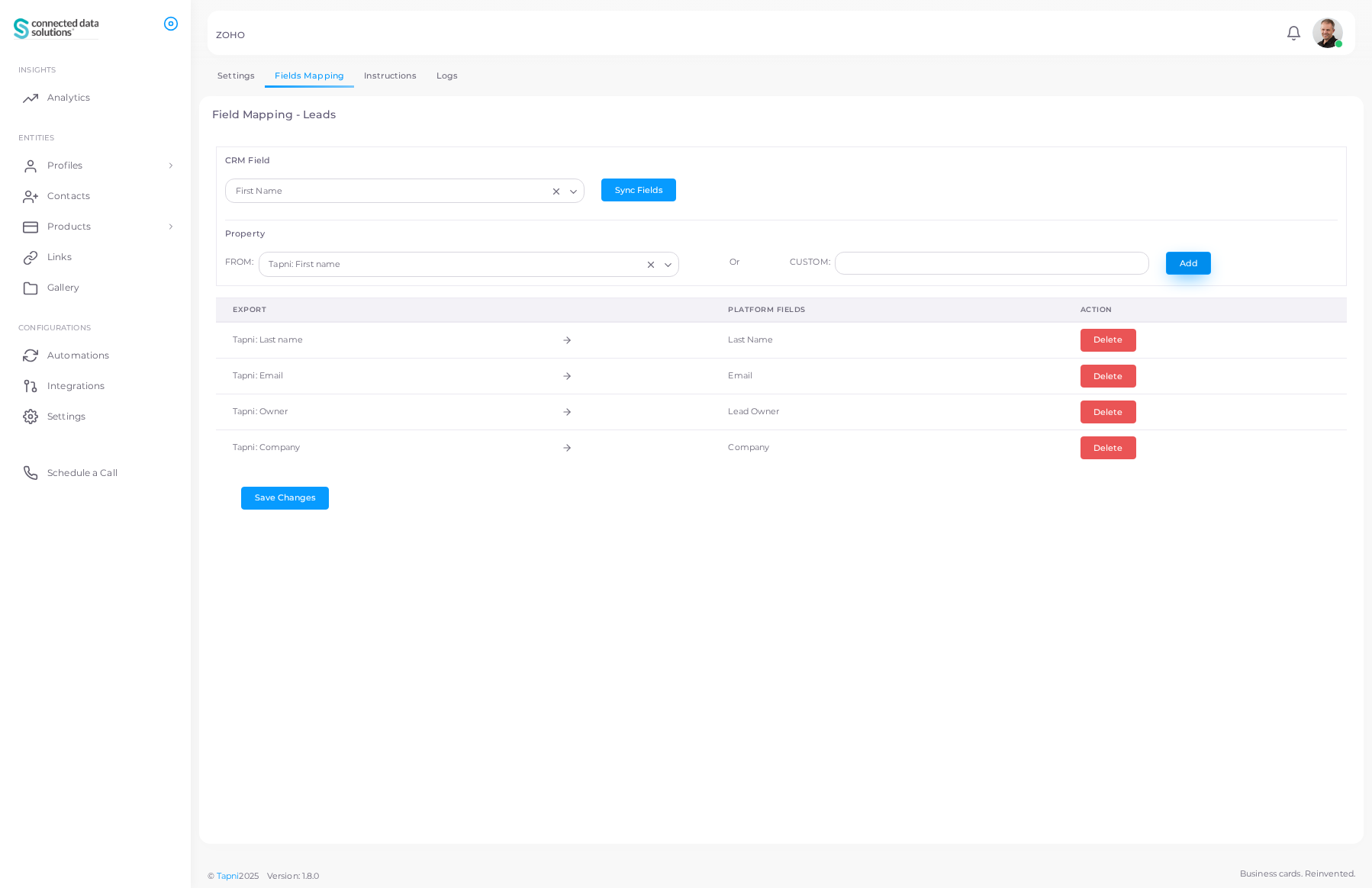
click at [1185, 264] on button "Add" at bounding box center [1188, 263] width 45 height 23
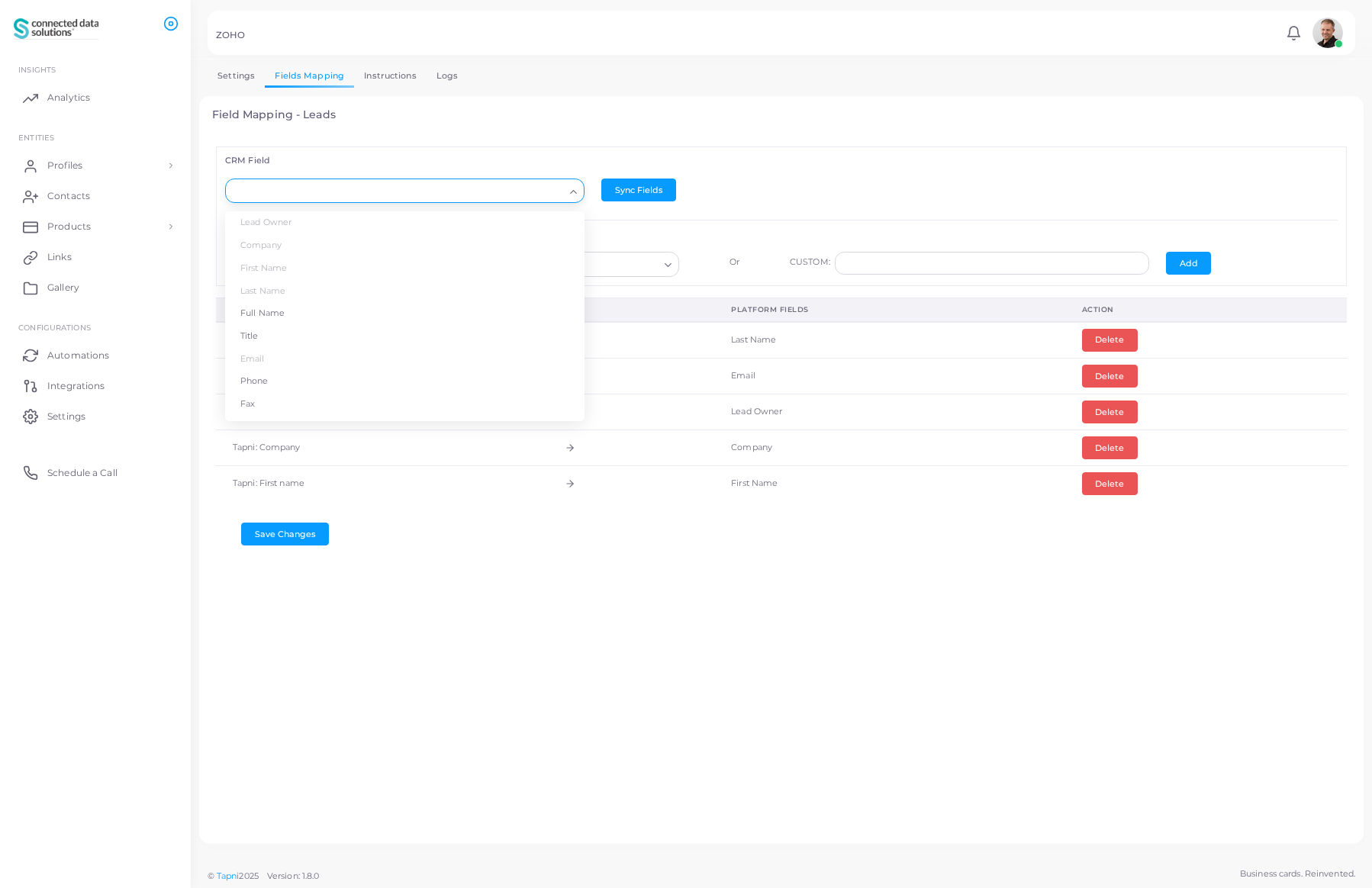
click at [371, 192] on input "Search for option" at bounding box center [397, 192] width 332 height 17
click at [286, 338] on li "Title" at bounding box center [404, 336] width 360 height 23
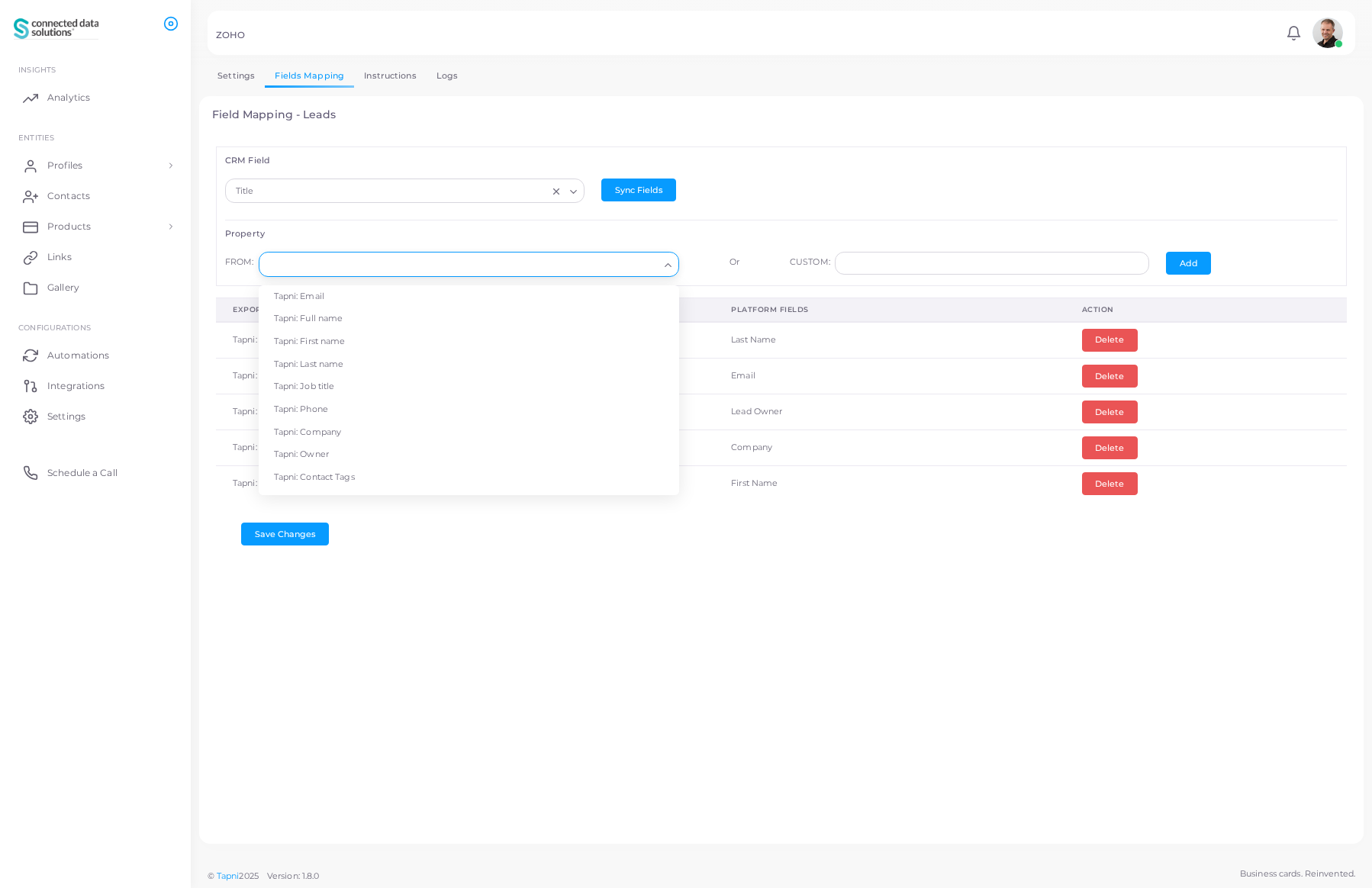
click at [348, 269] on input "Search for option" at bounding box center [462, 265] width 393 height 17
click at [337, 384] on li "Tapni: Job title" at bounding box center [469, 387] width 420 height 23
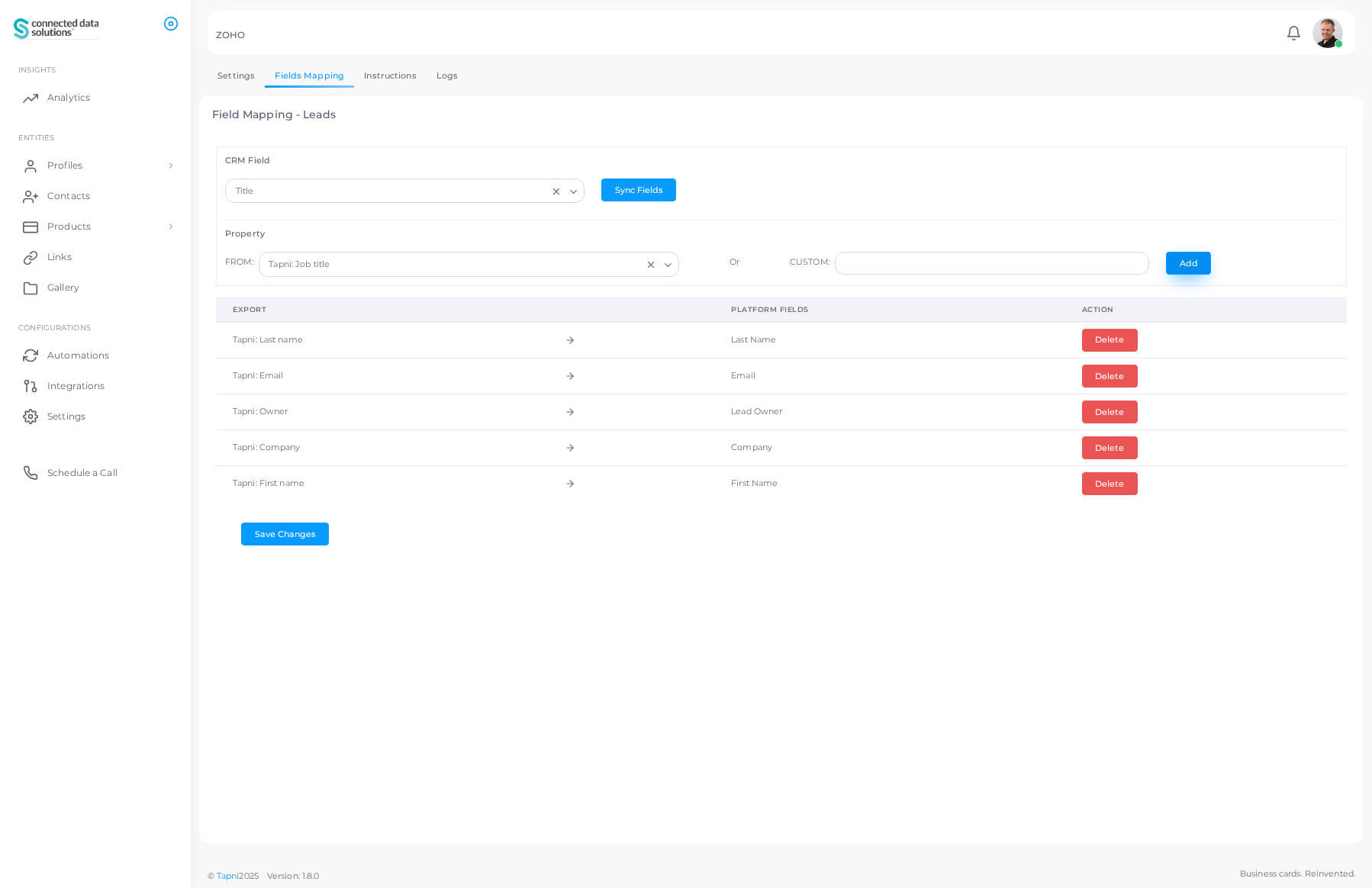
click at [1179, 264] on button "Add" at bounding box center [1188, 263] width 45 height 23
click at [296, 571] on button "Save Changes" at bounding box center [285, 570] width 88 height 23
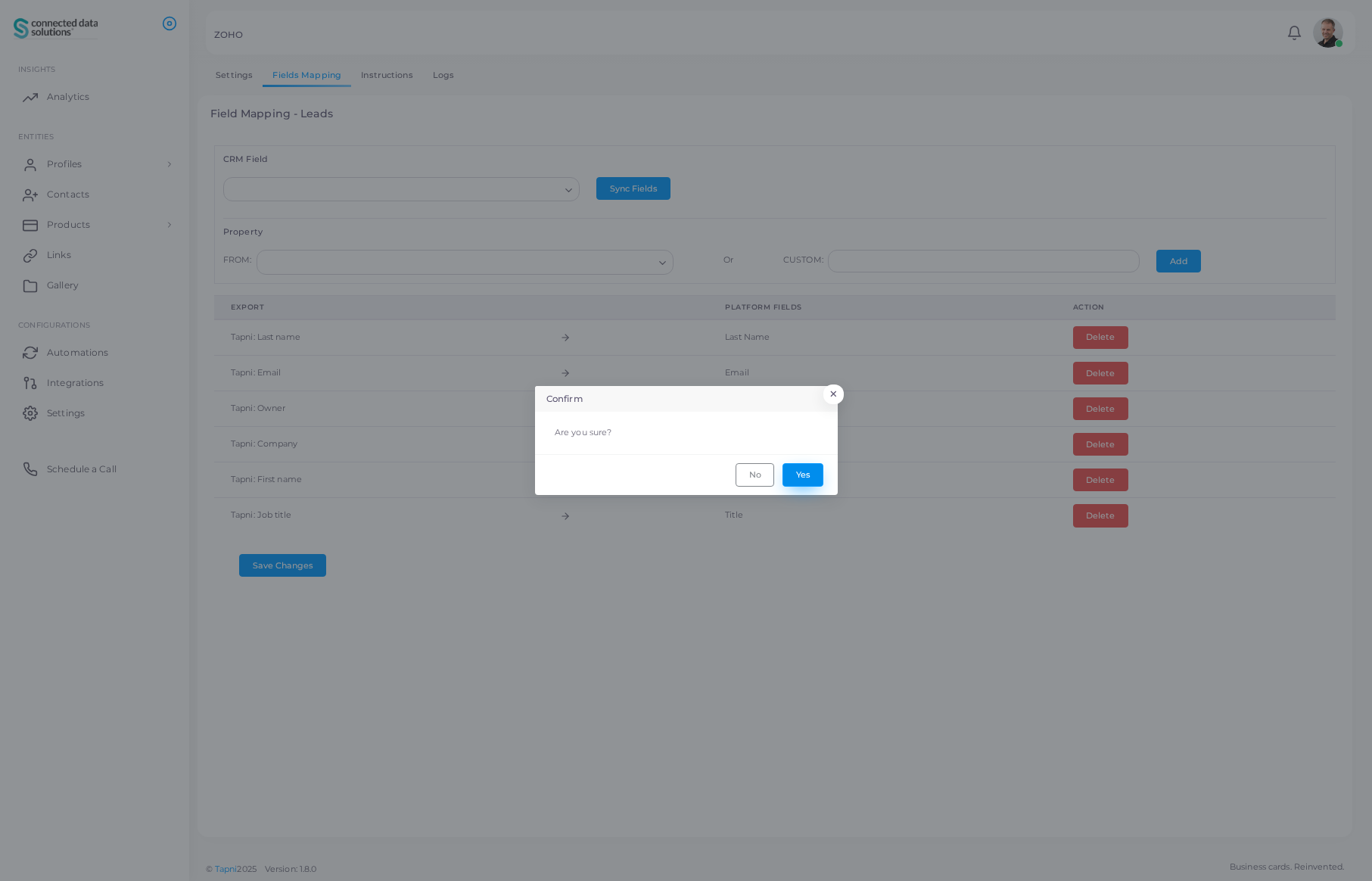
click at [806, 477] on button "Yes" at bounding box center [803, 475] width 41 height 23
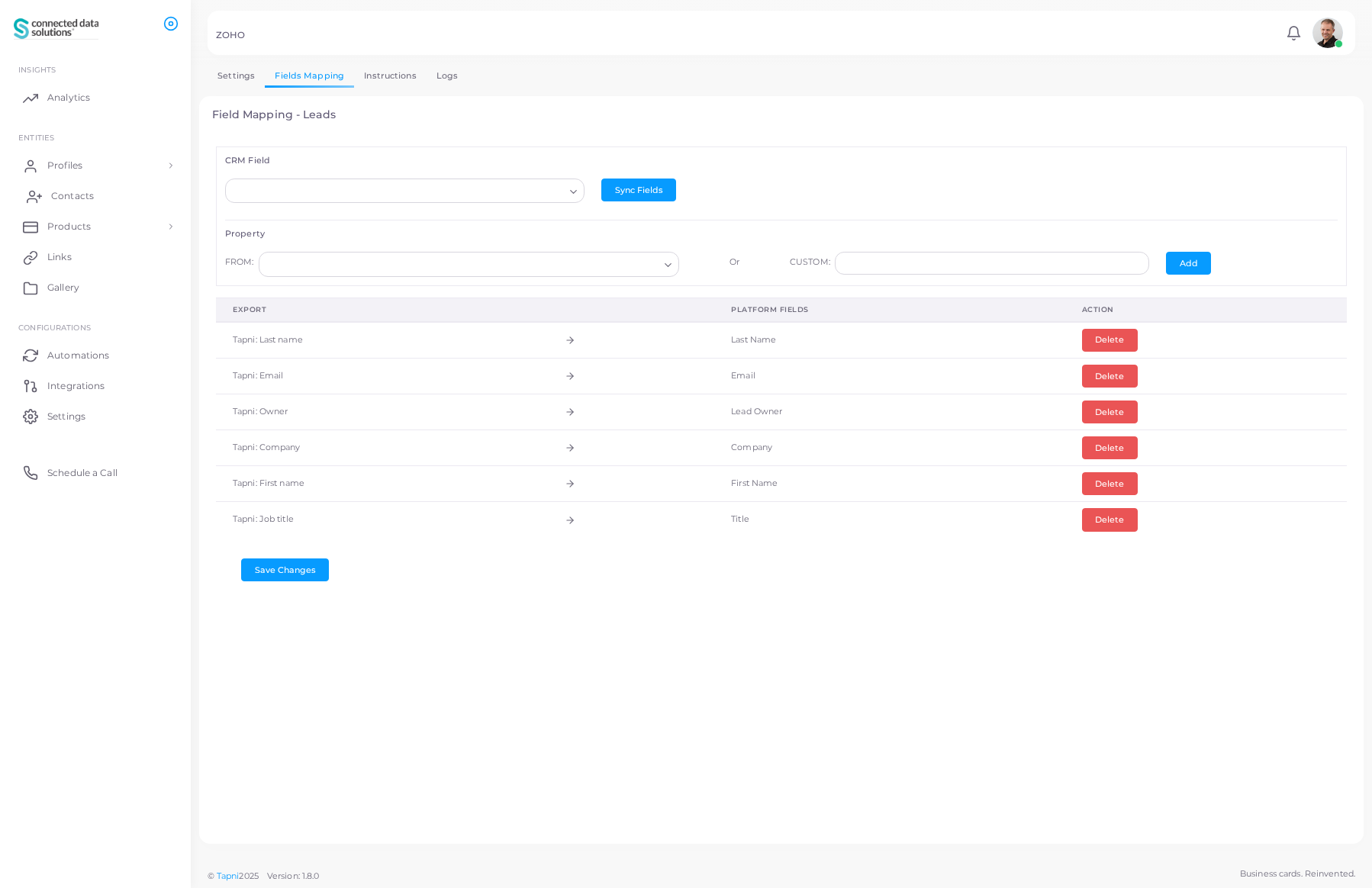
click at [84, 200] on span "Contacts" at bounding box center [72, 196] width 43 height 14
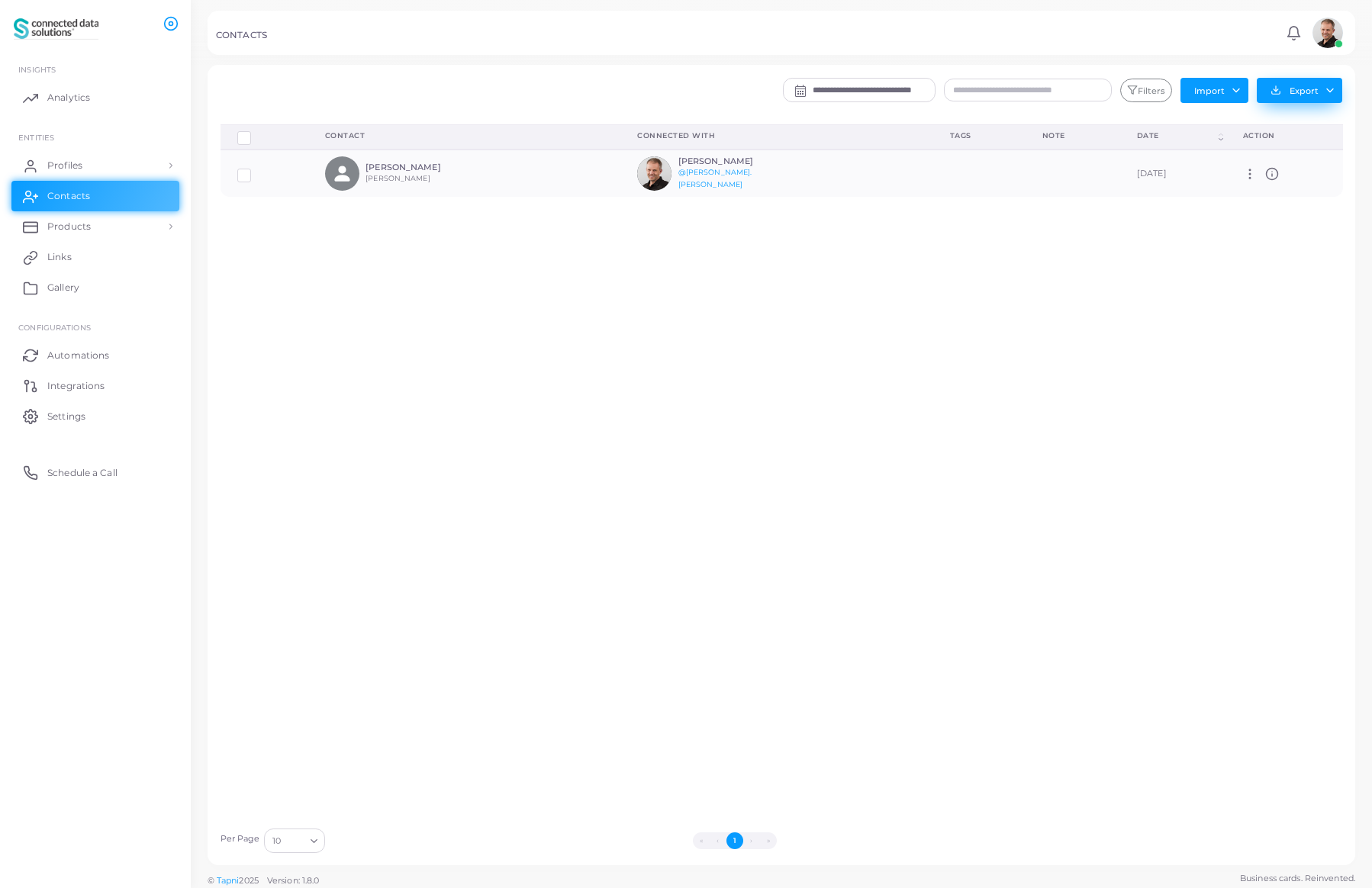
click at [1310, 90] on button "Export" at bounding box center [1299, 90] width 85 height 25
click at [1288, 238] on link "Export to Zoho" at bounding box center [1295, 239] width 146 height 23
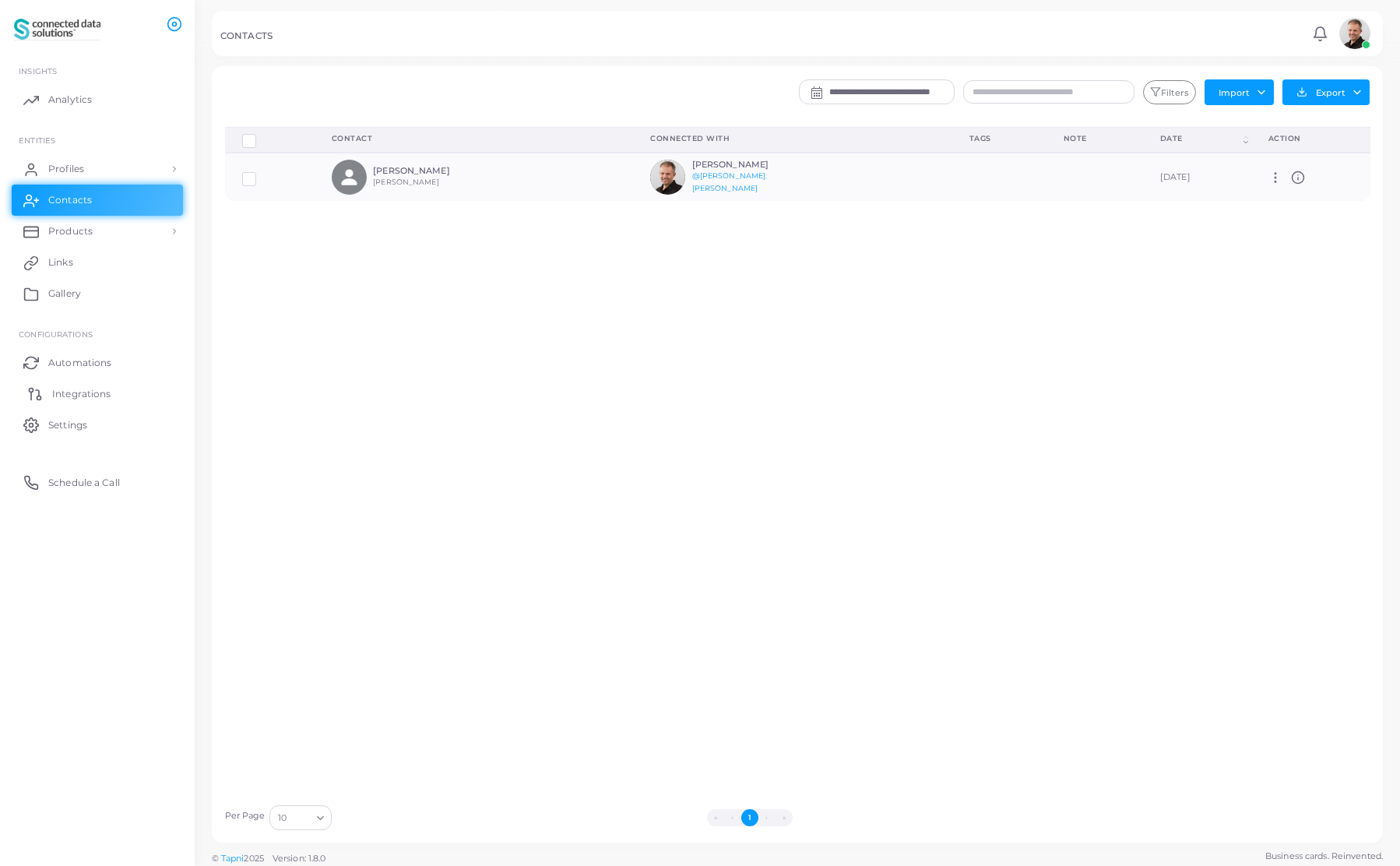
click at [79, 394] on span "Integrations" at bounding box center [81, 394] width 58 height 14
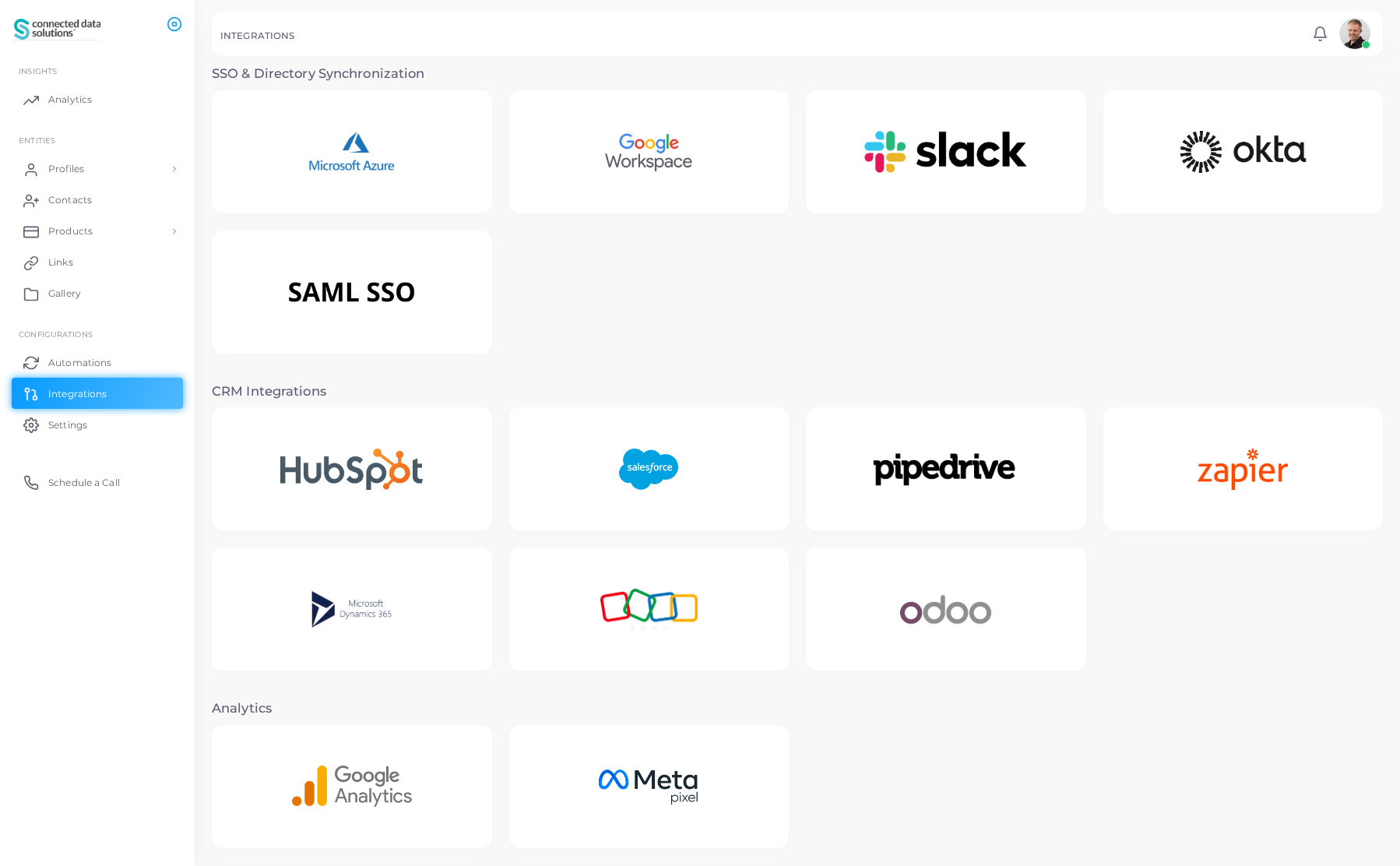
click at [655, 622] on img at bounding box center [648, 610] width 153 height 97
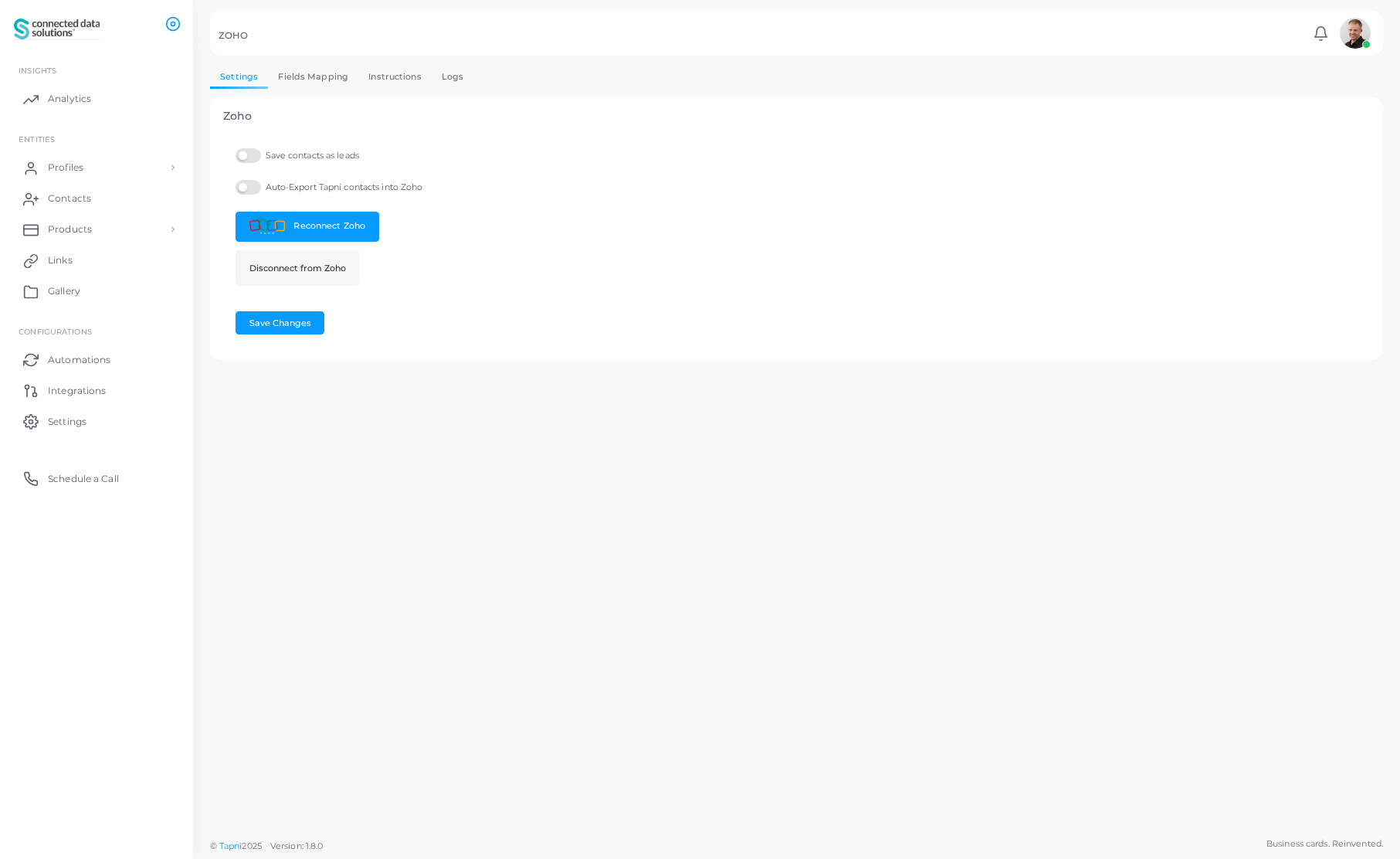
click at [451, 79] on link "Logs" at bounding box center [453, 76] width 43 height 23
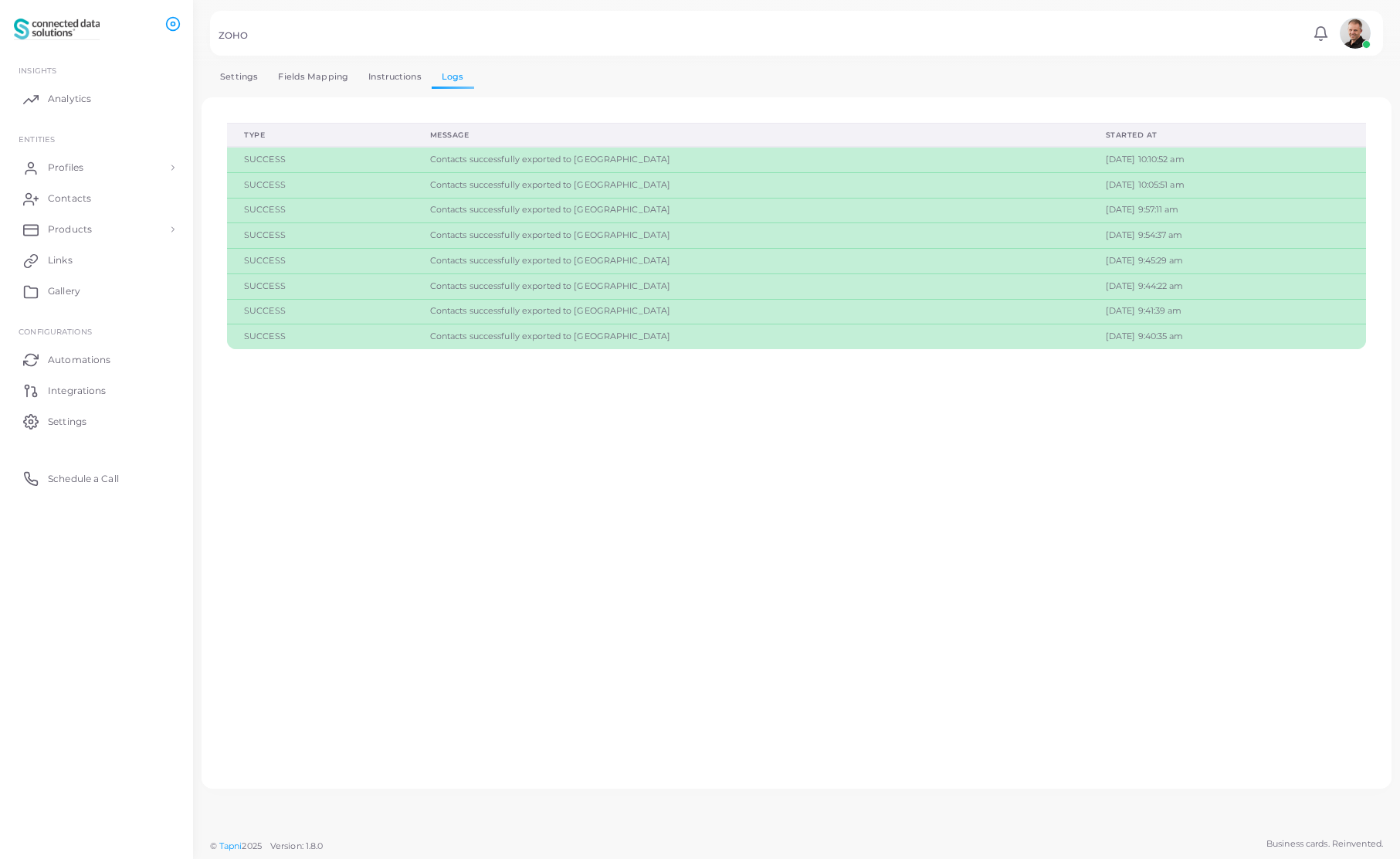
click at [305, 77] on link "Fields Mapping" at bounding box center [313, 76] width 90 height 23
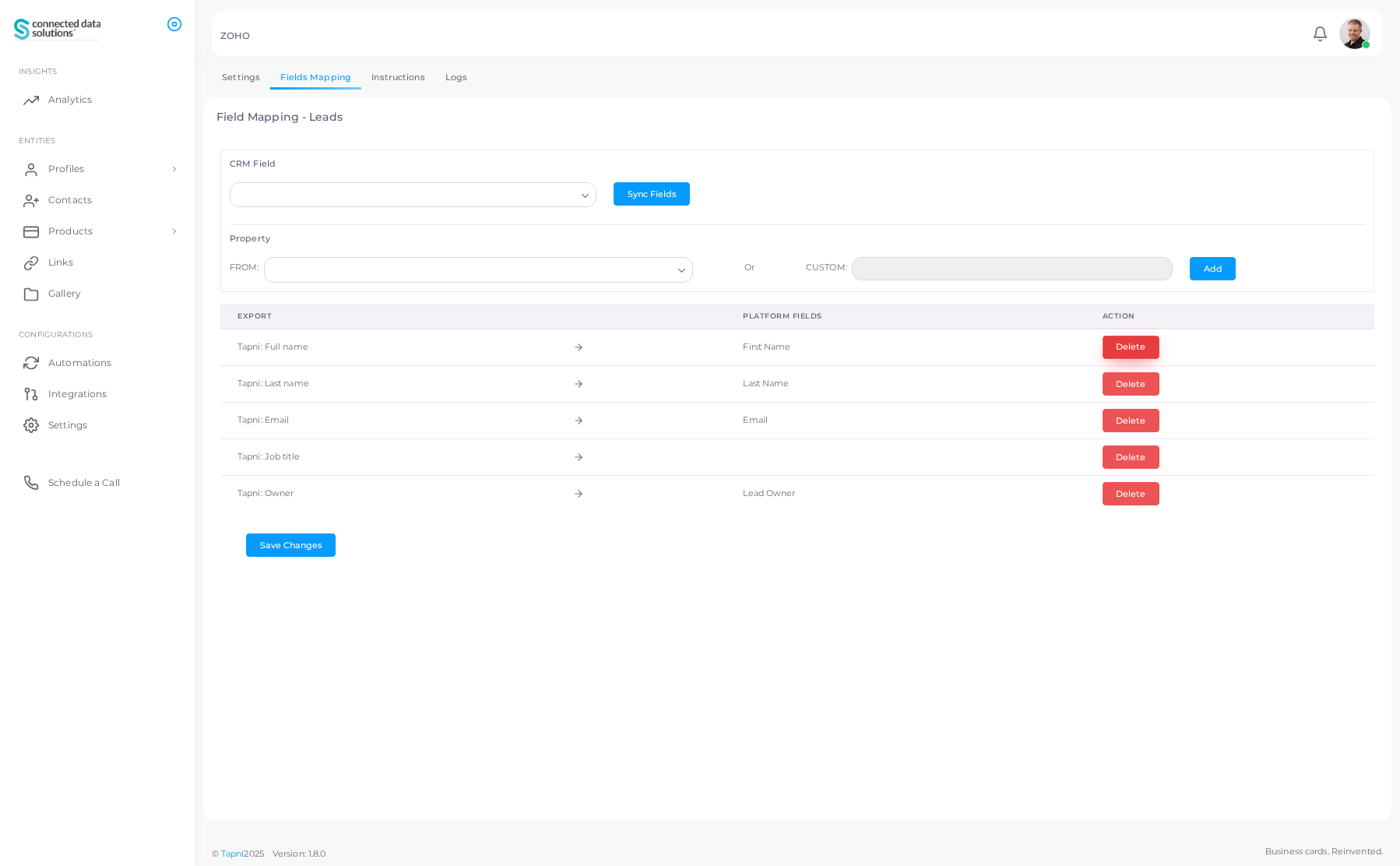
click at [1111, 347] on button "Delete" at bounding box center [1131, 347] width 57 height 24
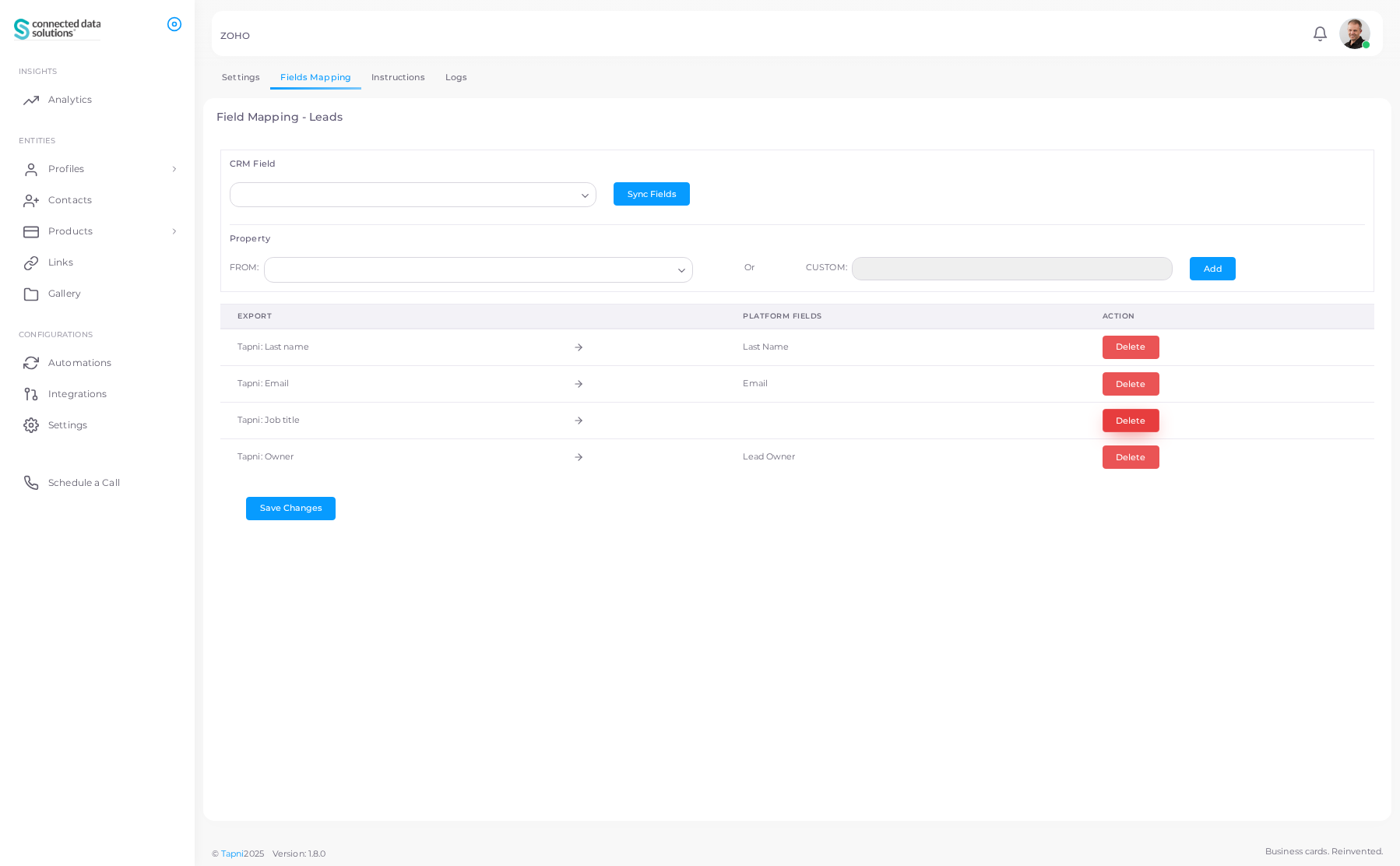
click at [1128, 420] on button "Delete" at bounding box center [1131, 420] width 57 height 24
click at [350, 197] on input "Search for option" at bounding box center [405, 196] width 339 height 17
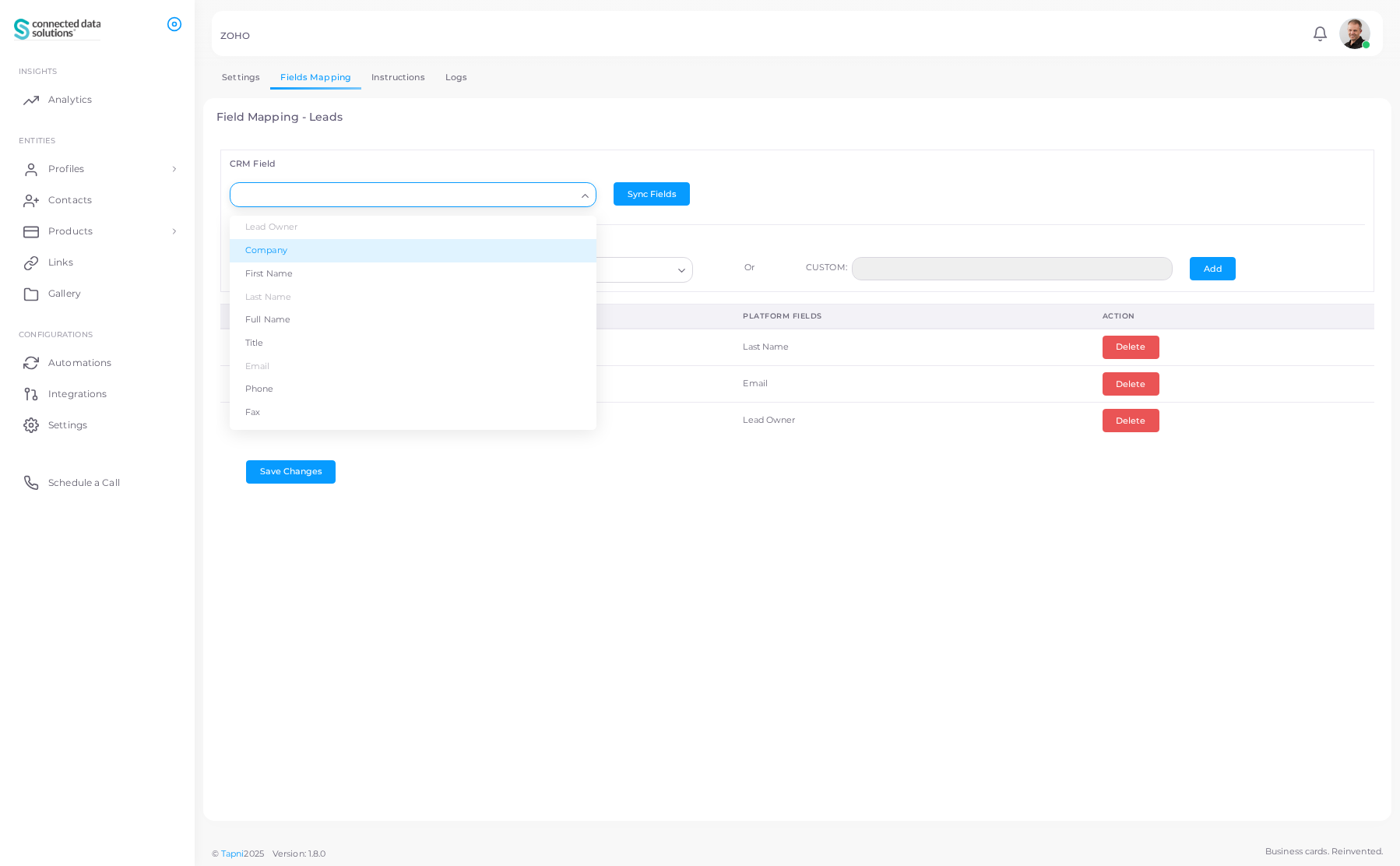
click at [319, 248] on li "Company" at bounding box center [412, 251] width 367 height 24
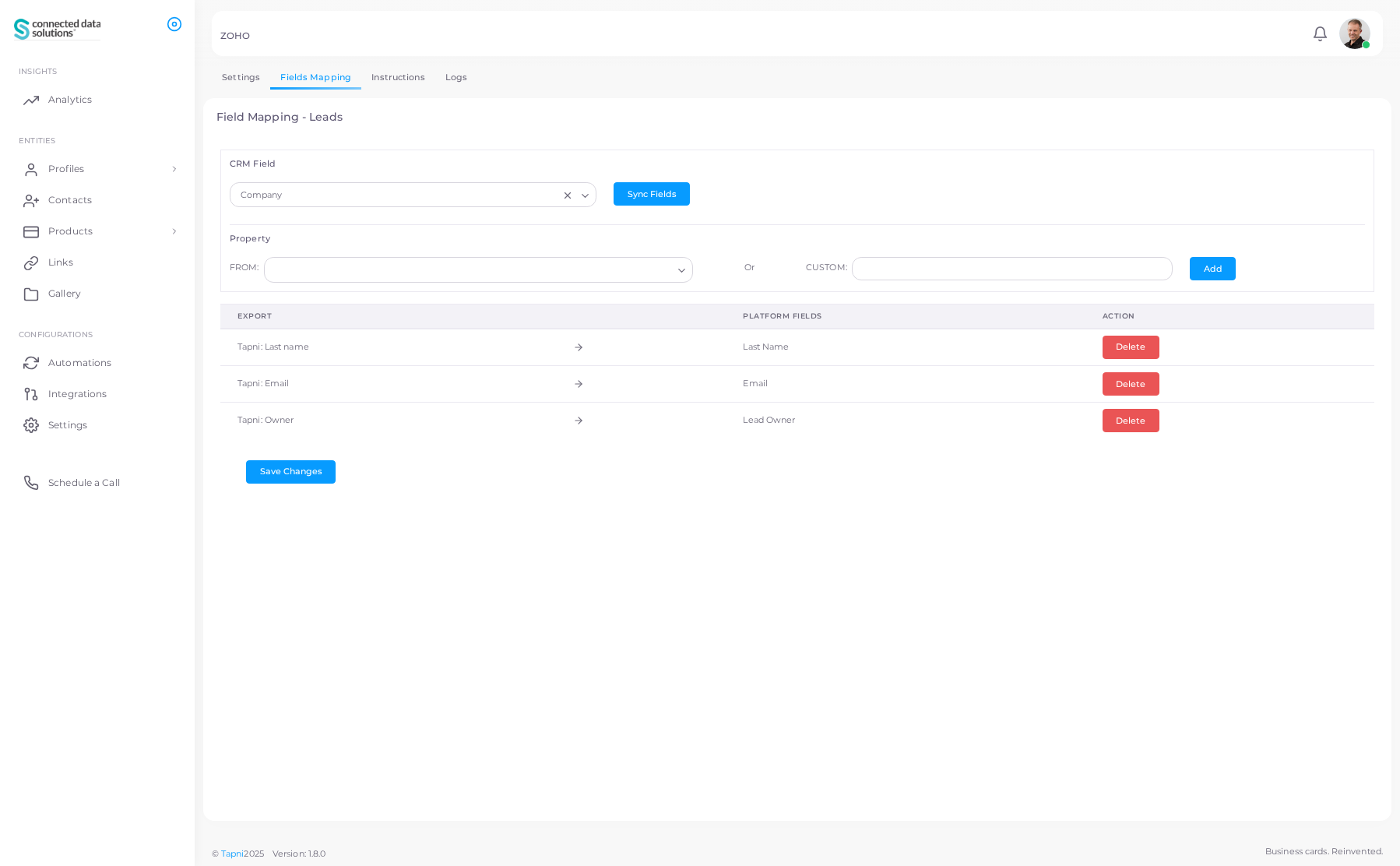
click at [355, 273] on input "Search for option" at bounding box center [471, 270] width 401 height 17
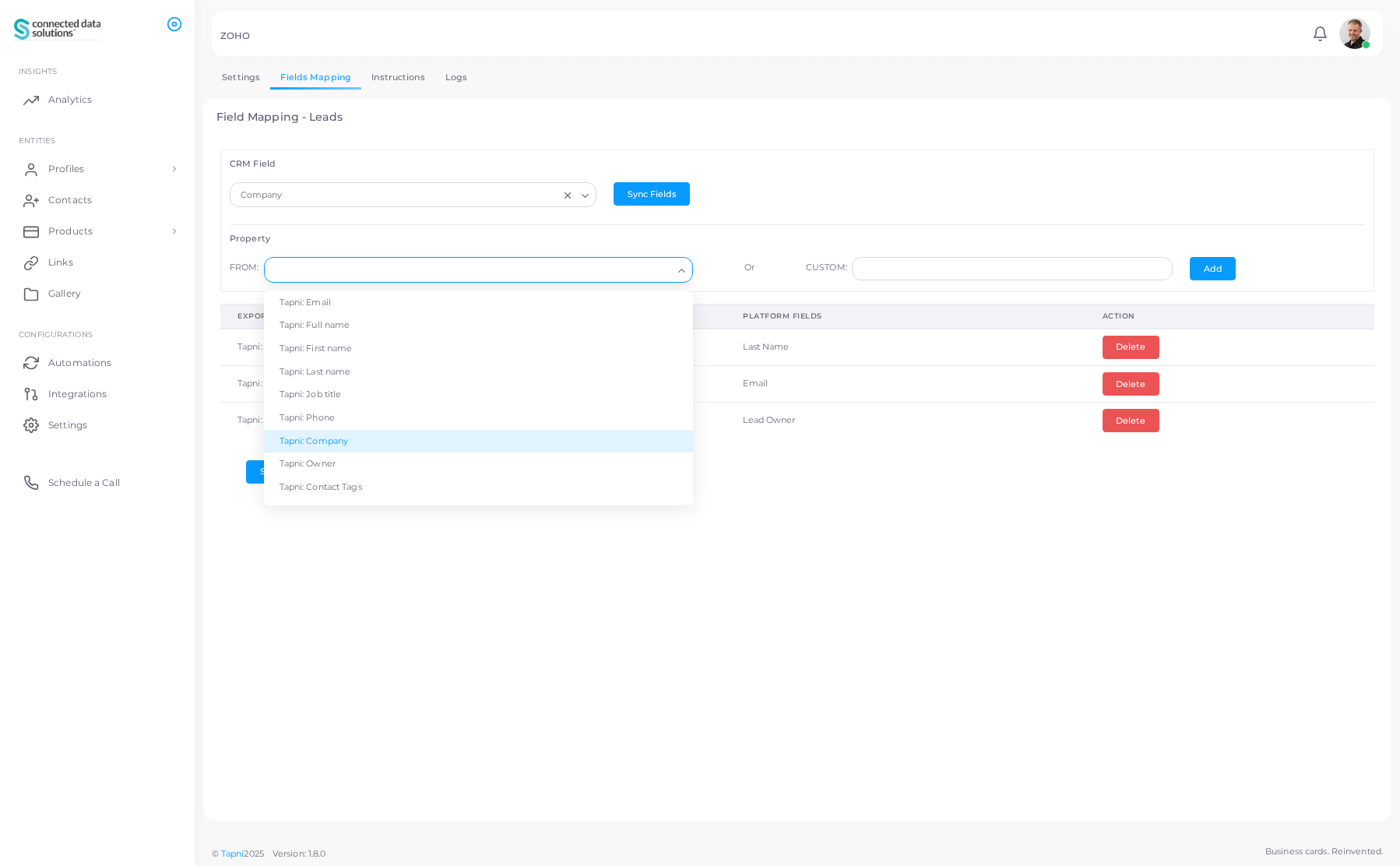
click at [354, 442] on li "Tapni: Company" at bounding box center [478, 442] width 429 height 24
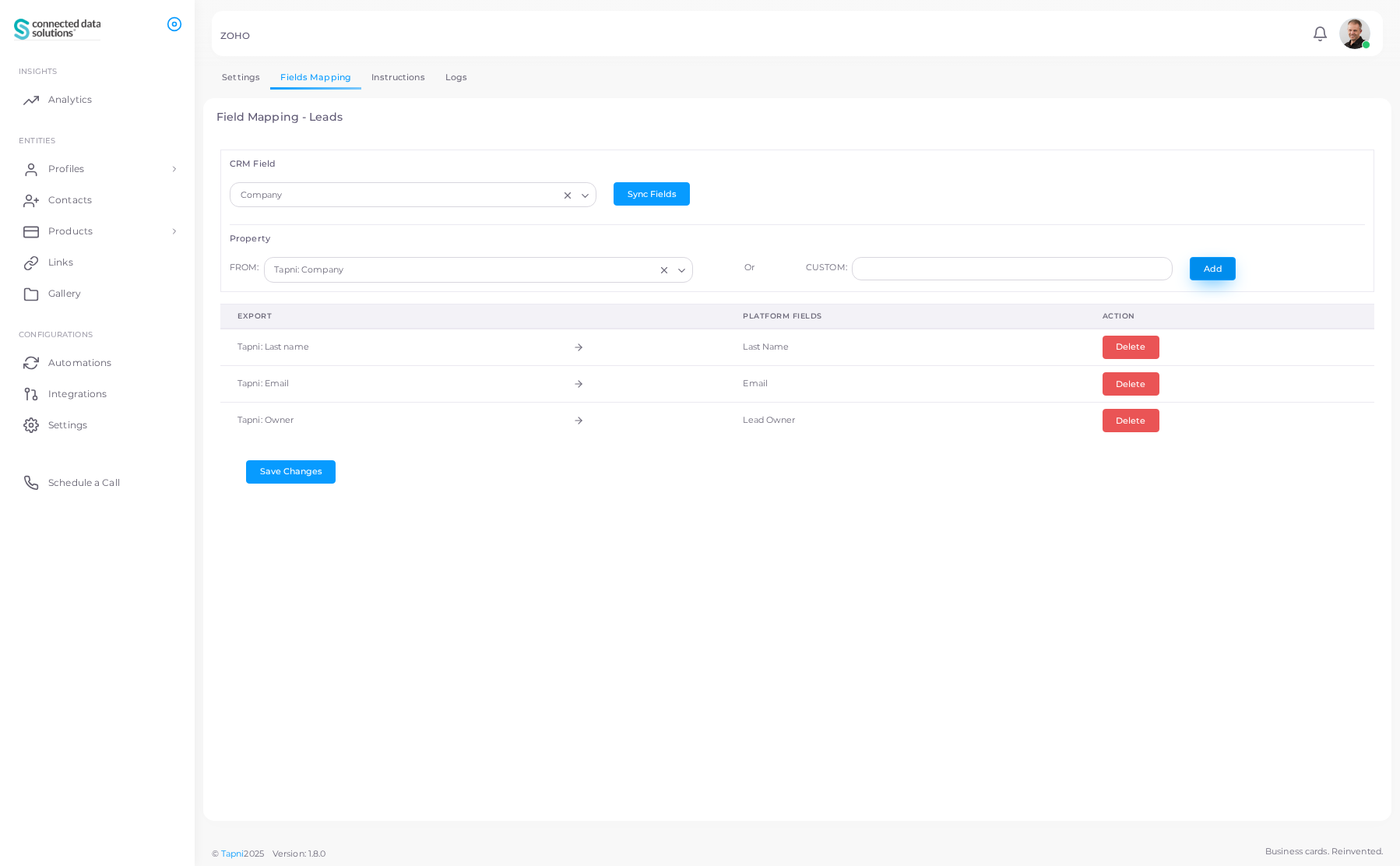
click at [1195, 270] on button "Add" at bounding box center [1212, 269] width 46 height 24
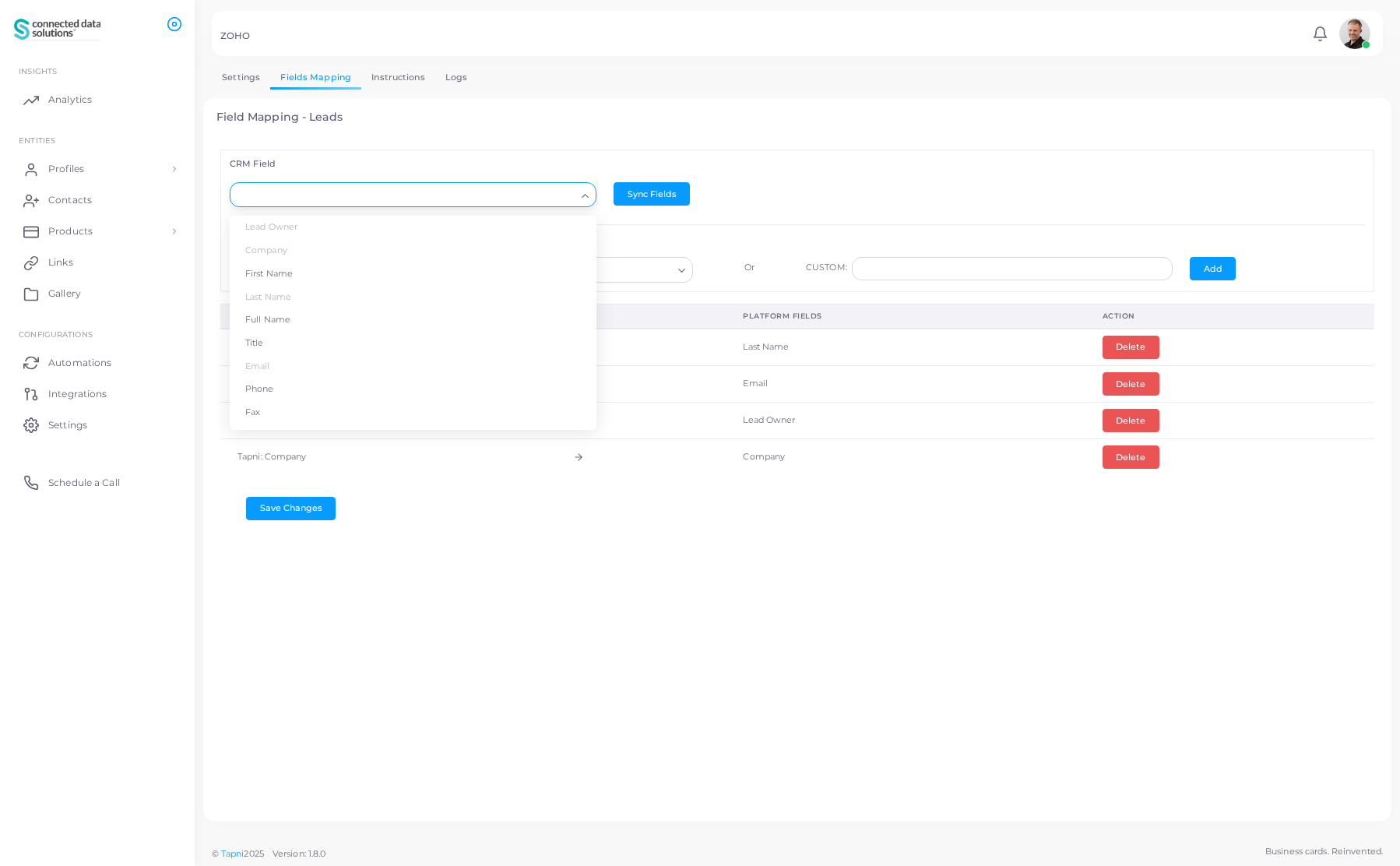
click at [419, 197] on input "Search for option" at bounding box center [405, 196] width 339 height 17
click at [324, 275] on li "First Name" at bounding box center [412, 274] width 367 height 24
click at [445, 275] on input "Search for option" at bounding box center [471, 270] width 401 height 17
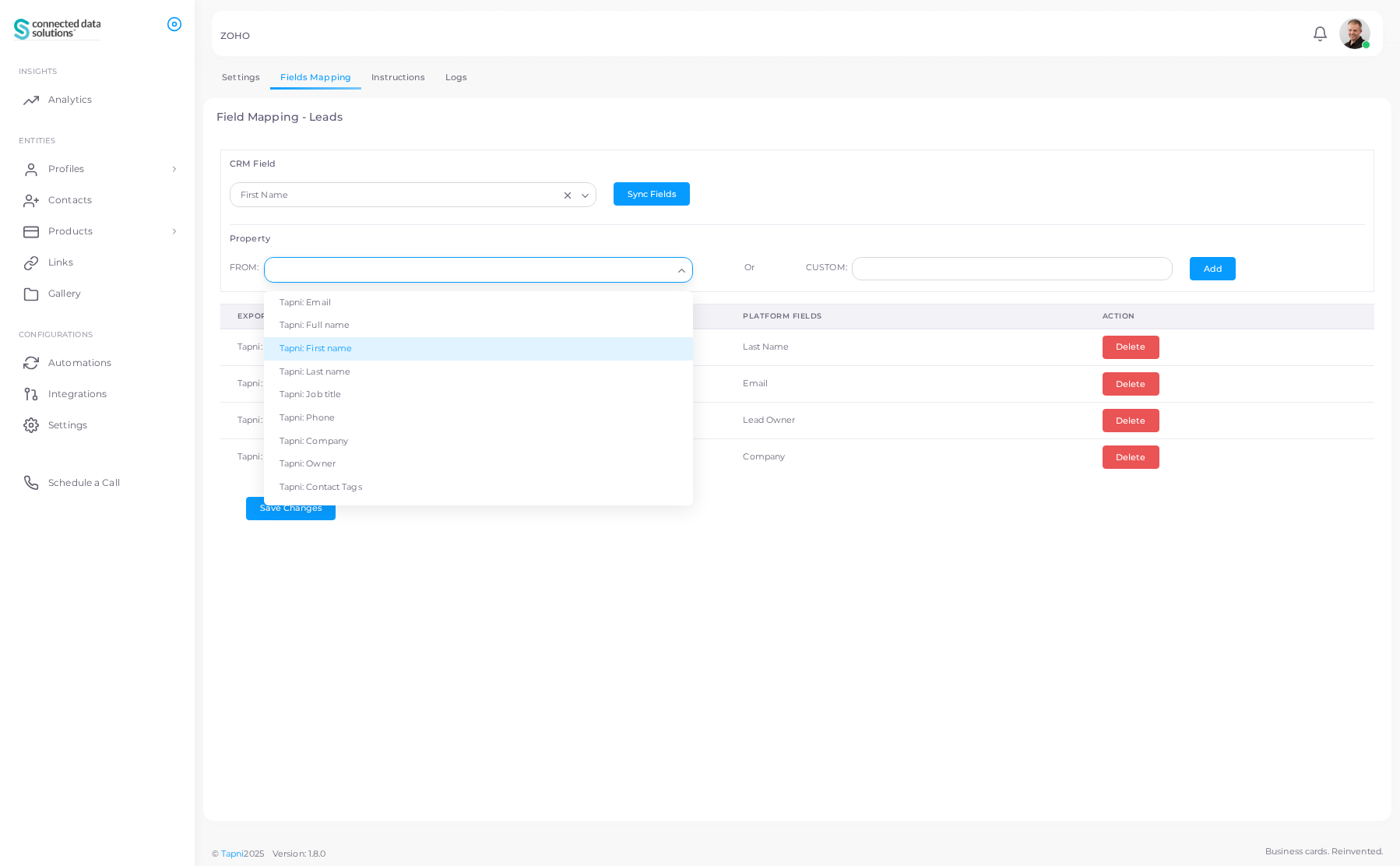
click at [359, 349] on li "Tapni: First name" at bounding box center [478, 349] width 429 height 24
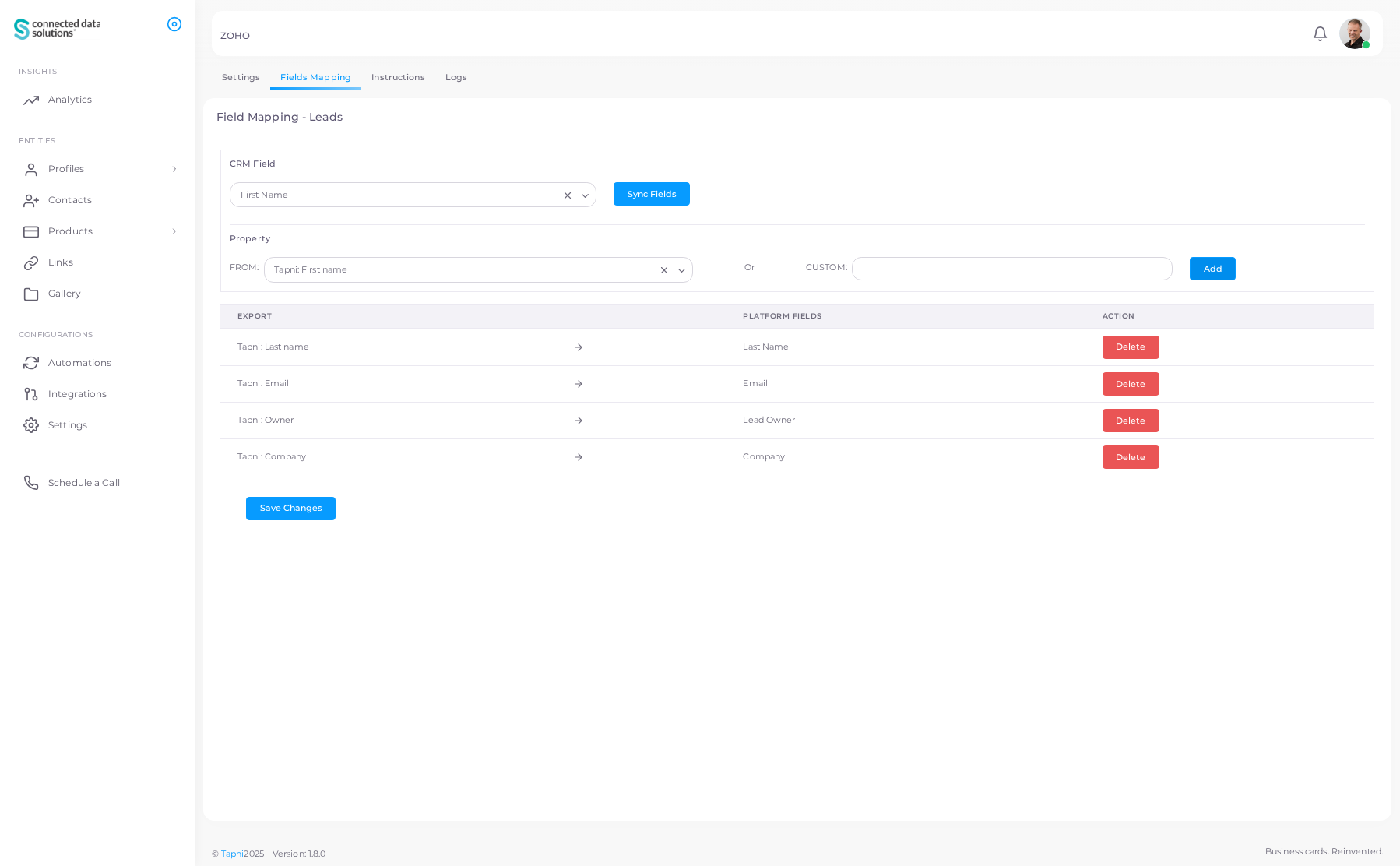
drag, startPoint x: 1212, startPoint y: 270, endPoint x: 1138, endPoint y: 264, distance: 74.2
click at [1211, 270] on button "Add" at bounding box center [1212, 269] width 46 height 24
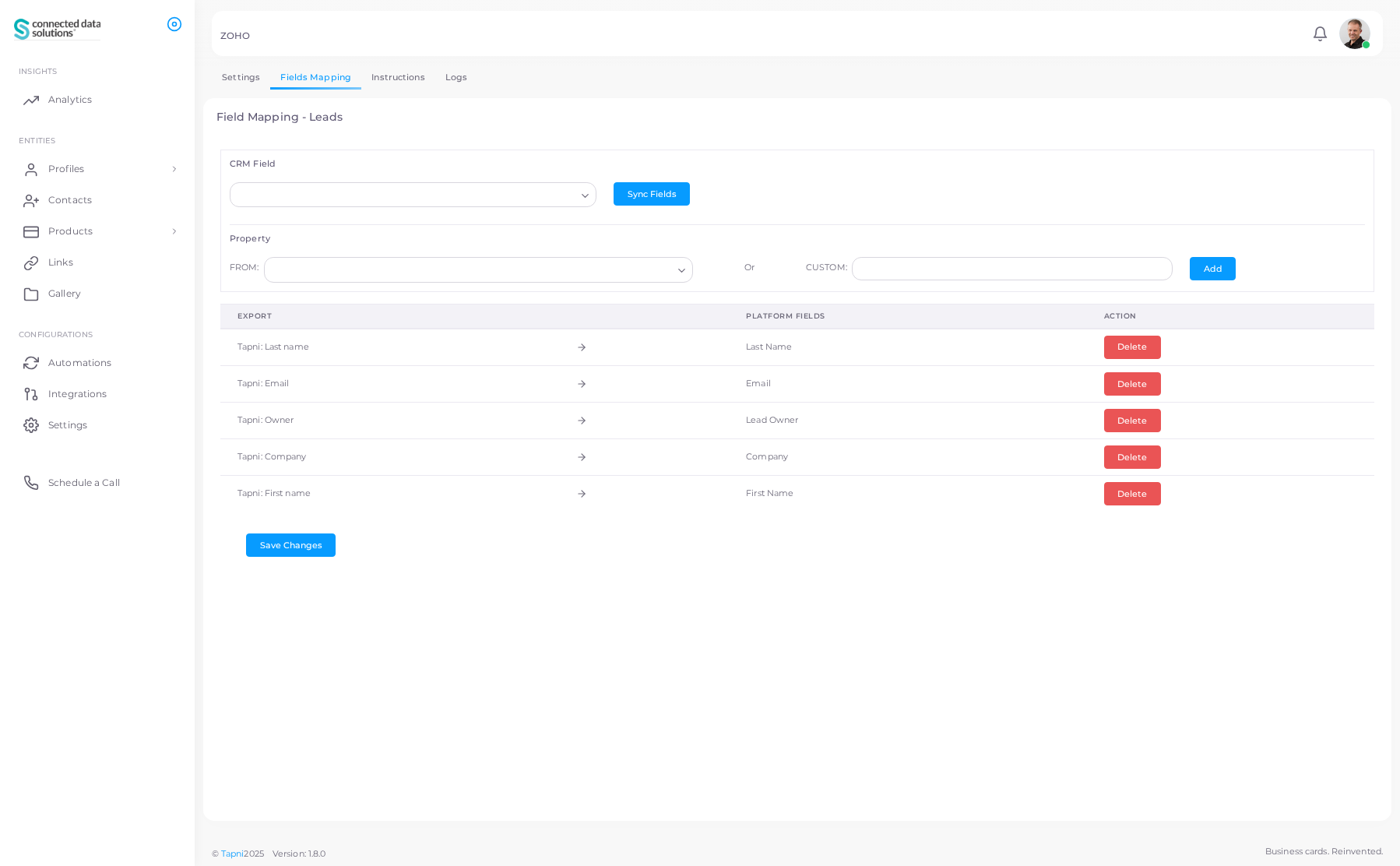
click at [280, 196] on input "Search for option" at bounding box center [405, 196] width 339 height 17
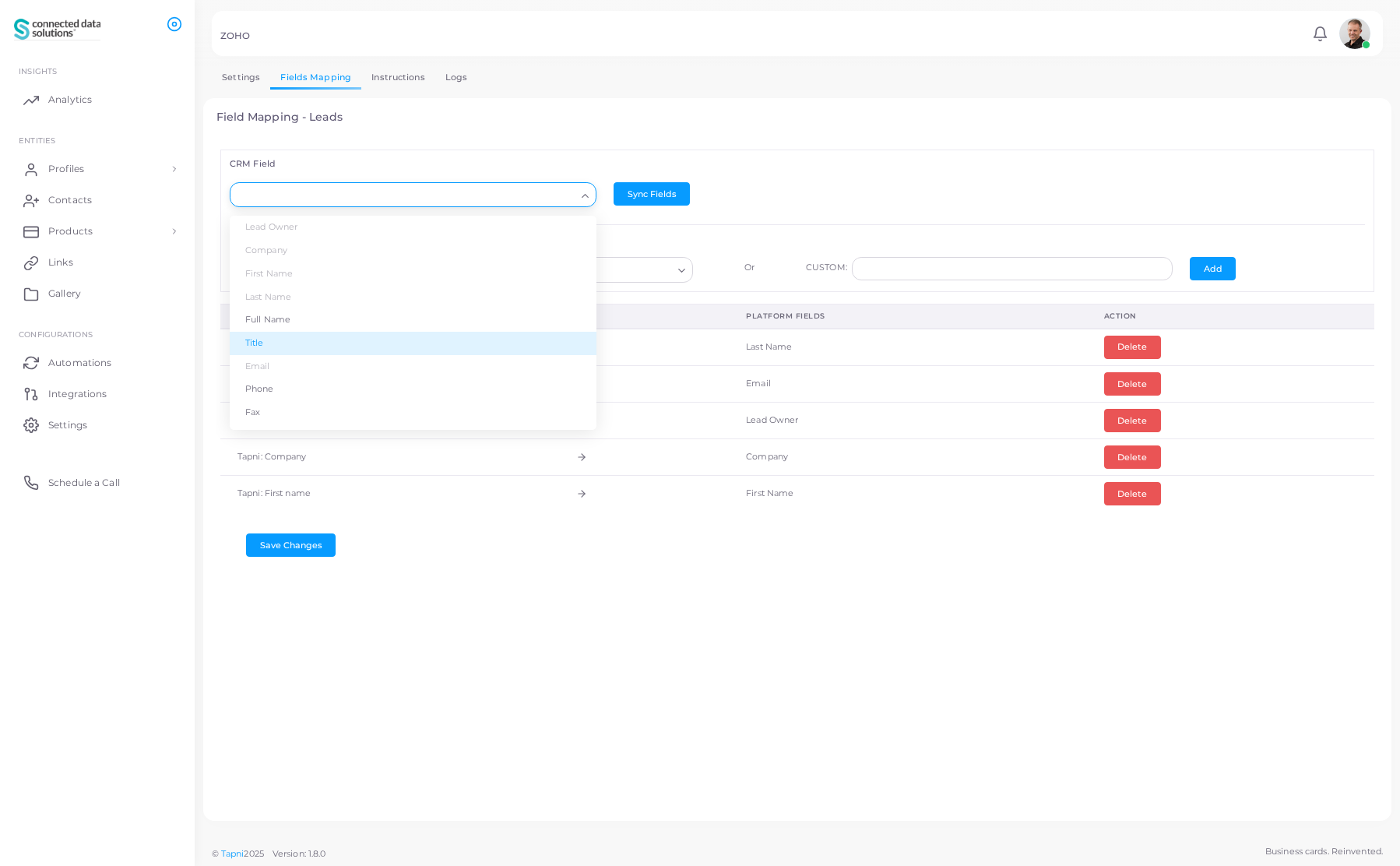
click at [263, 339] on li "Title" at bounding box center [412, 343] width 367 height 24
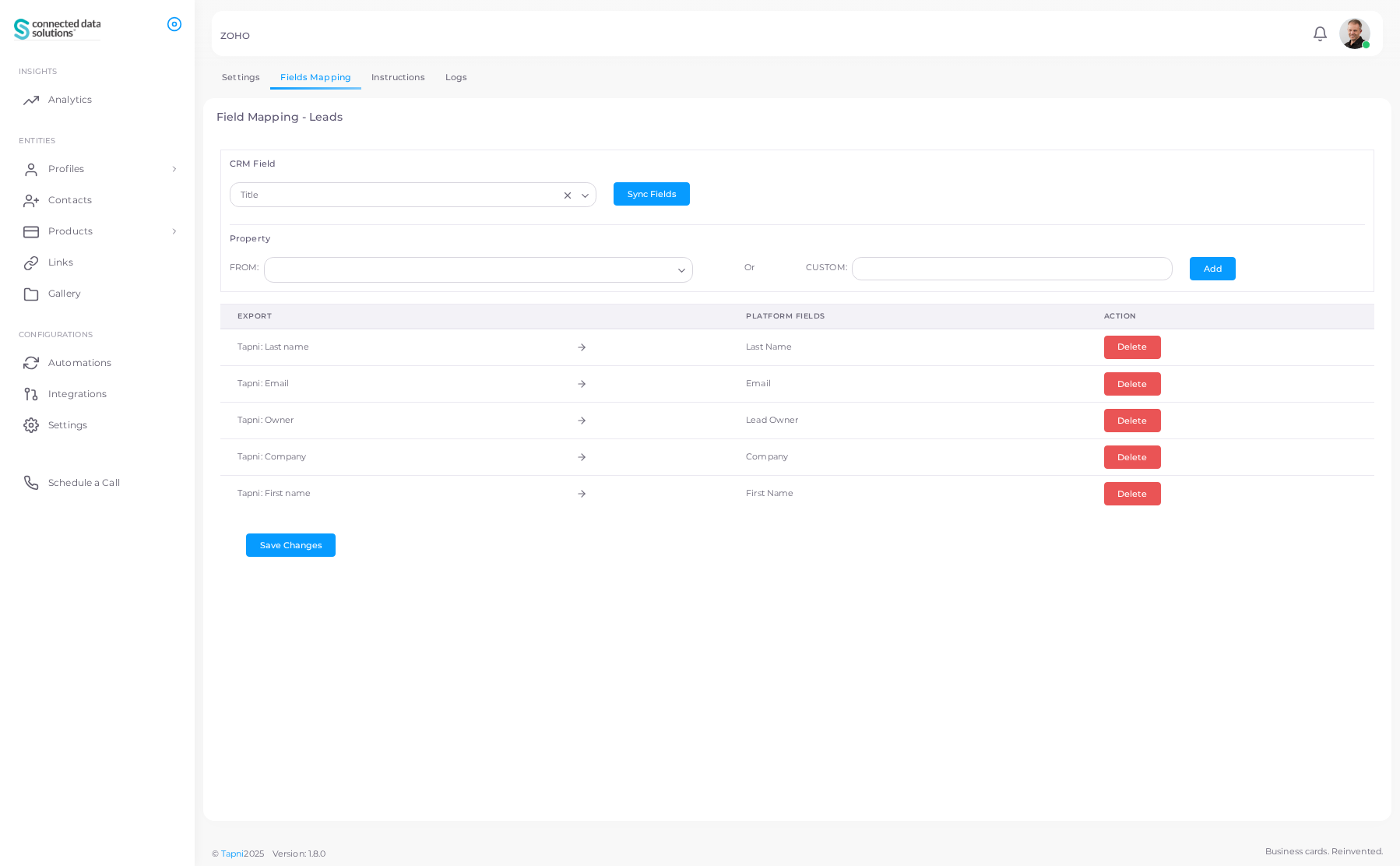
click at [341, 275] on input "Search for option" at bounding box center [471, 270] width 401 height 17
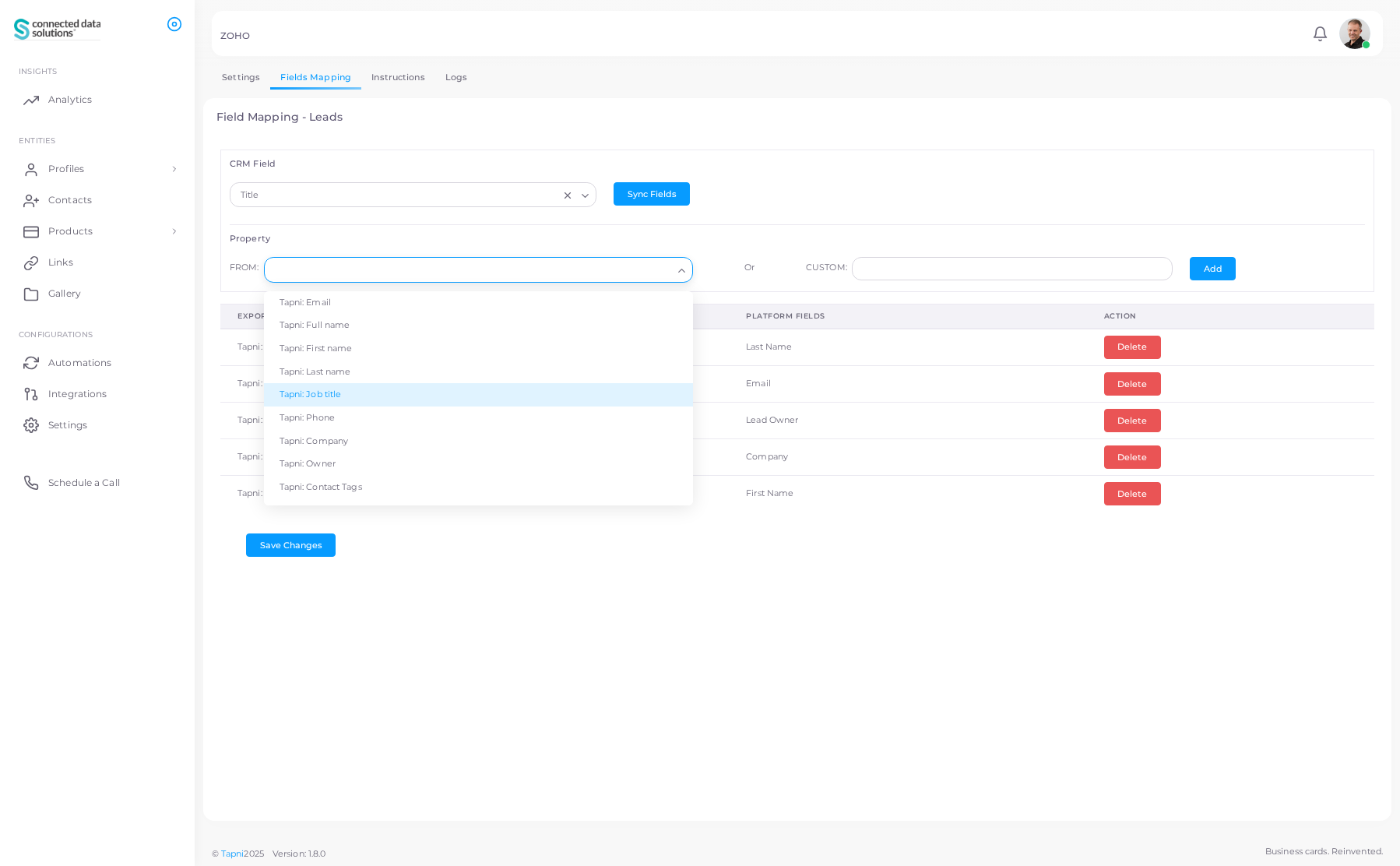
click at [336, 394] on li "Tapni: Job title" at bounding box center [478, 395] width 429 height 24
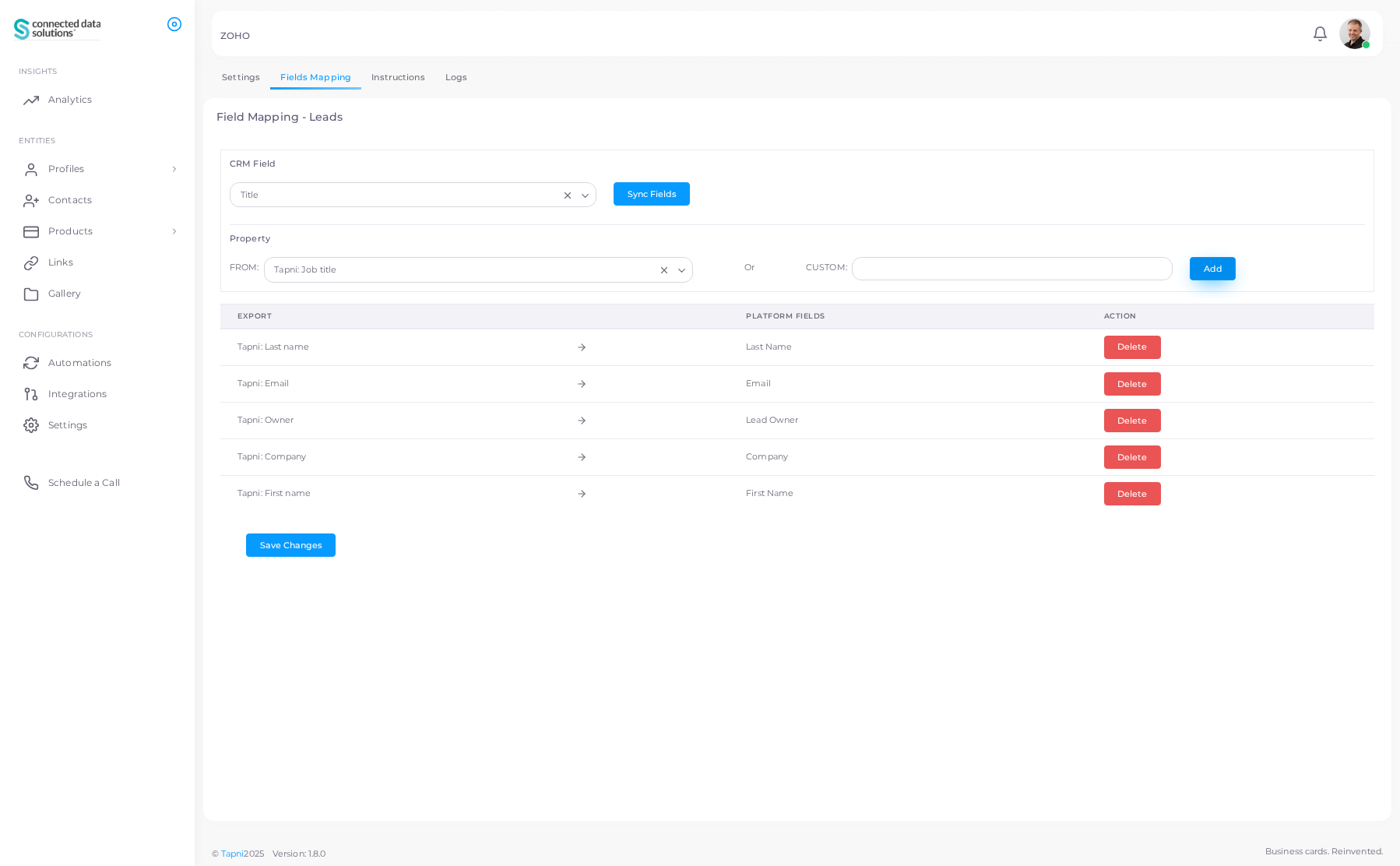
click at [1197, 266] on button "Add" at bounding box center [1212, 269] width 46 height 24
click at [288, 582] on button "Save Changes" at bounding box center [291, 582] width 90 height 24
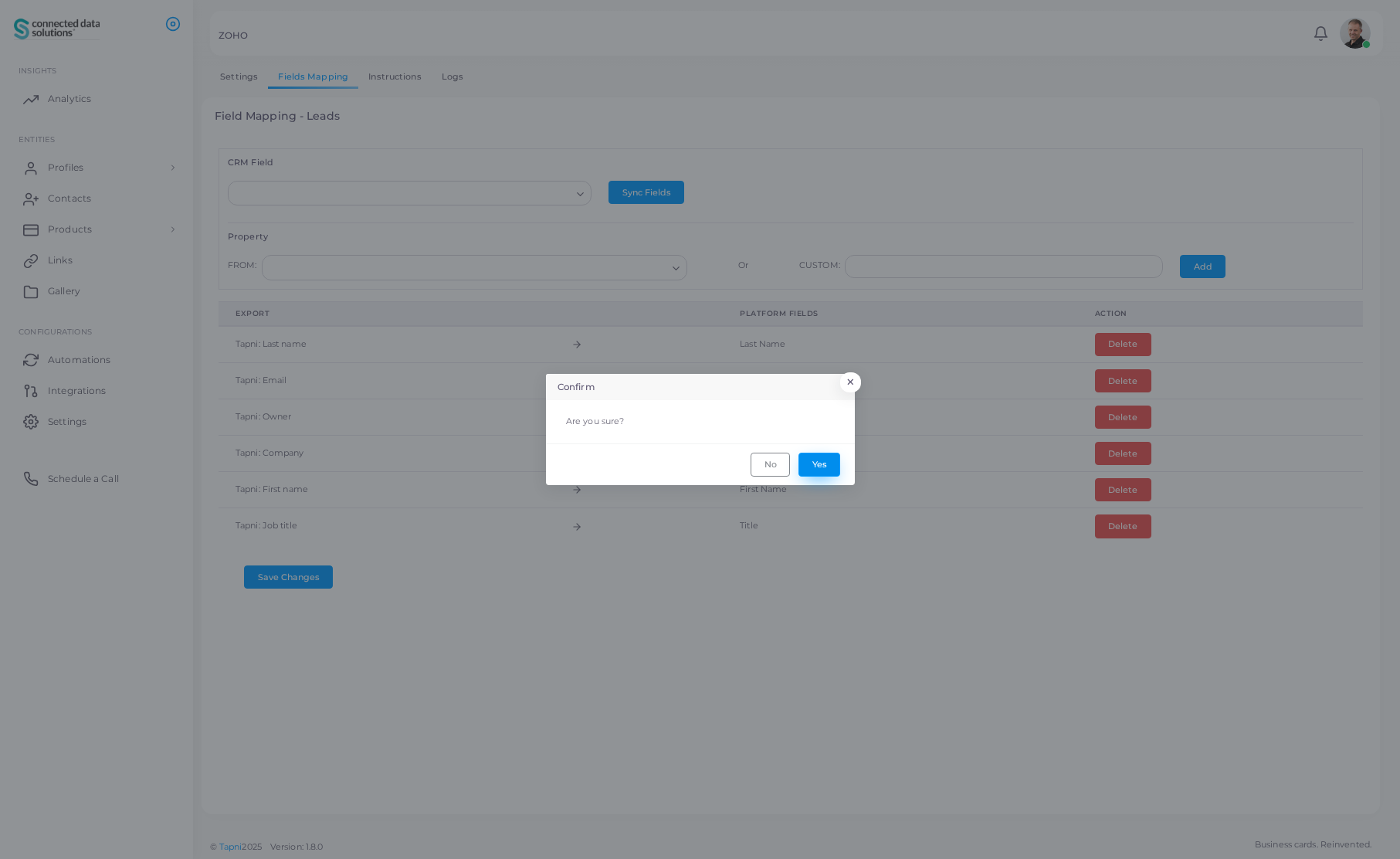
click at [809, 465] on button "Yes" at bounding box center [820, 465] width 42 height 23
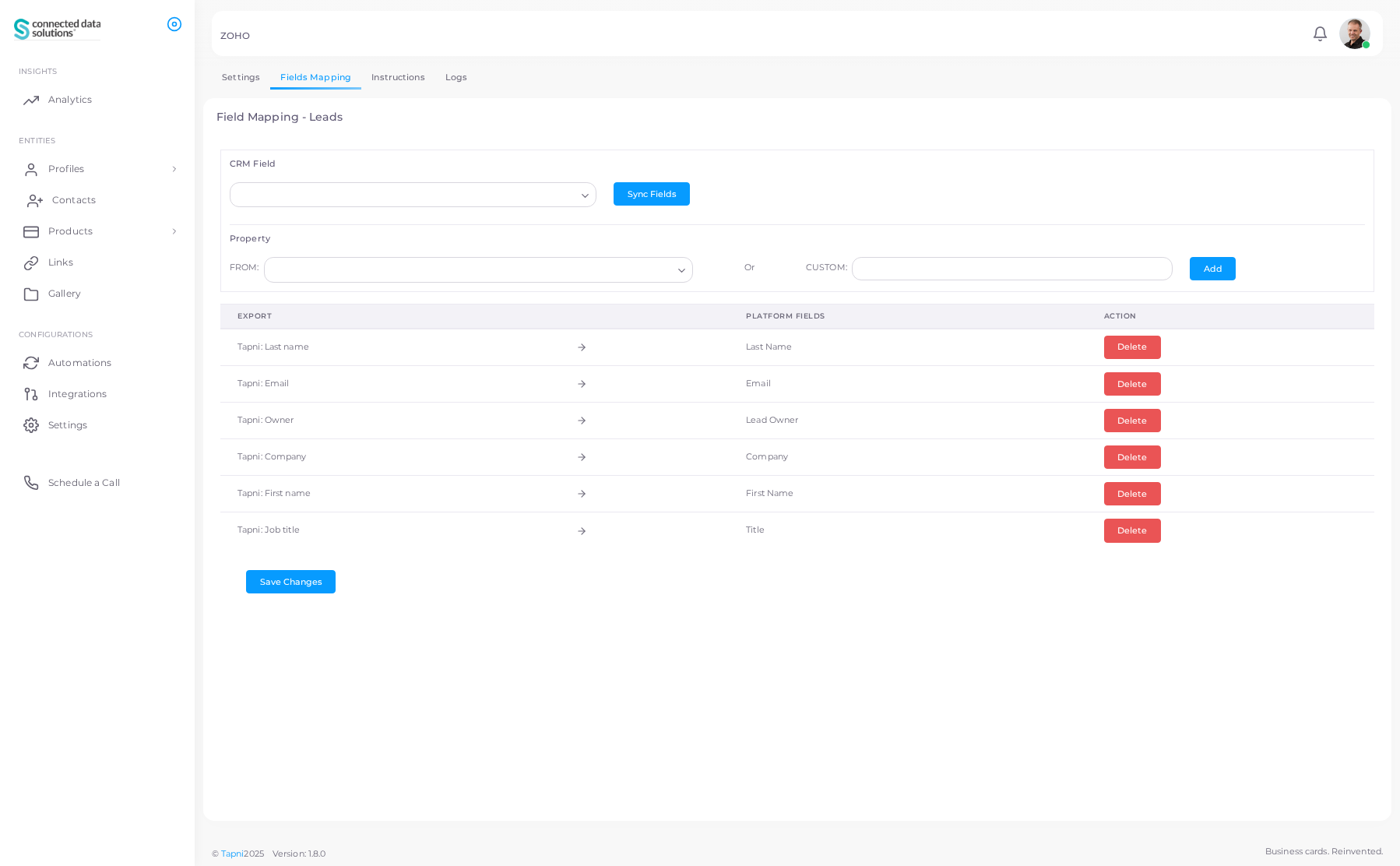
click at [59, 201] on span "Contacts" at bounding box center [74, 200] width 44 height 14
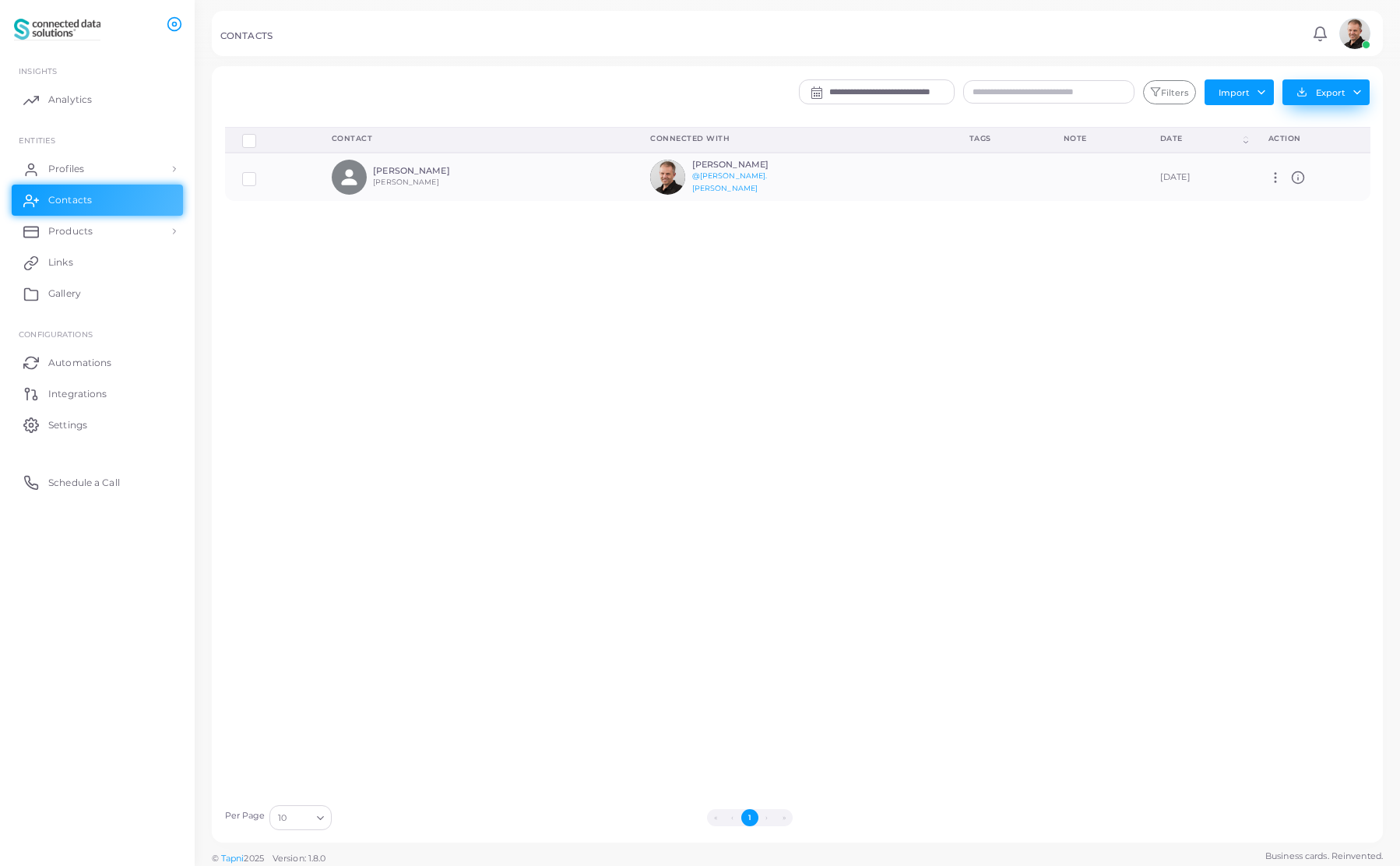
click at [1336, 92] on button "Export" at bounding box center [1325, 92] width 87 height 26
click at [1308, 245] on link "Export to Zoho" at bounding box center [1321, 244] width 148 height 24
click at [82, 399] on span "Integrations" at bounding box center [81, 394] width 58 height 14
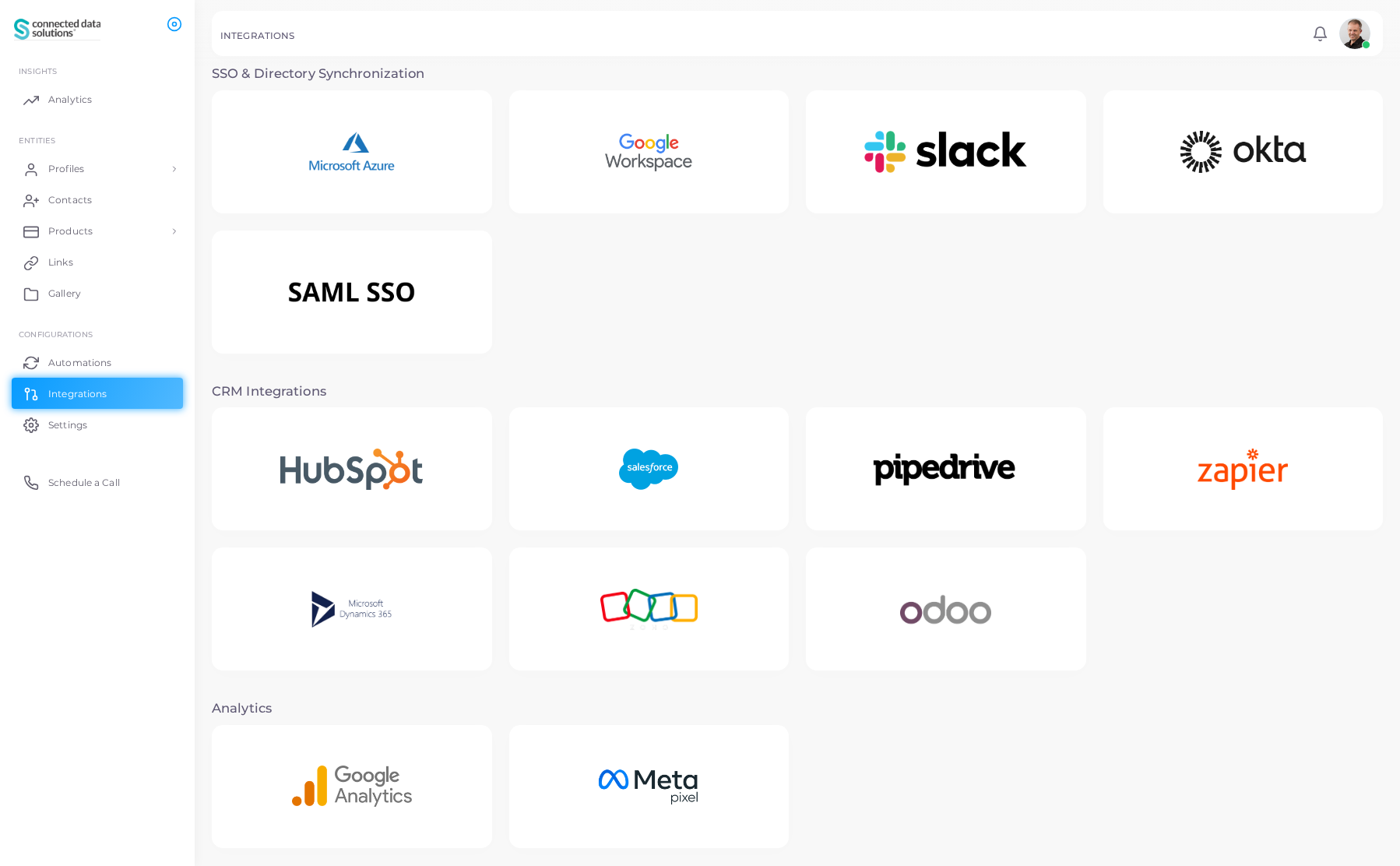
click at [677, 600] on img at bounding box center [648, 610] width 153 height 97
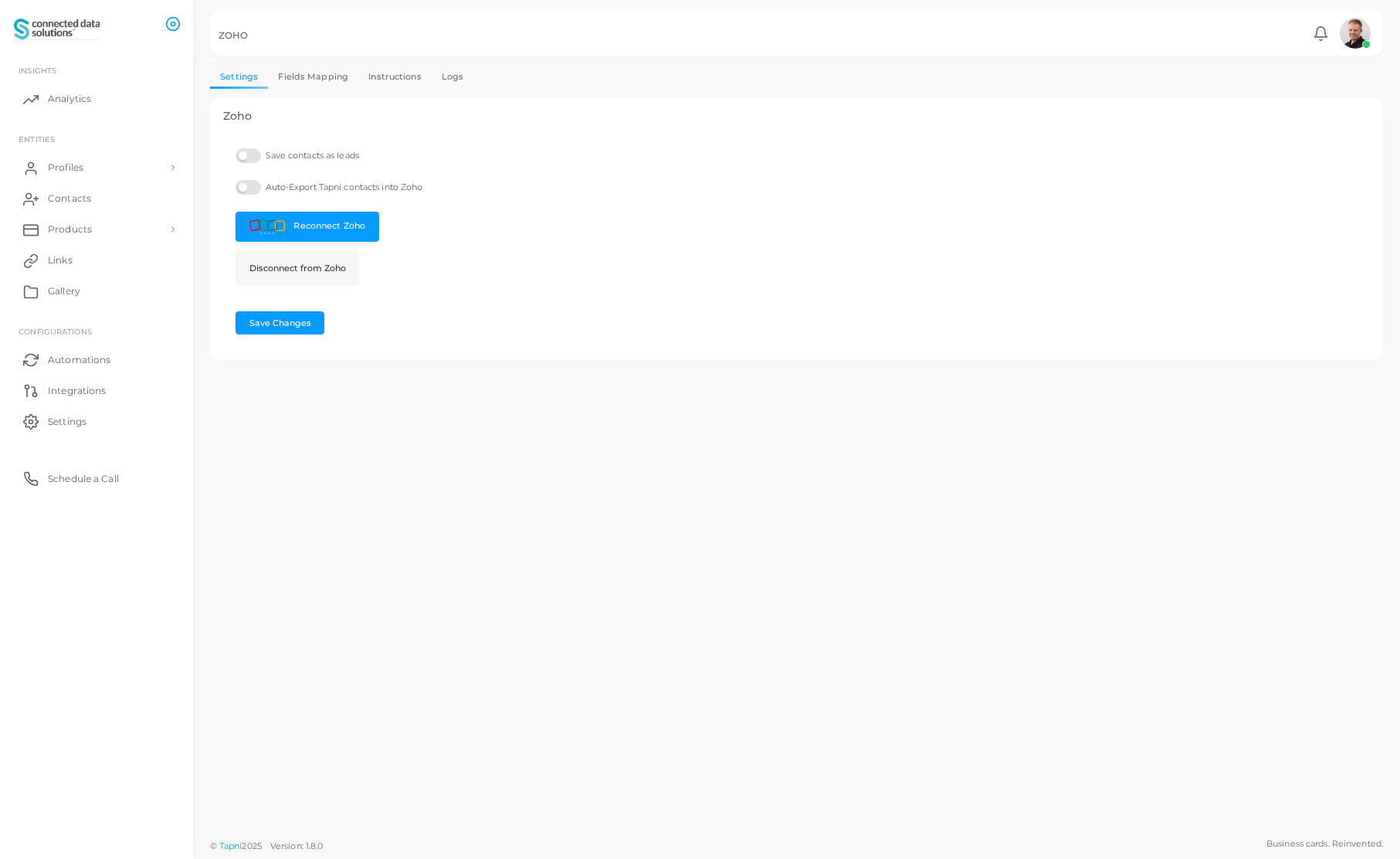
click at [325, 77] on link "Fields Mapping" at bounding box center [313, 76] width 90 height 23
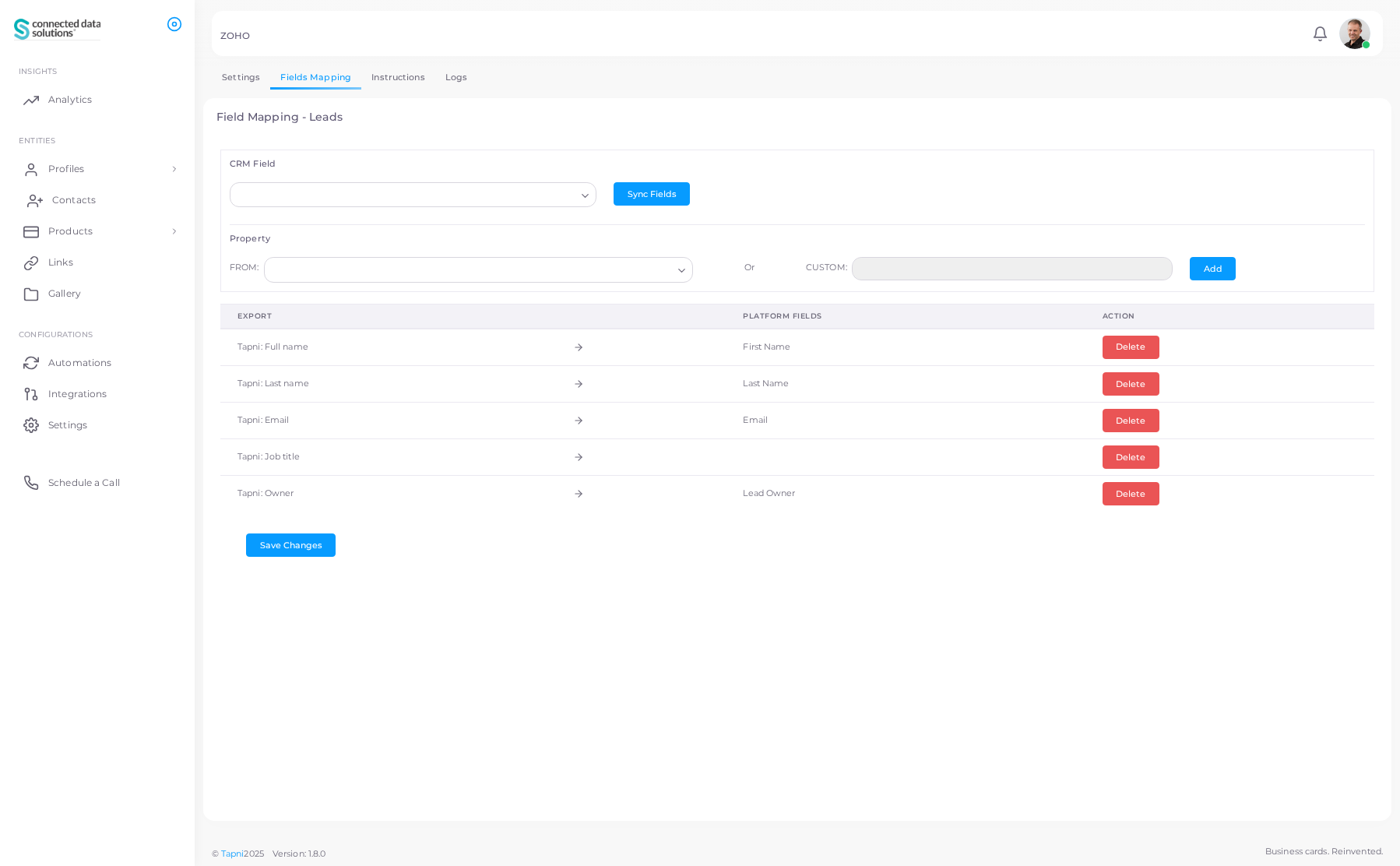
click at [67, 202] on span "Contacts" at bounding box center [74, 200] width 44 height 14
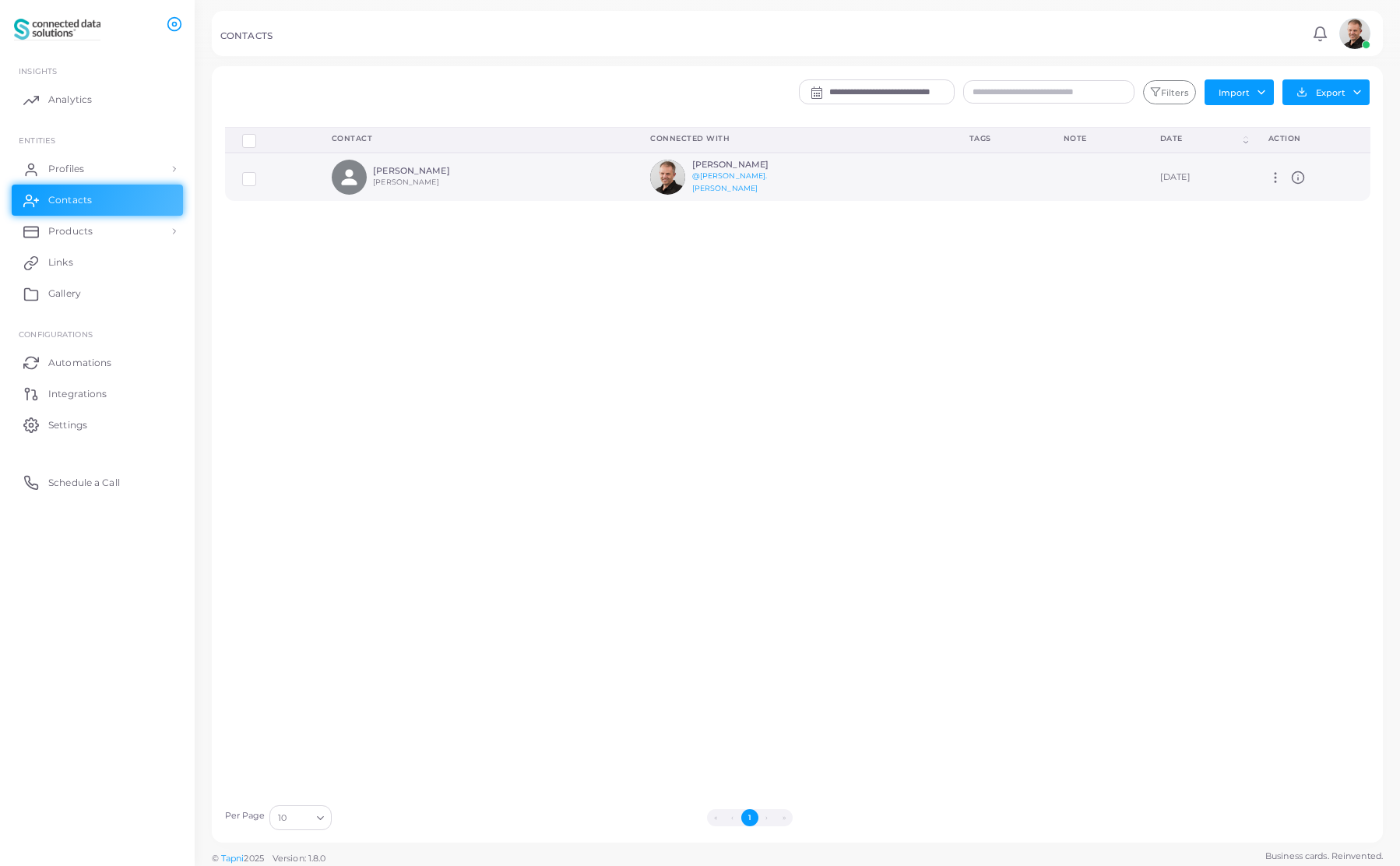
click at [1270, 179] on icon at bounding box center [1276, 178] width 14 height 14
click at [1305, 196] on span "Manage" at bounding box center [1321, 199] width 36 height 13
type input "****"
type input "*****"
type input "*********"
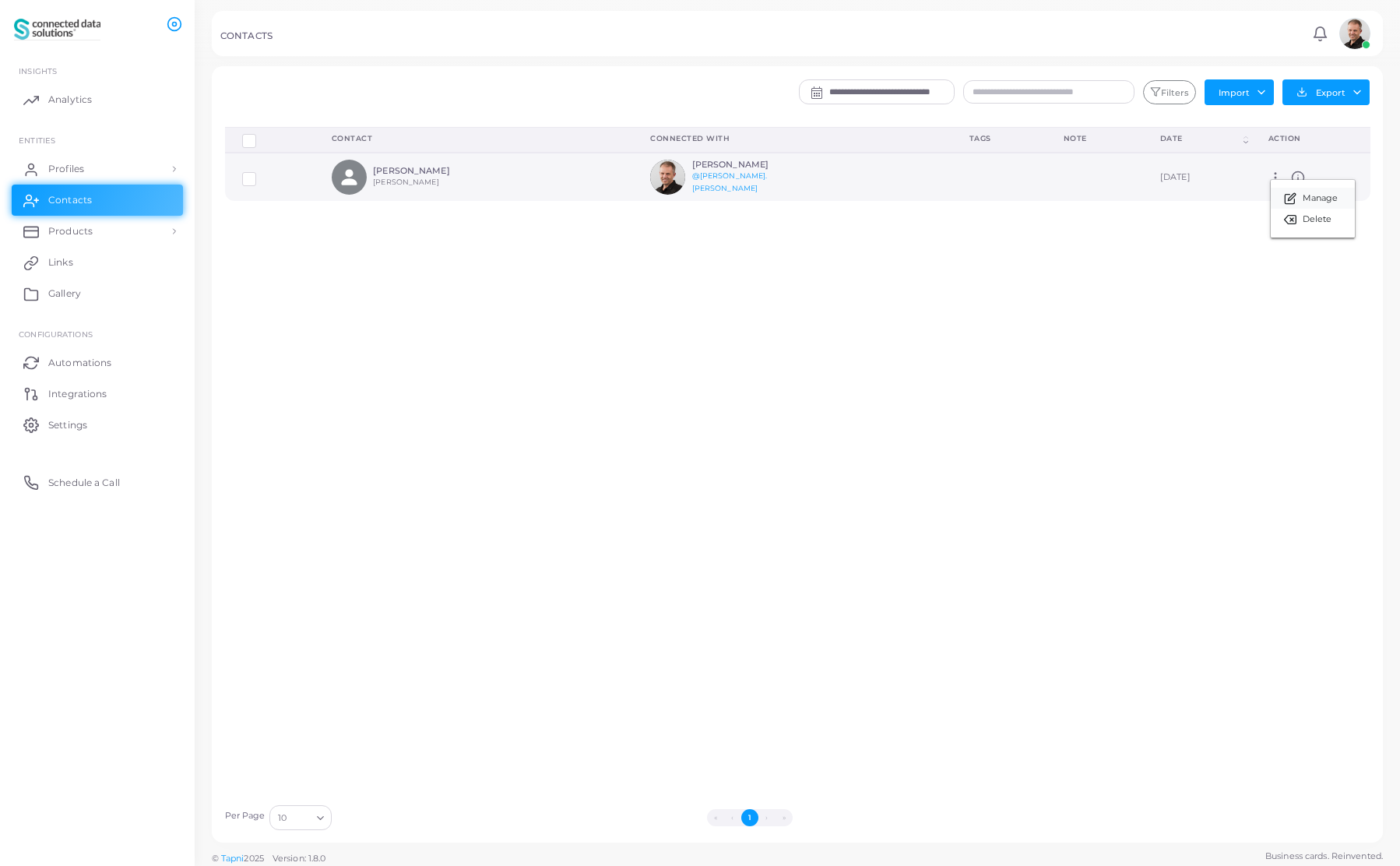
type input "****"
type input "**********"
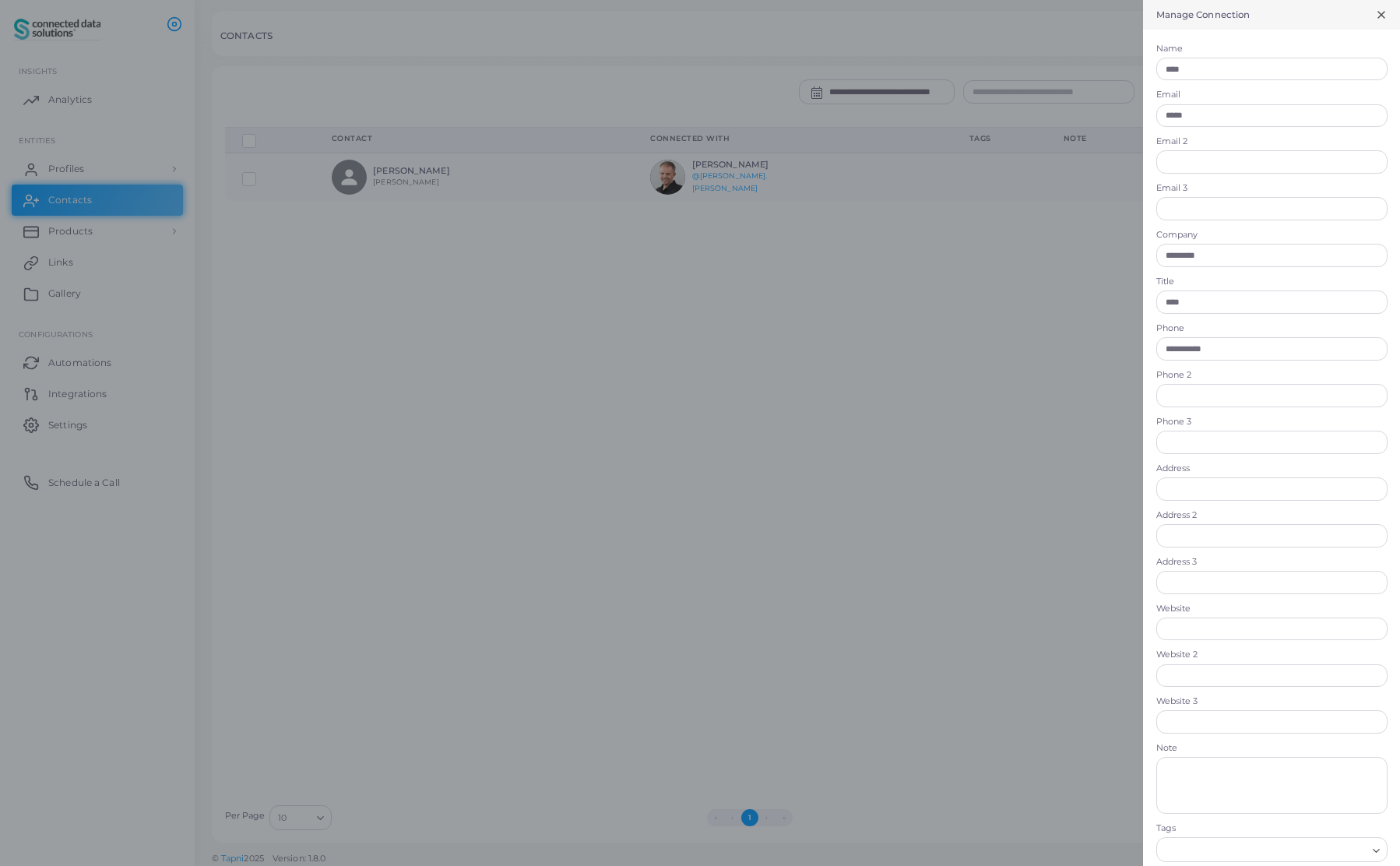
click at [1378, 15] on line at bounding box center [1381, 15] width 6 height 6
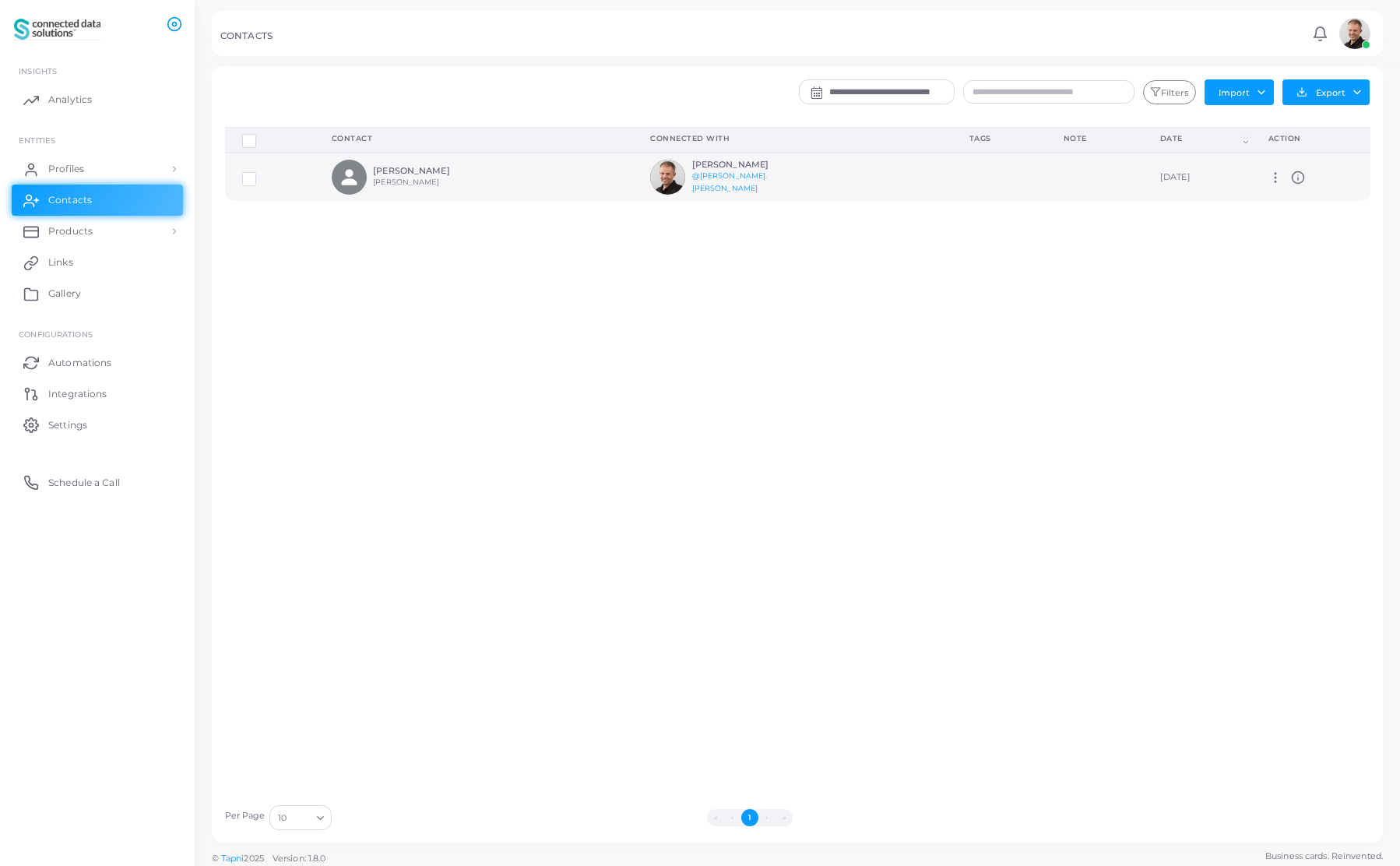
click at [1270, 177] on icon at bounding box center [1276, 178] width 14 height 14
click at [1298, 216] on link "Delete" at bounding box center [1313, 217] width 84 height 21
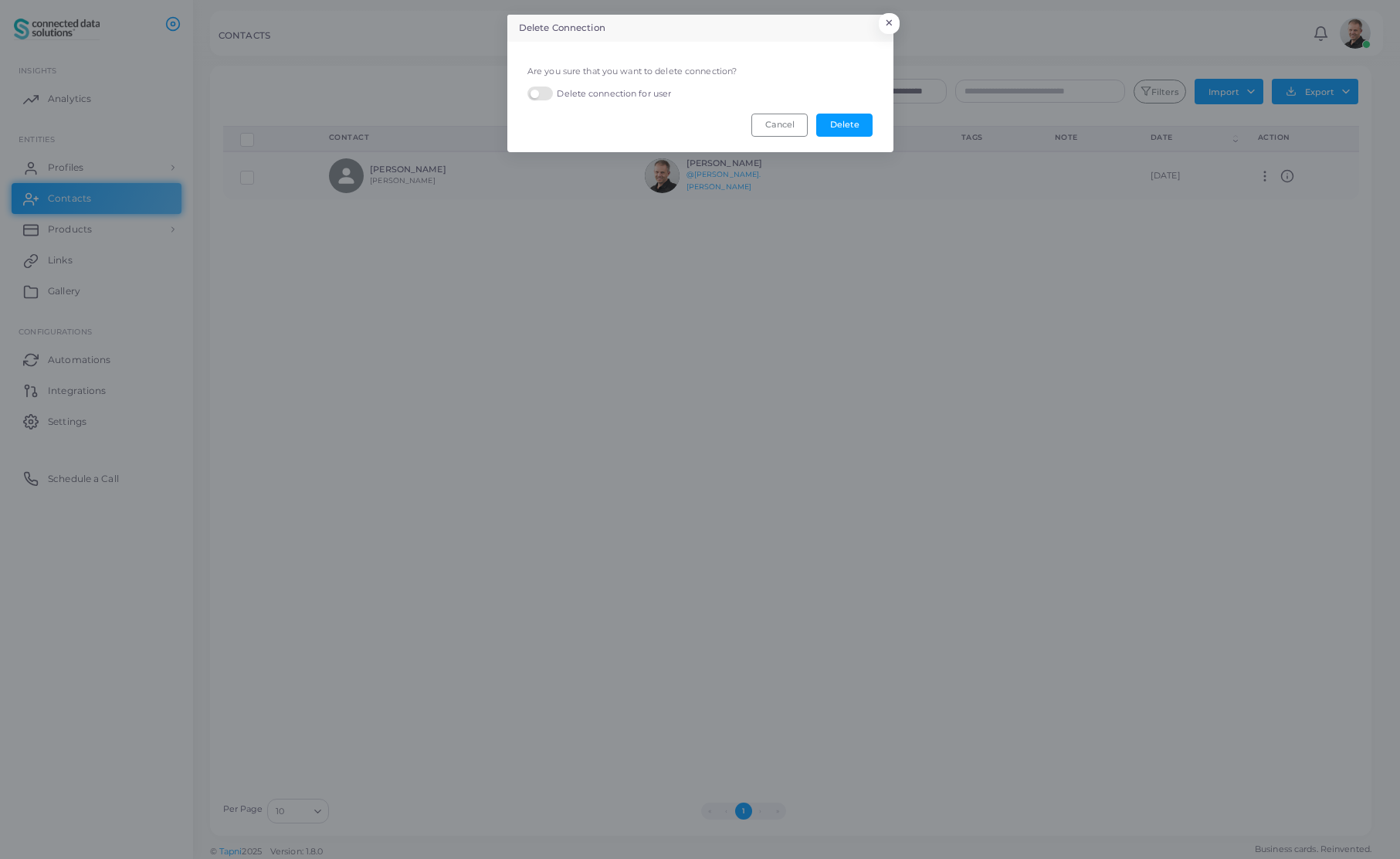
click at [541, 93] on label "Delete connection for user" at bounding box center [599, 94] width 143 height 15
click at [855, 125] on button "Delete" at bounding box center [845, 125] width 56 height 23
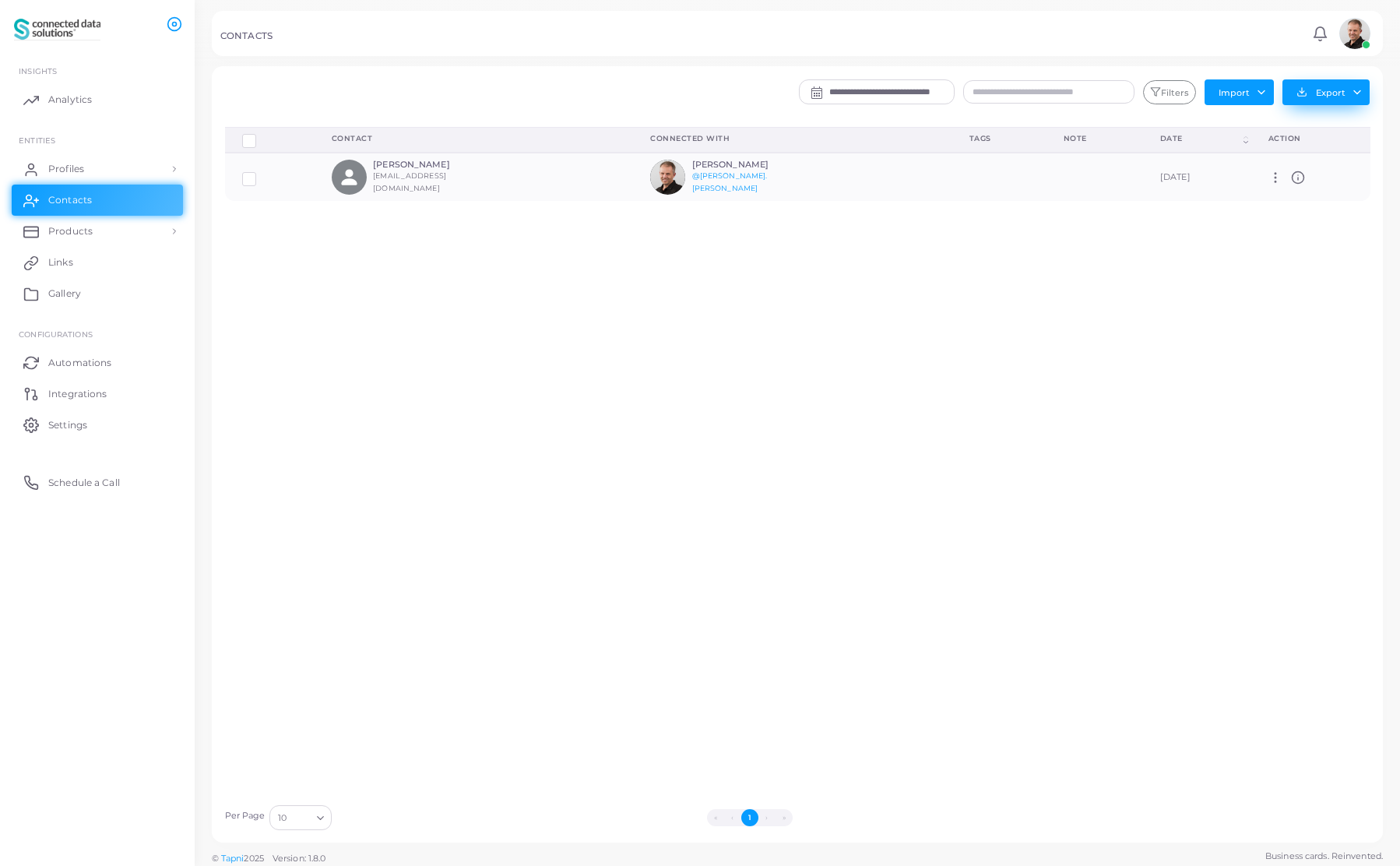
click at [1317, 97] on button "Export" at bounding box center [1325, 92] width 87 height 26
click at [1317, 248] on link "Export to Zoho" at bounding box center [1321, 244] width 148 height 24
click at [952, 180] on td at bounding box center [999, 176] width 94 height 48
click at [1271, 181] on icon at bounding box center [1276, 178] width 14 height 14
click at [1007, 312] on div "Delete Connections Manage Connections Show Selections Contact Connected With Ta…" at bounding box center [798, 462] width 1163 height 670
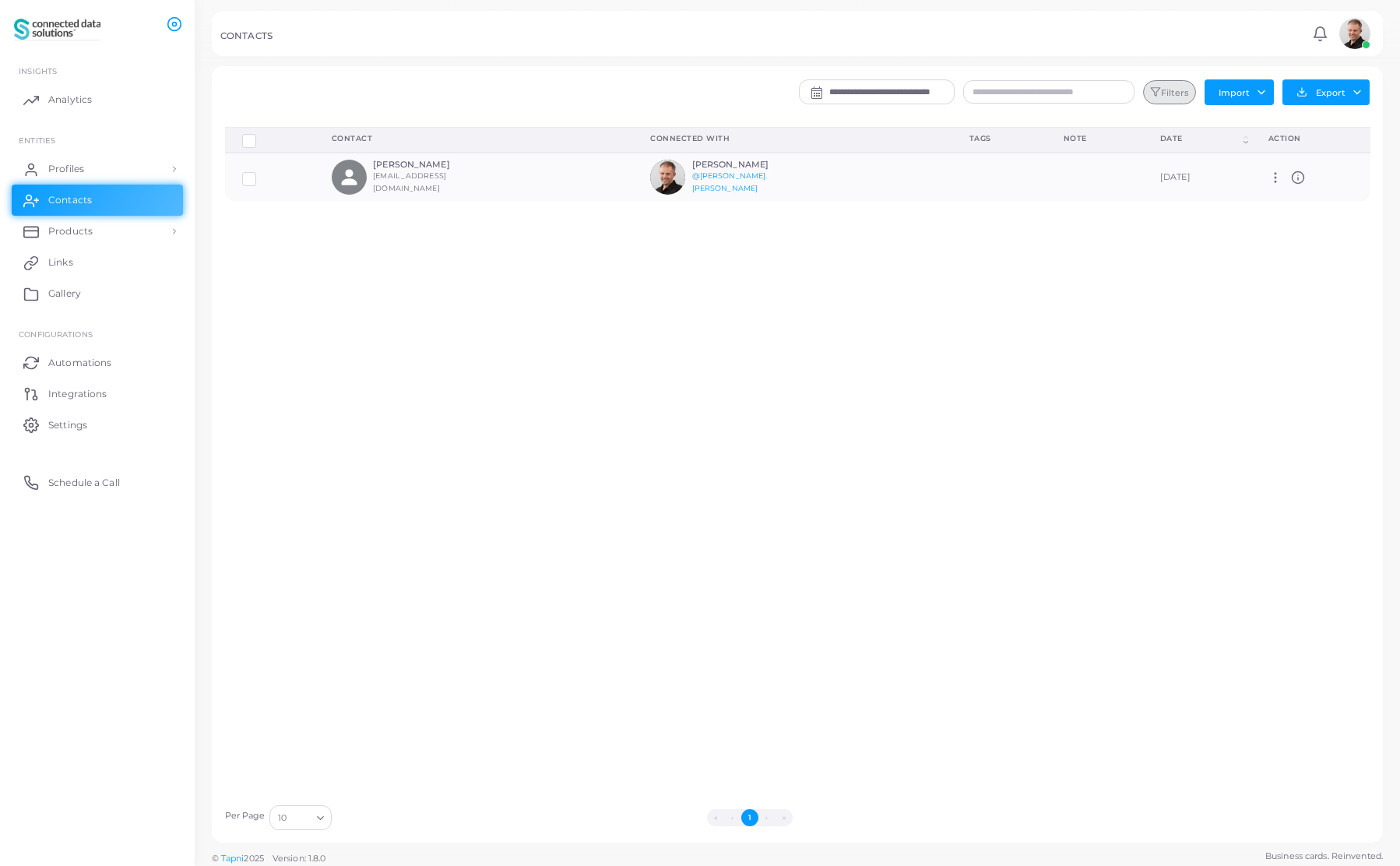
click at [1166, 91] on button "Filters" at bounding box center [1169, 93] width 53 height 25
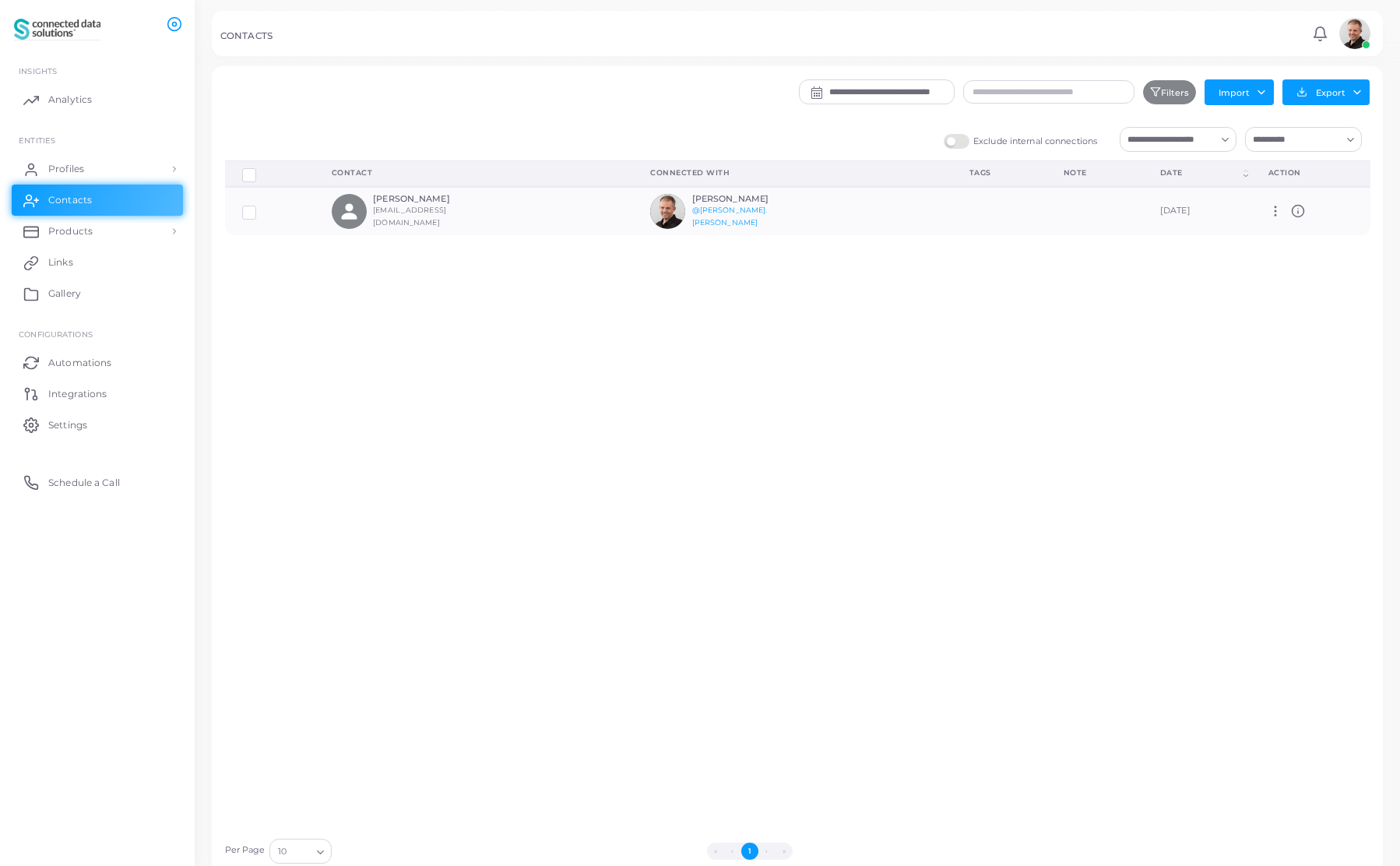
click at [1295, 141] on input "Search for option" at bounding box center [1294, 140] width 93 height 17
click at [1182, 371] on div "Delete Connections Manage Connections Show Selections Contact Connected With Ta…" at bounding box center [798, 495] width 1163 height 670
click at [992, 365] on div "Delete Connections Manage Connections Show Selections Contact Connected With Ta…" at bounding box center [798, 495] width 1163 height 670
click at [76, 394] on span "Integrations" at bounding box center [81, 394] width 58 height 14
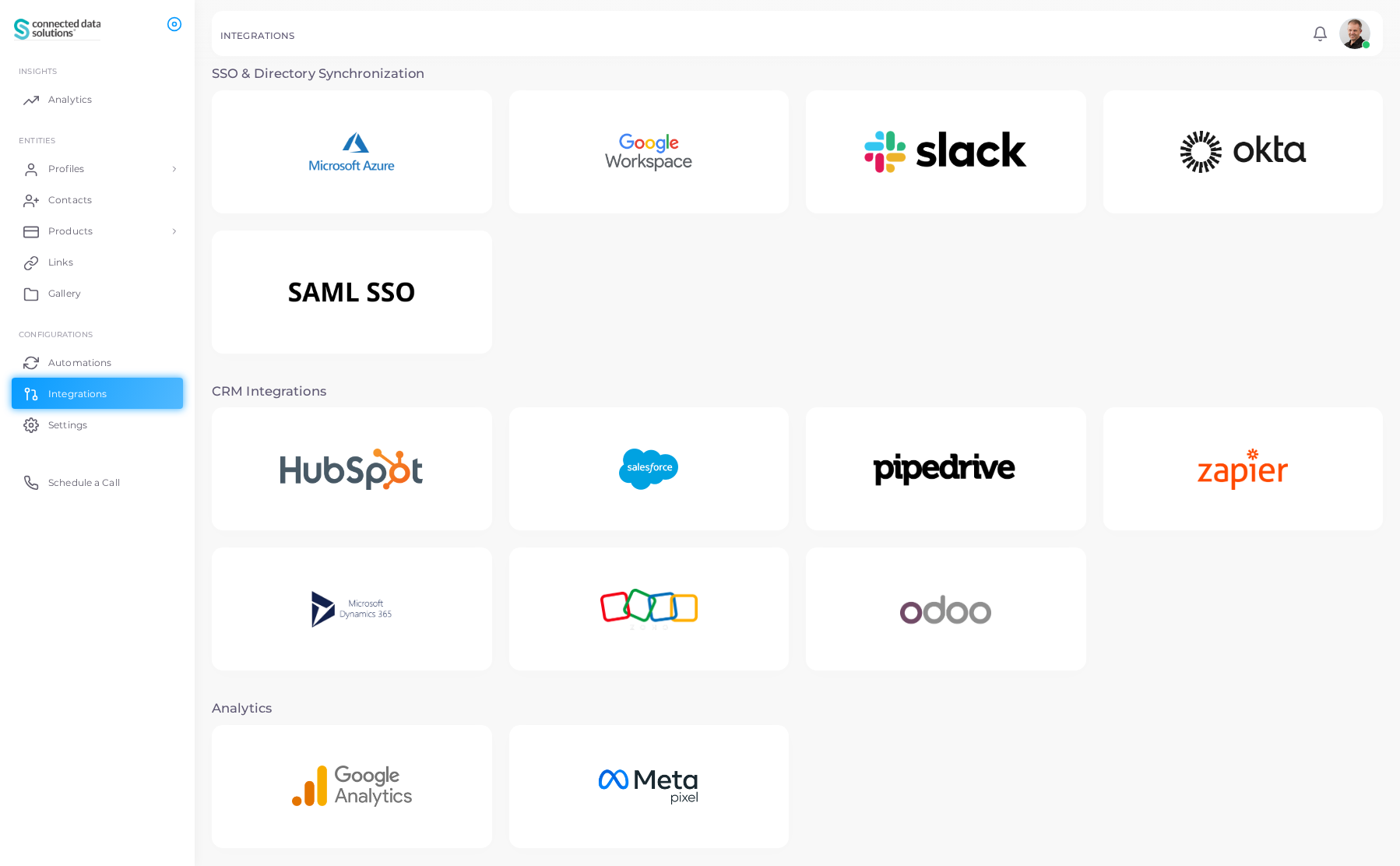
click at [674, 596] on img at bounding box center [648, 610] width 153 height 97
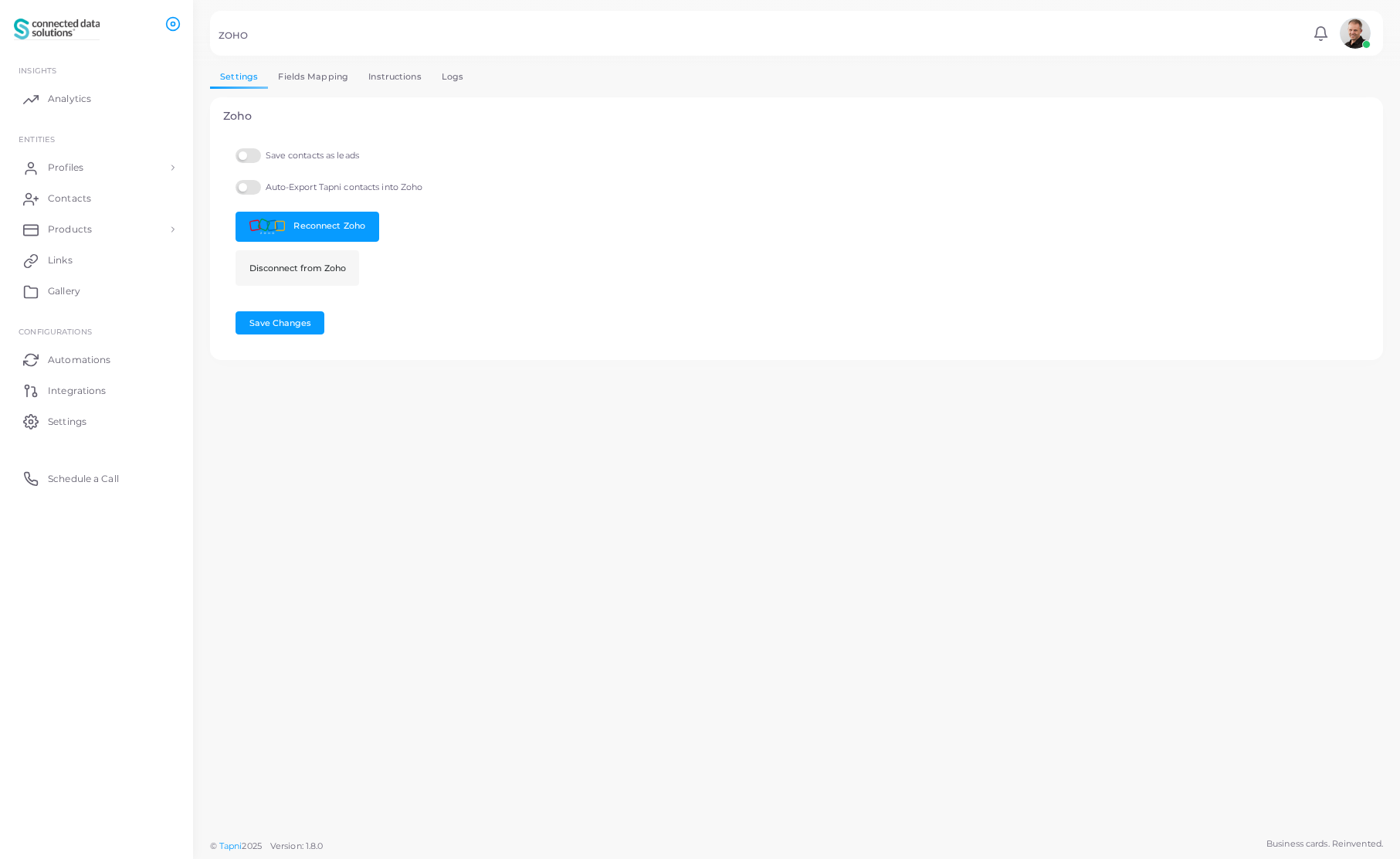
click at [324, 77] on link "Fields Mapping" at bounding box center [313, 76] width 90 height 23
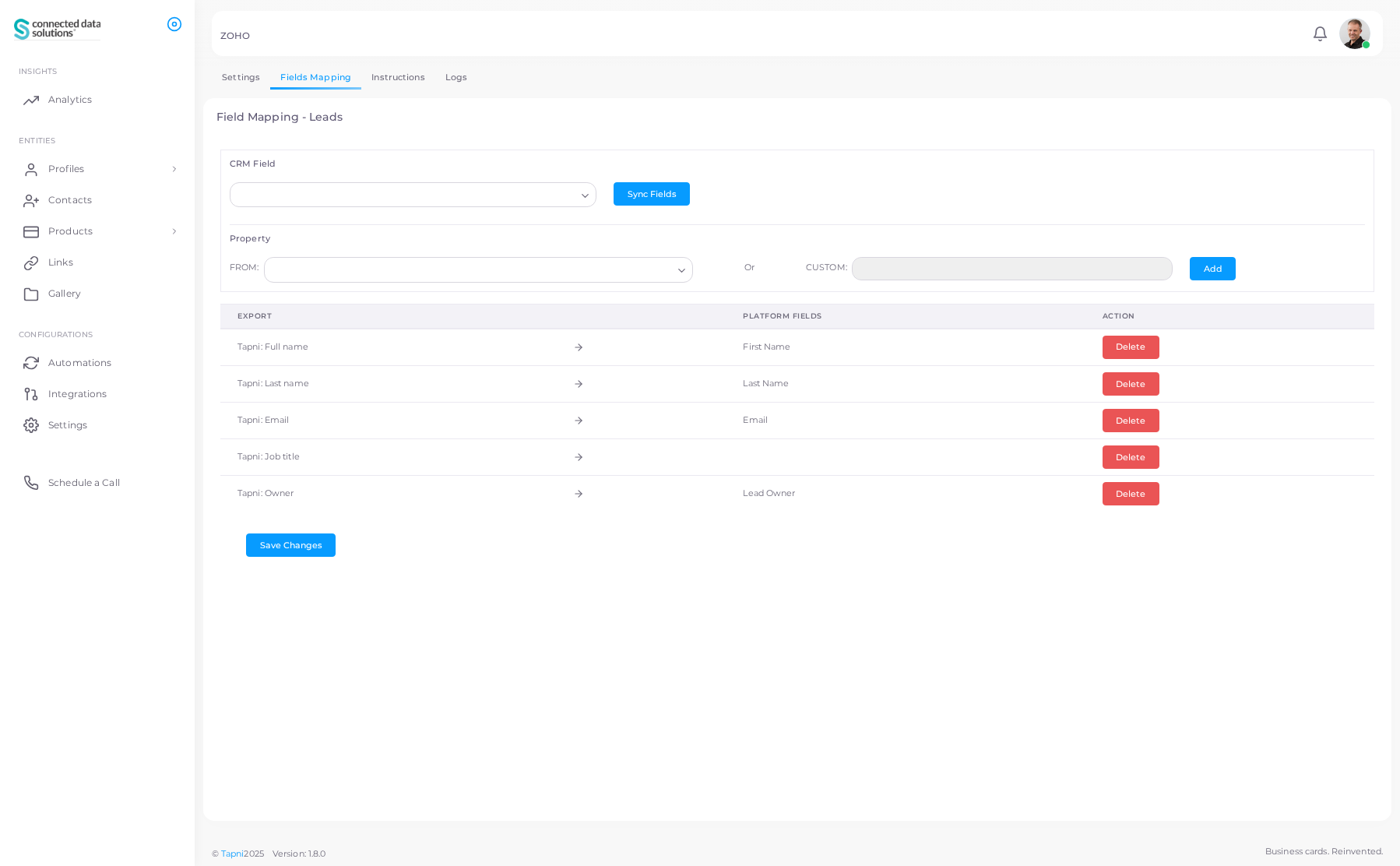
click at [405, 196] on input "Search for option" at bounding box center [405, 196] width 339 height 17
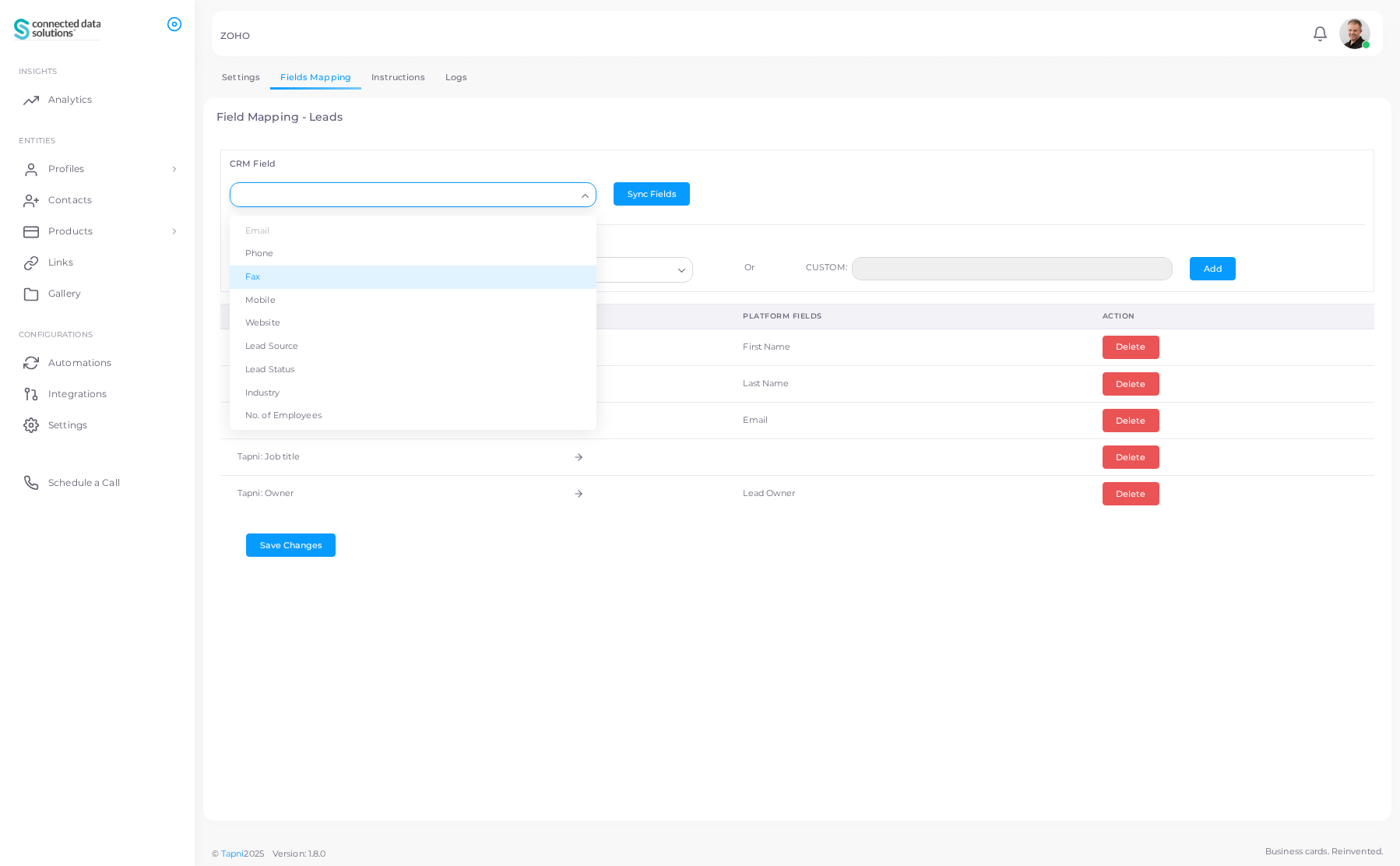
scroll to position [141, 0]
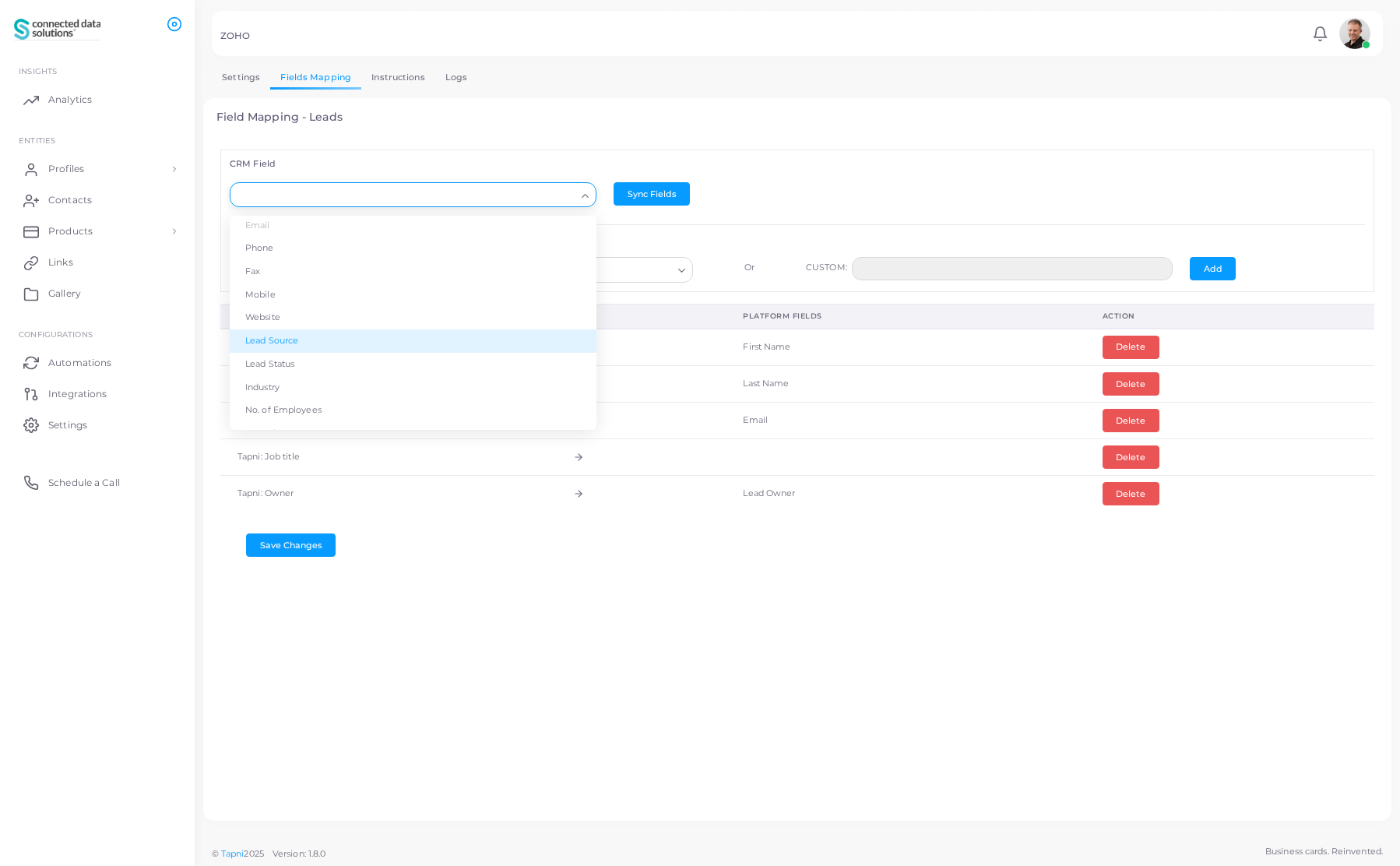
click at [288, 345] on li "Lead Source" at bounding box center [412, 341] width 367 height 24
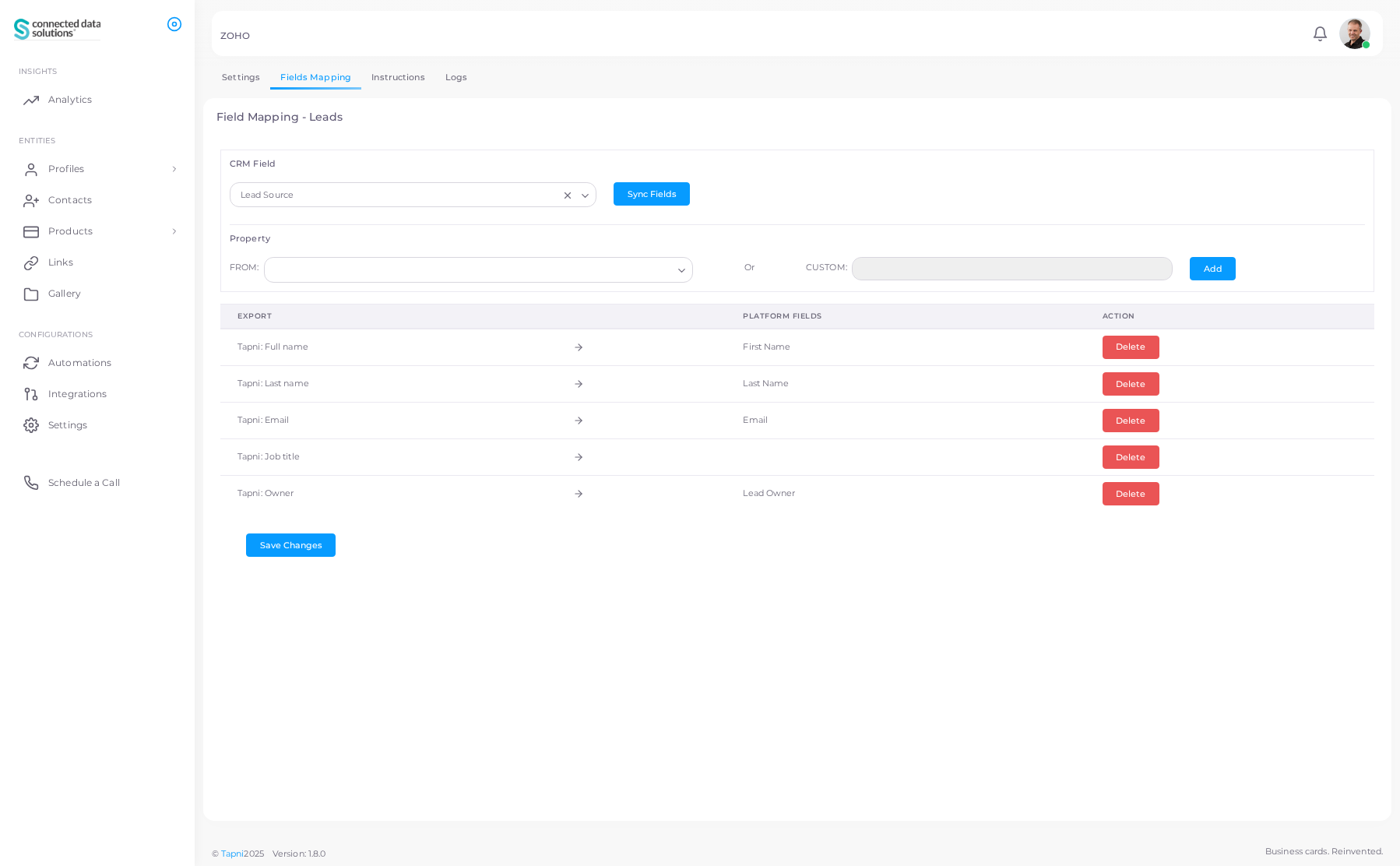
click at [347, 266] on input "Search for option" at bounding box center [471, 270] width 401 height 17
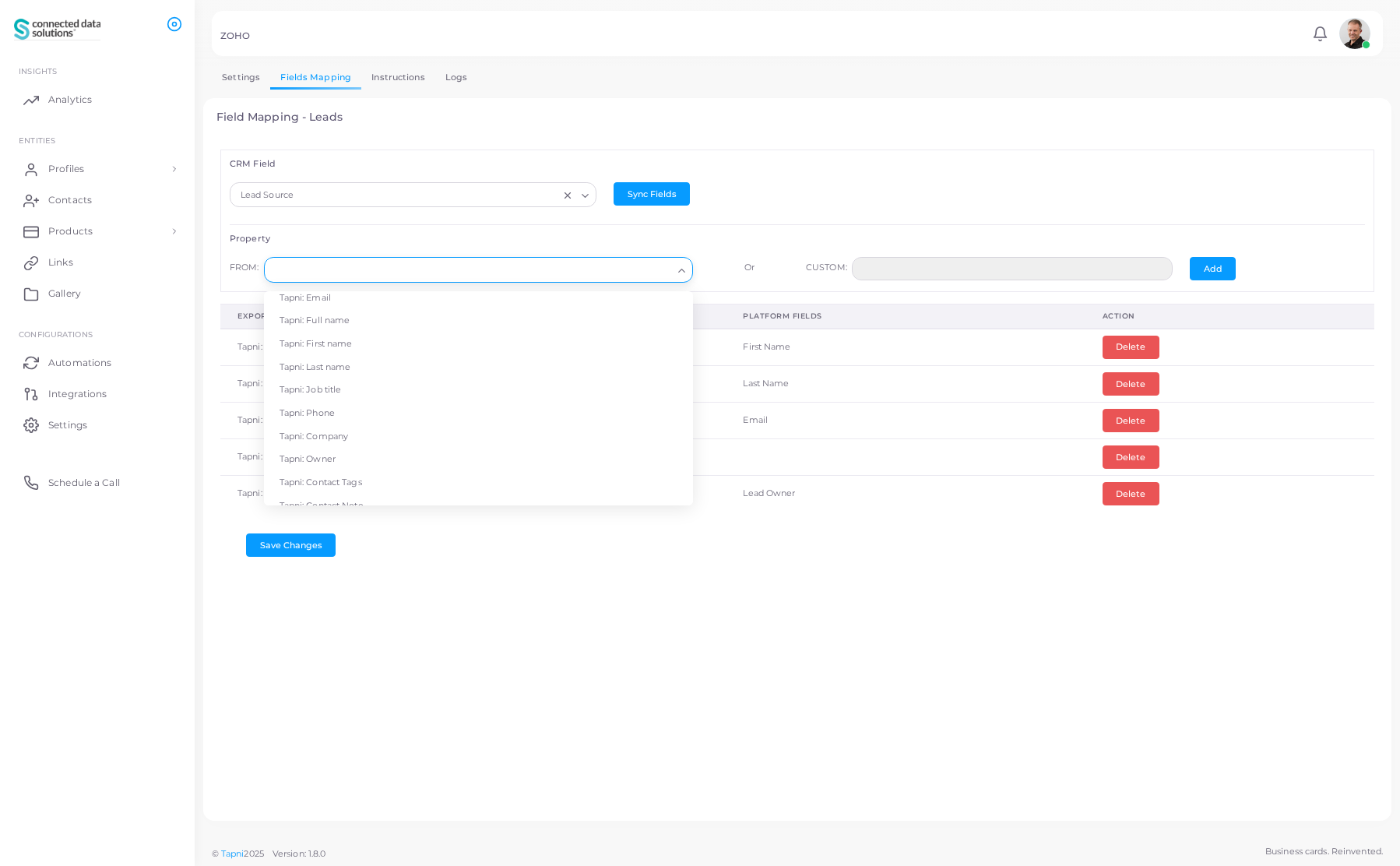
scroll to position [0, 0]
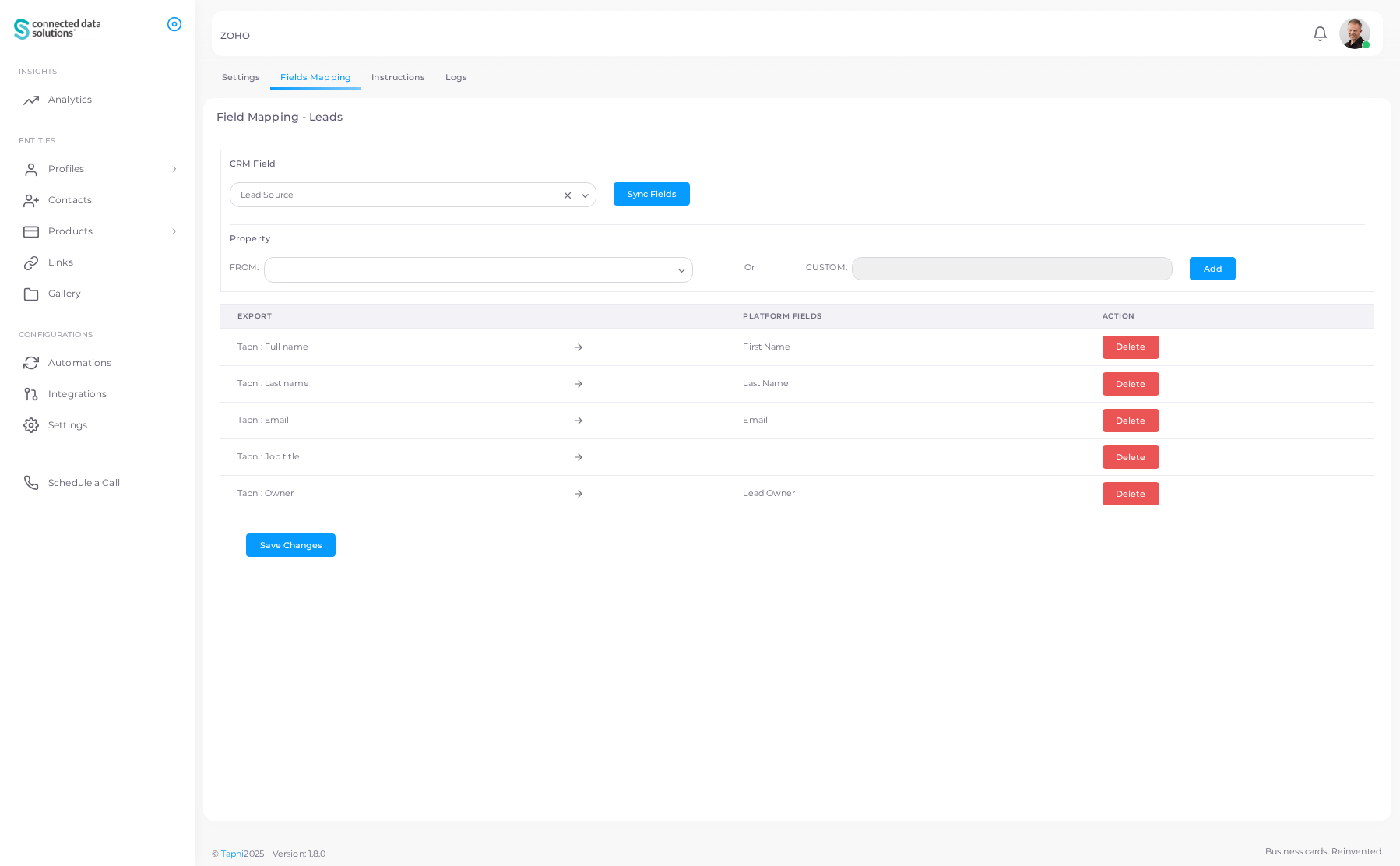
click at [699, 229] on div "CRM Field Lead Source Loading... Sync Fields Property FROM: Loading... Tapni: E…" at bounding box center [797, 220] width 1154 height 141
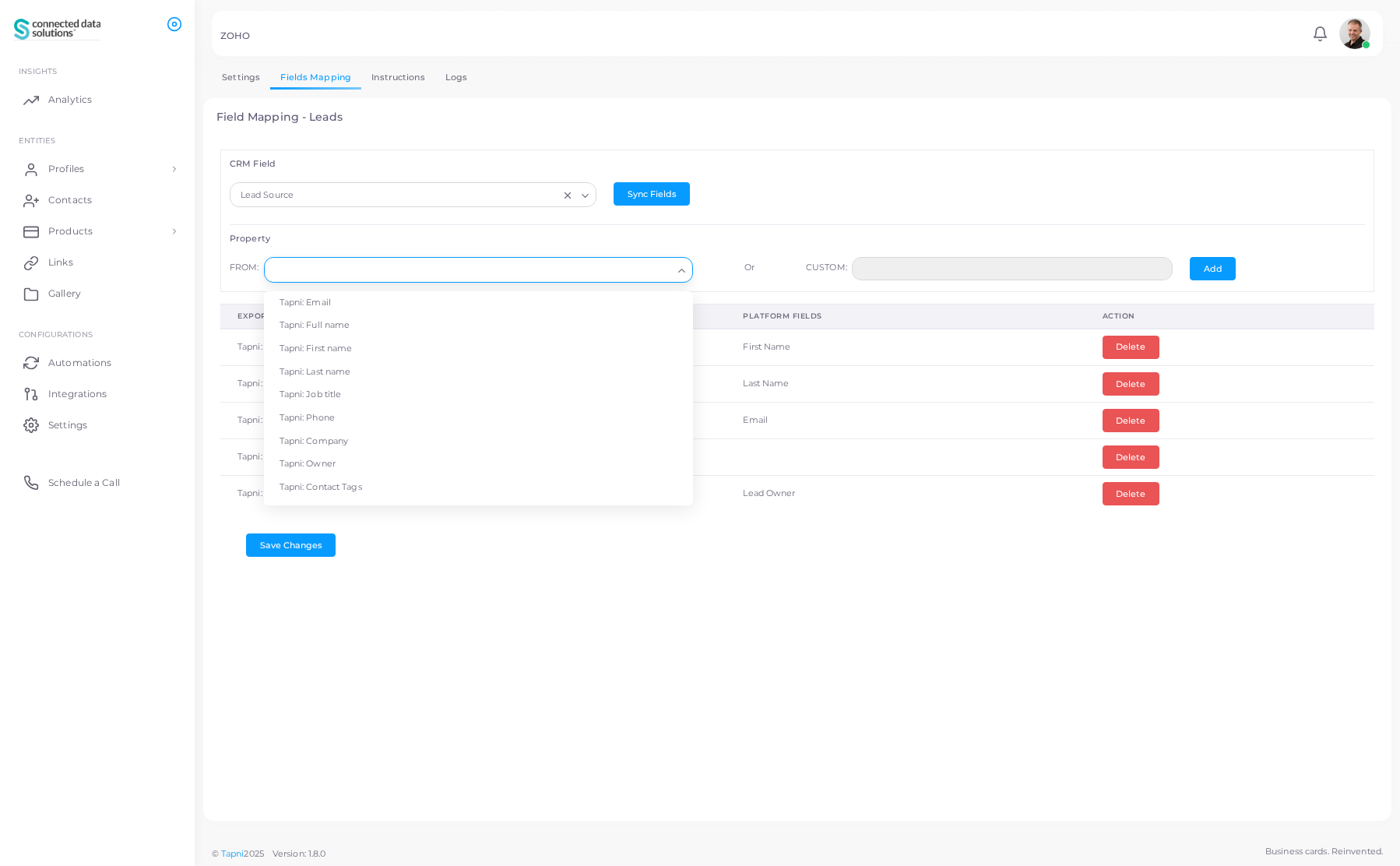
click at [447, 270] on input "Search for option" at bounding box center [471, 270] width 401 height 17
click at [332, 385] on li "Tapni: Source" at bounding box center [478, 383] width 429 height 24
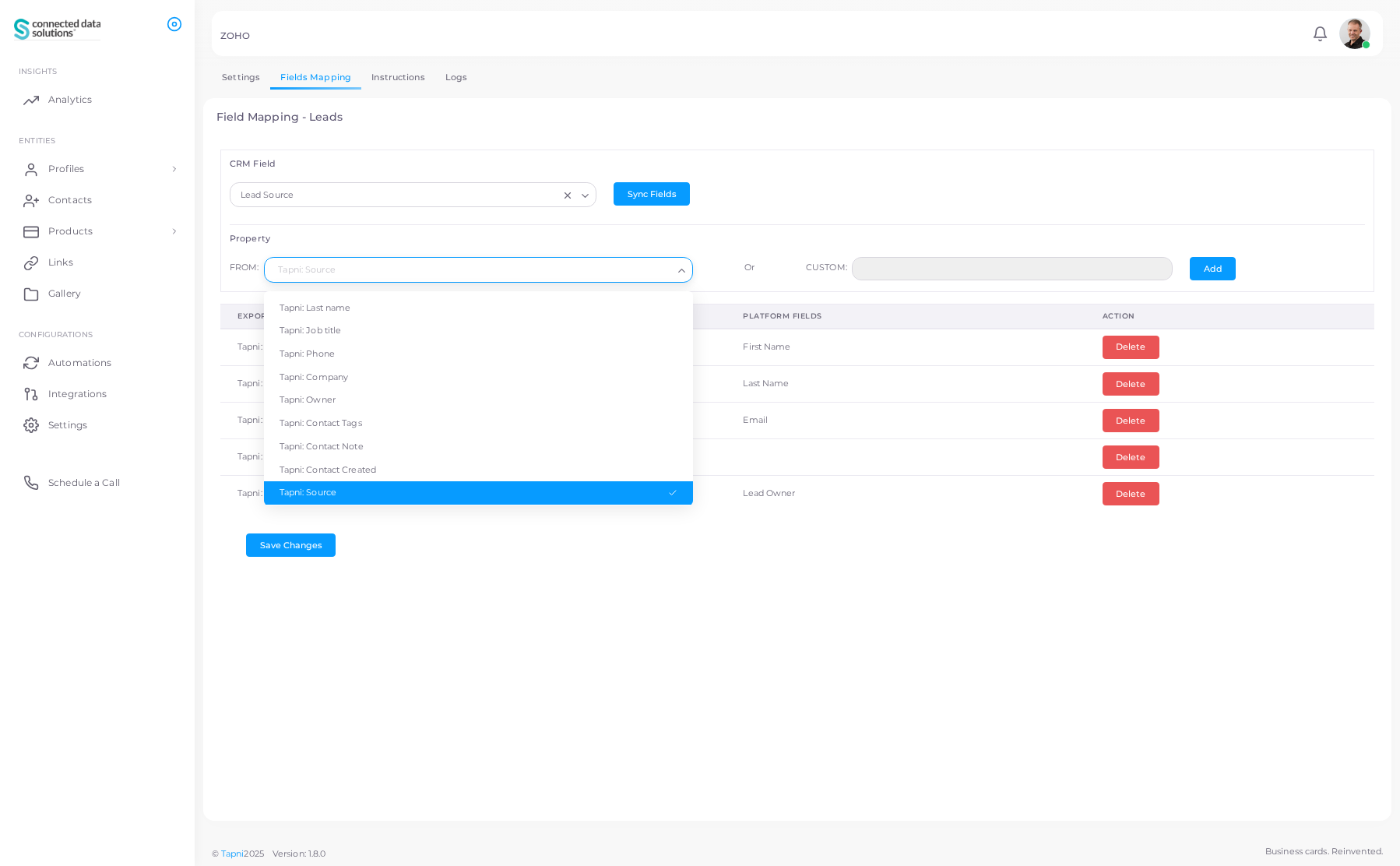
drag, startPoint x: 350, startPoint y: 273, endPoint x: 269, endPoint y: 269, distance: 81.1
click at [271, 269] on input "Search for option" at bounding box center [471, 270] width 401 height 17
click at [358, 490] on li "Tapni: Source" at bounding box center [478, 494] width 429 height 24
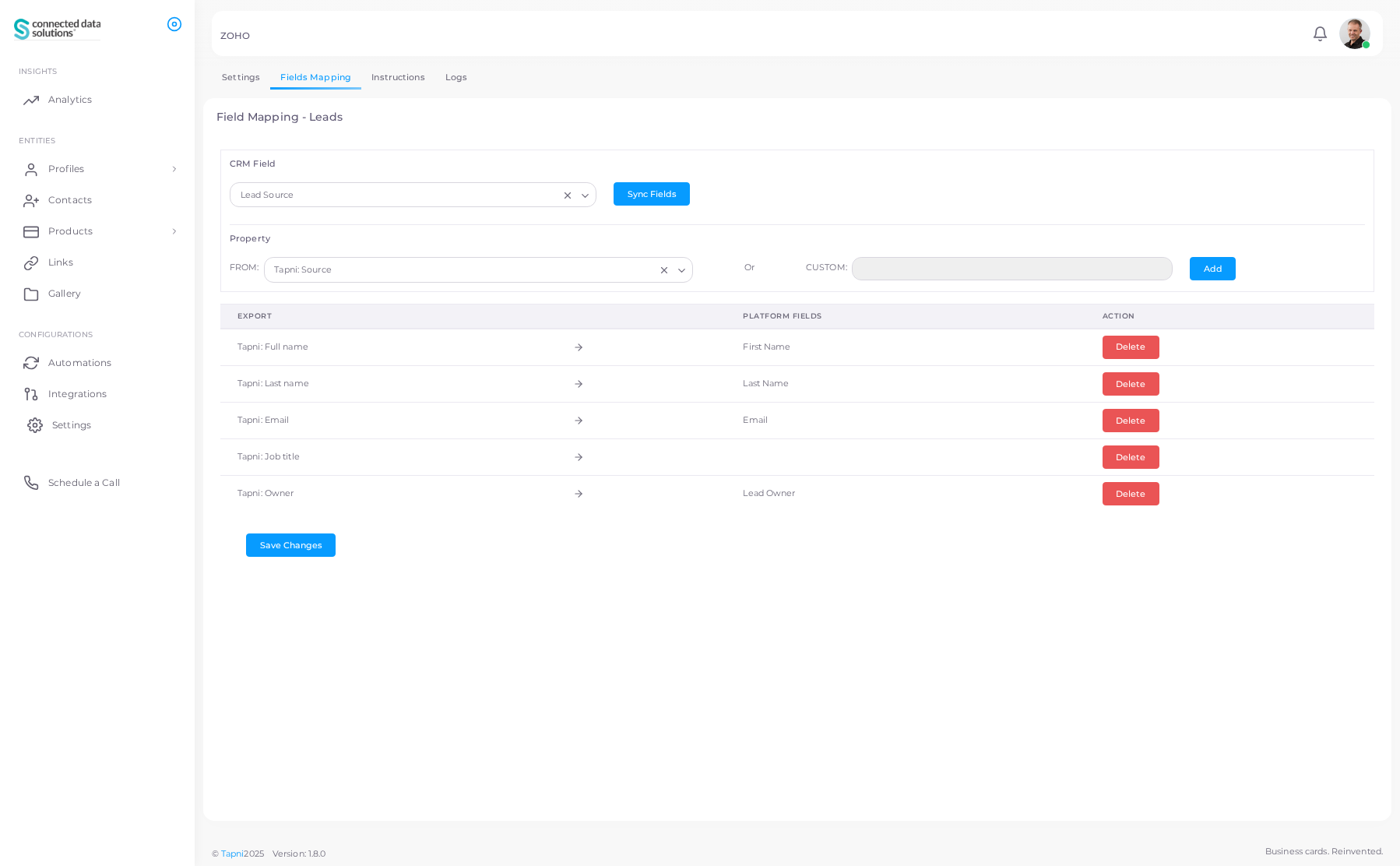
click at [65, 425] on span "Settings" at bounding box center [71, 425] width 39 height 14
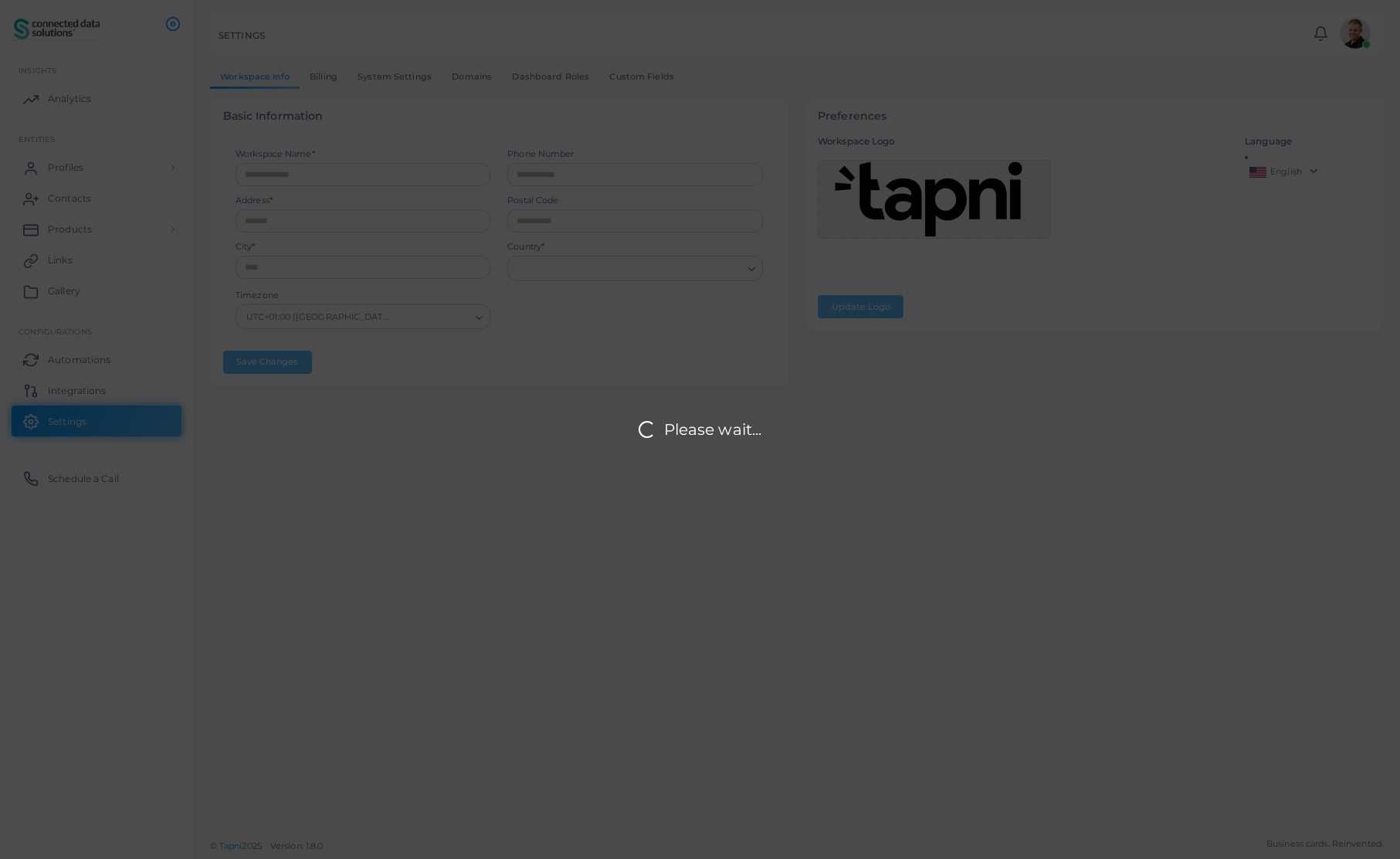
type input "**********"
type input "*******"
type input "*********"
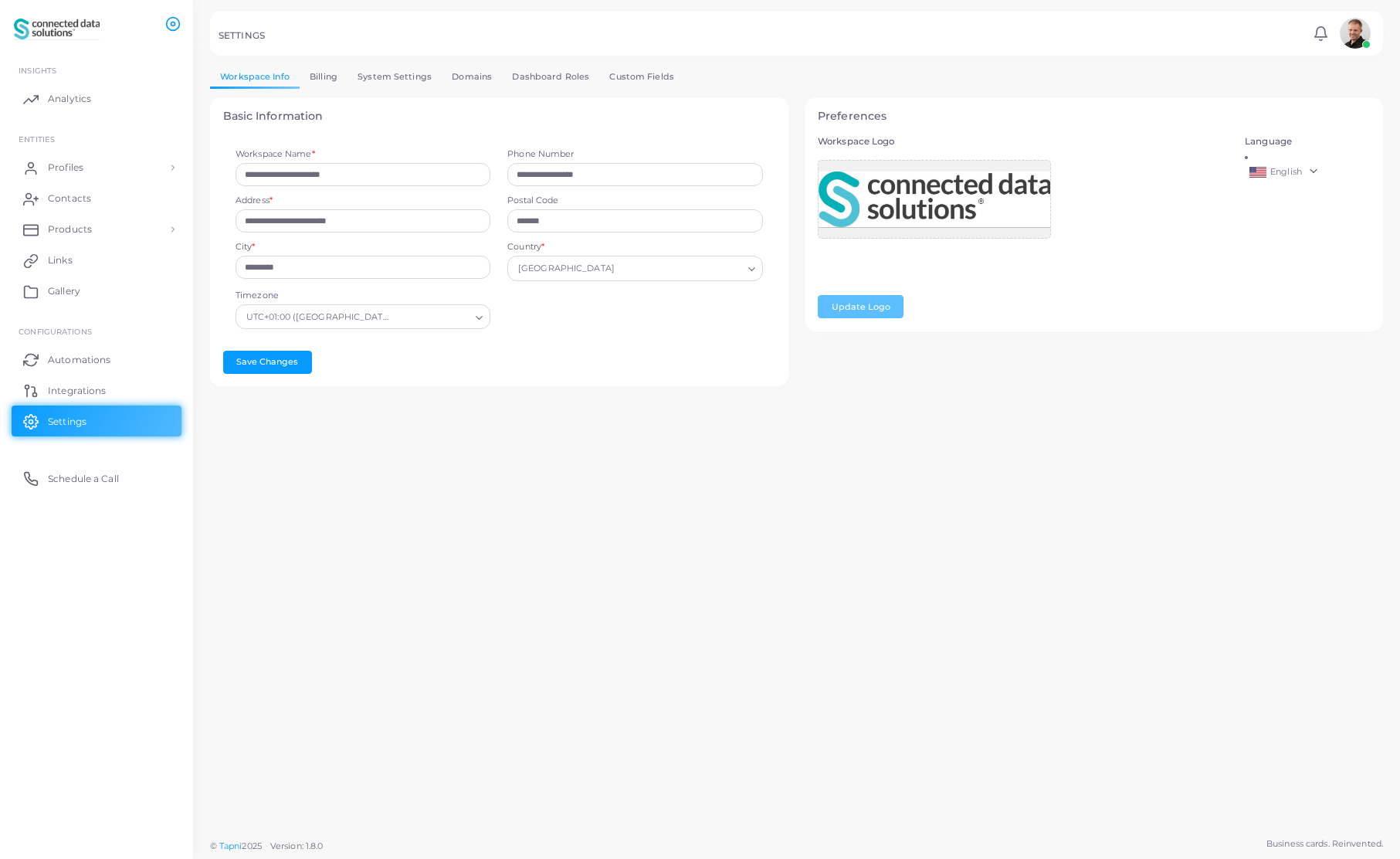
click at [633, 80] on link "Custom Fields" at bounding box center [641, 76] width 85 height 23
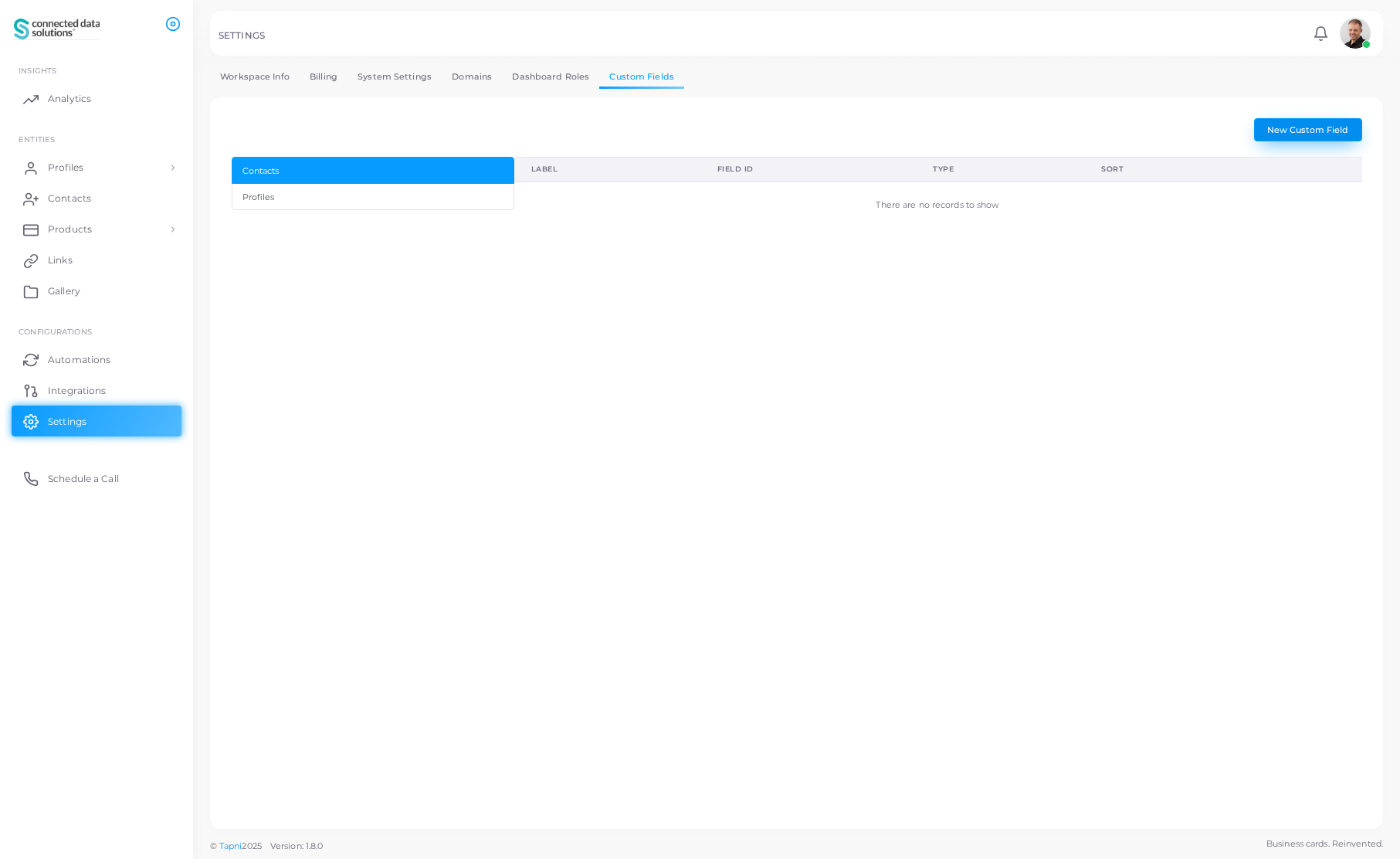
click at [1322, 129] on span "New Custom Field" at bounding box center [1307, 130] width 81 height 11
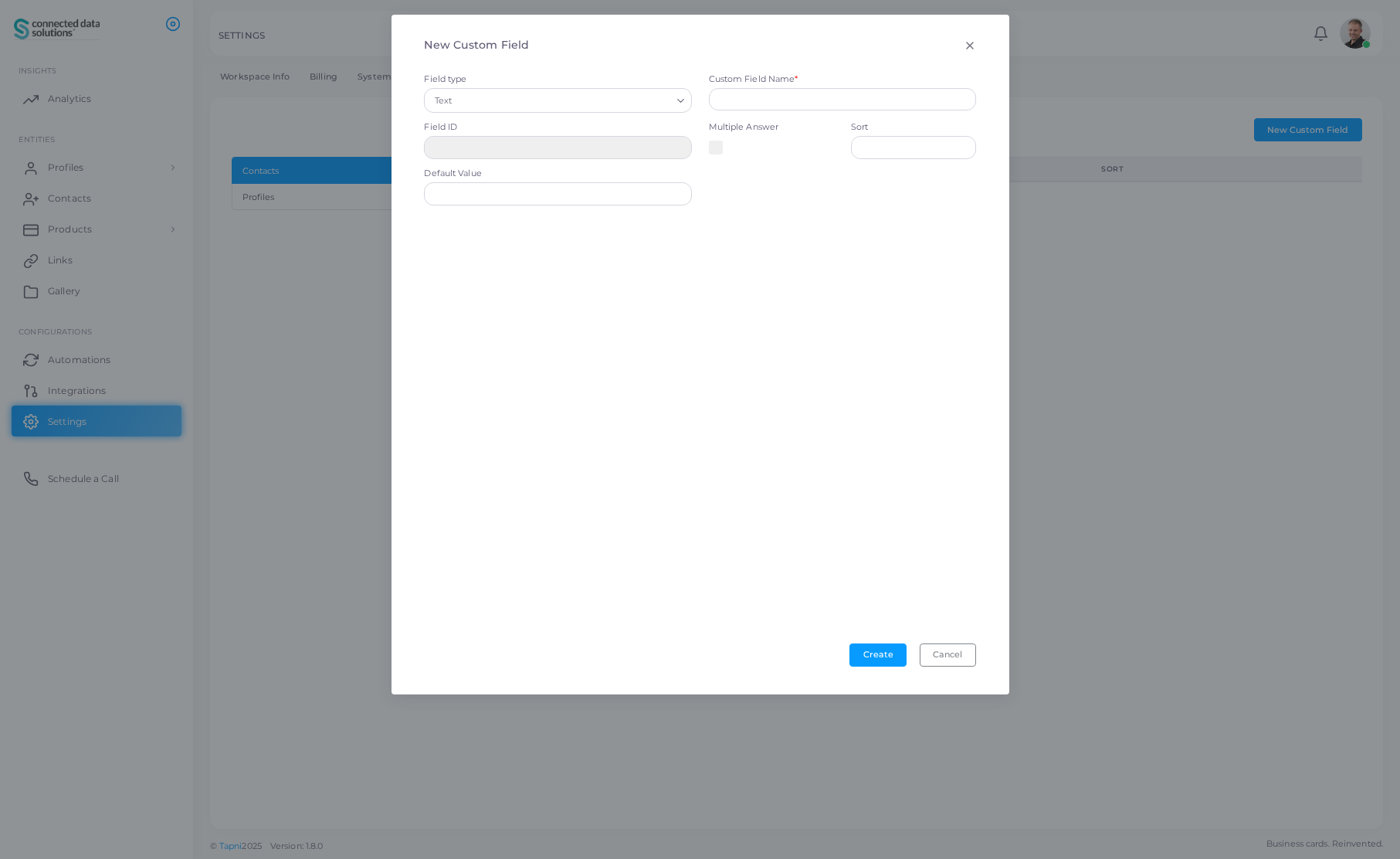
click at [684, 103] on icon "Search for option" at bounding box center [680, 101] width 12 height 12
click at [558, 131] on li "Text" at bounding box center [557, 133] width 267 height 23
click at [680, 99] on icon "Search for option" at bounding box center [680, 101] width 12 height 12
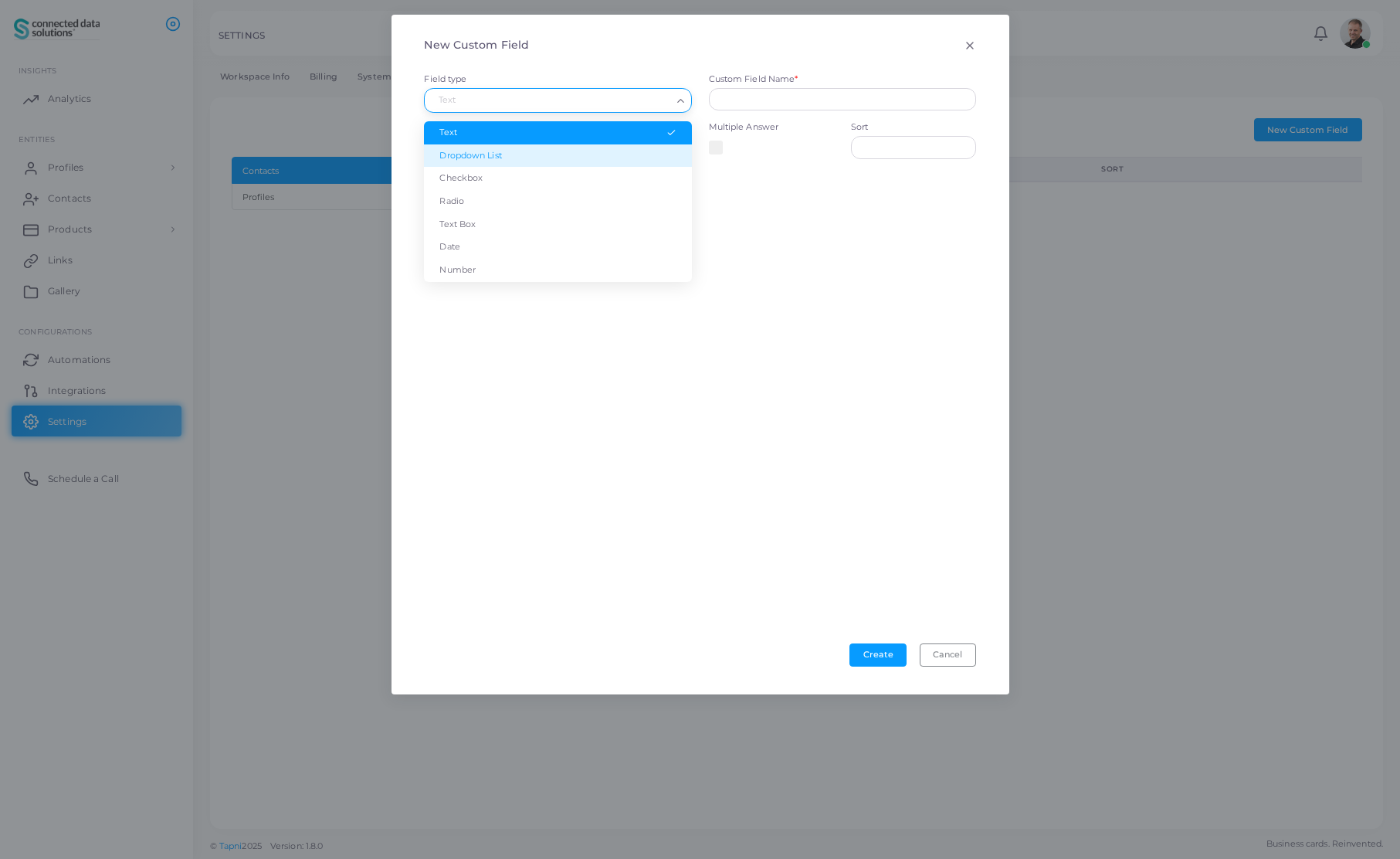
click at [651, 154] on li "Dropdown List" at bounding box center [557, 156] width 267 height 23
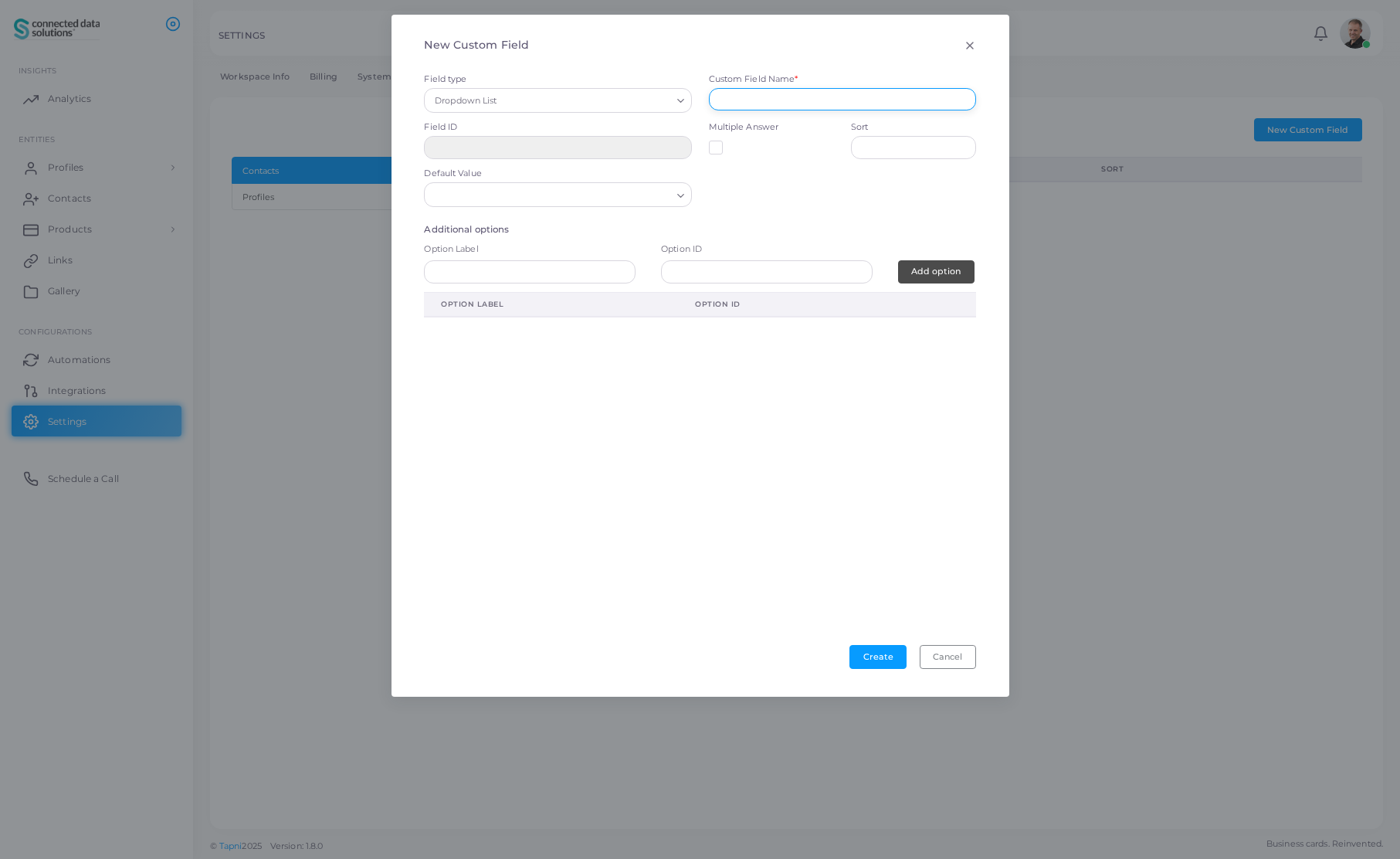
click at [782, 98] on input "text" at bounding box center [842, 100] width 267 height 23
type input "*"
type input "**********"
type input "**"
type input "**********"
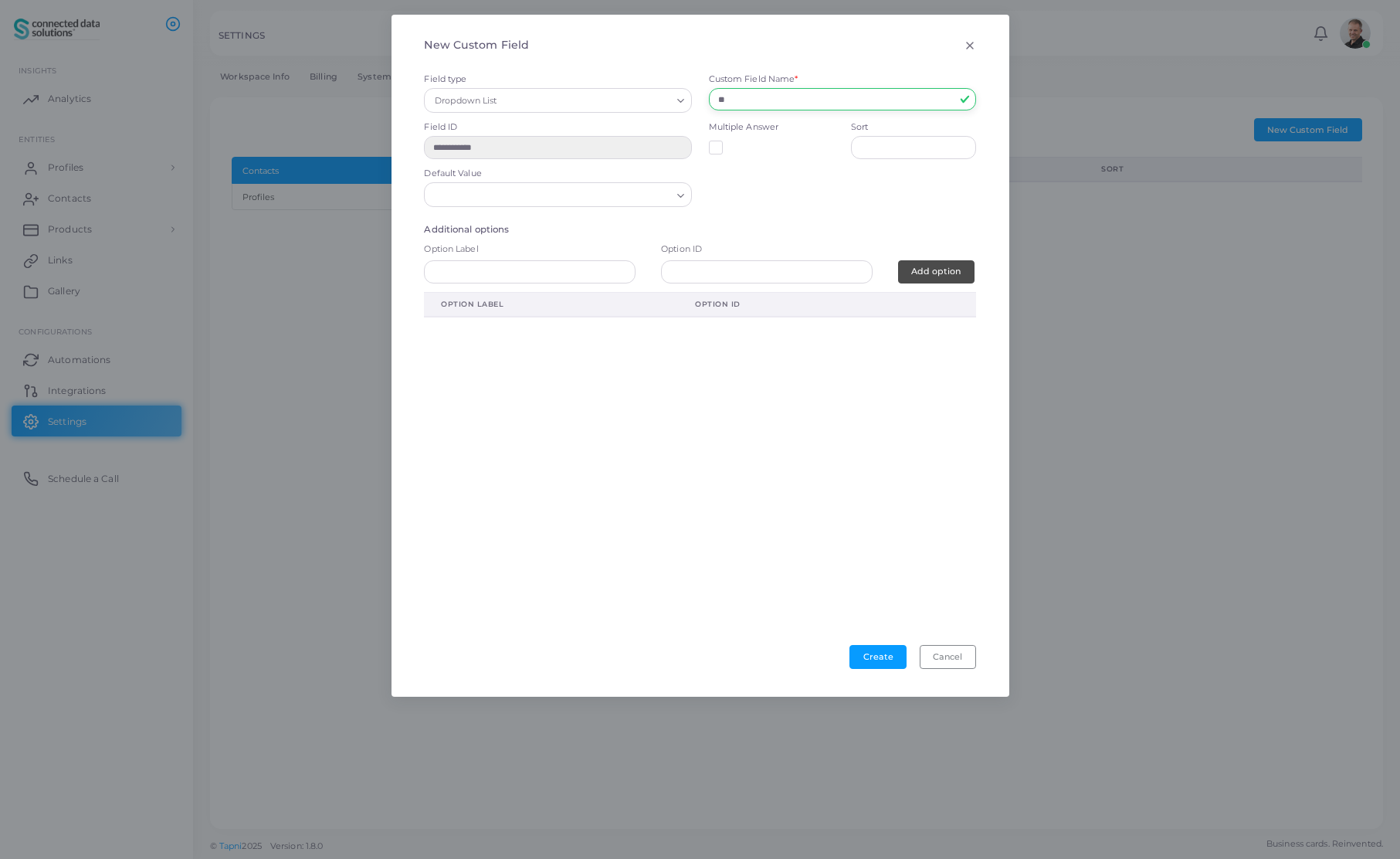
type input "***"
type input "**********"
type input "*****"
type input "**********"
type input "******"
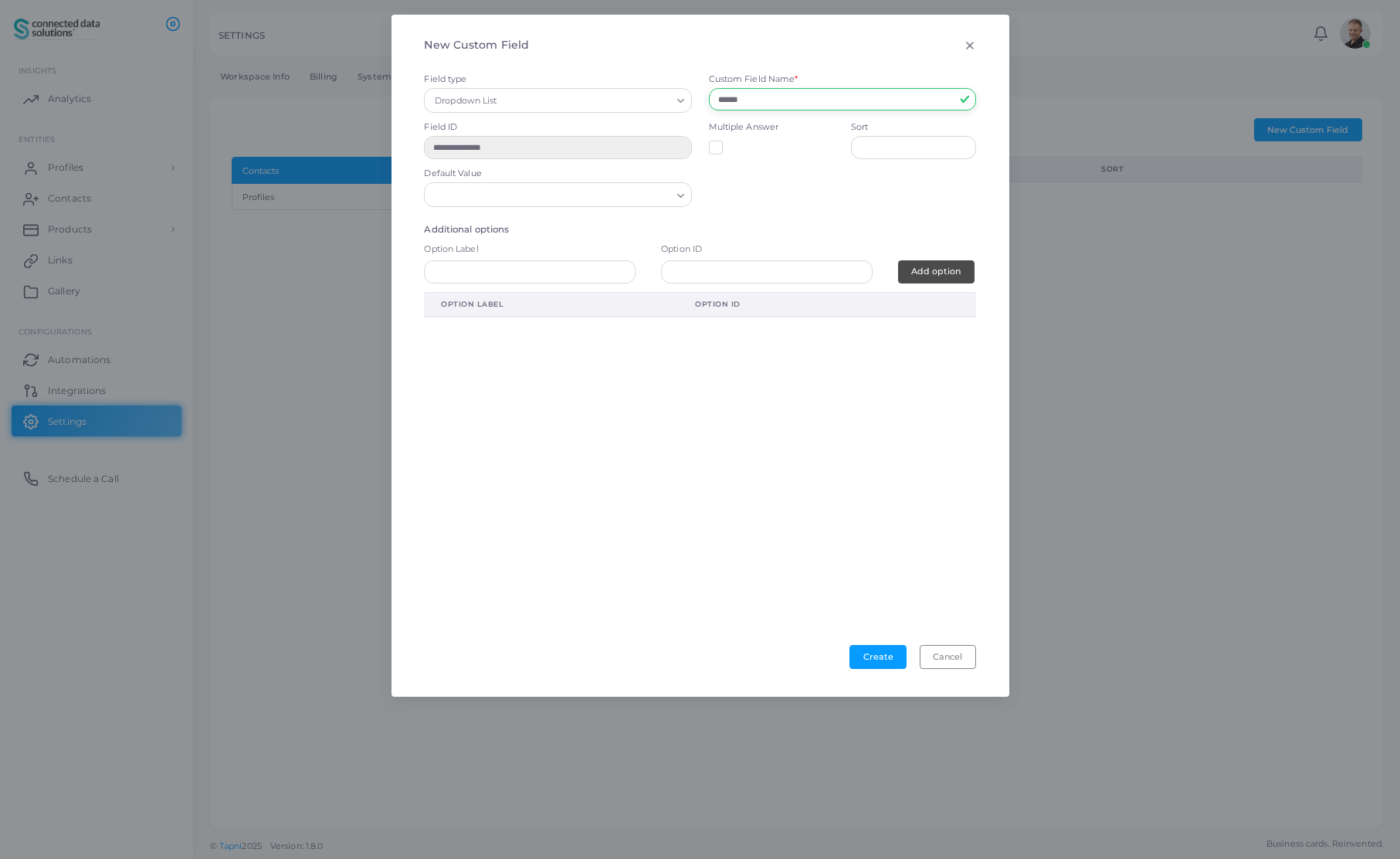
type input "**********"
type input "******"
click at [514, 270] on input "text" at bounding box center [530, 272] width 212 height 23
type input "******"
type input "*"
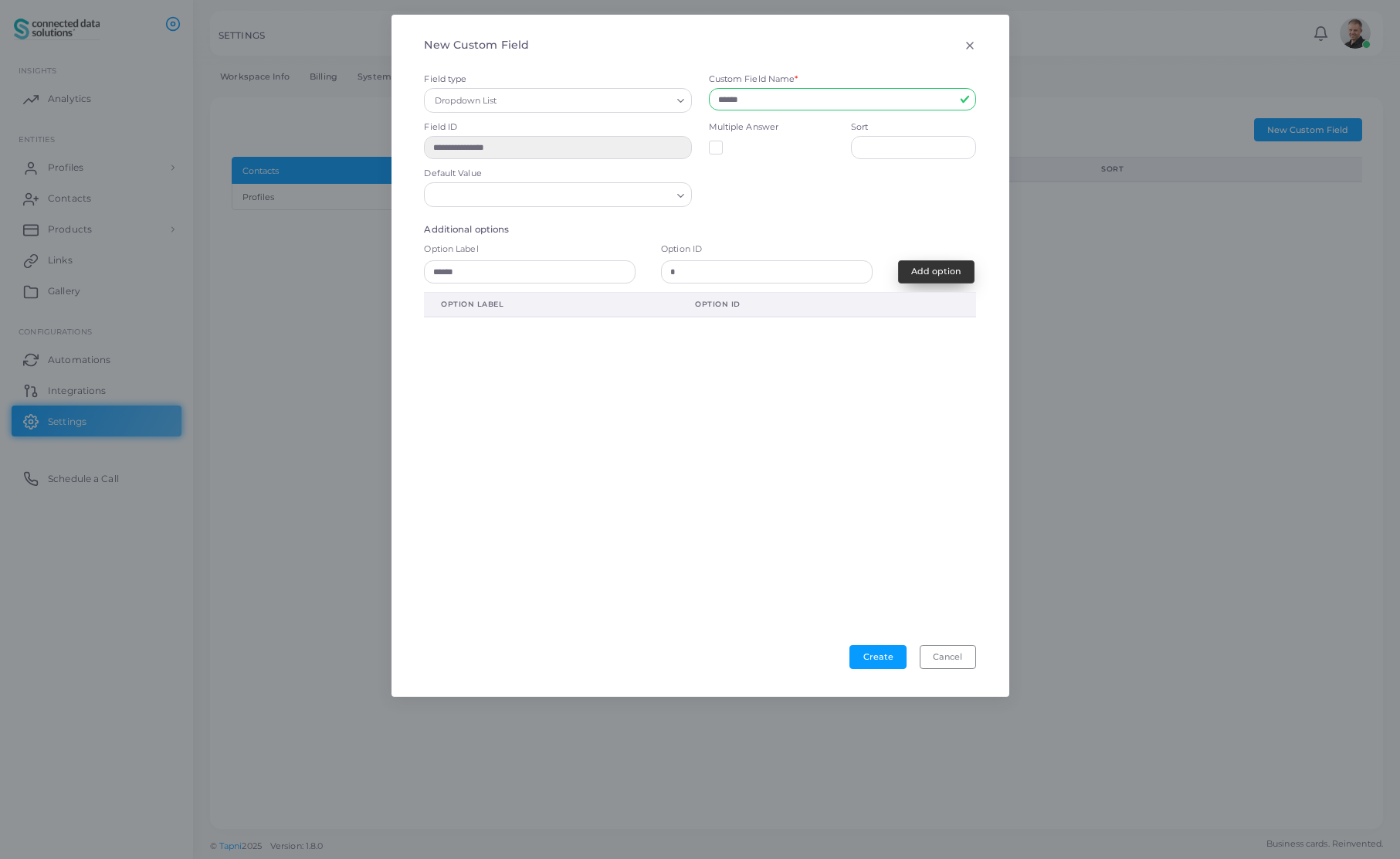
click at [924, 270] on span "Add option" at bounding box center [936, 271] width 49 height 11
click at [481, 274] on input "text" at bounding box center [530, 272] width 212 height 23
type input "******"
type input "*"
click at [941, 268] on span "Add option" at bounding box center [936, 271] width 49 height 11
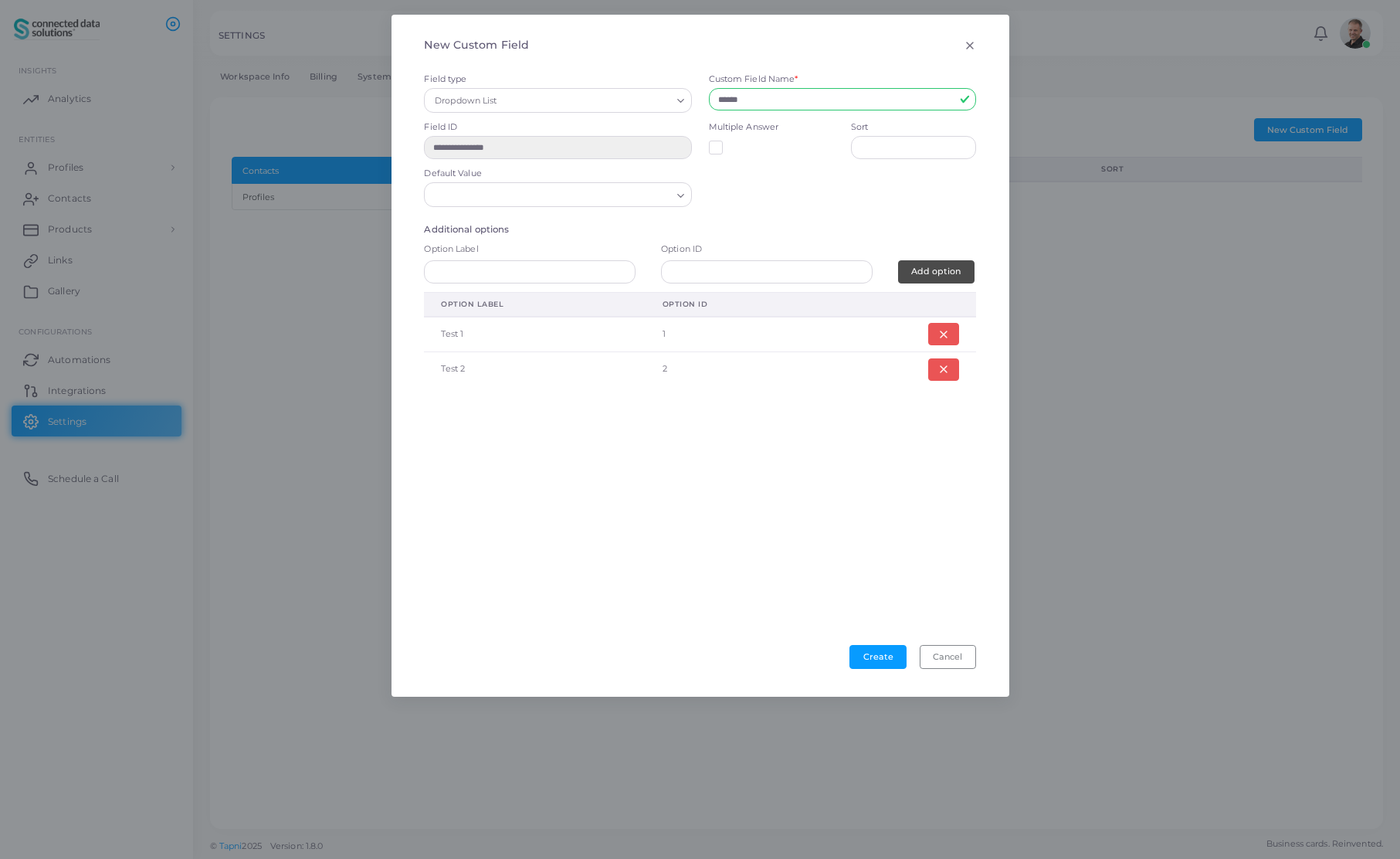
click at [650, 200] on input "Search for option" at bounding box center [550, 196] width 239 height 17
click at [614, 227] on li "Test 1" at bounding box center [557, 228] width 267 height 23
click at [678, 618] on div "Additional options Option Label Option ID Add option Option Label Option ID Tes…" at bounding box center [699, 434] width 568 height 421
click at [681, 536] on div "Option Label Option ID Test 1 1 Test 2 2" at bounding box center [699, 421] width 568 height 258
click at [876, 657] on button "Create" at bounding box center [877, 657] width 57 height 23
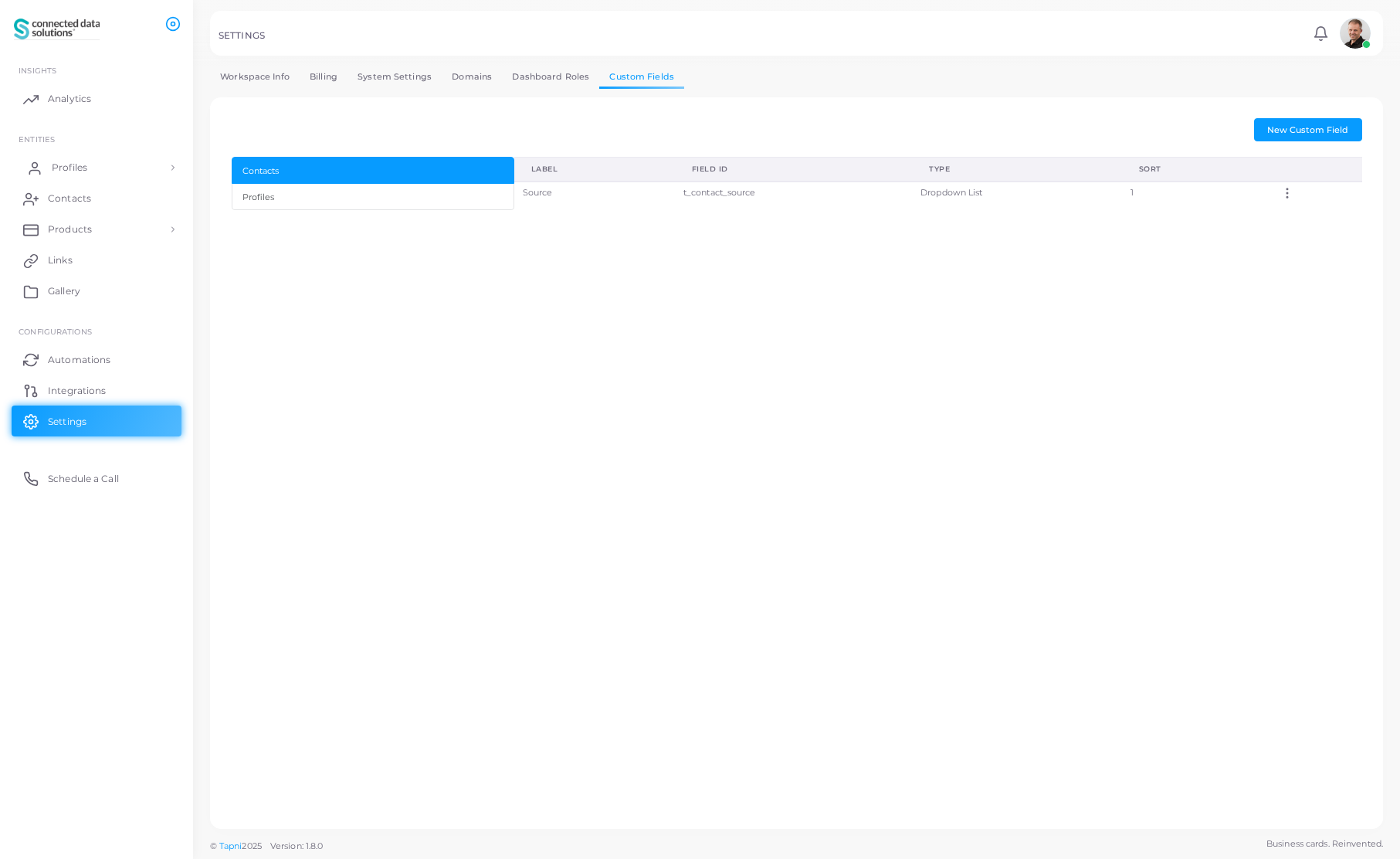
click at [72, 168] on span "Profiles" at bounding box center [69, 168] width 36 height 14
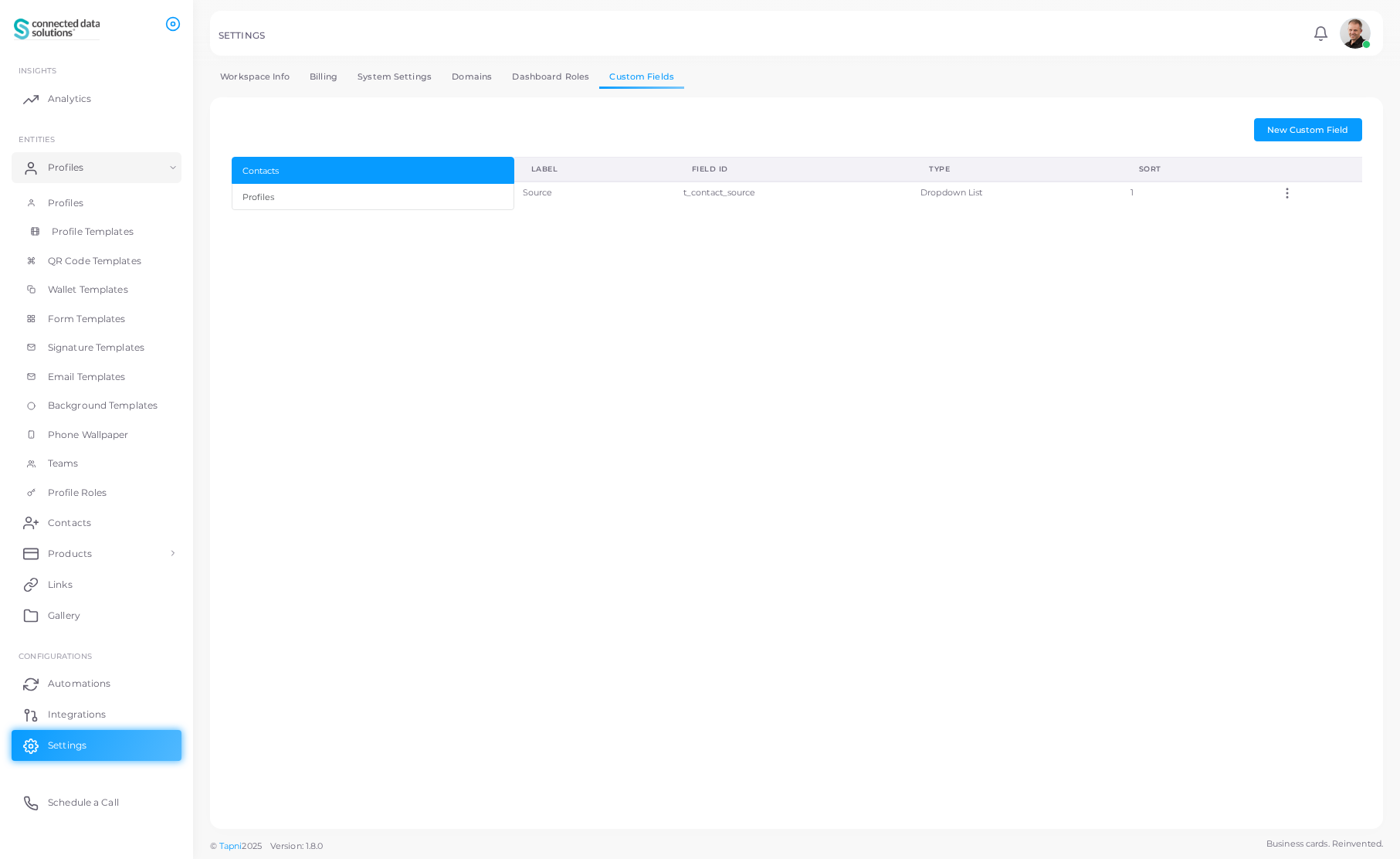
click at [86, 232] on span "Profile Templates" at bounding box center [92, 232] width 82 height 14
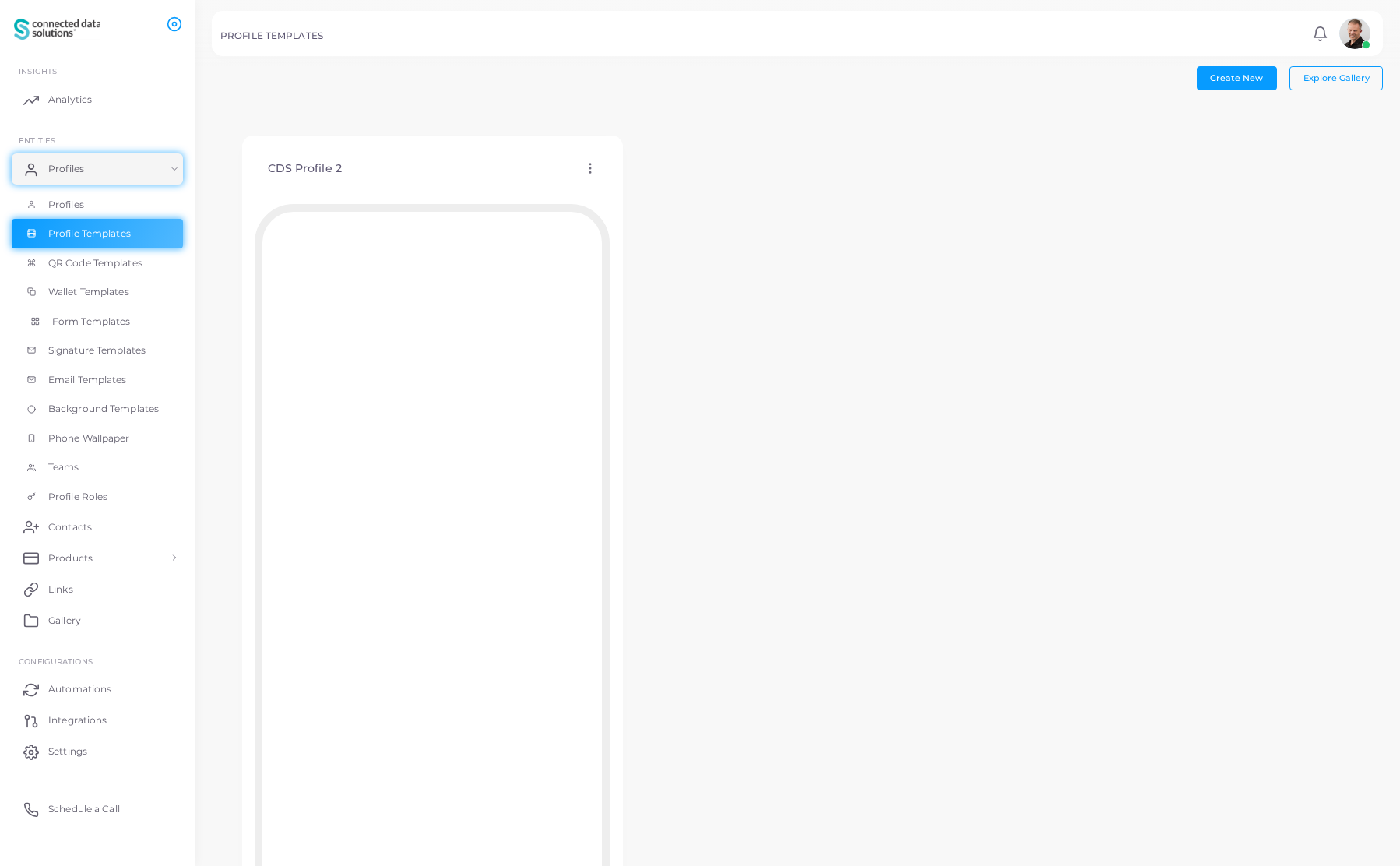
click at [111, 321] on span "Form Templates" at bounding box center [91, 321] width 79 height 14
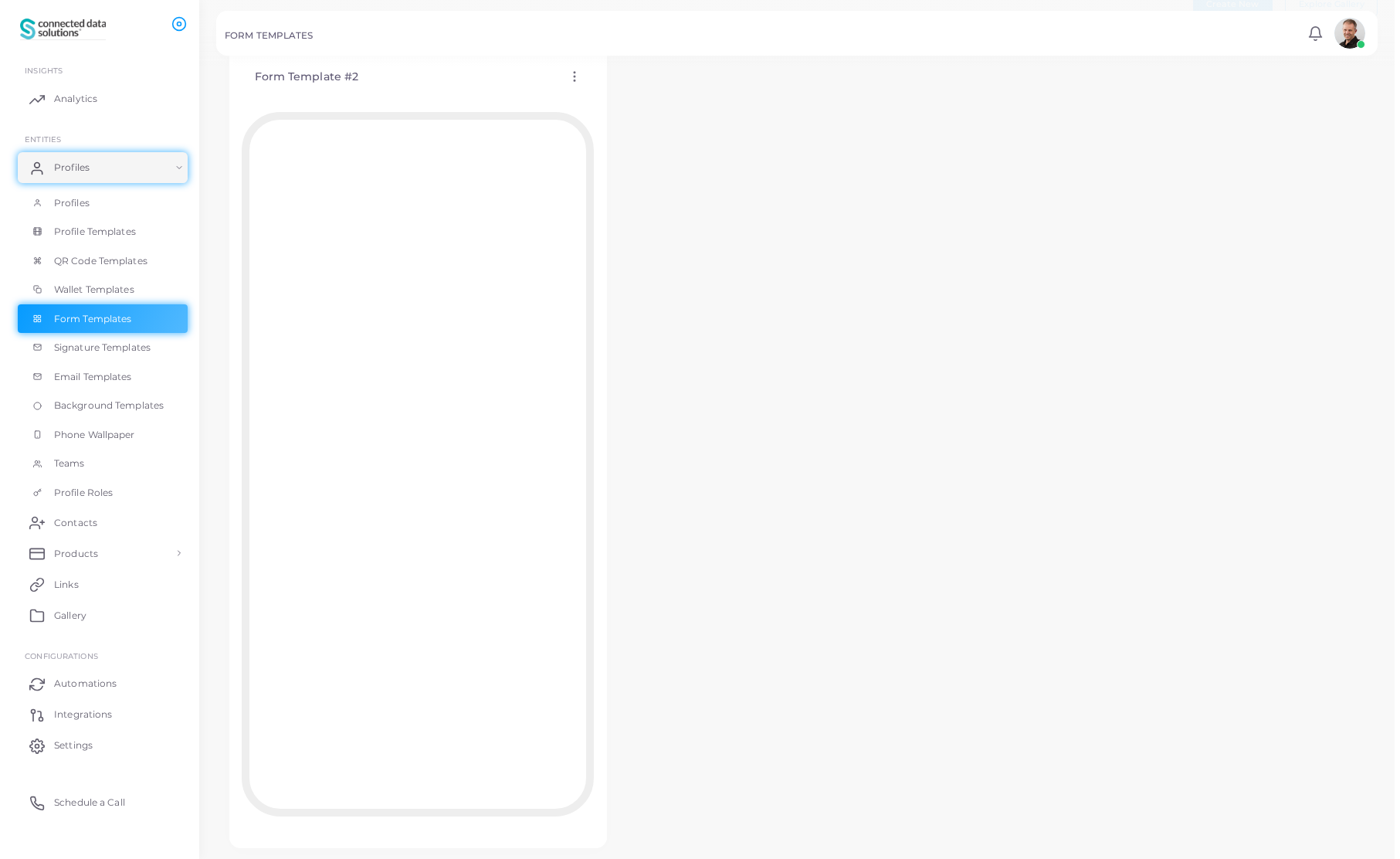
scroll to position [75, 0]
click at [569, 78] on icon at bounding box center [569, 75] width 14 height 14
click at [633, 96] on span "Edit Template" at bounding box center [630, 97] width 58 height 12
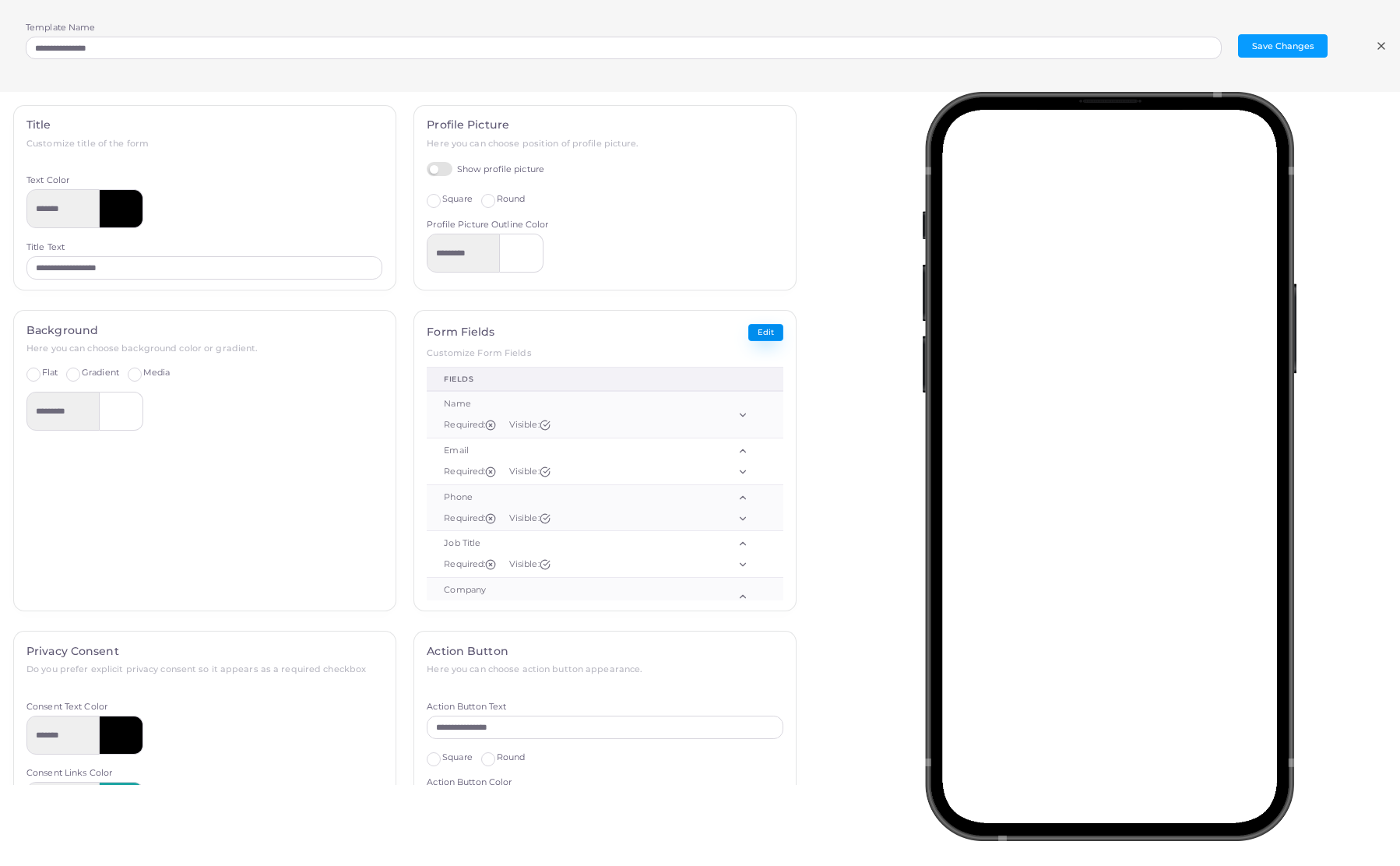
click at [760, 335] on button "Edit" at bounding box center [765, 332] width 35 height 18
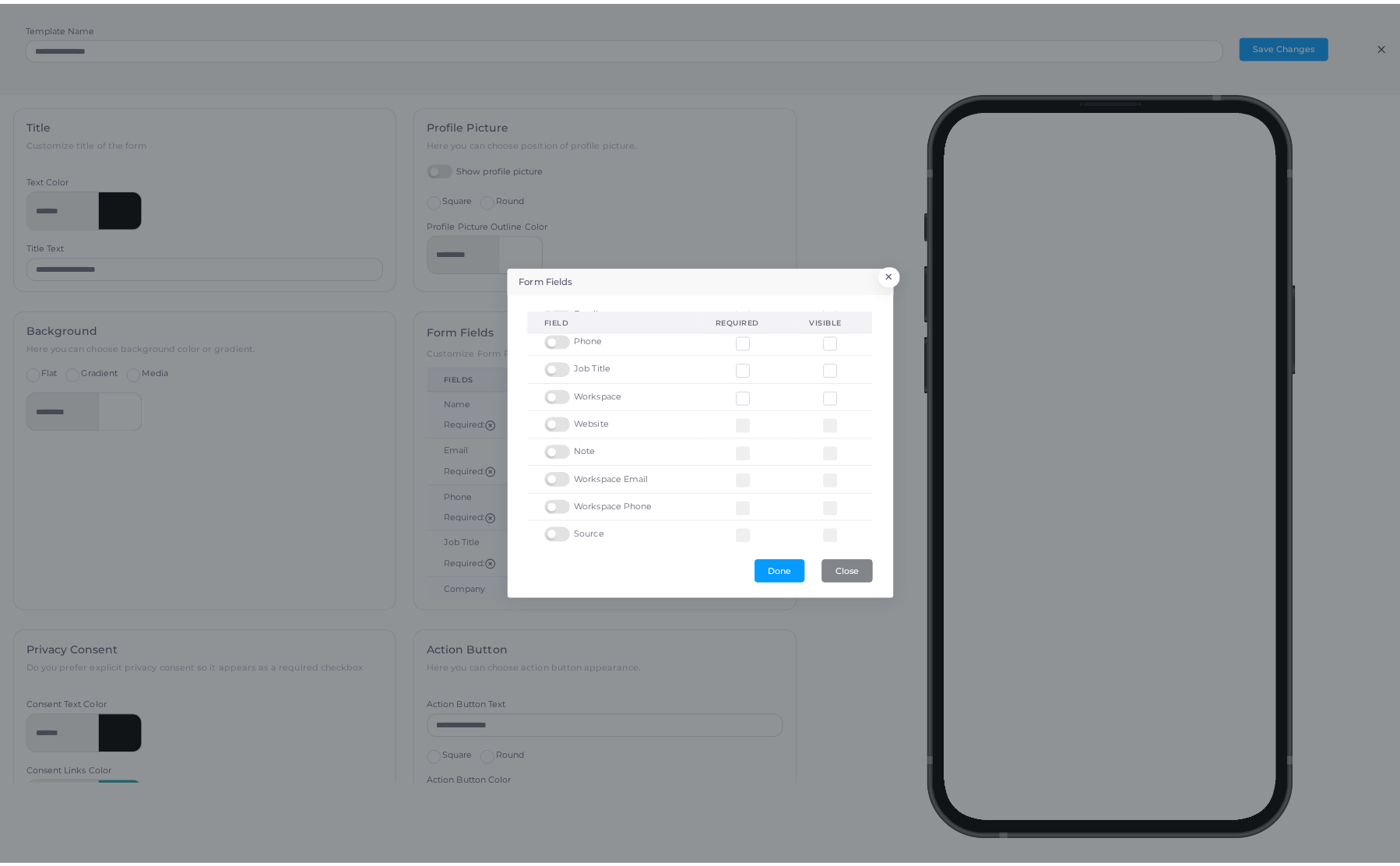
scroll to position [76, 0]
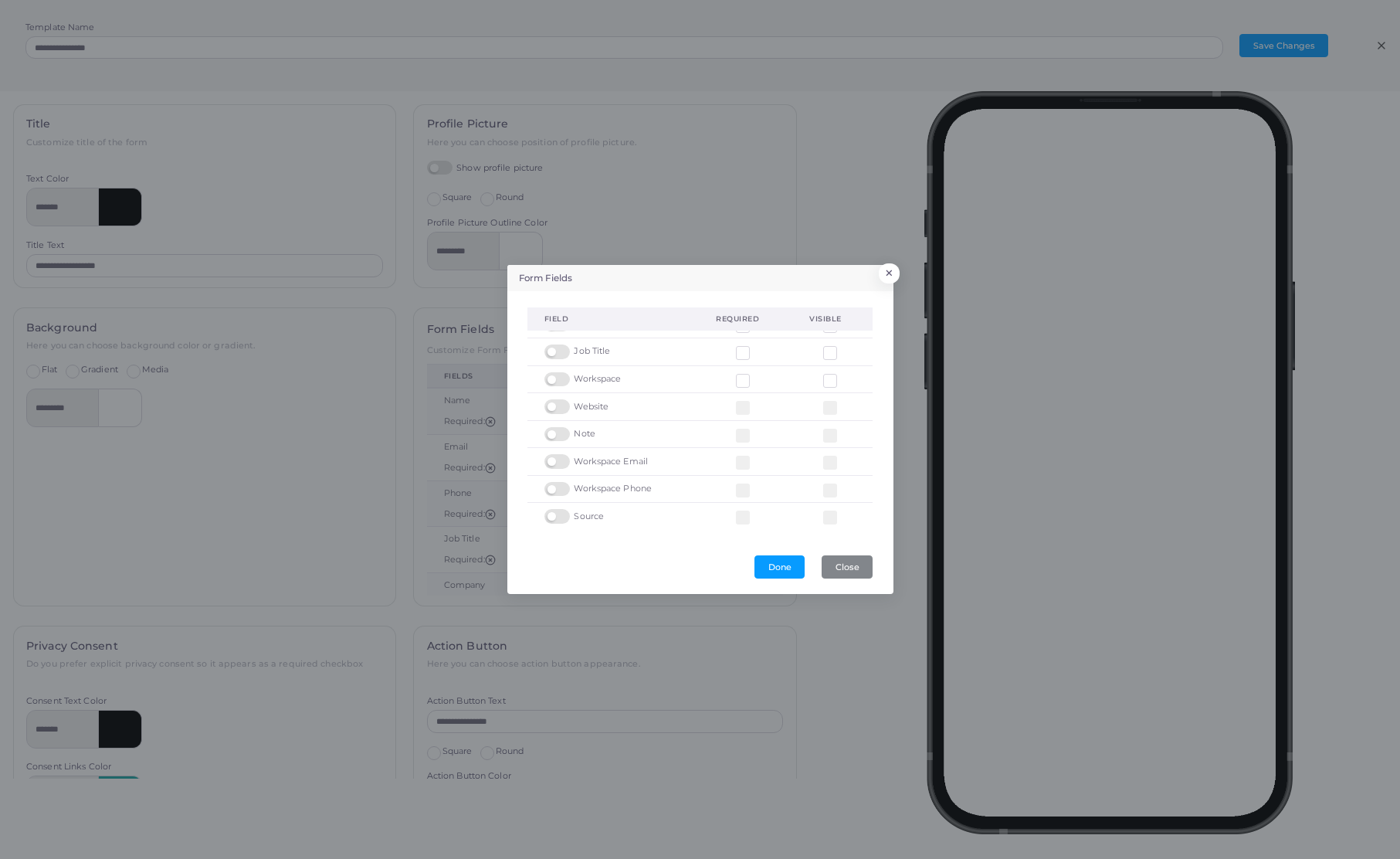
click at [558, 509] on label at bounding box center [559, 509] width 30 height 0
click at [557, 509] on label at bounding box center [559, 509] width 30 height 0
click at [847, 571] on button "Close" at bounding box center [847, 567] width 51 height 23
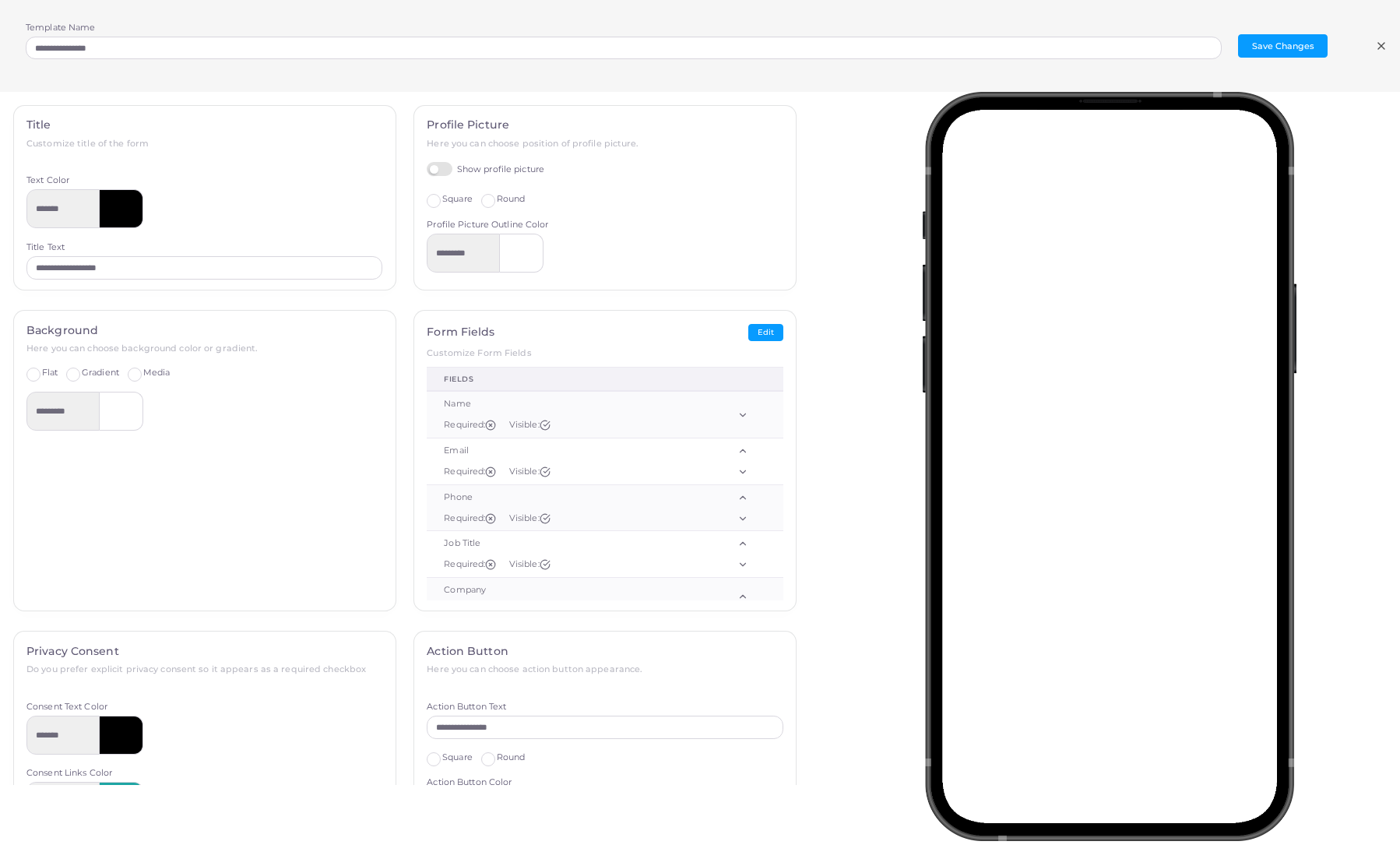
click at [1382, 44] on line at bounding box center [1381, 46] width 6 height 6
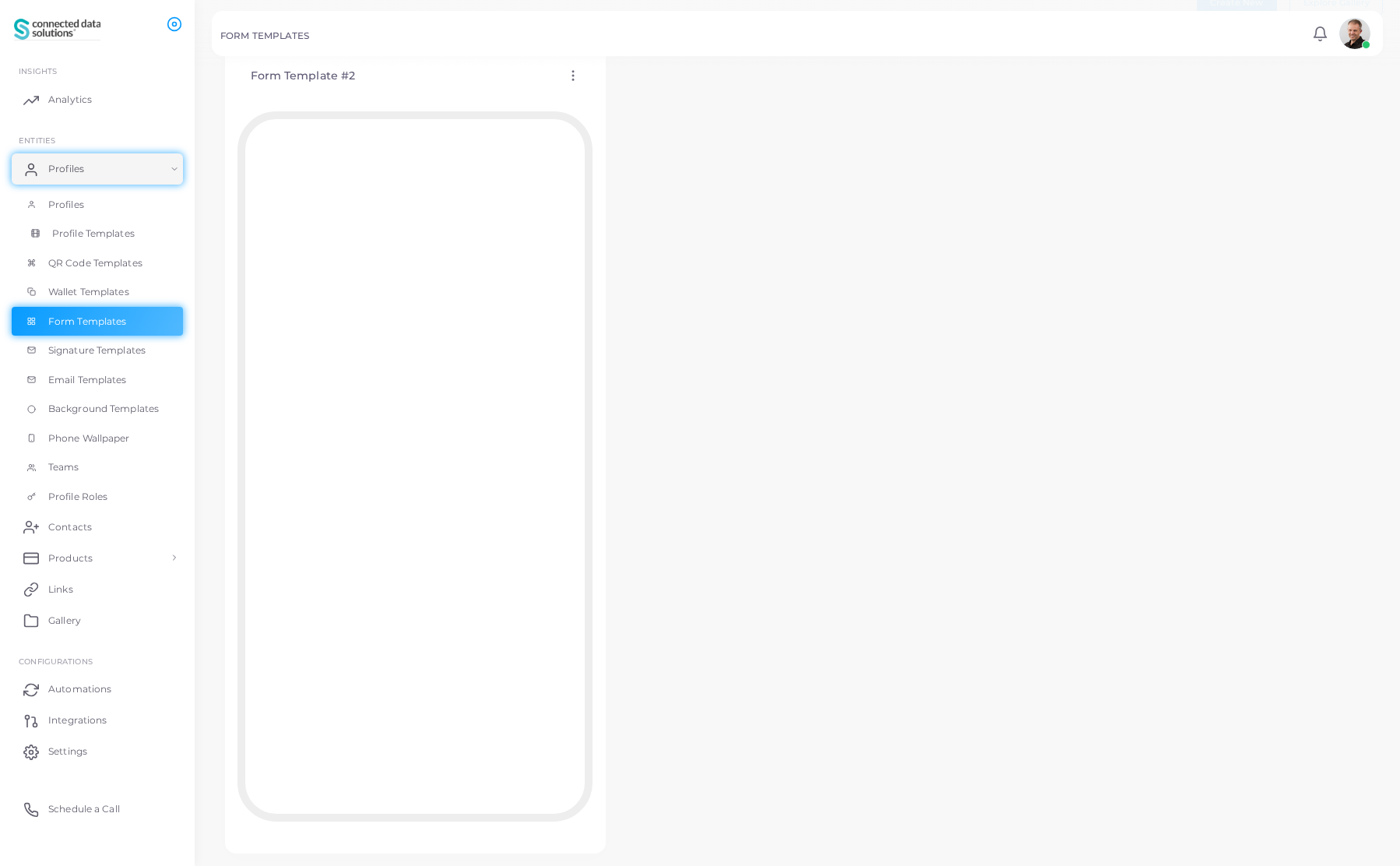
click at [69, 233] on span "Profile Templates" at bounding box center [93, 233] width 82 height 14
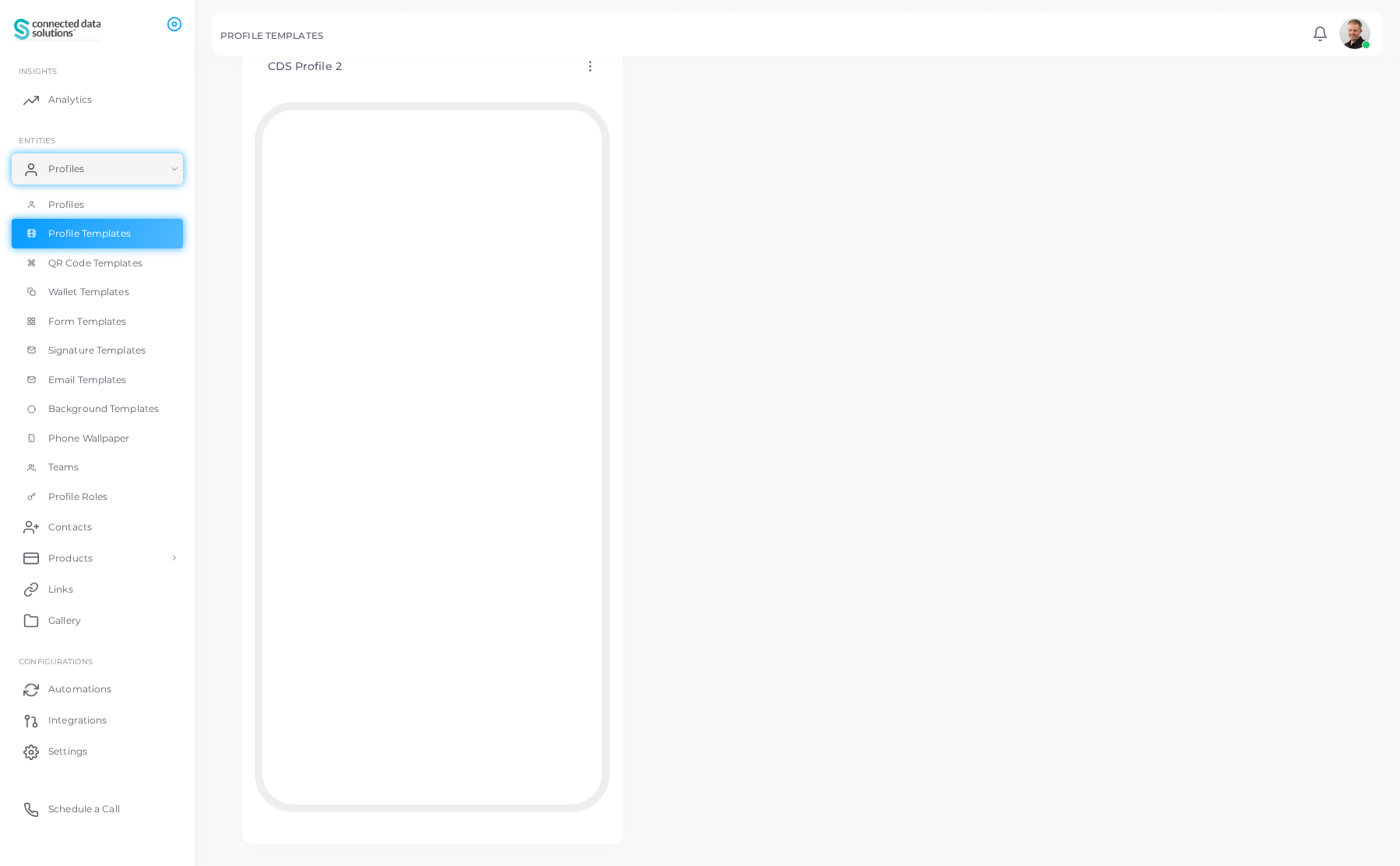
scroll to position [138, 0]
click at [102, 319] on span "Form Templates" at bounding box center [91, 321] width 79 height 14
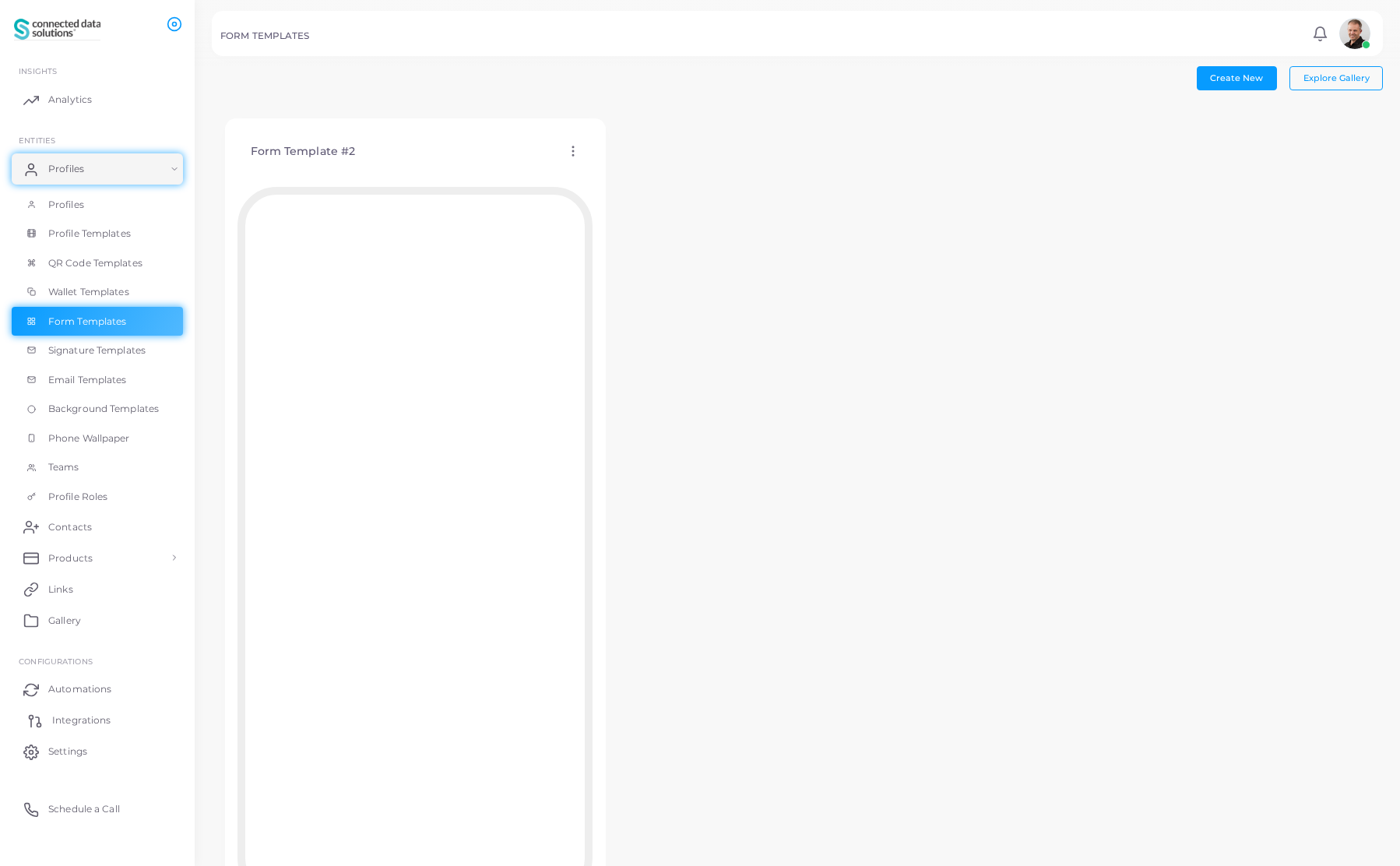
click at [86, 722] on span "Integrations" at bounding box center [81, 721] width 58 height 14
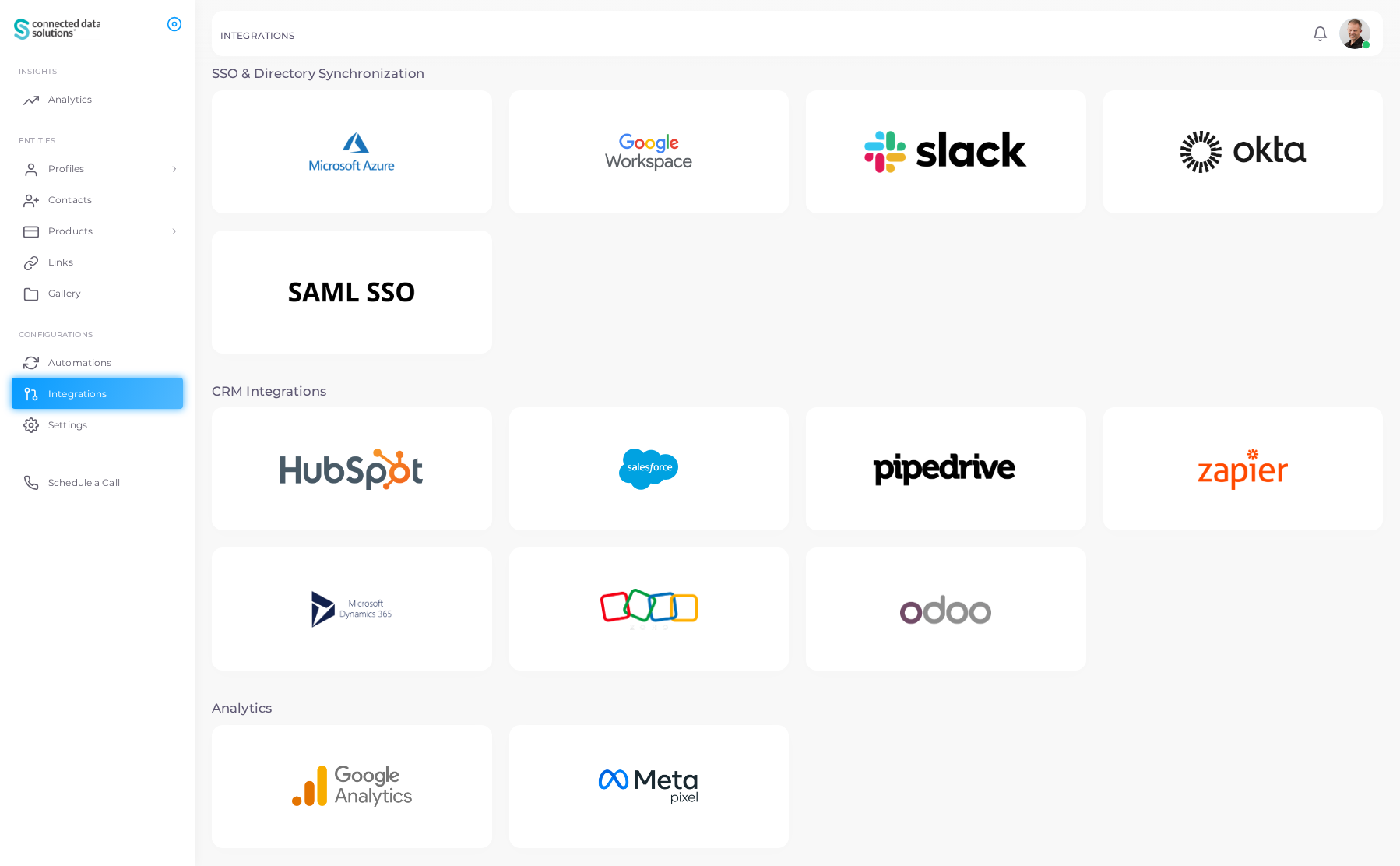
click at [662, 586] on img at bounding box center [648, 610] width 153 height 97
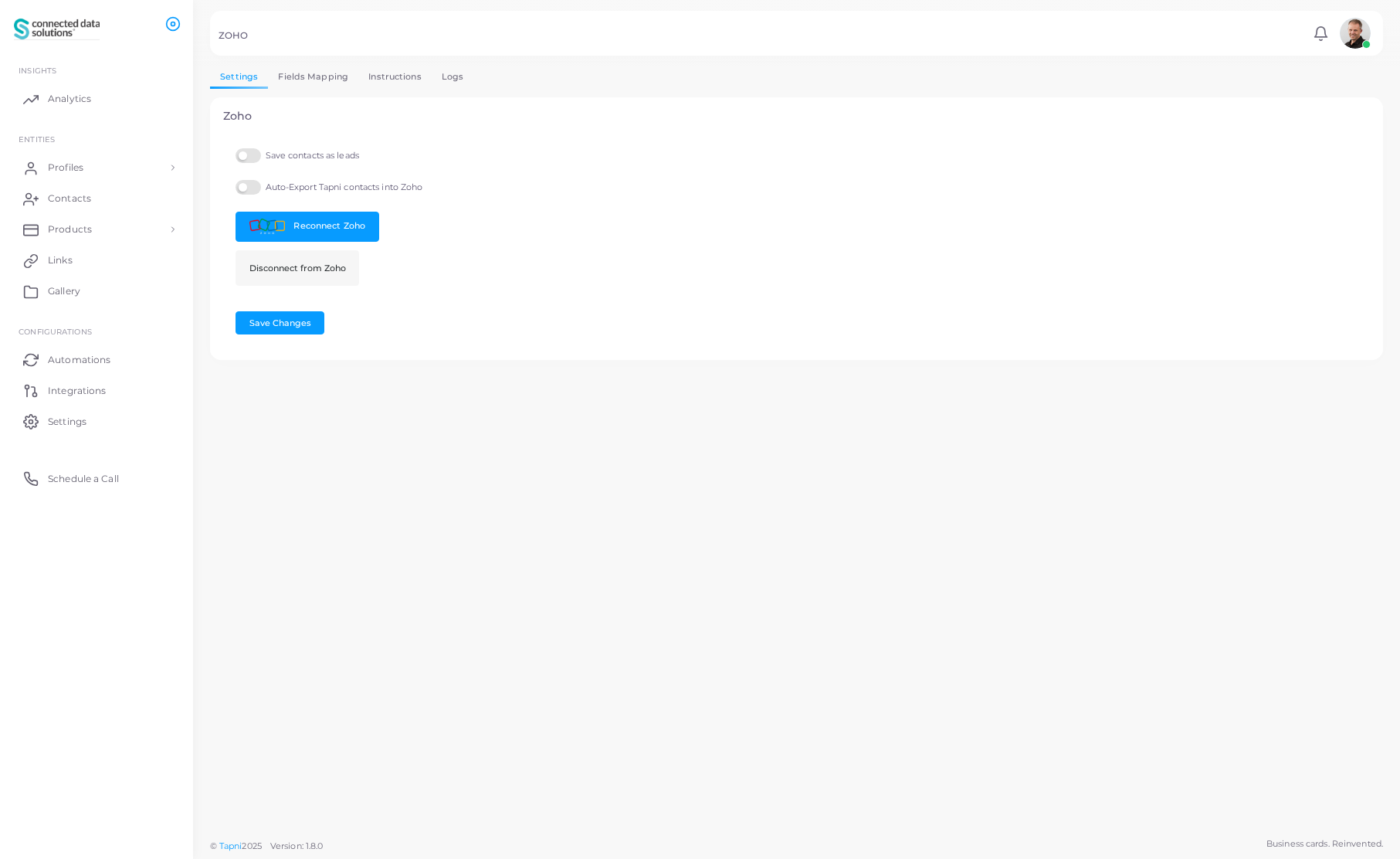
click at [316, 80] on link "Fields Mapping" at bounding box center [313, 76] width 90 height 23
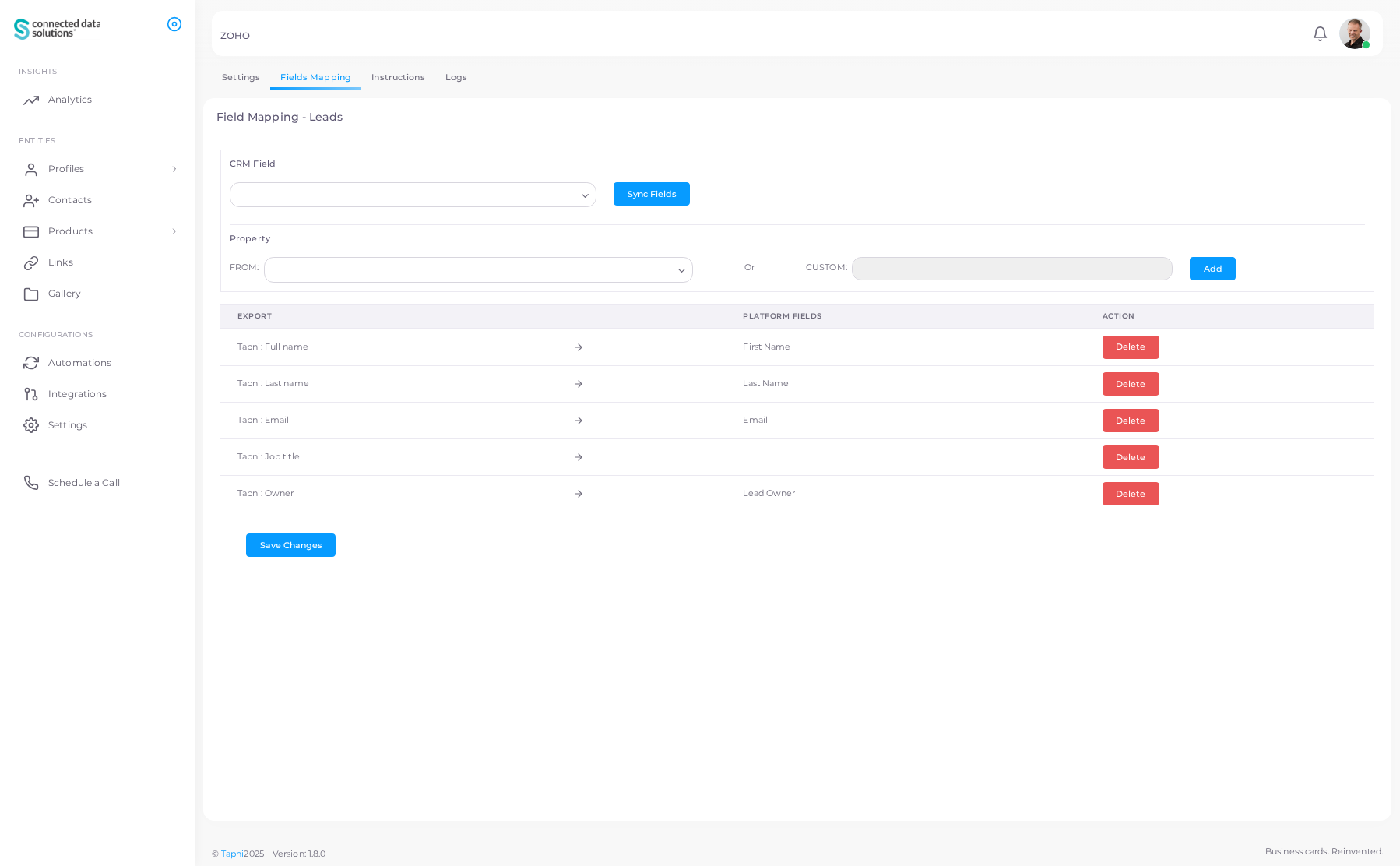
click at [388, 273] on input "Search for option" at bounding box center [471, 270] width 401 height 17
click at [381, 194] on input "Search for option" at bounding box center [405, 196] width 339 height 17
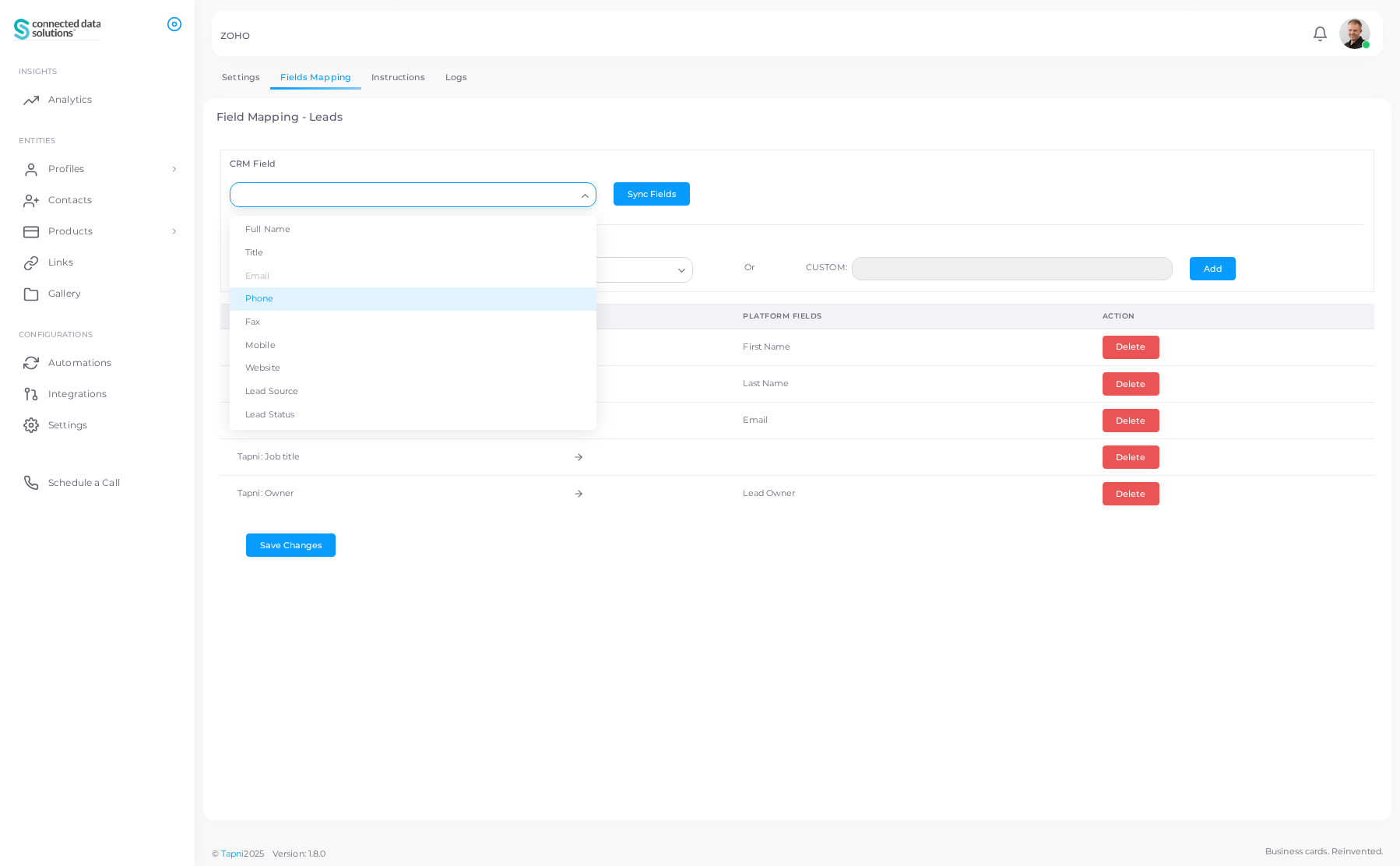
scroll to position [94, 0]
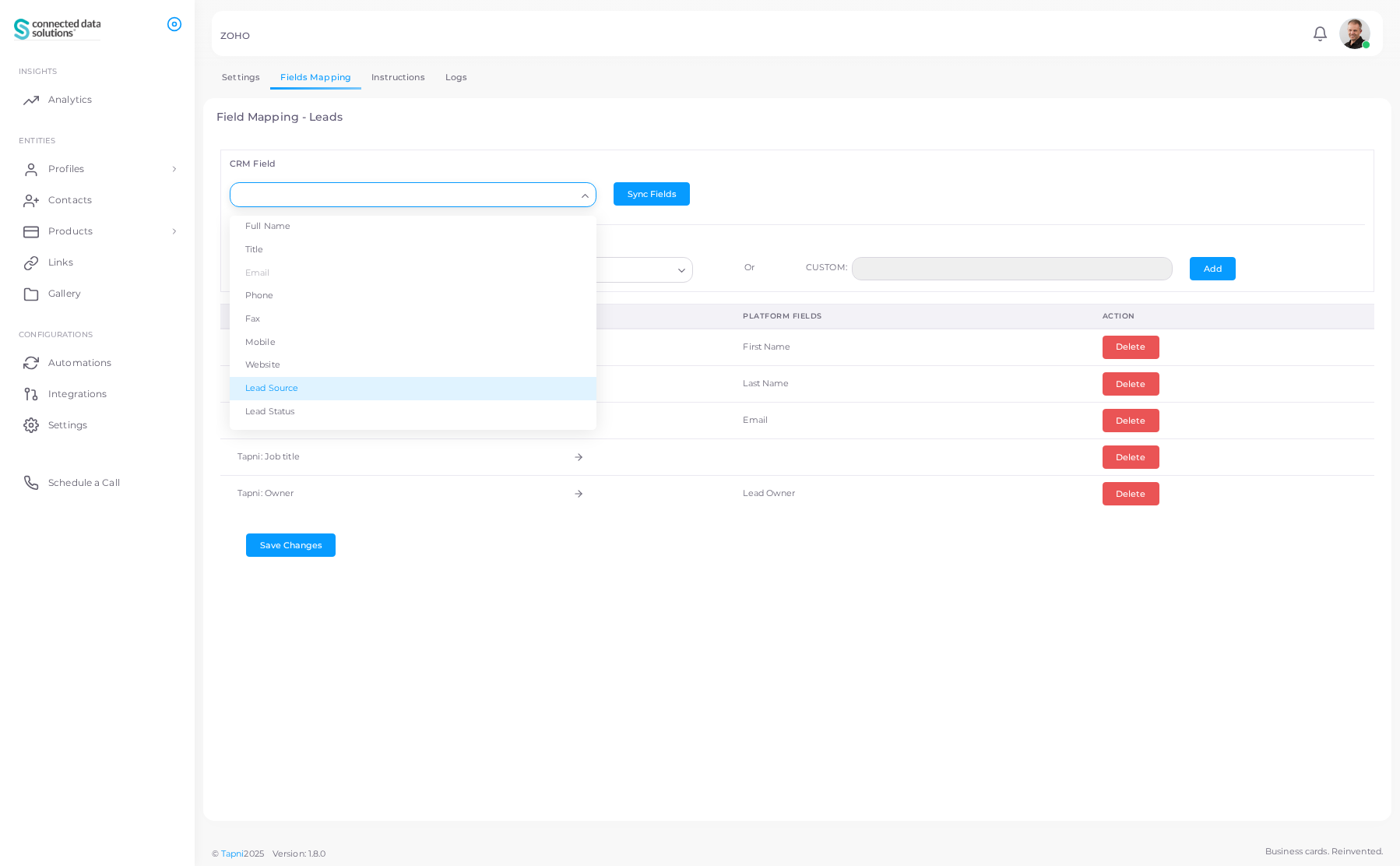
click at [314, 387] on li "Lead Source" at bounding box center [412, 389] width 367 height 24
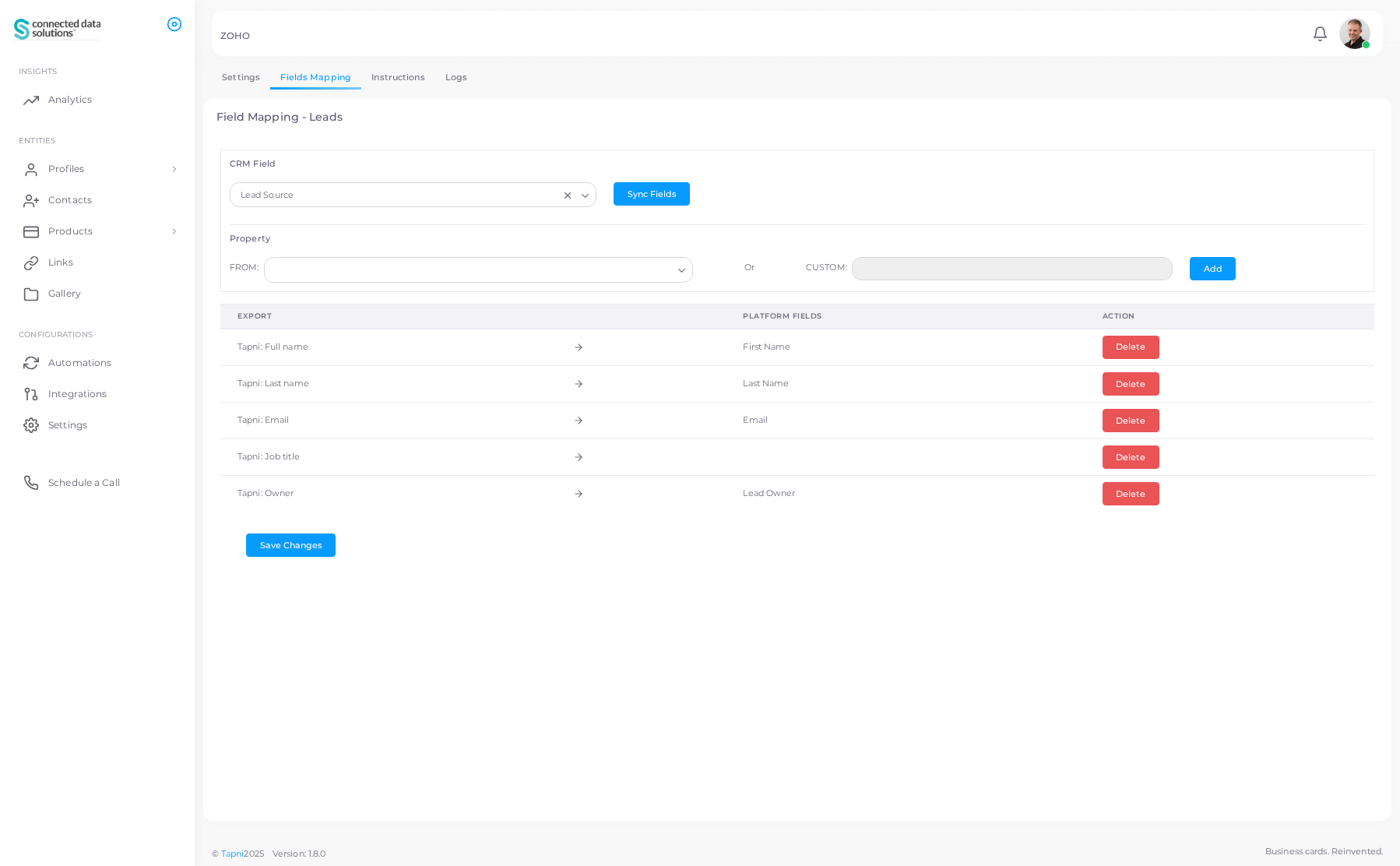
click at [511, 277] on input "Search for option" at bounding box center [471, 270] width 401 height 17
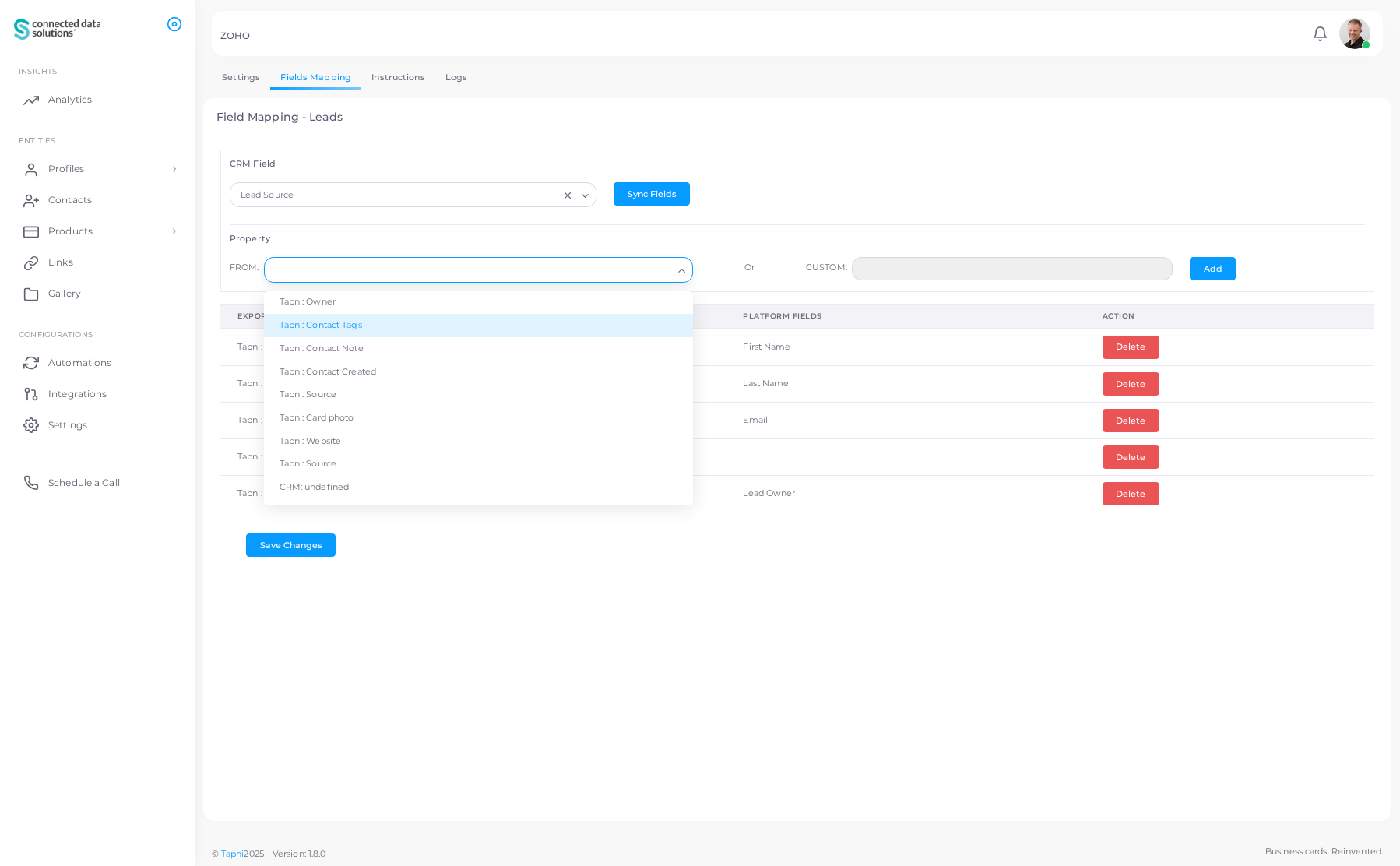
scroll to position [163, 0]
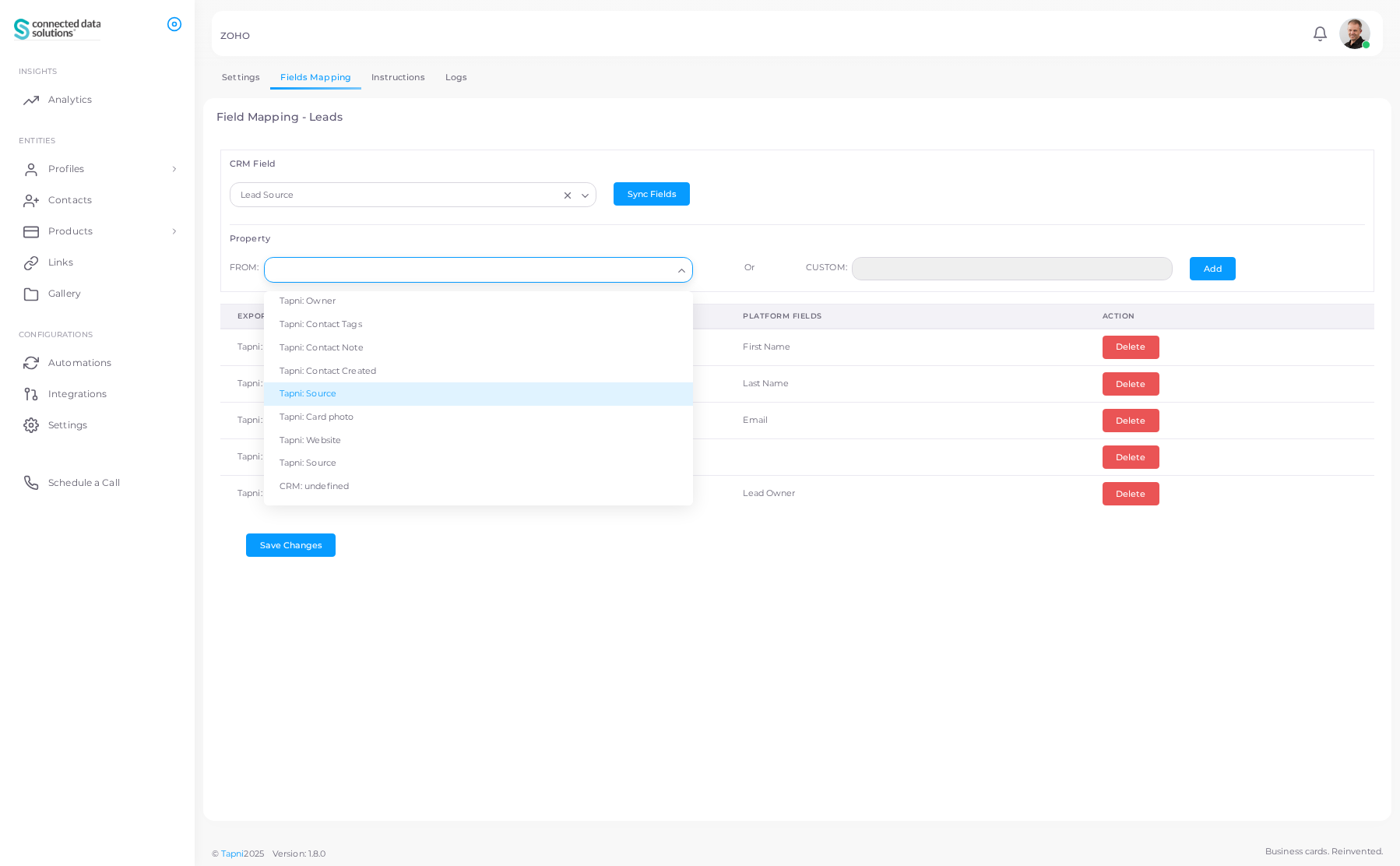
click at [332, 393] on li "Tapni: Source" at bounding box center [478, 394] width 429 height 24
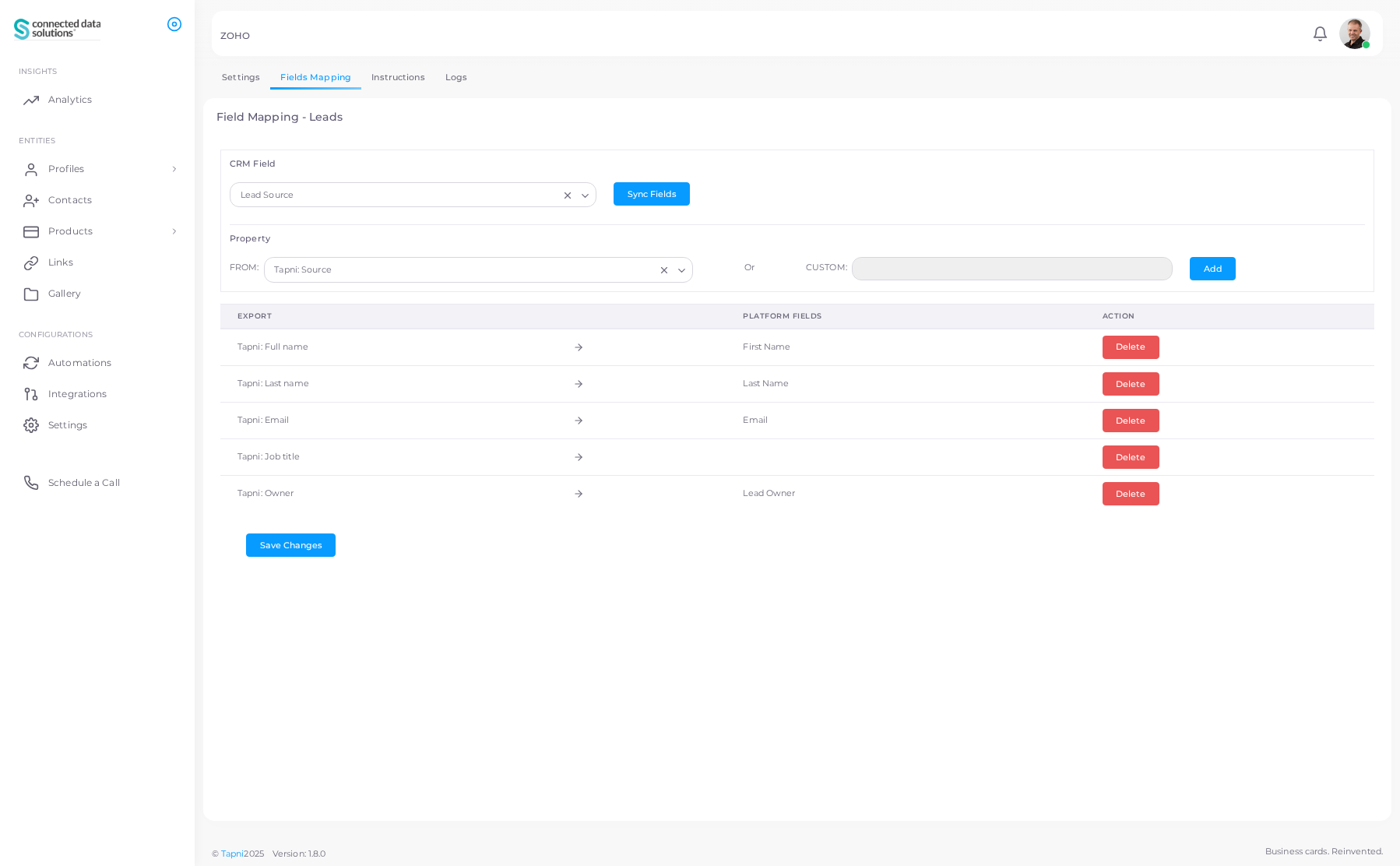
click at [331, 272] on div "Tapni: Source" at bounding box center [463, 269] width 387 height 20
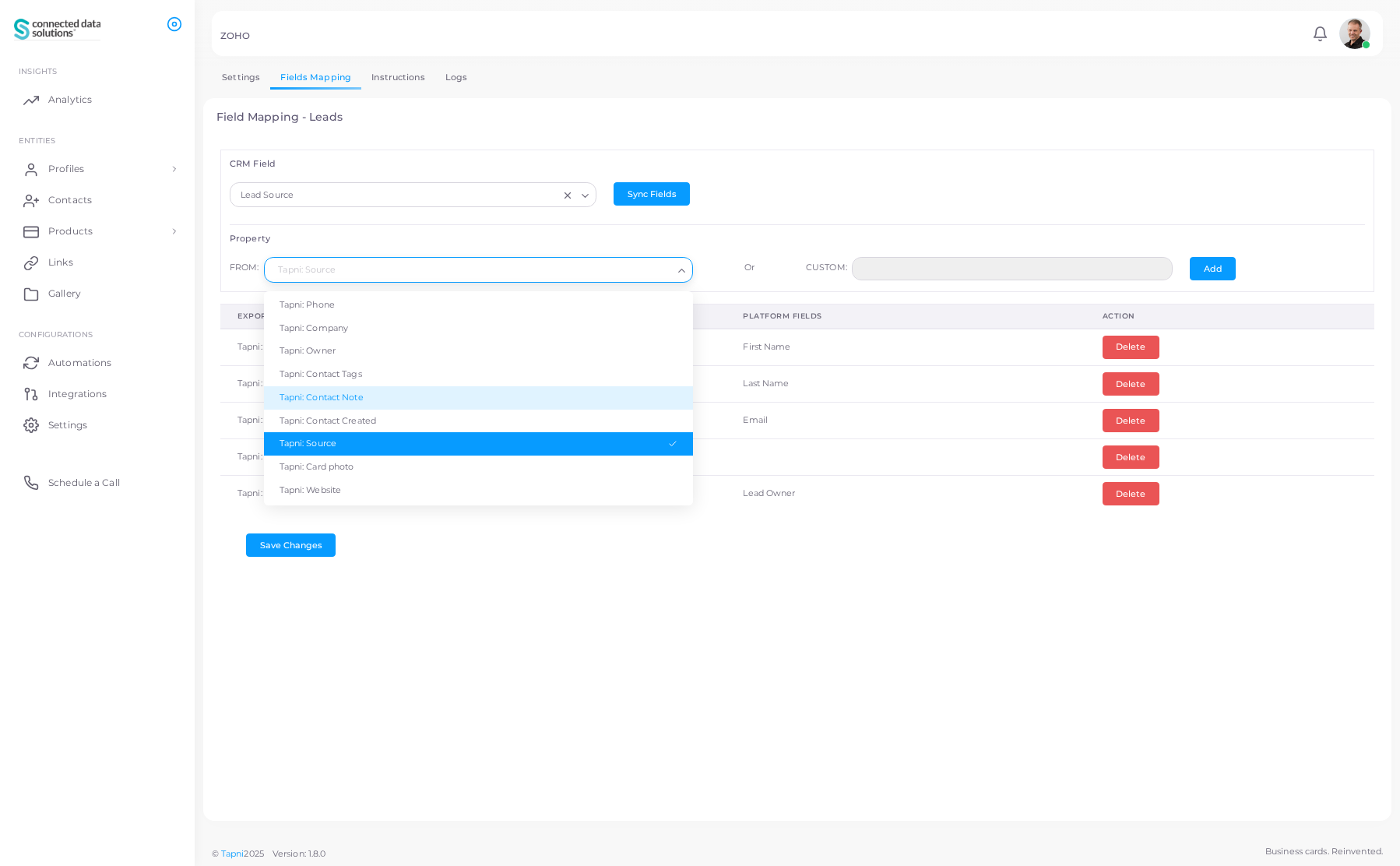
scroll to position [116, 0]
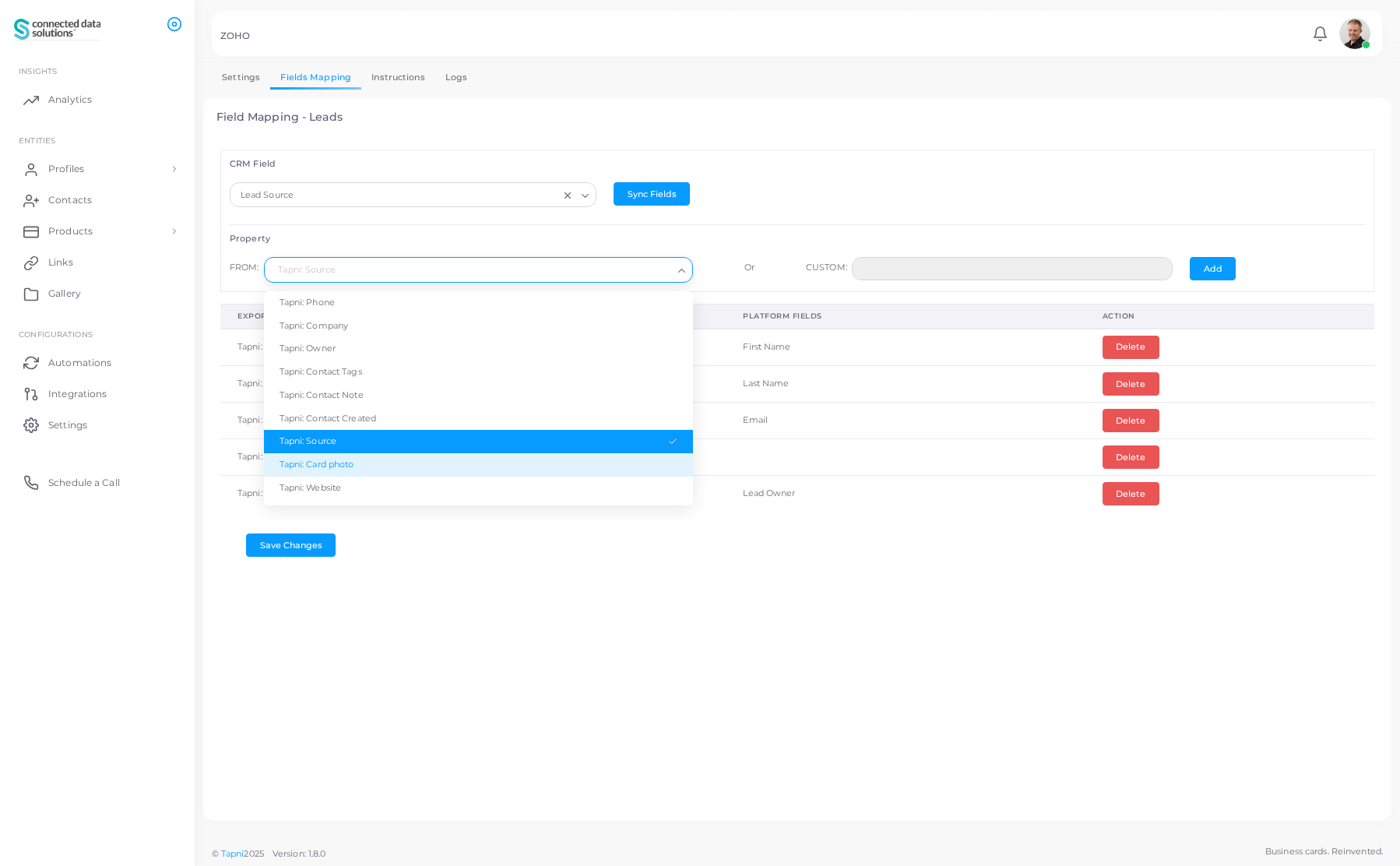
drag, startPoint x: 112, startPoint y: 619, endPoint x: 119, endPoint y: 607, distance: 13.9
click at [113, 619] on ul "INSIGHTS Analytics ENTITIES Profiles Profiles Profile Templates QR Code Templat…" at bounding box center [97, 460] width 195 height 828
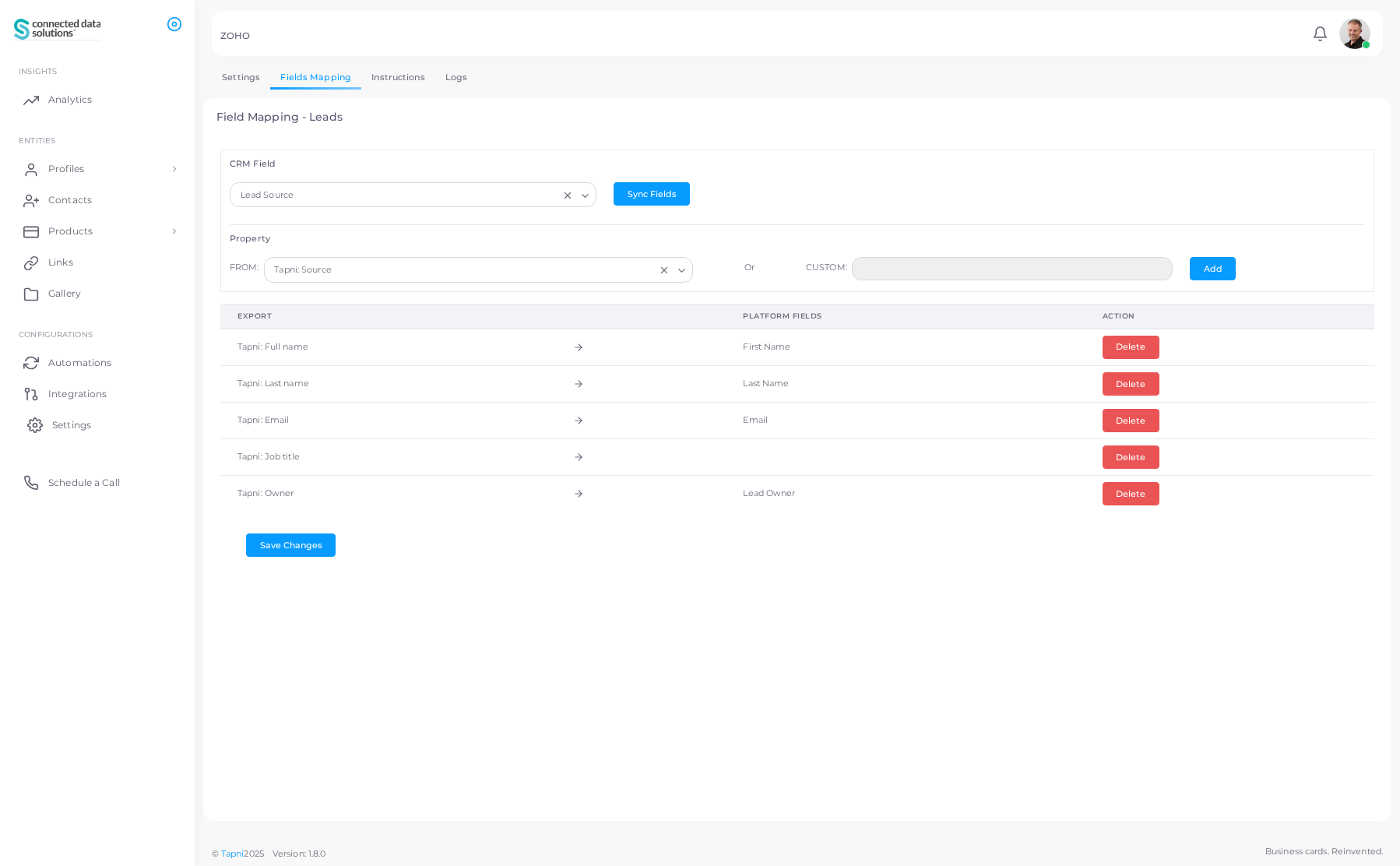
click at [68, 424] on span "Settings" at bounding box center [71, 425] width 39 height 14
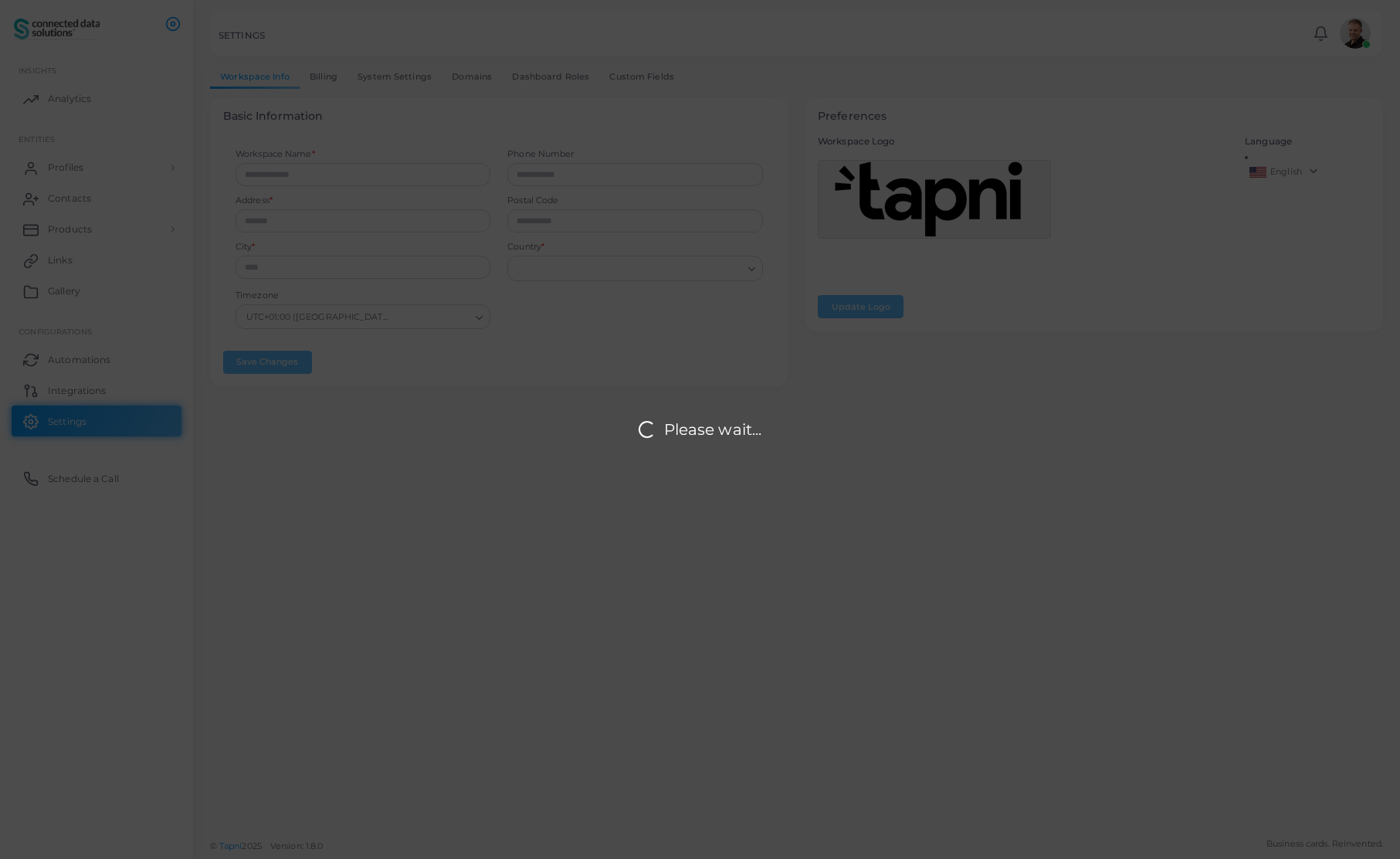
type input "**********"
type input "*******"
type input "*********"
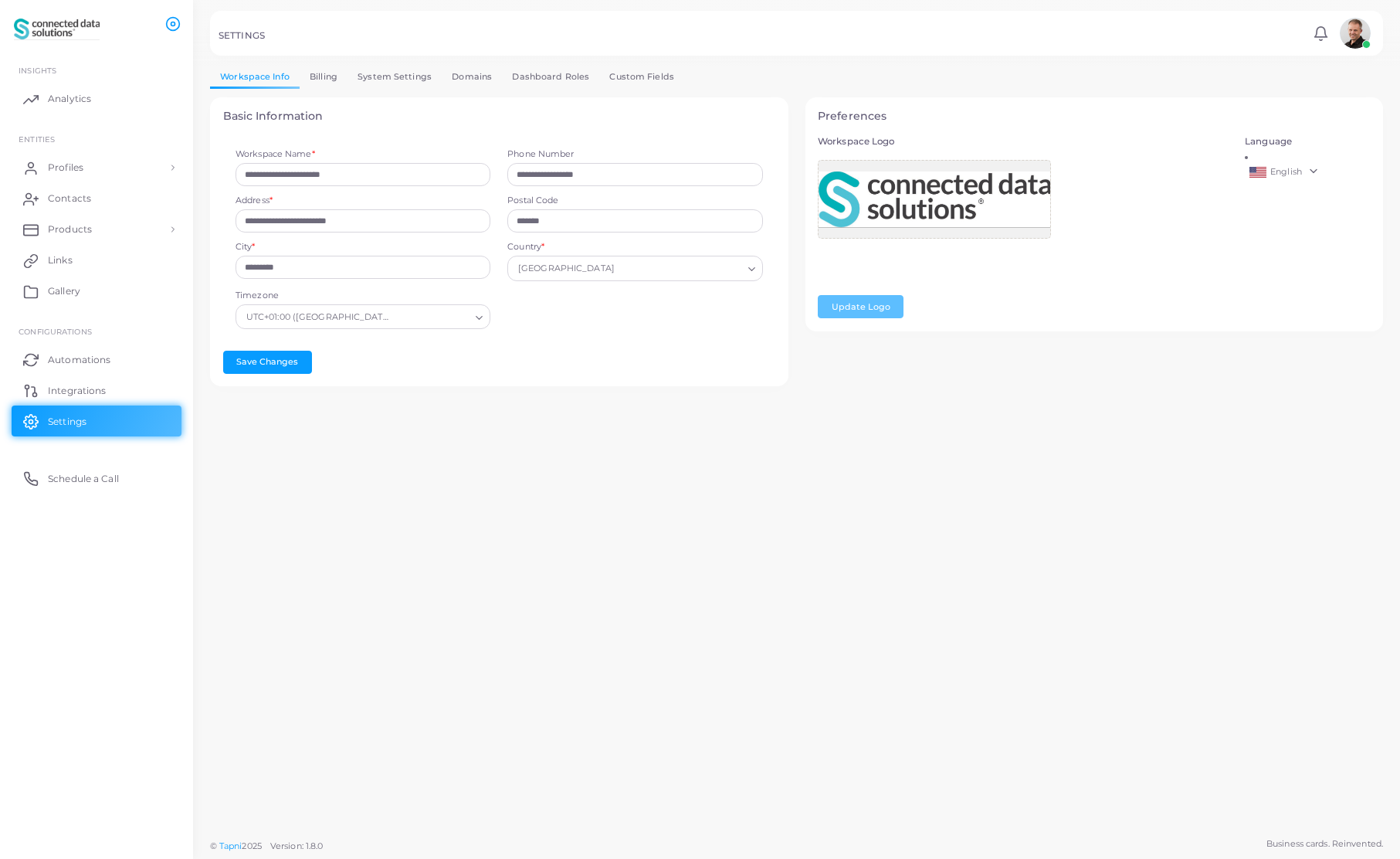
click at [645, 73] on link "Custom Fields" at bounding box center [641, 76] width 85 height 23
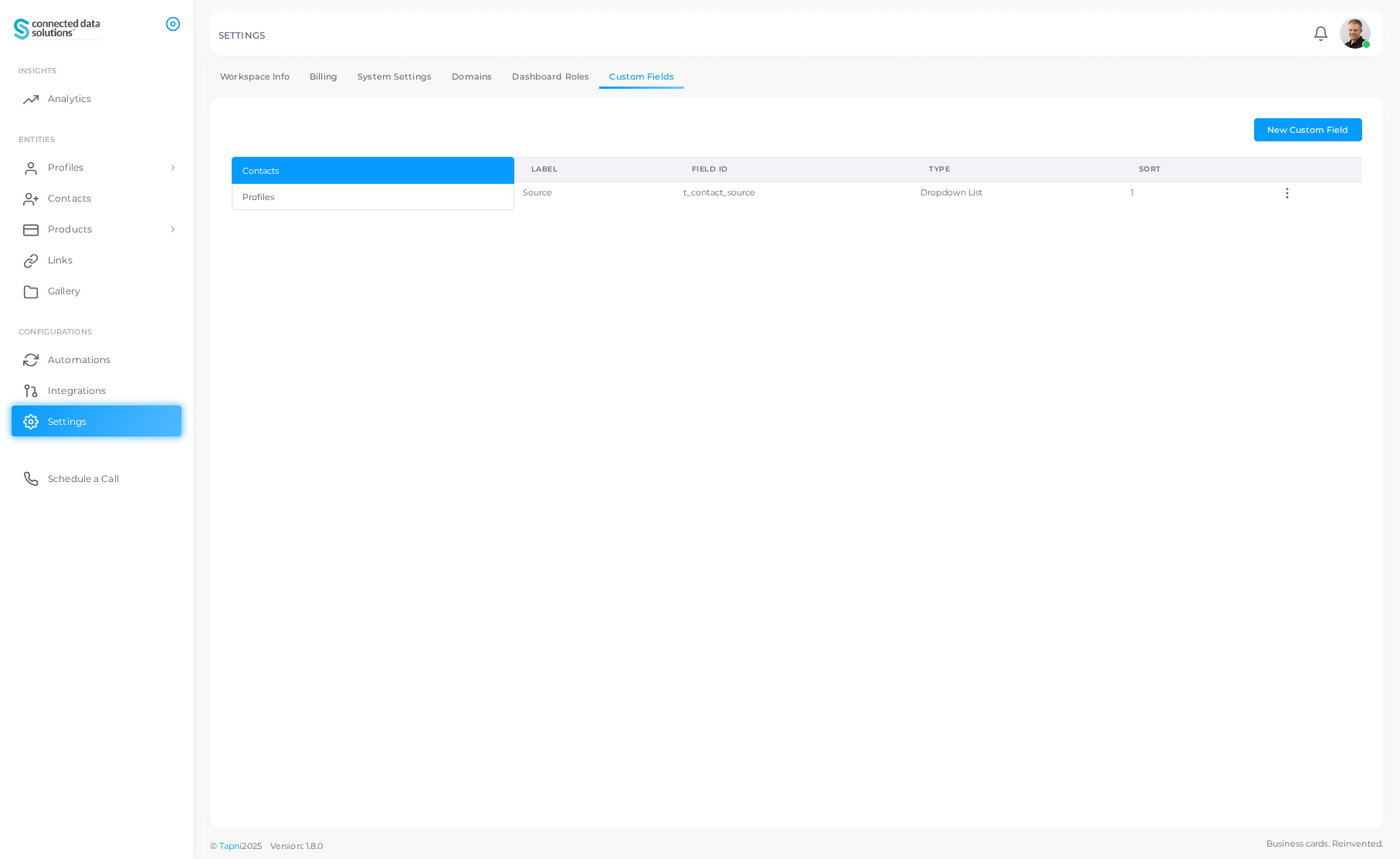
click at [1287, 196] on icon at bounding box center [1287, 193] width 14 height 14
click at [1311, 211] on icon at bounding box center [1308, 214] width 7 height 7
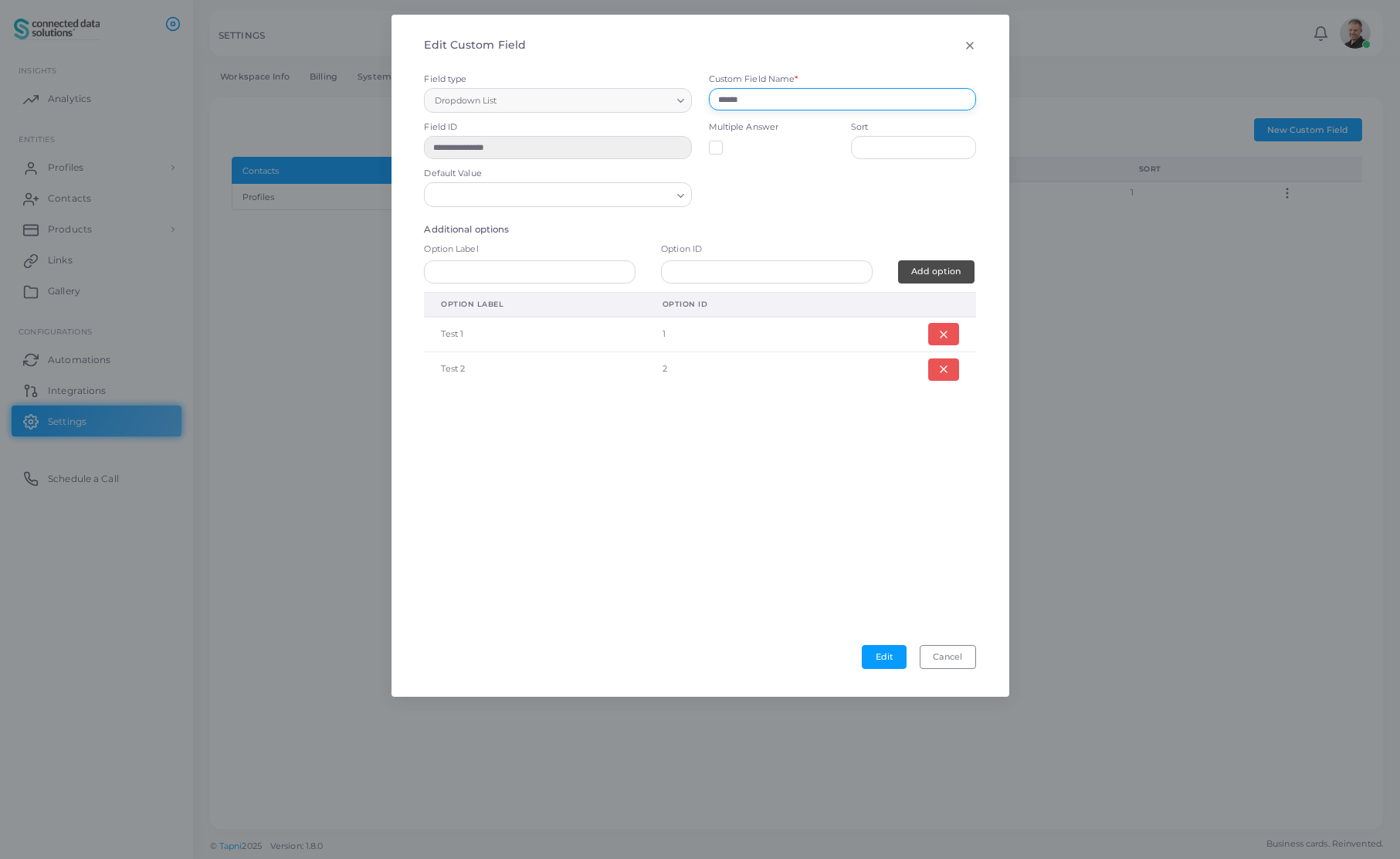
click at [781, 101] on input "******" at bounding box center [842, 100] width 267 height 23
type input "*"
type input "**********"
type input "**"
type input "**********"
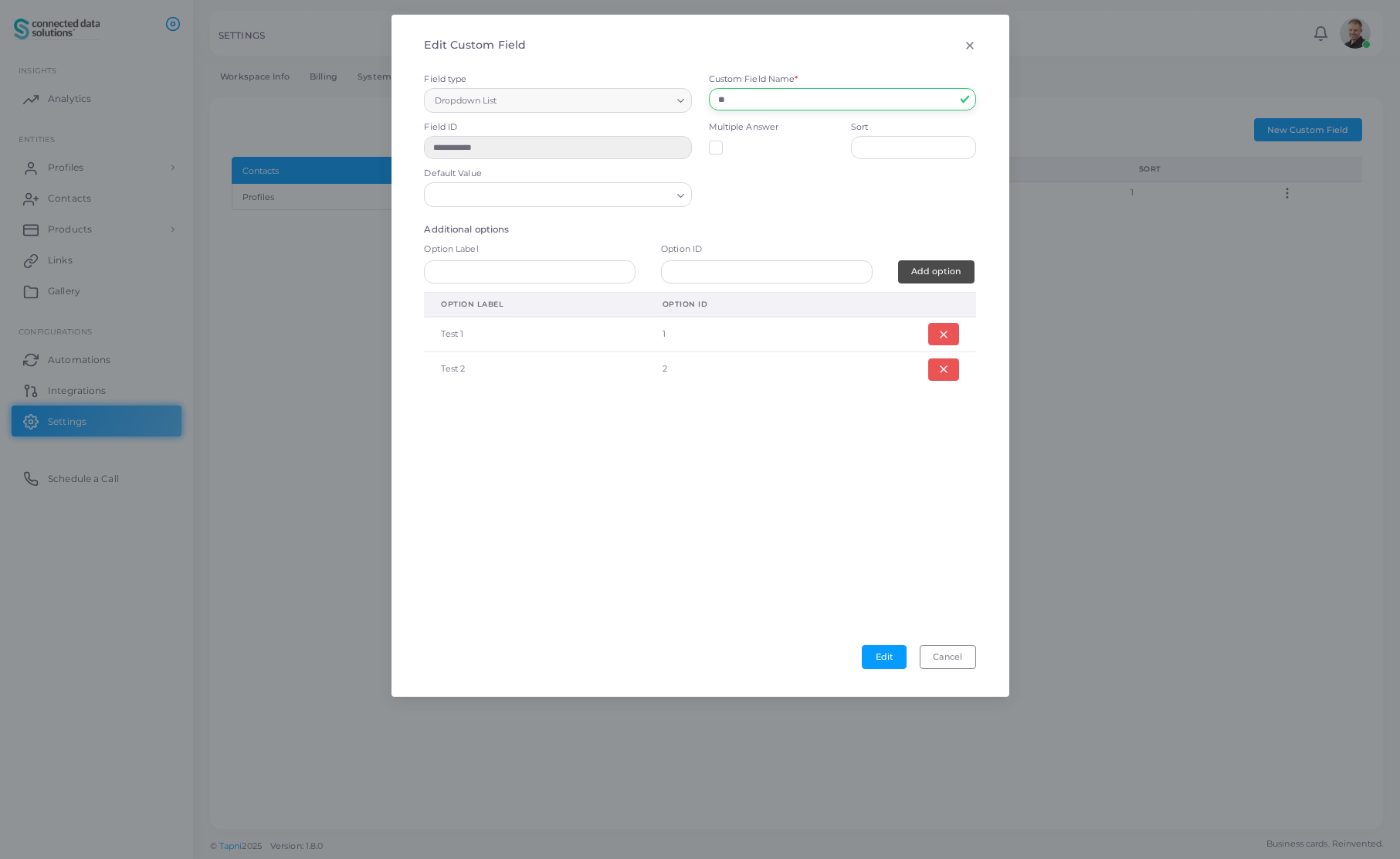
type input "***"
type input "**********"
type input "****"
type input "**********"
type input "*****"
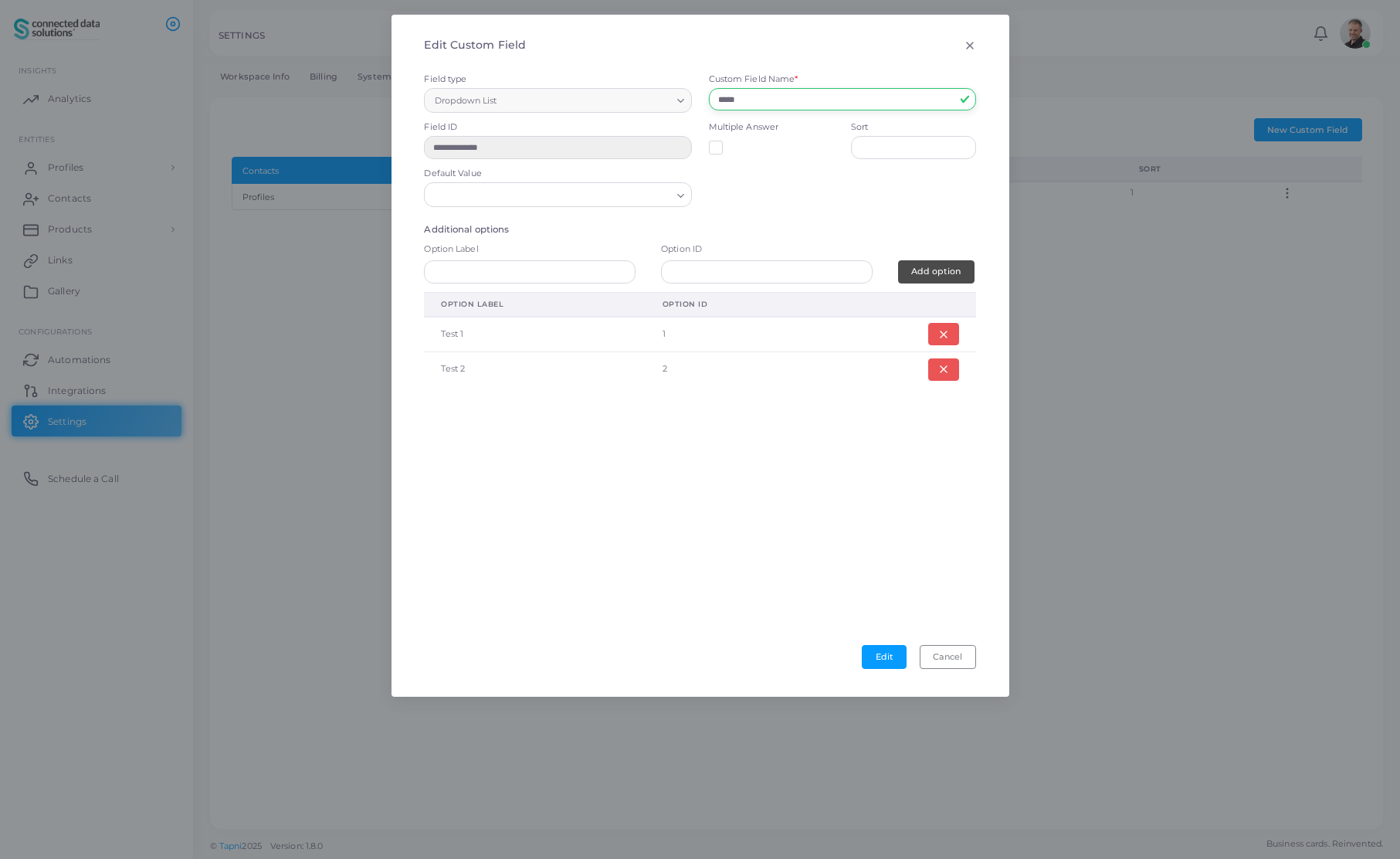
type input "**********"
type input "*****"
click at [887, 661] on button "Edit" at bounding box center [883, 657] width 44 height 23
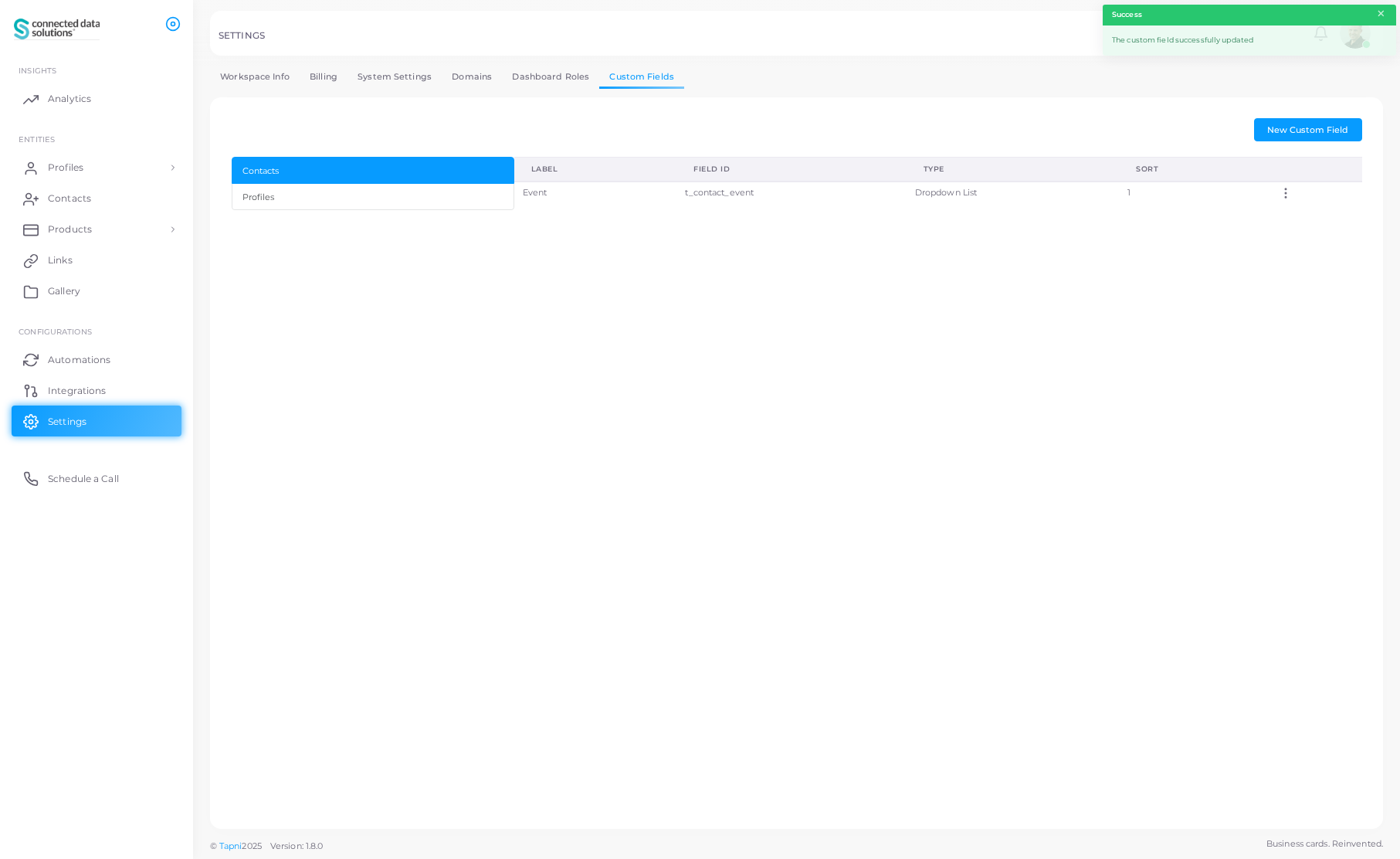
click at [1384, 10] on button "×" at bounding box center [1381, 14] width 10 height 17
click at [83, 171] on span "Profiles" at bounding box center [69, 168] width 36 height 14
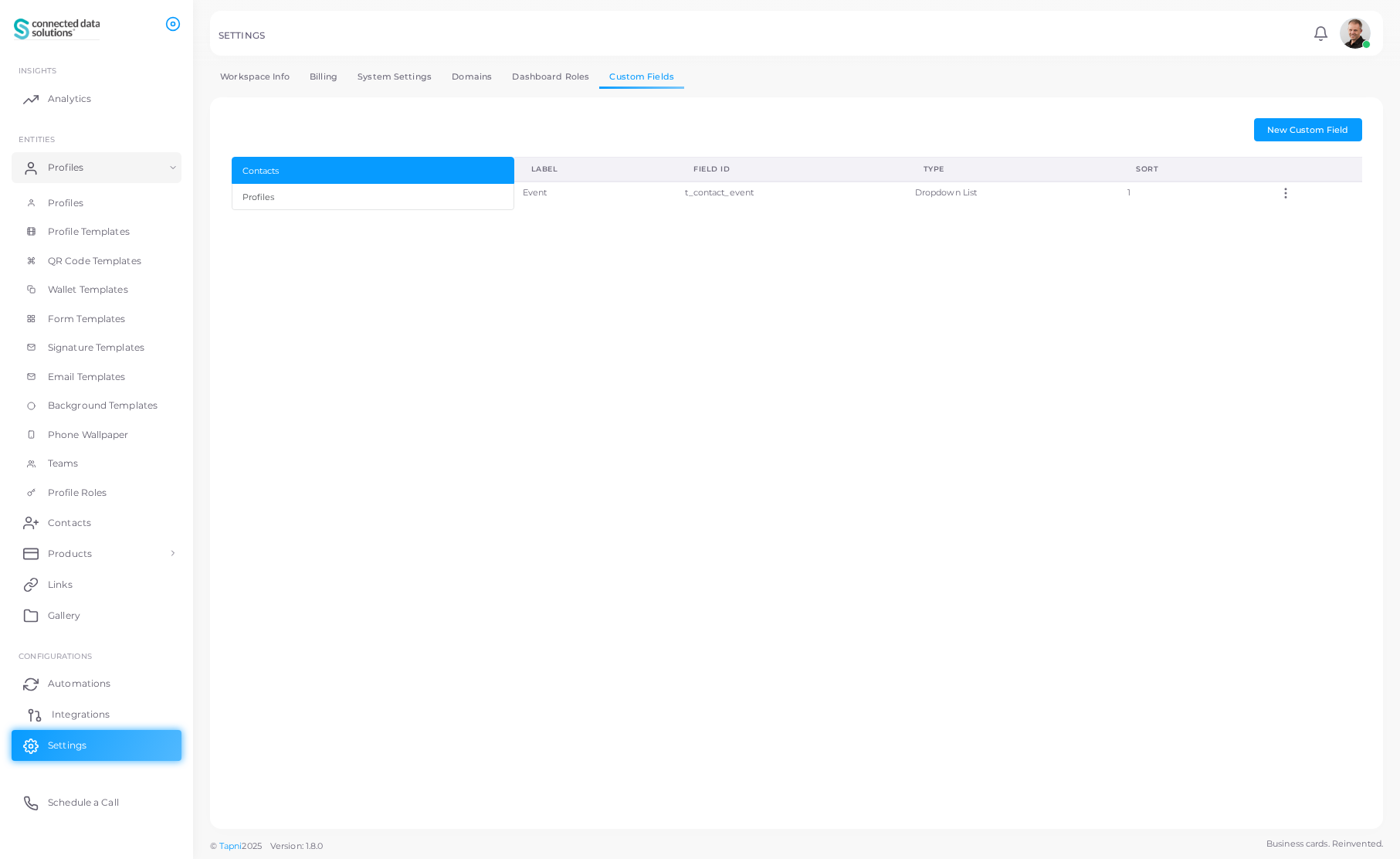
click at [96, 716] on span "Integrations" at bounding box center [80, 715] width 58 height 14
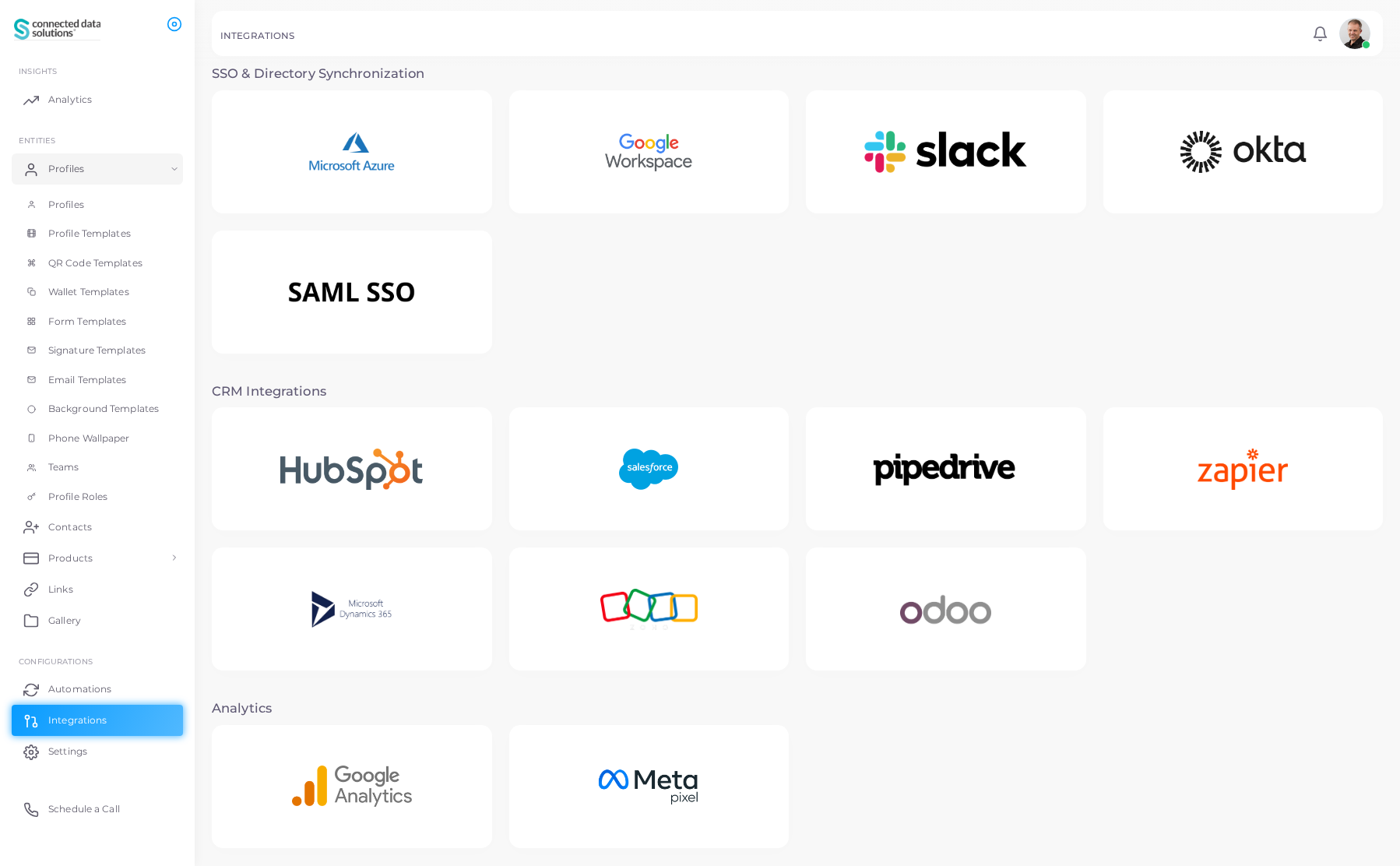
click at [718, 610] on img at bounding box center [648, 610] width 153 height 97
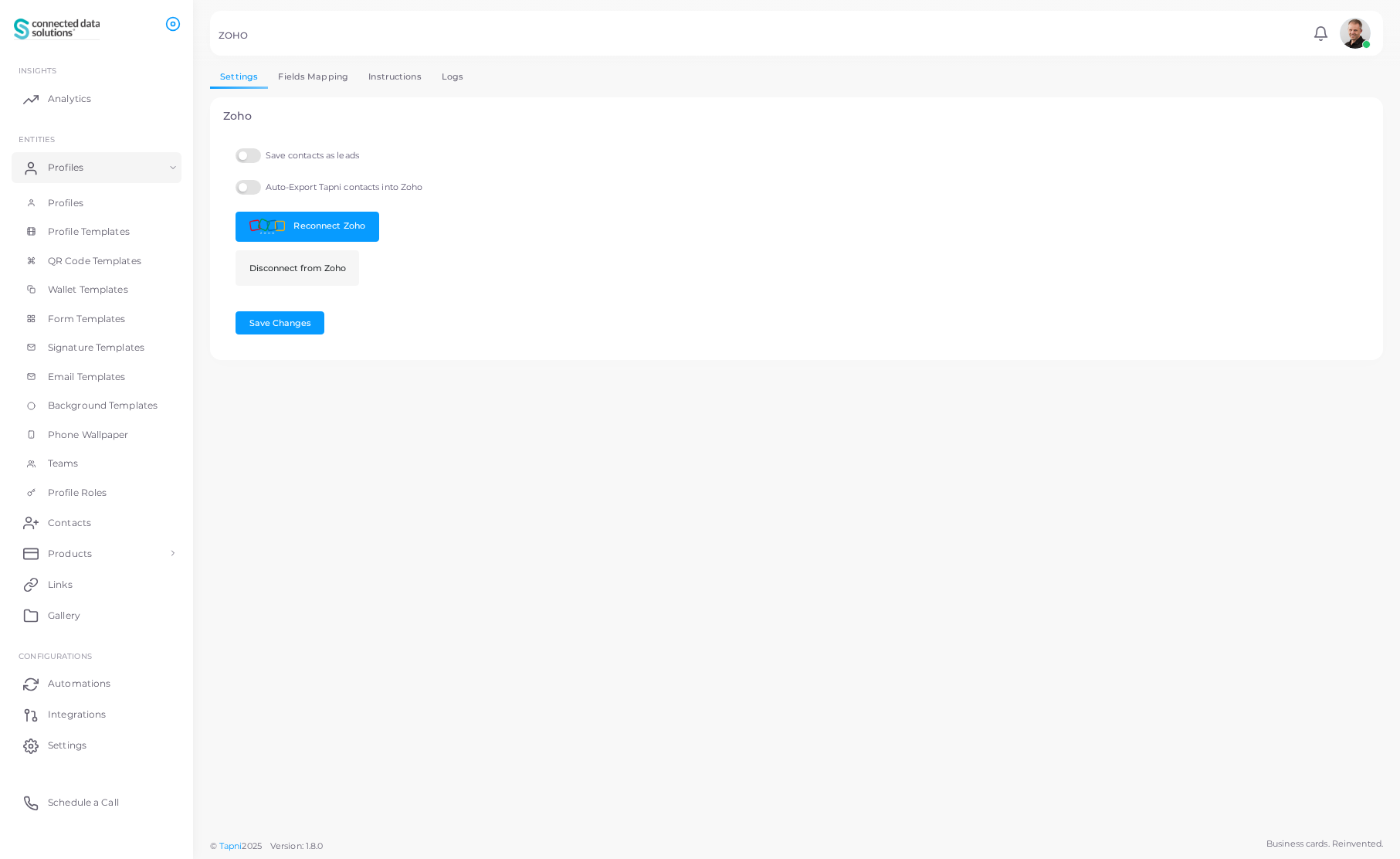
click at [319, 73] on link "Fields Mapping" at bounding box center [313, 76] width 90 height 23
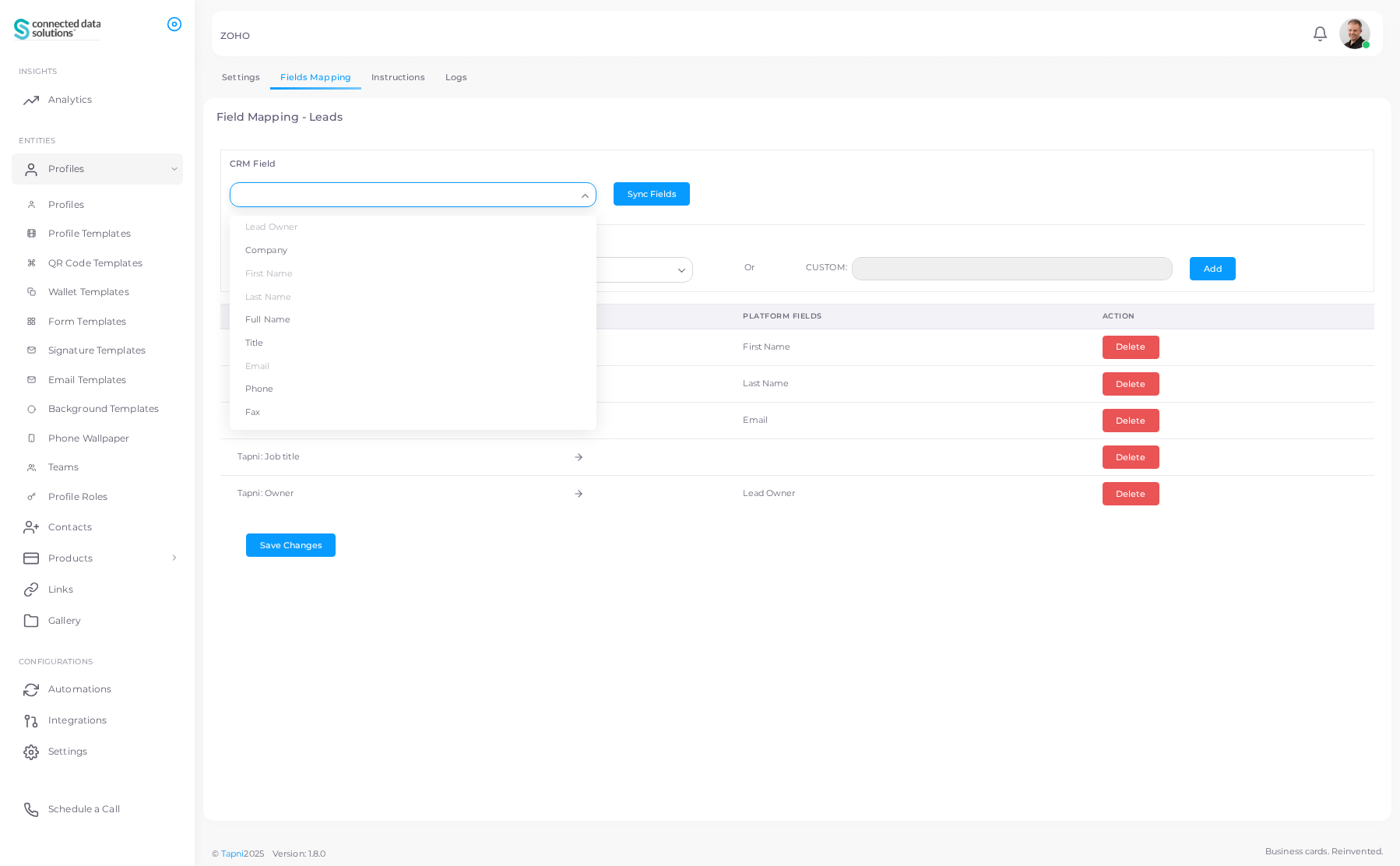
click at [368, 205] on div "Loading..." at bounding box center [412, 195] width 367 height 25
click at [288, 325] on li "Lead Source" at bounding box center [412, 322] width 367 height 24
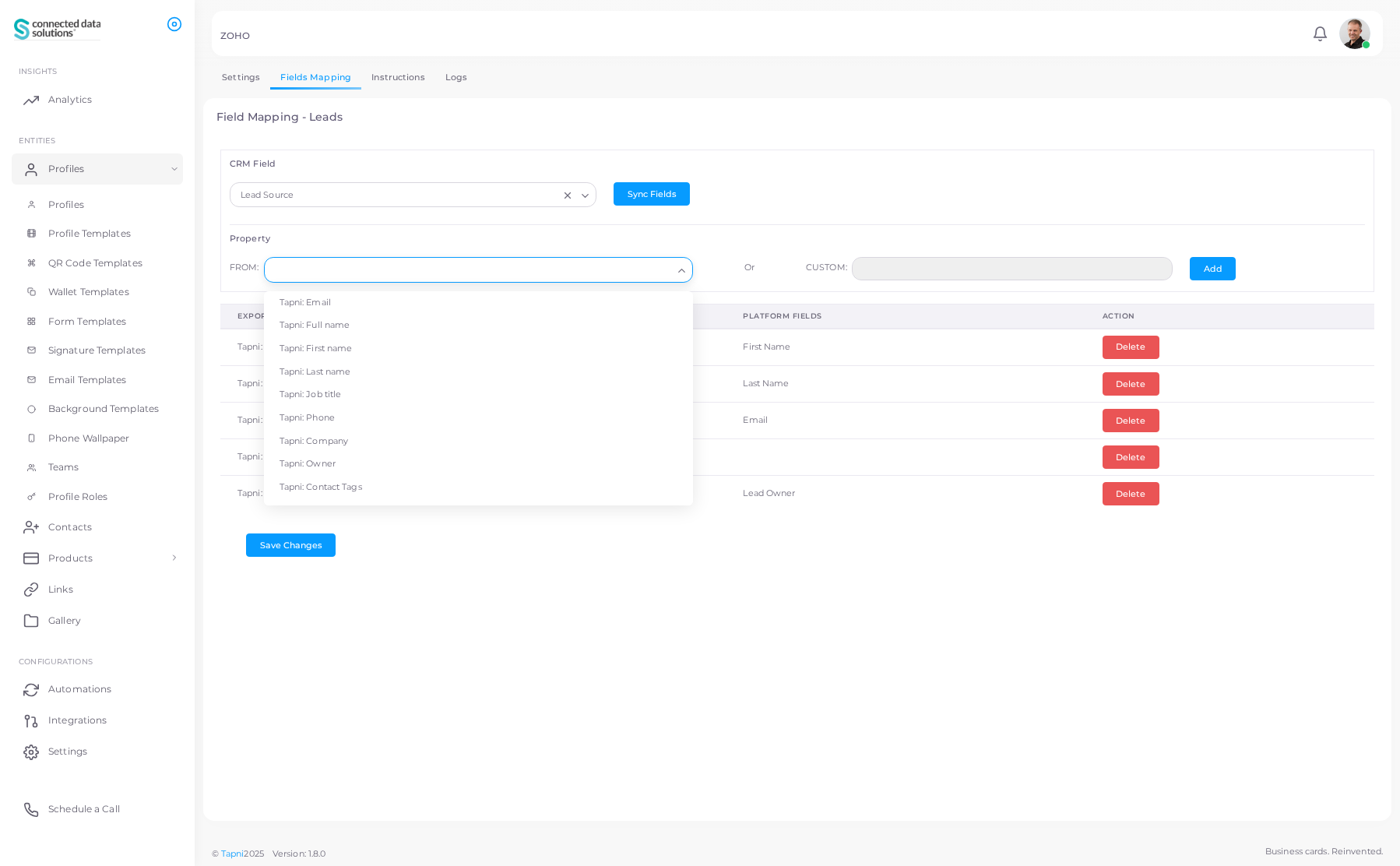
click at [341, 263] on input "Search for option" at bounding box center [471, 270] width 401 height 17
click at [311, 459] on li "Tapni: Event" at bounding box center [478, 457] width 429 height 24
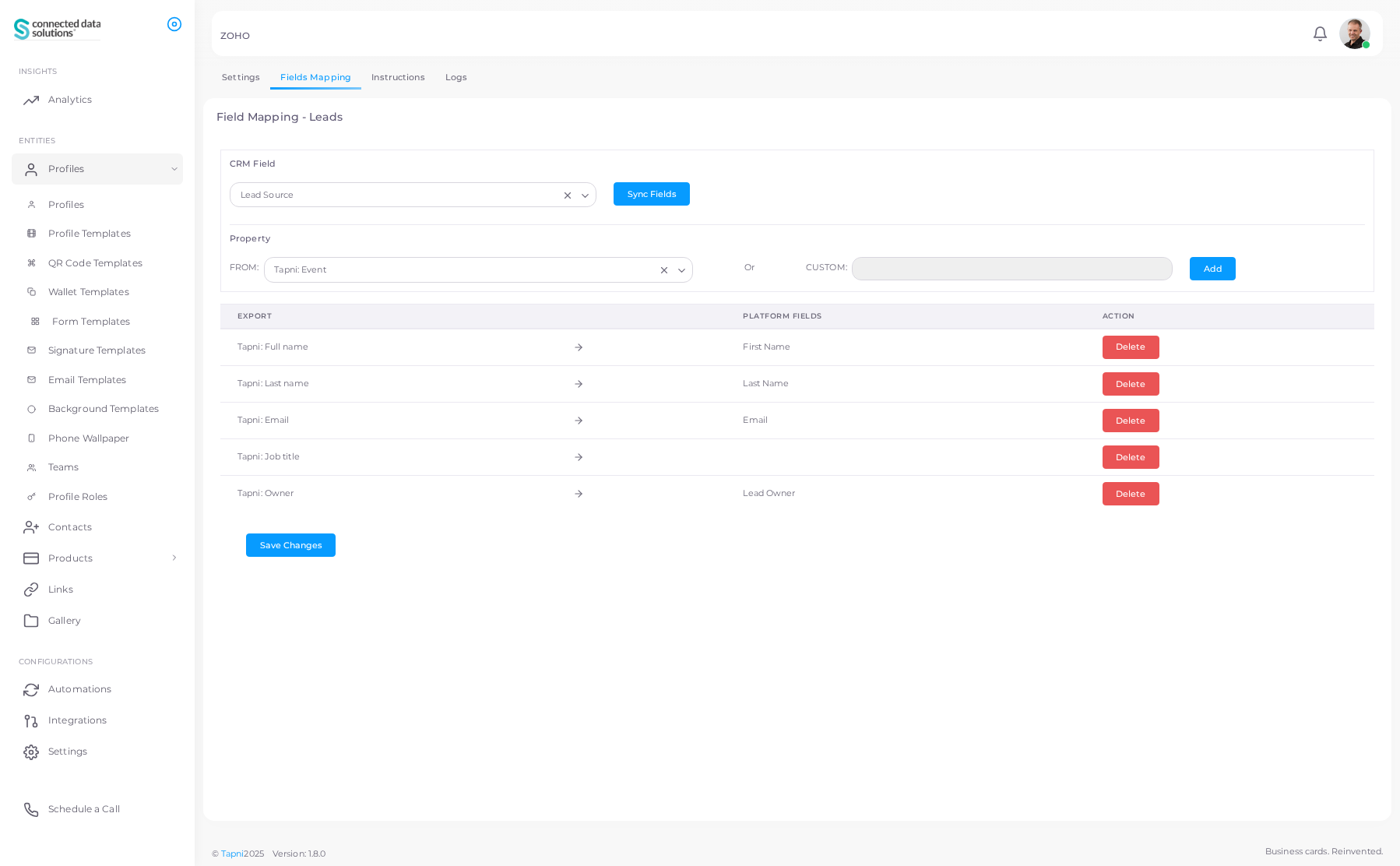
click at [88, 325] on span "Form Templates" at bounding box center [91, 321] width 79 height 14
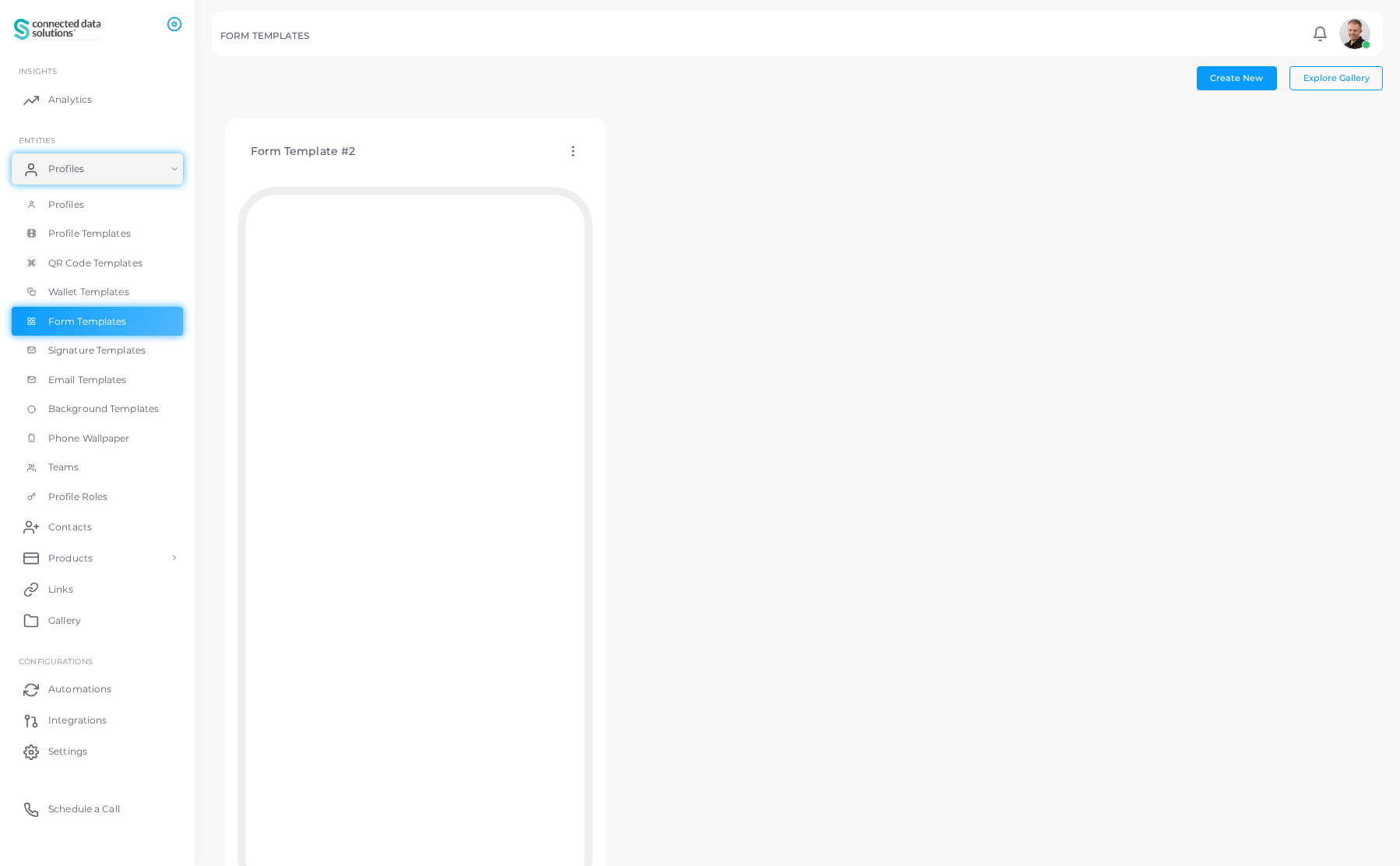
click at [574, 151] on icon at bounding box center [574, 151] width 14 height 14
click at [604, 170] on link "Edit Template" at bounding box center [640, 170] width 129 height 21
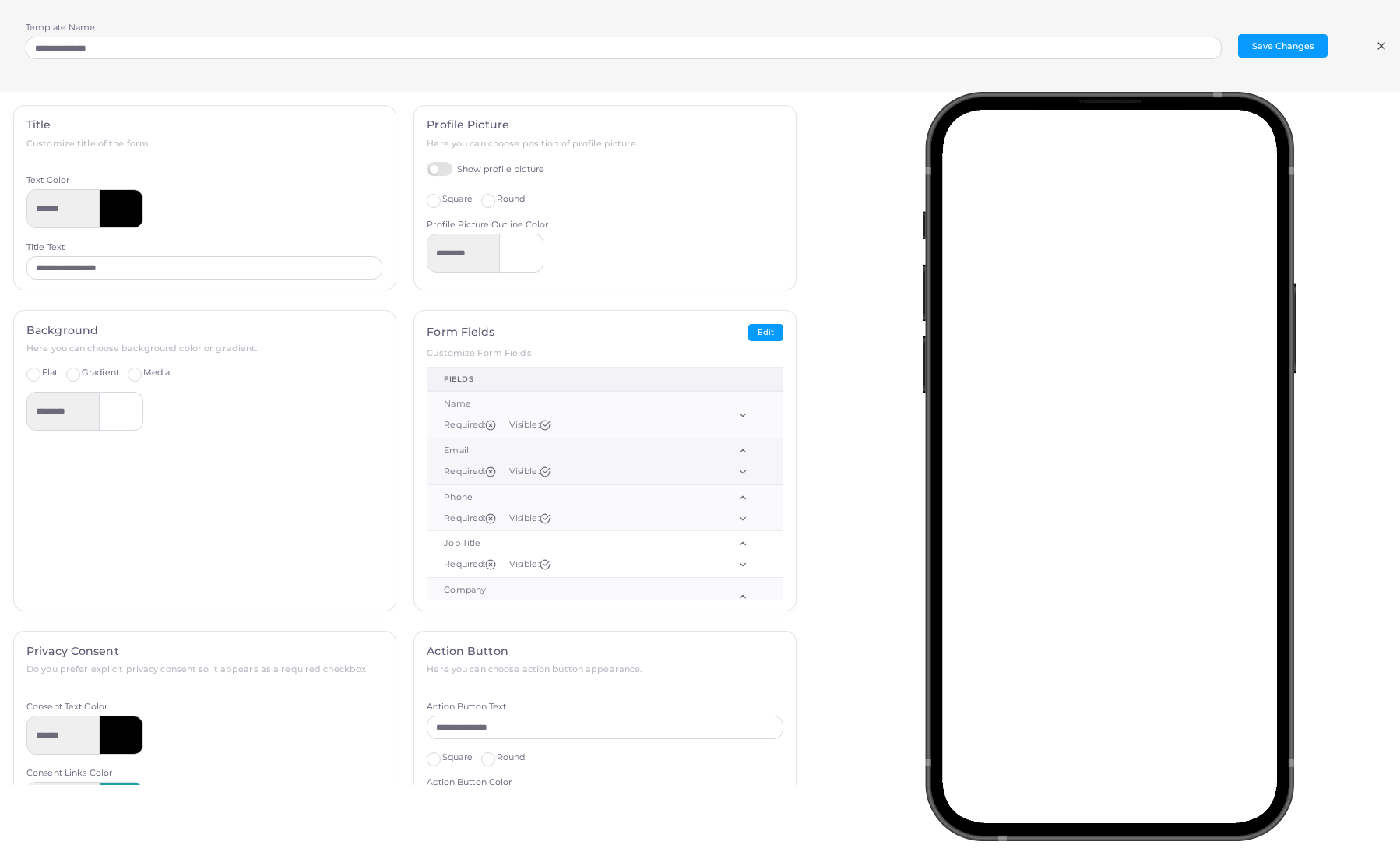
click at [456, 454] on div "Email" at bounding box center [564, 451] width 240 height 13
click at [760, 332] on button "Edit" at bounding box center [765, 332] width 35 height 18
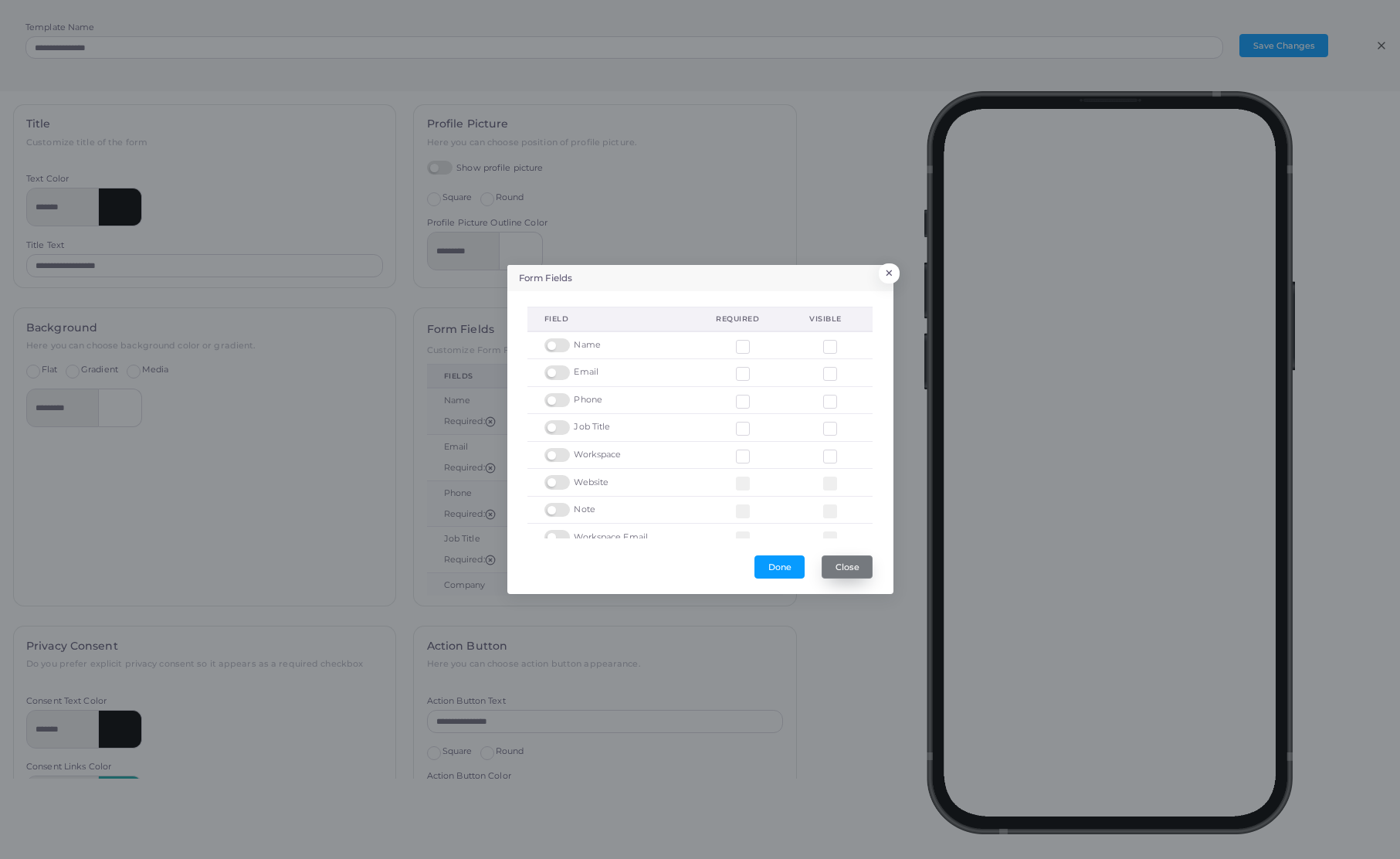
click at [845, 567] on button "Close" at bounding box center [847, 567] width 51 height 23
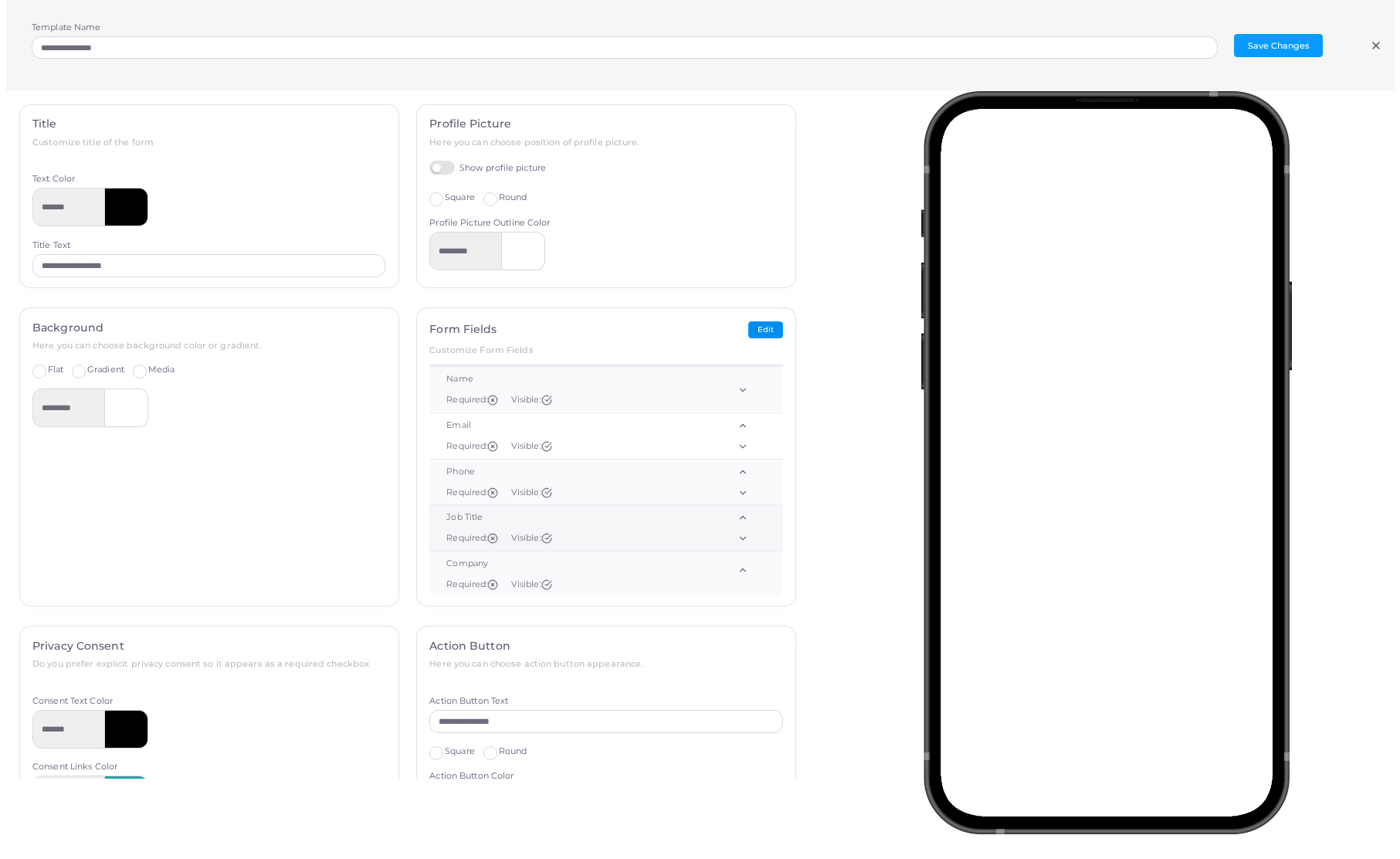
scroll to position [32, 0]
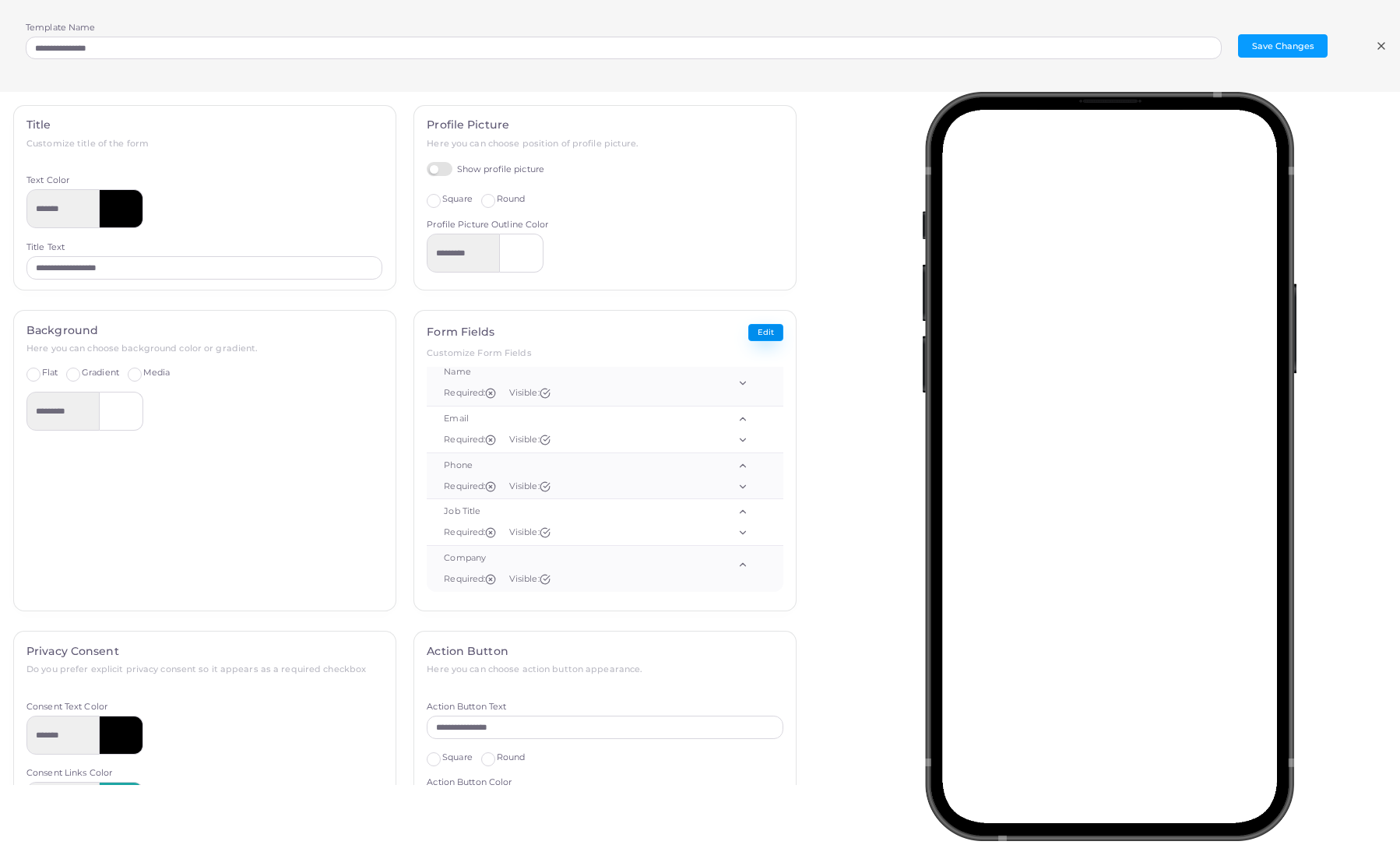
click at [751, 332] on button "Edit" at bounding box center [765, 332] width 35 height 18
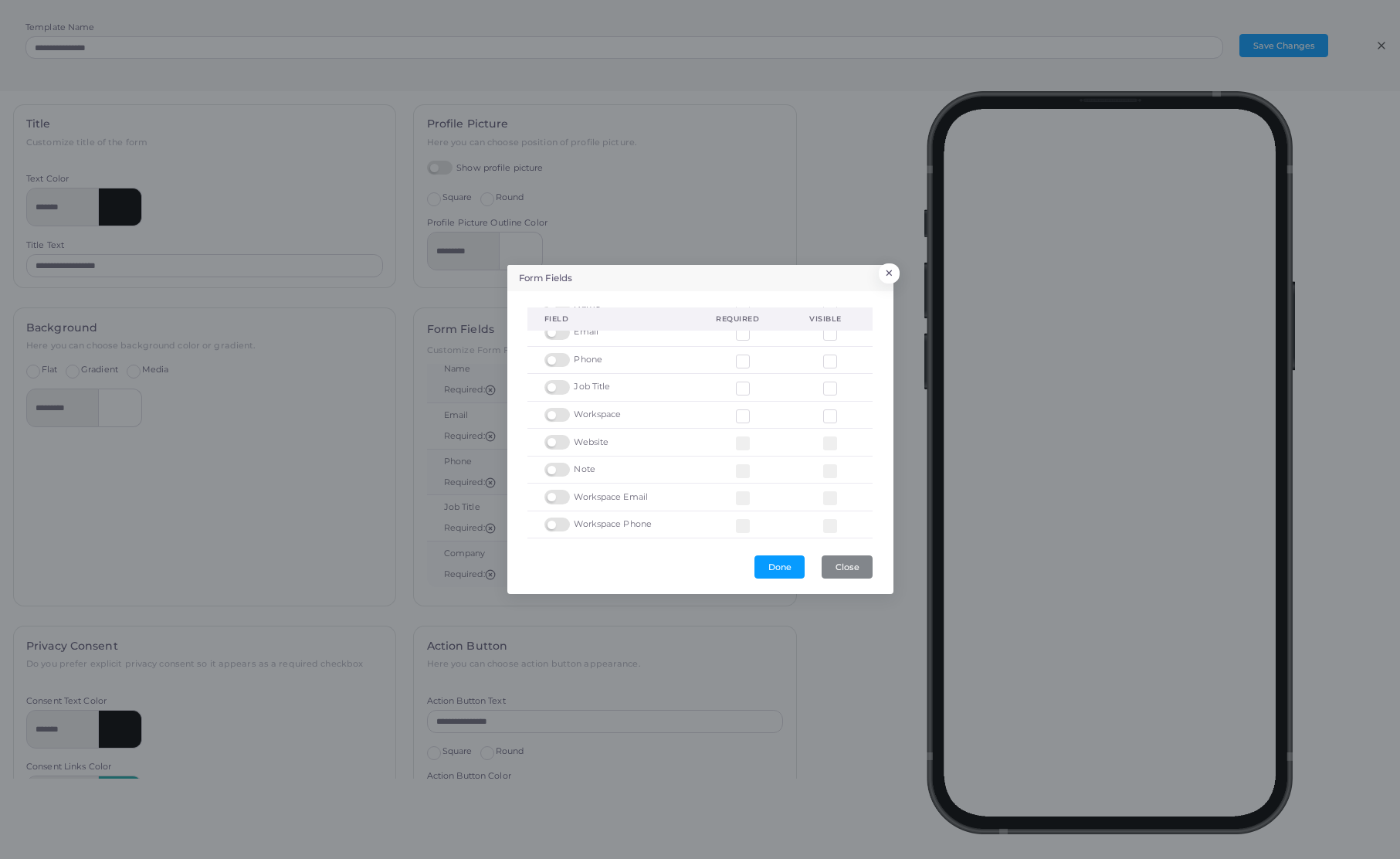
scroll to position [0, 0]
click at [887, 280] on button "×" at bounding box center [887, 277] width 21 height 20
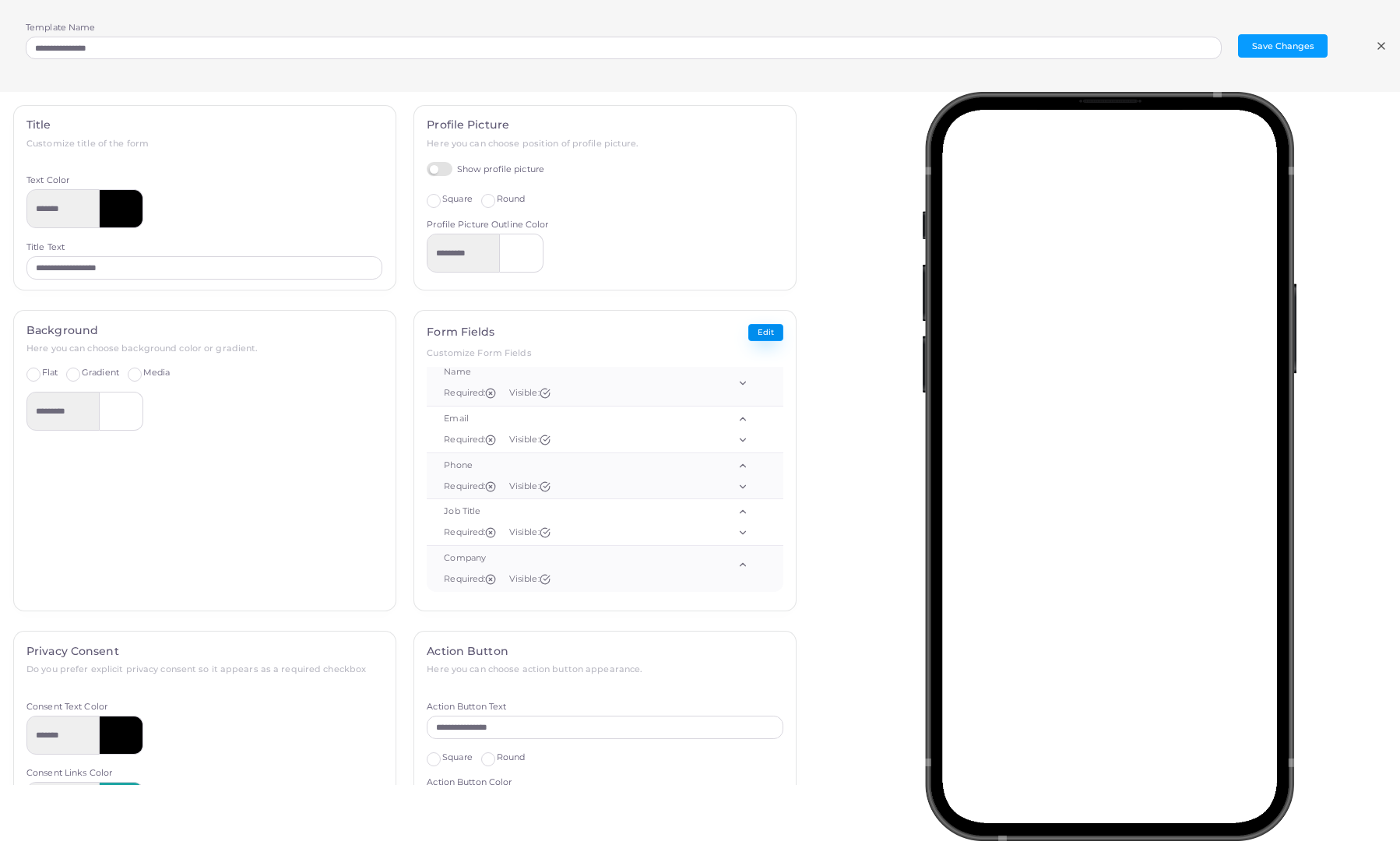
click at [756, 331] on button "Edit" at bounding box center [765, 332] width 35 height 18
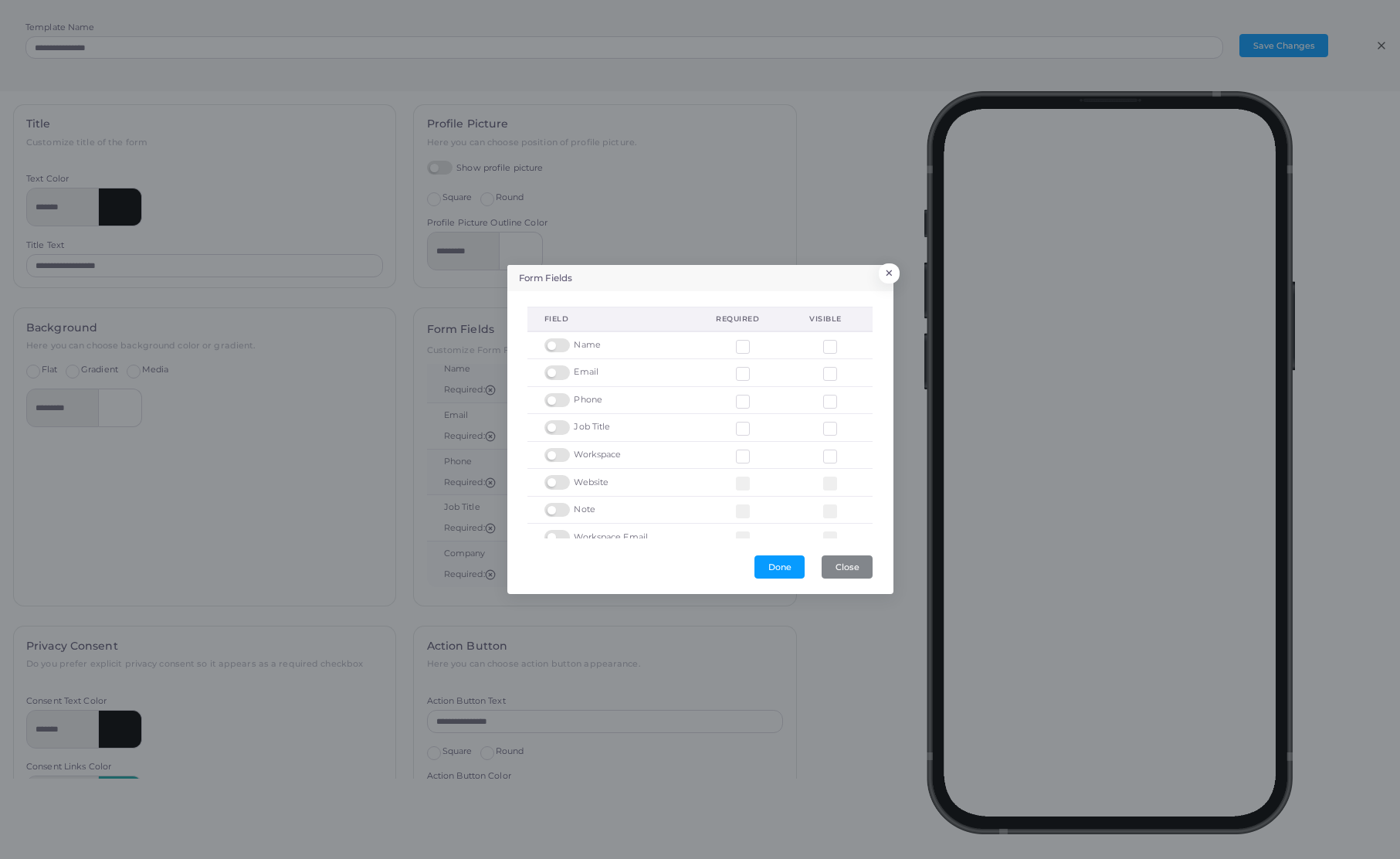
click at [755, 368] on label at bounding box center [755, 368] width 0 height 0
click at [755, 341] on label at bounding box center [755, 341] width 0 height 0
click at [785, 565] on button "Done" at bounding box center [779, 567] width 50 height 23
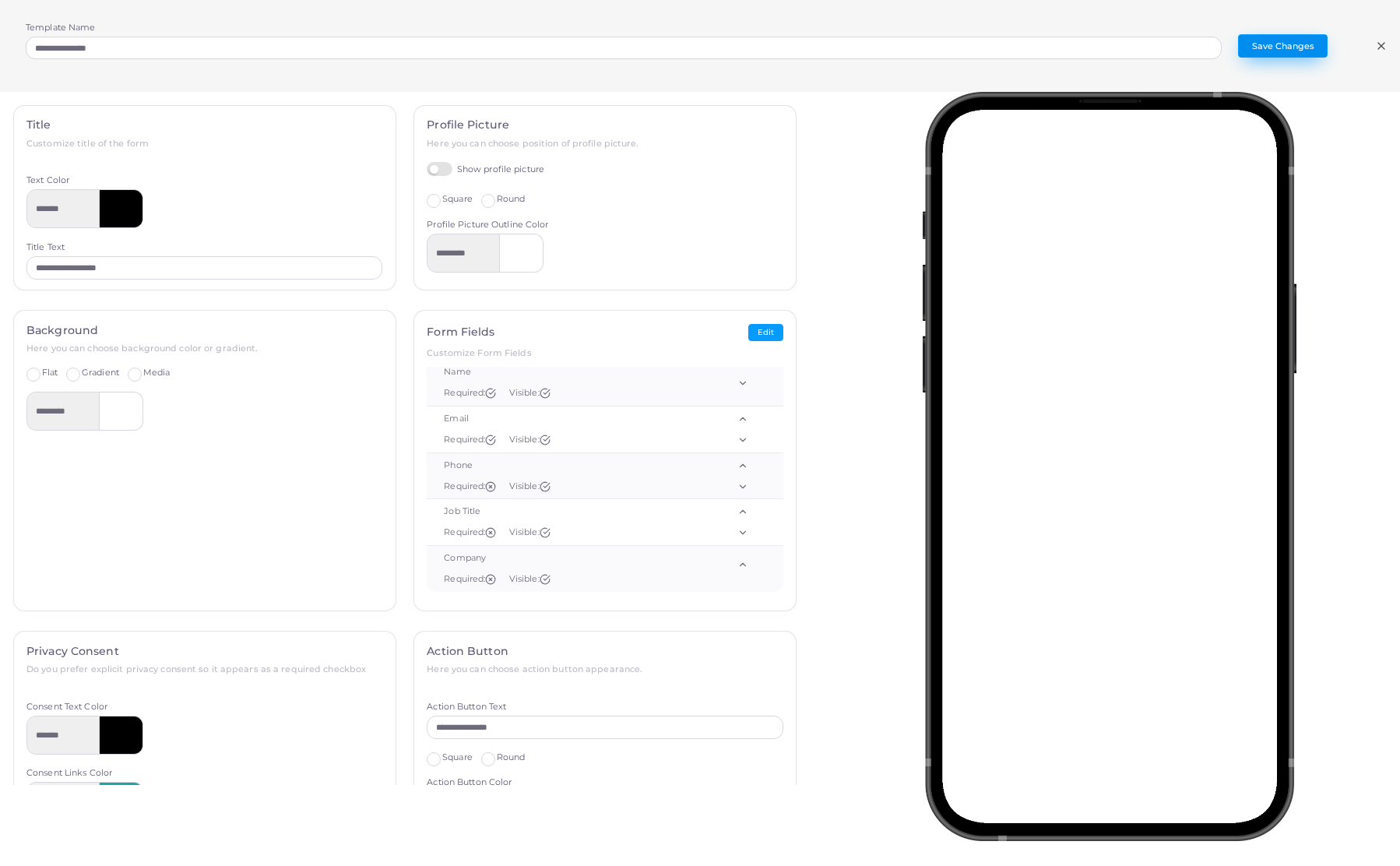
click at [1271, 46] on button "Save Changes" at bounding box center [1283, 46] width 90 height 24
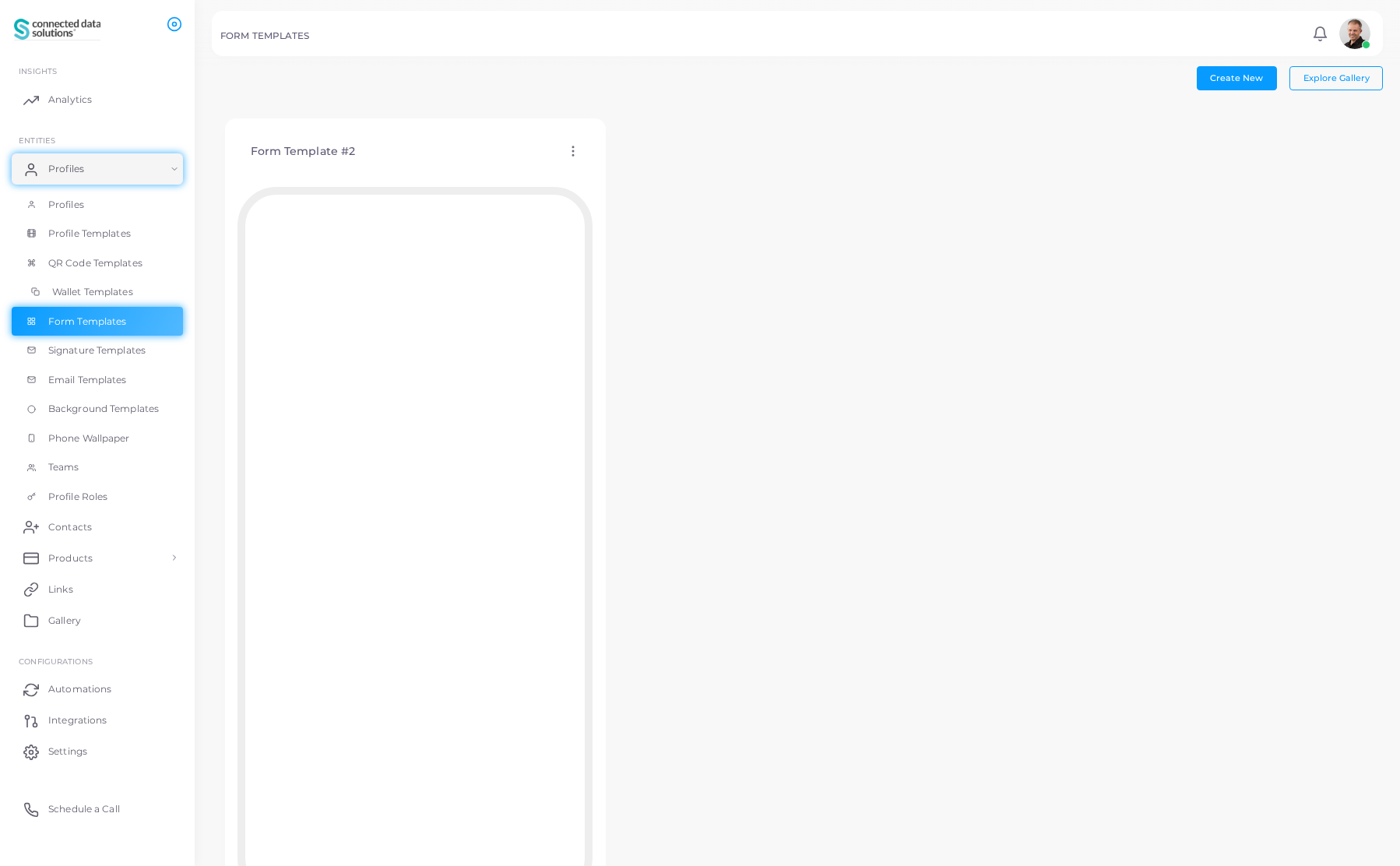
click at [91, 292] on span "Wallet Templates" at bounding box center [92, 292] width 81 height 14
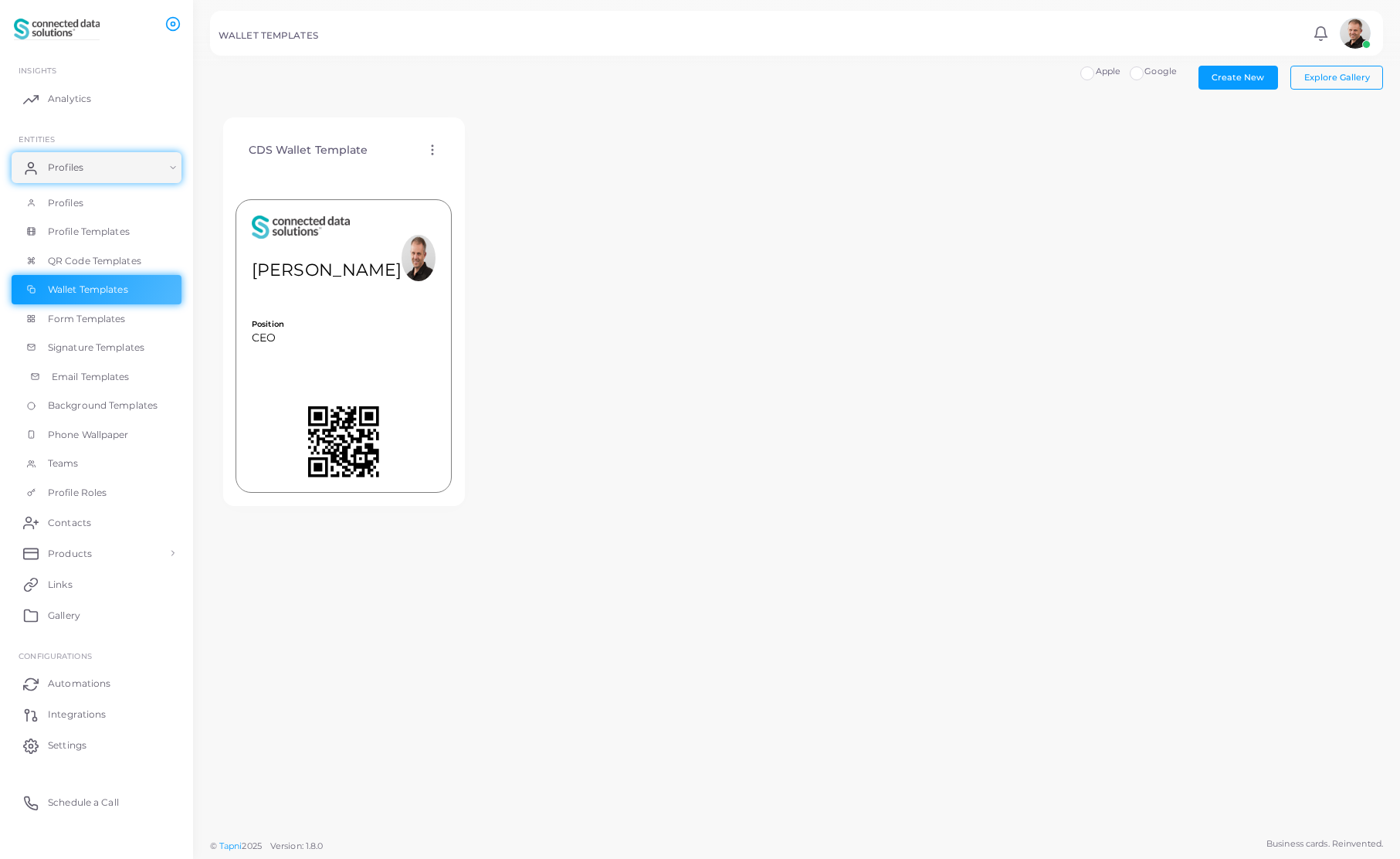
click at [73, 370] on span "Email Templates" at bounding box center [90, 377] width 78 height 14
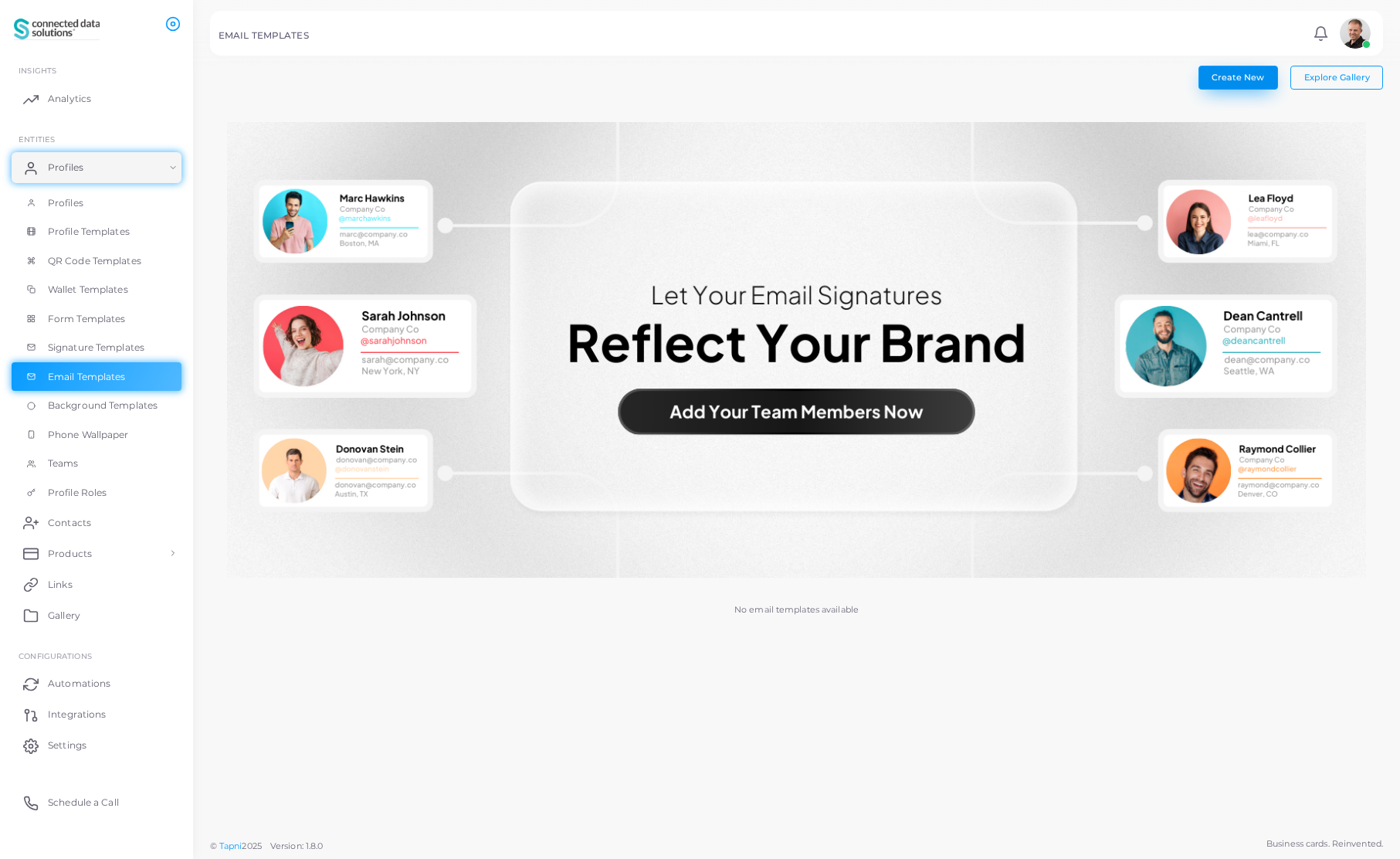
click at [1245, 72] on span "Create New" at bounding box center [1237, 77] width 52 height 11
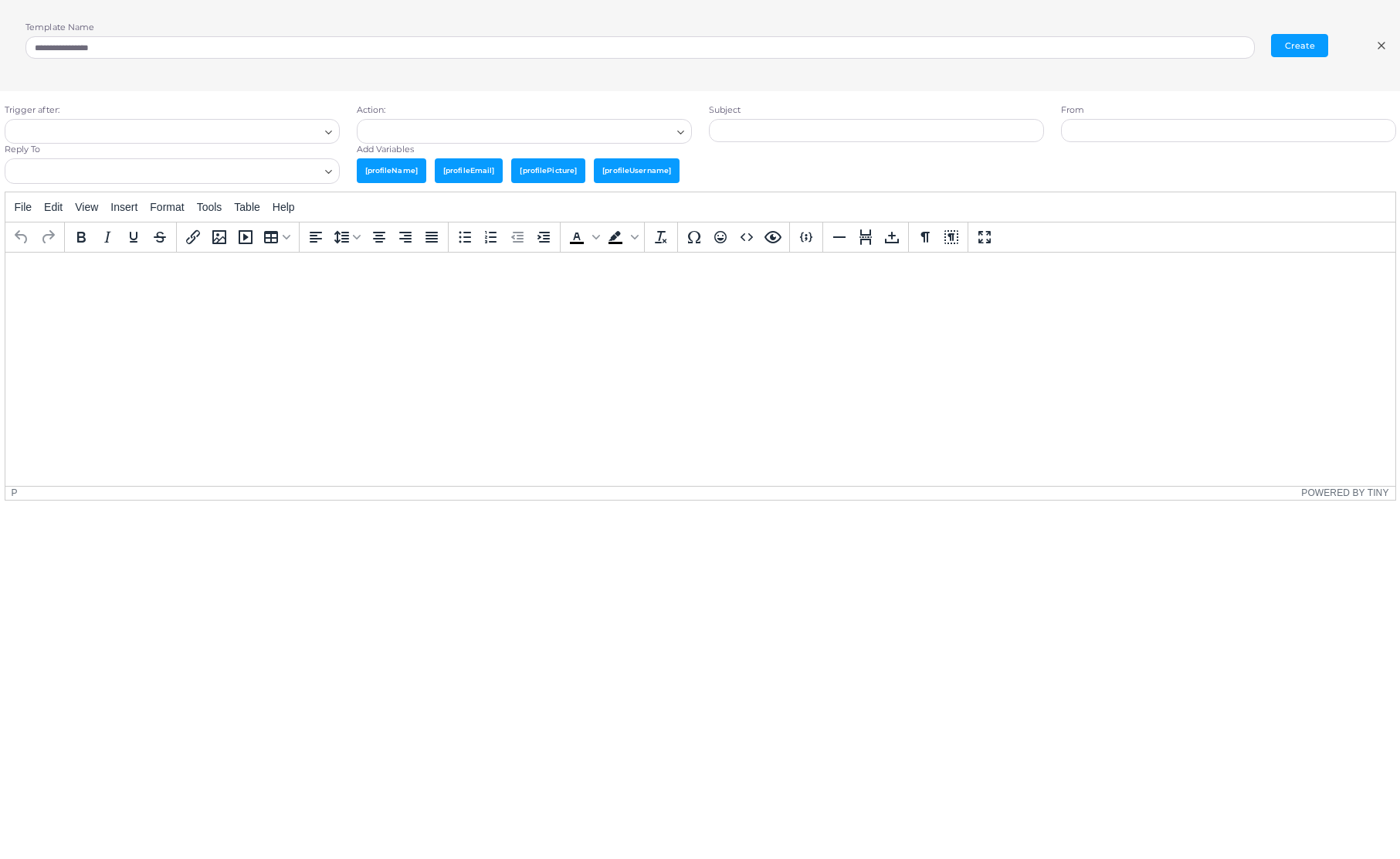
click at [118, 294] on html at bounding box center [700, 273] width 1390 height 42
click at [1381, 44] on line at bounding box center [1381, 46] width 6 height 6
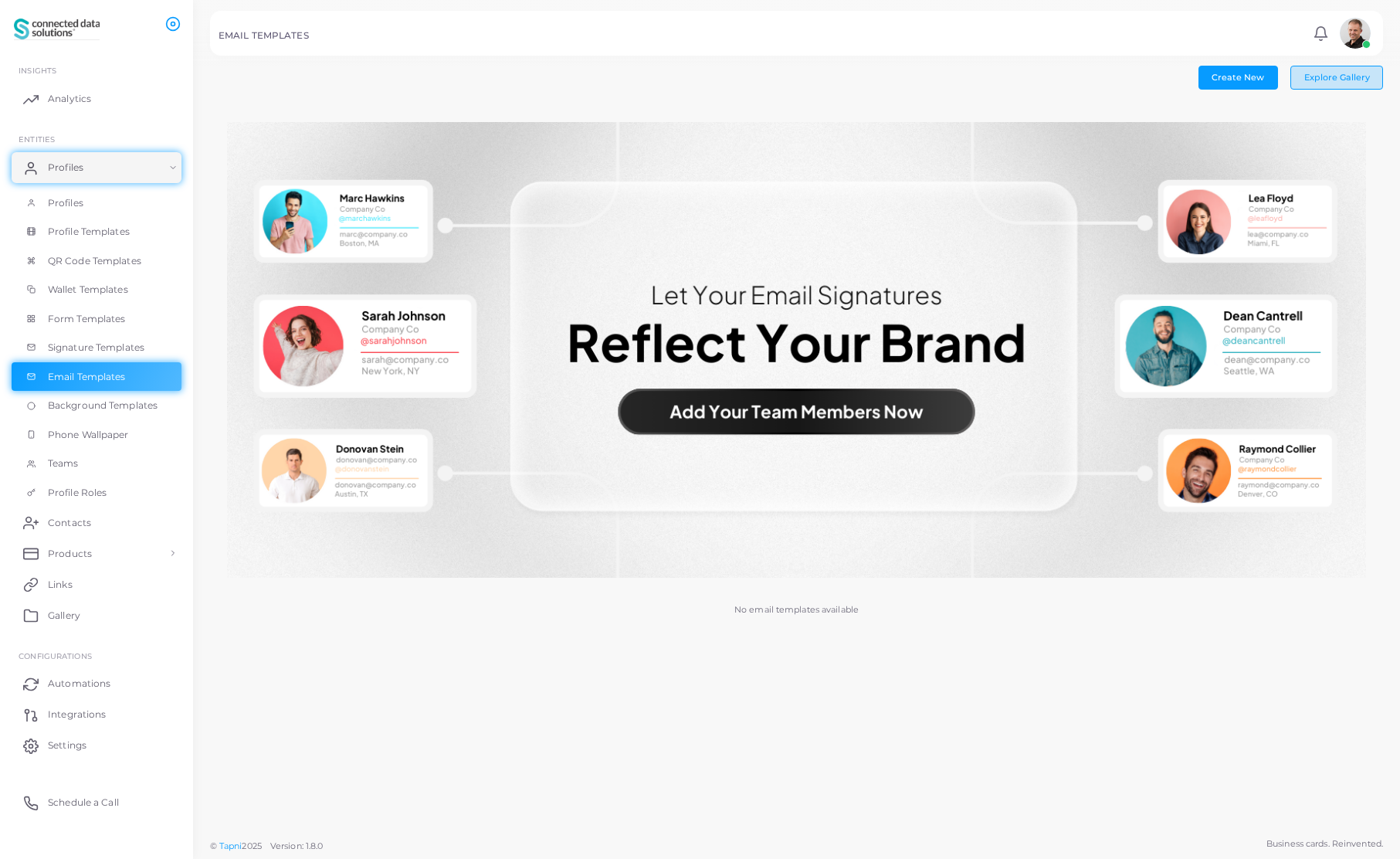
click at [1347, 83] on button "Explore Gallery" at bounding box center [1336, 77] width 93 height 23
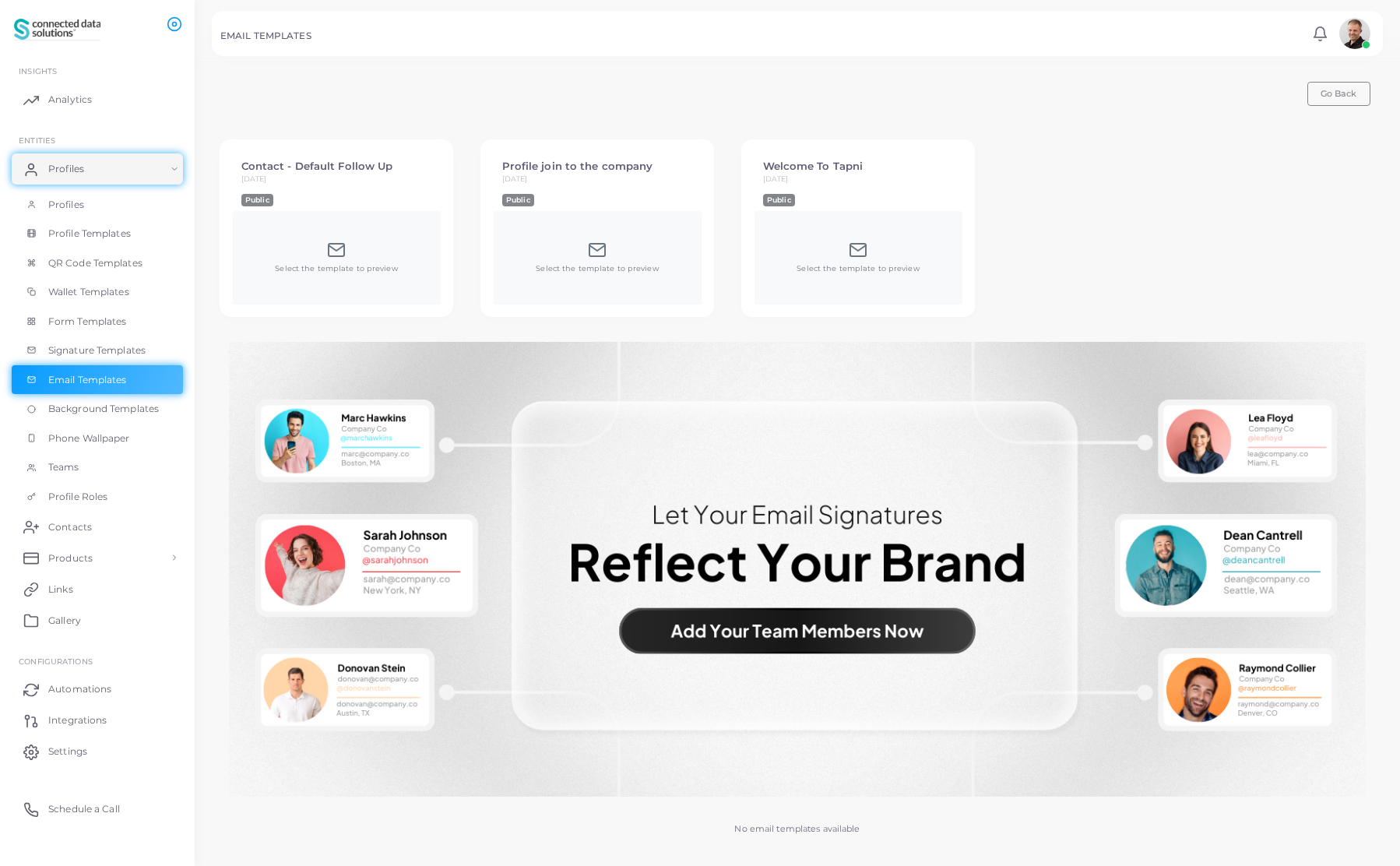
click at [390, 222] on div "Select the template to preview" at bounding box center [336, 258] width 208 height 94
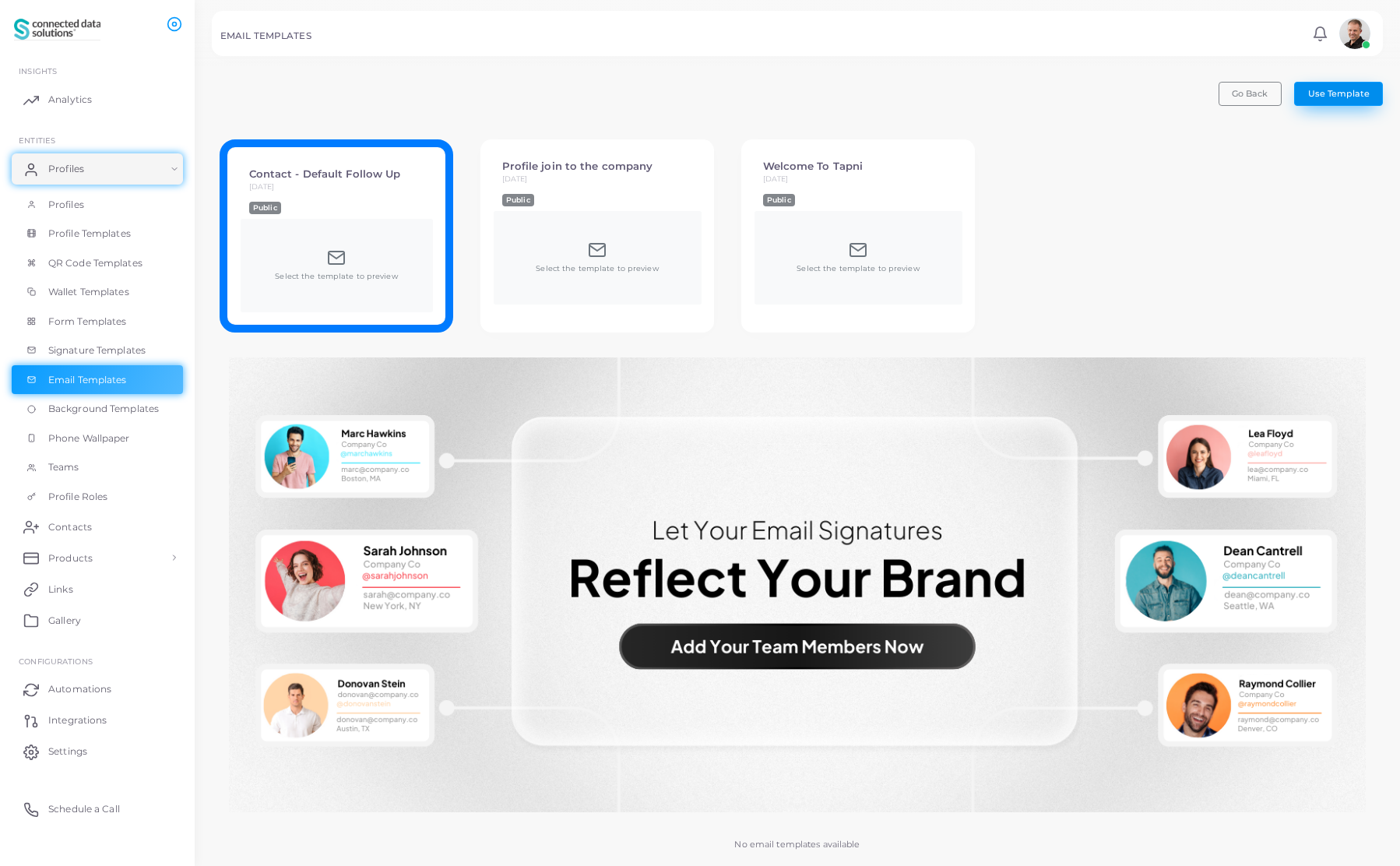
click at [1333, 94] on span "Use Template" at bounding box center [1339, 94] width 61 height 11
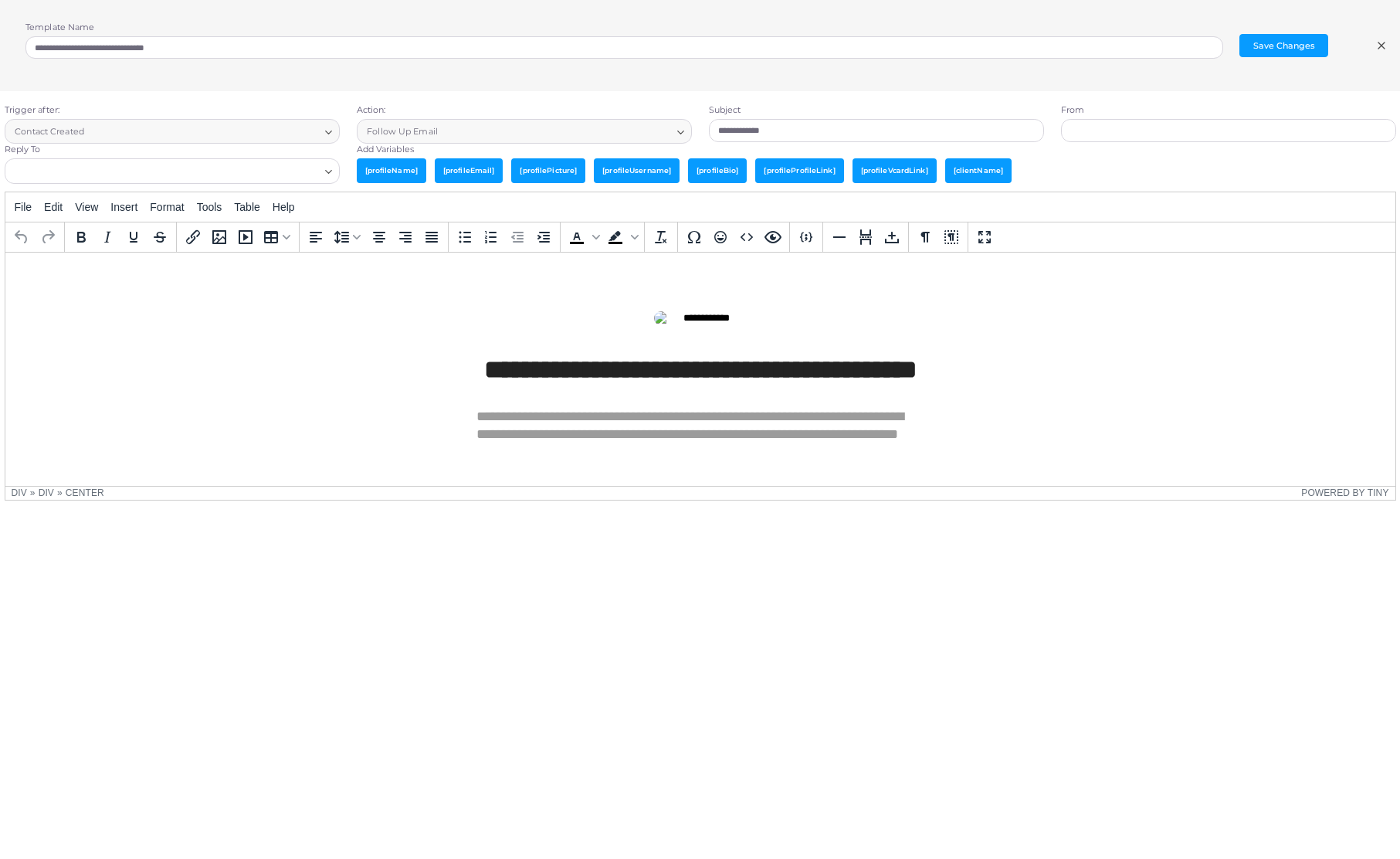
click at [1381, 45] on icon at bounding box center [1381, 46] width 12 height 12
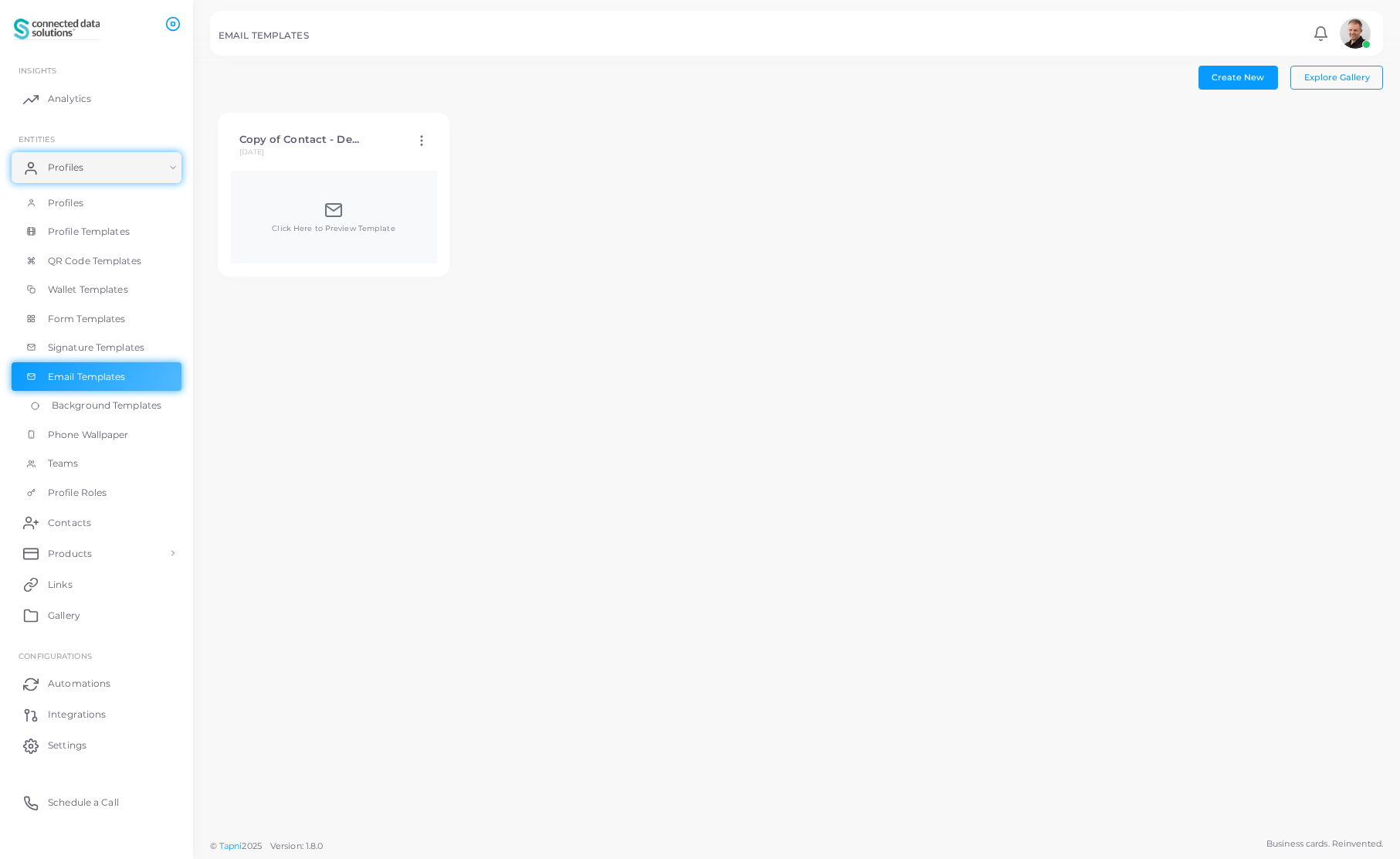
click at [97, 407] on span "Background Templates" at bounding box center [106, 405] width 110 height 14
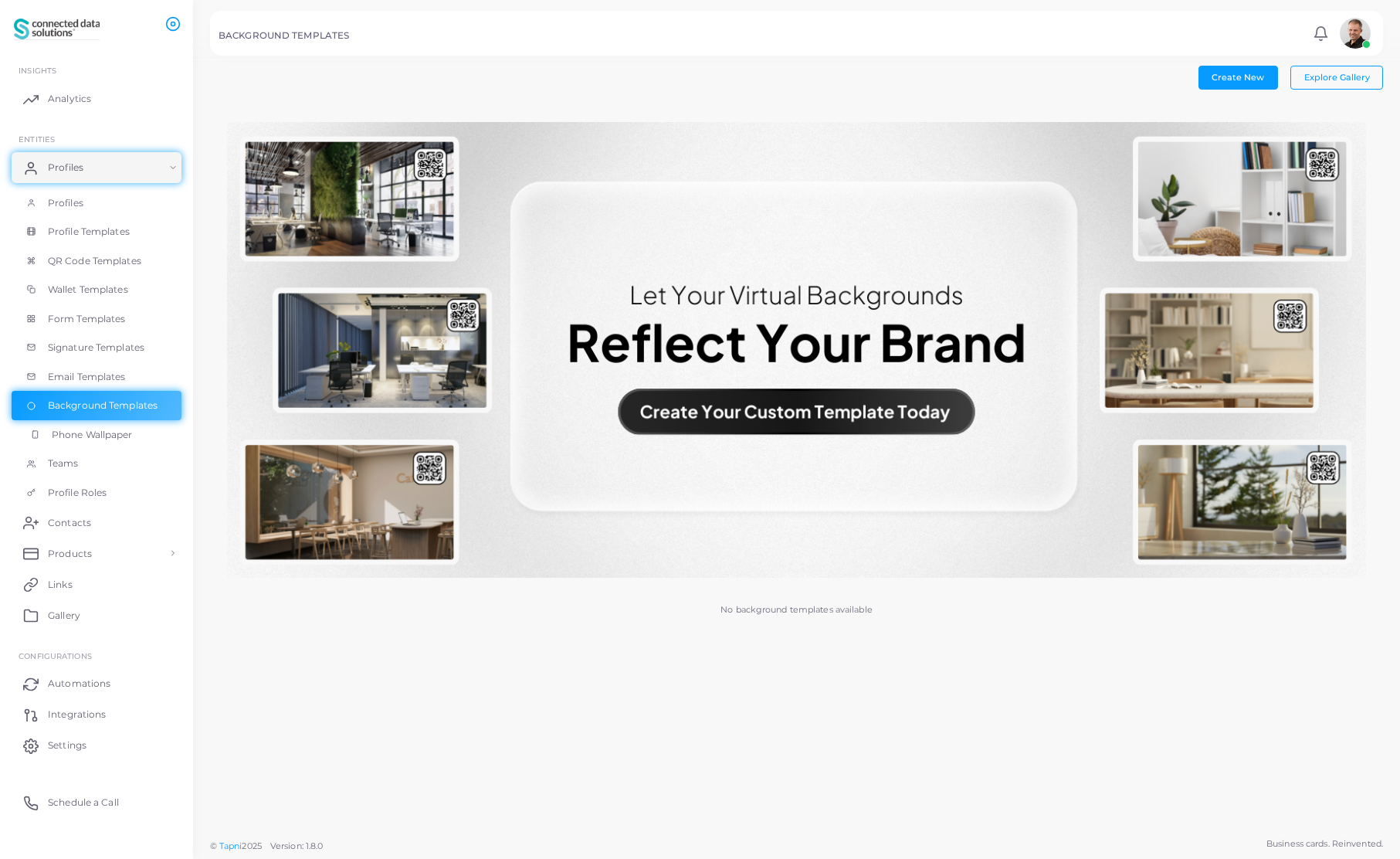
click at [58, 437] on span "Phone Wallpaper" at bounding box center [92, 435] width 81 height 14
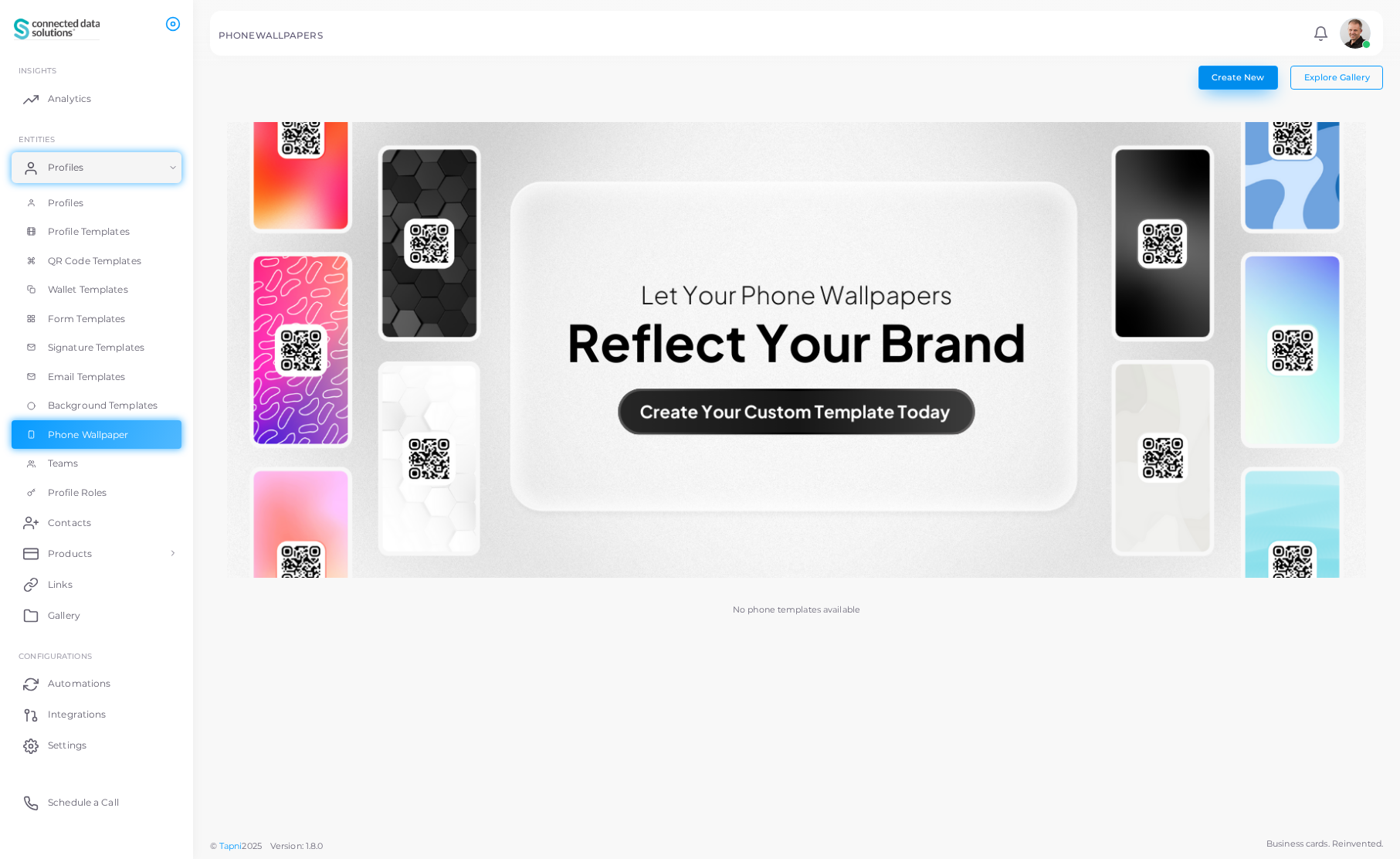
click at [1240, 76] on span "Create New" at bounding box center [1237, 77] width 52 height 11
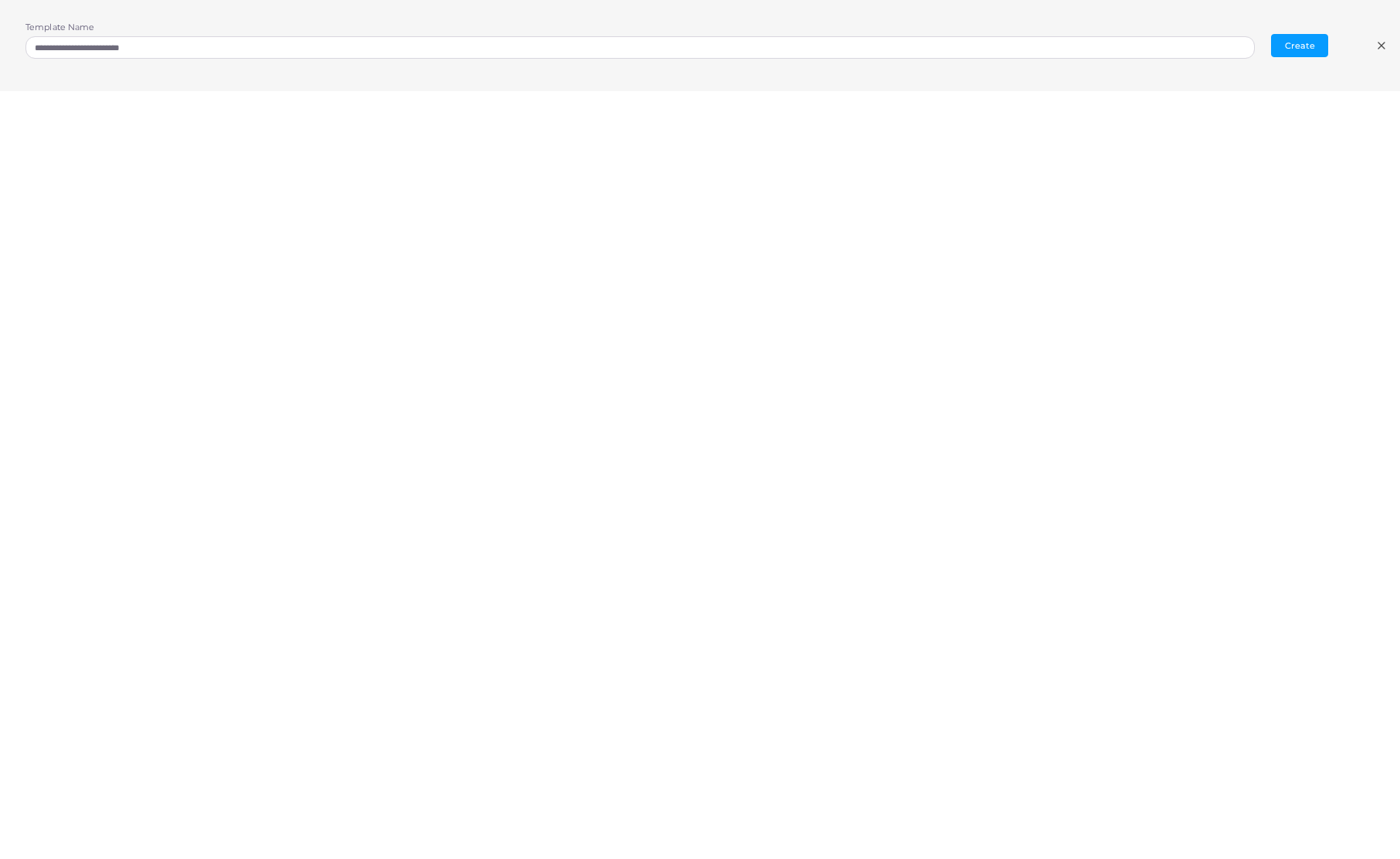
click at [1383, 46] on icon at bounding box center [1381, 46] width 12 height 12
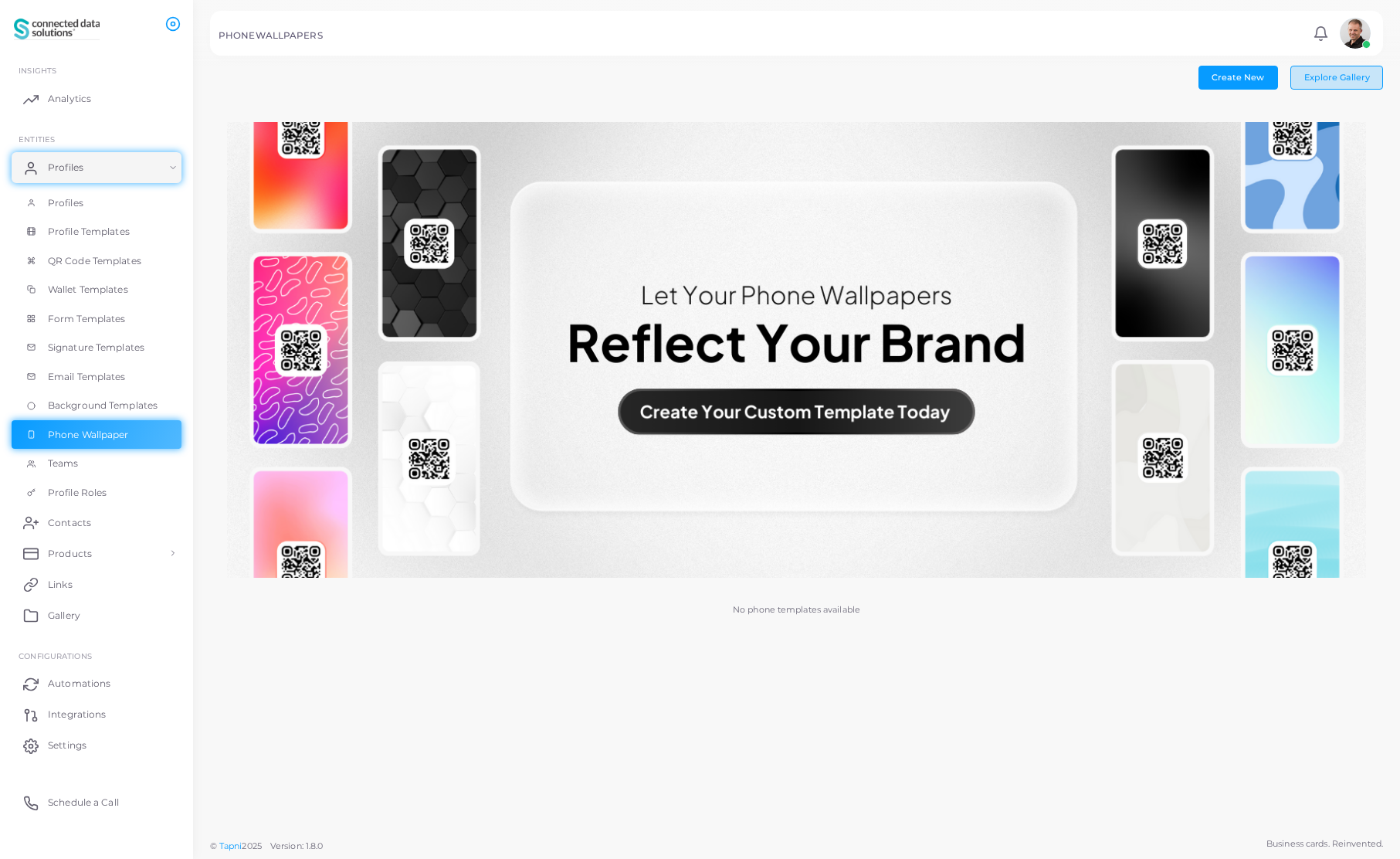
click at [1330, 76] on span "Explore Gallery" at bounding box center [1337, 77] width 65 height 11
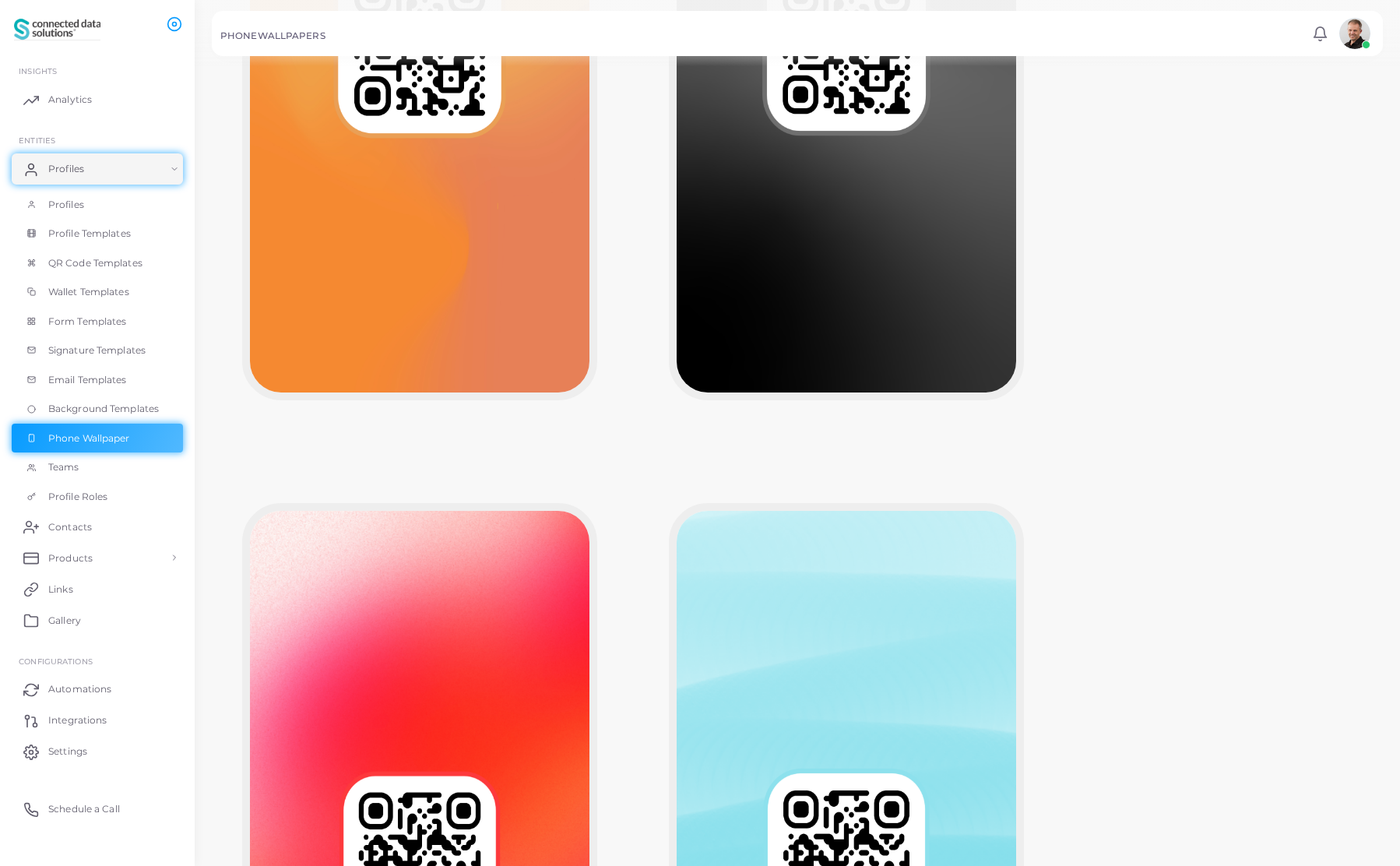
scroll to position [3827, 0]
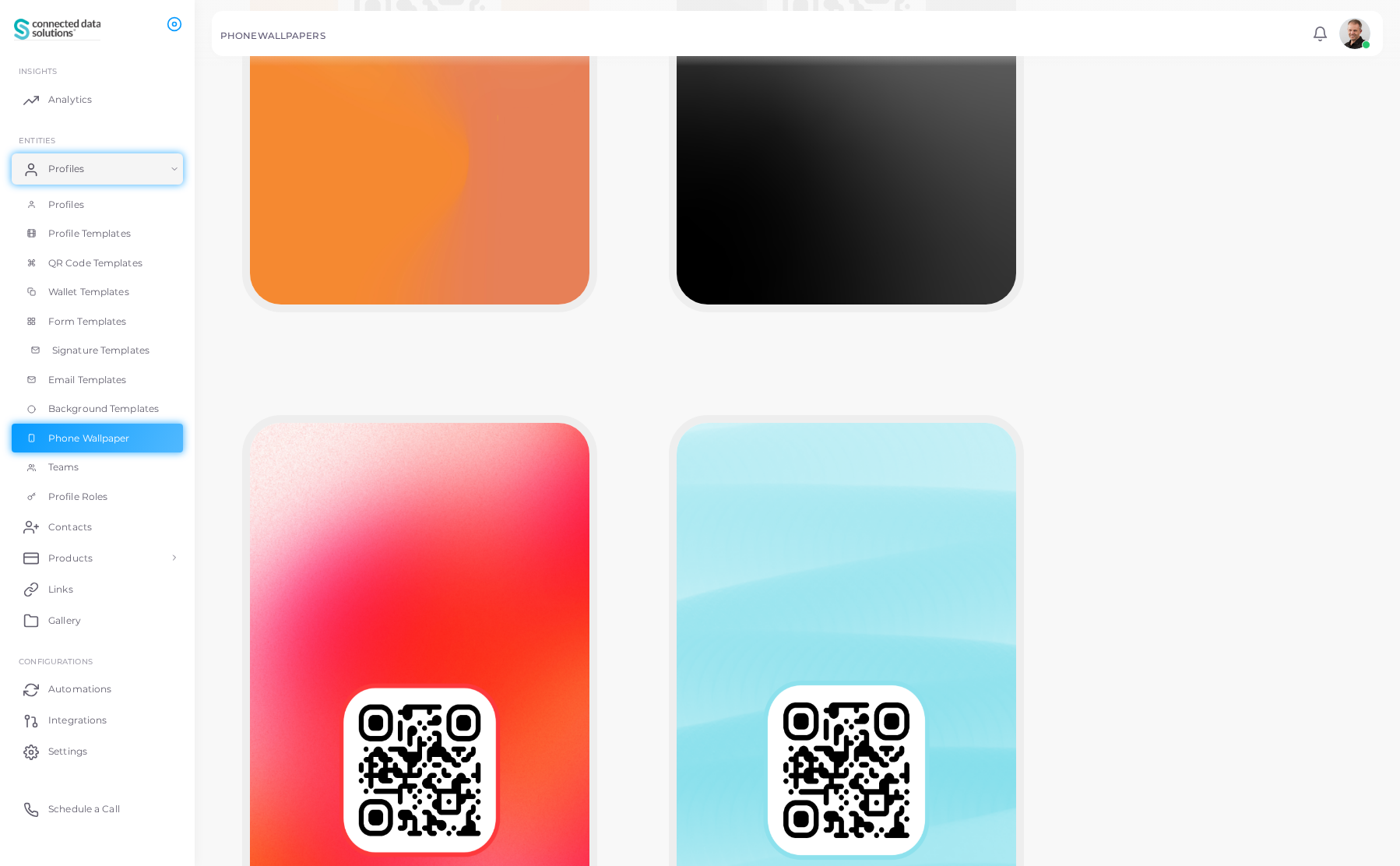
click at [126, 348] on span "Signature Templates" at bounding box center [101, 350] width 97 height 14
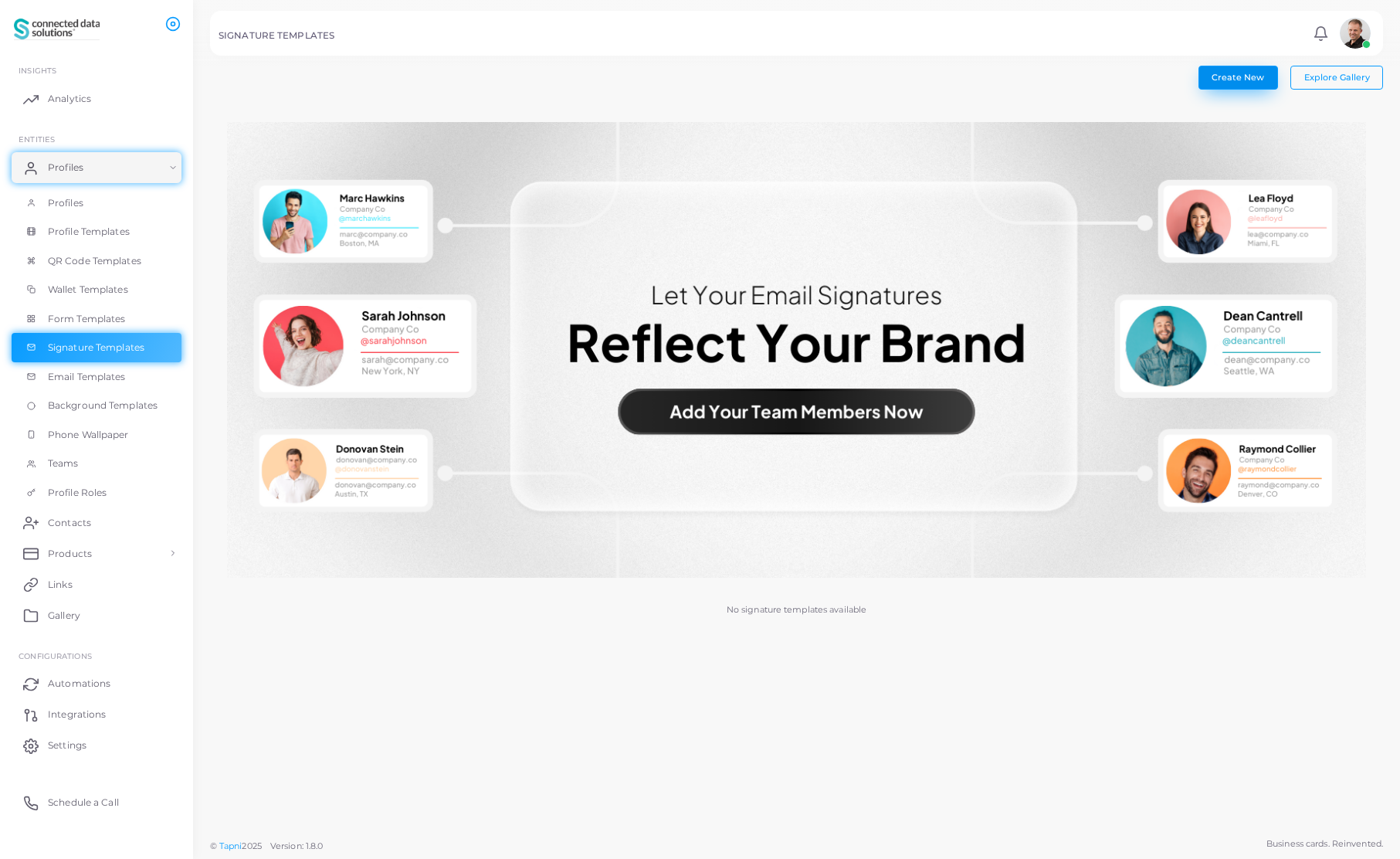
click at [1251, 80] on span "Create New" at bounding box center [1237, 77] width 52 height 11
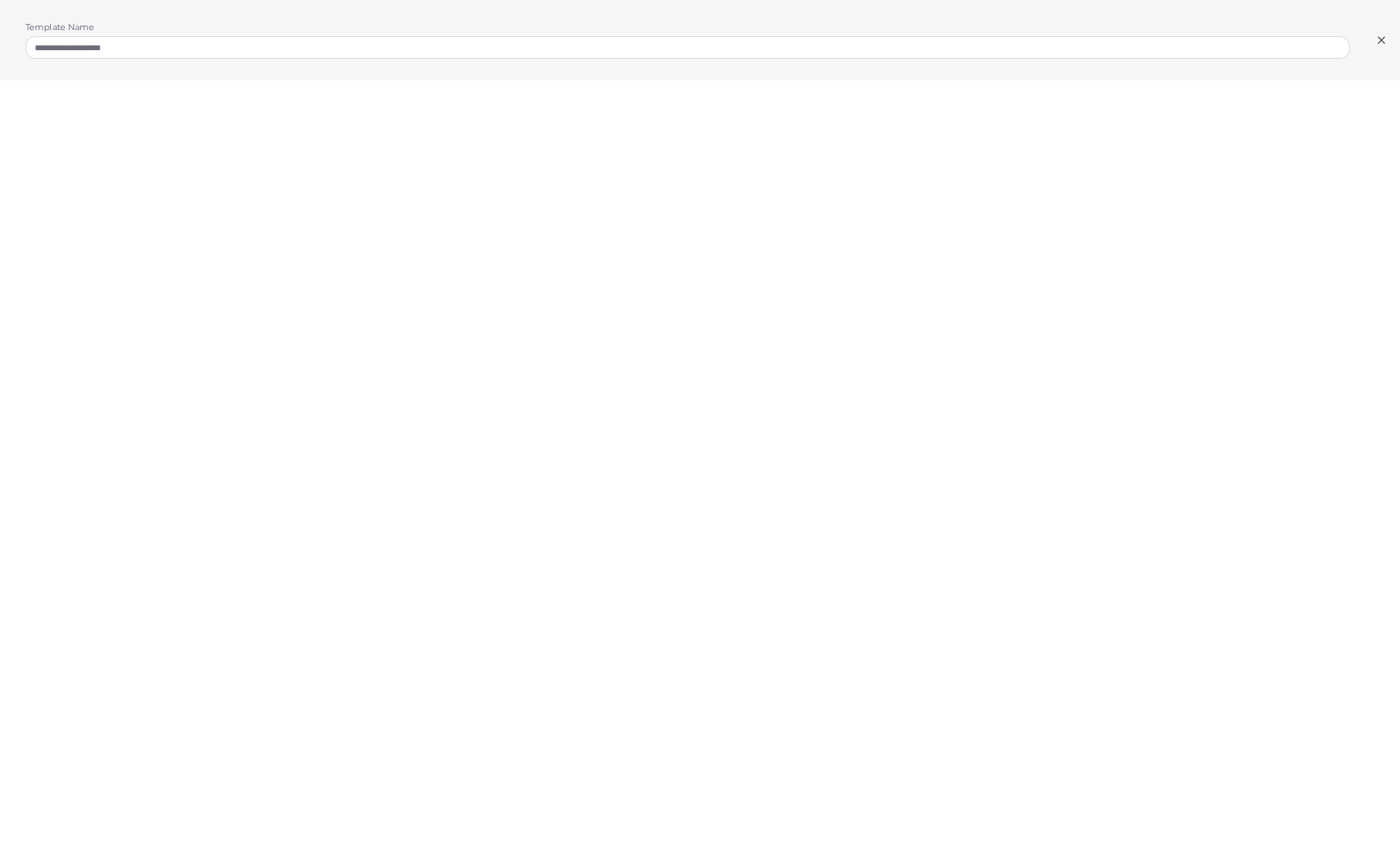
click at [1383, 41] on icon at bounding box center [1381, 41] width 12 height 12
